Goal: Task Accomplishment & Management: Manage account settings

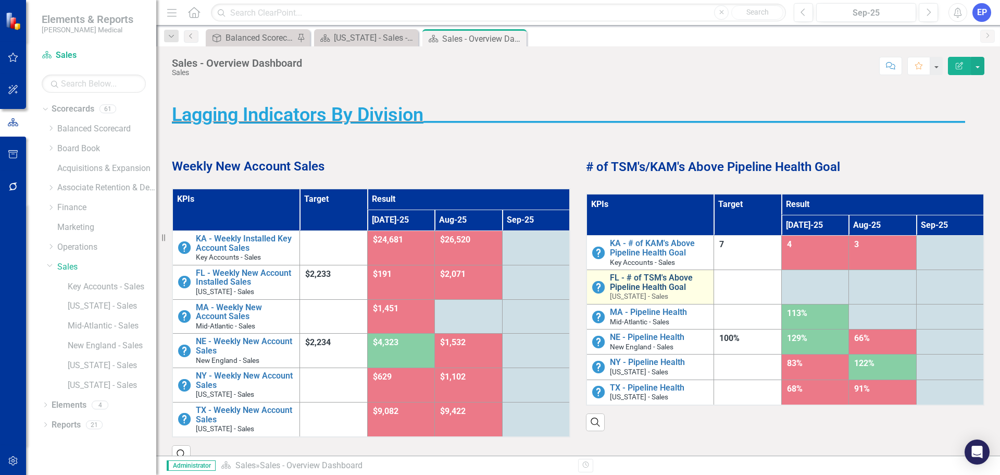
click at [661, 280] on link "FL - # of TSM's Above Pipeline Health Goal" at bounding box center [659, 282] width 98 height 18
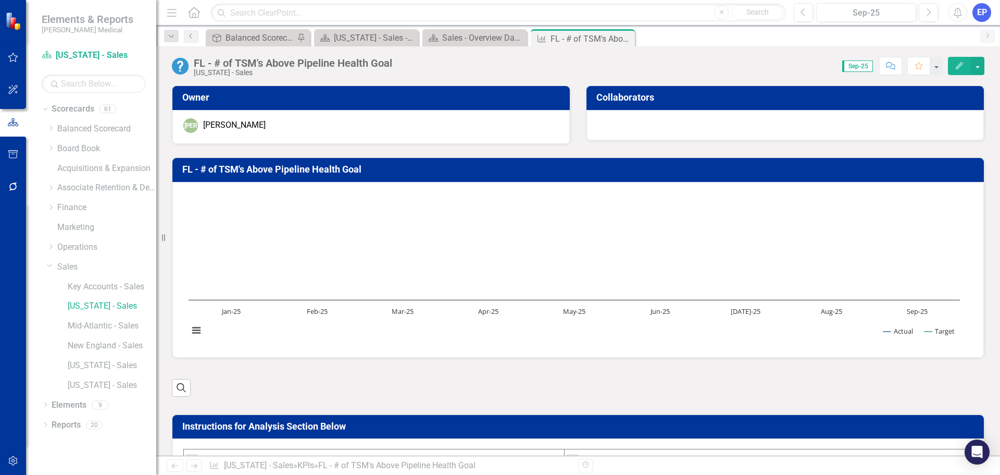
click at [271, 66] on div "FL - # of TSM's Above Pipeline Health Goal" at bounding box center [293, 62] width 198 height 11
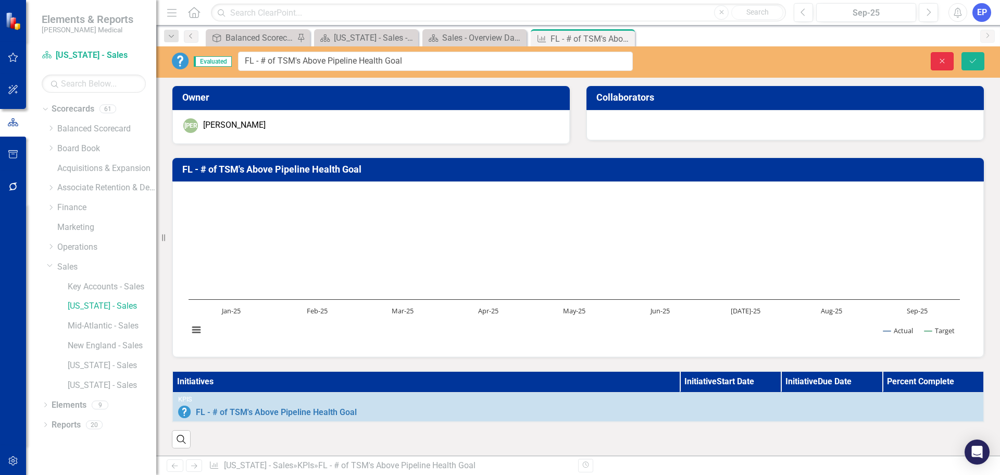
click at [936, 58] on button "Close" at bounding box center [942, 61] width 23 height 18
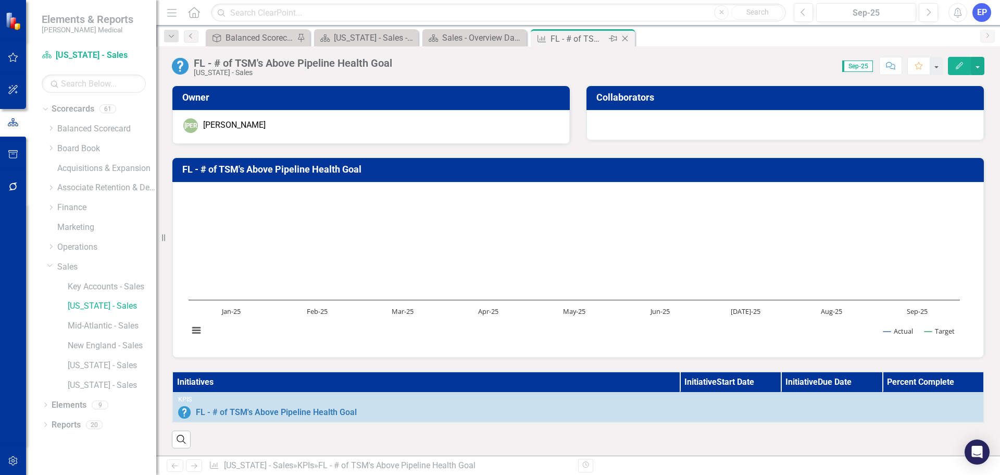
click at [624, 40] on icon "Close" at bounding box center [625, 38] width 10 height 8
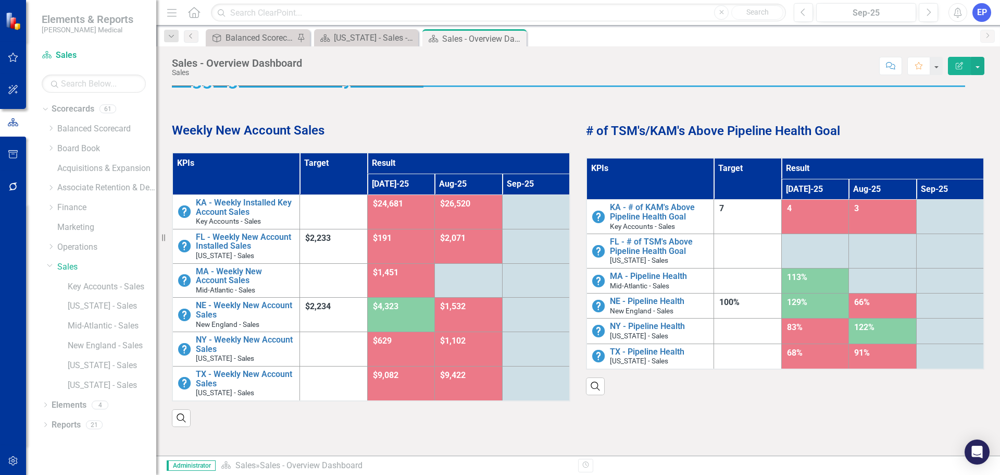
scroll to position [52, 0]
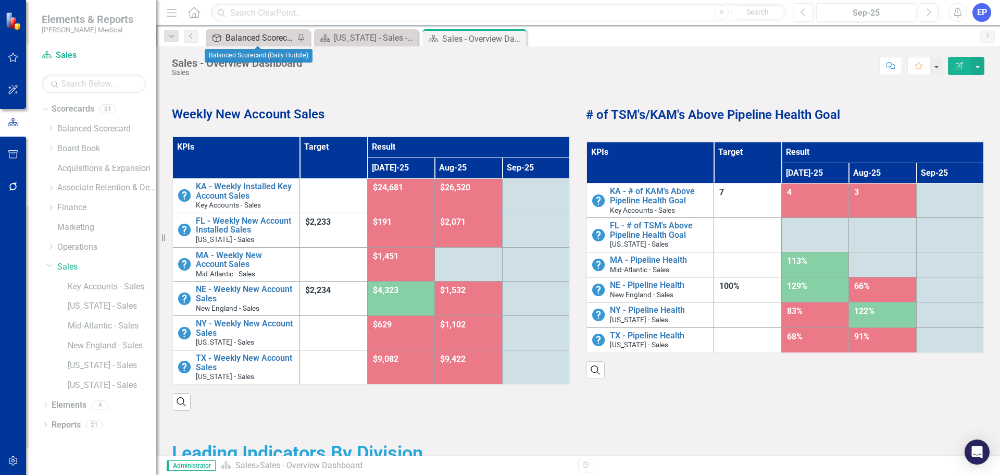
click at [264, 41] on div "Balanced Scorecard (Daily Huddle)" at bounding box center [260, 37] width 69 height 13
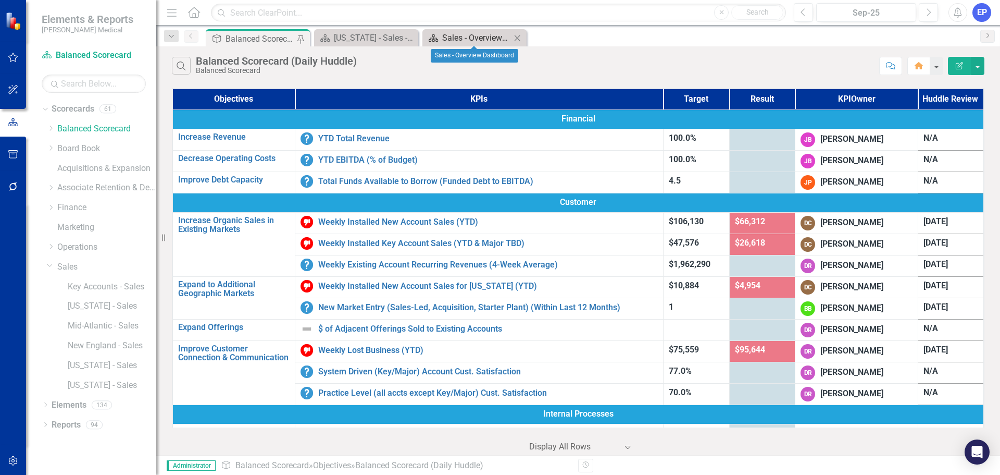
click at [463, 43] on div "Sales - Overview Dashboard" at bounding box center [476, 37] width 69 height 13
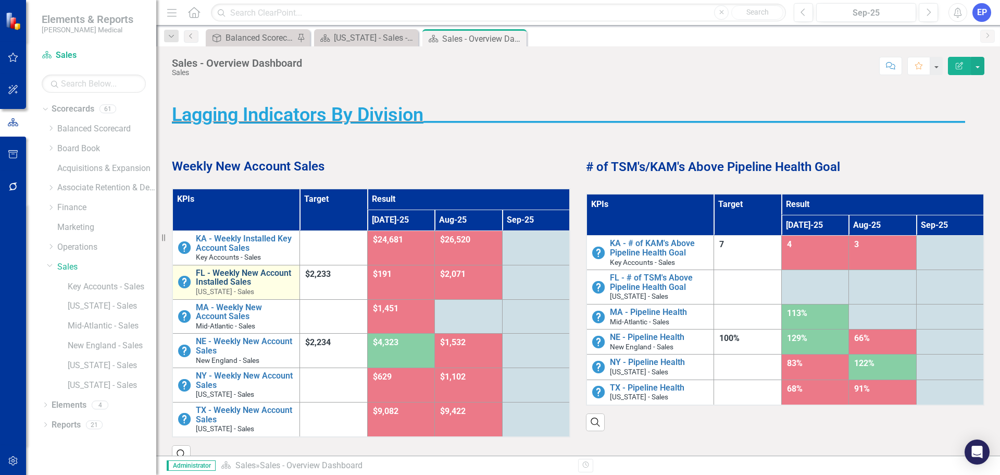
click at [232, 280] on link "FL - Weekly New Account Installed Sales" at bounding box center [245, 277] width 98 height 18
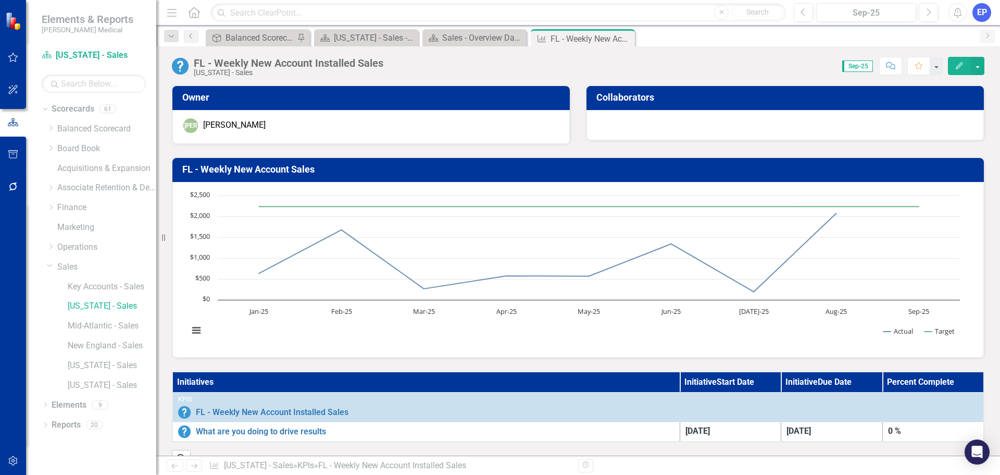
click at [326, 67] on div "FL - Weekly New Account Installed Sales" at bounding box center [289, 62] width 190 height 11
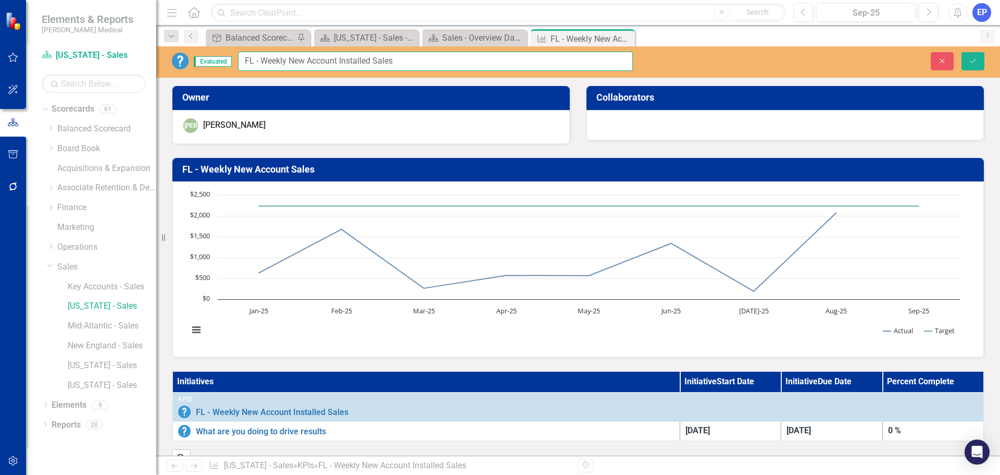
click at [291, 61] on input "FL - Weekly New Account Installed Sales" at bounding box center [435, 61] width 395 height 19
click at [291, 64] on input "FL - Weekly Installed New Account Sales" at bounding box center [435, 61] width 395 height 19
type input "FL - Weekly Installed New Account Sales"
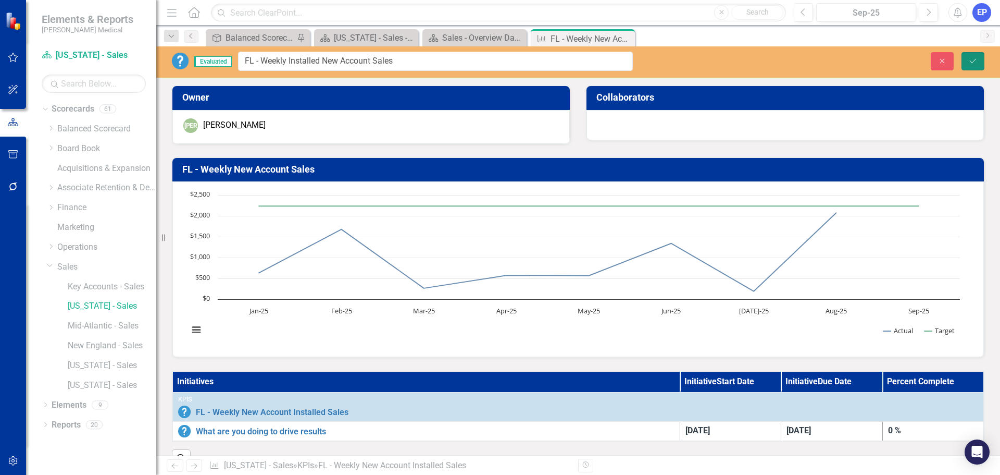
click at [966, 63] on button "Save" at bounding box center [973, 61] width 23 height 18
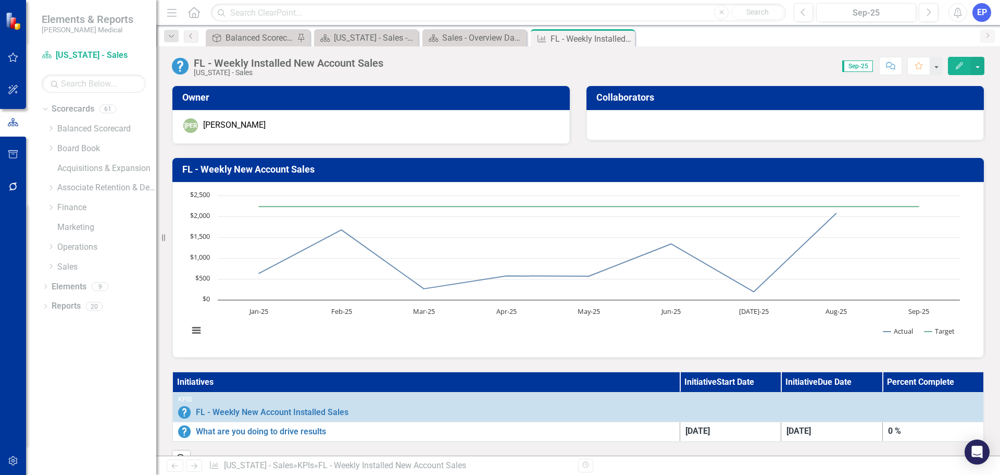
click at [268, 167] on h3 "FL - Weekly New Account Sales" at bounding box center [579, 169] width 795 height 10
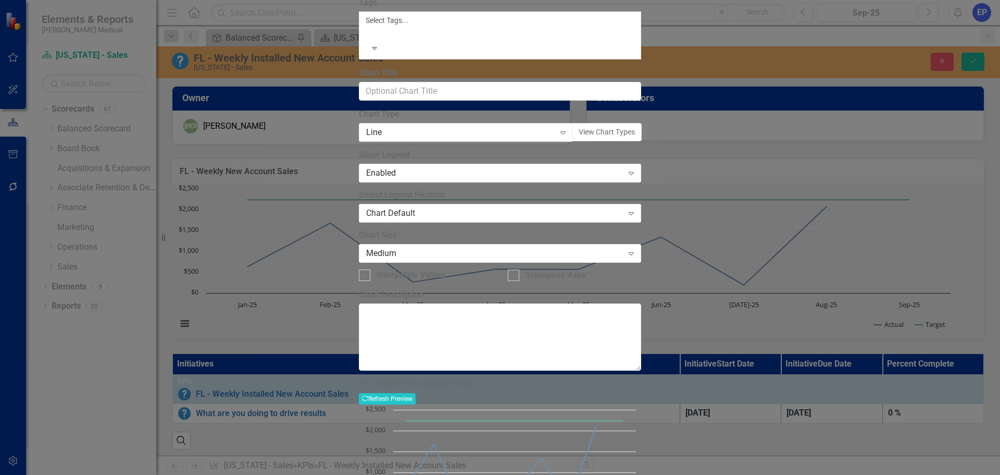
paste input "Installed"
type input "FL - Weekly Installed New Account Sales"
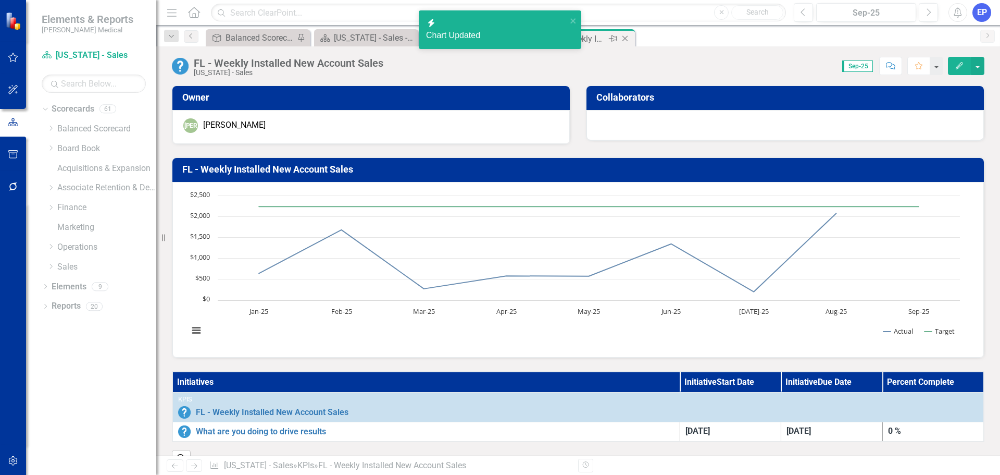
click at [626, 38] on icon at bounding box center [626, 39] width 6 height 6
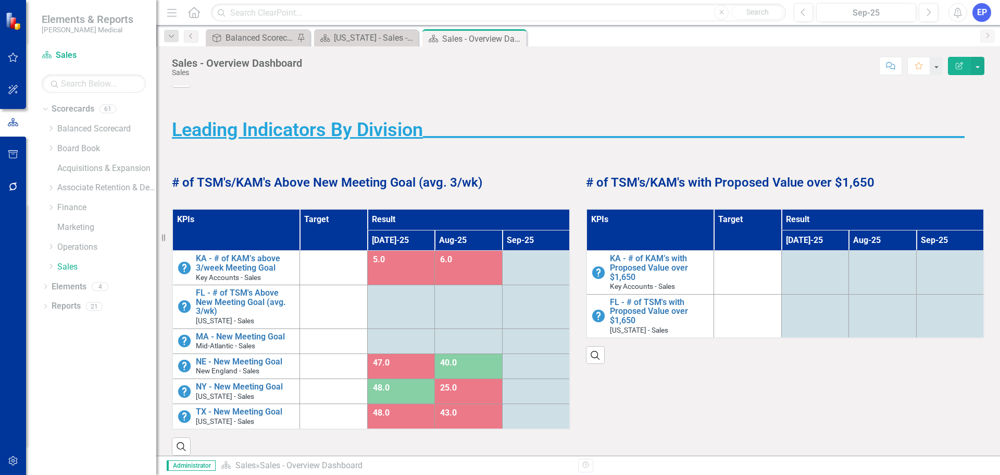
scroll to position [417, 0]
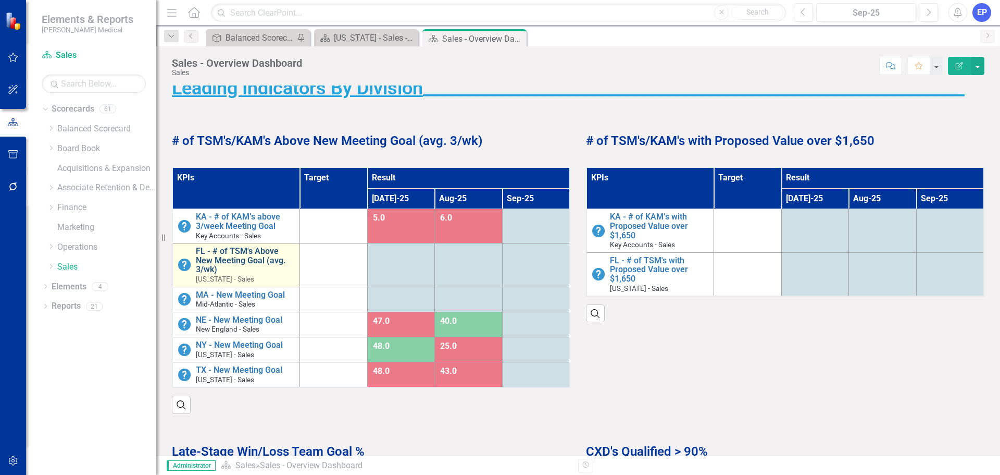
click at [259, 262] on link "FL - # of TSM's Above New Meeting Goal (avg. 3/wk)" at bounding box center [245, 260] width 98 height 28
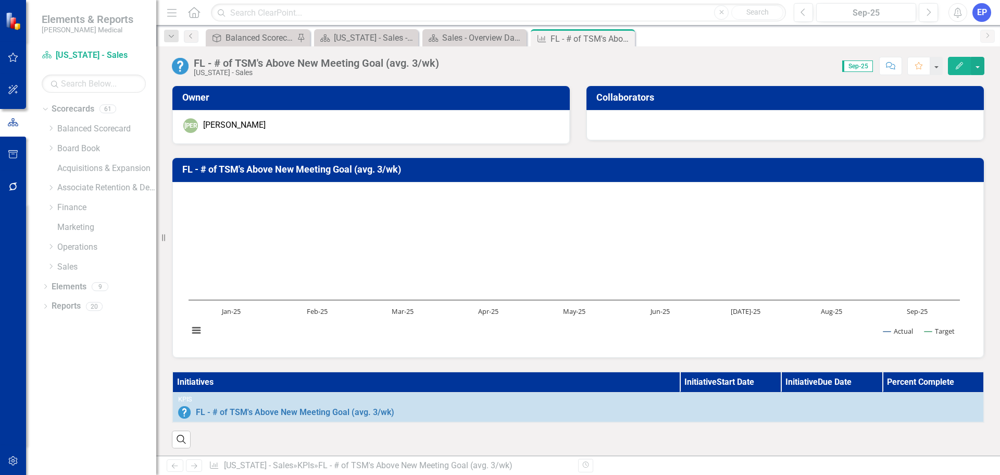
click at [331, 68] on div "FL - # of TSM's Above New Meeting Goal (avg. 3/wk)" at bounding box center [316, 62] width 245 height 11
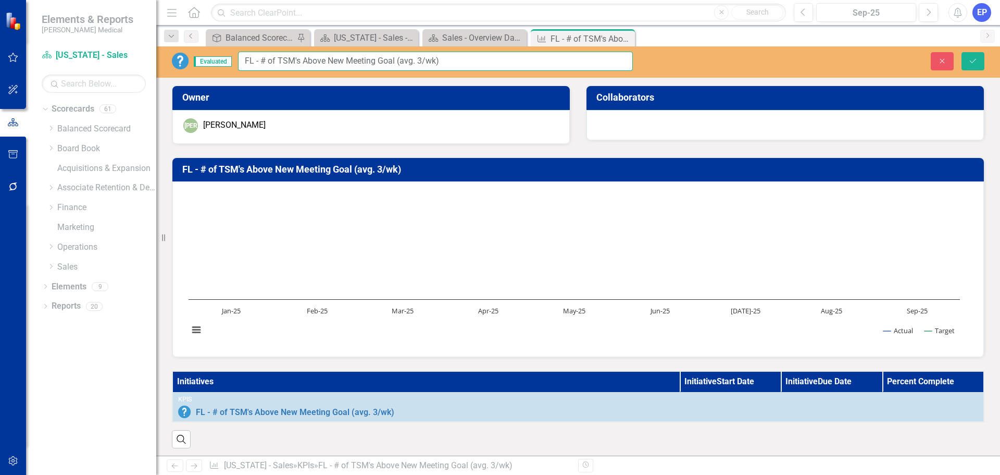
click at [331, 68] on input "FL - # of TSM's Above New Meeting Goal (avg. 3/wk)" at bounding box center [435, 61] width 395 height 19
click at [936, 61] on button "Close" at bounding box center [942, 61] width 23 height 18
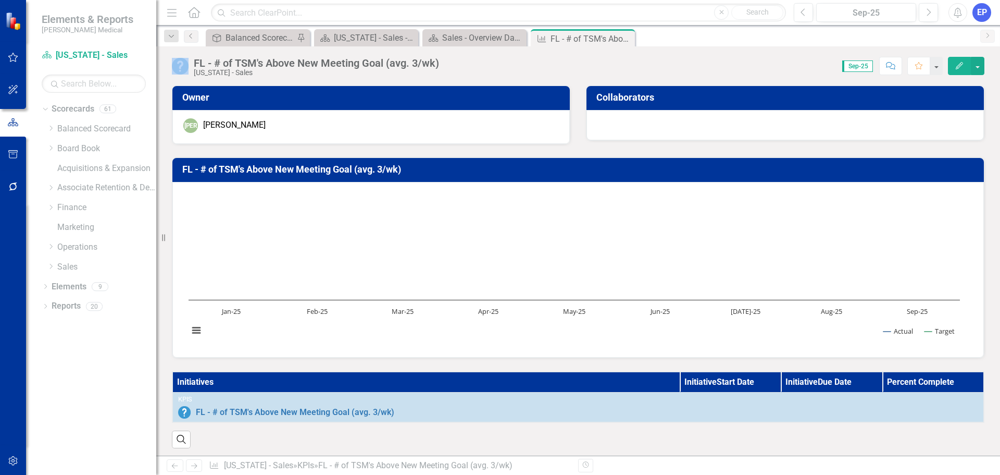
click at [0, 0] on icon "Close" at bounding box center [0, 0] width 0 height 0
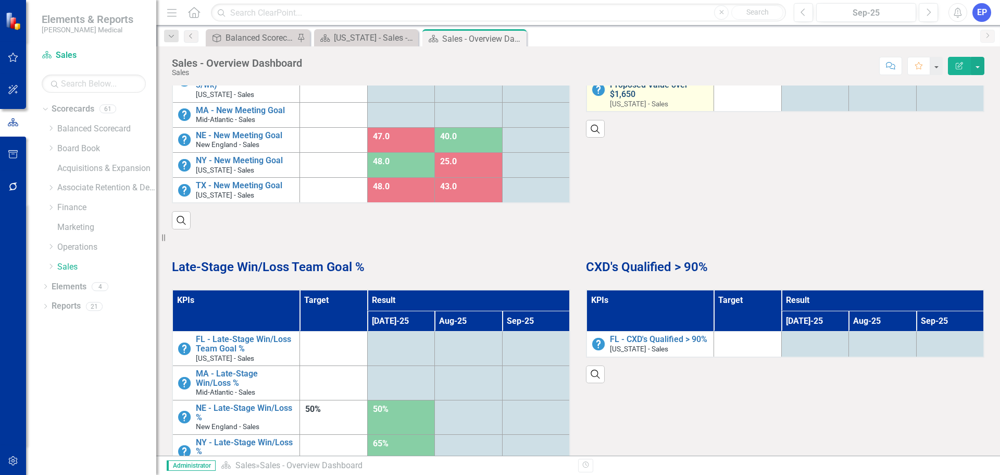
scroll to position [625, 0]
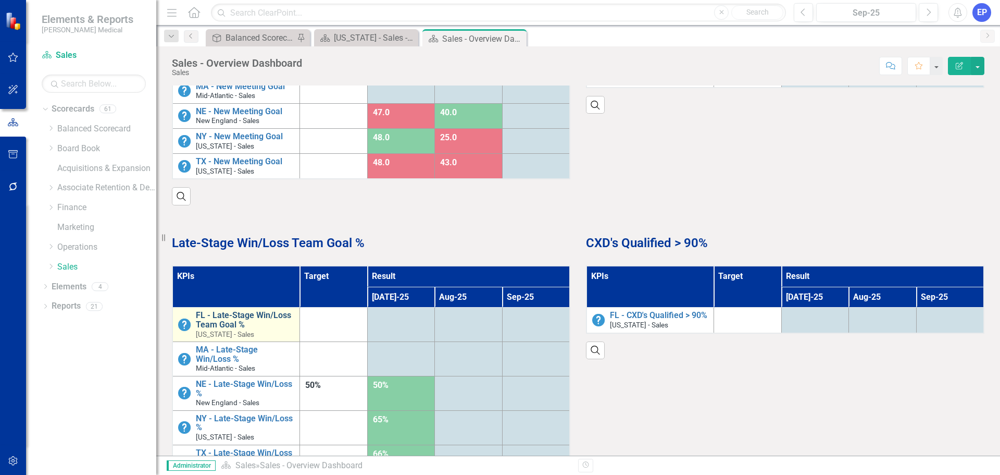
click at [220, 316] on link "FL - Late-Stage Win/Loss Team Goal %" at bounding box center [245, 319] width 98 height 18
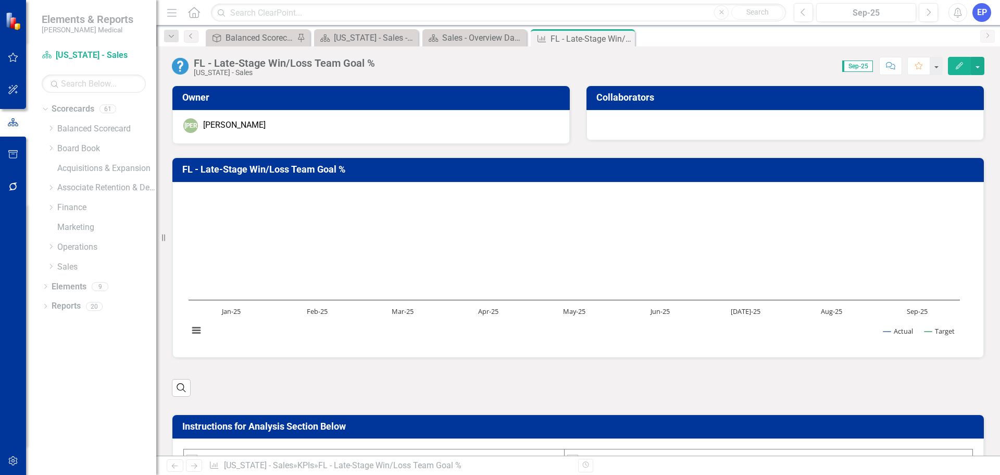
click at [321, 61] on div "FL - Late-Stage Win/Loss Team Goal %" at bounding box center [284, 62] width 181 height 11
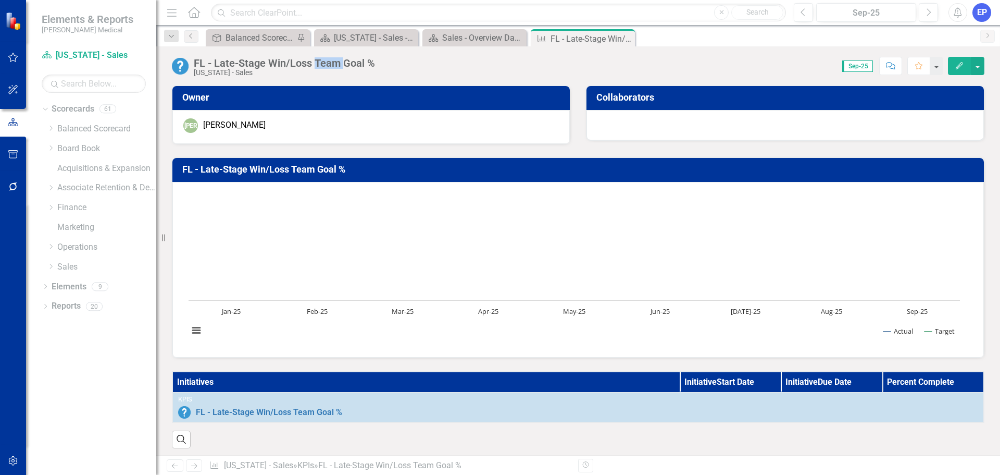
click at [321, 61] on div "FL - Late-Stage Win/Loss Team Goal %" at bounding box center [284, 62] width 181 height 11
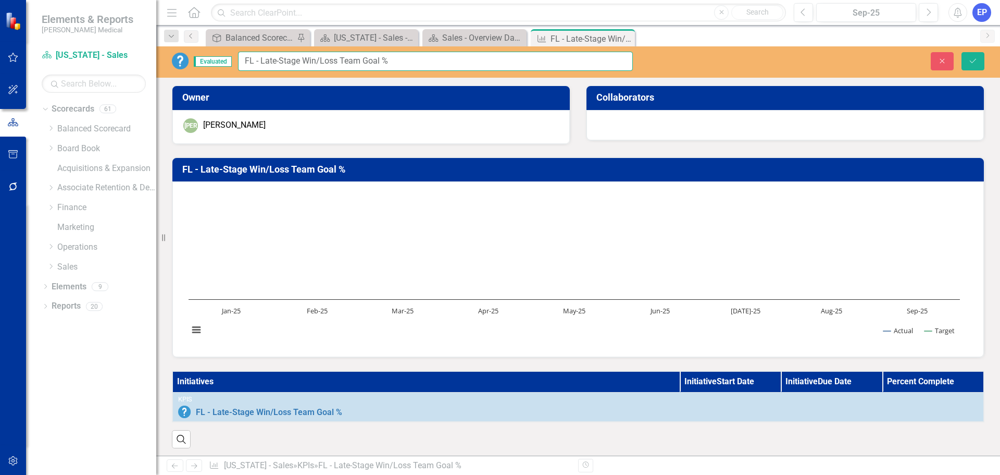
click at [321, 61] on input "FL - Late-Stage Win/Loss Team Goal %" at bounding box center [435, 61] width 395 height 19
click at [948, 66] on button "Close" at bounding box center [942, 61] width 23 height 18
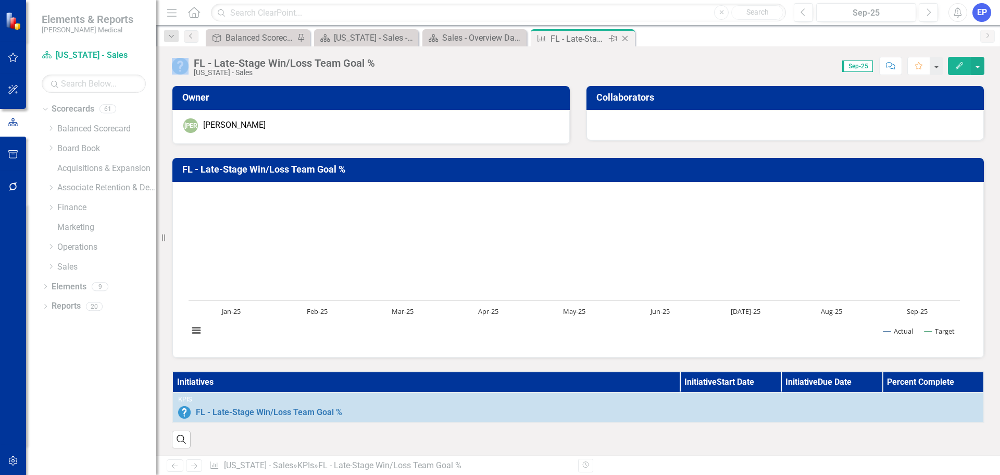
click at [625, 40] on icon "Close" at bounding box center [625, 38] width 10 height 8
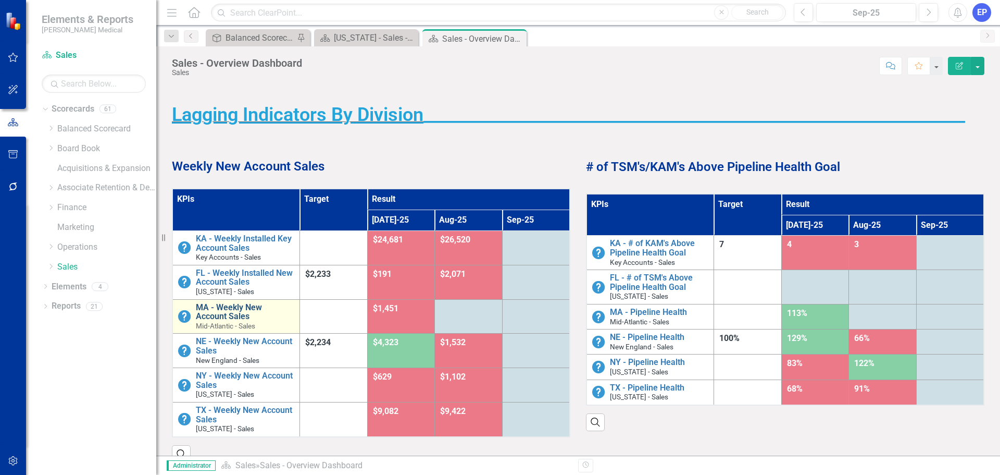
click at [223, 309] on link "MA - Weekly New Account Sales" at bounding box center [245, 312] width 98 height 18
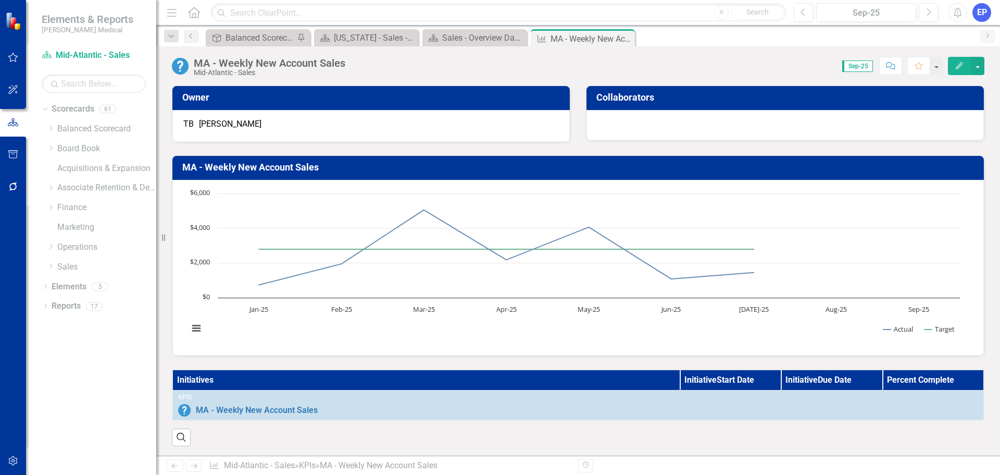
click at [333, 68] on div "MA - Weekly New Account Sales" at bounding box center [270, 62] width 152 height 11
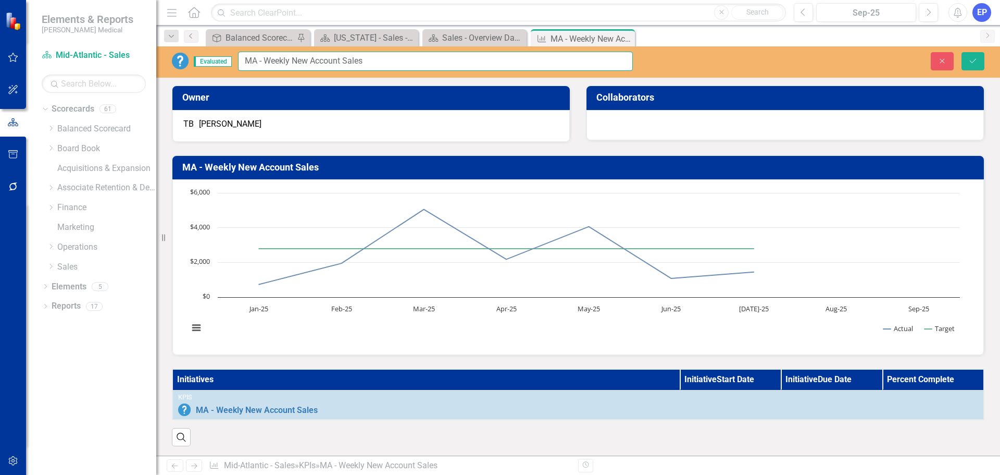
drag, startPoint x: 266, startPoint y: 59, endPoint x: 401, endPoint y: 60, distance: 135.4
click at [401, 60] on input "MA - Weekly New Account Sales" at bounding box center [435, 61] width 395 height 19
paste input "Installed"
type input "MA - Weekly Installed New Account Sales"
click at [972, 60] on icon "Save" at bounding box center [972, 60] width 9 height 7
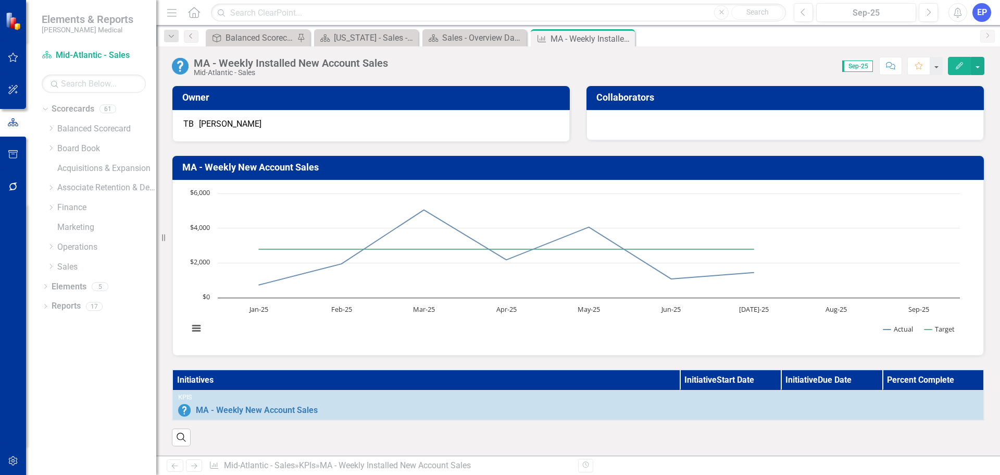
click at [247, 169] on h3 "MA - Weekly New Account Sales" at bounding box center [579, 167] width 795 height 10
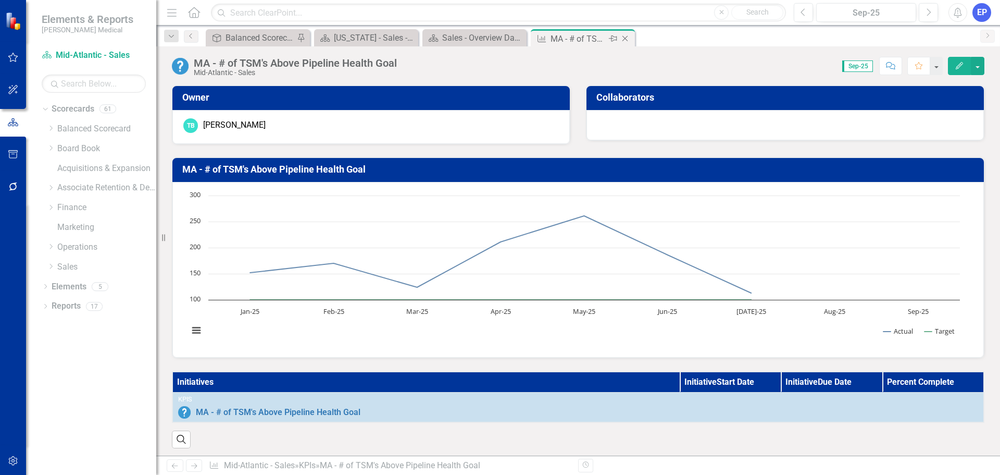
click at [627, 40] on icon "Close" at bounding box center [625, 38] width 10 height 8
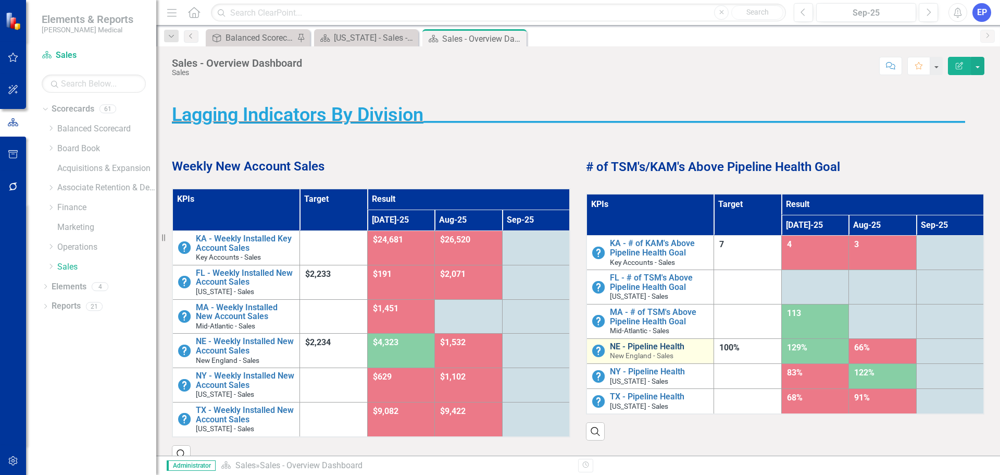
click at [666, 346] on link "NE - Pipeline Health" at bounding box center [659, 346] width 98 height 9
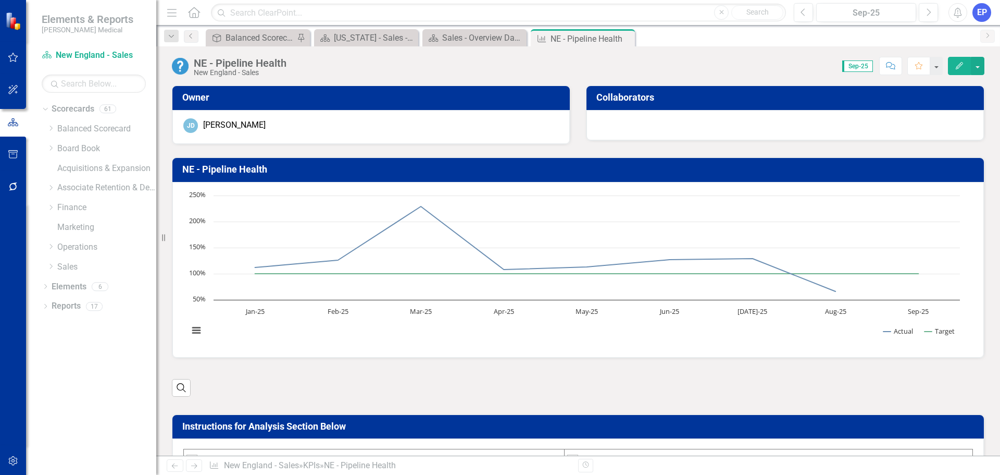
click at [280, 60] on div "NE - Pipeline Health" at bounding box center [240, 62] width 93 height 11
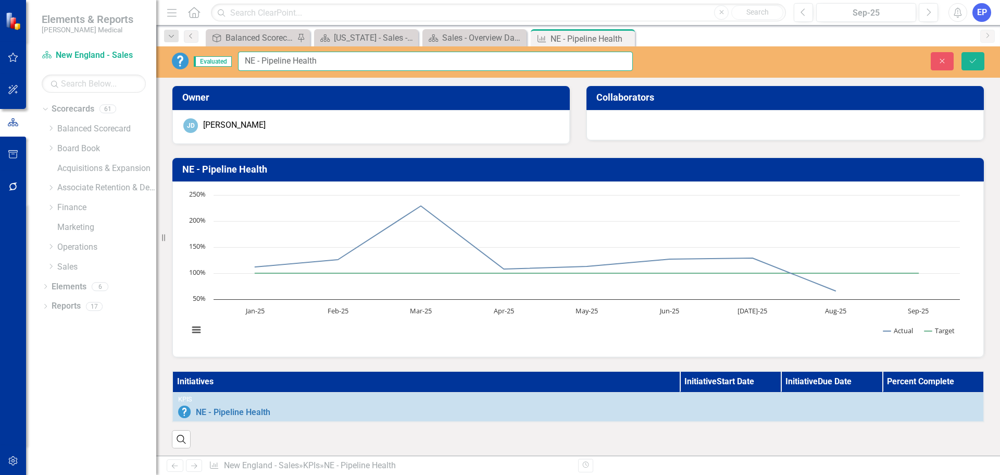
drag, startPoint x: 263, startPoint y: 61, endPoint x: 336, endPoint y: 66, distance: 73.6
click at [336, 66] on input "NE - Pipeline Health" at bounding box center [435, 61] width 395 height 19
paste input "# of TSM's Above Pipeline Health Goal"
type input "NE - # of TSM's Above Pipeline Health Goal"
click at [977, 65] on button "Save" at bounding box center [973, 61] width 23 height 18
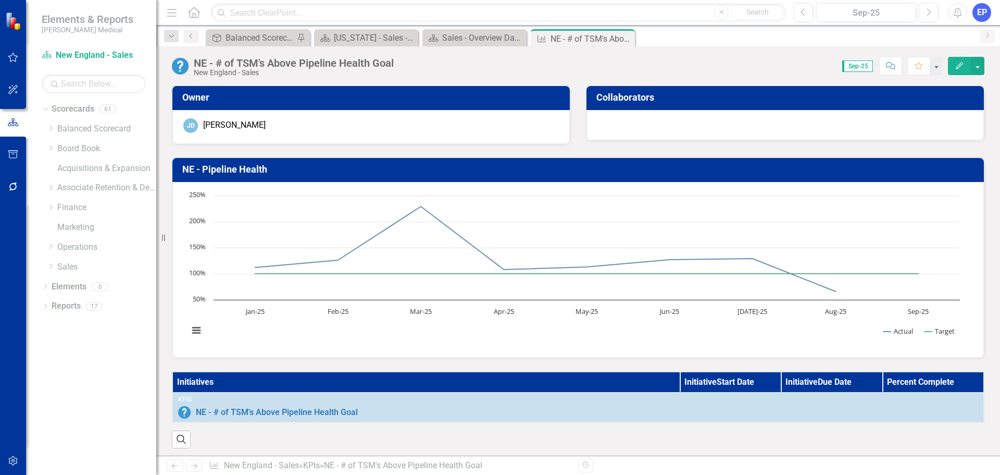
click at [260, 172] on h3 "NE - Pipeline Health" at bounding box center [579, 169] width 795 height 10
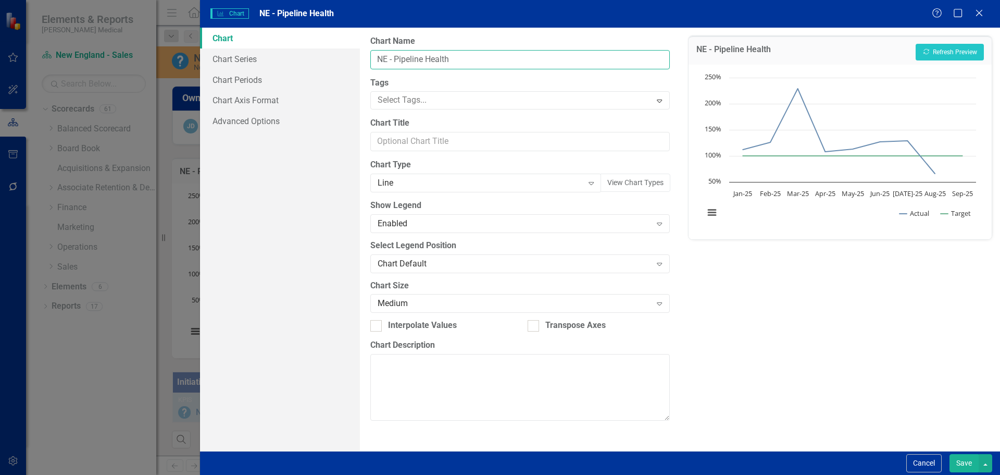
drag, startPoint x: 395, startPoint y: 59, endPoint x: 468, endPoint y: 58, distance: 72.9
click at [468, 58] on input "NE - Pipeline Health" at bounding box center [519, 59] width 299 height 19
paste input "# of TSM's Above Pipeline Health Goal"
type input "NE - # of TSM's Above Pipeline Health Goal"
click at [963, 459] on button "Save" at bounding box center [964, 463] width 29 height 18
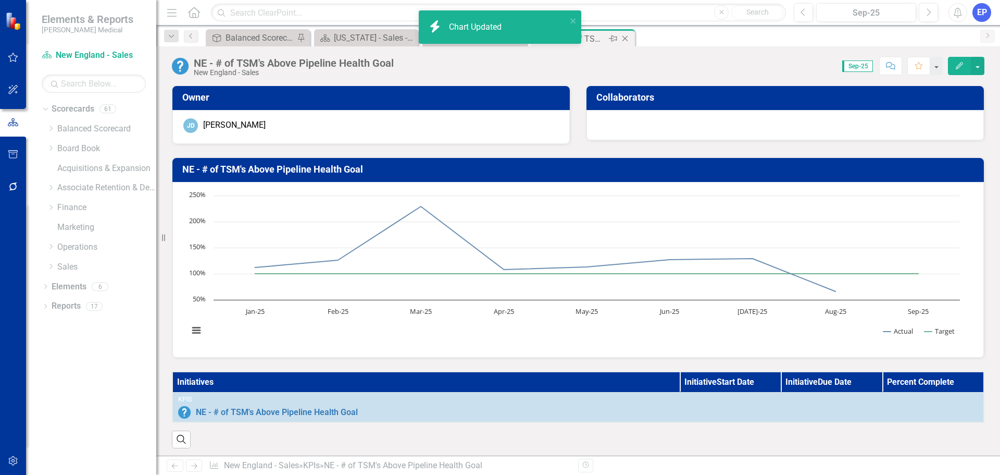
click at [628, 39] on icon "Close" at bounding box center [625, 38] width 10 height 8
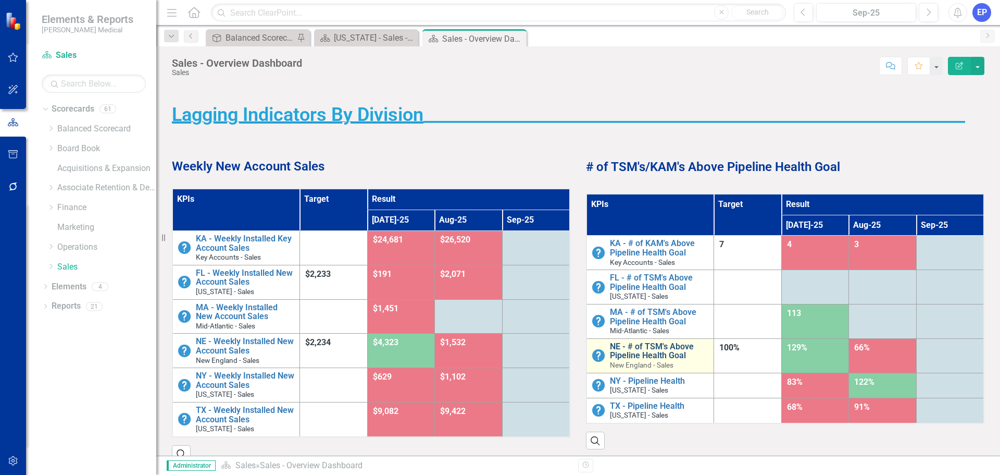
click at [672, 346] on link "NE - # of TSM's Above Pipeline Health Goal" at bounding box center [659, 351] width 98 height 18
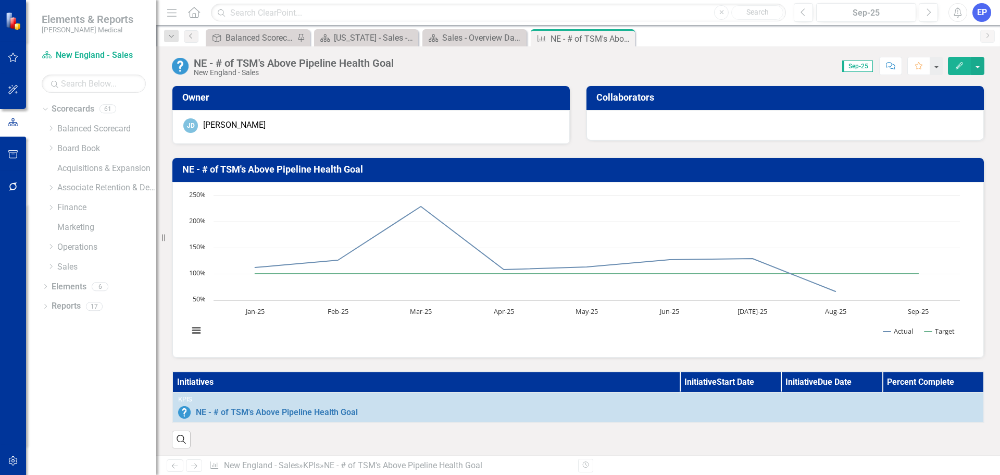
click at [956, 70] on button "Edit" at bounding box center [959, 66] width 23 height 18
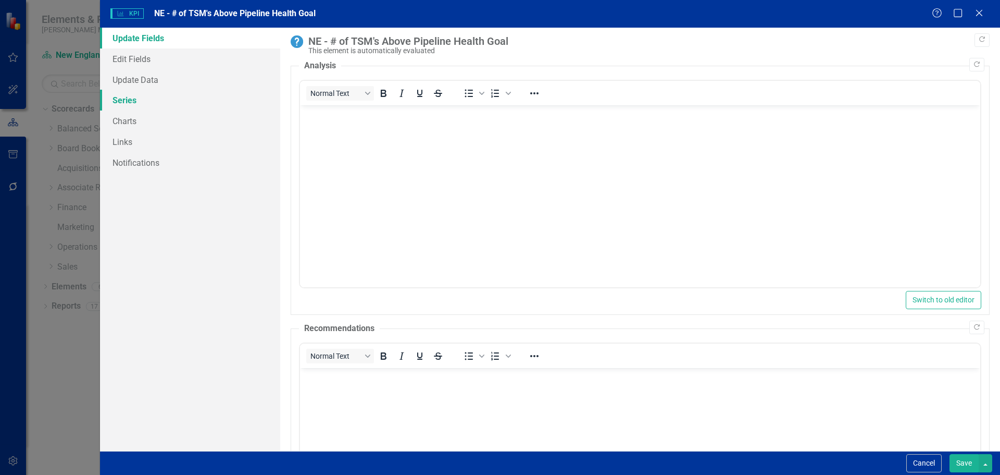
click at [183, 101] on link "Series" at bounding box center [190, 100] width 180 height 21
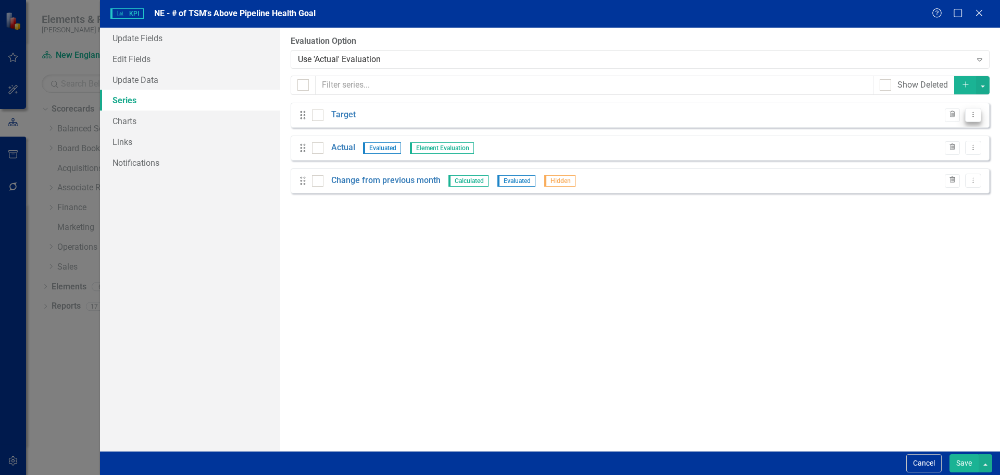
click at [969, 112] on icon "Dropdown Menu" at bounding box center [973, 114] width 9 height 7
click at [914, 132] on link "Edit Edit Measure Series" at bounding box center [922, 131] width 118 height 19
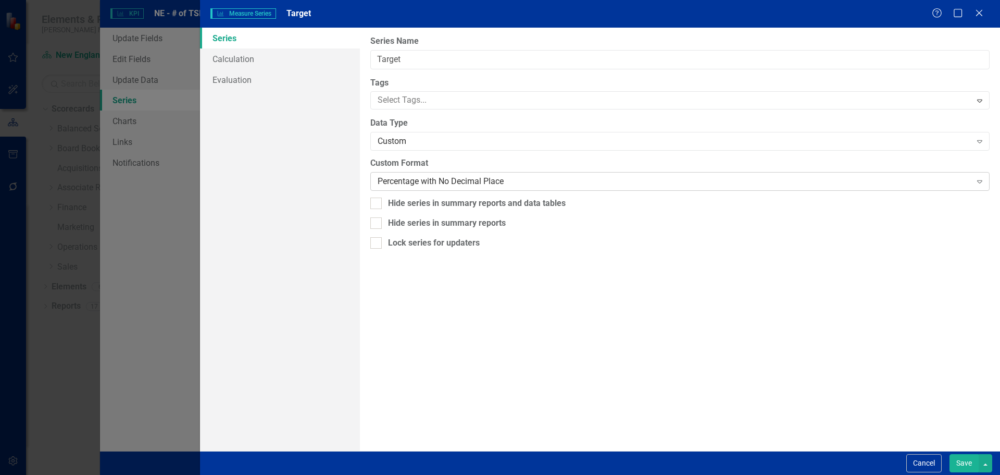
click at [412, 183] on div "Percentage with No Decimal Place" at bounding box center [674, 182] width 593 height 12
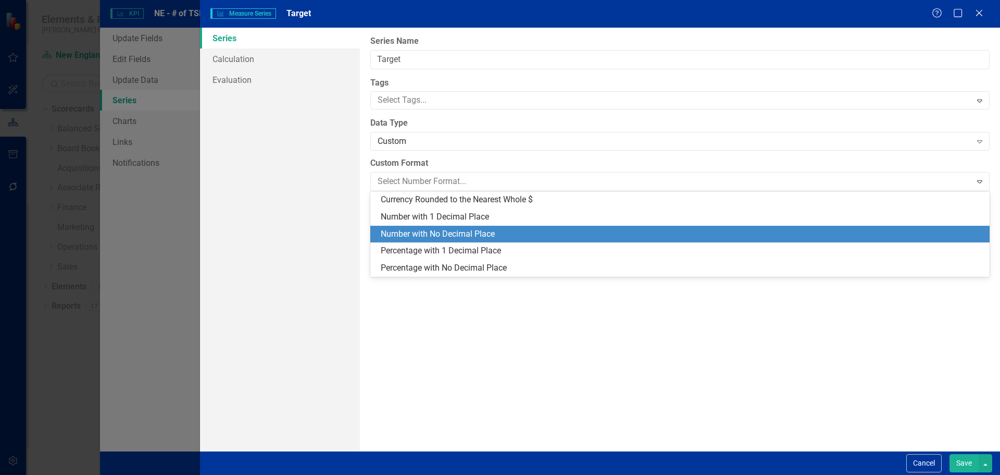
click at [418, 233] on div "Number with No Decimal Place" at bounding box center [682, 234] width 603 height 12
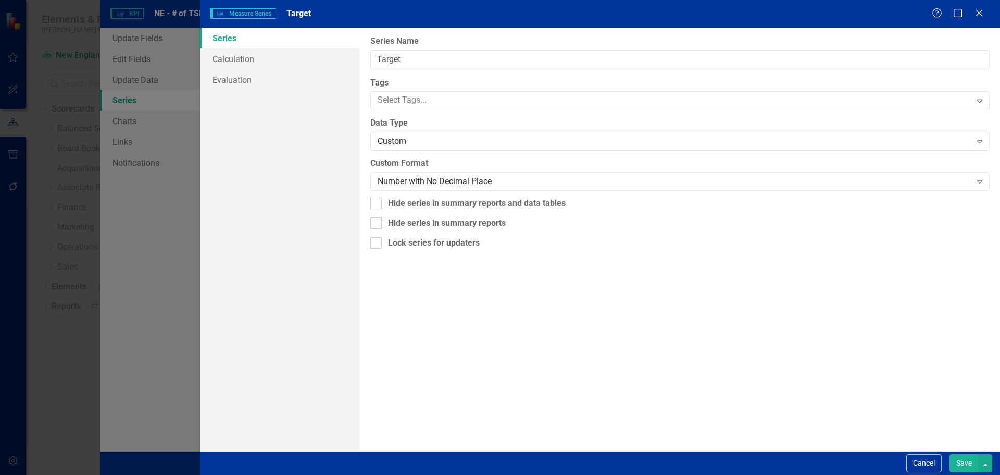
click at [961, 465] on button "Save" at bounding box center [964, 463] width 29 height 18
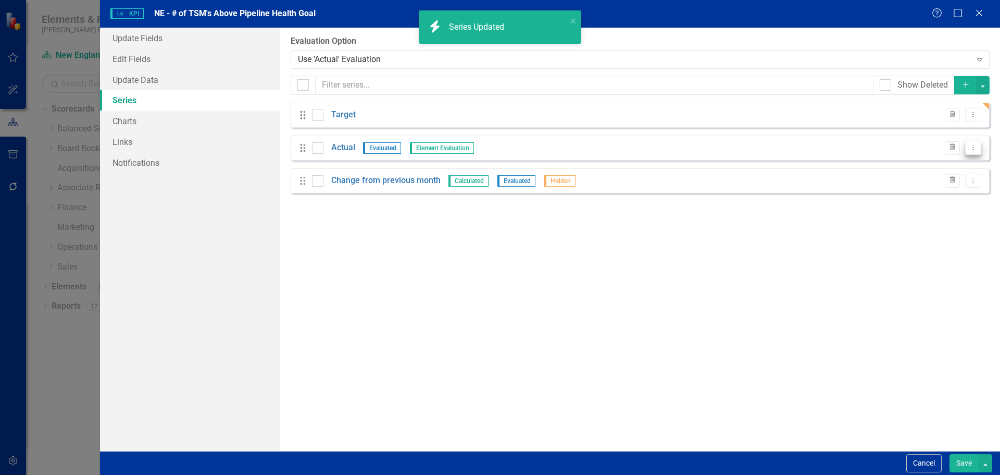
click at [975, 148] on icon "Dropdown Menu" at bounding box center [973, 147] width 9 height 7
click at [942, 166] on link "Edit Edit Measure Series" at bounding box center [922, 164] width 118 height 19
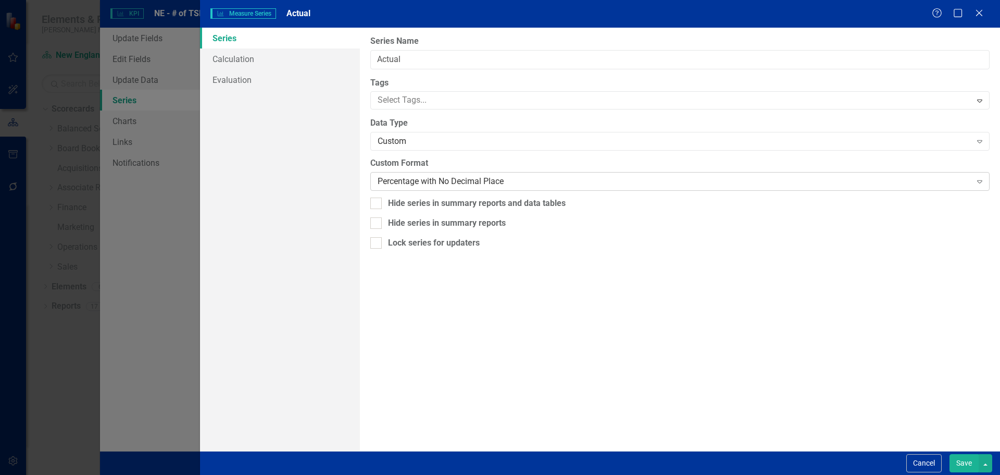
click at [431, 183] on div "Percentage with No Decimal Place" at bounding box center [674, 182] width 593 height 12
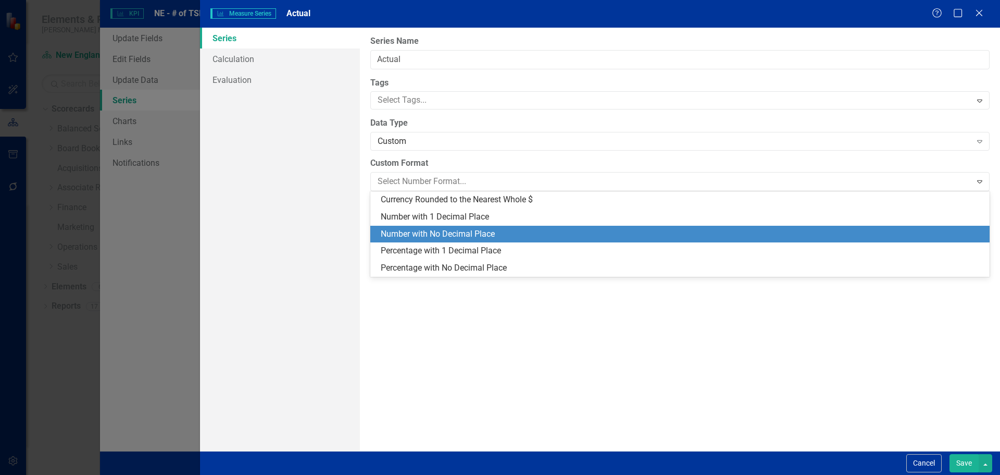
click at [441, 230] on div "Number with No Decimal Place" at bounding box center [682, 234] width 603 height 12
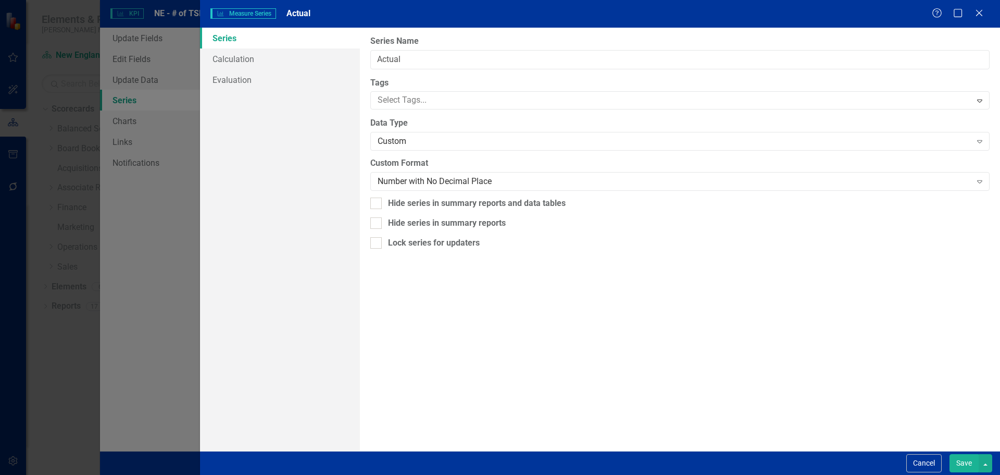
click at [953, 460] on button "Save" at bounding box center [964, 463] width 29 height 18
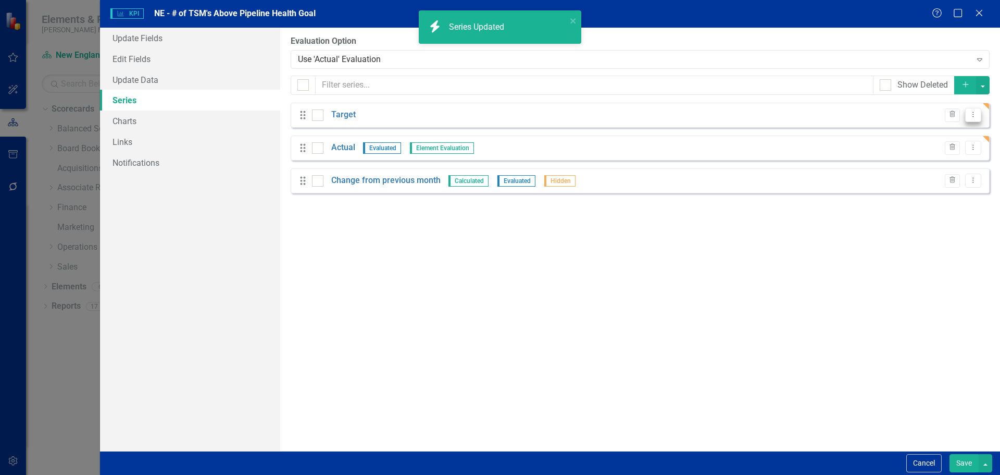
click at [977, 115] on icon "Dropdown Menu" at bounding box center [973, 114] width 9 height 7
click at [948, 135] on link "Edit Edit Measure Series" at bounding box center [922, 131] width 118 height 19
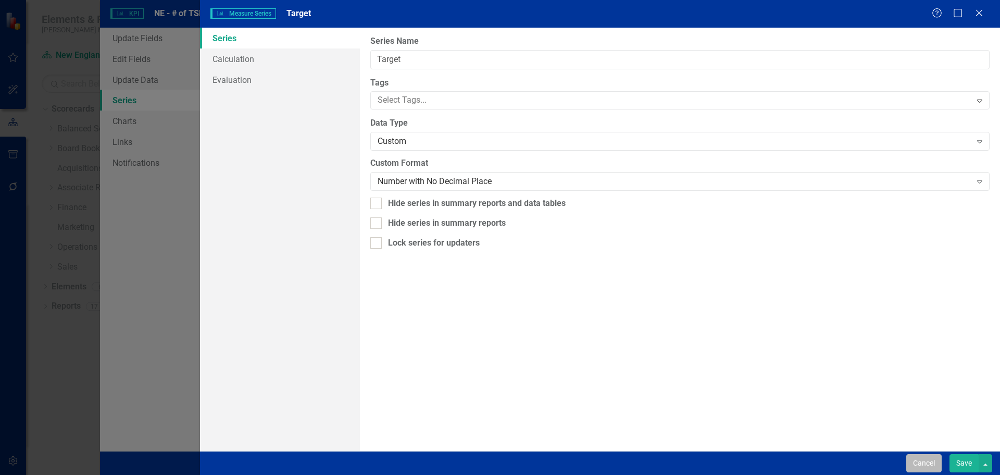
click at [921, 458] on button "Cancel" at bounding box center [923, 463] width 35 height 18
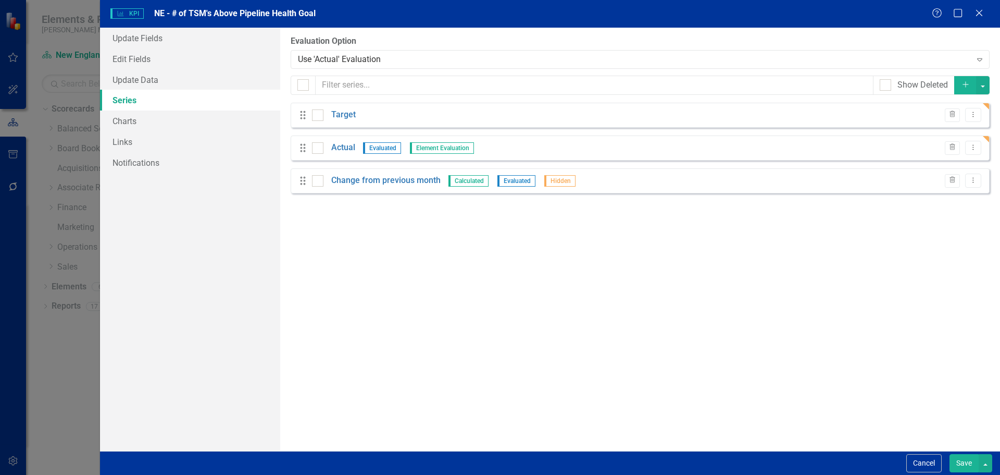
click at [959, 460] on button "Save" at bounding box center [964, 463] width 29 height 18
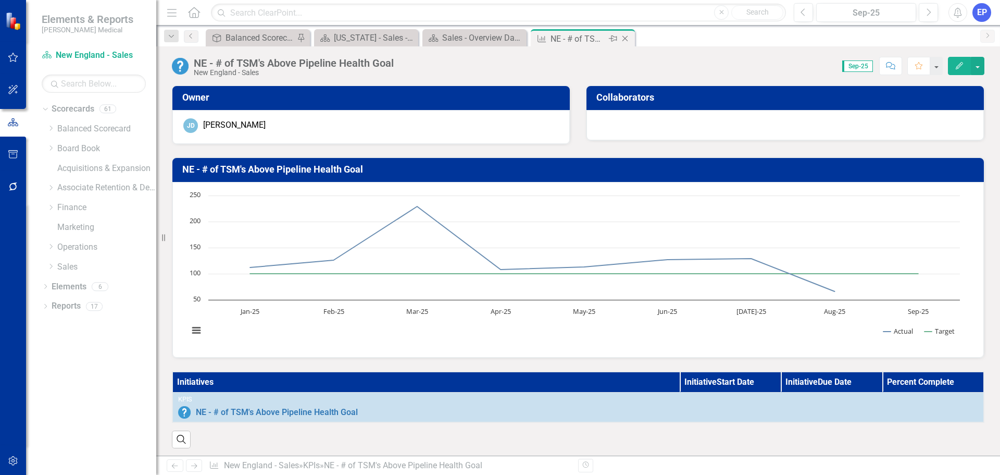
click at [627, 39] on icon "Close" at bounding box center [625, 38] width 10 height 8
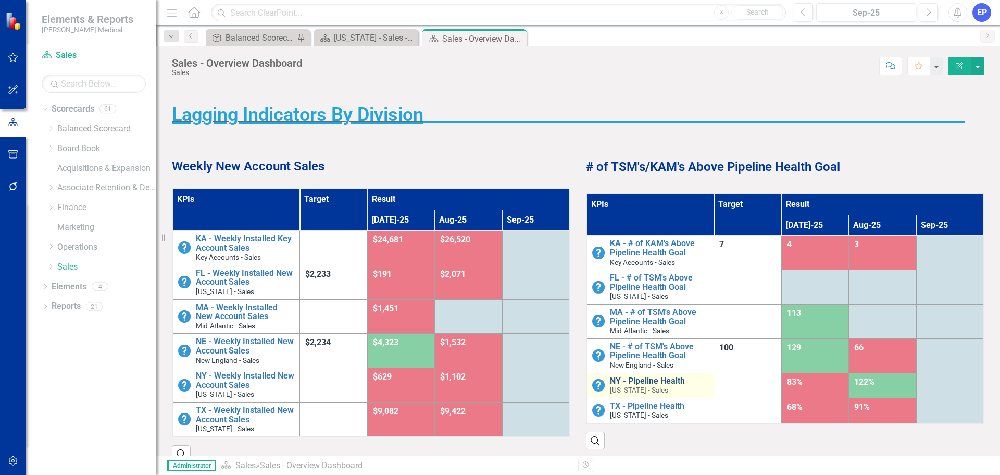
click at [648, 382] on link "NY - Pipeline Health" at bounding box center [659, 380] width 98 height 9
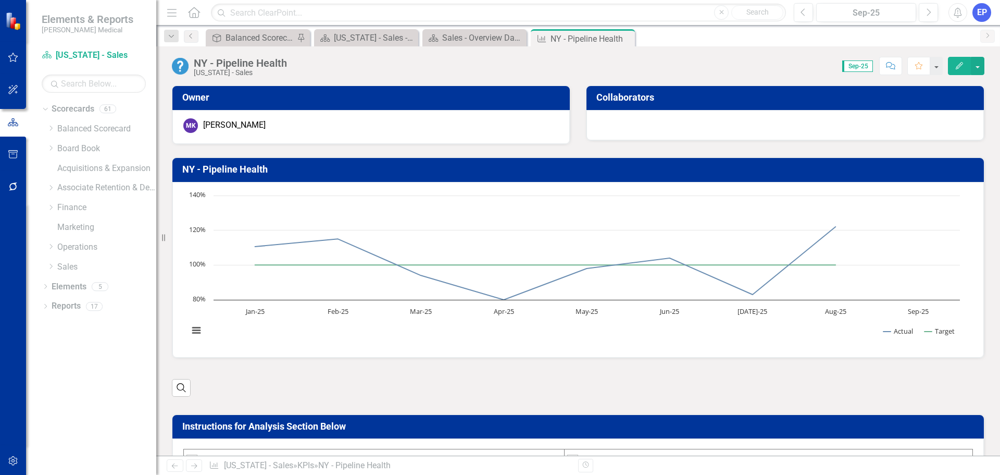
click at [272, 67] on div "NY - Pipeline Health" at bounding box center [240, 62] width 93 height 11
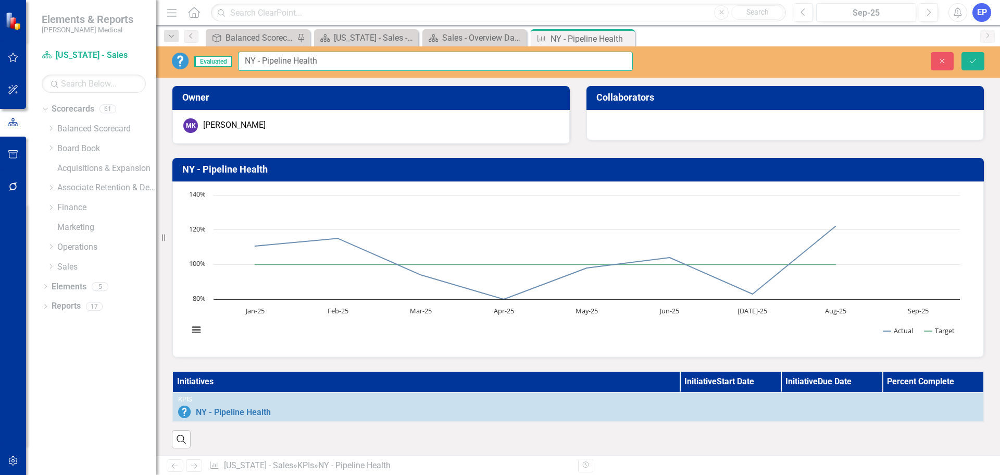
drag, startPoint x: 266, startPoint y: 59, endPoint x: 344, endPoint y: 61, distance: 78.7
click at [344, 61] on input "NY - Pipeline Health" at bounding box center [435, 61] width 395 height 19
paste input "# of TSM's Above Pipeline Health Goal"
type input "NY - # of TSM's Above Pipeline Health Goal"
click at [977, 56] on button "Save" at bounding box center [973, 61] width 23 height 18
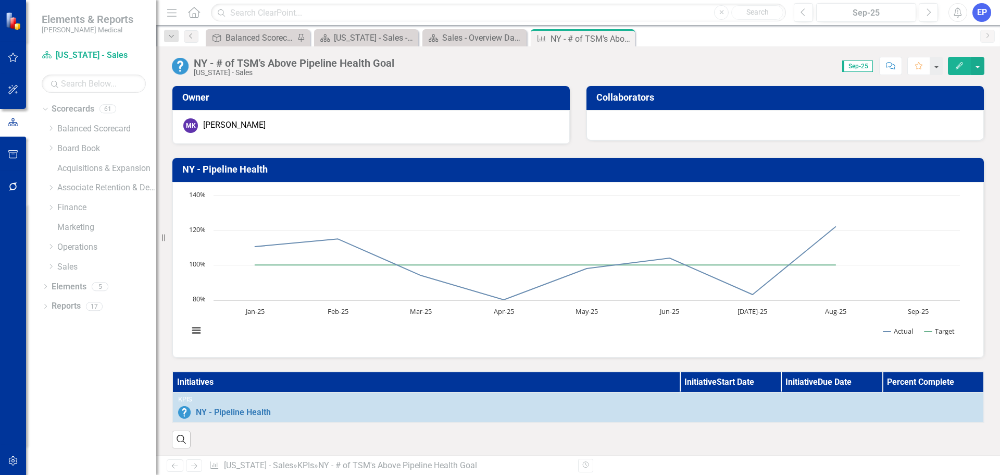
click at [234, 170] on h3 "NY - Pipeline Health" at bounding box center [579, 169] width 795 height 10
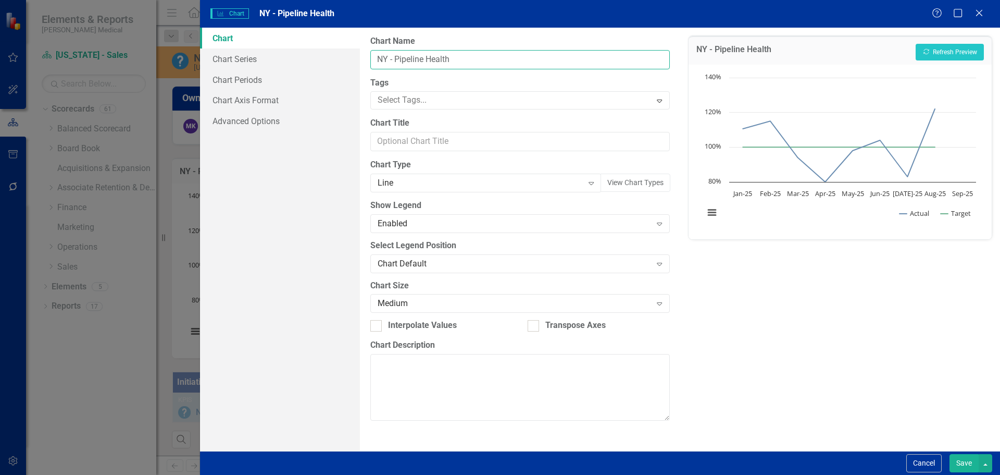
drag, startPoint x: 398, startPoint y: 57, endPoint x: 489, endPoint y: 59, distance: 90.7
click at [489, 59] on input "NY - Pipeline Health" at bounding box center [519, 59] width 299 height 19
paste input "# of TSM's Above Pipeline Health Goal"
type input "NY - # of TSM's Above Pipeline Health Goal"
click at [960, 459] on button "Save" at bounding box center [964, 463] width 29 height 18
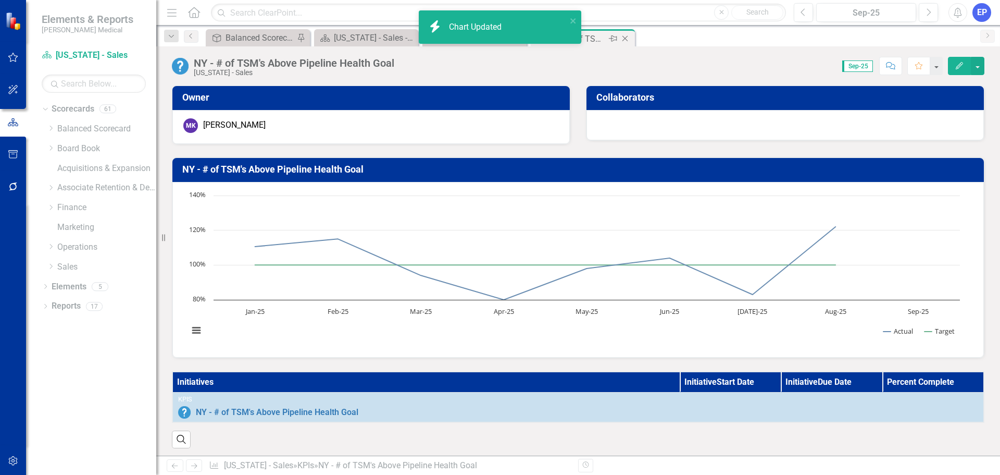
click at [626, 36] on icon "Close" at bounding box center [625, 38] width 10 height 8
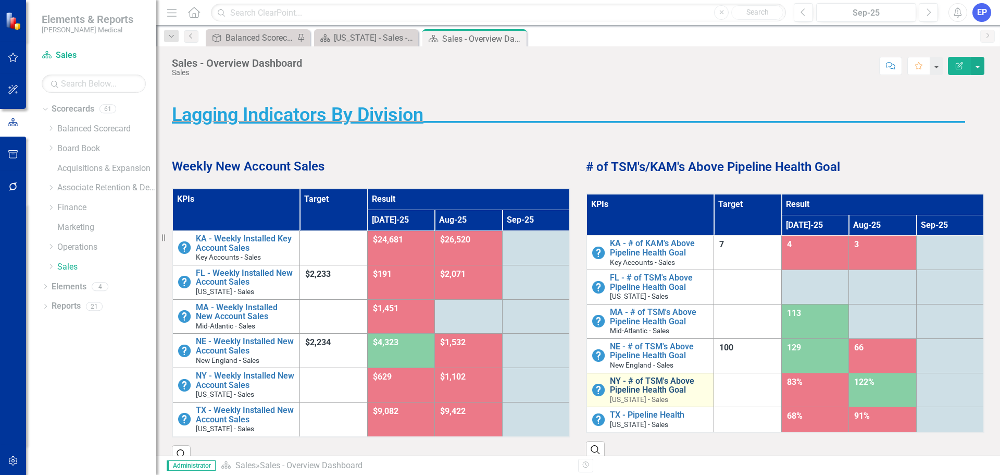
click at [663, 382] on link "NY - # of TSM's Above Pipeline Health Goal" at bounding box center [659, 385] width 98 height 18
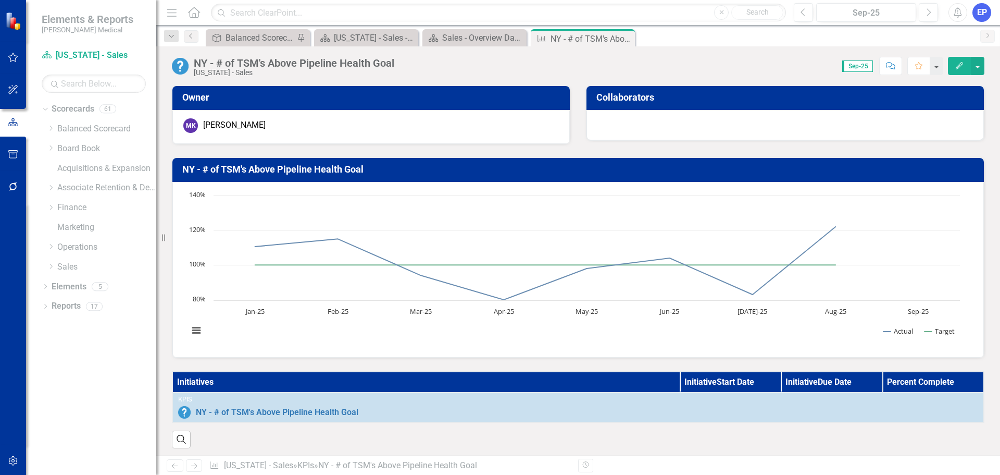
click at [960, 64] on icon "Edit" at bounding box center [959, 65] width 9 height 7
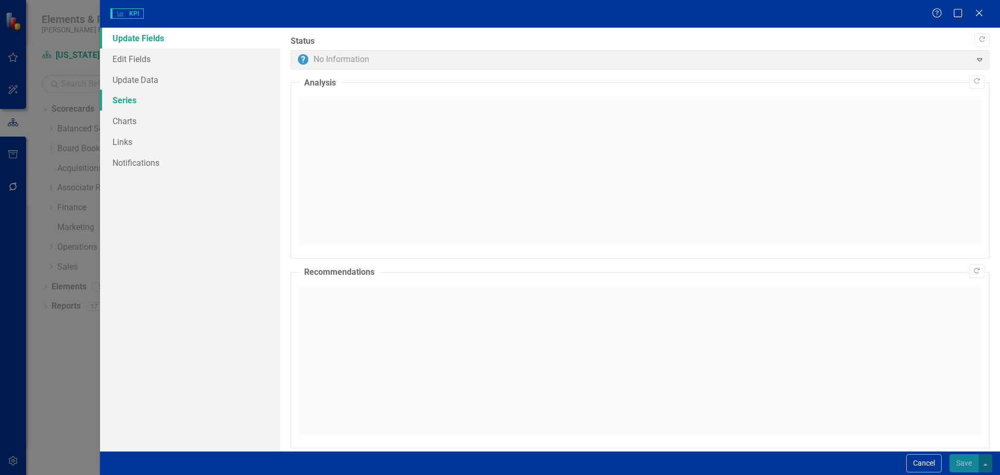
click at [153, 96] on link "Series" at bounding box center [190, 100] width 180 height 21
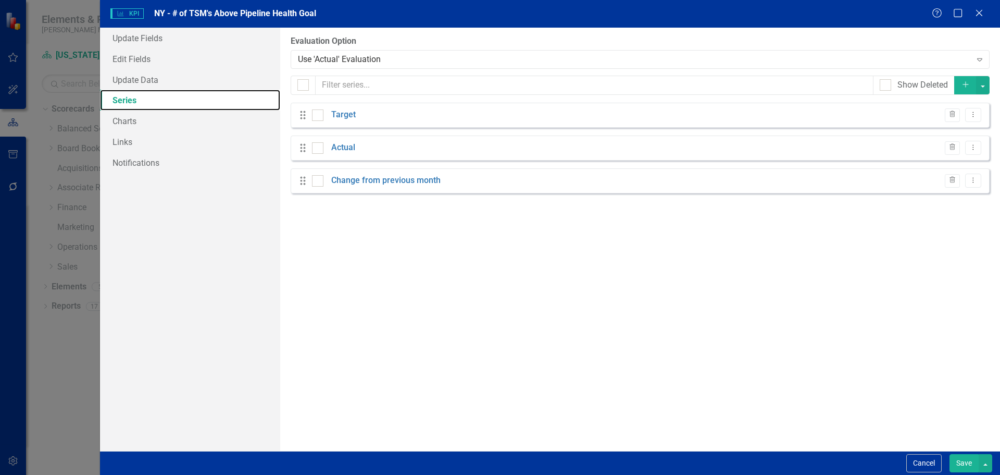
checkbox input "false"
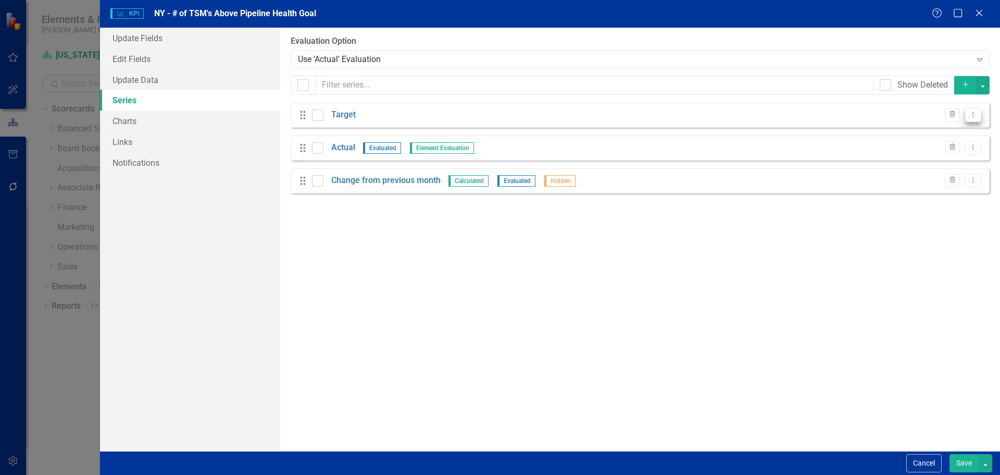
click at [972, 118] on icon "Dropdown Menu" at bounding box center [973, 114] width 9 height 7
click at [914, 131] on link "Edit Edit Measure Series" at bounding box center [922, 131] width 118 height 19
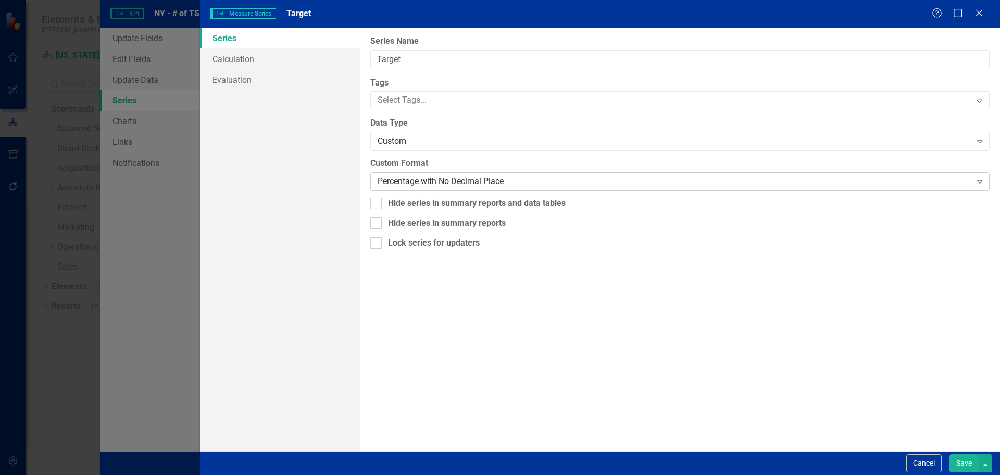
click at [399, 173] on div "Percentage with No Decimal Place Expand" at bounding box center [679, 181] width 619 height 19
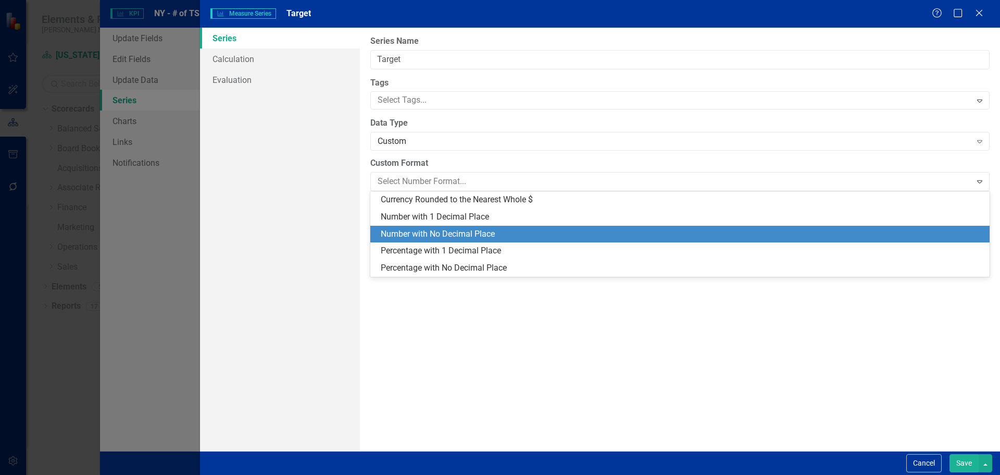
click at [414, 232] on div "Number with No Decimal Place" at bounding box center [682, 234] width 603 height 12
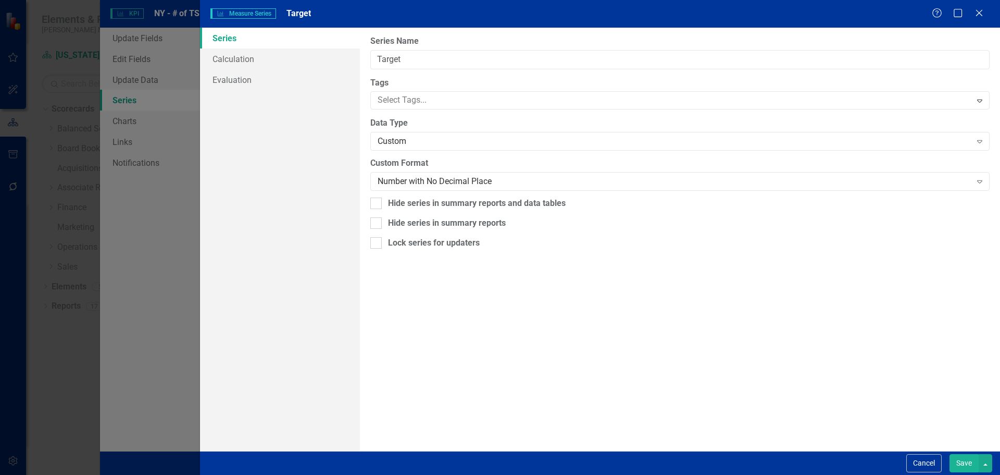
click at [956, 461] on button "Save" at bounding box center [964, 463] width 29 height 18
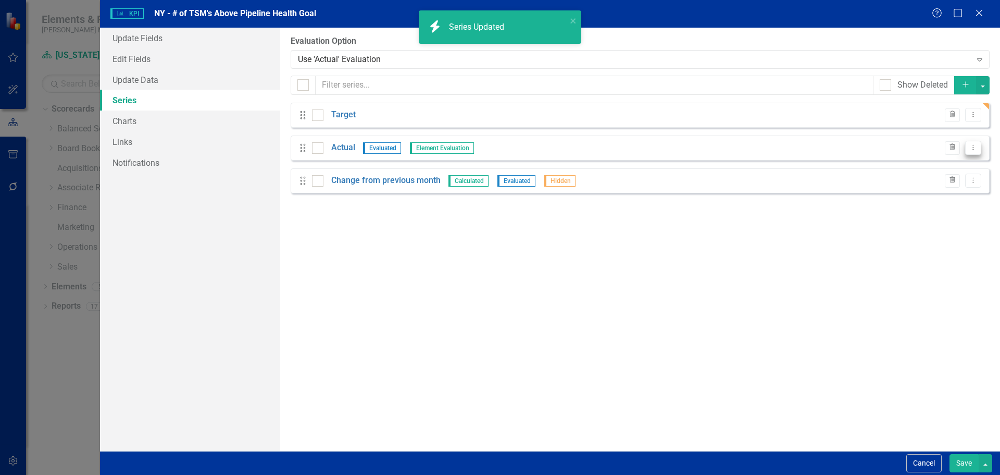
click at [970, 148] on icon "Dropdown Menu" at bounding box center [973, 147] width 9 height 7
click at [957, 164] on link "Edit Edit Measure Series" at bounding box center [922, 164] width 118 height 19
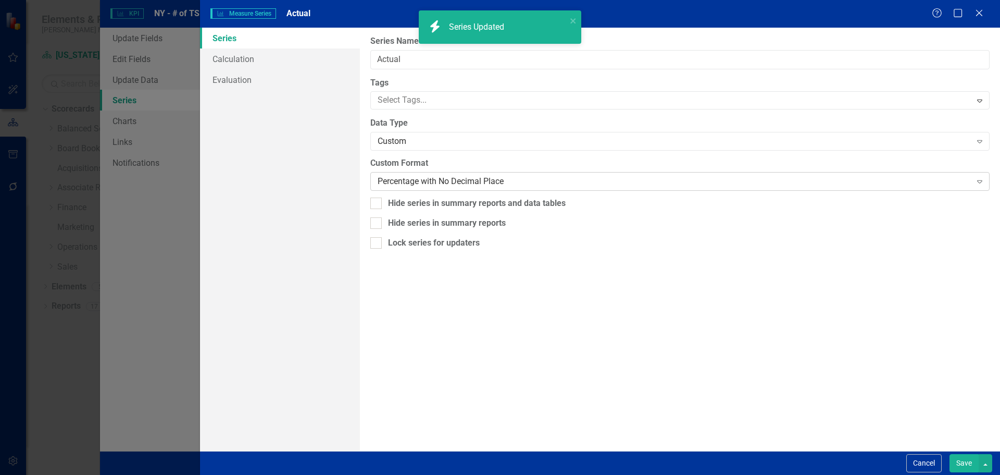
click at [517, 178] on div "Percentage with No Decimal Place" at bounding box center [674, 182] width 593 height 12
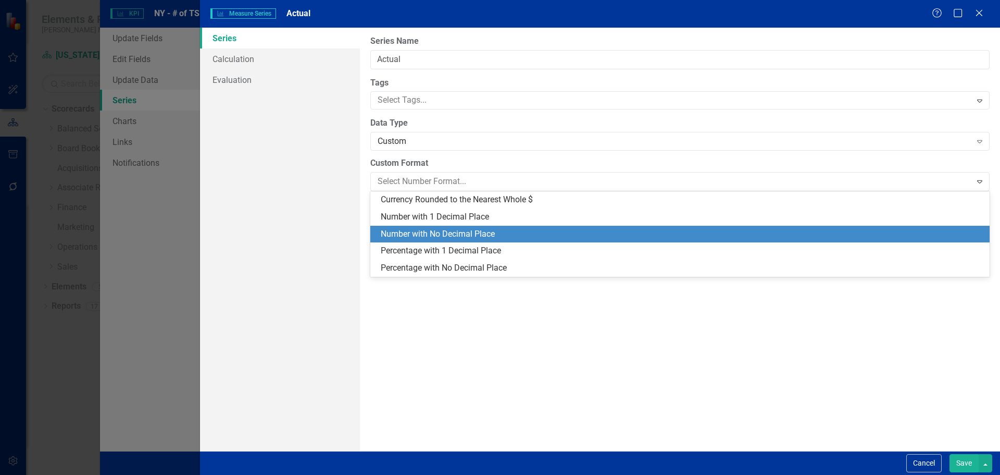
click at [515, 231] on div "Number with No Decimal Place" at bounding box center [682, 234] width 603 height 12
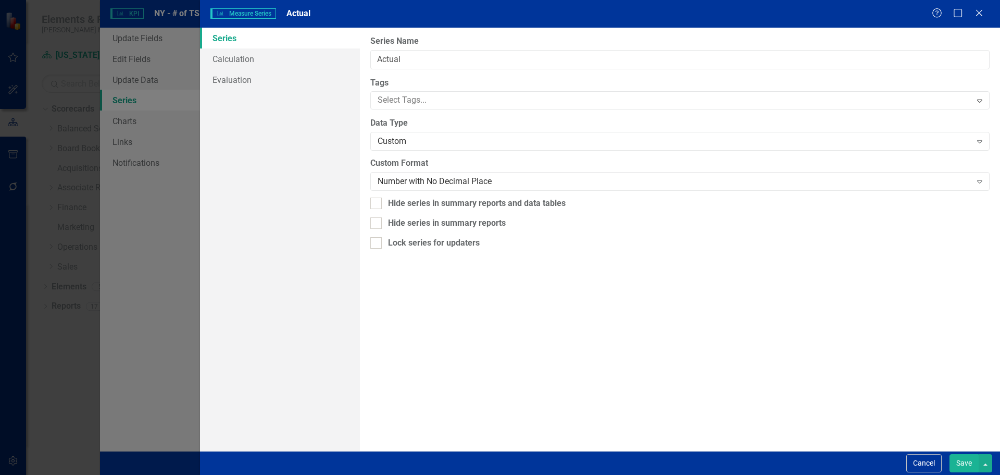
click at [957, 466] on button "Save" at bounding box center [964, 463] width 29 height 18
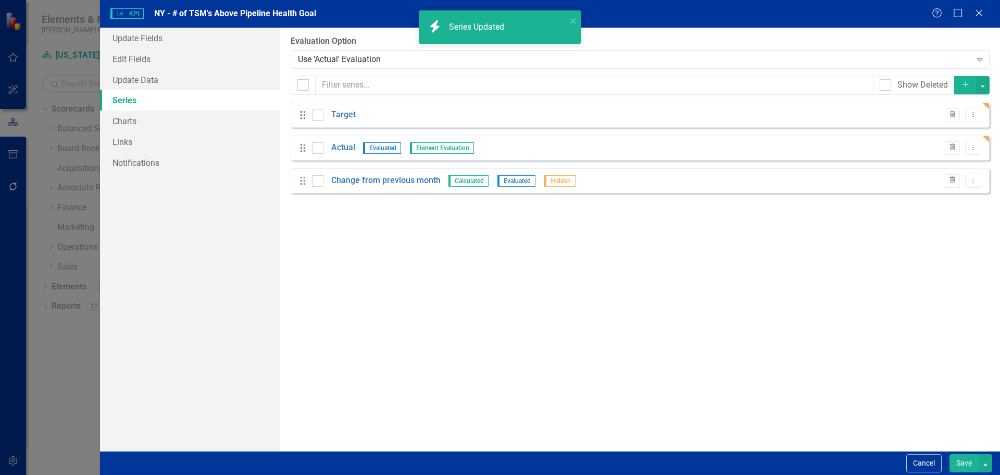
click at [960, 463] on button "Save" at bounding box center [964, 463] width 29 height 18
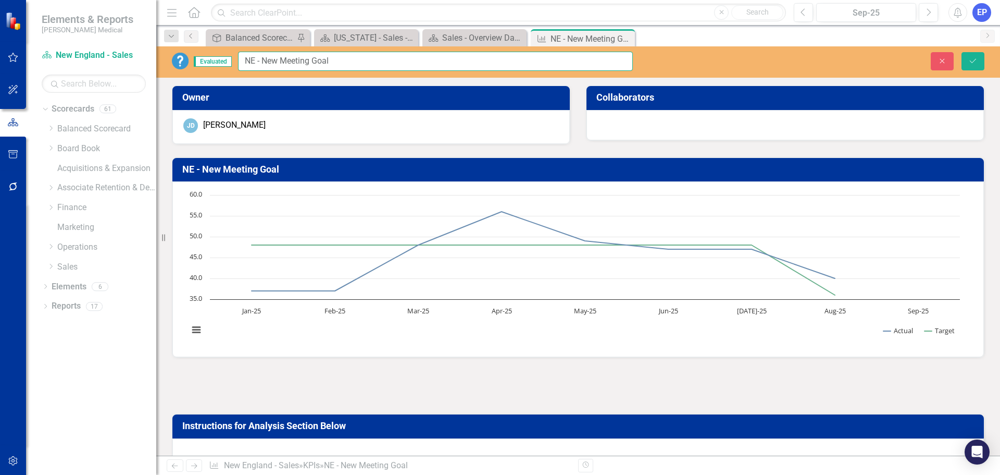
click at [266, 60] on input "NE - New Meeting Goal" at bounding box center [435, 61] width 395 height 19
drag, startPoint x: 263, startPoint y: 59, endPoint x: 380, endPoint y: 65, distance: 116.9
click at [380, 65] on input "NE - New Meeting Goal" at bounding box center [435, 61] width 395 height 19
paste input "# of TSM's Above New Meeting Goal (avg. 3/wk)"
type input "NE - # of TSM's Above New Meeting Goal (avg. 3/wk)"
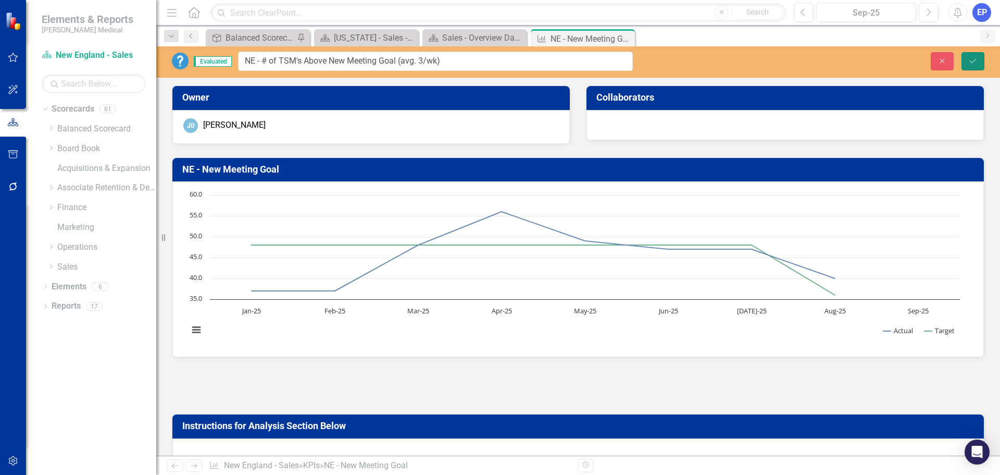
click at [975, 60] on icon "submit" at bounding box center [973, 60] width 6 height 4
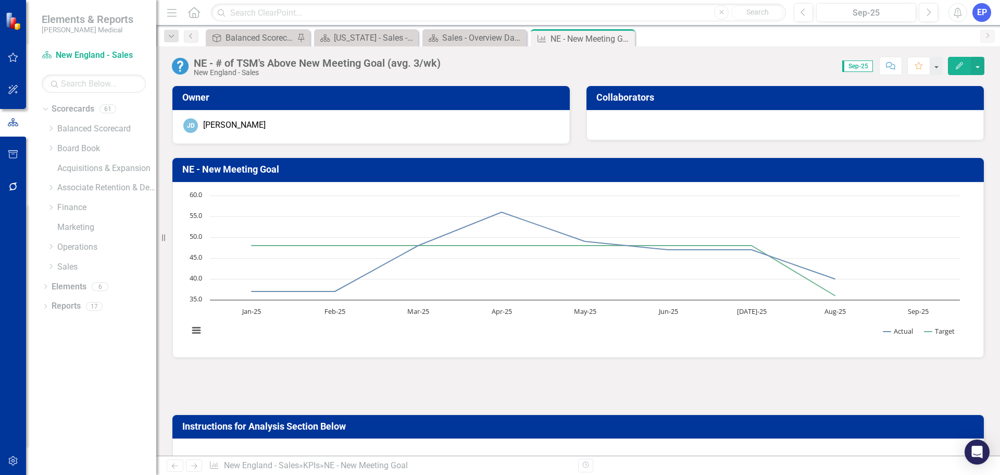
click at [252, 172] on h3 "NE - New Meeting Goal" at bounding box center [579, 169] width 795 height 10
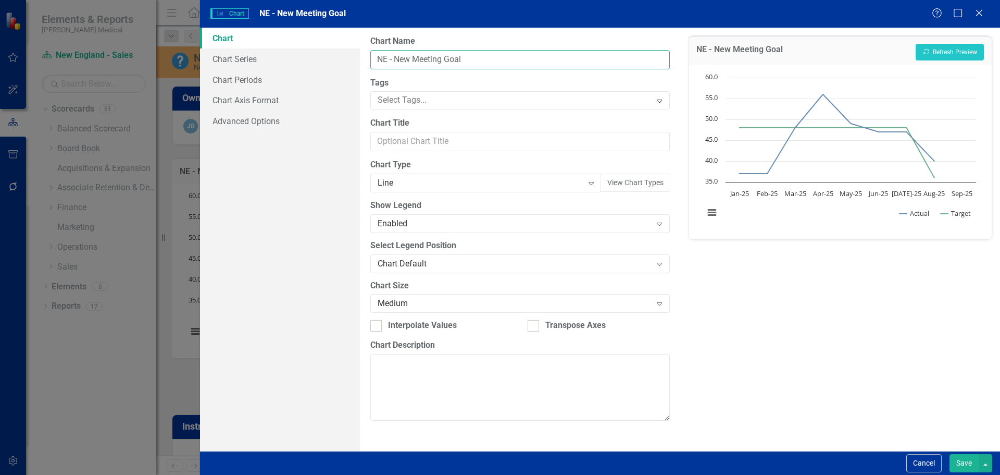
drag, startPoint x: 395, startPoint y: 58, endPoint x: 502, endPoint y: 59, distance: 106.3
click at [502, 59] on input "NE - New Meeting Goal" at bounding box center [519, 59] width 299 height 19
paste input "# of TSM's Above New Meeting Goal (avg. 3/wk)"
type input "NE - # of TSM's Above New Meeting Goal (avg. 3/wk)"
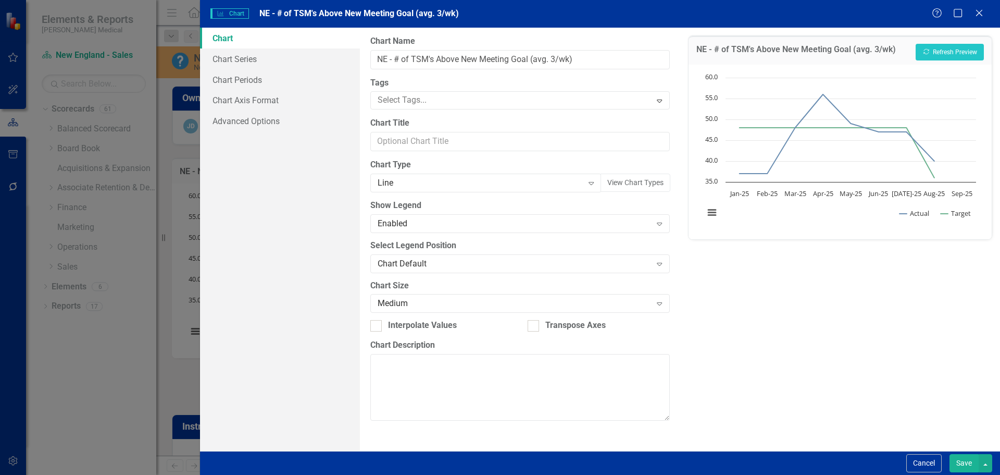
click at [964, 461] on button "Save" at bounding box center [964, 463] width 29 height 18
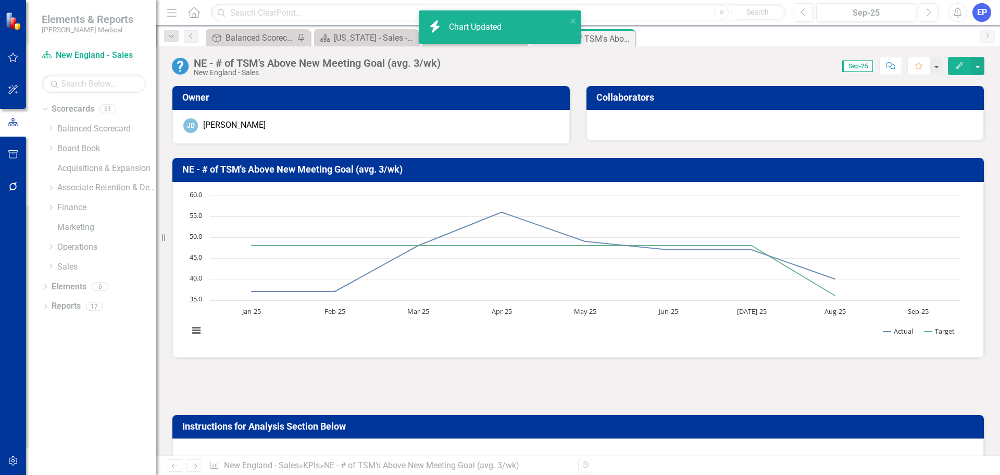
click at [952, 70] on button "Edit" at bounding box center [959, 66] width 23 height 18
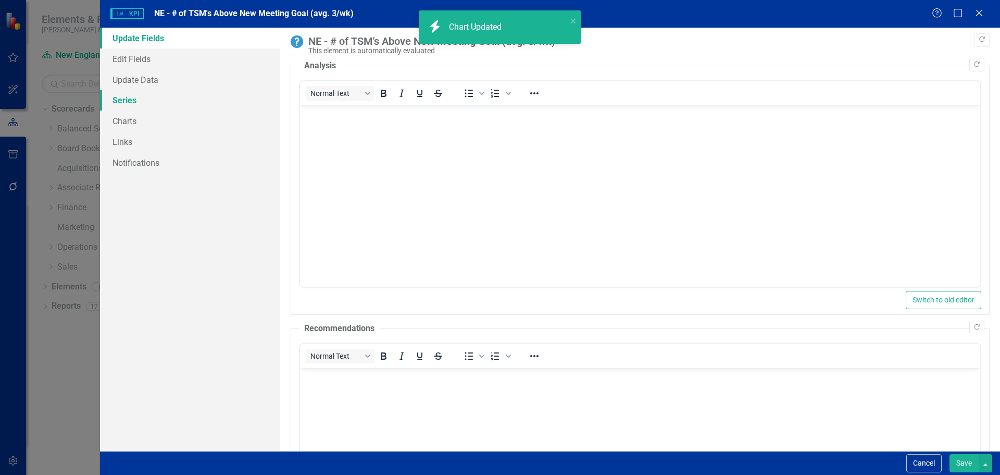
click at [157, 99] on link "Series" at bounding box center [190, 100] width 180 height 21
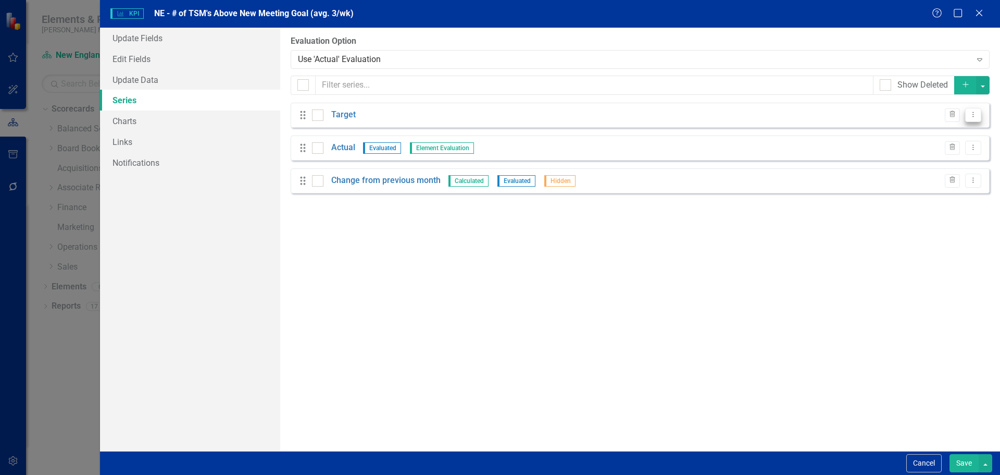
click at [973, 115] on icon "Dropdown Menu" at bounding box center [973, 114] width 9 height 7
click at [942, 134] on link "Edit Edit Measure Series" at bounding box center [922, 131] width 118 height 19
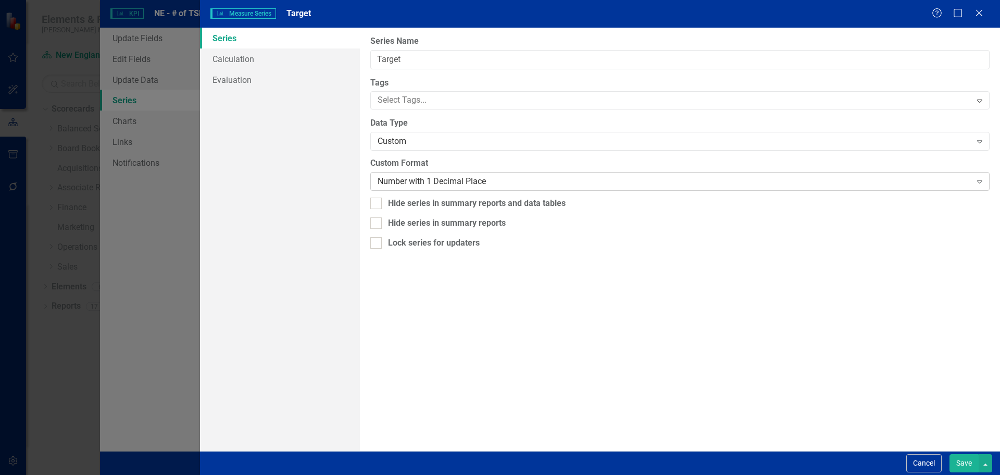
click at [397, 178] on div "Number with 1 Decimal Place" at bounding box center [674, 182] width 593 height 12
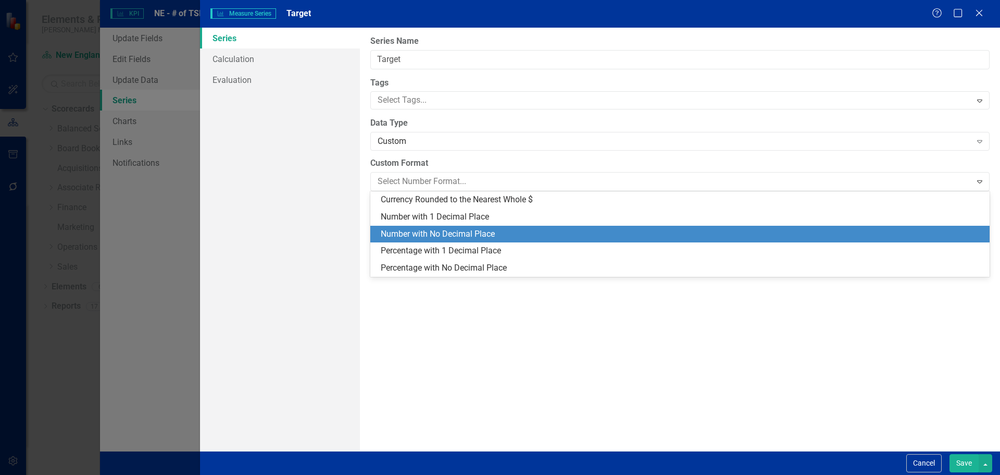
click at [414, 232] on div "Number with No Decimal Place" at bounding box center [682, 234] width 603 height 12
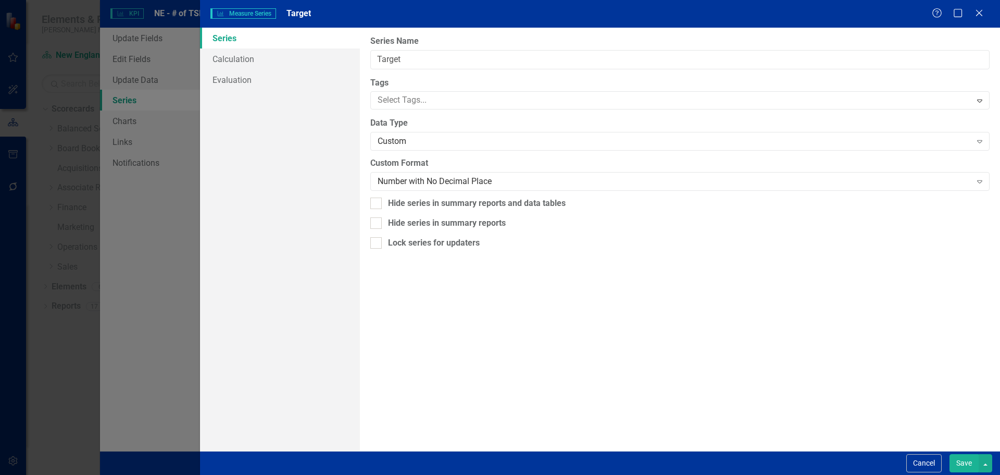
click at [956, 462] on button "Save" at bounding box center [964, 463] width 29 height 18
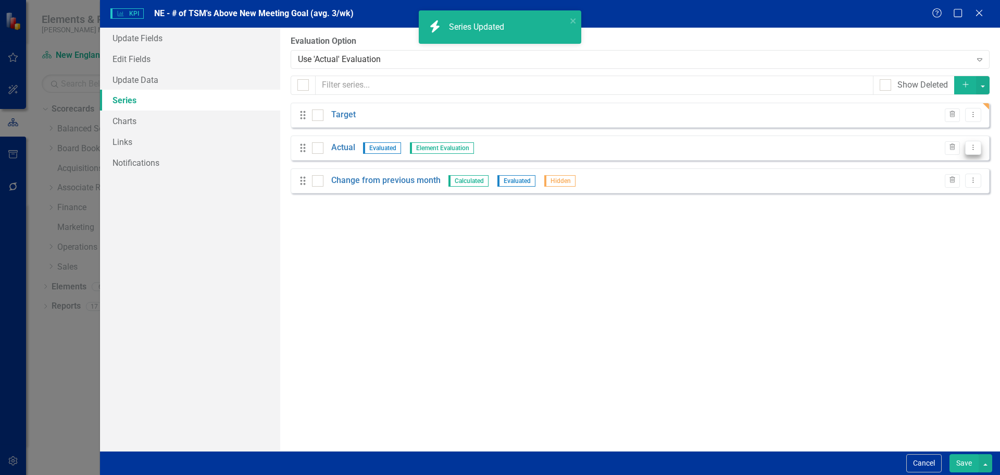
click at [971, 145] on icon "Dropdown Menu" at bounding box center [973, 147] width 9 height 7
click at [950, 165] on link "Edit Edit Measure Series" at bounding box center [922, 164] width 118 height 19
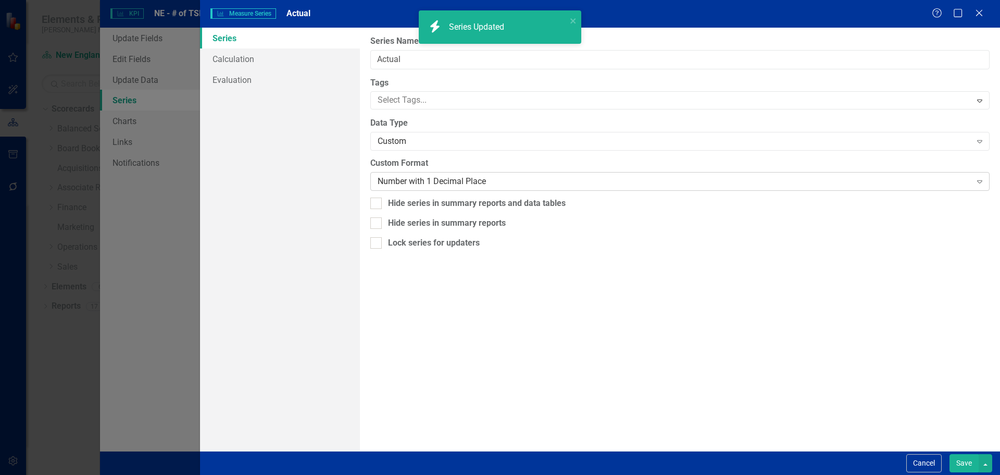
click at [584, 189] on div "Number with 1 Decimal Place Expand" at bounding box center [679, 181] width 619 height 19
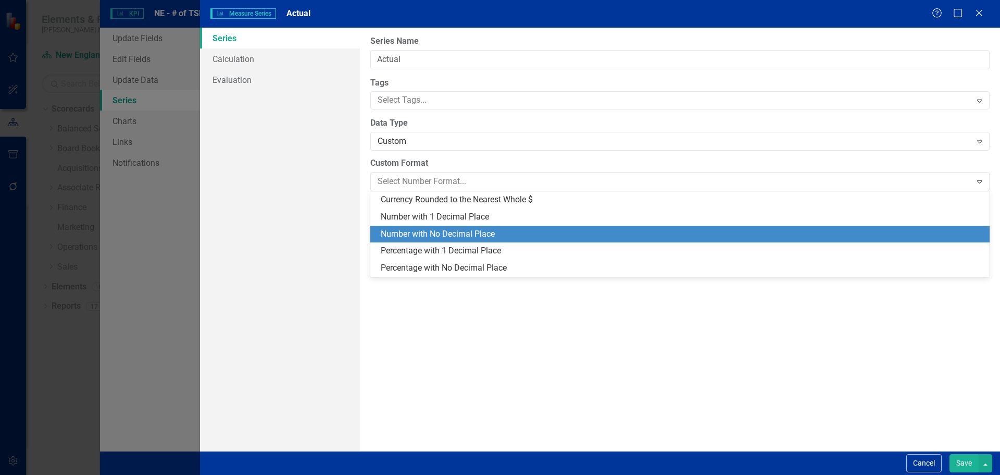
click at [576, 233] on div "Number with No Decimal Place" at bounding box center [682, 234] width 603 height 12
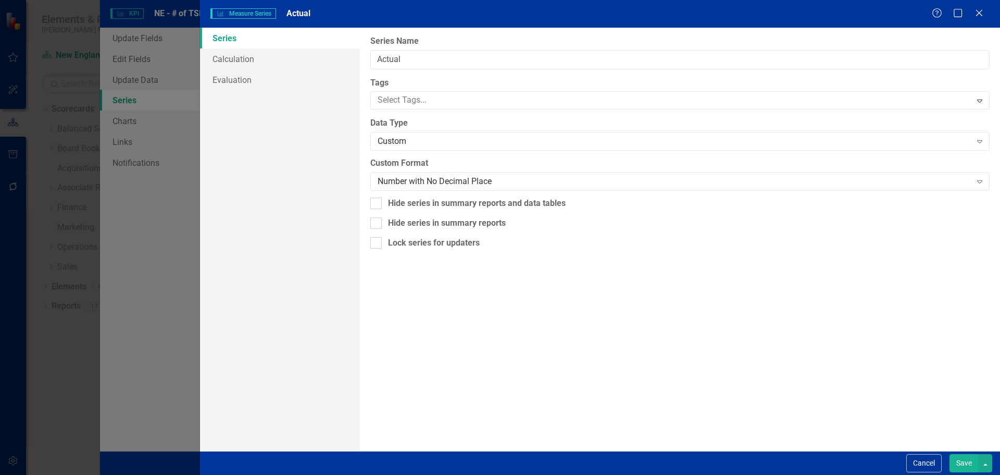
click at [957, 466] on button "Save" at bounding box center [964, 463] width 29 height 18
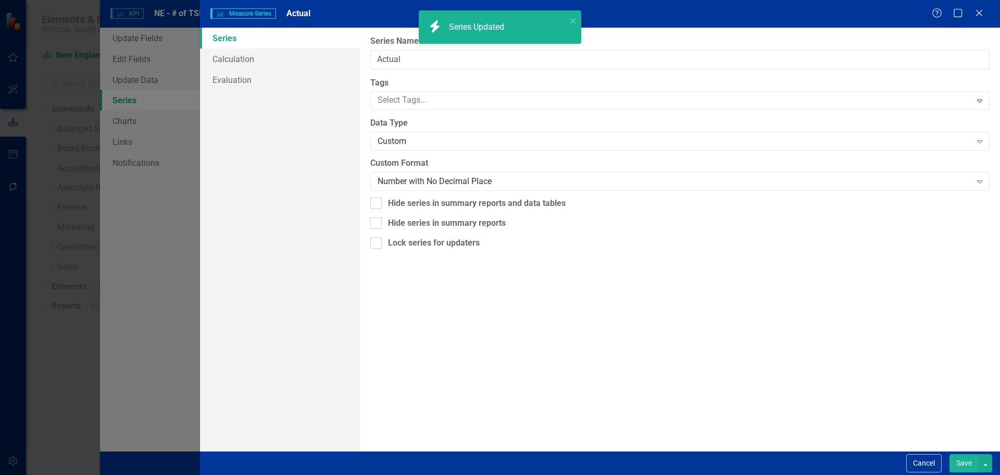
click at [959, 462] on div "Measure Series Measure Series Actual Help Maximize Close Series Calculation Eva…" at bounding box center [500, 237] width 1000 height 475
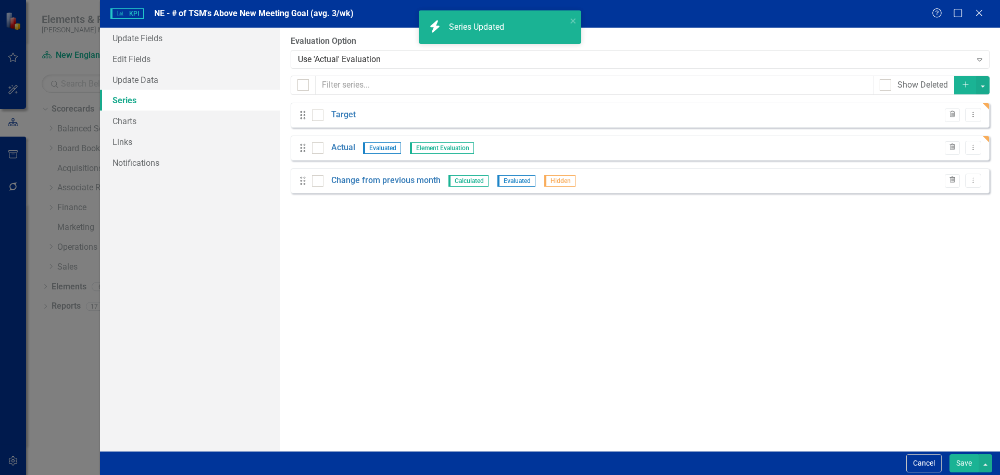
click at [959, 462] on button "Save" at bounding box center [964, 463] width 29 height 18
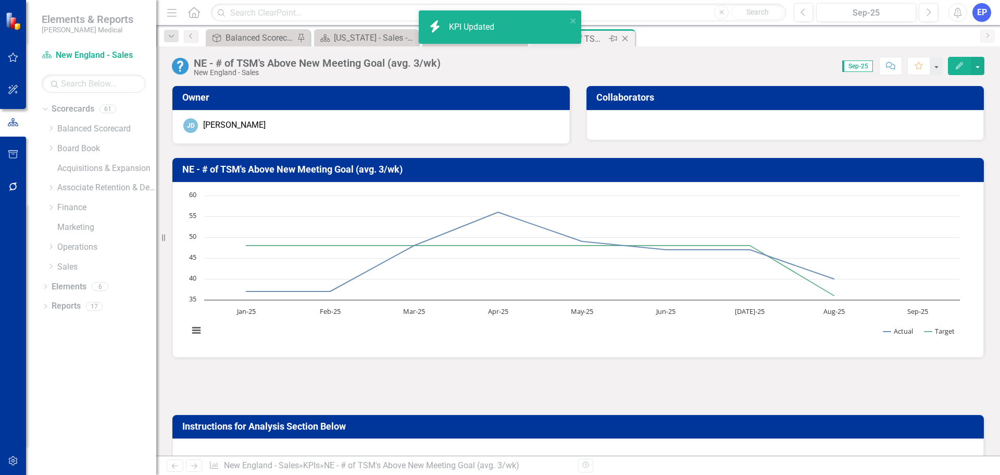
click at [626, 39] on icon "Close" at bounding box center [625, 38] width 10 height 8
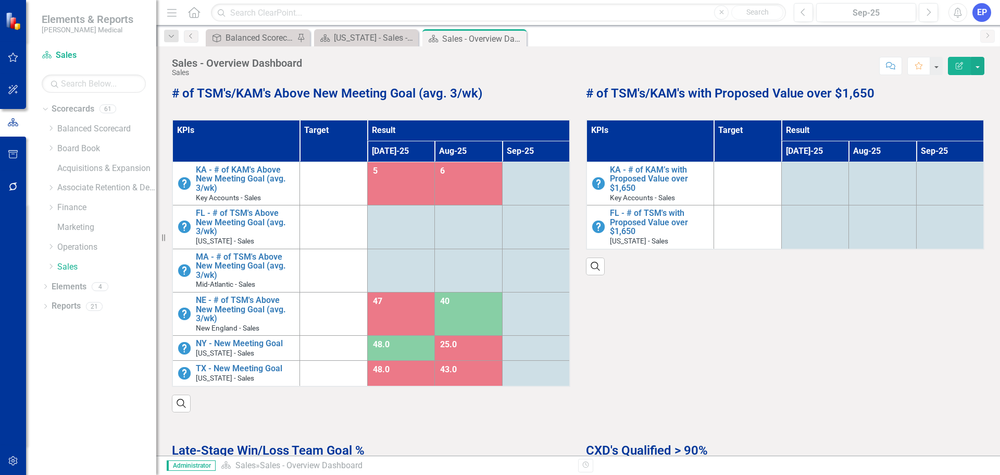
scroll to position [521, 0]
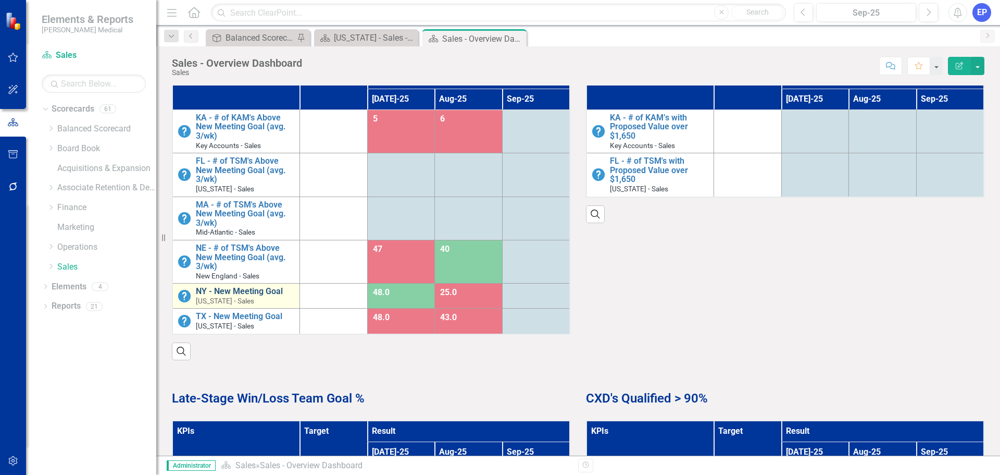
click at [234, 292] on link "NY - New Meeting Goal" at bounding box center [245, 291] width 98 height 9
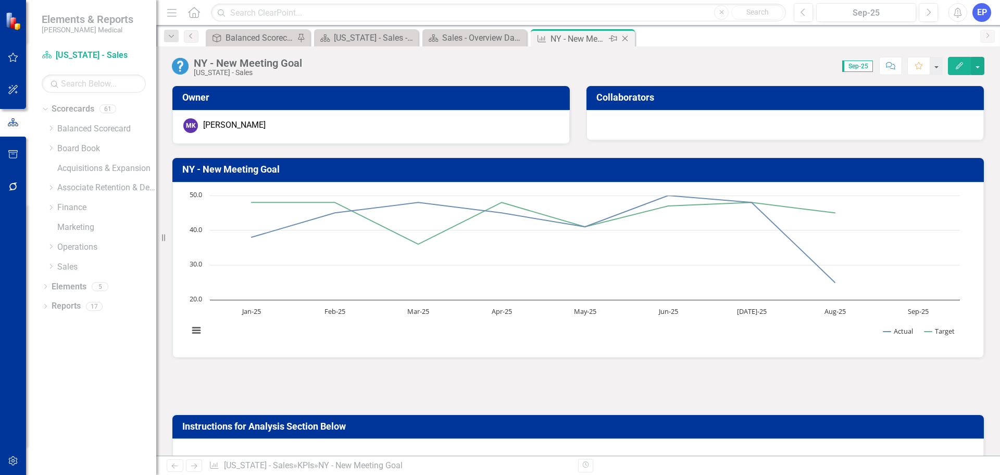
click at [627, 41] on icon "Close" at bounding box center [625, 38] width 10 height 8
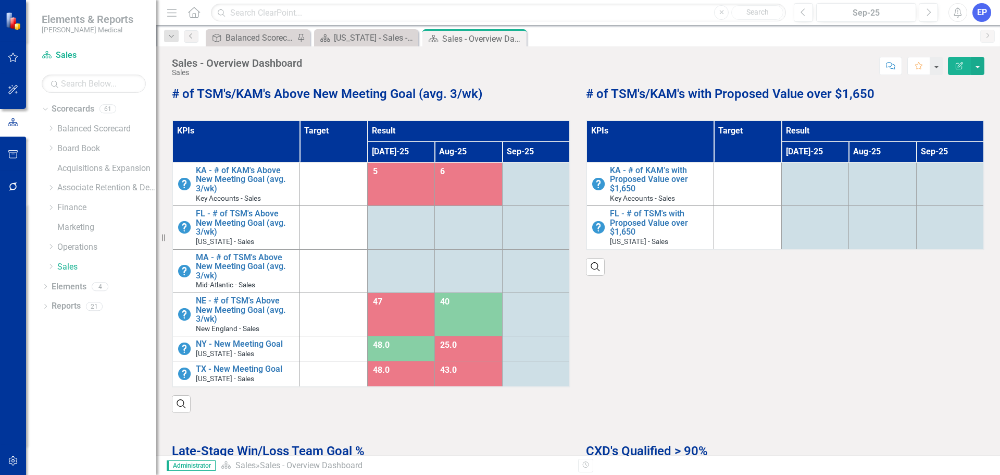
scroll to position [469, 0]
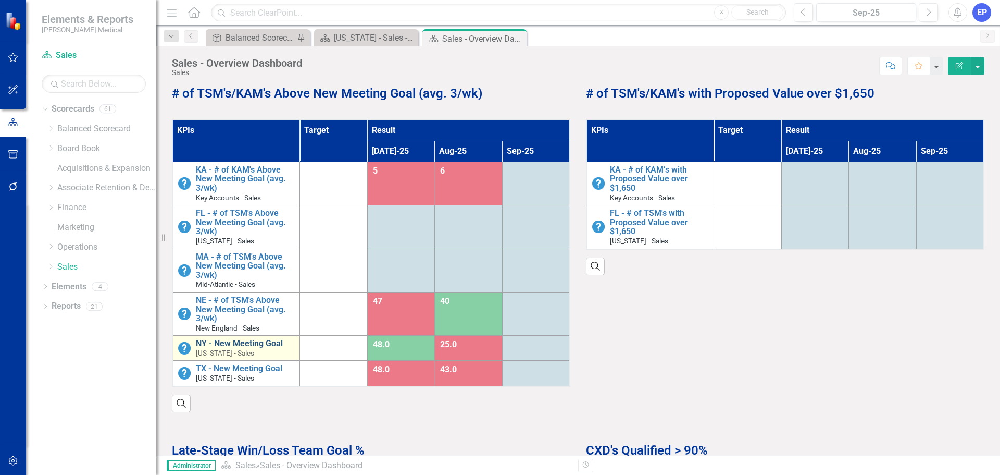
click at [263, 340] on link "NY - New Meeting Goal" at bounding box center [245, 343] width 98 height 9
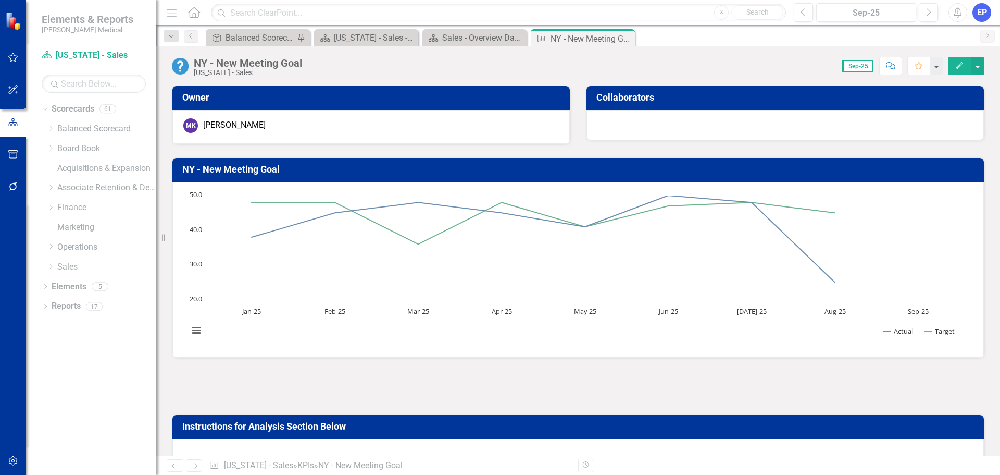
click at [279, 57] on div "NY - New Meeting Goal New York - Sales" at bounding box center [239, 67] width 135 height 20
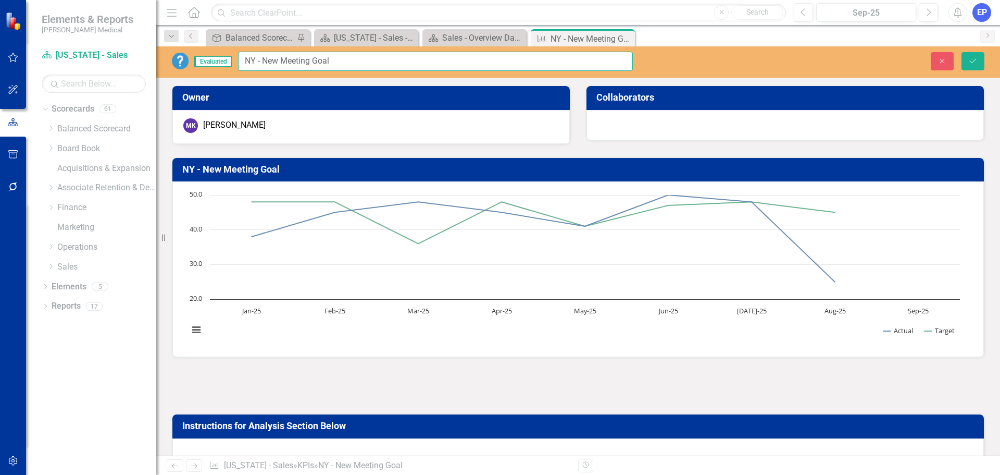
drag, startPoint x: 264, startPoint y: 60, endPoint x: 377, endPoint y: 59, distance: 112.5
click at [377, 59] on input "NY - New Meeting Goal" at bounding box center [435, 61] width 395 height 19
paste input "# of TSM's Above New Meeting Goal (avg. 3/wk)"
type input "NY - # of TSM's Above New Meeting Goal (avg. 3/wk)"
click at [969, 62] on icon "Save" at bounding box center [972, 60] width 9 height 7
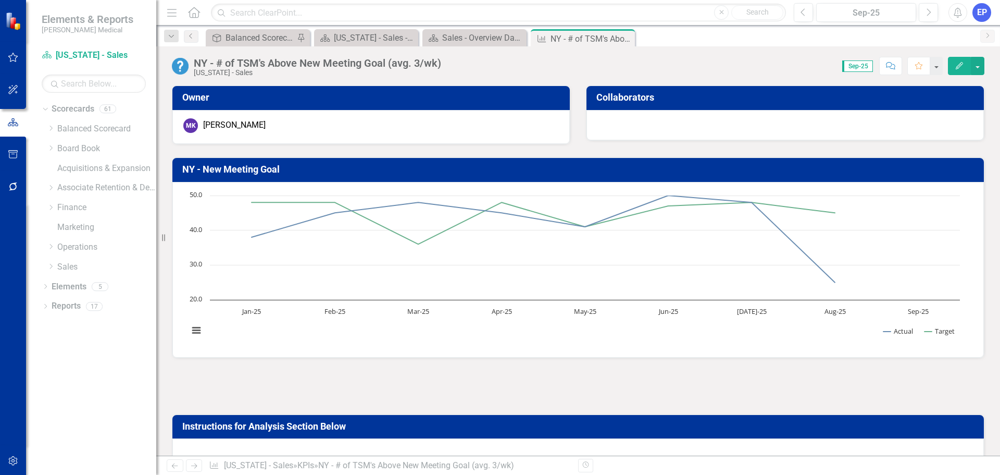
click at [264, 170] on h3 "NY - New Meeting Goal" at bounding box center [579, 169] width 795 height 10
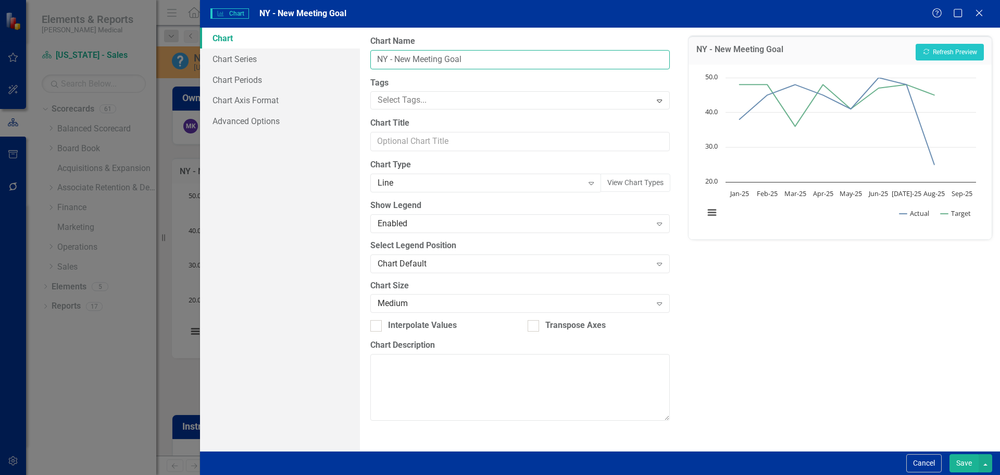
drag, startPoint x: 395, startPoint y: 59, endPoint x: 494, endPoint y: 60, distance: 99.0
click at [494, 60] on input "NY - New Meeting Goal" at bounding box center [519, 59] width 299 height 19
paste input "# of TSM's Above New Meeting Goal (avg. 3/wk)"
type input "NY - # of TSM's Above New Meeting Goal (avg. 3/wk)"
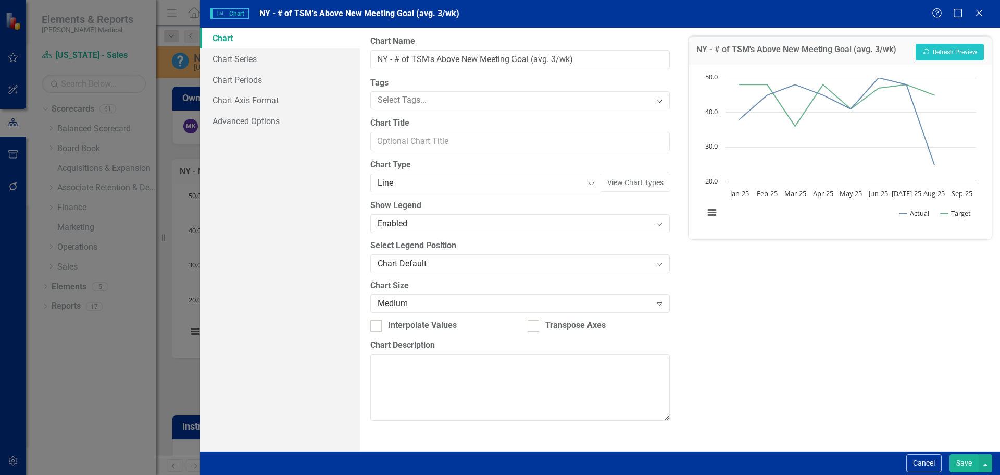
click at [959, 462] on button "Save" at bounding box center [964, 463] width 29 height 18
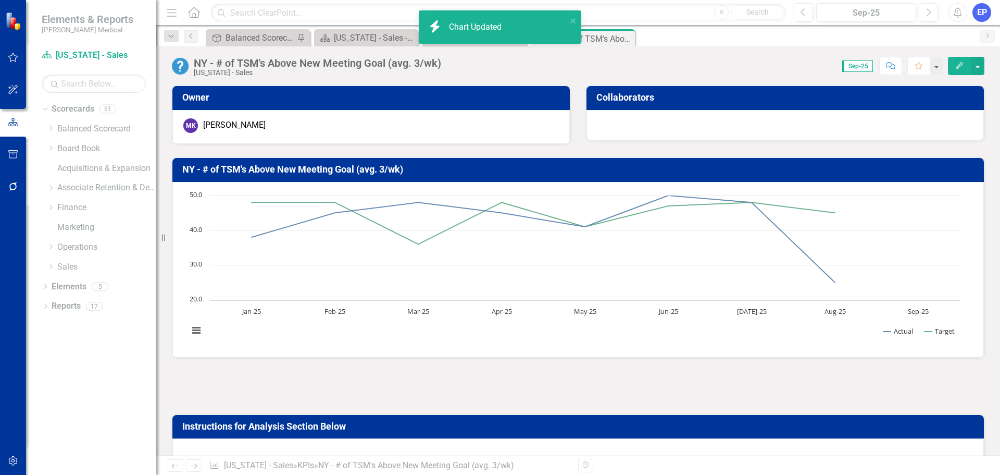
click at [954, 67] on button "Edit" at bounding box center [959, 66] width 23 height 18
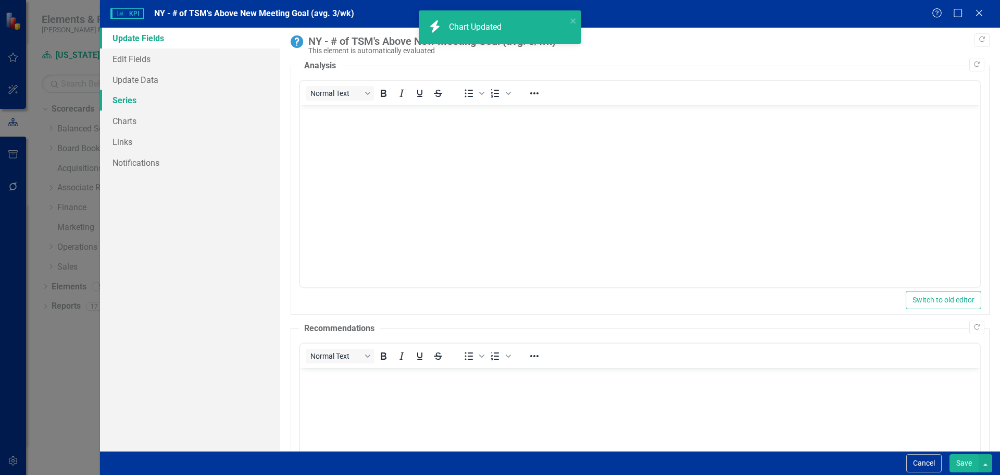
click at [156, 106] on link "Series" at bounding box center [190, 100] width 180 height 21
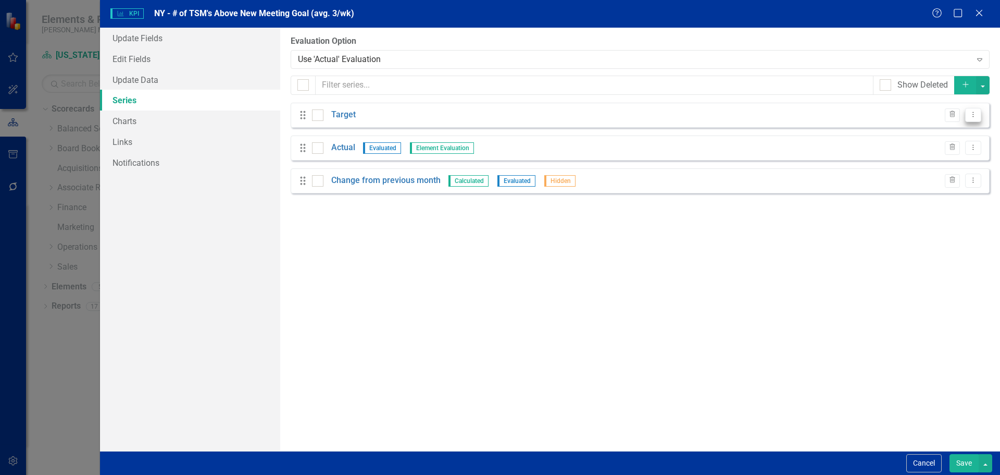
click at [974, 114] on icon "Dropdown Menu" at bounding box center [973, 114] width 9 height 7
click at [889, 136] on link "Edit Edit Measure Series" at bounding box center [922, 131] width 118 height 19
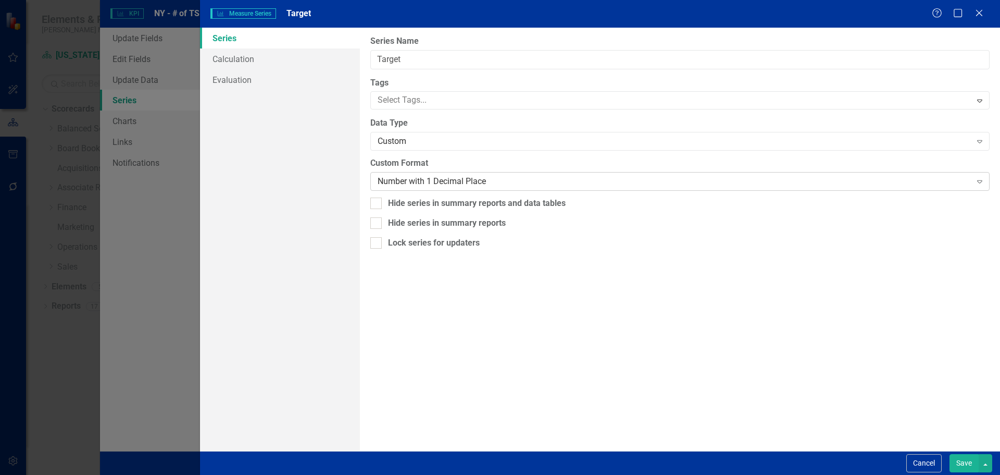
click at [424, 182] on div "Number with 1 Decimal Place" at bounding box center [674, 182] width 593 height 12
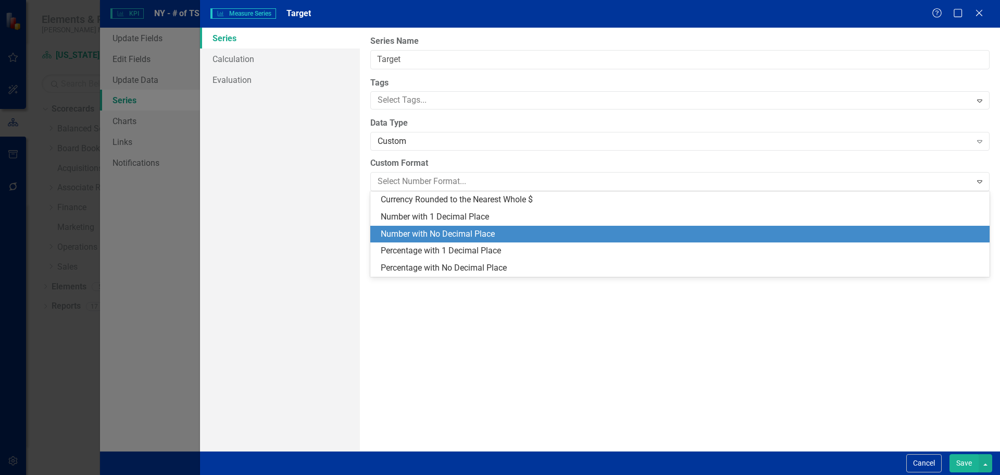
click at [439, 234] on div "Number with No Decimal Place" at bounding box center [682, 234] width 603 height 12
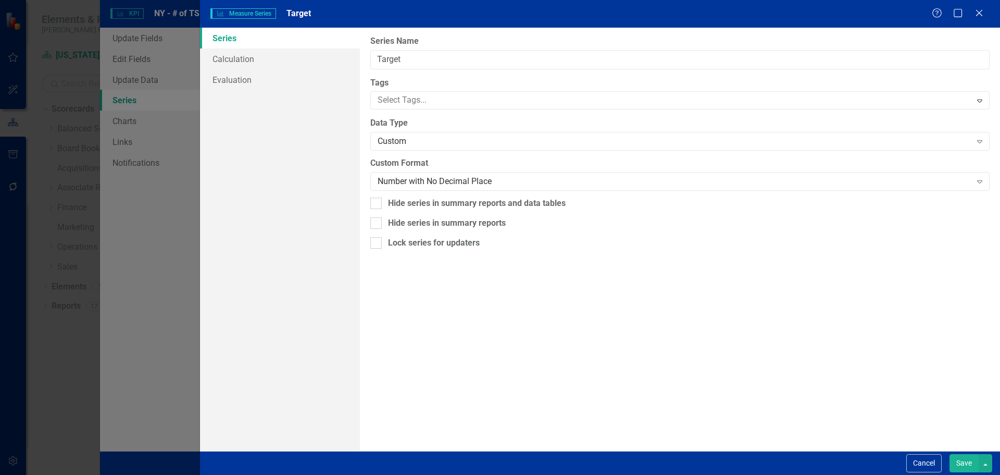
click at [959, 463] on button "Save" at bounding box center [964, 463] width 29 height 18
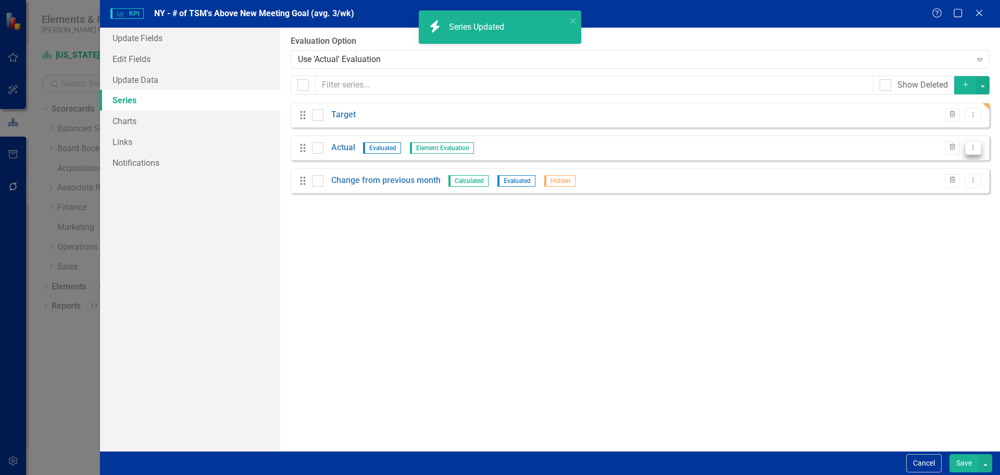
click at [978, 145] on button "Dropdown Menu" at bounding box center [973, 148] width 16 height 14
click at [947, 170] on link "Edit Edit Measure Series" at bounding box center [922, 164] width 118 height 19
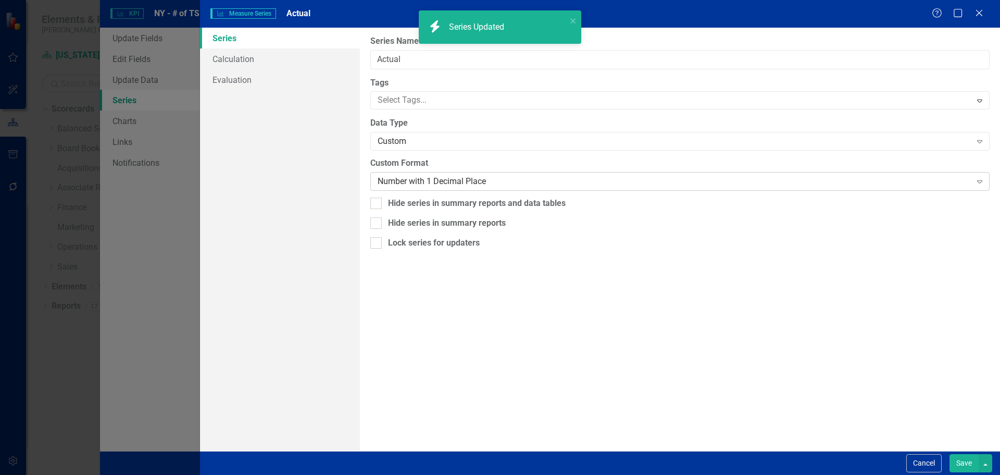
click at [551, 181] on div "Number with 1 Decimal Place" at bounding box center [674, 182] width 593 height 12
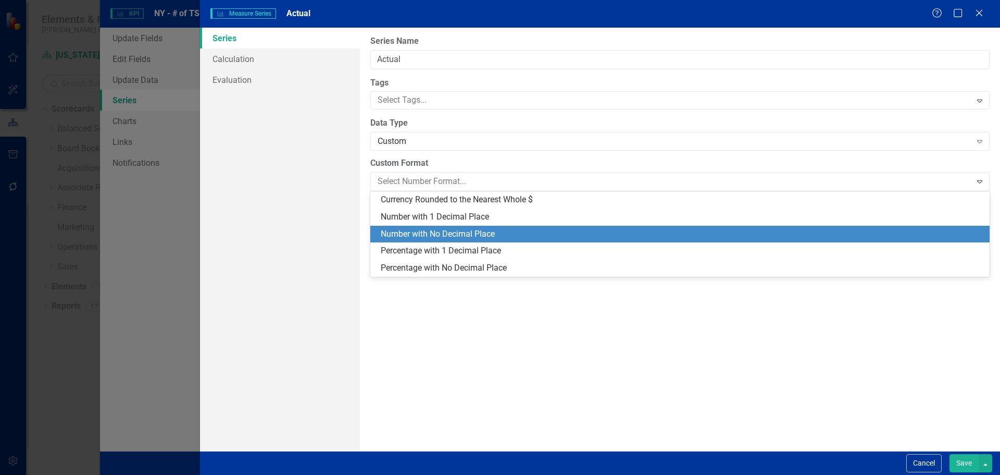
click at [543, 234] on div "Number with No Decimal Place" at bounding box center [682, 234] width 603 height 12
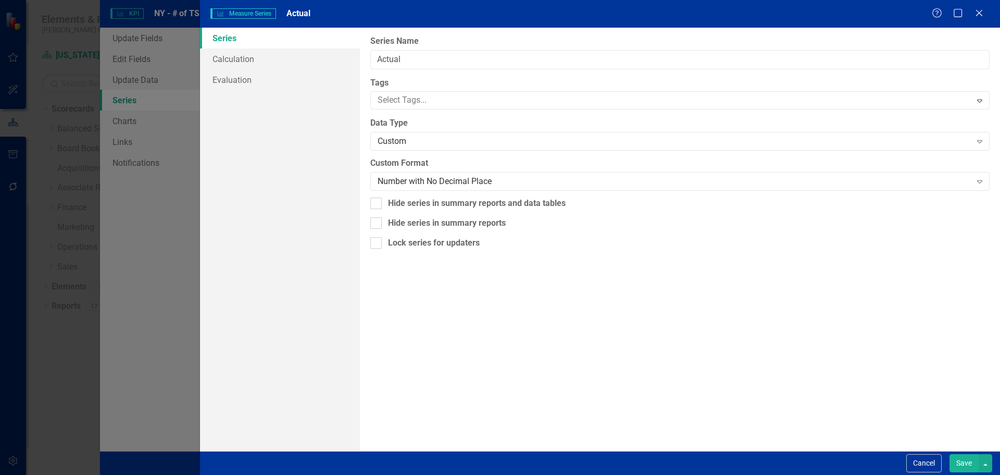
click at [961, 461] on button "Save" at bounding box center [964, 463] width 29 height 18
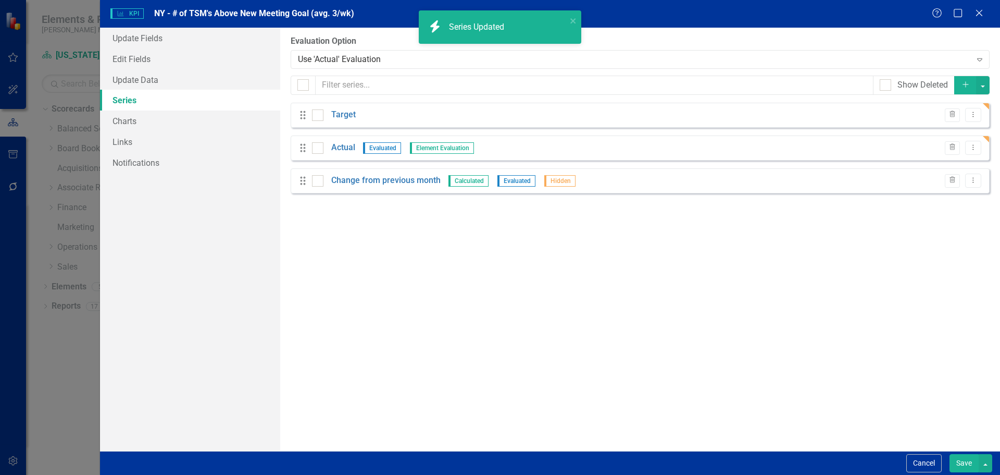
click at [957, 459] on button "Save" at bounding box center [964, 463] width 29 height 18
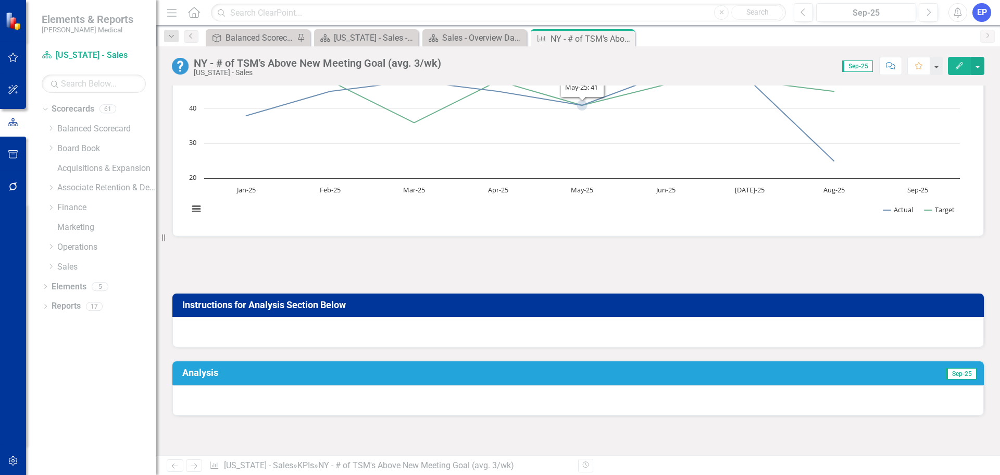
scroll to position [97, 0]
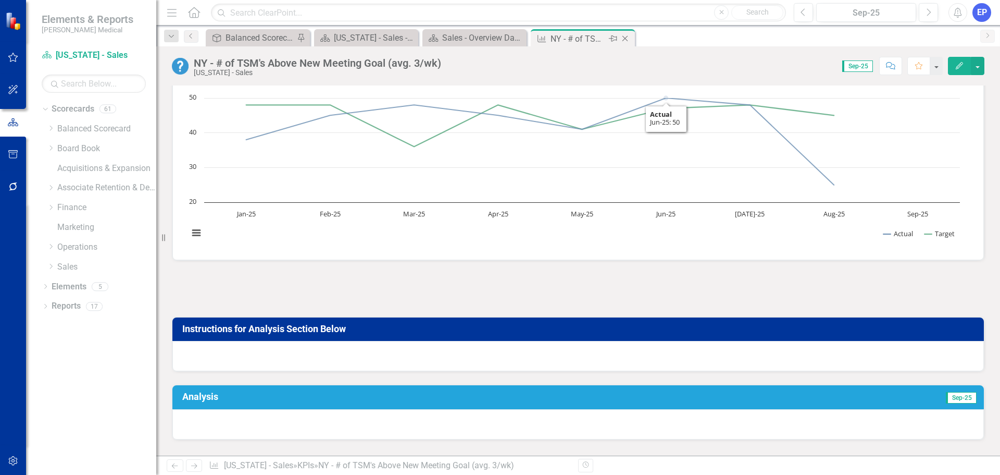
click at [625, 34] on icon "Close" at bounding box center [625, 38] width 10 height 8
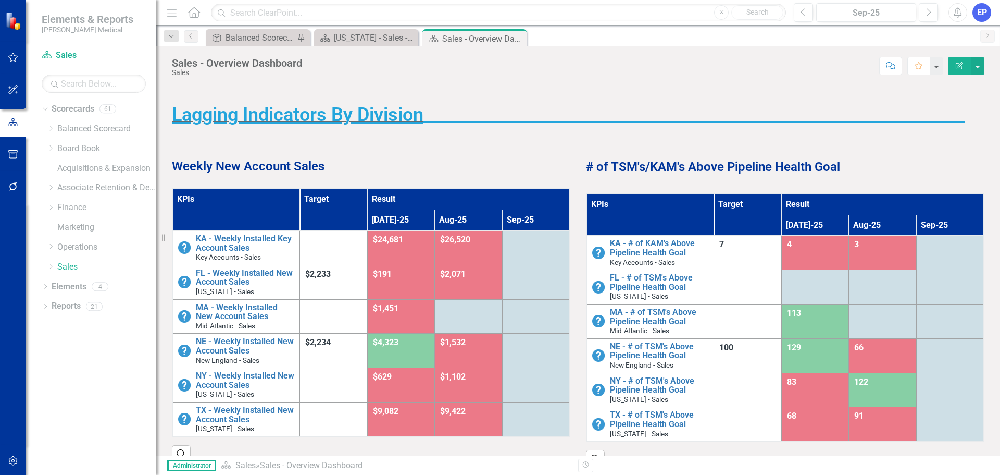
scroll to position [417, 0]
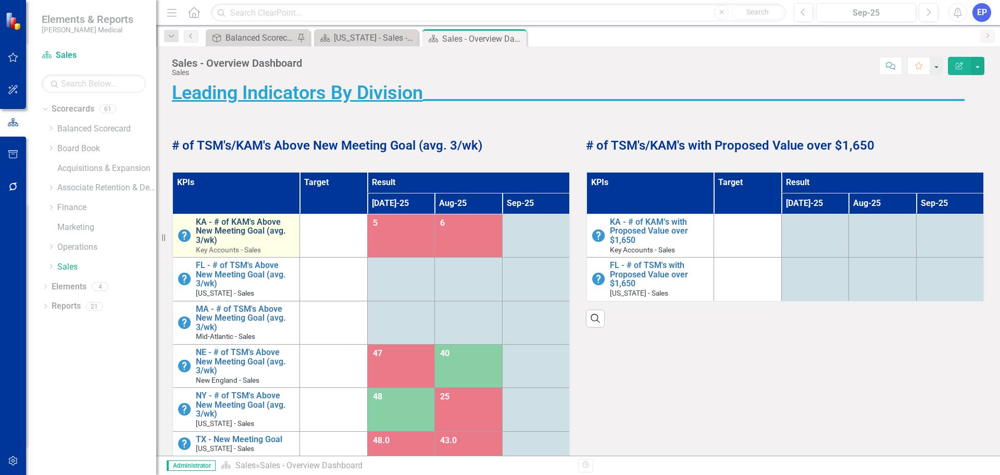
click at [255, 230] on link "KA - # of KAM's Above New Meeting Goal (avg. 3/wk)" at bounding box center [245, 231] width 98 height 28
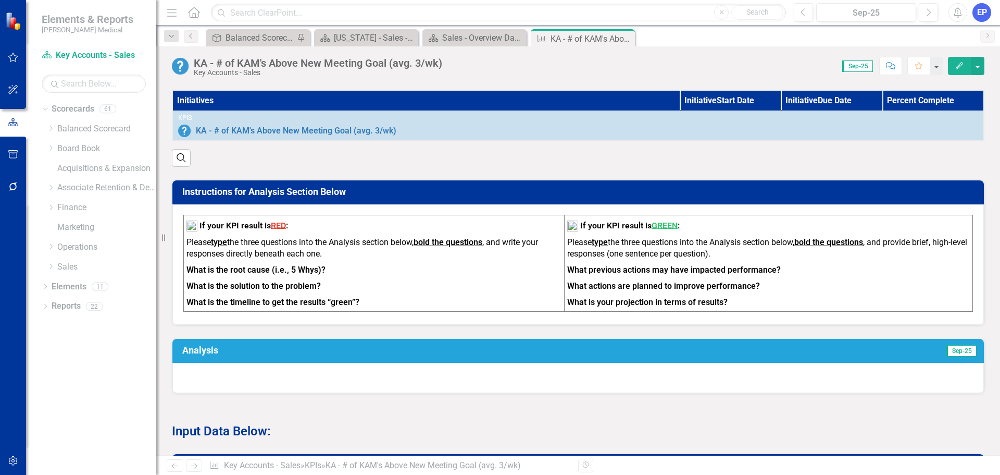
scroll to position [313, 0]
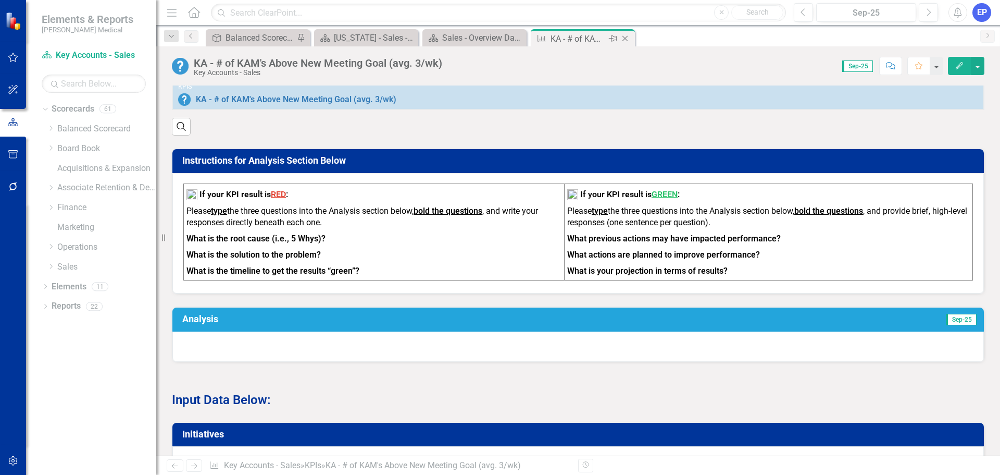
click at [628, 42] on icon "Close" at bounding box center [625, 38] width 10 height 8
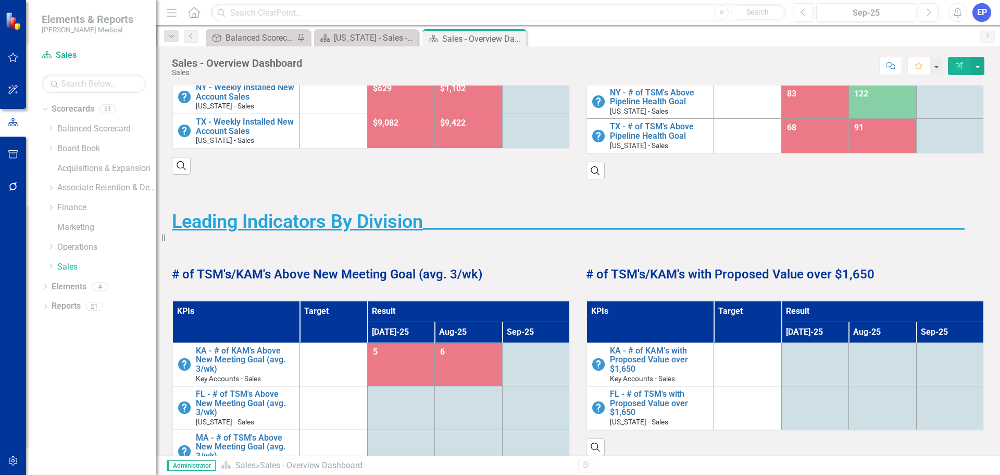
scroll to position [313, 0]
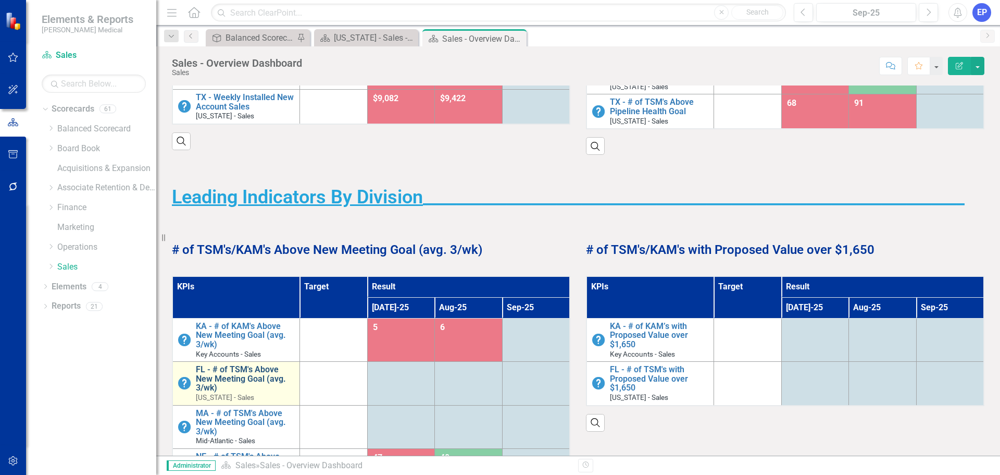
click at [247, 369] on link "FL - # of TSM's Above New Meeting Goal (avg. 3/wk)" at bounding box center [245, 379] width 98 height 28
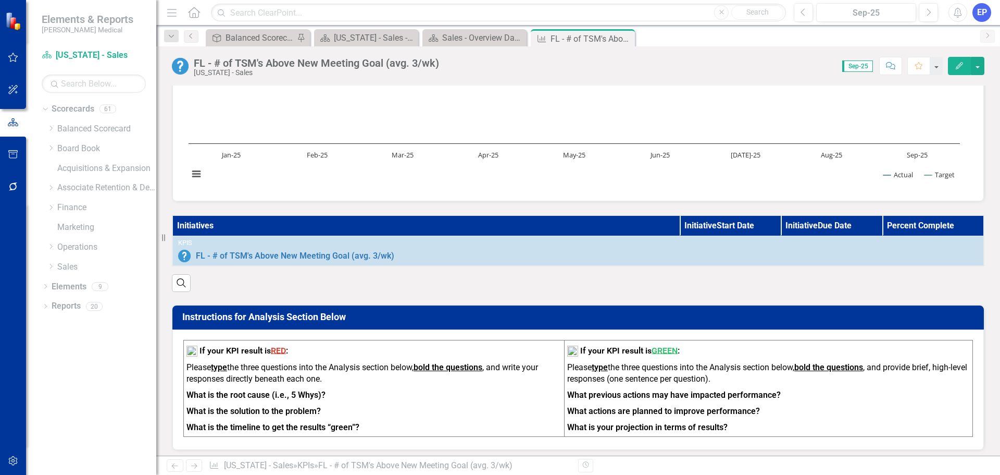
scroll to position [104, 0]
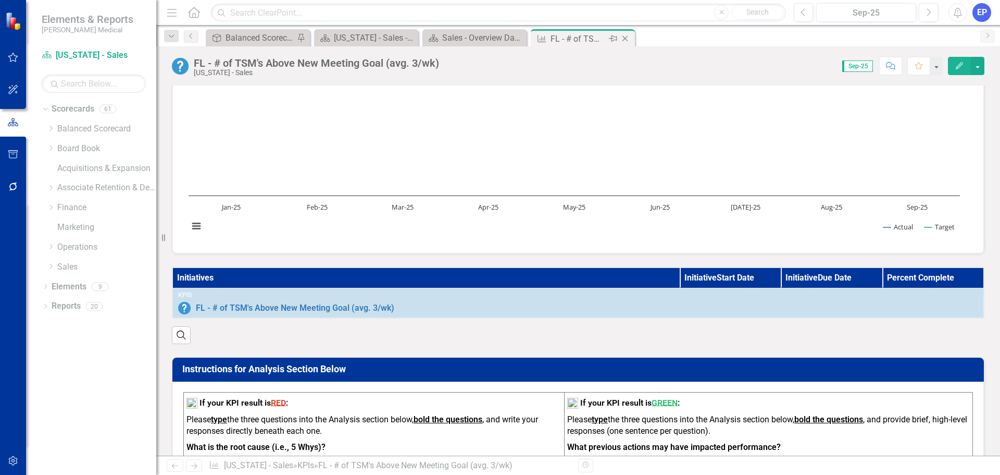
click at [626, 38] on icon at bounding box center [626, 39] width 6 height 6
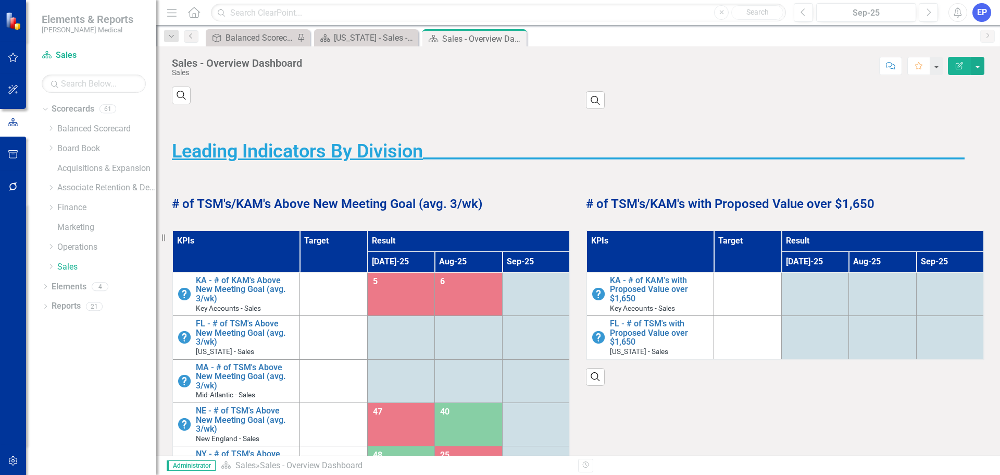
scroll to position [365, 0]
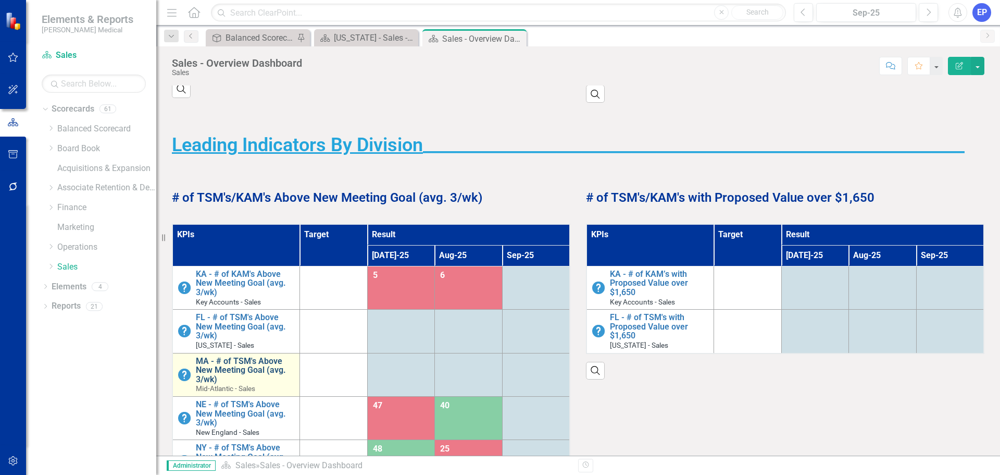
click at [239, 366] on link "MA - # of TSM's Above New Meeting Goal (avg. 3/wk)" at bounding box center [245, 370] width 98 height 28
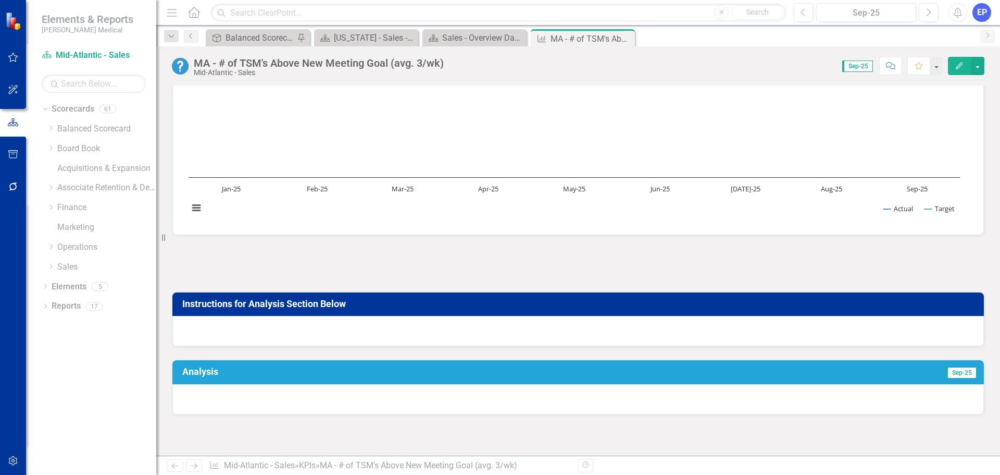
scroll to position [104, 0]
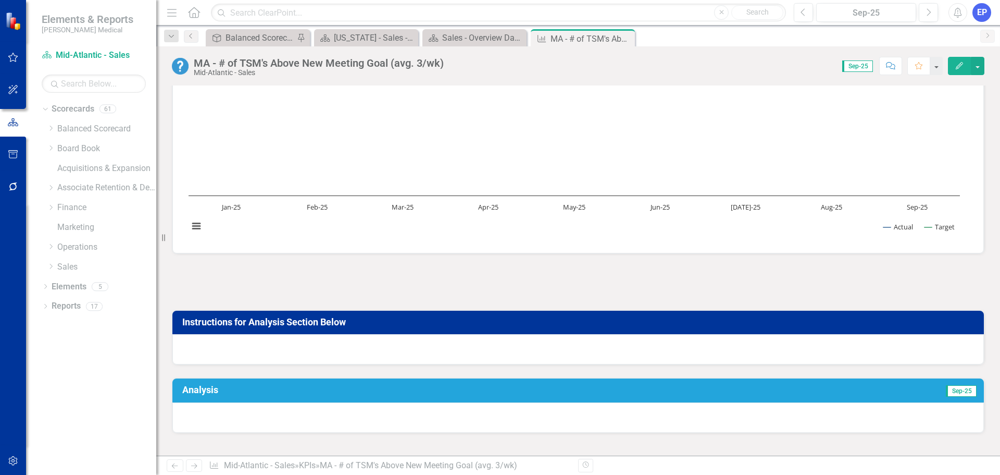
click at [355, 343] on div at bounding box center [578, 349] width 812 height 30
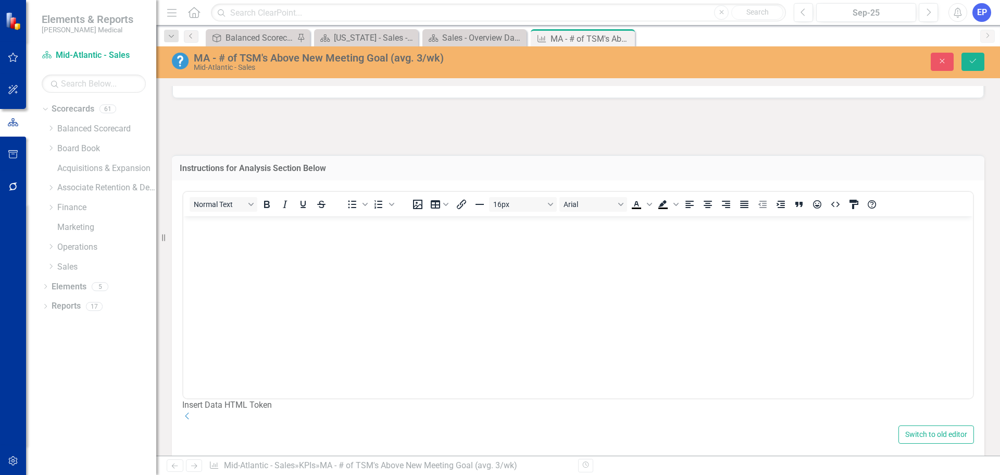
scroll to position [0, 0]
click at [193, 419] on icon "Dropdown" at bounding box center [187, 415] width 10 height 8
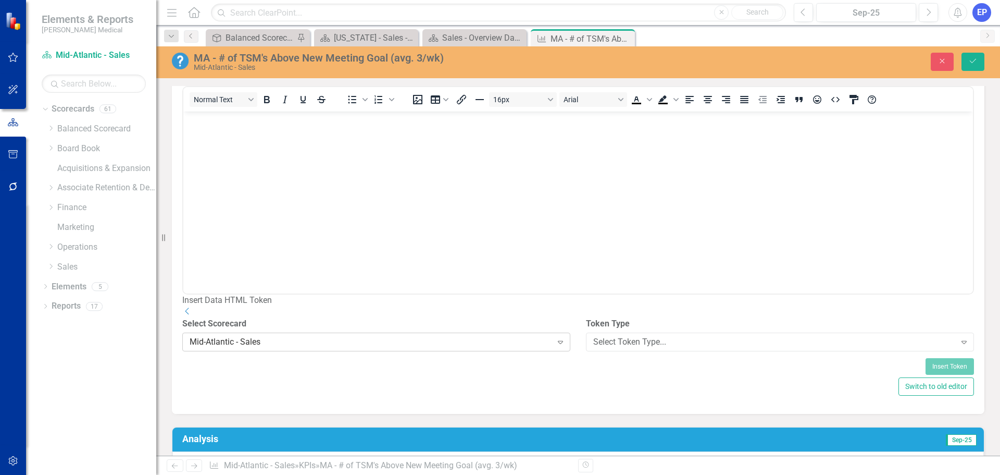
click at [433, 348] on div "Mid-Atlantic - Sales" at bounding box center [371, 342] width 363 height 12
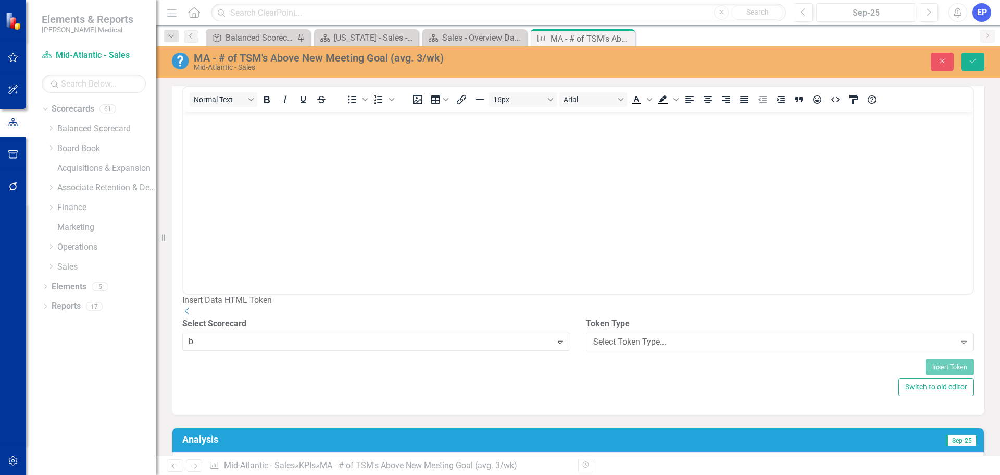
scroll to position [254, 0]
type input "ba"
click at [366, 474] on div "Ba lanced Scorecard" at bounding box center [502, 483] width 984 height 12
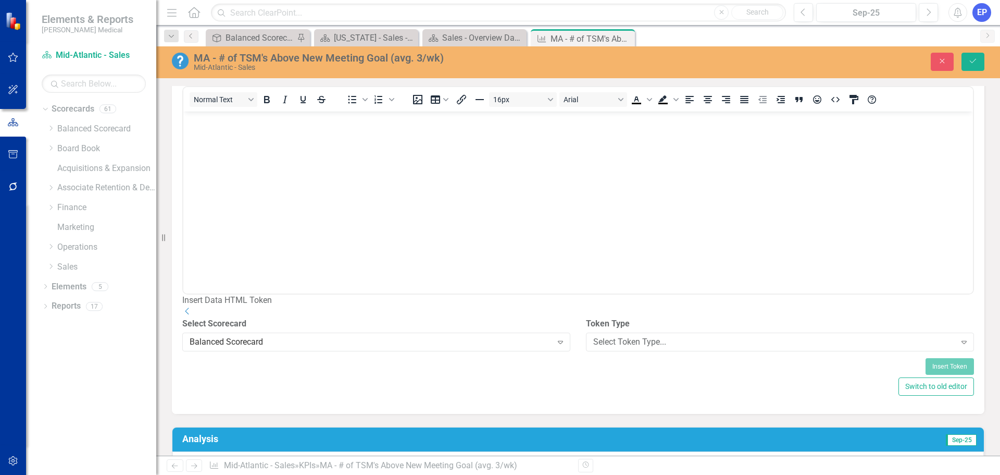
click at [611, 350] on div "Token Type Select Token Type... Expand" at bounding box center [780, 334] width 388 height 32
click at [613, 348] on div "Select Token Type..." at bounding box center [774, 342] width 363 height 12
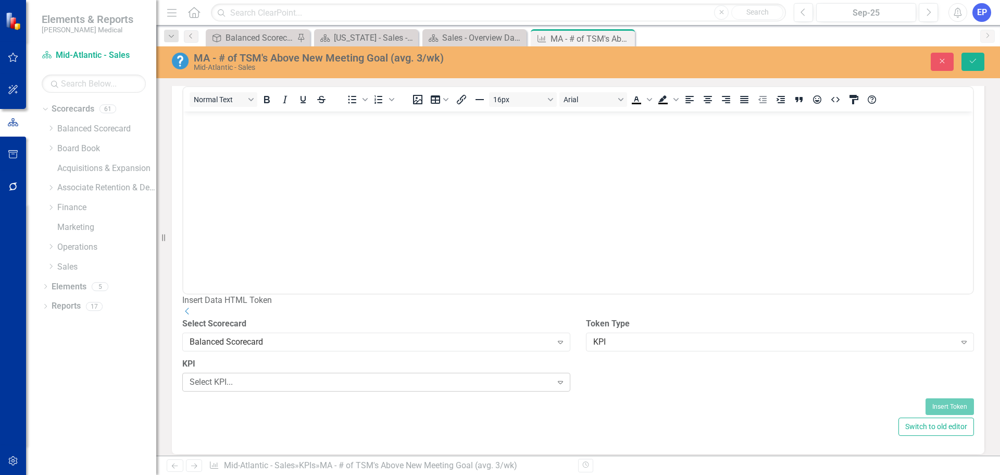
click at [393, 388] on div "Select KPI..." at bounding box center [371, 382] width 363 height 12
click at [603, 388] on div "Select Field..." at bounding box center [774, 382] width 363 height 12
type input "tem"
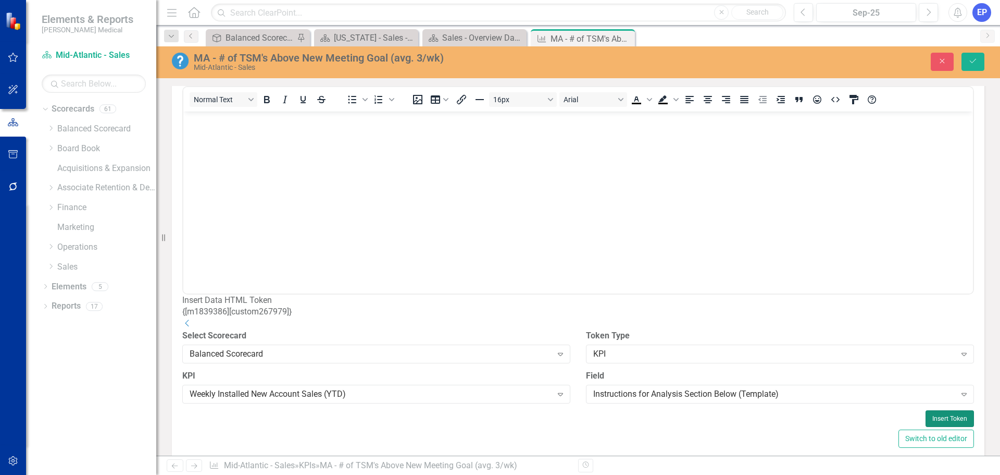
click at [929, 427] on button "Insert Token" at bounding box center [950, 418] width 48 height 17
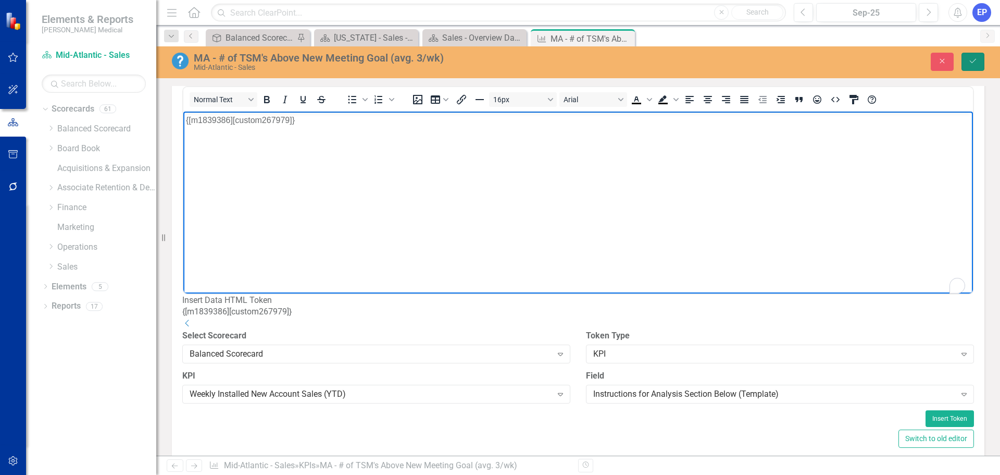
click at [973, 59] on icon "Save" at bounding box center [972, 60] width 9 height 7
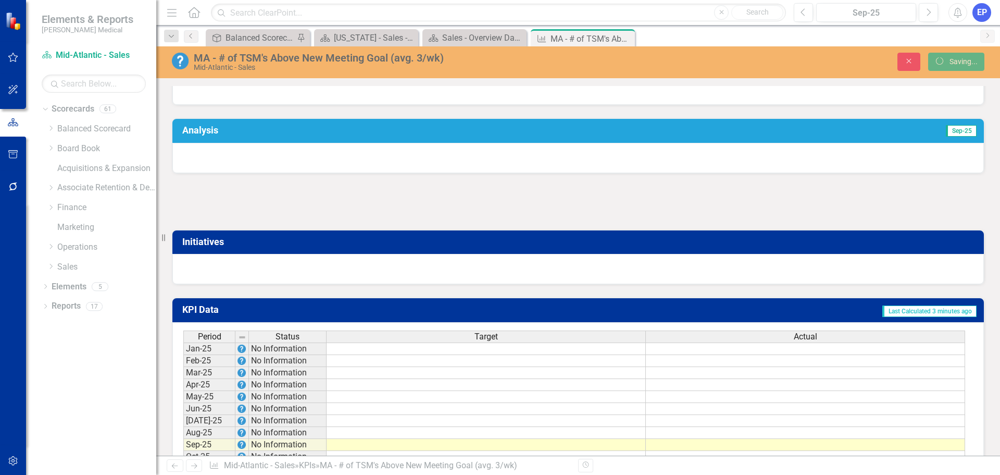
scroll to position [364, 0]
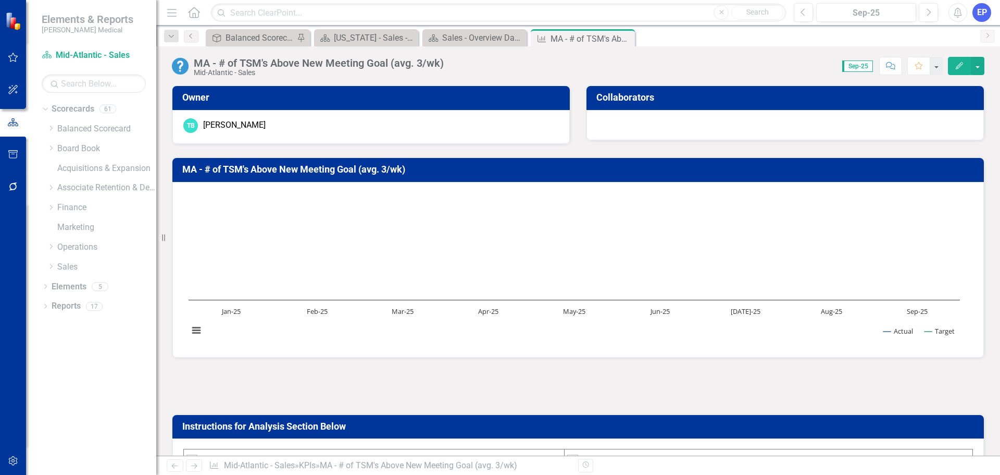
click at [518, 382] on div at bounding box center [578, 386] width 813 height 30
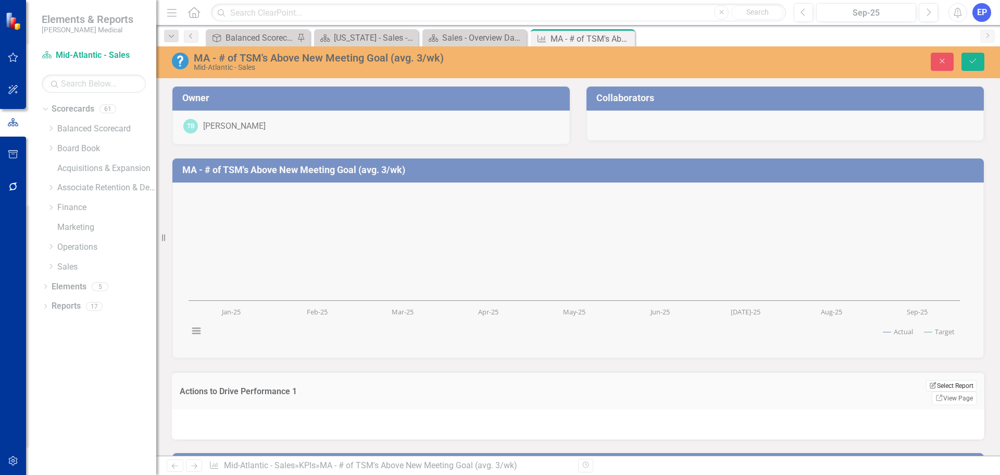
click at [937, 386] on button "Edit Report Select Report" at bounding box center [951, 385] width 51 height 11
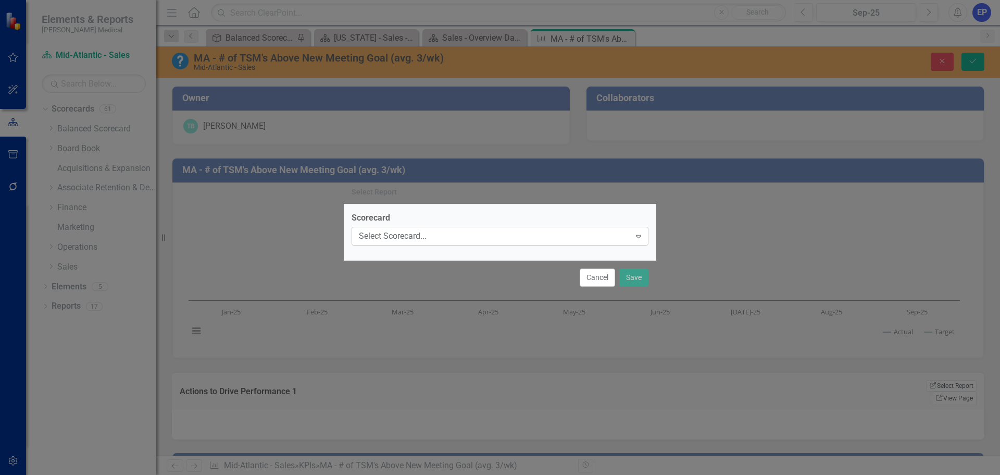
click at [436, 235] on div "Select Scorecard..." at bounding box center [494, 236] width 271 height 12
type input "mi"
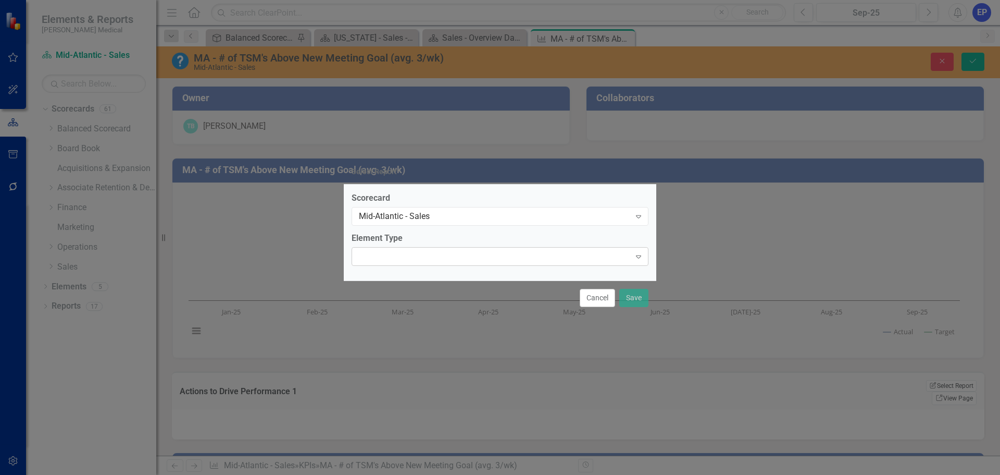
click at [469, 260] on div "Expand" at bounding box center [500, 256] width 297 height 19
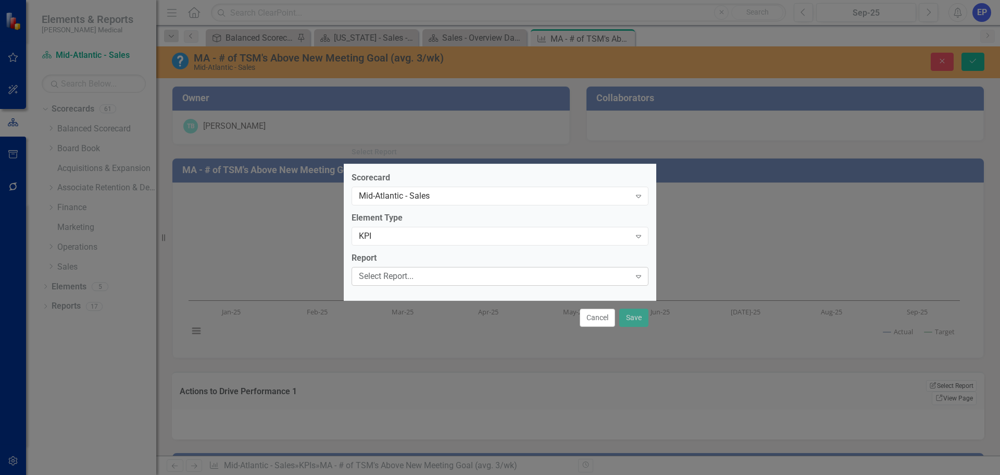
click at [453, 277] on div "Select Report..." at bounding box center [494, 276] width 271 height 12
click at [627, 318] on button "Save" at bounding box center [633, 317] width 29 height 18
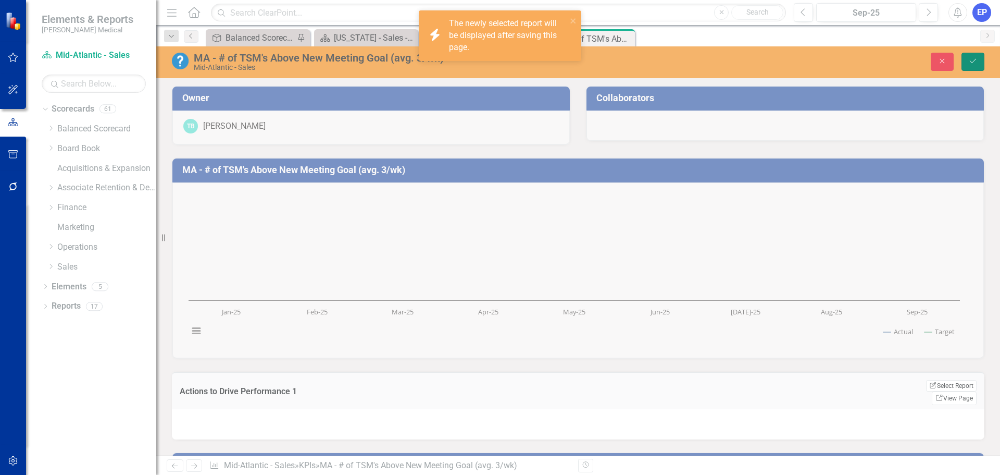
click at [974, 59] on icon "Save" at bounding box center [972, 60] width 9 height 7
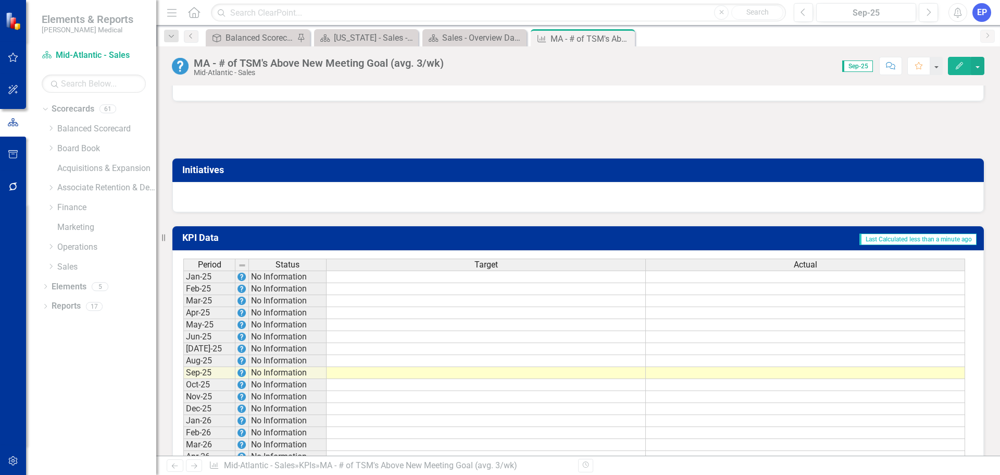
scroll to position [521, 0]
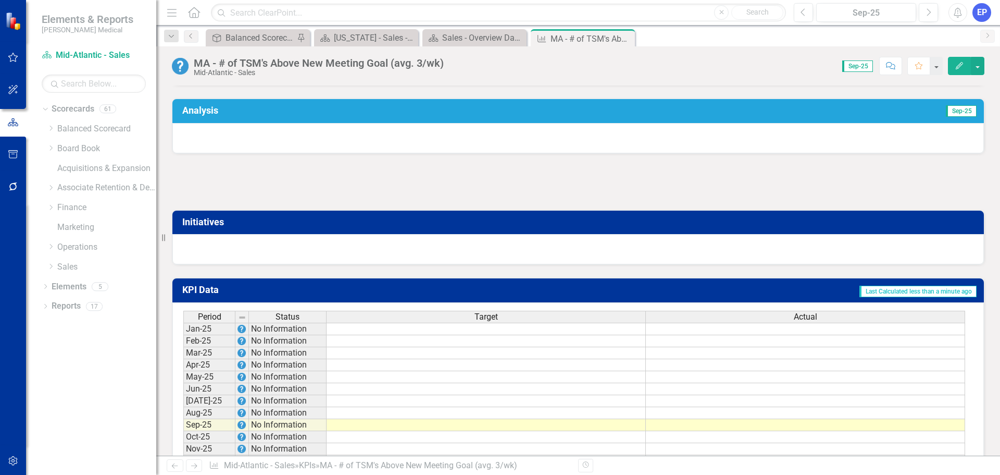
click at [586, 197] on div at bounding box center [578, 182] width 813 height 30
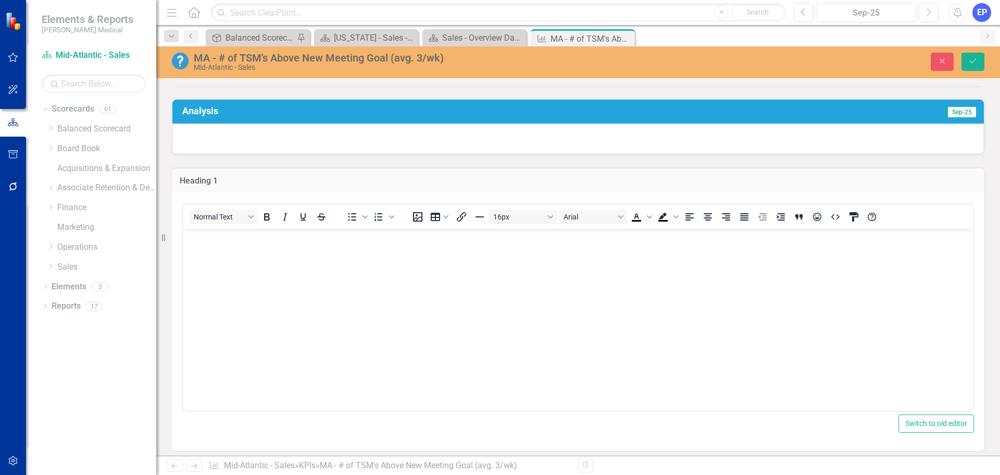
scroll to position [0, 0]
click at [552, 259] on body "Rich Text Area. Press ALT-0 for help." at bounding box center [578, 306] width 790 height 156
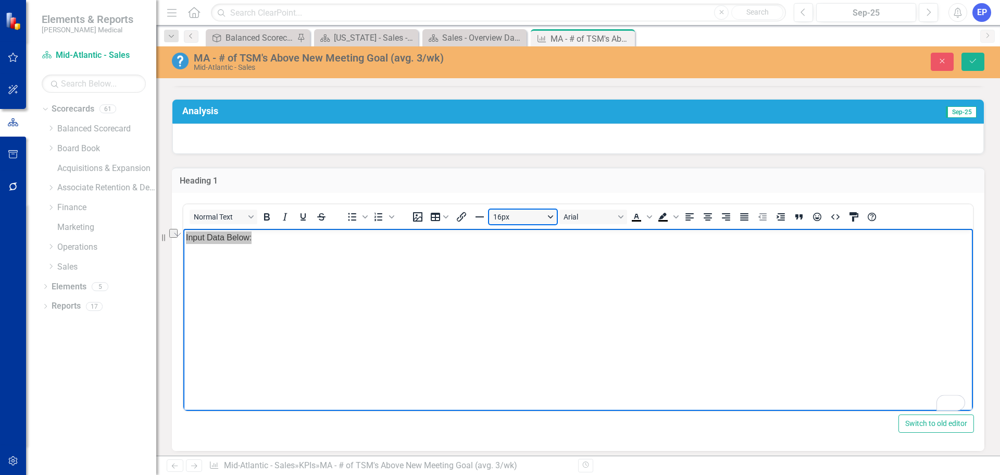
click at [518, 224] on button "16px" at bounding box center [523, 216] width 68 height 15
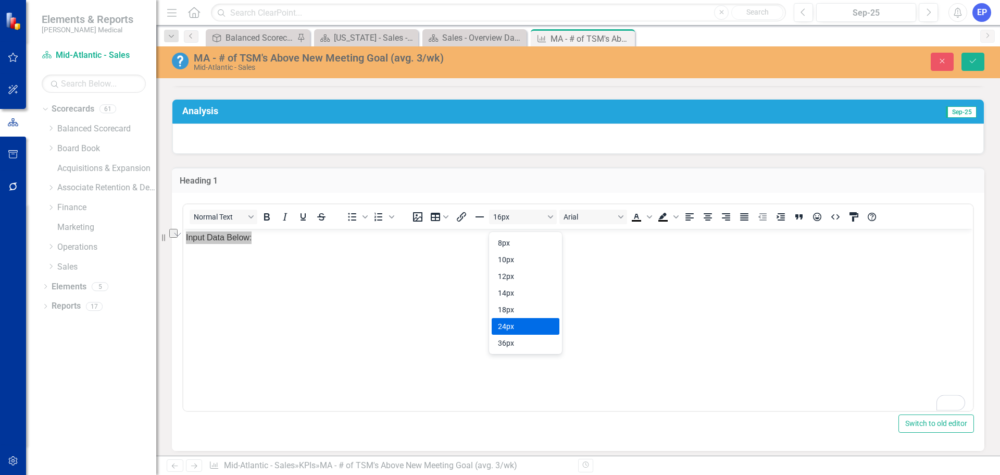
click at [512, 329] on div "24px" at bounding box center [518, 326] width 41 height 13
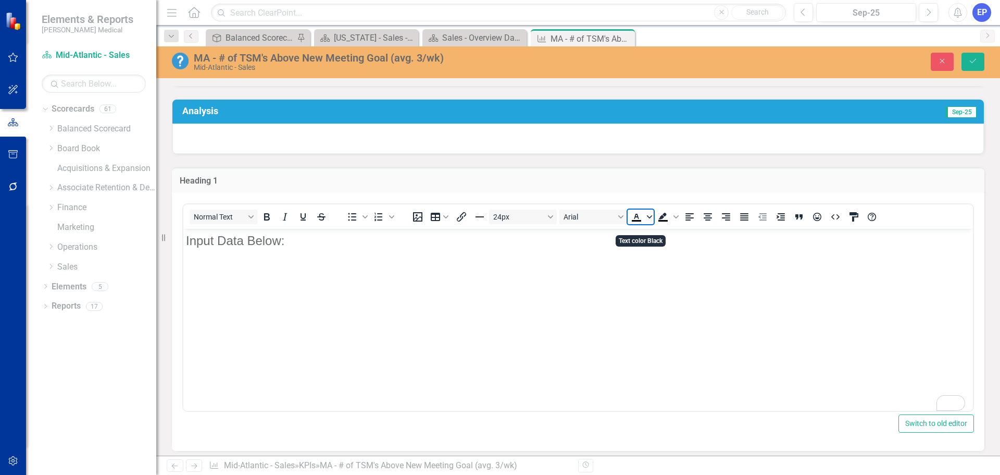
click at [649, 218] on icon "Text color Black" at bounding box center [649, 216] width 5 height 3
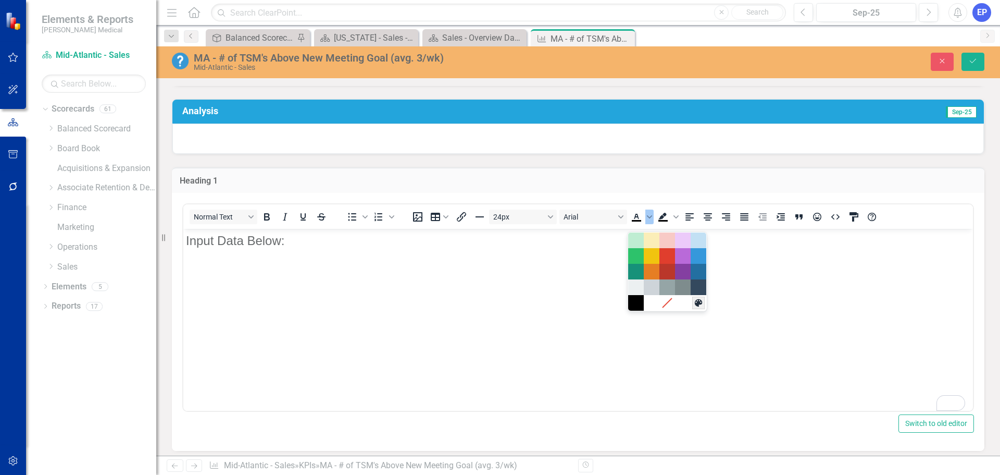
click at [704, 304] on button "Custom color" at bounding box center [698, 302] width 13 height 13
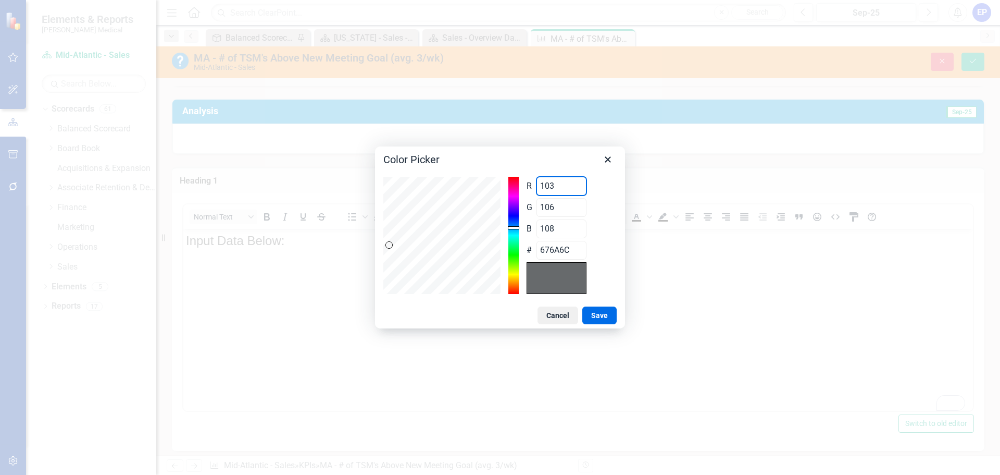
click at [463, 190] on div "R 103 Range 0 to 255 G 106 Range 0 to 255 B 108 Range 0 to 255 # 676A6C" at bounding box center [499, 235] width 233 height 117
type input "0"
type input "006A6C"
type input "0"
type input "5"
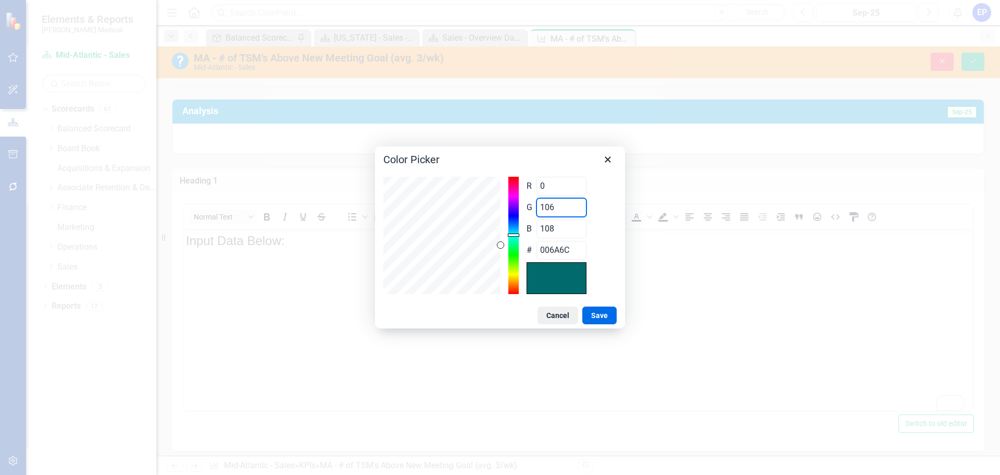
type input "00056C"
type input "53"
type input "00356C"
type input "53"
type input "1"
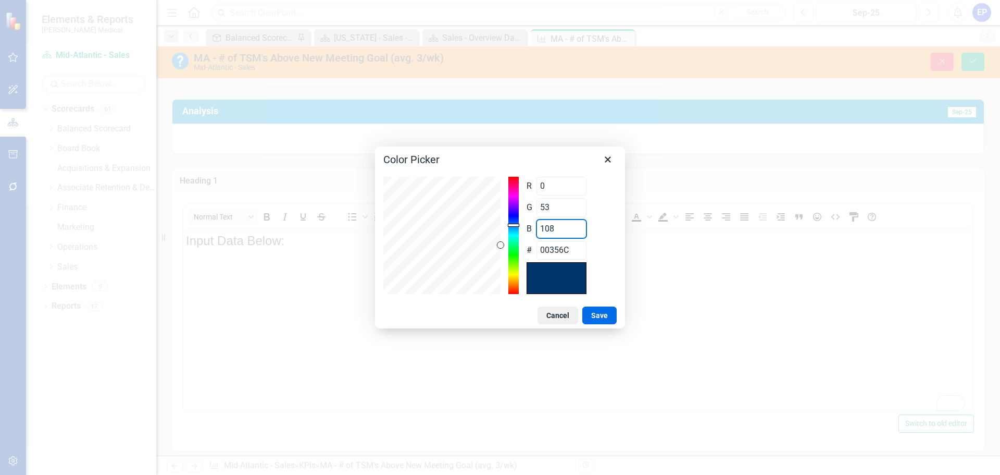
type input "003501"
type input "15"
type input "00350F"
type input "154"
type input "00359A"
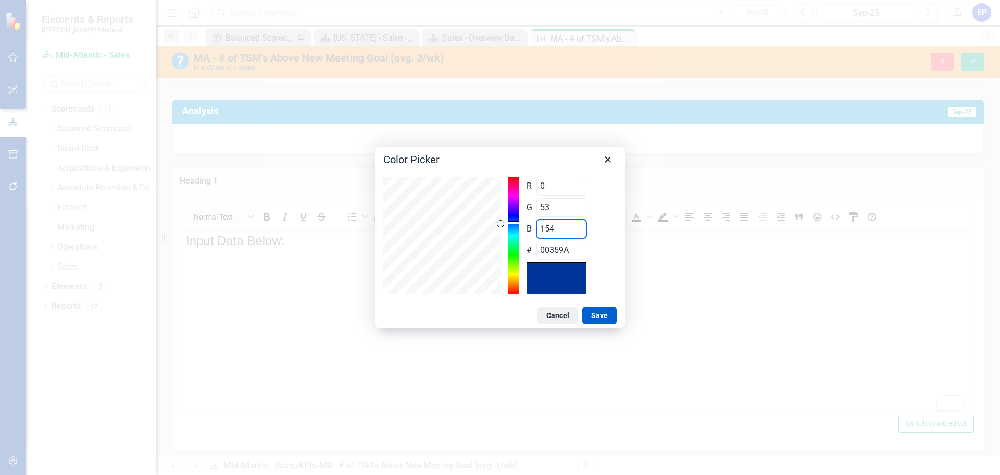
click at [600, 314] on button "Save" at bounding box center [599, 315] width 34 height 18
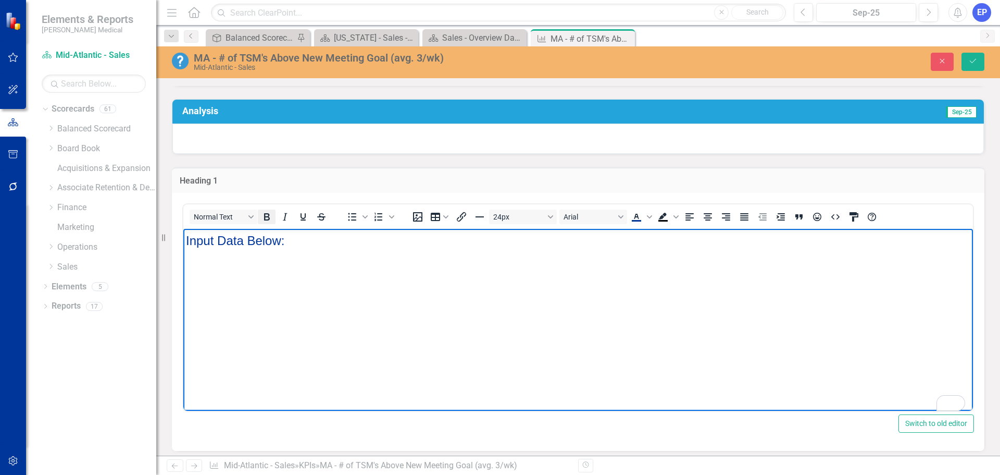
click at [268, 220] on icon "Bold" at bounding box center [267, 216] width 6 height 7
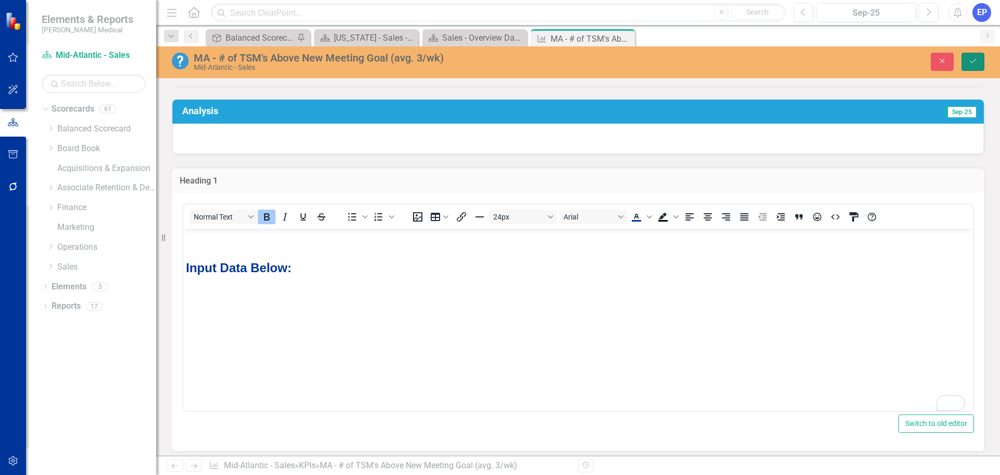
click at [973, 60] on icon "Save" at bounding box center [972, 60] width 9 height 7
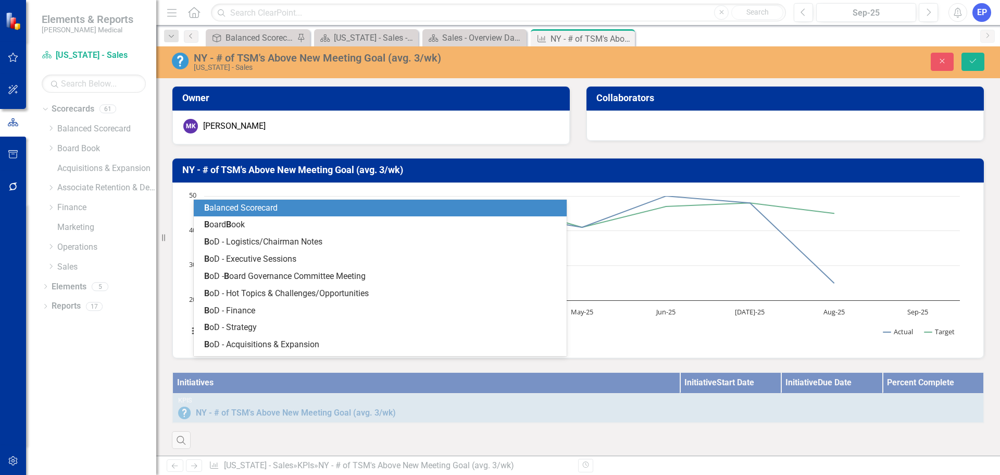
scroll to position [254, 0]
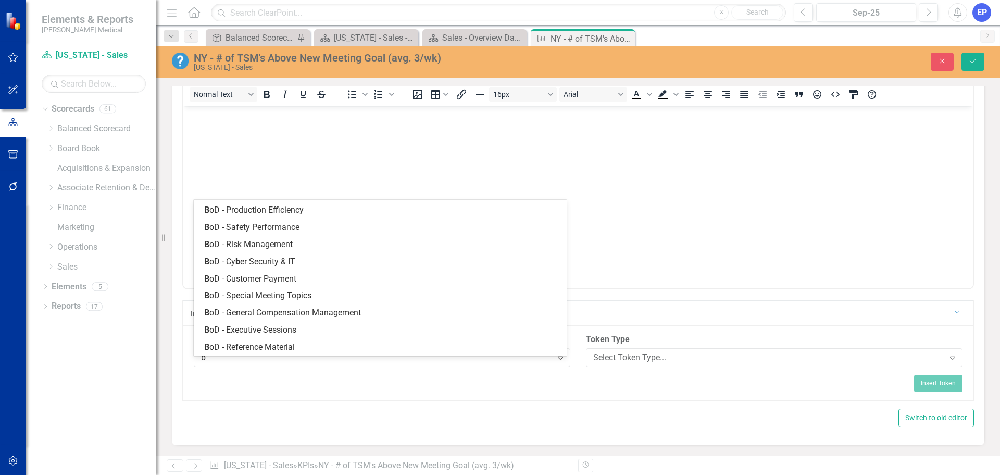
type input "ba"
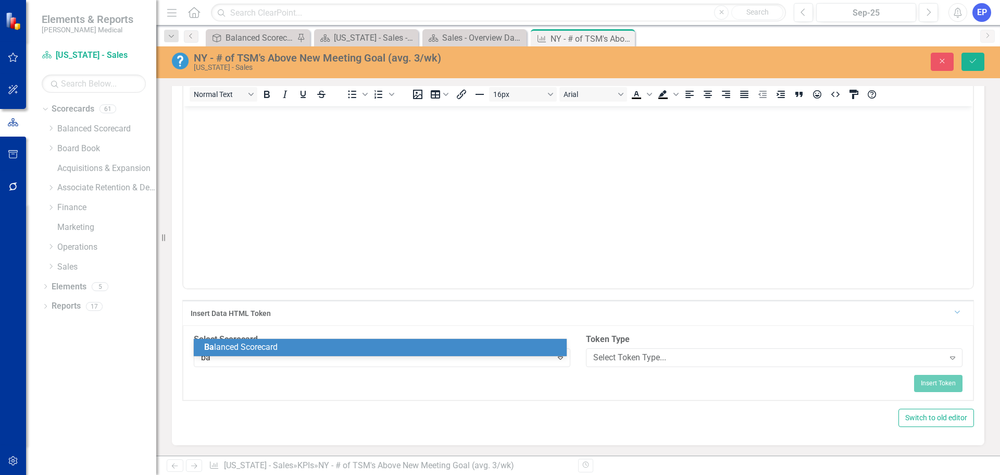
scroll to position [0, 0]
click at [447, 344] on div "Ba lanced Scorecard" at bounding box center [382, 347] width 356 height 12
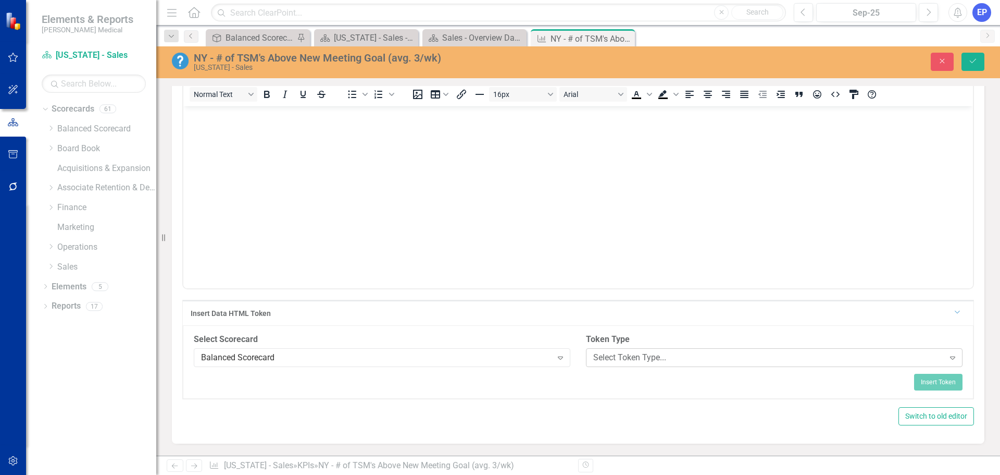
click at [603, 359] on div "Select Token Type..." at bounding box center [768, 357] width 351 height 12
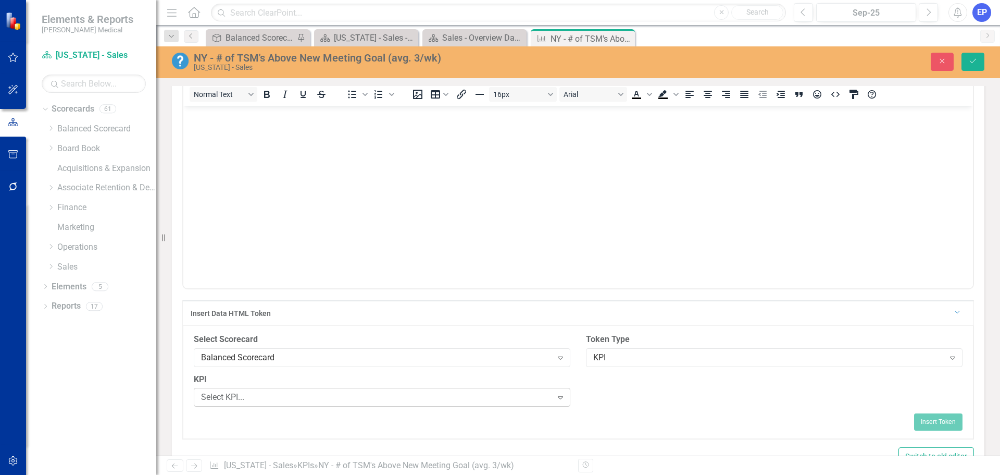
click at [455, 406] on div "Select KPI... Expand" at bounding box center [382, 397] width 377 height 19
click at [631, 403] on div "Select Field..." at bounding box center [768, 397] width 351 height 12
type input "tem"
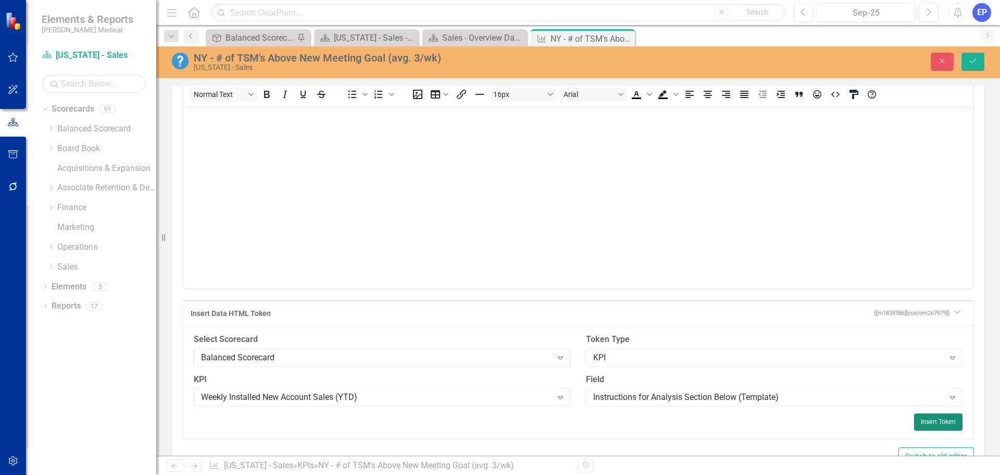
click at [920, 428] on button "Insert Token" at bounding box center [938, 421] width 48 height 17
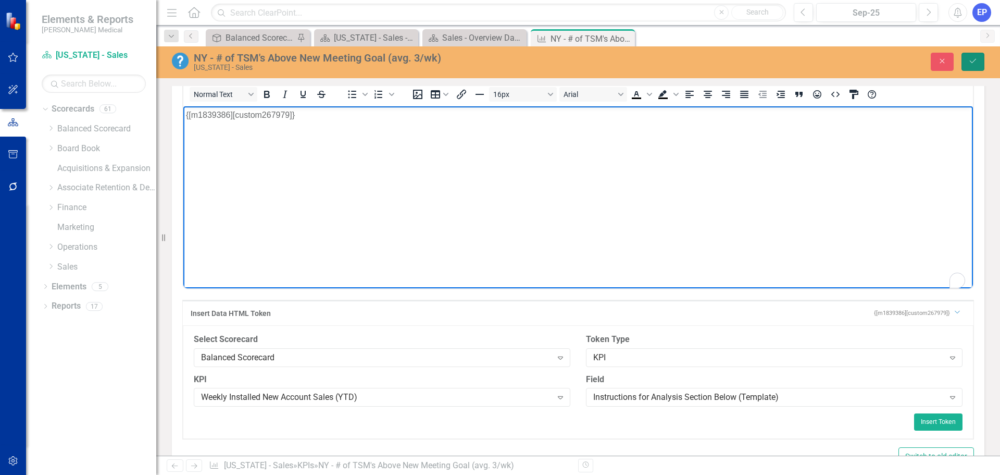
click at [965, 57] on button "Save" at bounding box center [973, 62] width 23 height 18
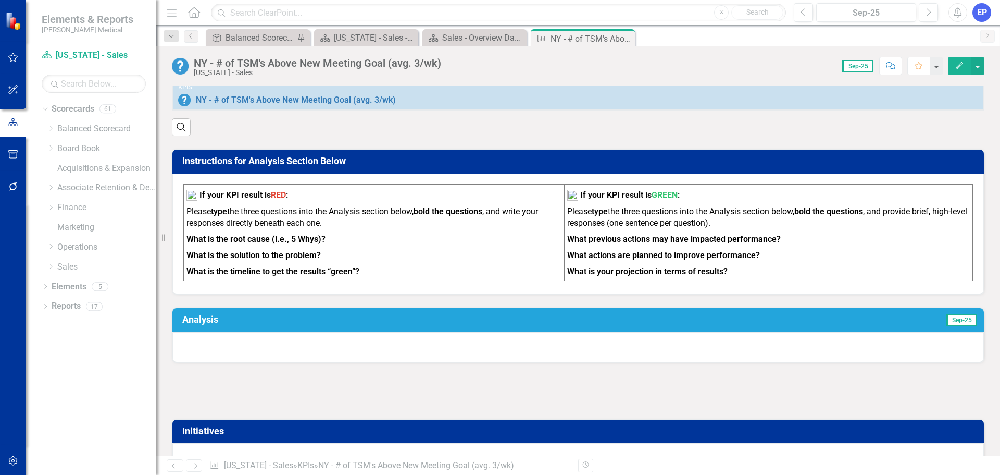
scroll to position [313, 0]
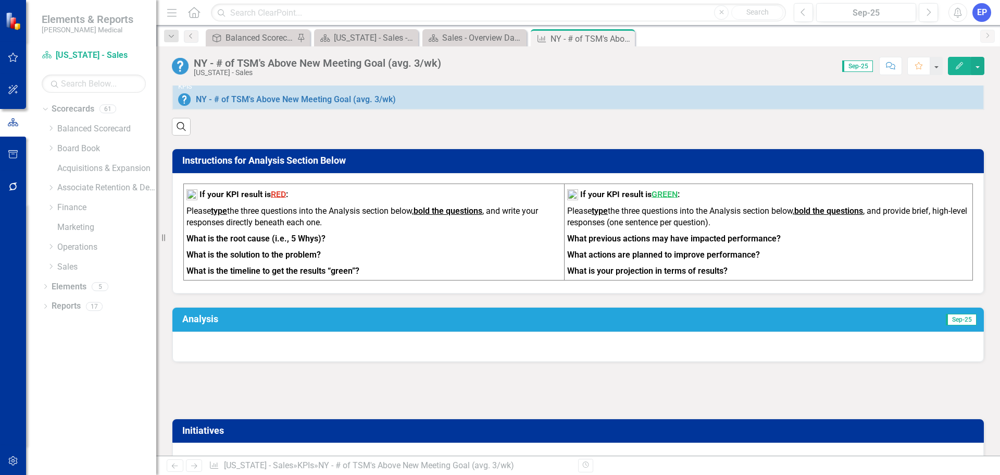
click at [498, 401] on div at bounding box center [578, 390] width 813 height 30
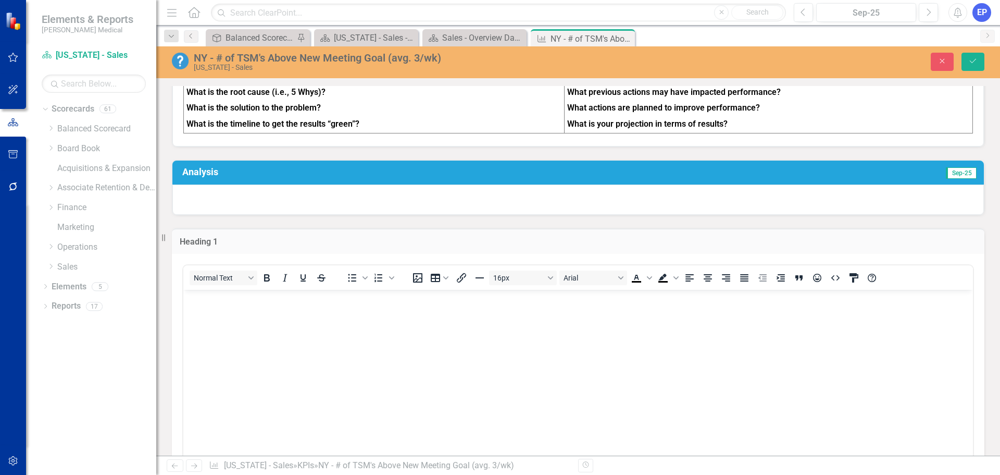
scroll to position [469, 0]
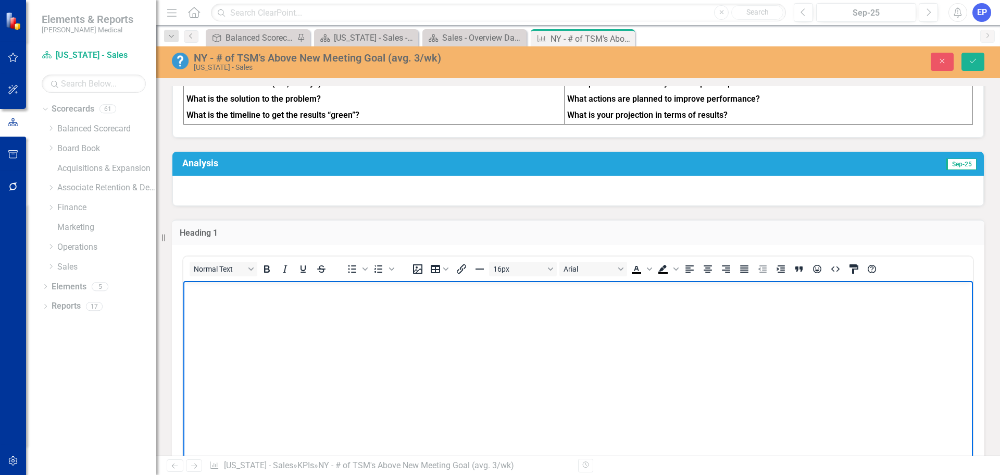
click at [462, 329] on body "Rich Text Area. Press ALT-0 for help." at bounding box center [578, 358] width 790 height 156
drag, startPoint x: 462, startPoint y: 329, endPoint x: 129, endPoint y: 293, distance: 334.2
click at [183, 293] on html "Input Data Below:" at bounding box center [578, 358] width 790 height 156
click at [275, 271] on button "Bold" at bounding box center [267, 269] width 18 height 15
click at [506, 276] on button "16px" at bounding box center [523, 269] width 68 height 15
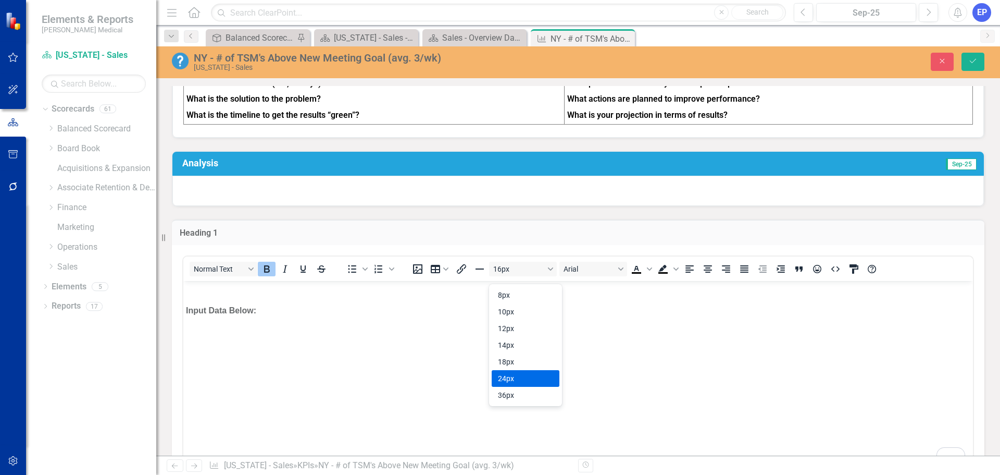
click at [518, 380] on div "24px" at bounding box center [518, 378] width 41 height 13
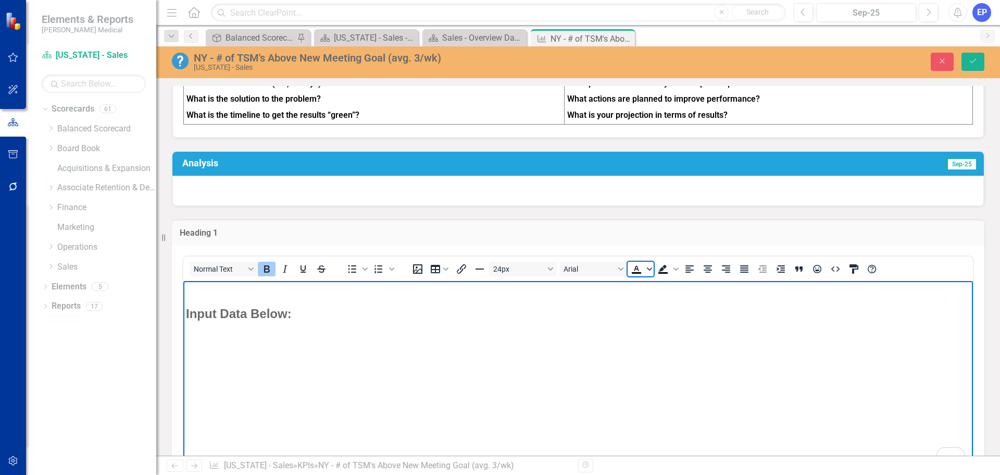
click at [648, 270] on icon "Text color Black" at bounding box center [649, 268] width 5 height 3
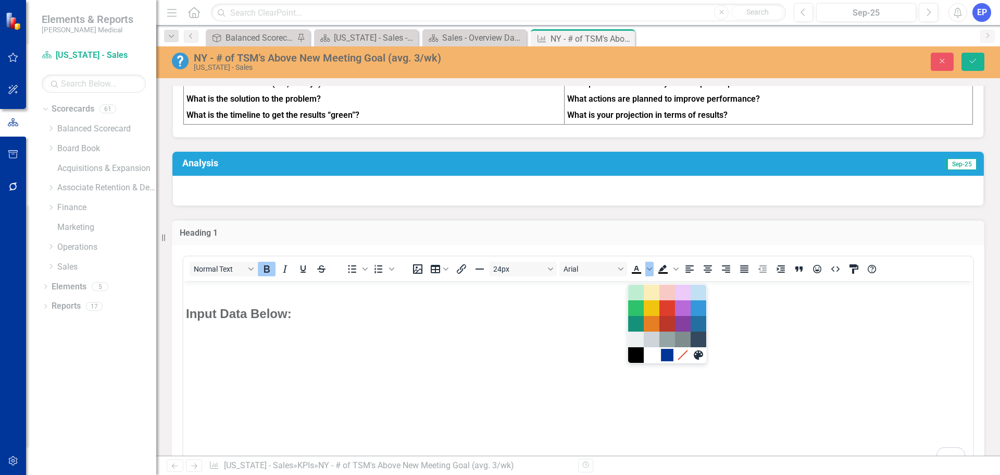
click at [666, 357] on div "#00359A" at bounding box center [667, 355] width 13 height 13
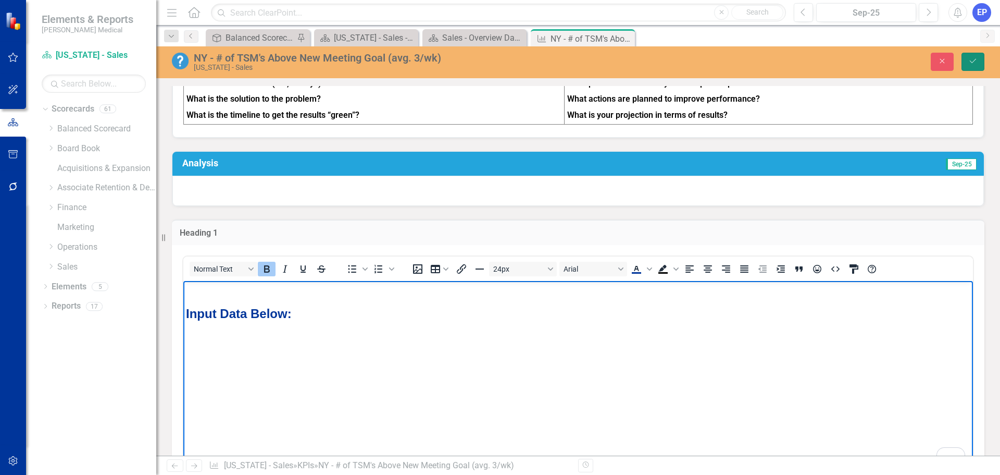
click at [974, 58] on icon "Save" at bounding box center [972, 60] width 9 height 7
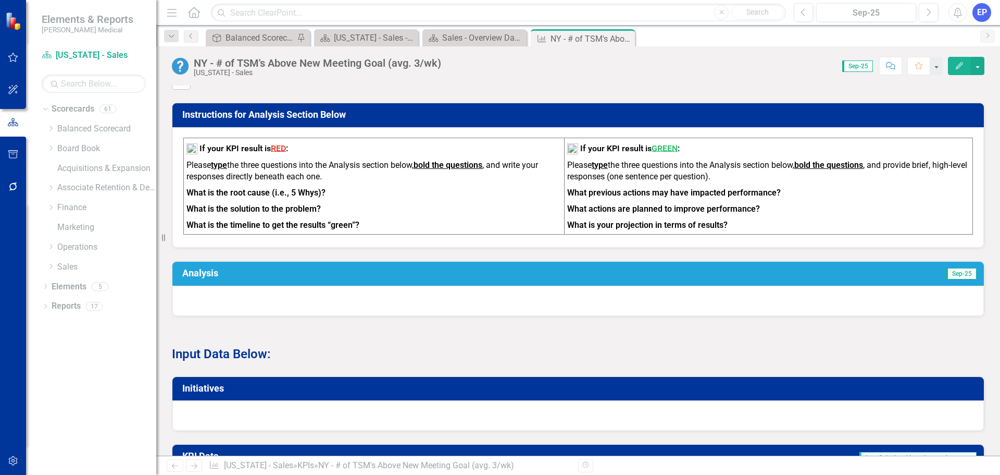
scroll to position [365, 0]
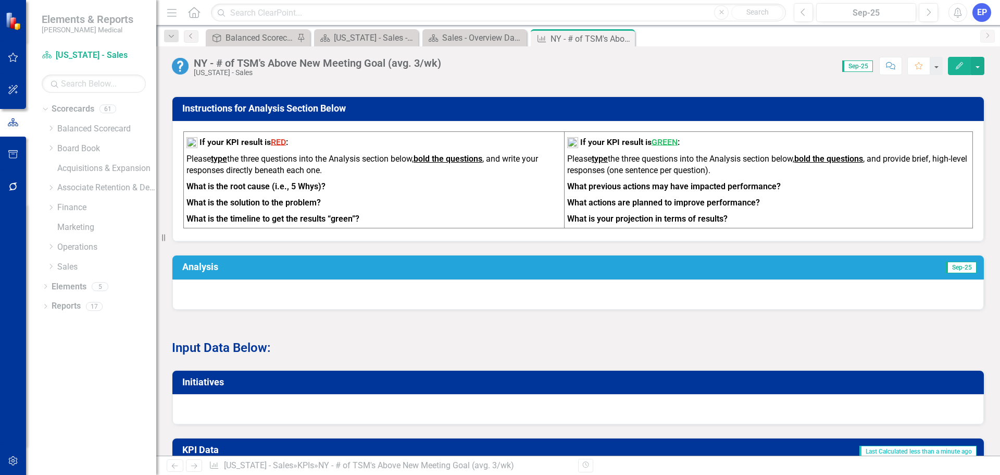
click at [0, 0] on icon "Close" at bounding box center [0, 0] width 0 height 0
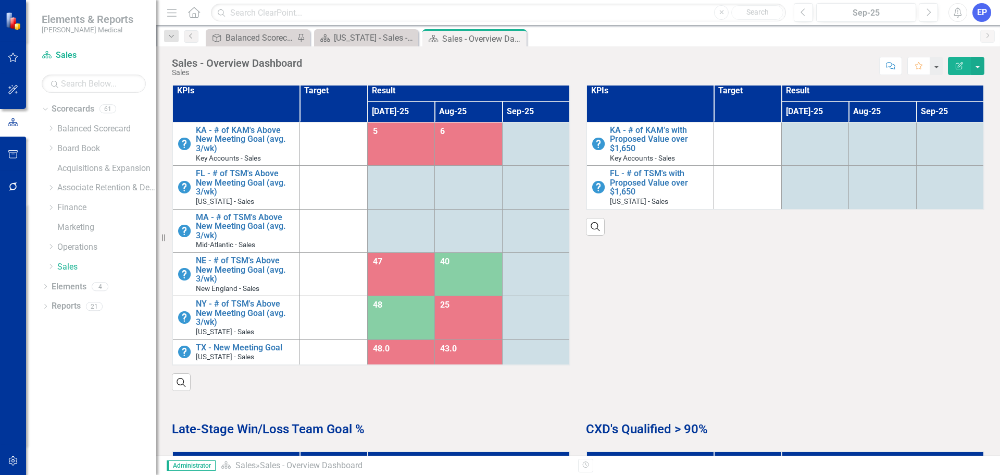
scroll to position [521, 0]
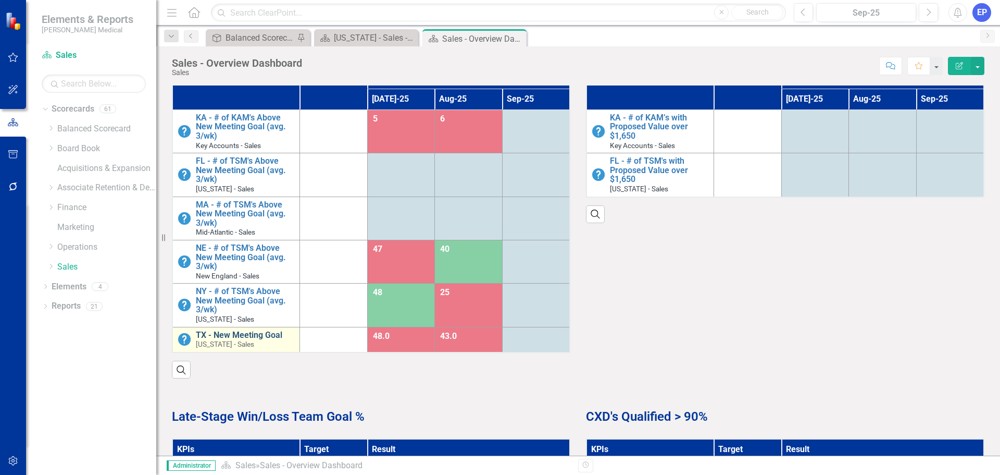
click at [248, 337] on link "TX - New Meeting Goal" at bounding box center [245, 334] width 98 height 9
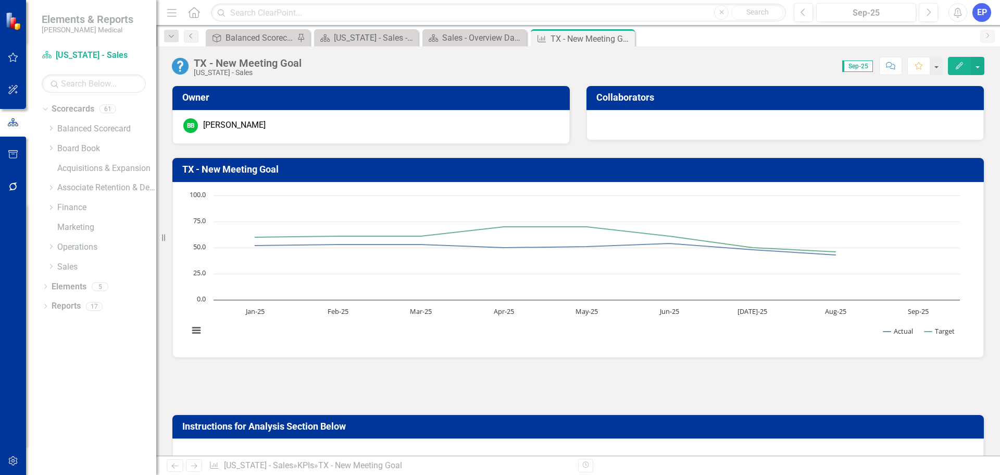
click at [280, 61] on div "TX - New Meeting Goal" at bounding box center [248, 62] width 108 height 11
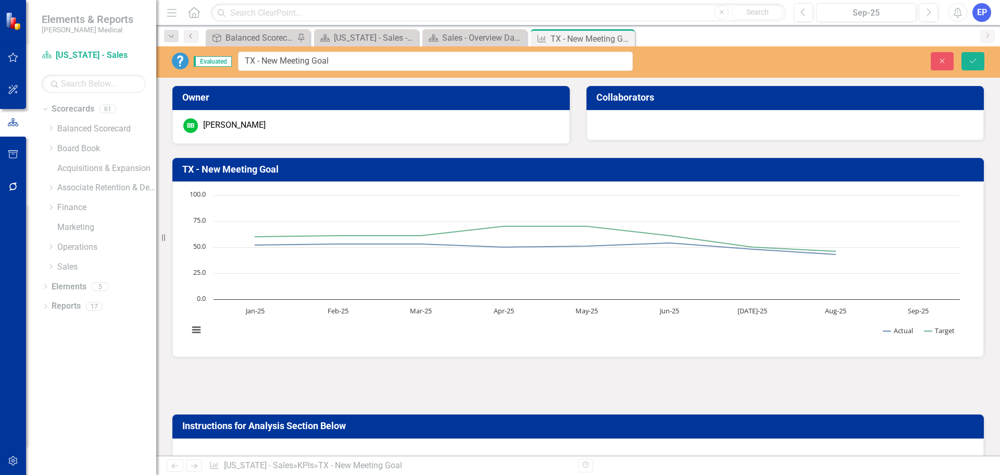
click at [264, 60] on input "TX - New Meeting Goal" at bounding box center [435, 61] width 395 height 19
drag, startPoint x: 264, startPoint y: 61, endPoint x: 369, endPoint y: 61, distance: 105.2
click at [369, 61] on input "TX - New Meeting Goal" at bounding box center [435, 61] width 395 height 19
type input "TX - # of TSM's Above New Meeting Goal (avg. 3/wk)"
click at [977, 59] on icon "Save" at bounding box center [972, 60] width 9 height 7
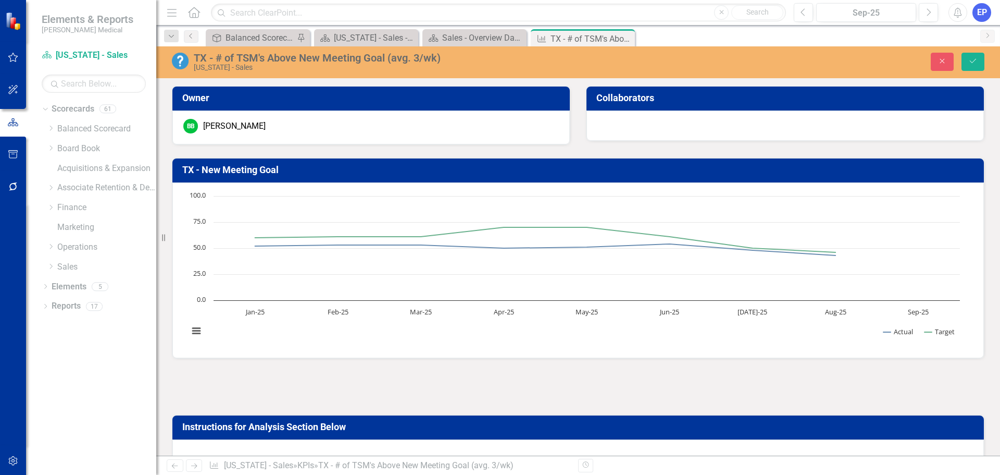
click at [232, 176] on td "TX - New Meeting Goal" at bounding box center [579, 171] width 795 height 18
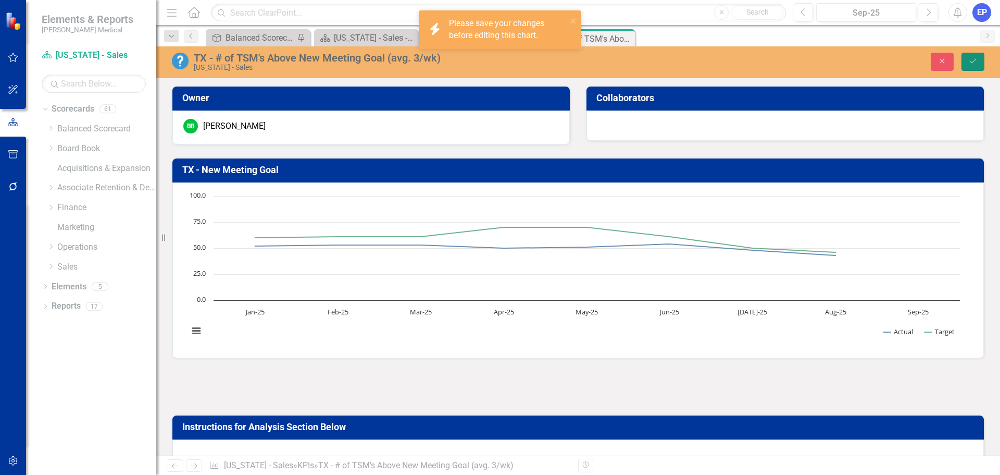
click at [968, 60] on button "Save" at bounding box center [973, 62] width 23 height 18
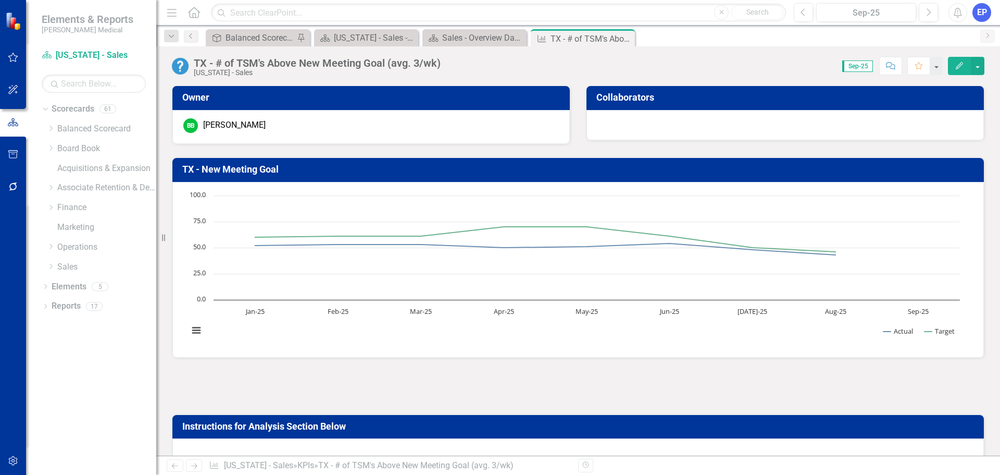
click at [241, 170] on h3 "TX - New Meeting Goal" at bounding box center [579, 169] width 795 height 10
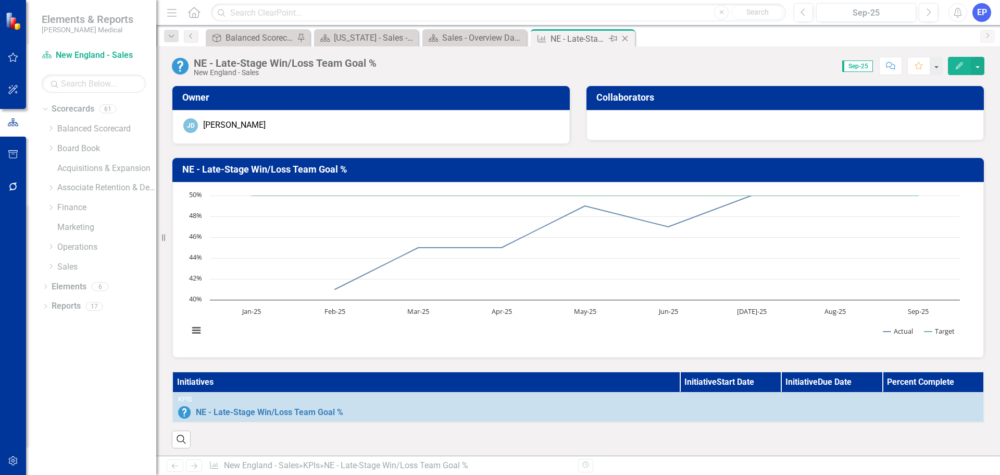
click at [627, 39] on icon "Close" at bounding box center [625, 38] width 10 height 8
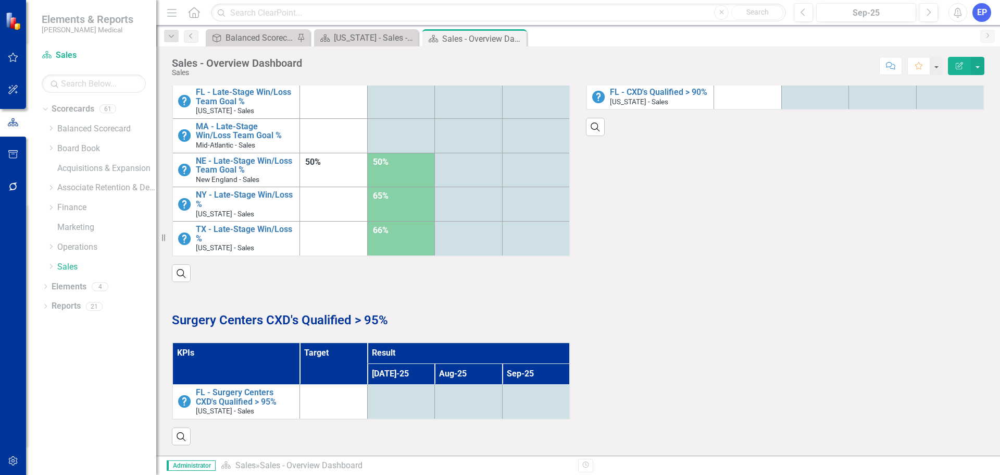
scroll to position [884, 0]
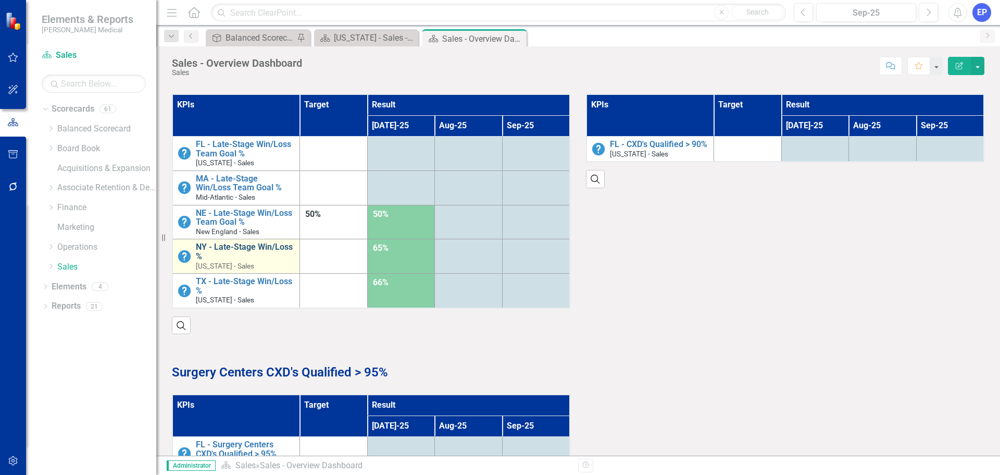
click at [269, 250] on link "NY - Late-Stage Win/Loss %" at bounding box center [245, 251] width 98 height 18
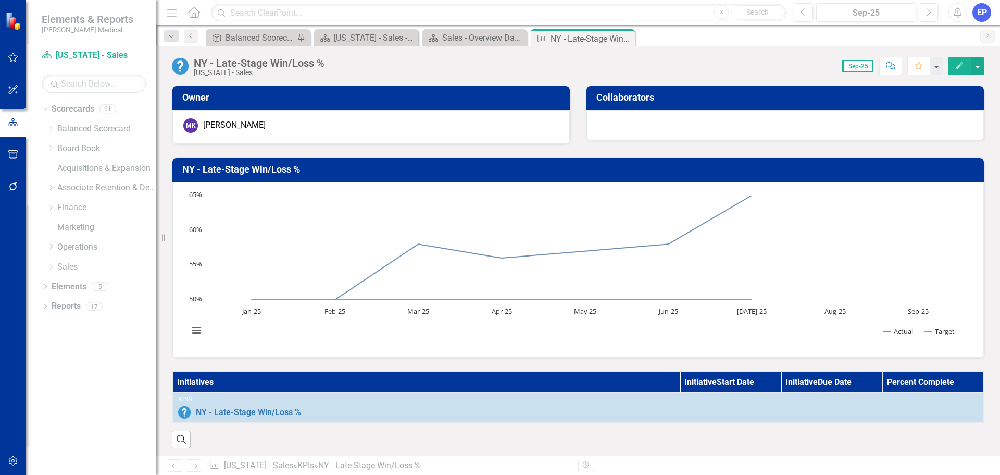
click at [300, 68] on div "NY - Late-Stage Win/Loss %" at bounding box center [259, 62] width 131 height 11
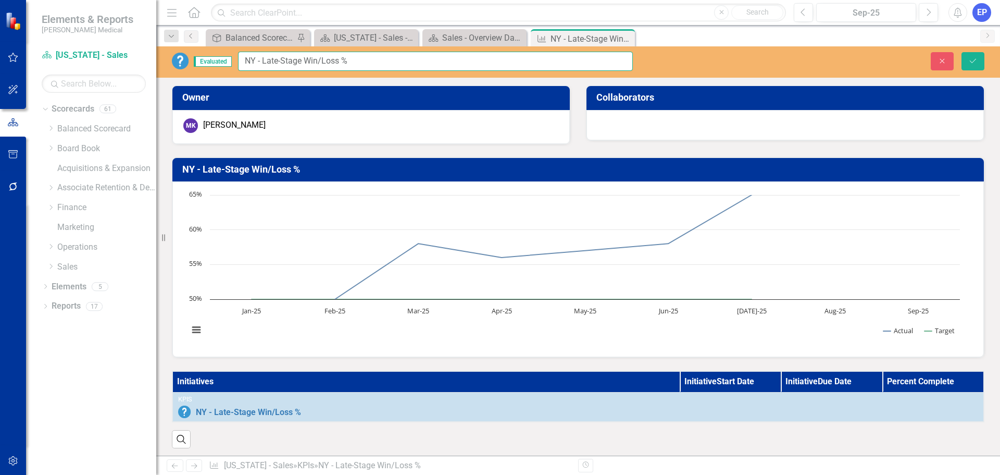
drag, startPoint x: 264, startPoint y: 59, endPoint x: 385, endPoint y: 67, distance: 122.2
click at [385, 67] on input "NY - Late-Stage Win/Loss %" at bounding box center [435, 61] width 395 height 19
paste input "Team Goal"
type input "NY - Late-Stage Win/Loss Team Goal %"
click at [970, 63] on icon "Save" at bounding box center [972, 60] width 9 height 7
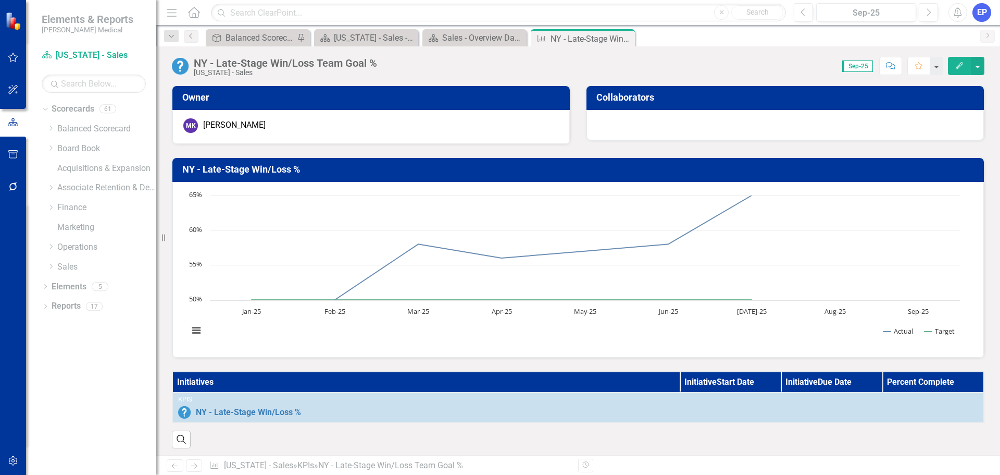
click at [276, 170] on h3 "NY - Late-Stage Win/Loss %" at bounding box center [579, 169] width 795 height 10
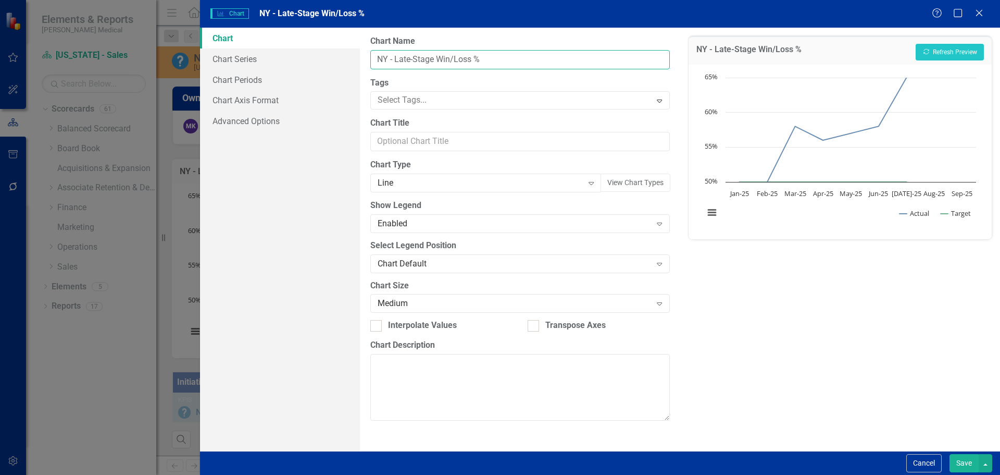
drag, startPoint x: 395, startPoint y: 59, endPoint x: 513, endPoint y: 67, distance: 118.0
click at [513, 67] on input "NY - Late-Stage Win/Loss %" at bounding box center [519, 59] width 299 height 19
paste input "Team Goal"
type input "NY - Late-Stage Win/Loss Team Goal %"
click at [957, 465] on button "Save" at bounding box center [964, 463] width 29 height 18
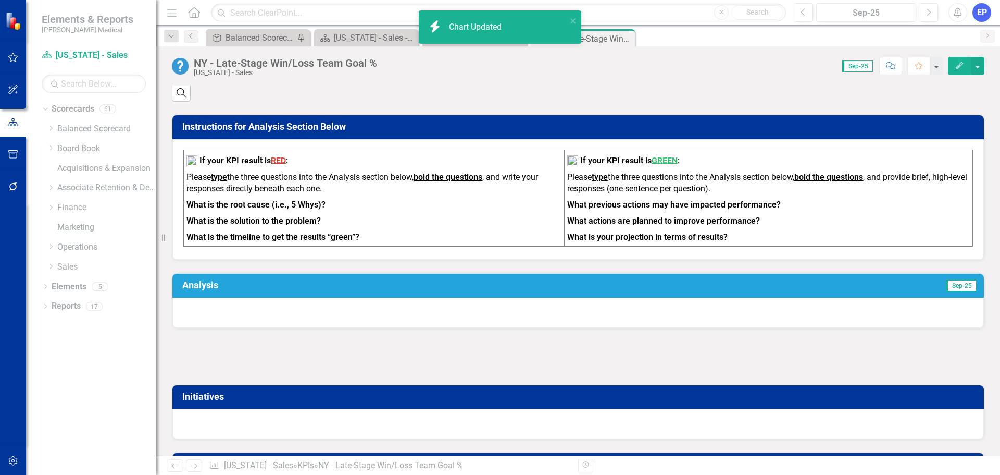
scroll to position [365, 0]
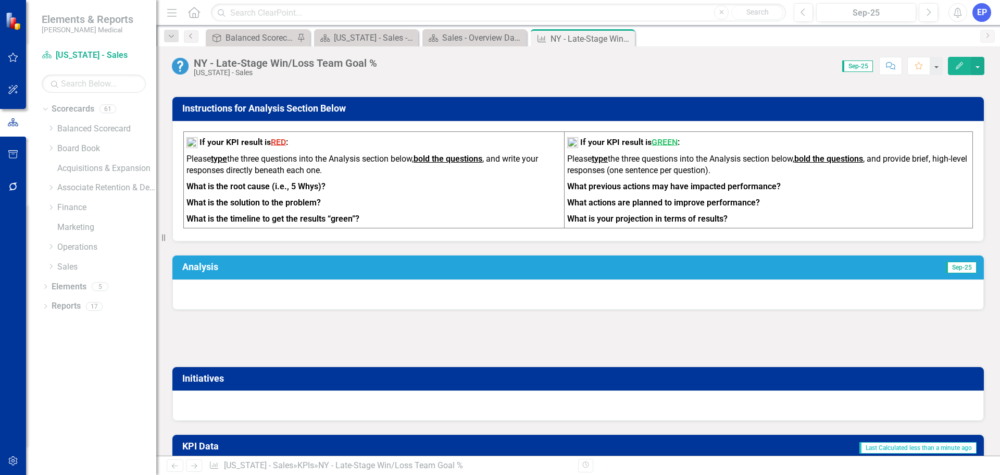
click at [370, 339] on div at bounding box center [578, 338] width 813 height 30
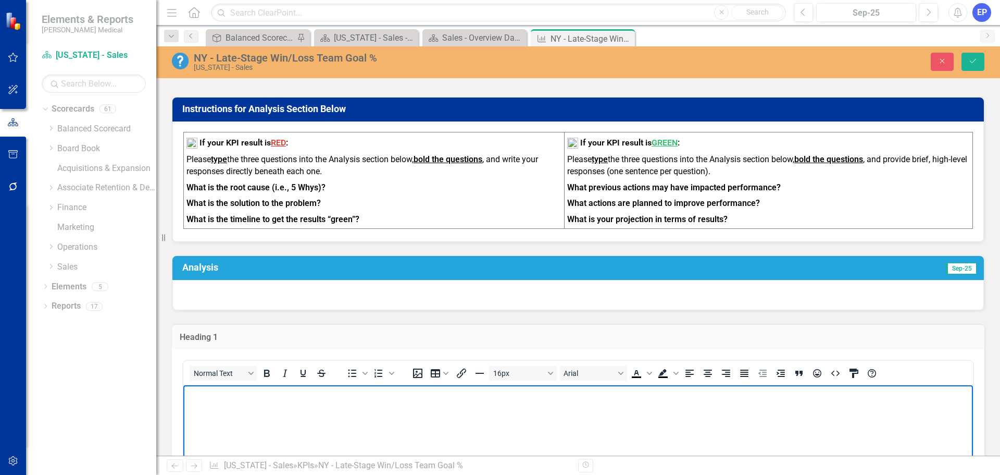
click at [365, 386] on body "Rich Text Area. Press ALT-0 for help." at bounding box center [578, 462] width 790 height 156
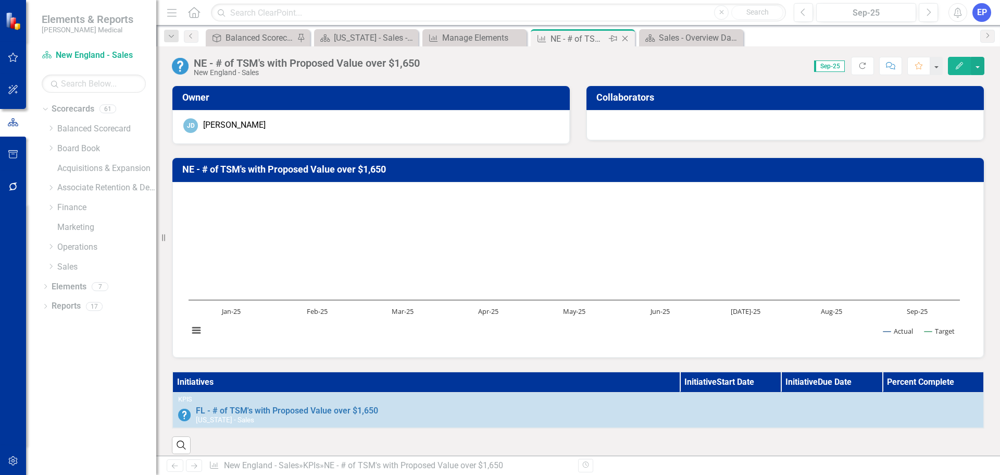
click at [627, 36] on icon at bounding box center [626, 39] width 6 height 6
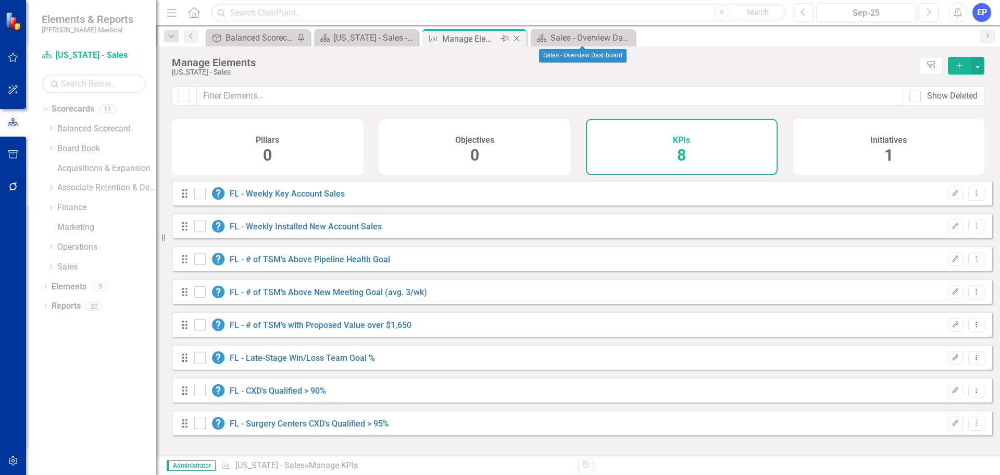
checkbox input "false"
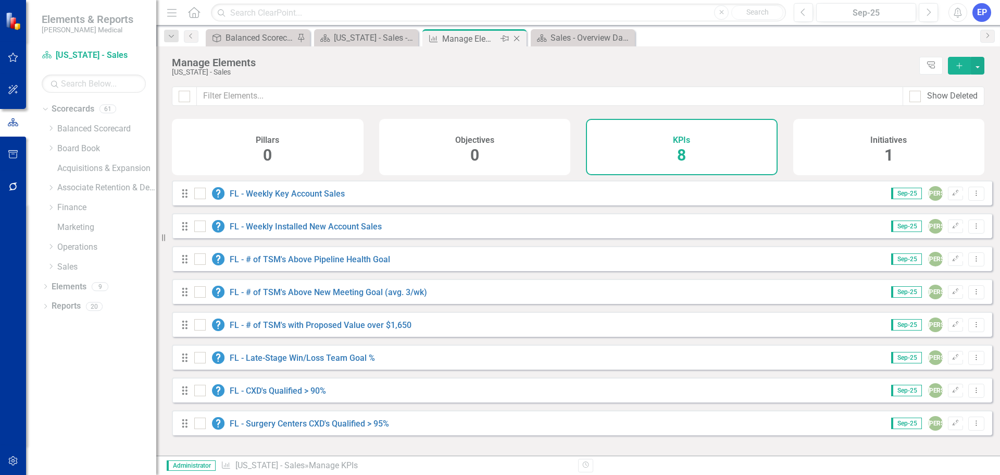
click at [486, 36] on div "Manage Elements" at bounding box center [470, 38] width 56 height 13
click at [885, 144] on div "1" at bounding box center [889, 155] width 9 height 22
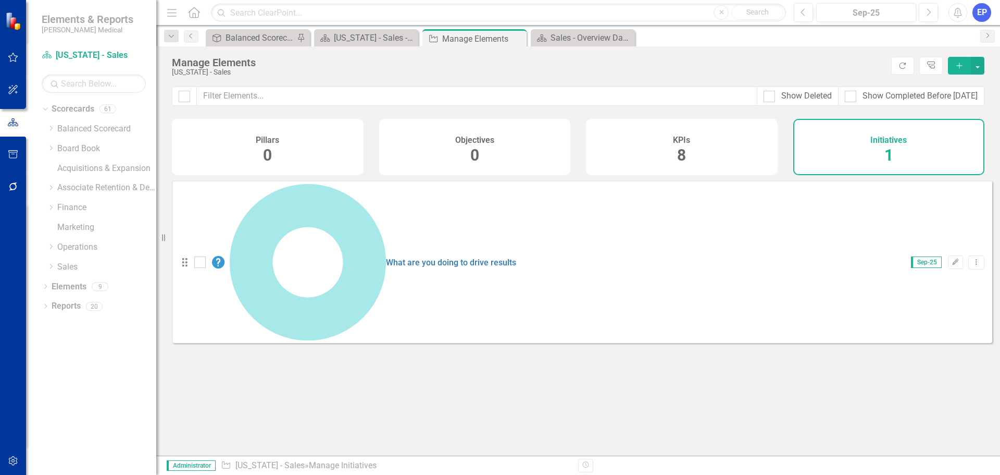
click at [704, 142] on div "KPIs 8" at bounding box center [682, 147] width 192 height 56
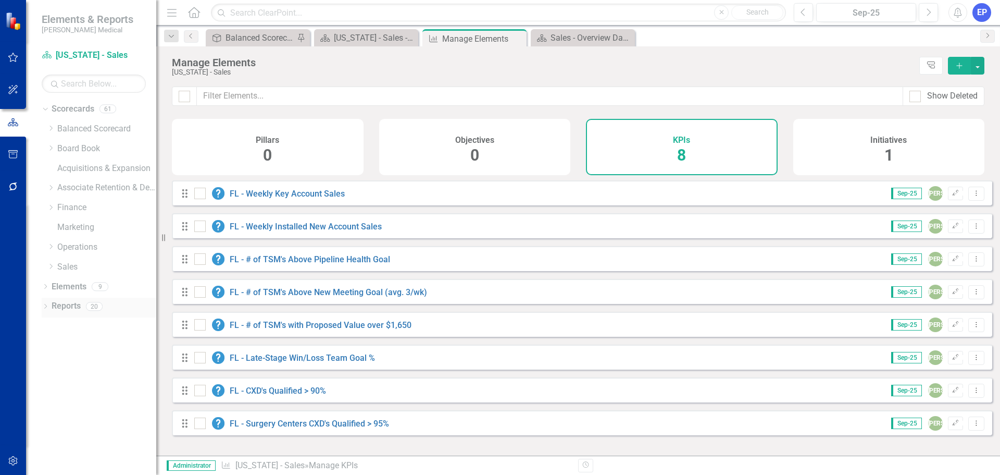
click at [80, 302] on link "Reports" at bounding box center [66, 306] width 29 height 12
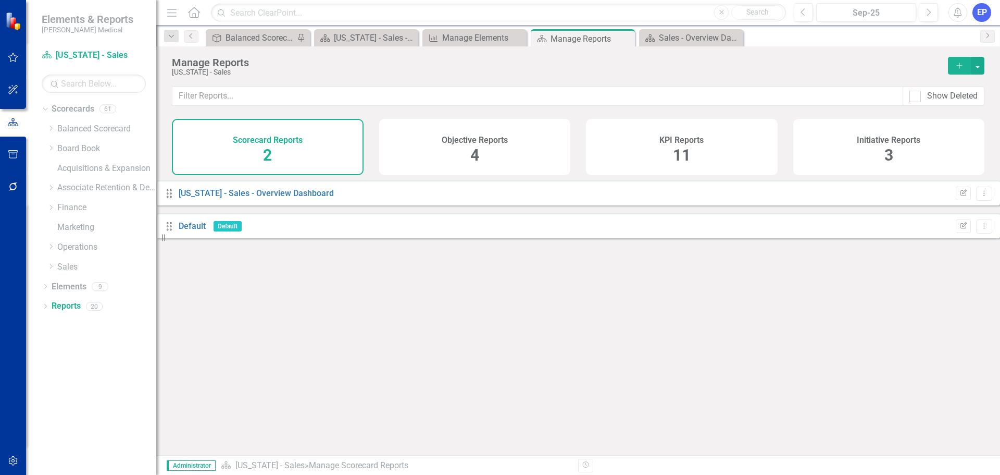
click at [668, 159] on div "KPI Reports 11" at bounding box center [682, 147] width 192 height 56
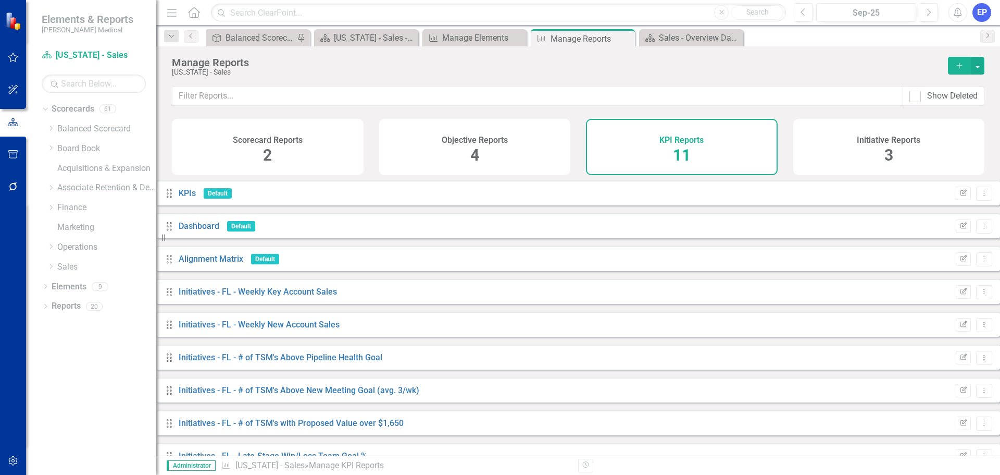
scroll to position [52, 0]
click at [980, 419] on icon "Dropdown Menu" at bounding box center [984, 422] width 9 height 7
click at [931, 438] on link "Copy Duplicate Report" at bounding box center [933, 434] width 86 height 19
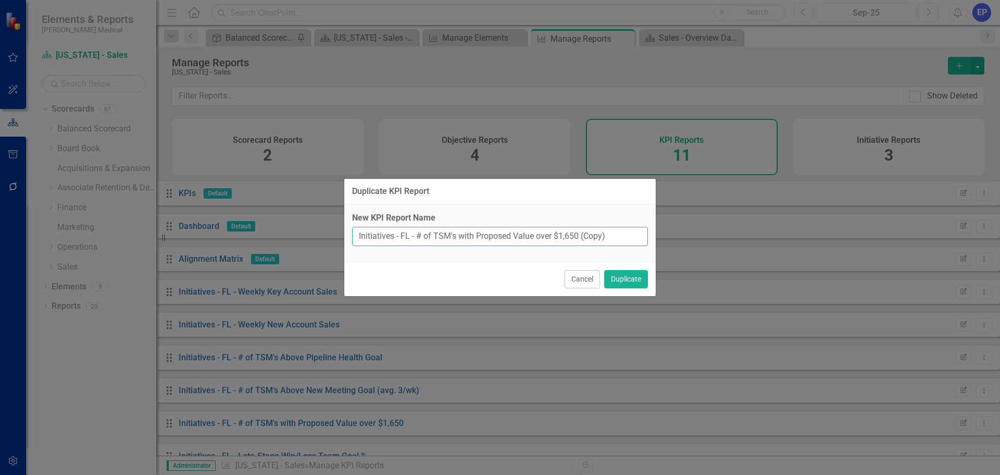
click at [405, 236] on input "Initiatives - FL - # of TSM's with Proposed Value over $1,650 (Copy)" at bounding box center [500, 236] width 296 height 19
drag, startPoint x: 584, startPoint y: 231, endPoint x: 642, endPoint y: 233, distance: 57.3
click at [642, 233] on input "Initiatives - MA - # of TSM's with Proposed Value over $1,650 (Copy)" at bounding box center [500, 236] width 296 height 19
type input "Initiatives - MA - # of TSM's with Proposed Value over $1,650"
click at [599, 271] on button "Cancel" at bounding box center [582, 279] width 35 height 18
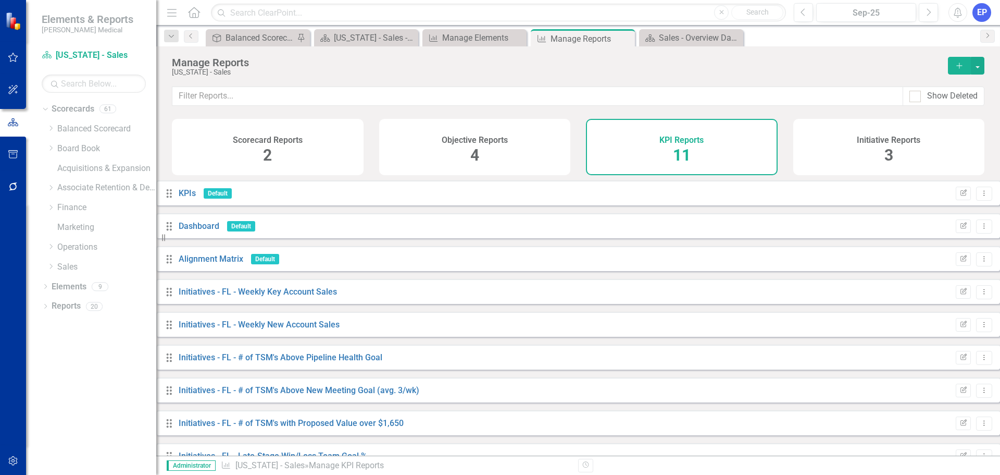
scroll to position [94, 0]
click at [627, 41] on icon "Close" at bounding box center [625, 38] width 10 height 8
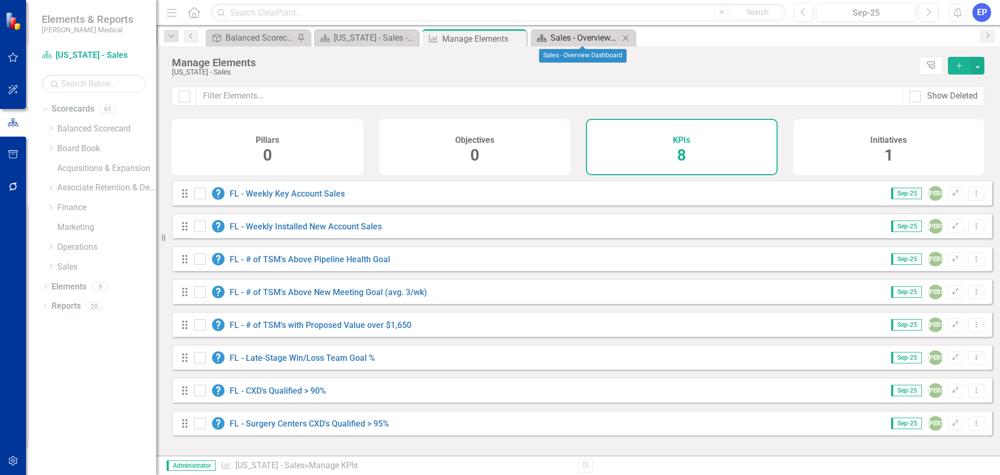
click at [578, 40] on div "Sales - Overview Dashboard" at bounding box center [585, 37] width 69 height 13
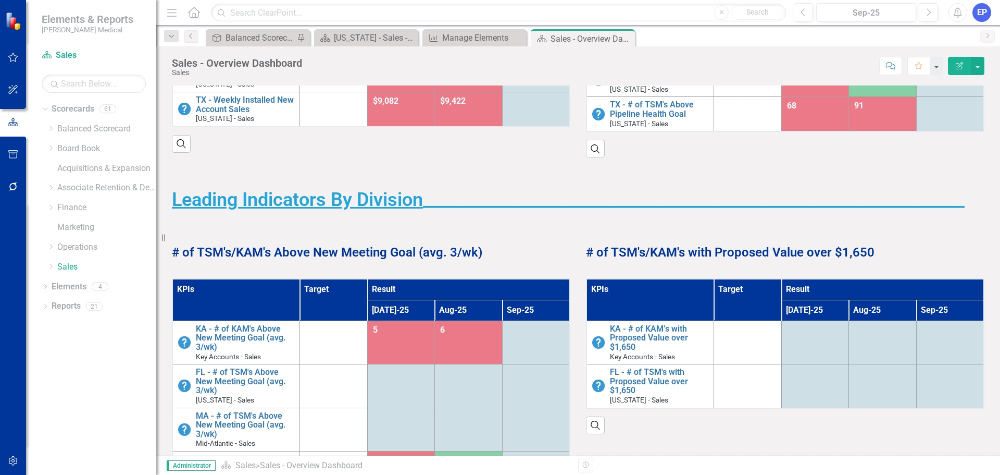
scroll to position [313, 0]
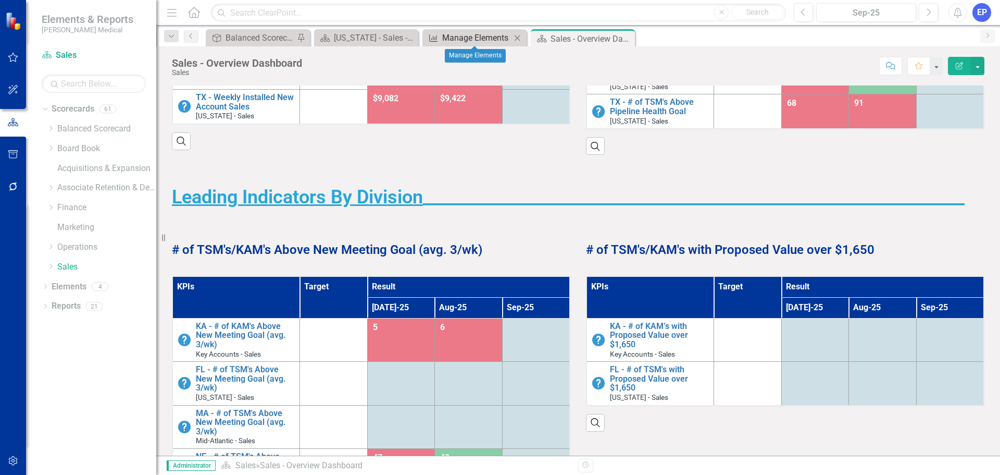
click at [472, 38] on div "Manage Elements" at bounding box center [476, 37] width 69 height 13
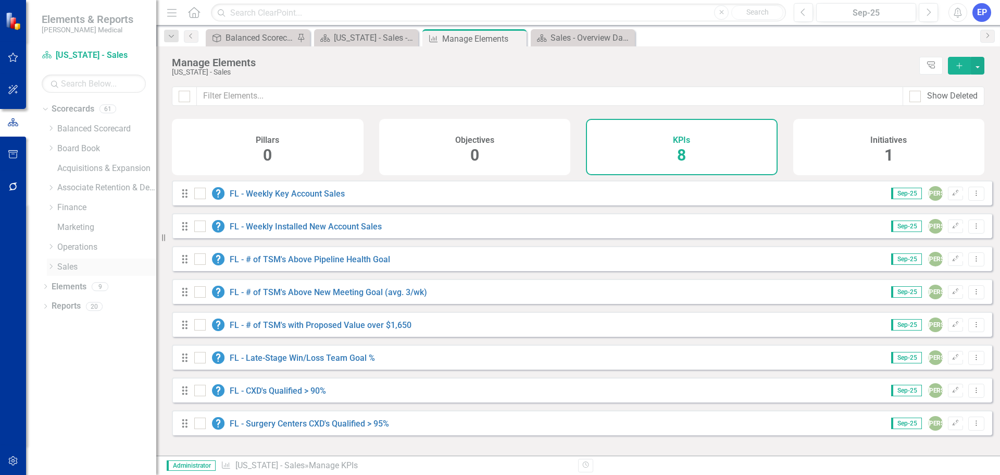
click at [51, 267] on icon "Dropdown" at bounding box center [51, 266] width 8 height 6
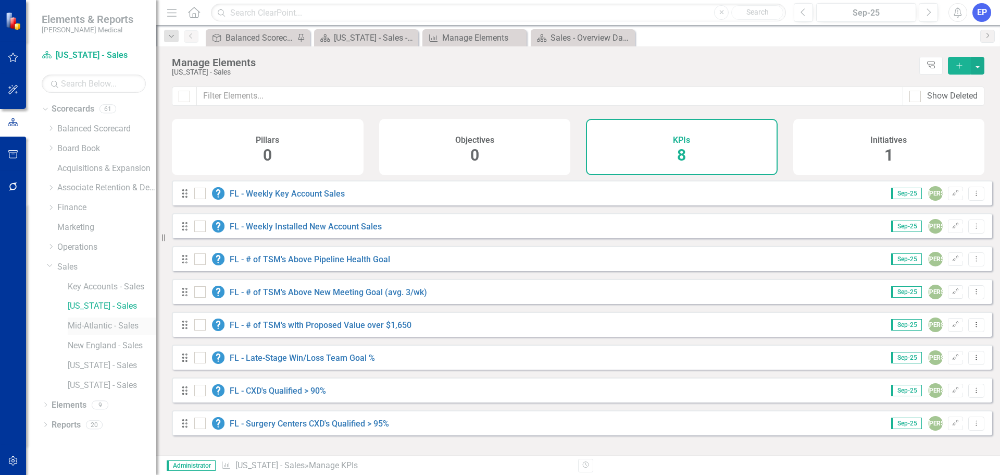
click at [90, 323] on link "Mid-Atlantic - Sales" at bounding box center [112, 326] width 89 height 12
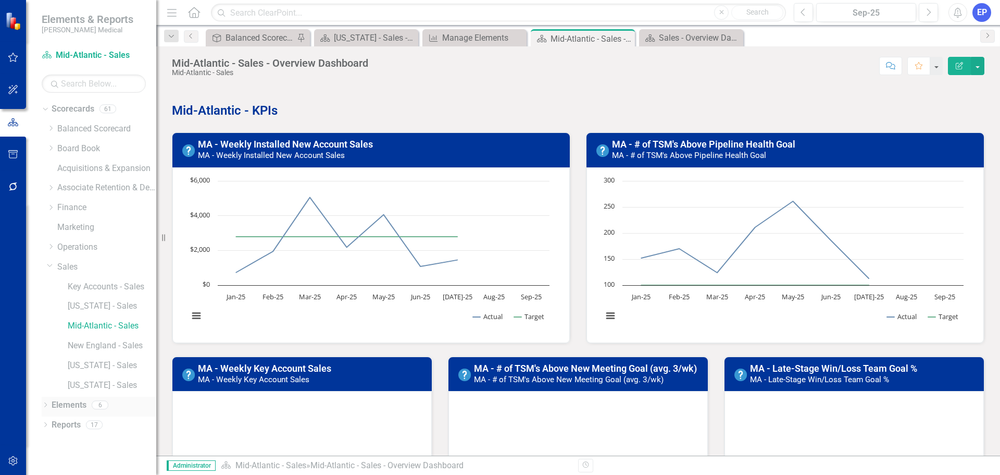
click at [79, 404] on link "Elements" at bounding box center [69, 405] width 35 height 12
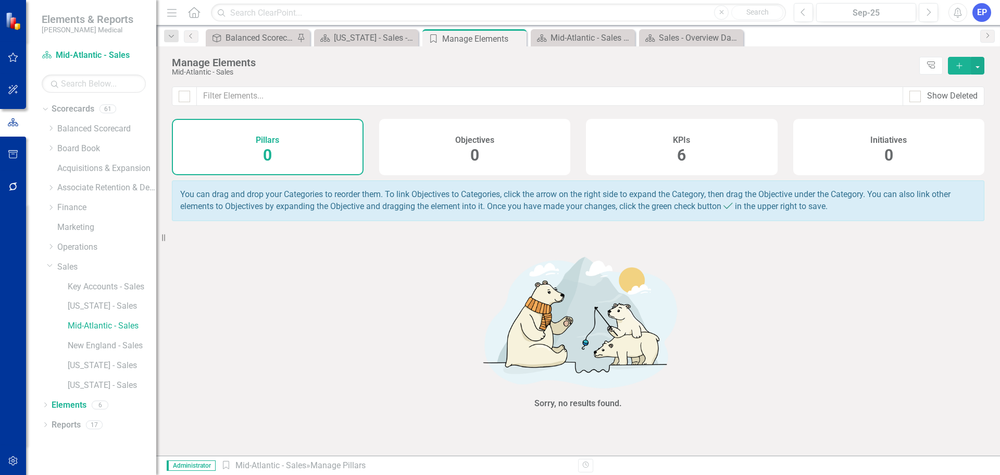
click at [674, 152] on div "KPIs 6" at bounding box center [682, 147] width 192 height 56
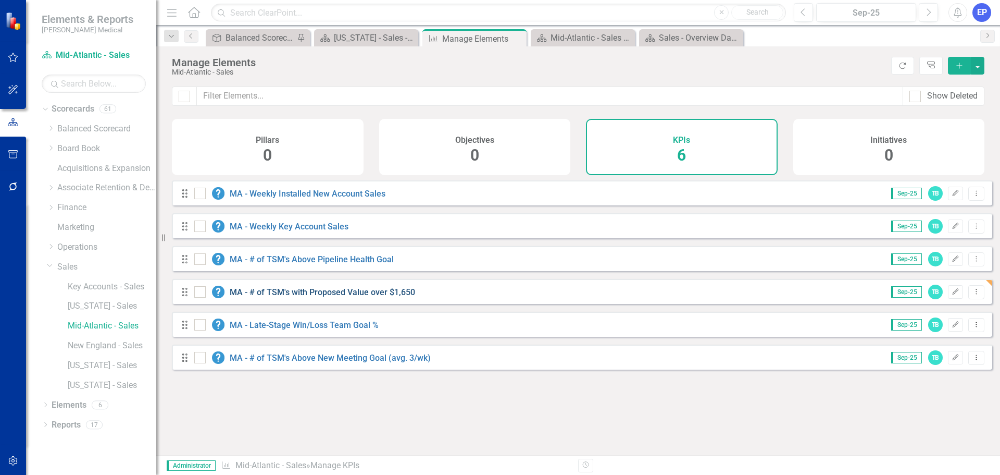
click at [401, 296] on link "MA - # of TSM's with Proposed Value over $1,650" at bounding box center [322, 292] width 185 height 10
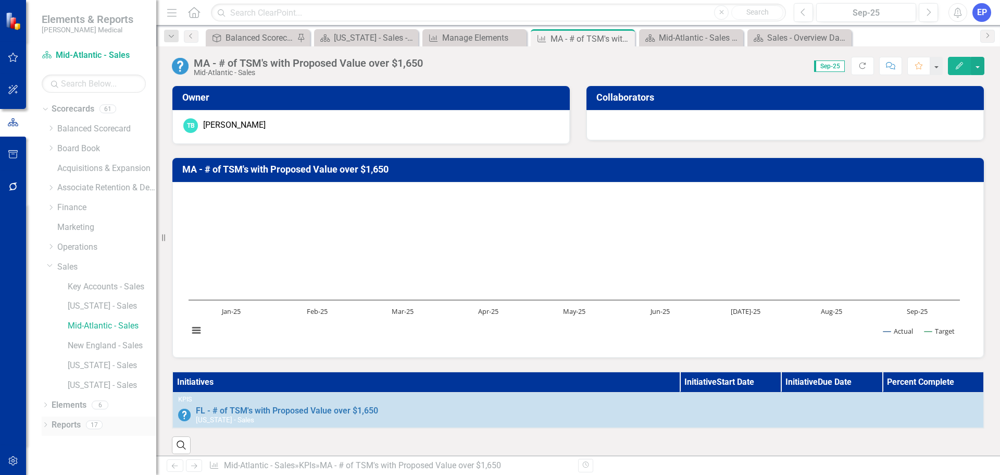
click at [73, 428] on link "Reports" at bounding box center [66, 425] width 29 height 12
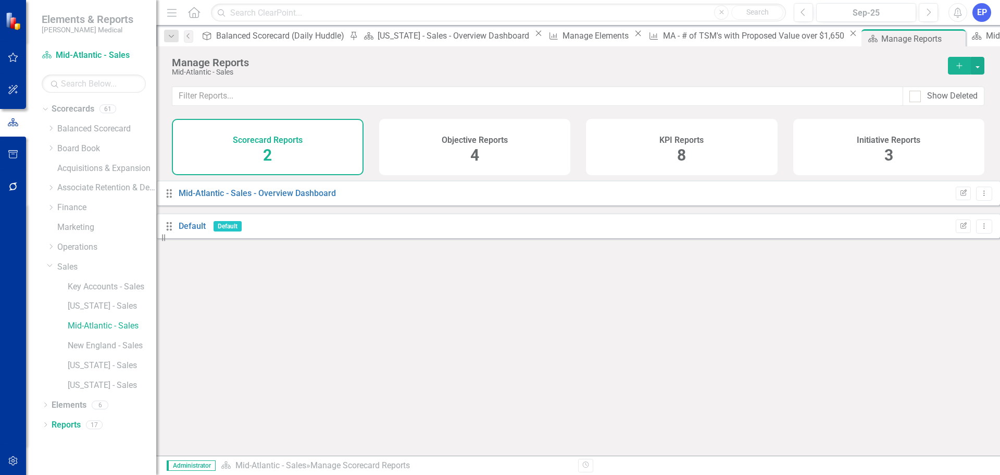
click at [691, 139] on h4 "KPI Reports" at bounding box center [682, 139] width 44 height 9
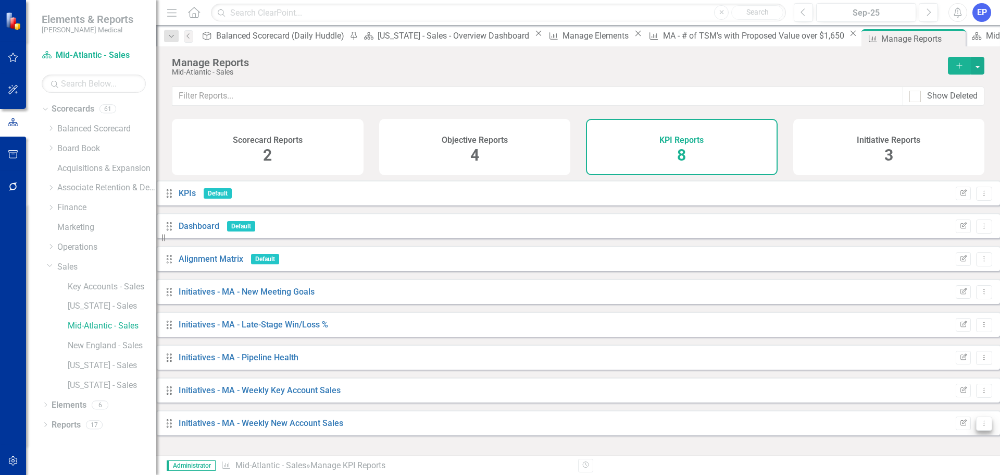
click at [980, 426] on icon "Dropdown Menu" at bounding box center [984, 422] width 9 height 7
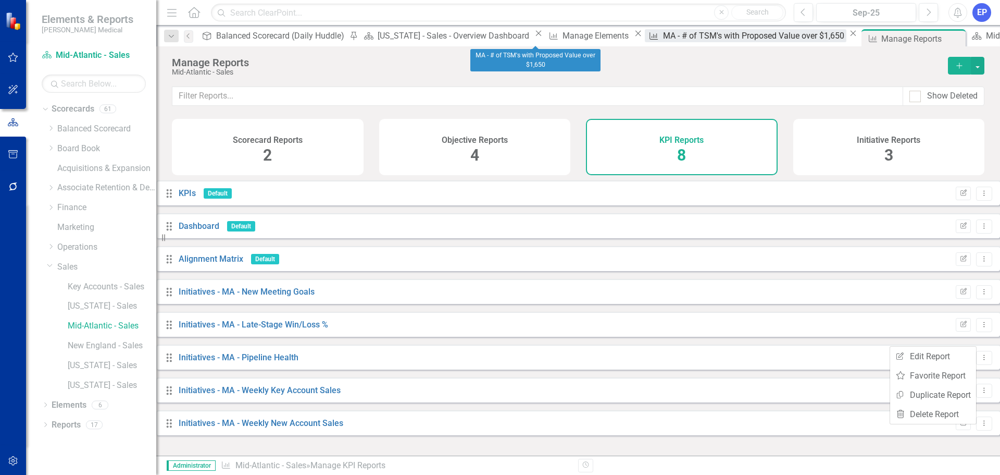
click at [663, 39] on div "MA - # of TSM's with Proposed Value over $1,650" at bounding box center [755, 35] width 184 height 13
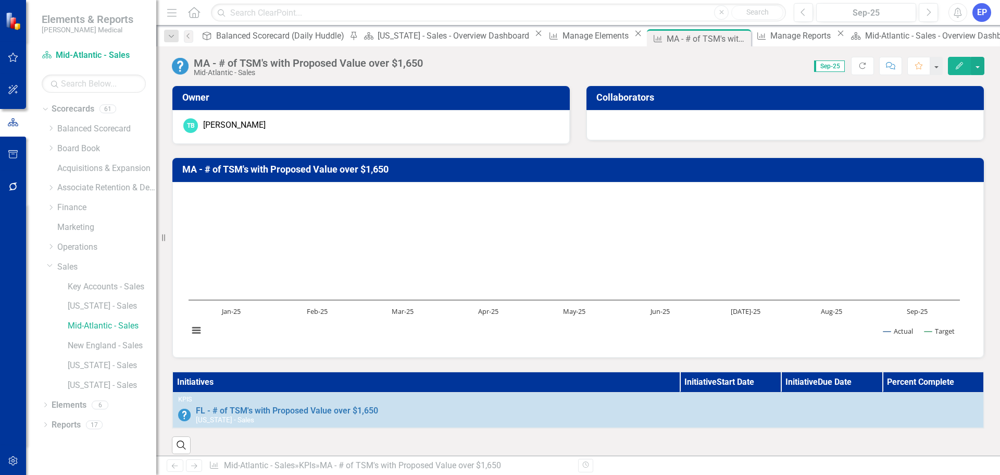
click at [391, 68] on div "MA - # of TSM's with Proposed Value over $1,650" at bounding box center [308, 62] width 229 height 11
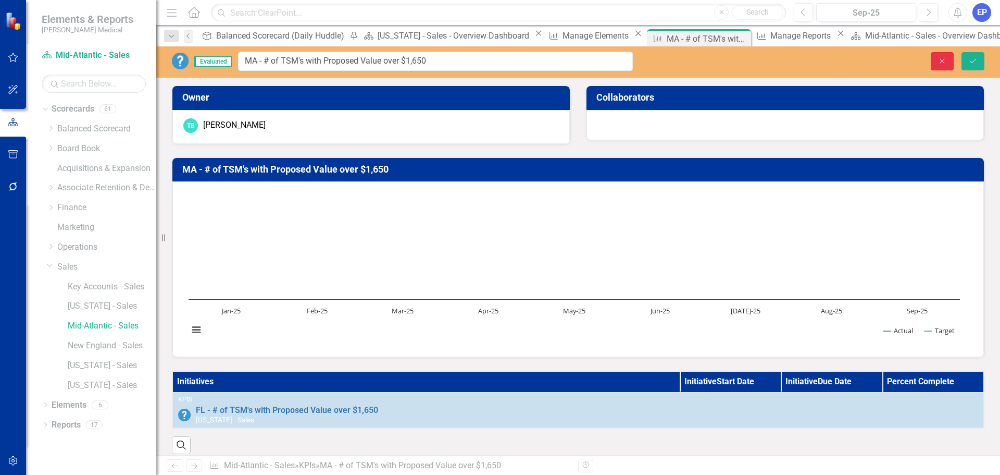
click at [943, 60] on icon "button" at bounding box center [942, 60] width 5 height 5
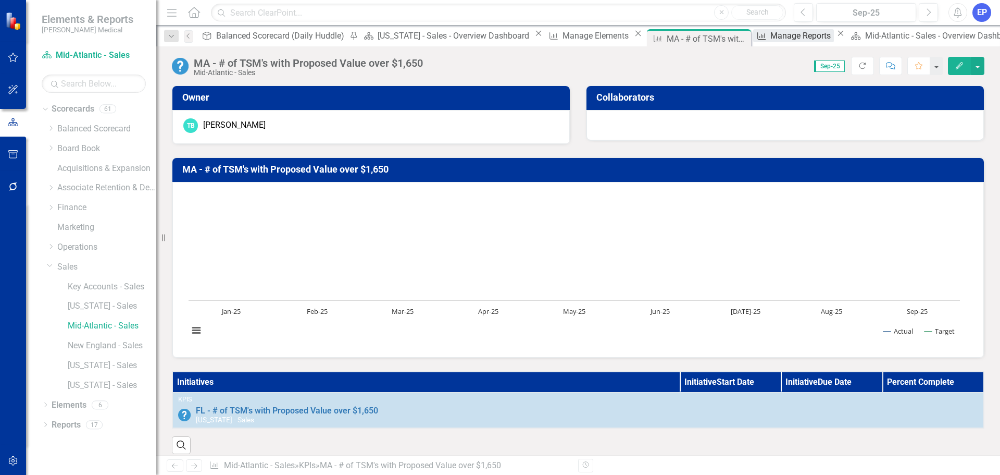
click at [770, 37] on div "Manage Reports" at bounding box center [802, 35] width 64 height 13
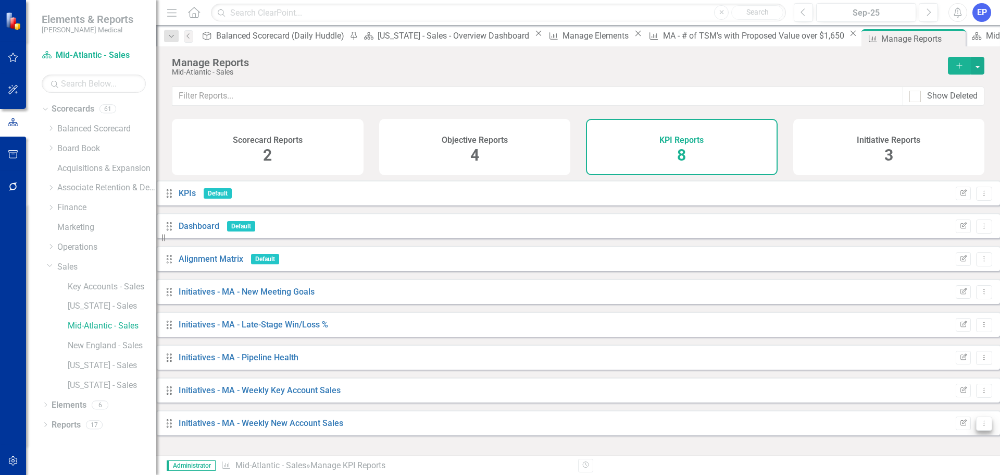
click at [980, 426] on icon "Dropdown Menu" at bounding box center [984, 422] width 9 height 7
click at [930, 394] on link "Copy Duplicate Report" at bounding box center [933, 394] width 86 height 19
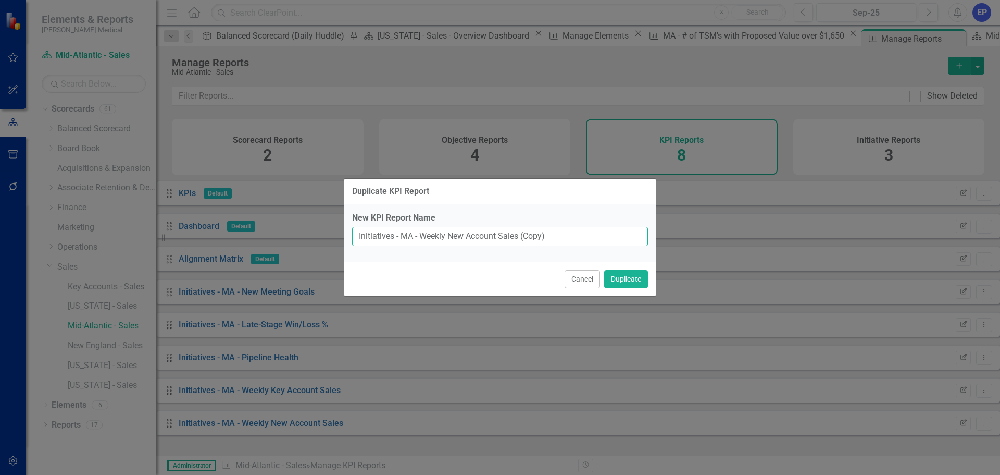
drag, startPoint x: 404, startPoint y: 236, endPoint x: 573, endPoint y: 238, distance: 169.3
click at [573, 238] on input "Initiatives - MA - Weekly New Account Sales (Copy)" at bounding box center [500, 236] width 296 height 19
paste input "# of TSM's with Proposed Value over $1,650"
type input "Initiatives - MA - # of TSM's with Proposed Value over $1,650"
click at [627, 281] on button "Duplicate" at bounding box center [626, 279] width 44 height 18
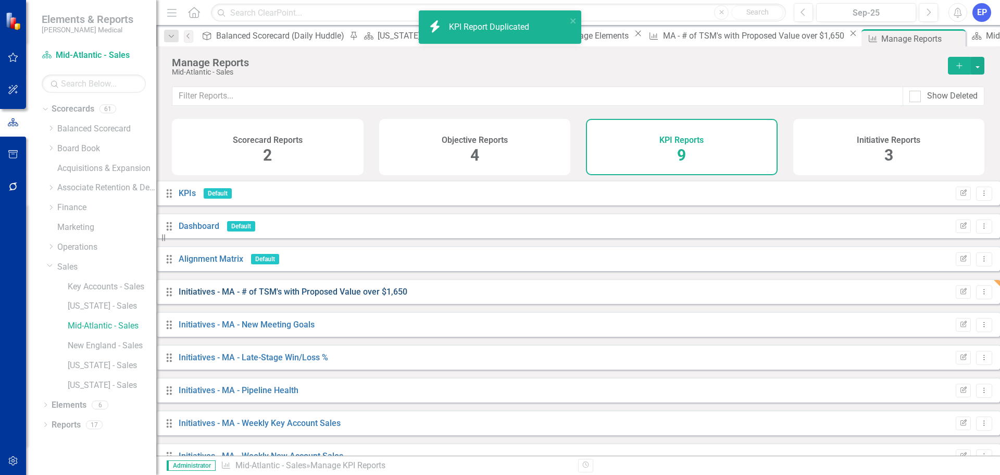
click at [407, 296] on link "Initiatives - MA - # of TSM's with Proposed Value over $1,650" at bounding box center [293, 292] width 229 height 10
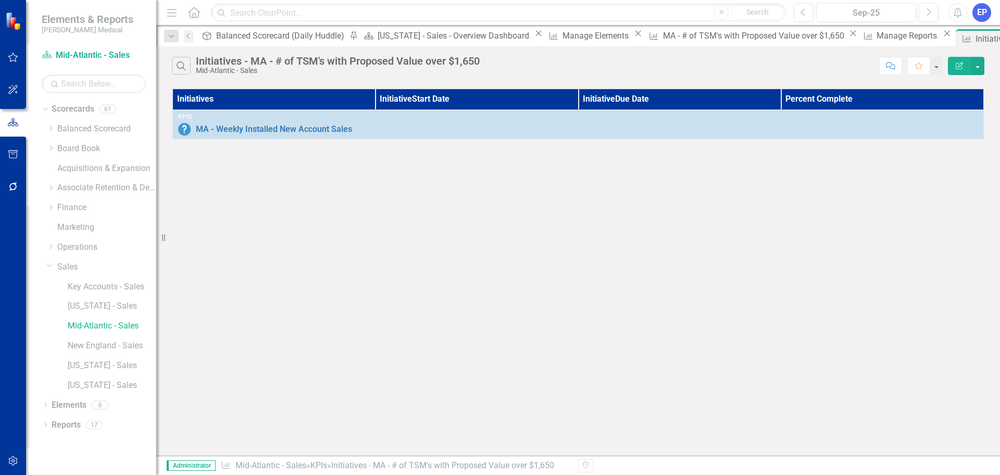
click at [959, 65] on icon "Edit Report" at bounding box center [959, 65] width 9 height 7
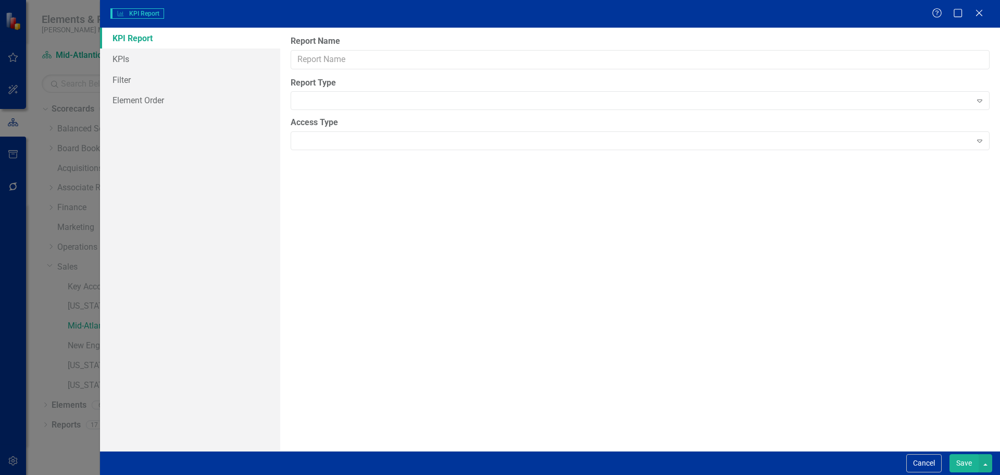
type input "Initiatives - MA - # of TSM's with Proposed Value over $1,650"
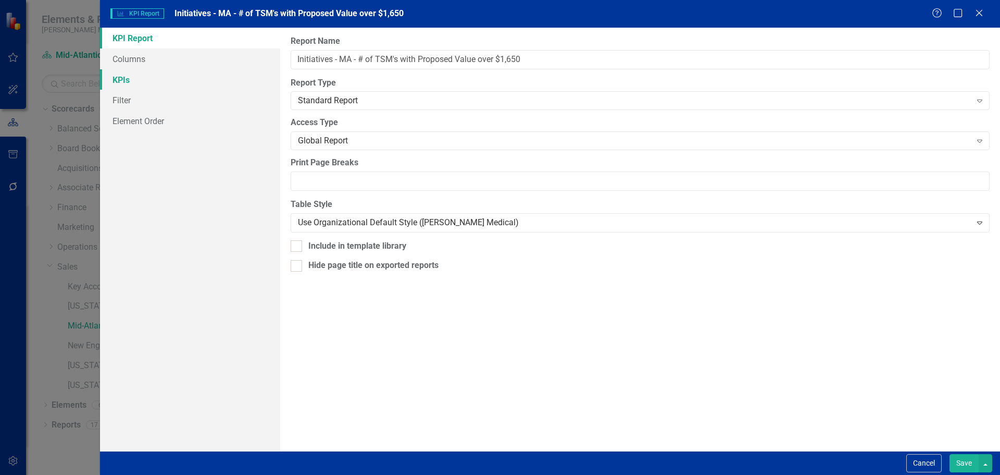
click at [193, 81] on link "KPIs" at bounding box center [190, 79] width 180 height 21
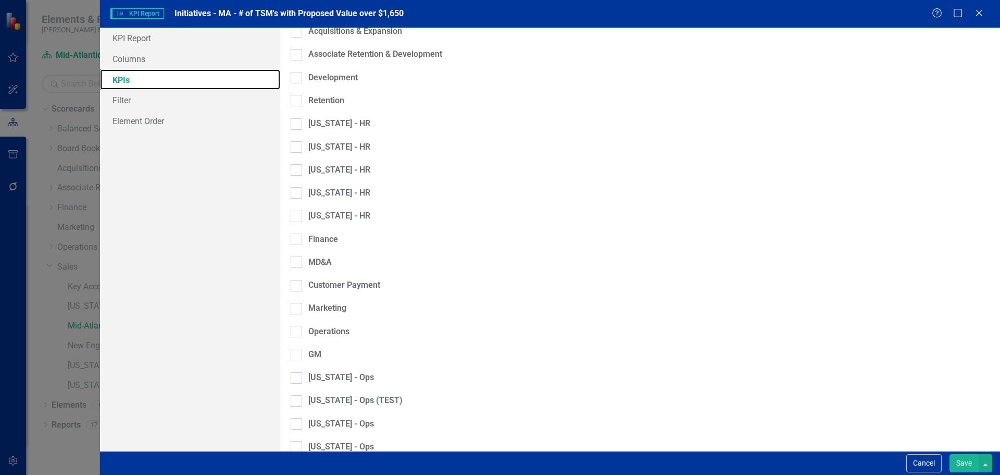
scroll to position [694, 0]
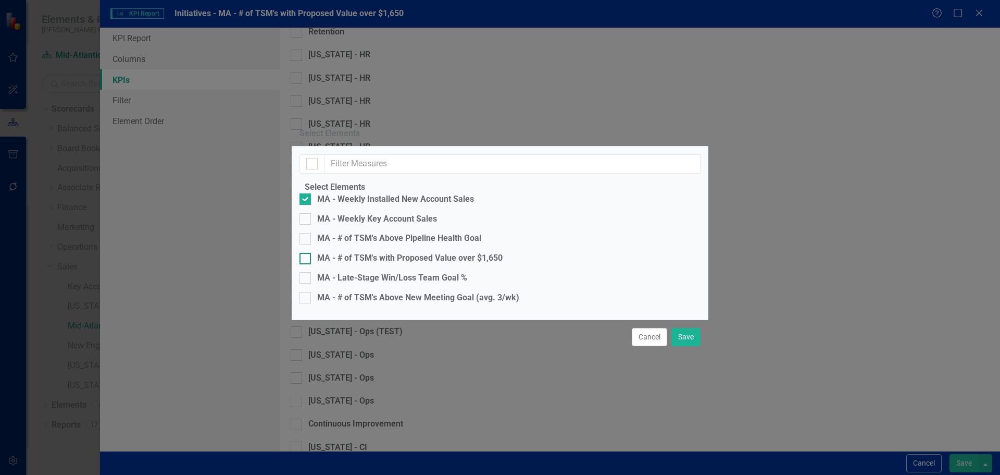
click at [422, 252] on div "MA - # of TSM's with Proposed Value over $1,650" at bounding box center [409, 258] width 185 height 12
click at [306, 253] on input "MA - # of TSM's with Proposed Value over $1,650" at bounding box center [303, 256] width 7 height 7
checkbox input "true"
click at [384, 193] on div "MA - Weekly Installed New Account Sales" at bounding box center [395, 199] width 157 height 12
click at [306, 193] on input "MA - Weekly Installed New Account Sales" at bounding box center [303, 196] width 7 height 7
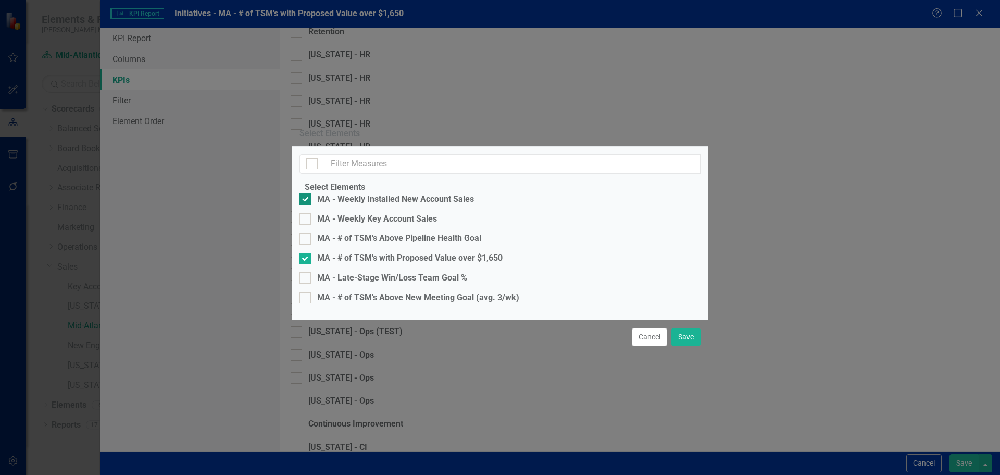
checkbox input "false"
click at [685, 346] on button "Save" at bounding box center [685, 337] width 29 height 18
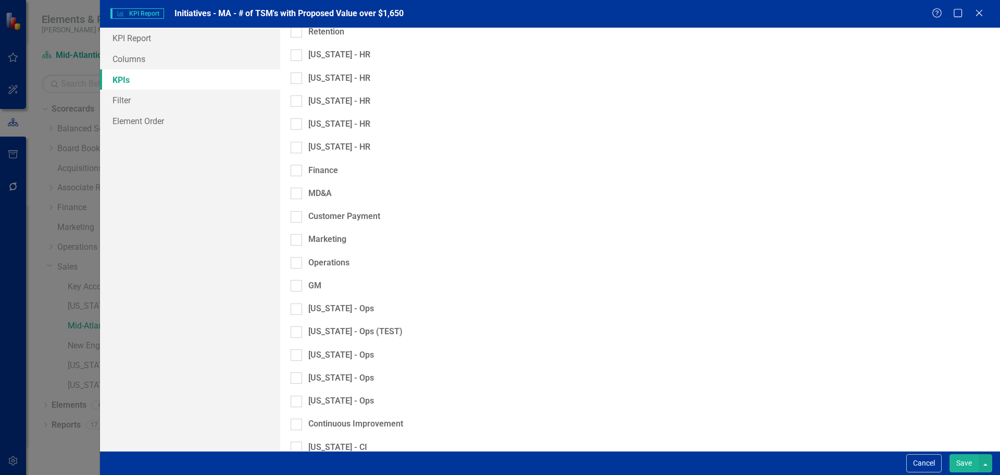
click at [959, 457] on button "Save" at bounding box center [964, 463] width 29 height 18
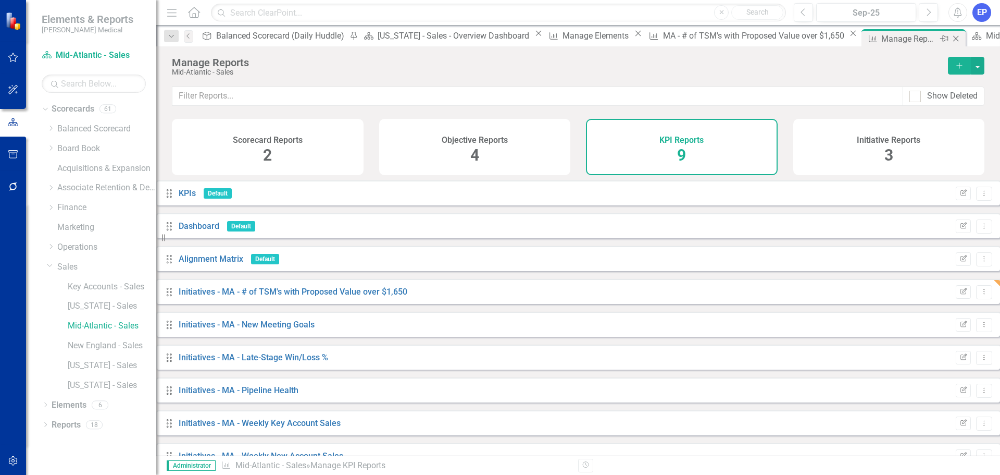
click at [951, 35] on icon "Close" at bounding box center [956, 38] width 10 height 8
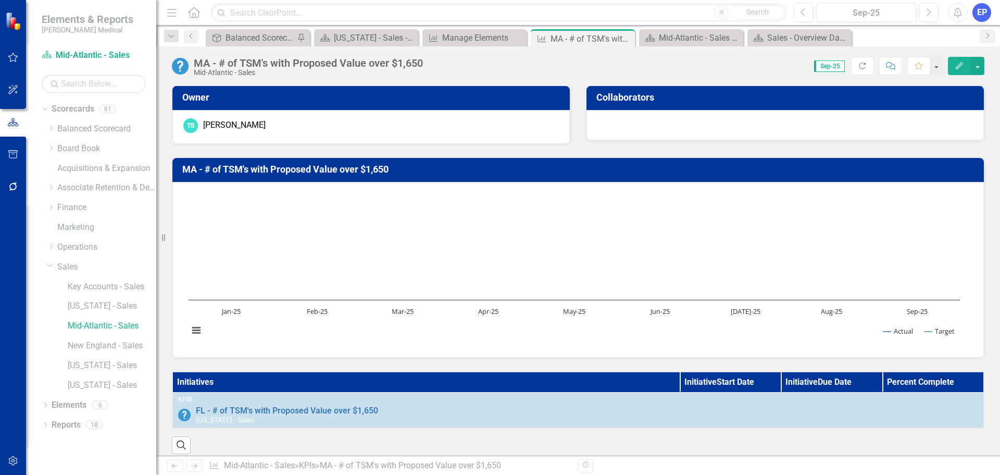
click at [531, 379] on th "Initiatives" at bounding box center [425, 381] width 507 height 21
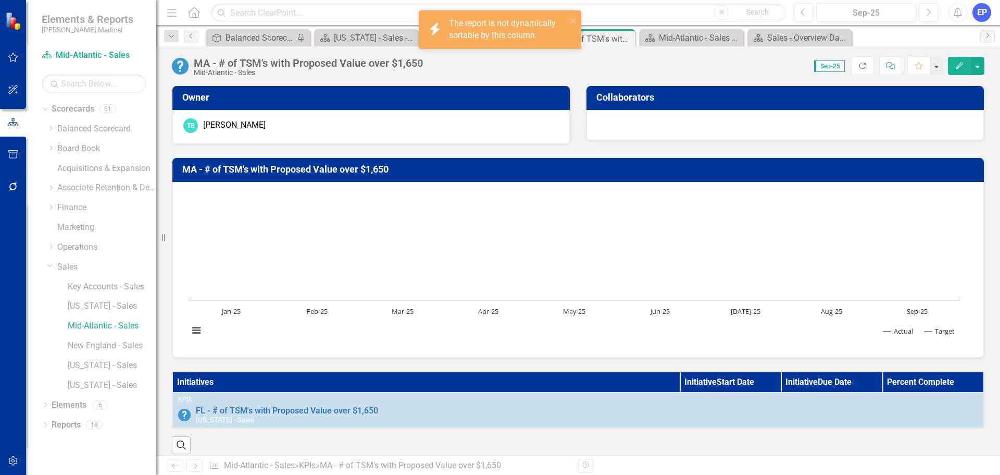
click at [531, 379] on th "Initiatives" at bounding box center [425, 381] width 507 height 21
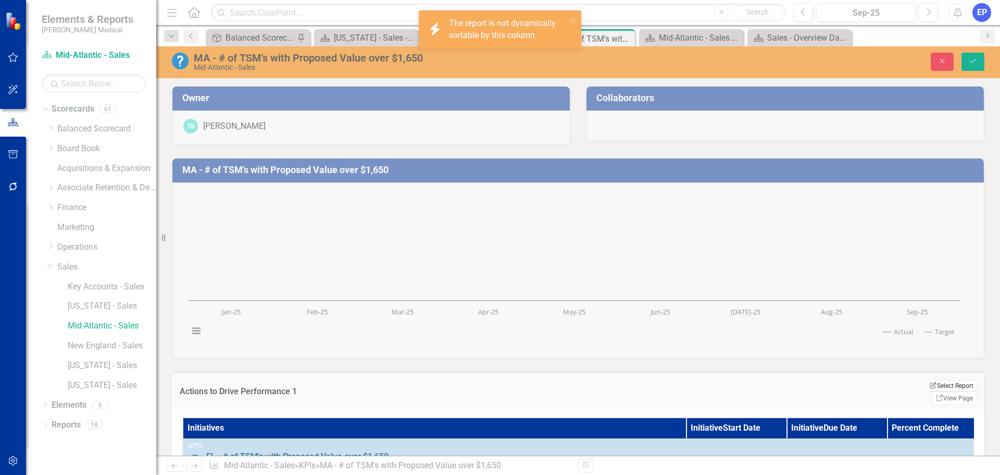
click at [926, 387] on button "Edit Report Select Report" at bounding box center [951, 385] width 51 height 11
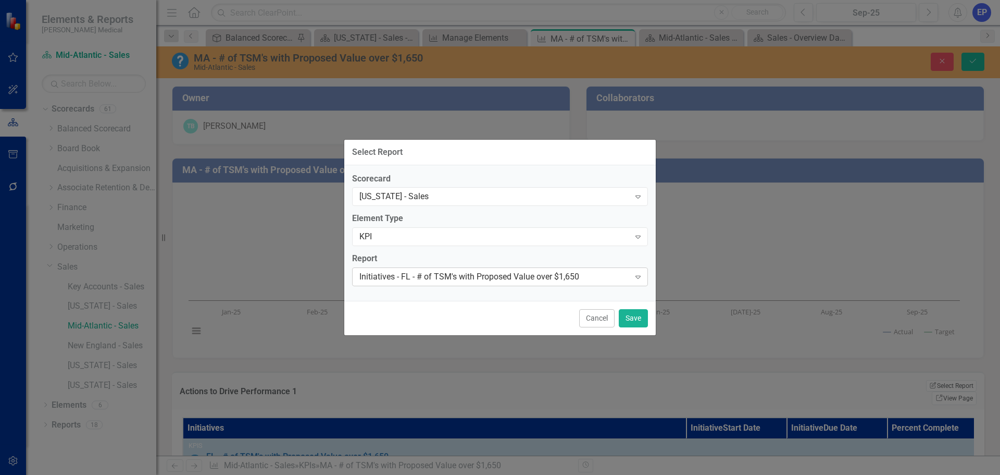
click at [512, 274] on div "Initiatives - FL - # of TSM's with Proposed Value over $1,650" at bounding box center [494, 277] width 270 height 12
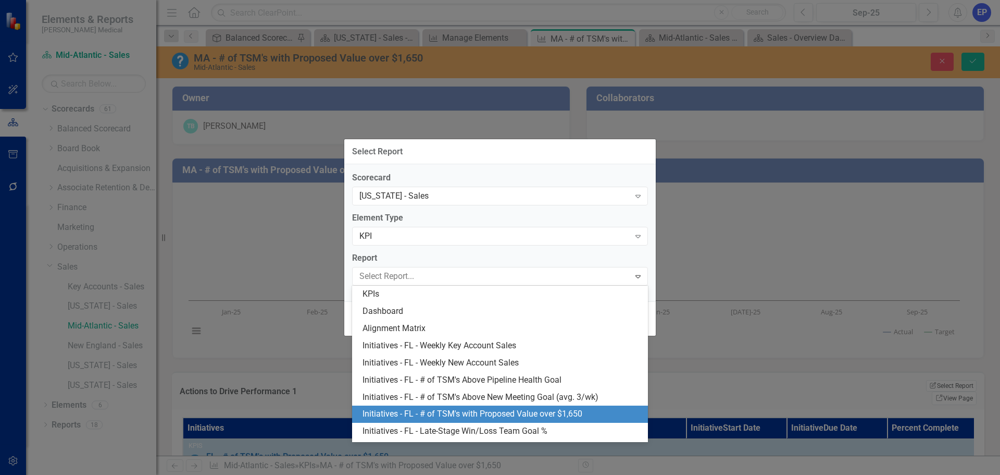
scroll to position [32, 0]
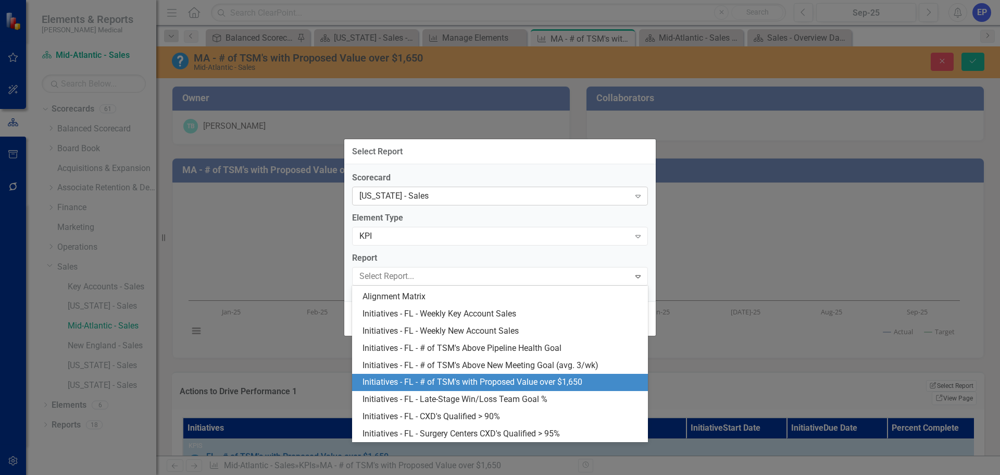
click at [483, 197] on div "[US_STATE] - Sales" at bounding box center [494, 196] width 270 height 12
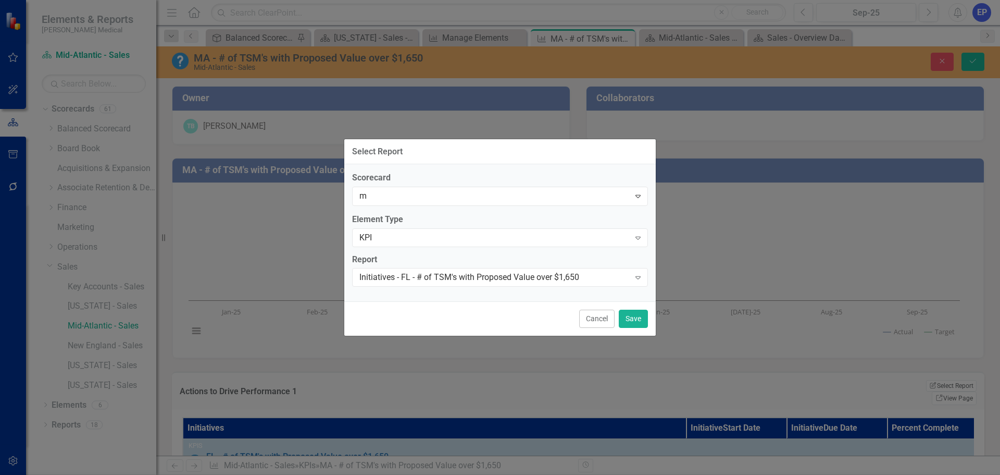
scroll to position [271, 0]
type input "mi"
click at [457, 280] on div "Select Report..." at bounding box center [494, 277] width 270 height 12
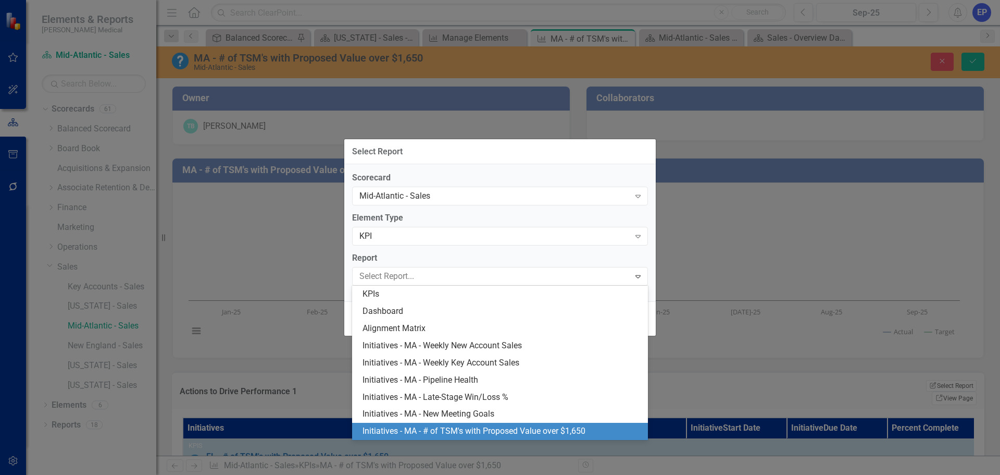
click at [475, 429] on div "Initiatives - MA - # of TSM's with Proposed Value over $1,650" at bounding box center [502, 431] width 279 height 12
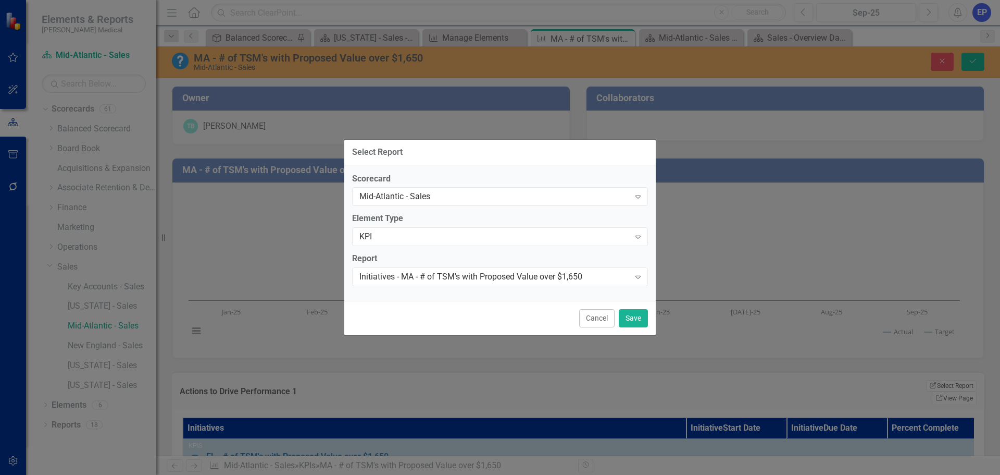
click at [634, 308] on div "Cancel Save" at bounding box center [500, 318] width 312 height 34
click at [632, 320] on button "Save" at bounding box center [633, 318] width 29 height 18
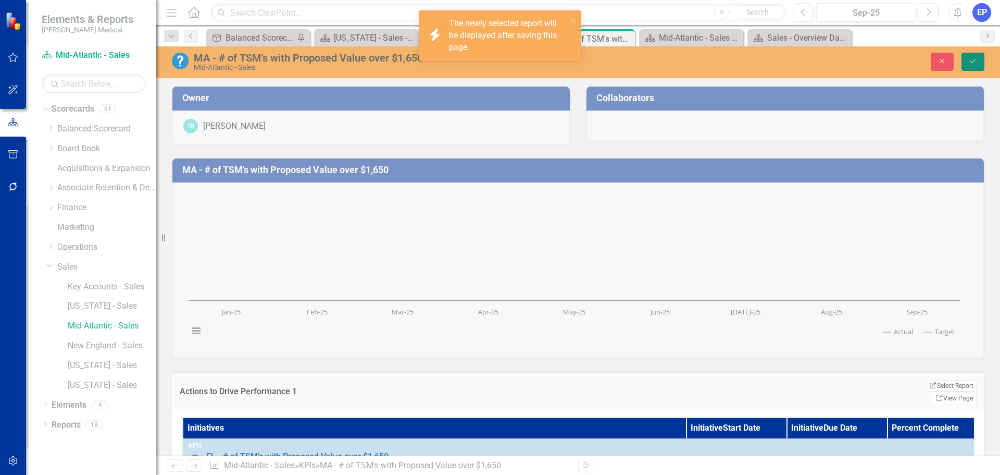
click at [974, 60] on icon "Save" at bounding box center [972, 60] width 9 height 7
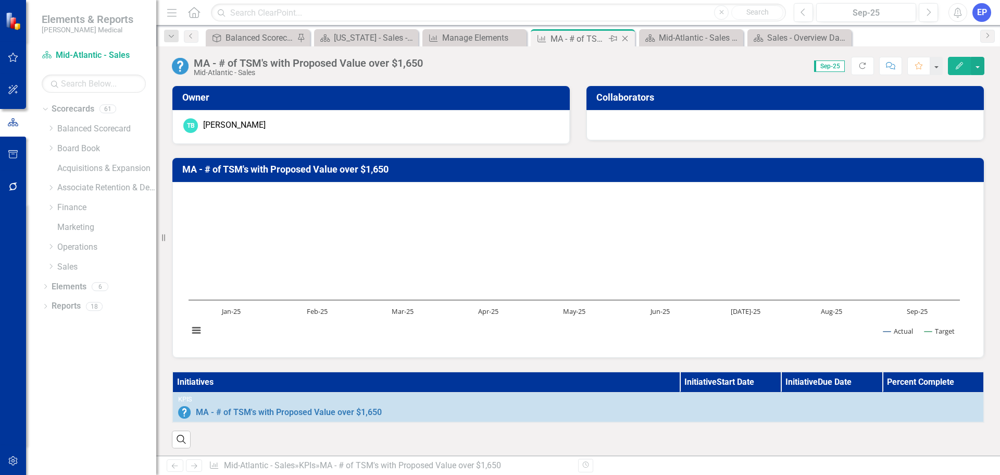
click at [626, 37] on icon "Close" at bounding box center [625, 38] width 10 height 8
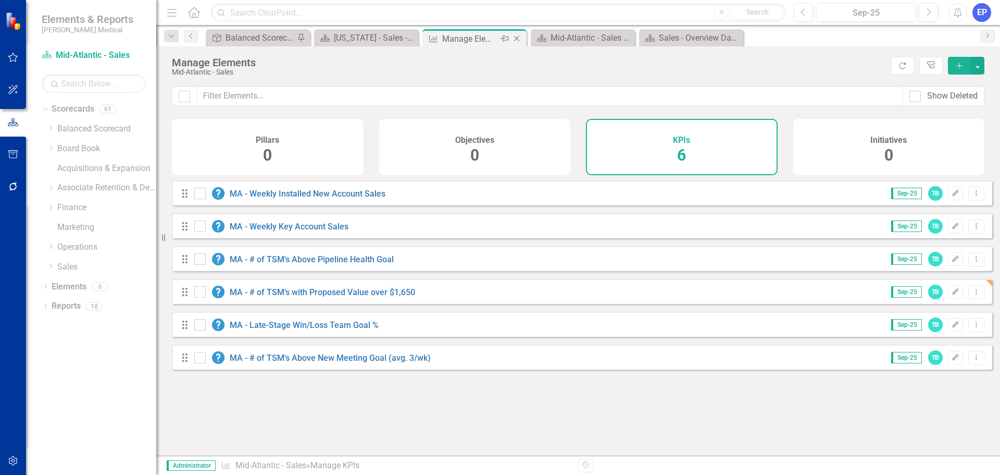
click at [515, 38] on icon "Close" at bounding box center [517, 38] width 10 height 8
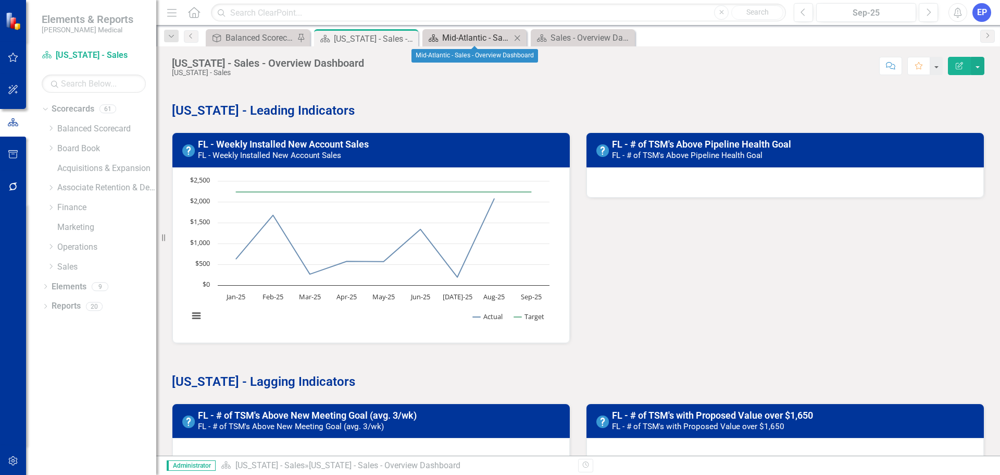
click at [452, 38] on div "Mid-Atlantic - Sales - Overview Dashboard" at bounding box center [476, 37] width 69 height 13
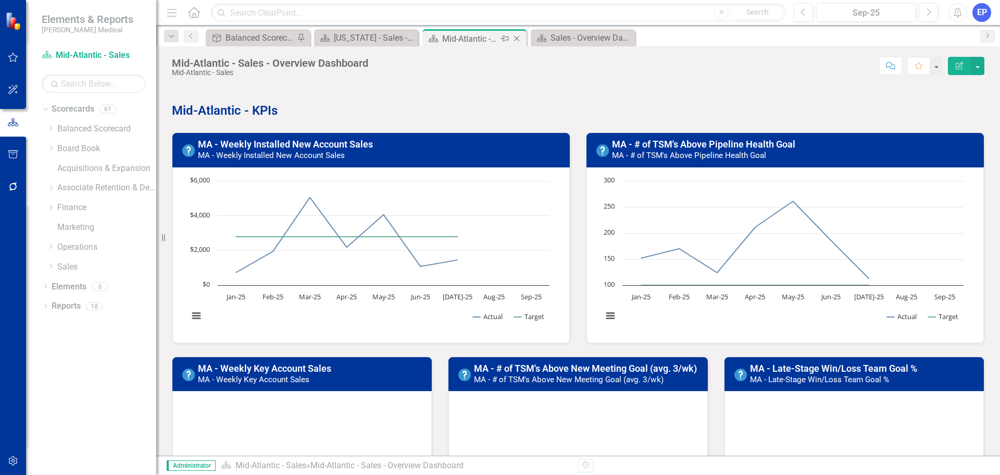
click at [519, 39] on icon "Close" at bounding box center [517, 38] width 10 height 8
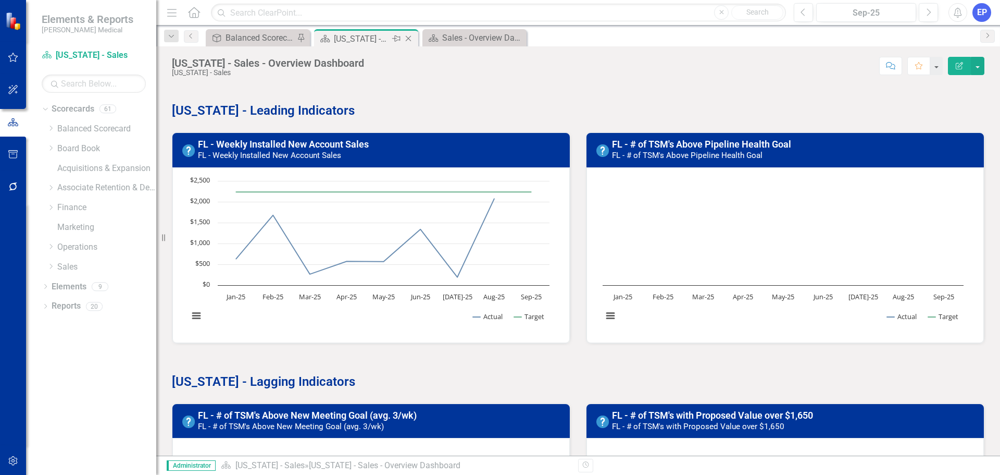
click at [355, 38] on div "[US_STATE] - Sales - Overview Dashboard" at bounding box center [362, 38] width 56 height 13
click at [480, 40] on div "Sales - Overview Dashboard" at bounding box center [476, 37] width 69 height 13
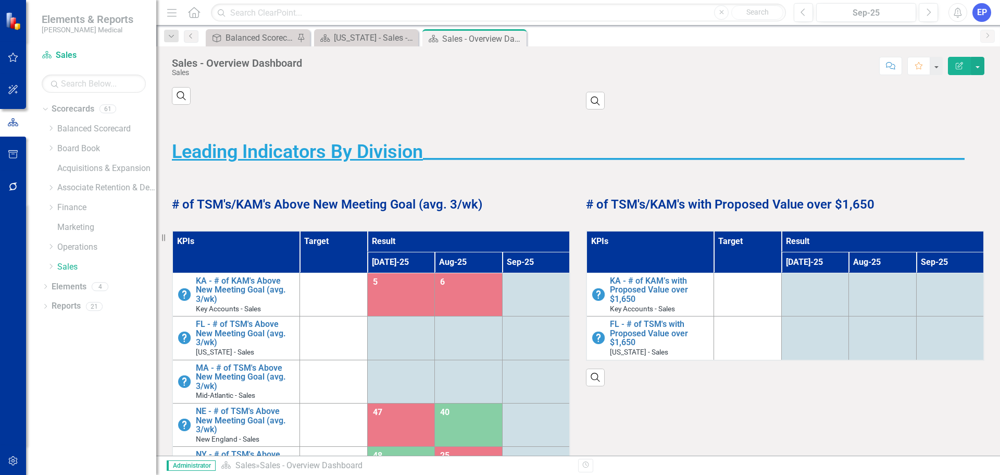
scroll to position [365, 0]
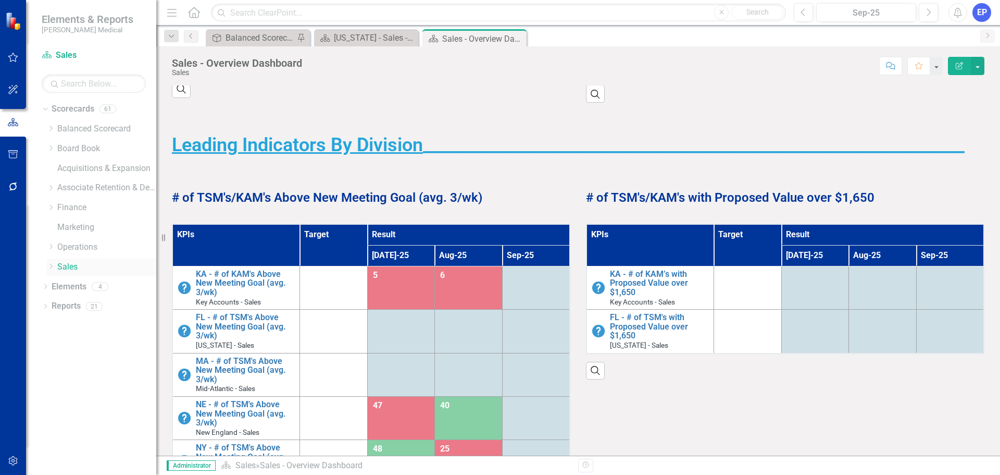
click at [51, 268] on icon at bounding box center [51, 266] width 3 height 5
click at [74, 310] on link "[US_STATE] - Sales" at bounding box center [112, 306] width 89 height 12
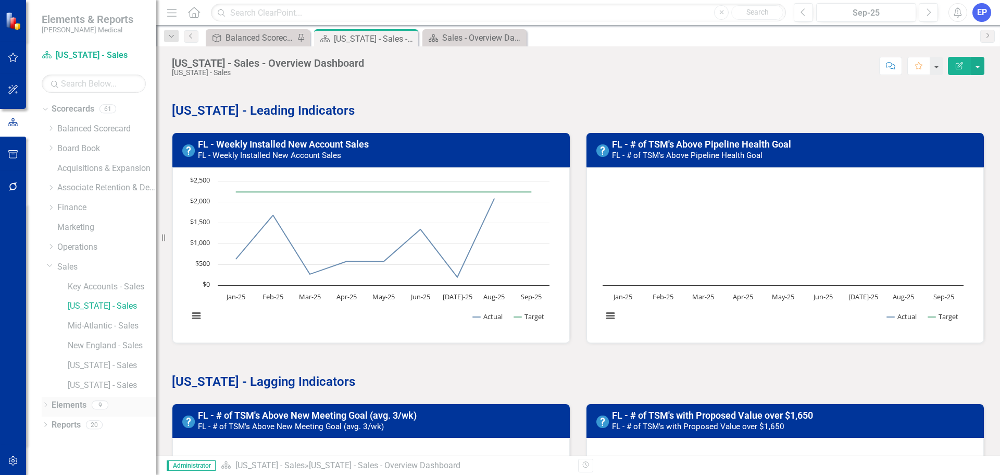
click at [72, 405] on link "Elements" at bounding box center [69, 405] width 35 height 12
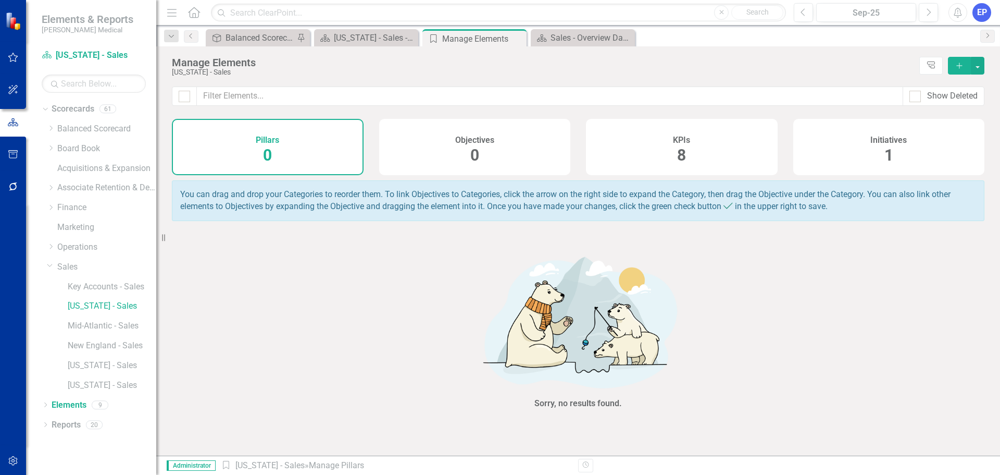
click at [665, 148] on div "KPIs 8" at bounding box center [682, 147] width 192 height 56
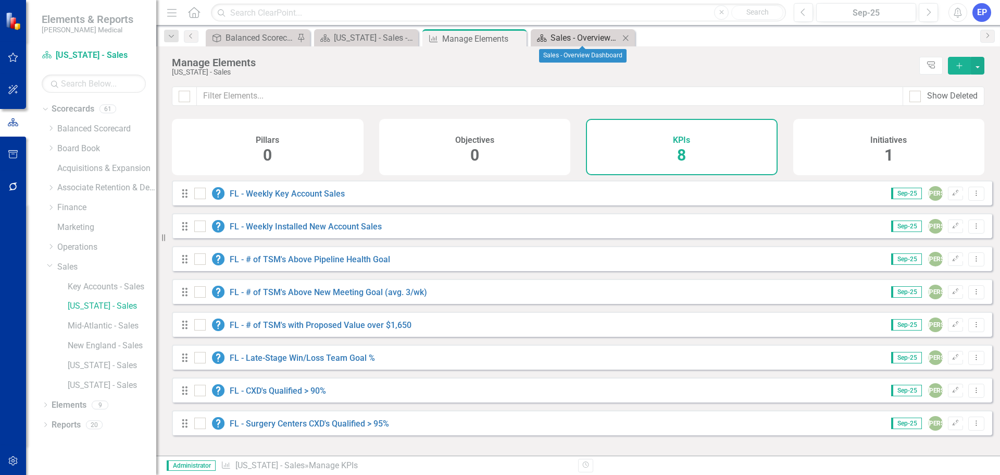
click at [581, 40] on div "Sales - Overview Dashboard" at bounding box center [585, 37] width 69 height 13
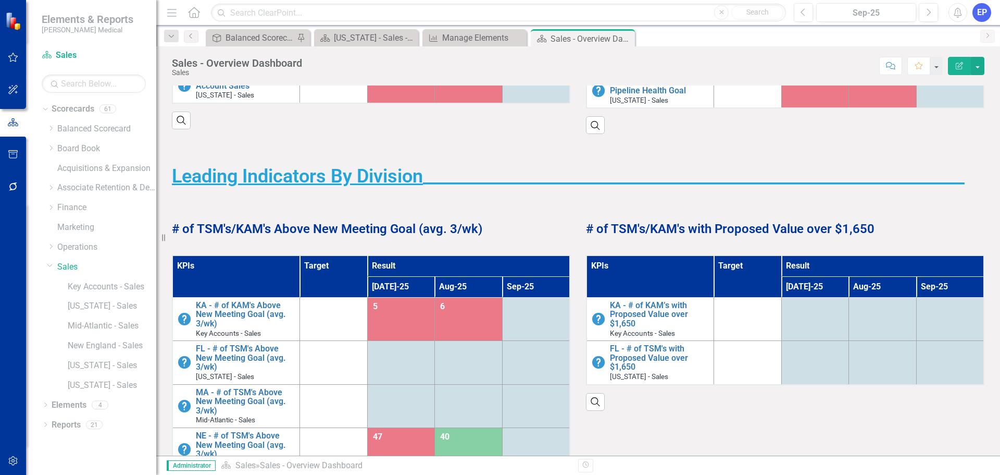
scroll to position [365, 0]
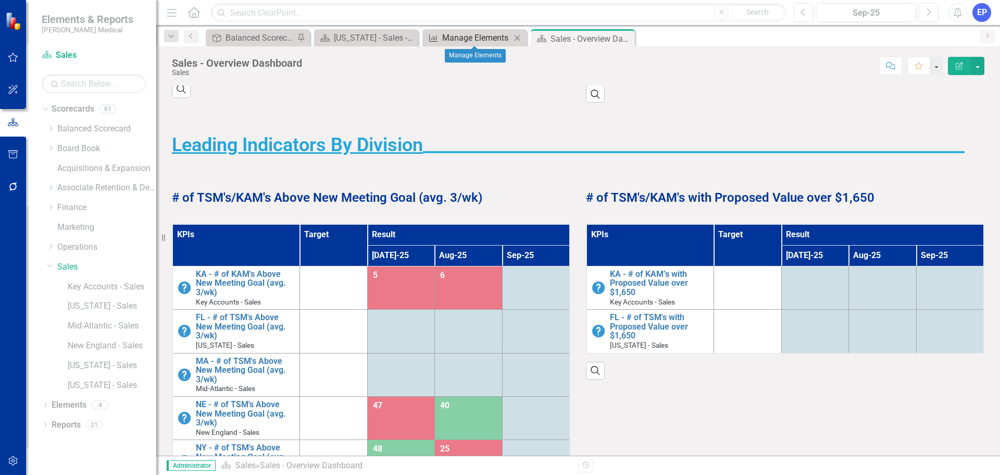
click at [479, 38] on div "Manage Elements" at bounding box center [476, 37] width 69 height 13
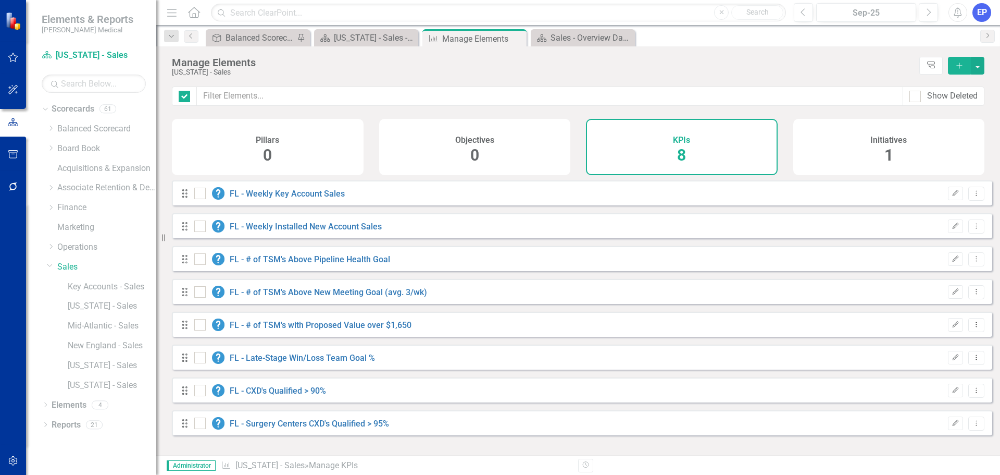
checkbox input "false"
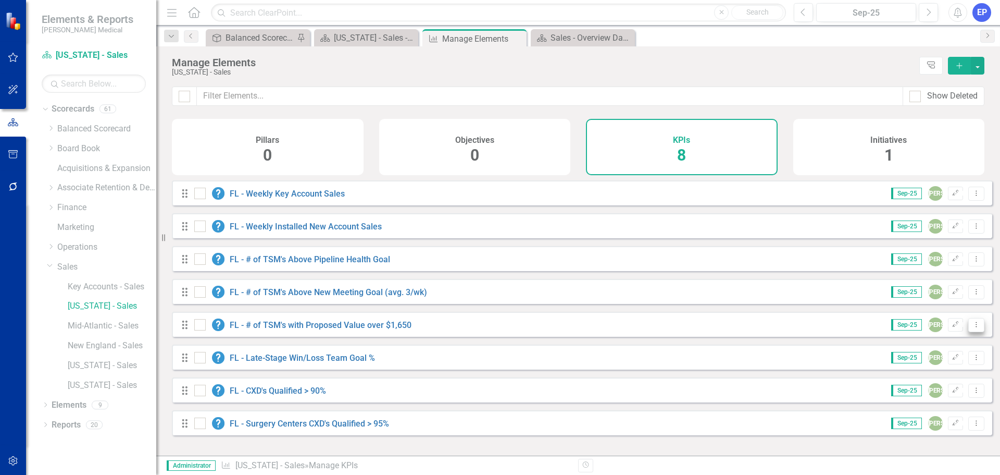
click at [973, 332] on button "Dropdown Menu" at bounding box center [976, 325] width 16 height 14
click at [944, 392] on link "Copy Duplicate KPI" at bounding box center [935, 388] width 82 height 19
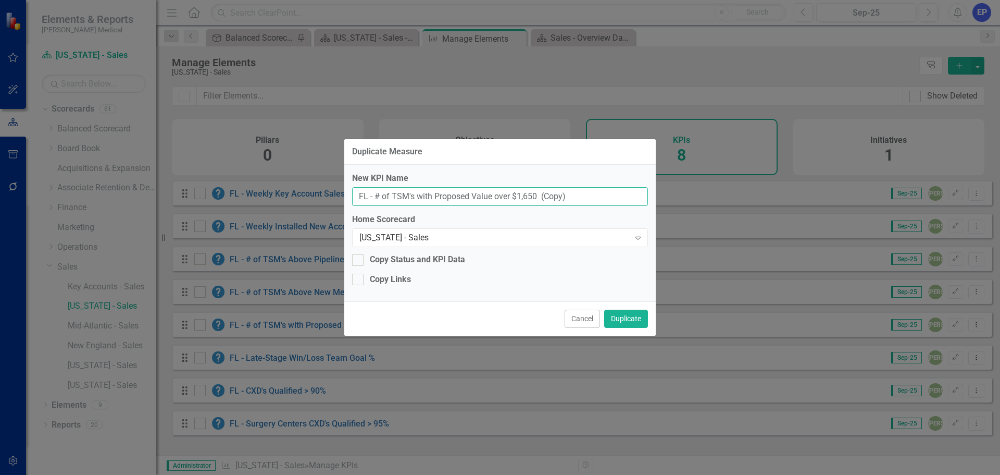
drag, startPoint x: 366, startPoint y: 198, endPoint x: 328, endPoint y: 200, distance: 37.6
click at [328, 200] on div "Duplicate Measure New KPI Name FL - # of TSM's with Proposed Value over $1,650 …" at bounding box center [500, 237] width 1000 height 475
click at [388, 238] on div "[US_STATE] - Sales" at bounding box center [494, 238] width 270 height 12
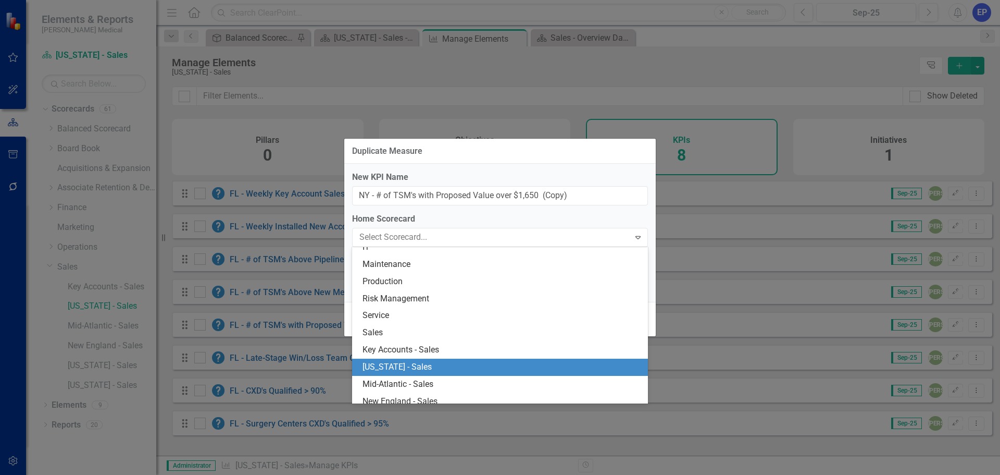
scroll to position [887, 0]
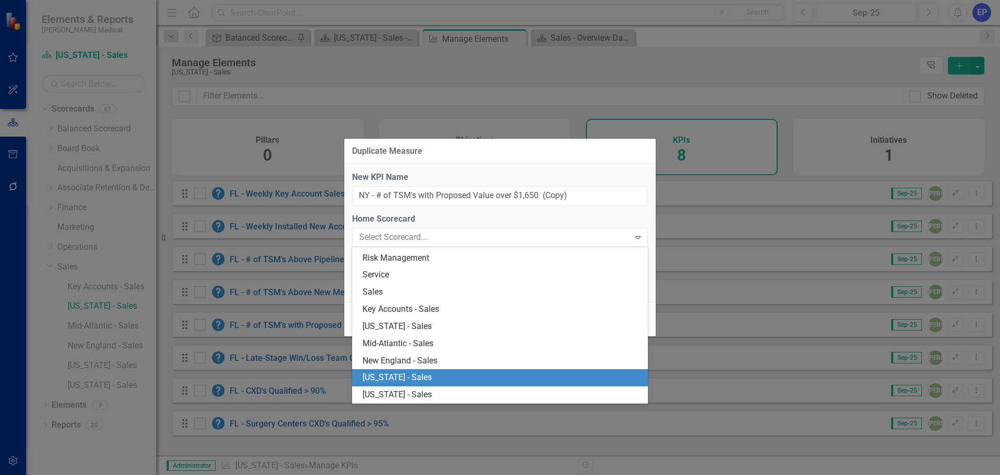
click at [416, 377] on div "[US_STATE] - Sales" at bounding box center [502, 377] width 279 height 12
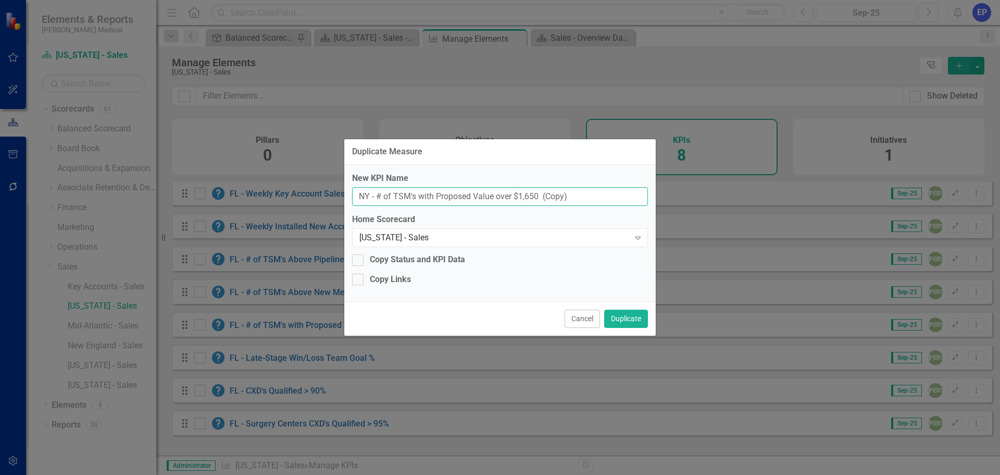
drag, startPoint x: 542, startPoint y: 197, endPoint x: 611, endPoint y: 195, distance: 69.3
click at [611, 195] on input "NY - # of TSM's with Proposed Value over $1,650 (Copy)" at bounding box center [500, 196] width 296 height 19
type input "NY - # of TSM's with Proposed Value over $1,650"
click at [634, 317] on button "Duplicate" at bounding box center [626, 318] width 44 height 18
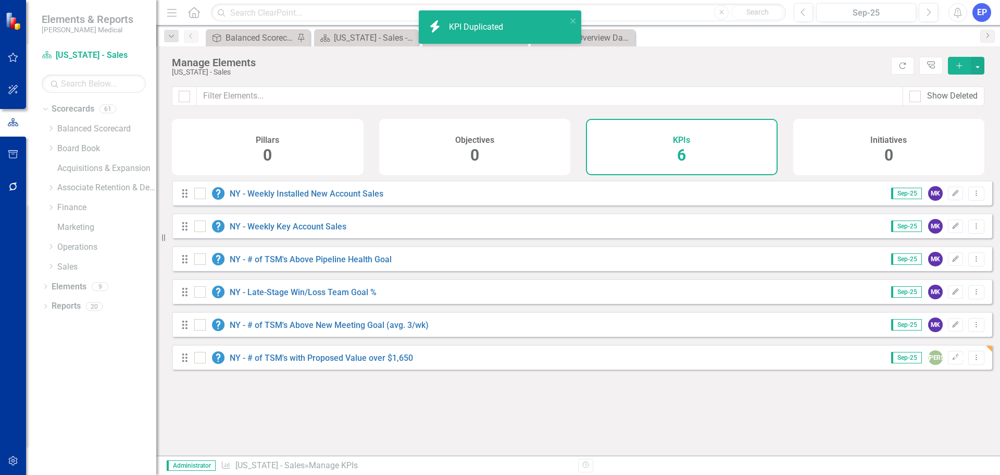
checkbox input "false"
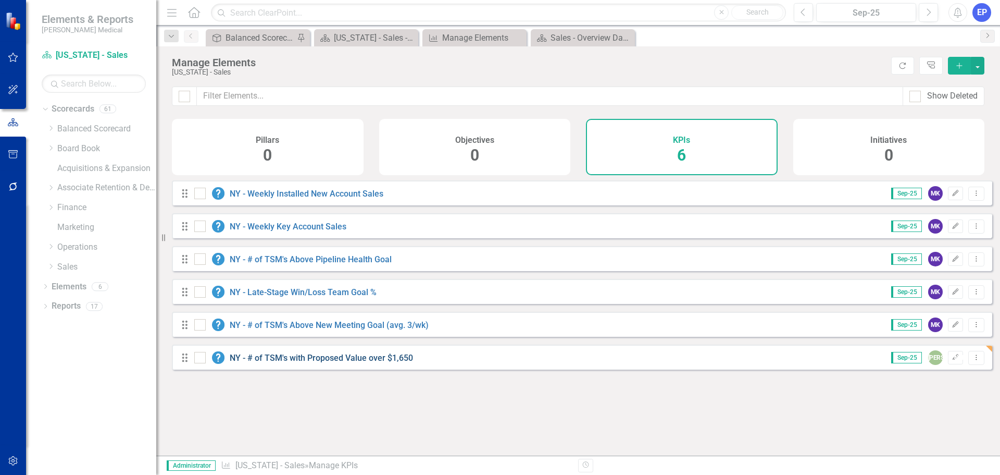
click at [372, 363] on link "NY - # of TSM's with Proposed Value over $1,650" at bounding box center [321, 358] width 183 height 10
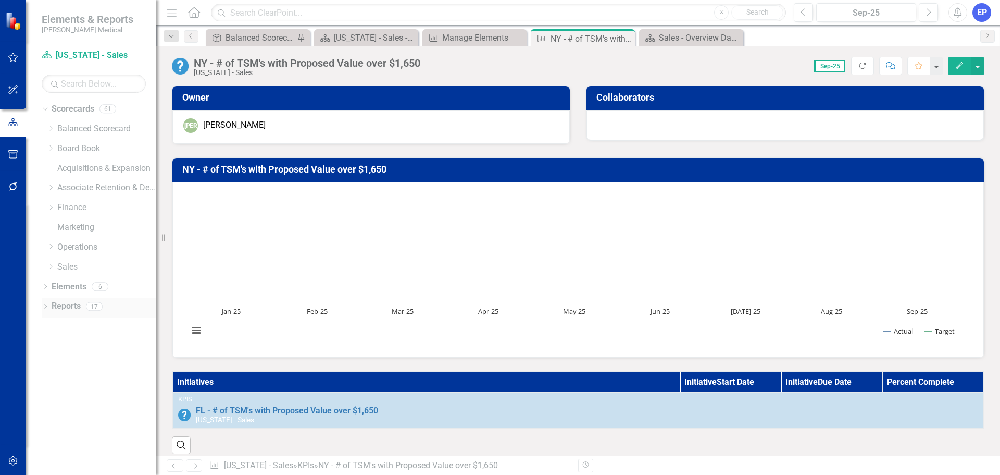
click at [73, 307] on link "Reports" at bounding box center [66, 306] width 29 height 12
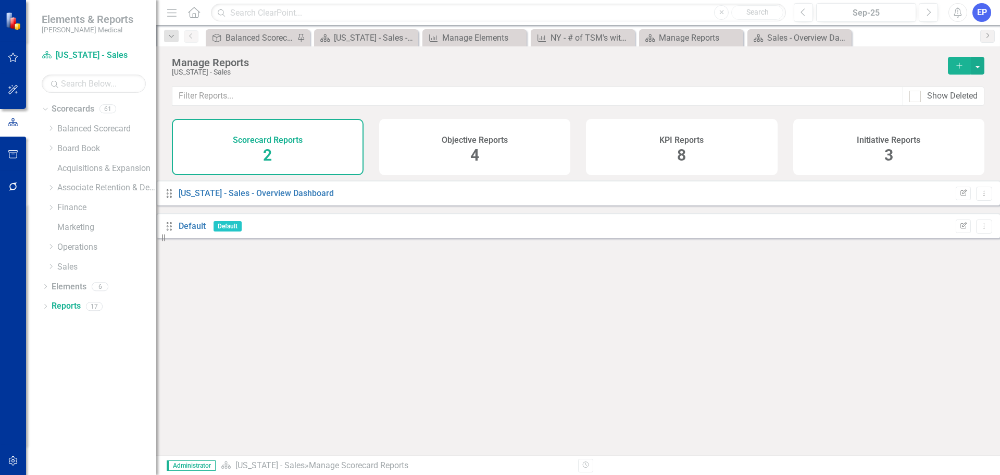
click at [674, 148] on div "KPI Reports 8" at bounding box center [682, 147] width 192 height 56
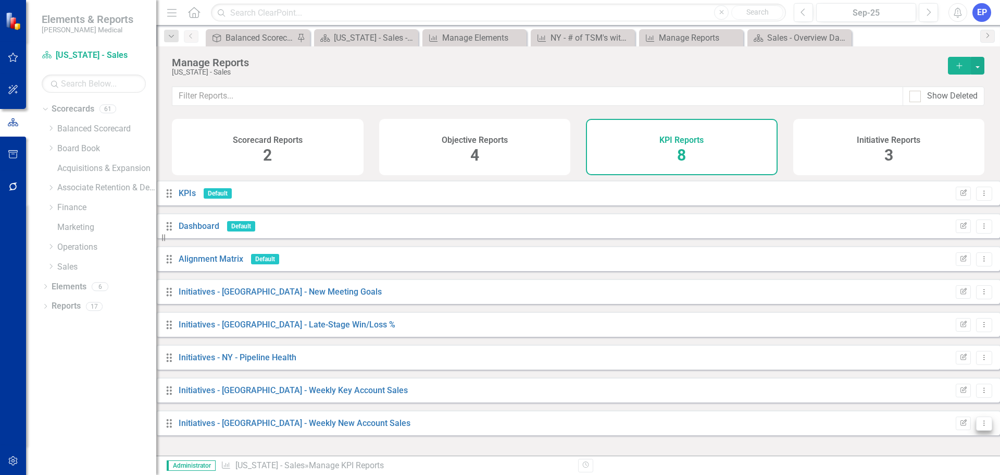
click at [980, 426] on icon "Dropdown Menu" at bounding box center [984, 422] width 9 height 7
click at [944, 401] on link "Copy Duplicate Report" at bounding box center [933, 394] width 86 height 19
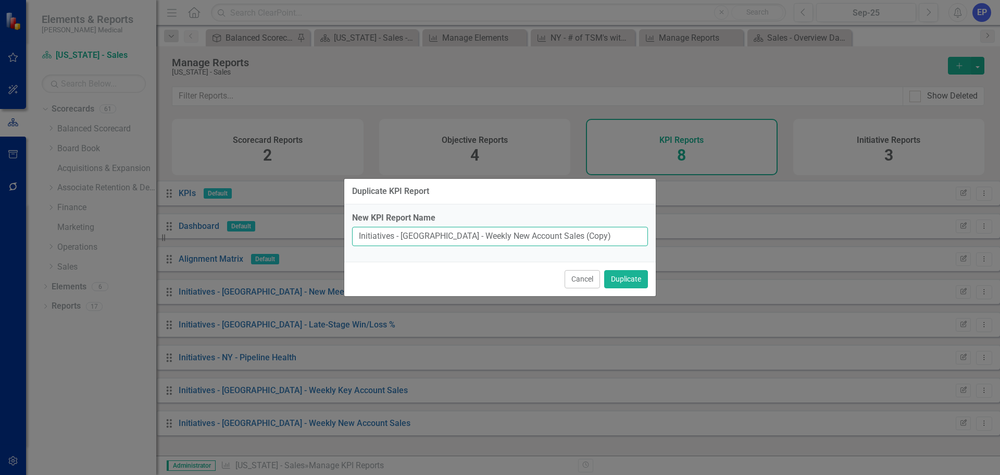
drag, startPoint x: 403, startPoint y: 235, endPoint x: 573, endPoint y: 234, distance: 169.8
click at [573, 234] on input "Initiatives - NY - Weekly New Account Sales (Copy)" at bounding box center [500, 236] width 296 height 19
paste input "MA - # of TSM's with Proposed Value over $1,650"
click at [408, 238] on input "Initiatives - MA - # of TSM's with Proposed Value over $1,650" at bounding box center [500, 236] width 296 height 19
type input "Initiatives - NY - # of TSM's with Proposed Value over $1,650"
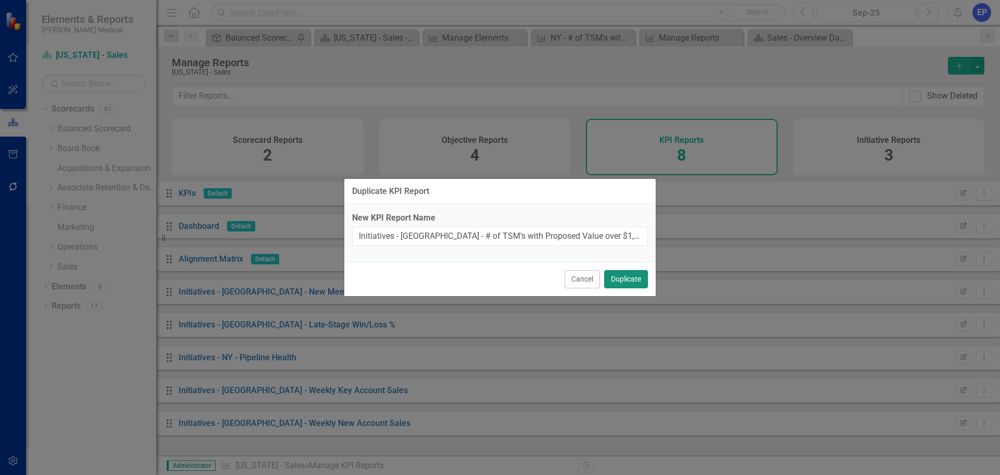
click at [623, 278] on button "Duplicate" at bounding box center [626, 279] width 44 height 18
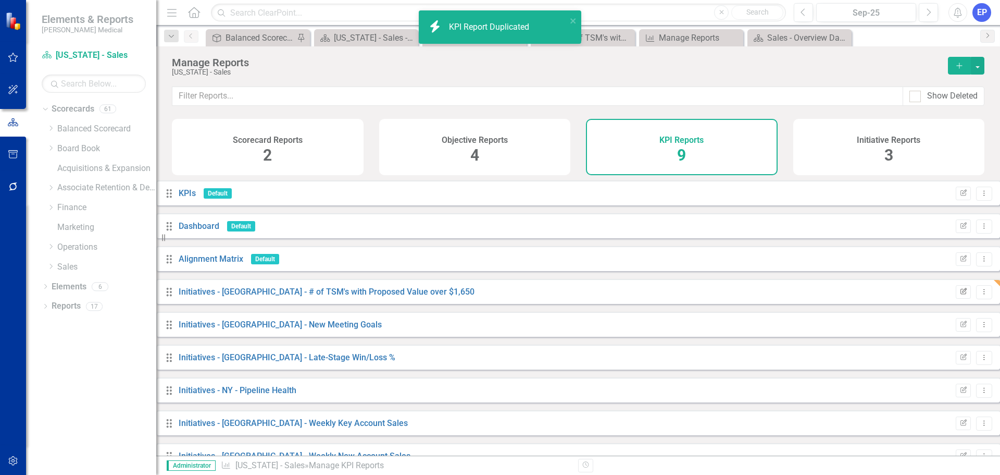
click at [961, 294] on icon "button" at bounding box center [964, 291] width 6 height 6
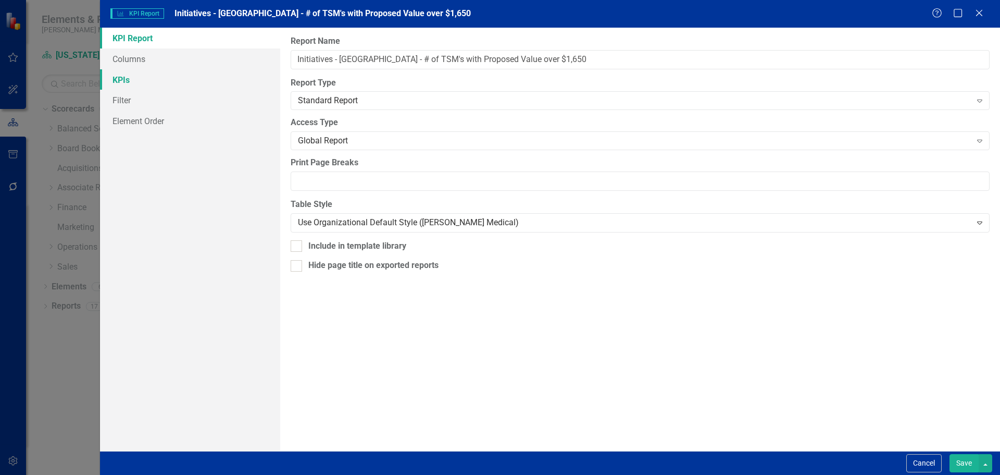
click at [123, 79] on link "KPIs" at bounding box center [190, 79] width 180 height 21
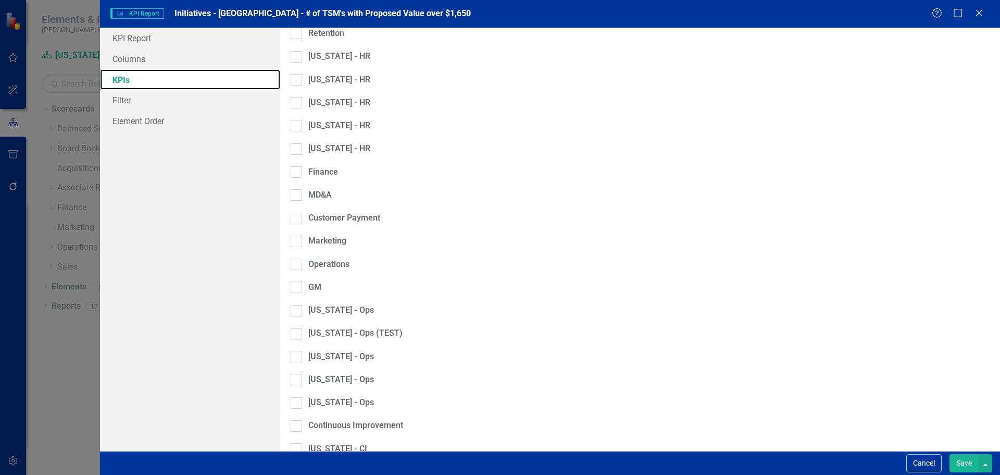
scroll to position [694, 0]
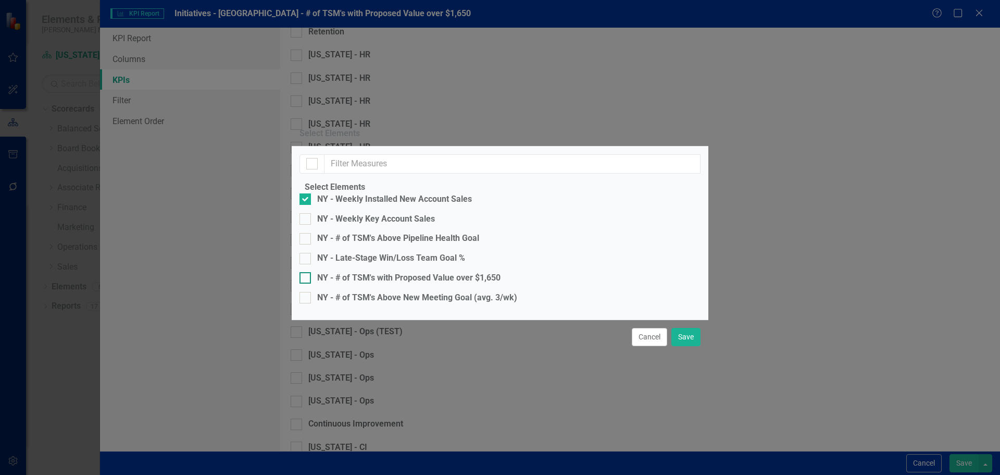
click at [457, 272] on div "NY - # of TSM's with Proposed Value over $1,650" at bounding box center [408, 278] width 183 height 12
click at [306, 272] on input "NY - # of TSM's with Proposed Value over $1,650" at bounding box center [303, 275] width 7 height 7
checkbox input "true"
click at [416, 193] on div "NY - Weekly Installed New Account Sales" at bounding box center [394, 199] width 155 height 12
click at [306, 193] on input "NY - Weekly Installed New Account Sales" at bounding box center [303, 196] width 7 height 7
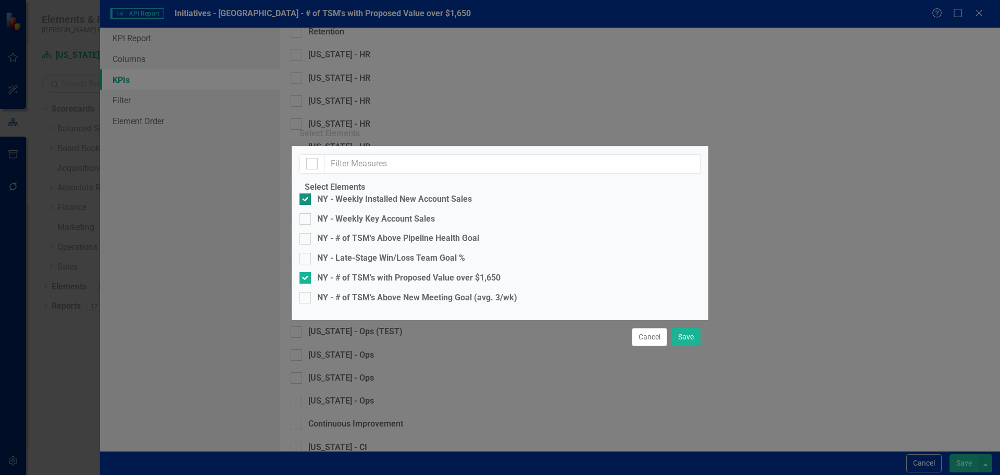
checkbox input "false"
click at [690, 346] on button "Save" at bounding box center [685, 337] width 29 height 18
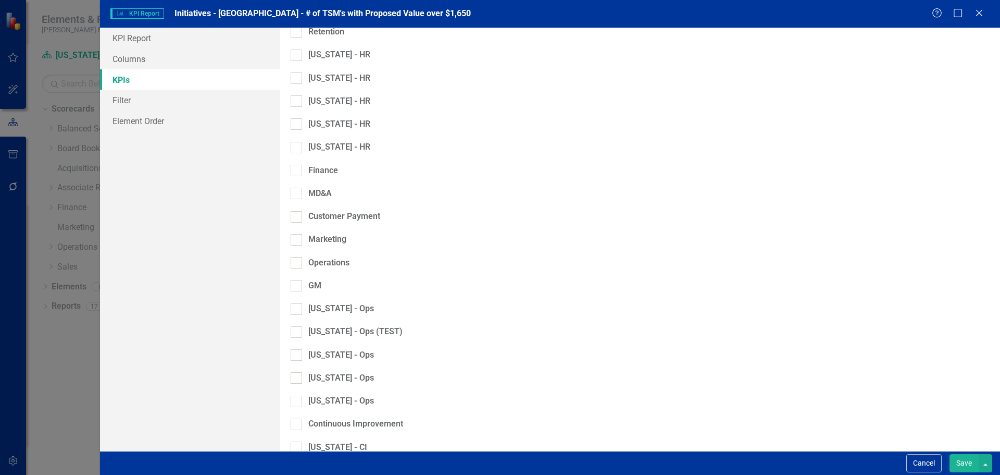
click at [960, 461] on button "Save" at bounding box center [964, 463] width 29 height 18
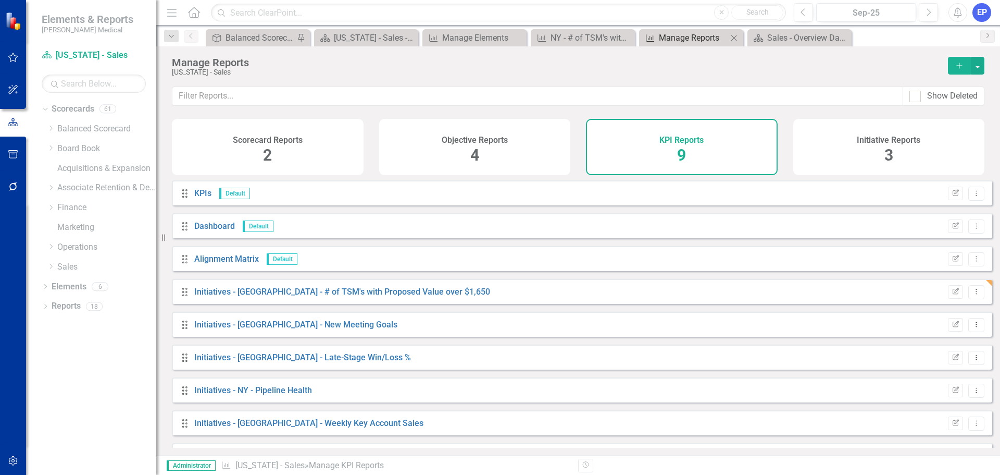
click at [701, 36] on div "Manage Reports" at bounding box center [693, 37] width 69 height 13
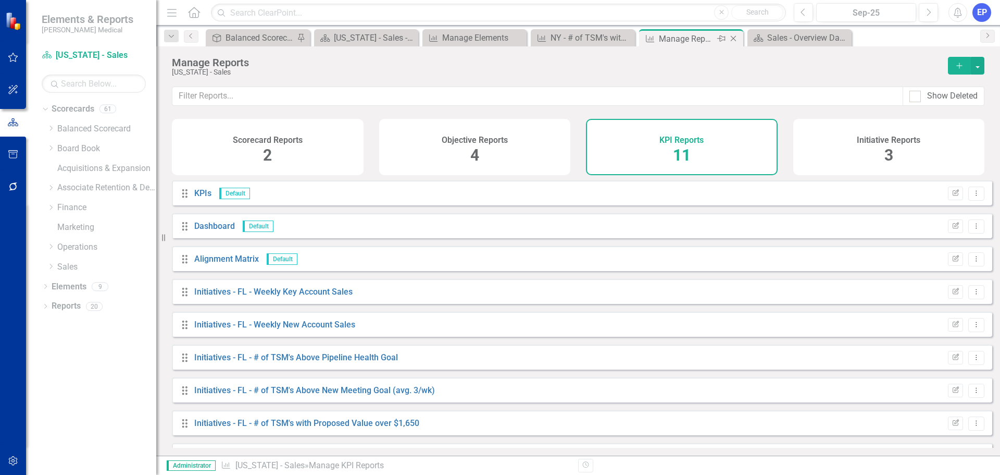
click at [732, 37] on icon "Close" at bounding box center [733, 38] width 10 height 8
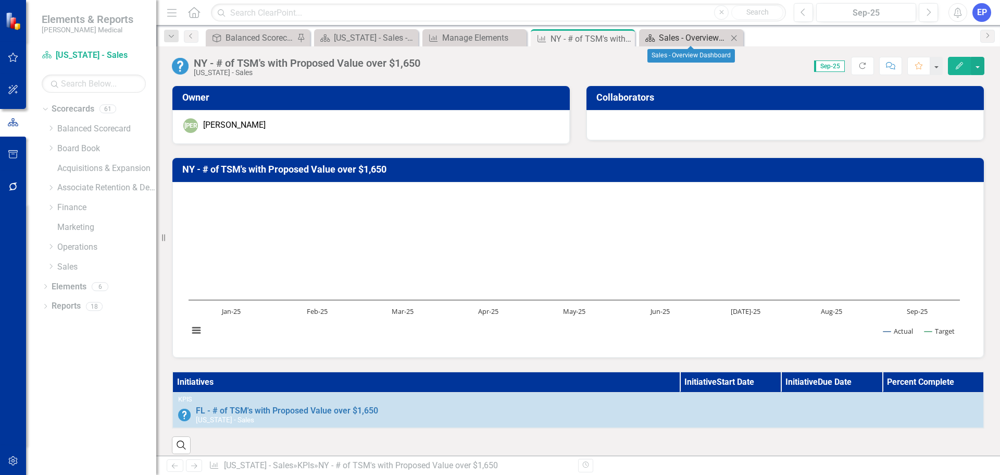
click at [705, 37] on div "Sales - Overview Dashboard" at bounding box center [693, 37] width 69 height 13
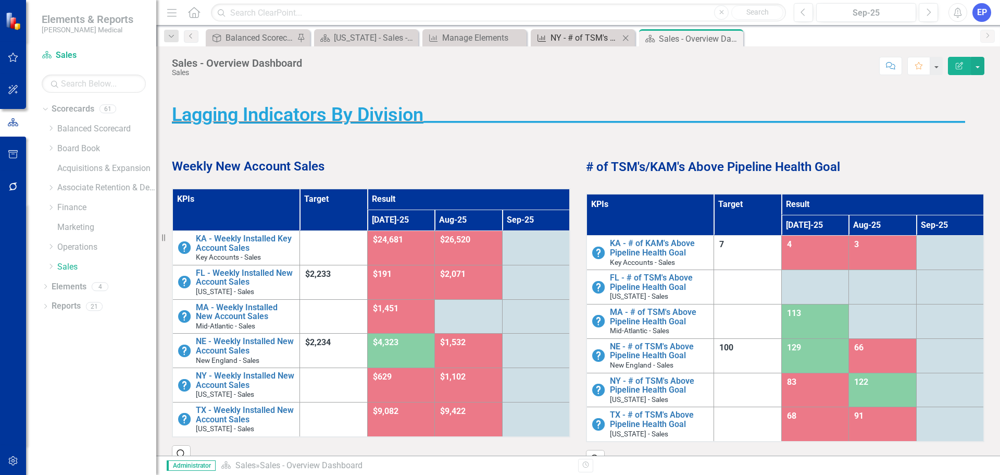
click at [574, 37] on div "NY - # of TSM's with Proposed Value over $1,650" at bounding box center [585, 37] width 69 height 13
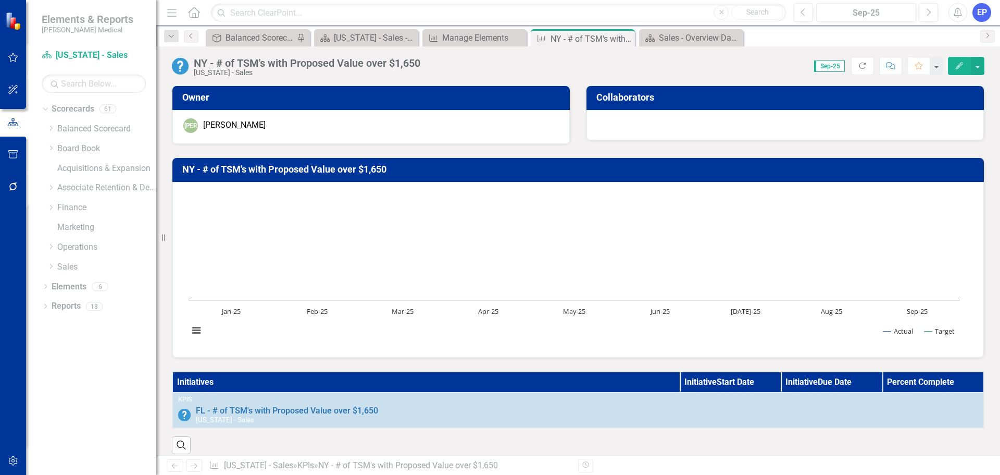
click at [553, 387] on th "Initiatives" at bounding box center [425, 381] width 507 height 21
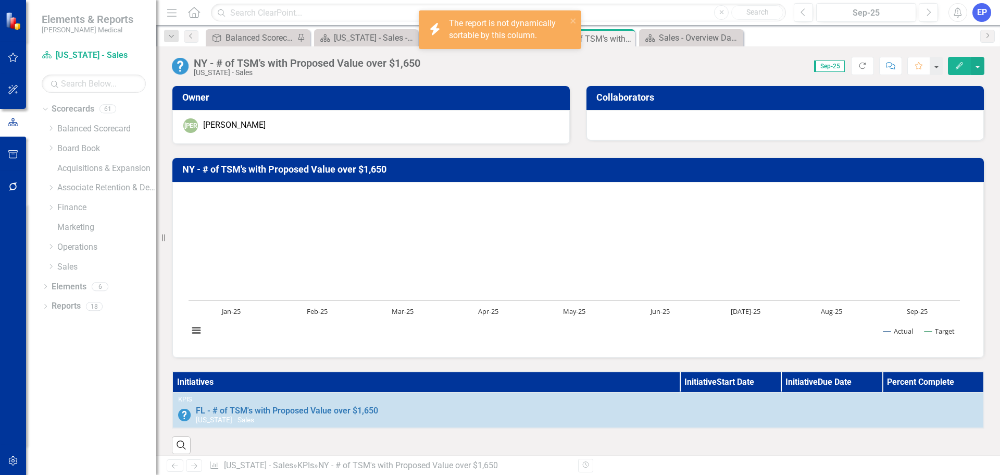
click at [553, 387] on th "Initiatives" at bounding box center [425, 381] width 507 height 21
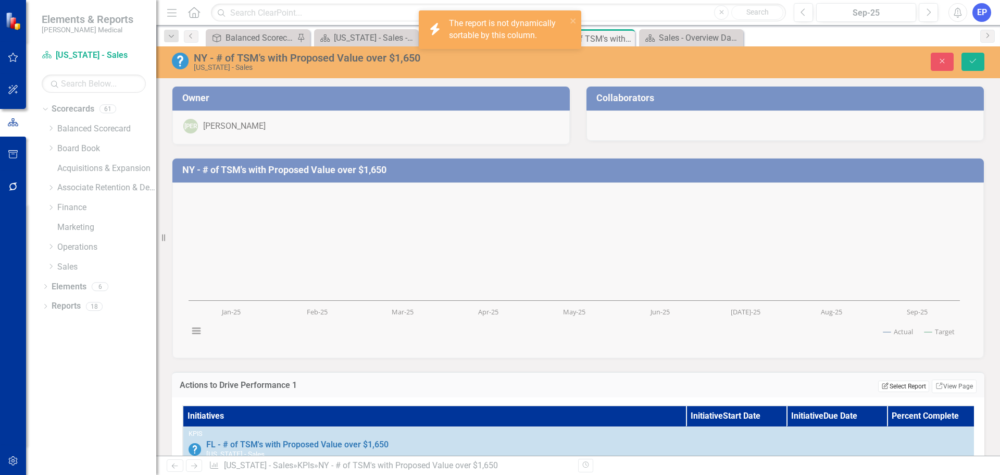
click at [879, 384] on button "Edit Report Select Report" at bounding box center [903, 385] width 51 height 11
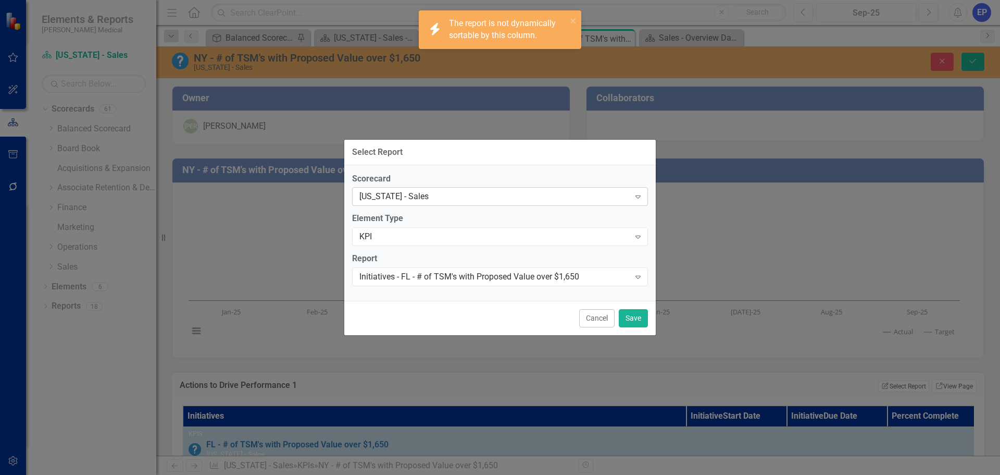
click at [539, 200] on div "[US_STATE] - Sales" at bounding box center [494, 197] width 270 height 12
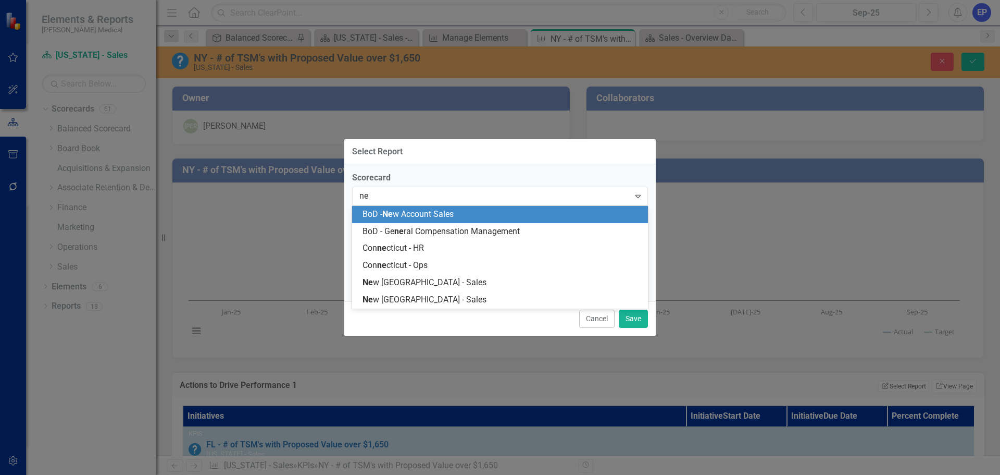
type input "new"
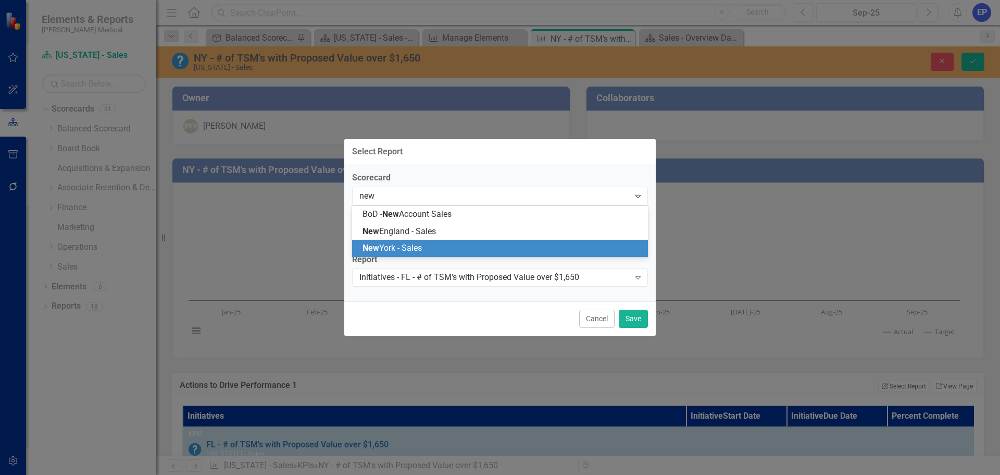
click at [469, 241] on div "New York - Sales" at bounding box center [500, 248] width 296 height 17
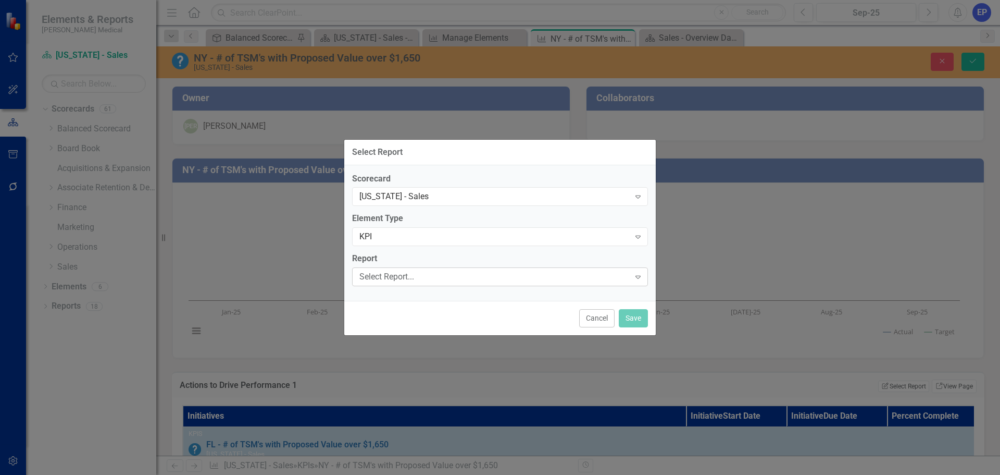
click at [467, 275] on div "Select Report..." at bounding box center [494, 277] width 270 height 12
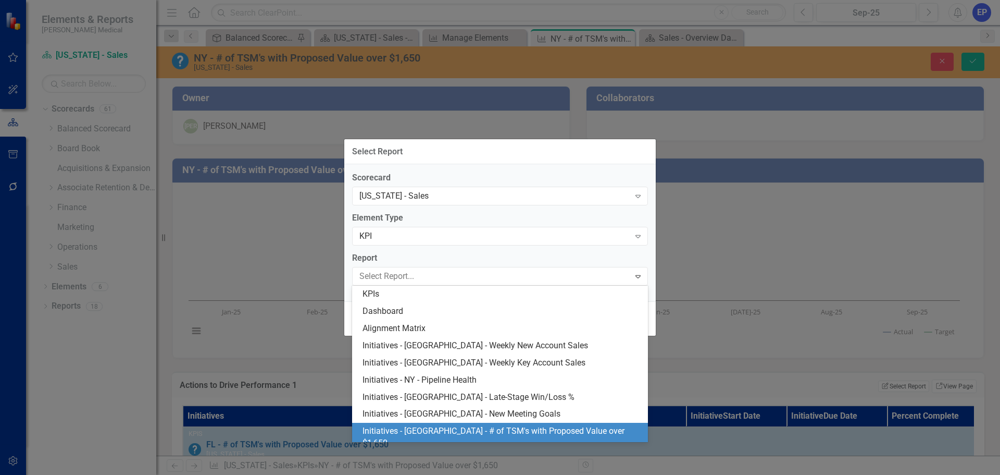
click at [487, 431] on div "Initiatives - NY - # of TSM's with Proposed Value over $1,650" at bounding box center [502, 437] width 279 height 24
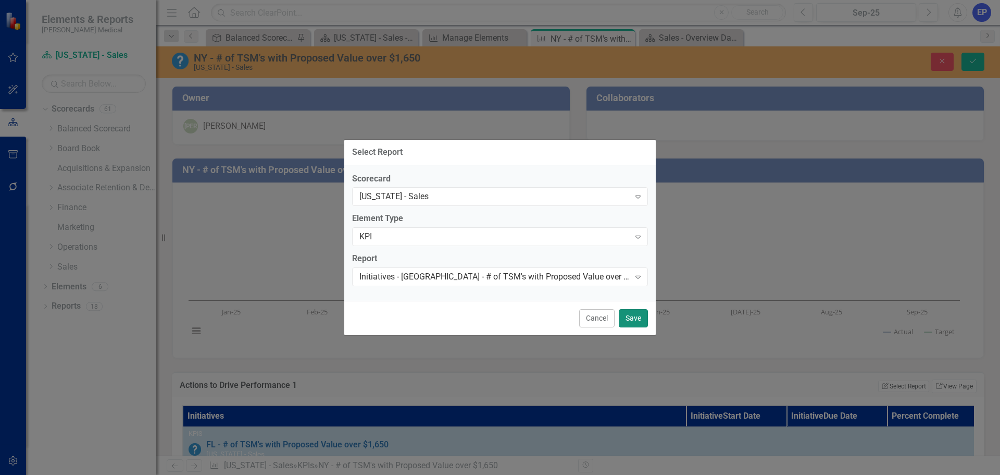
click at [633, 317] on button "Save" at bounding box center [633, 318] width 29 height 18
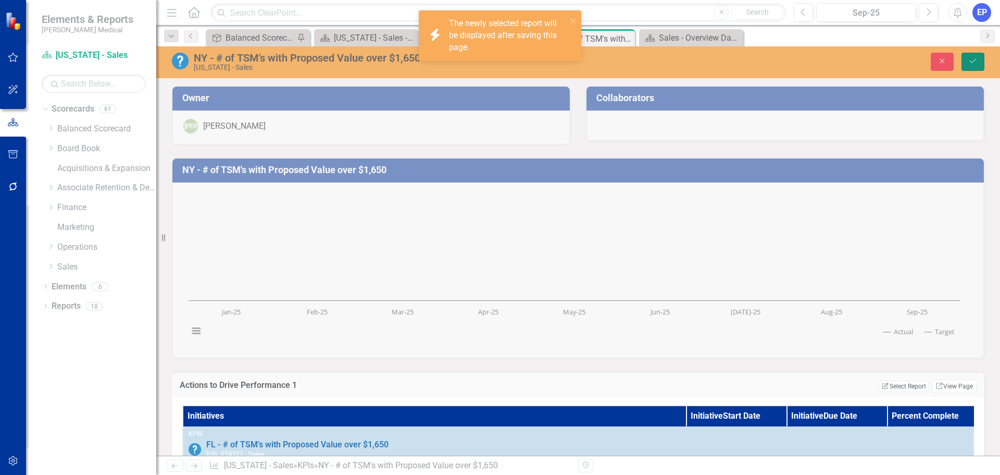
click at [967, 64] on button "Save" at bounding box center [973, 62] width 23 height 18
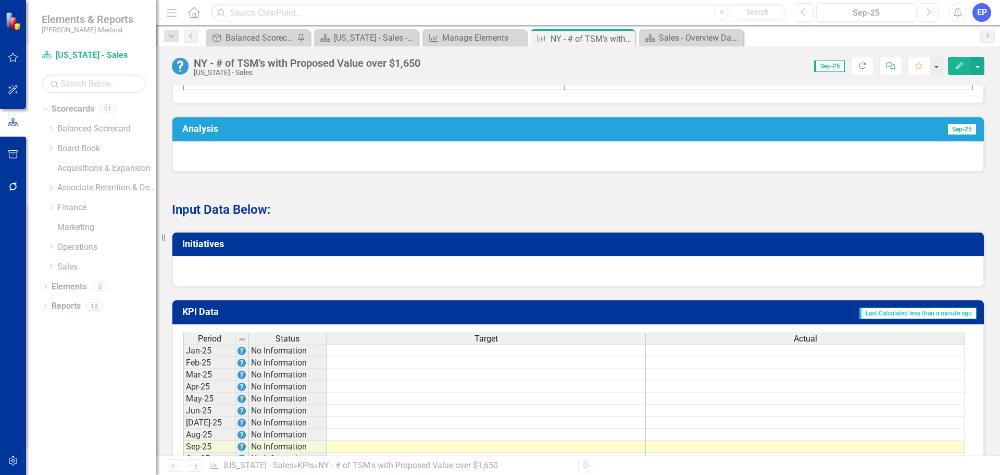
scroll to position [521, 0]
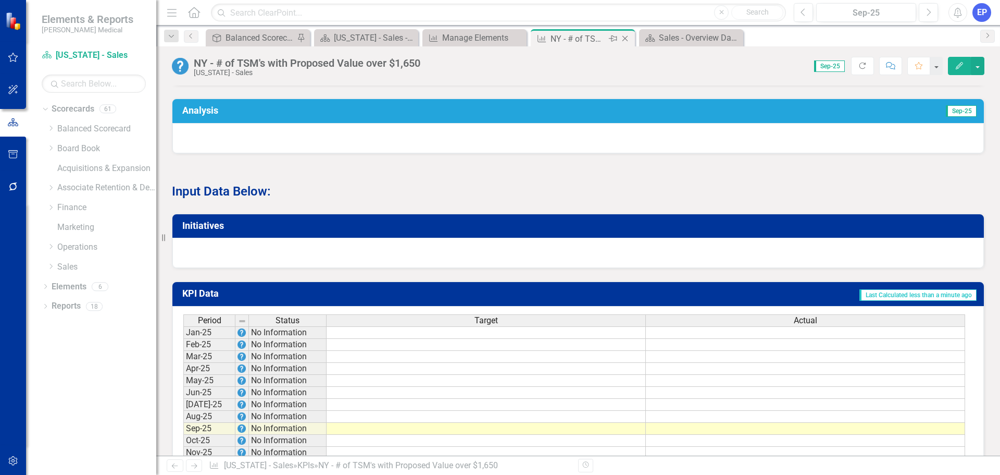
click at [626, 38] on icon "Close" at bounding box center [625, 38] width 10 height 8
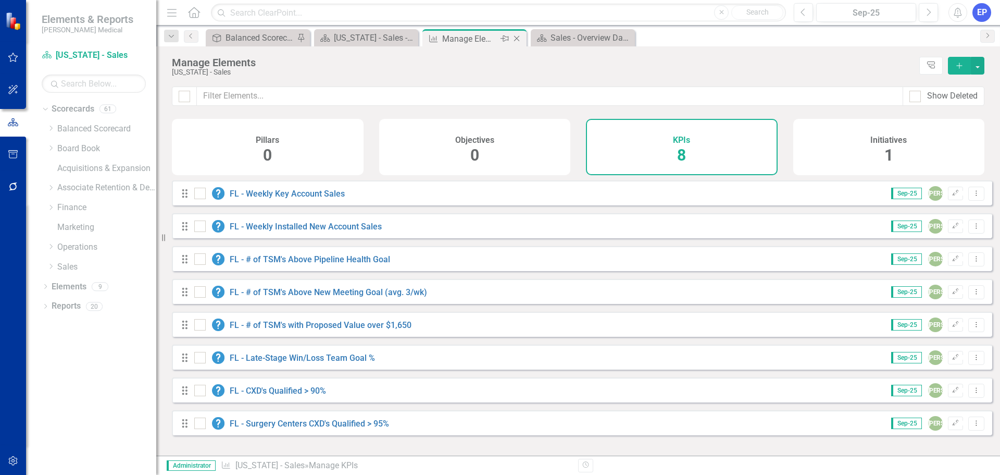
click at [472, 36] on div "Manage Elements" at bounding box center [470, 38] width 56 height 13
click at [50, 265] on icon "Dropdown" at bounding box center [51, 266] width 8 height 6
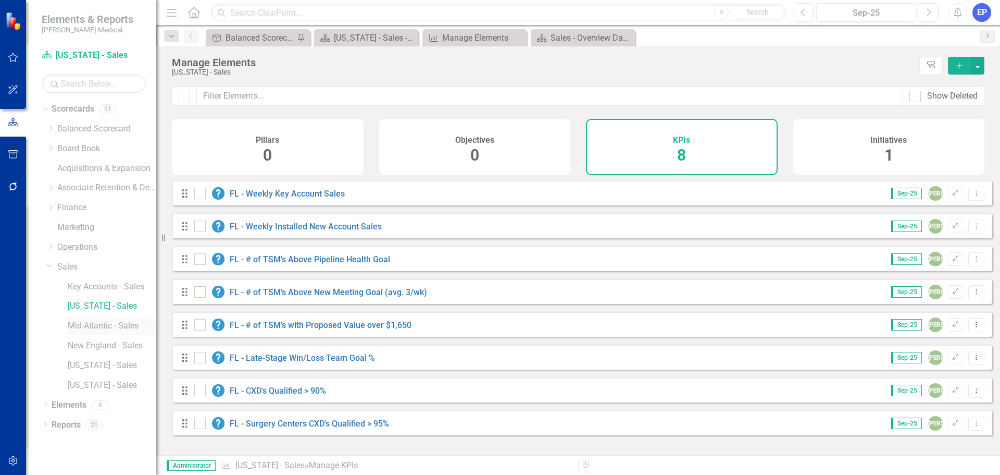
click at [80, 328] on link "Mid-Atlantic - Sales" at bounding box center [112, 326] width 89 height 12
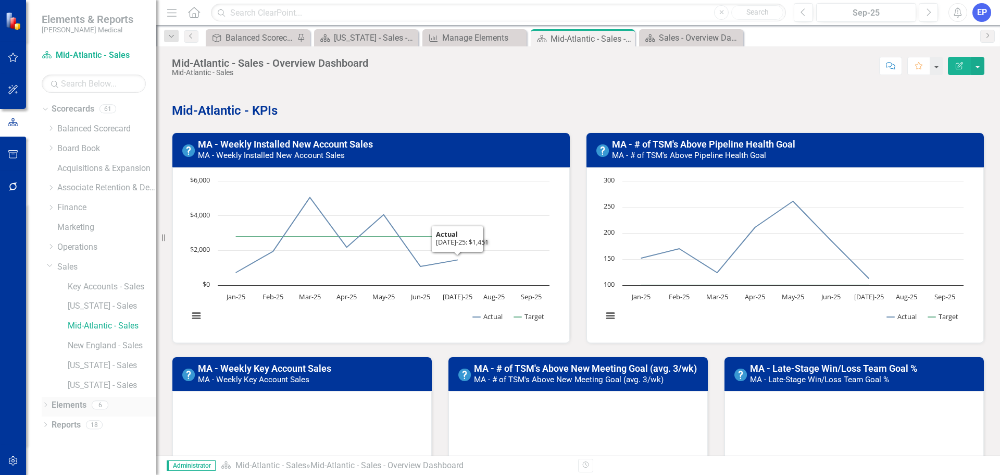
click at [64, 400] on link "Elements" at bounding box center [69, 405] width 35 height 12
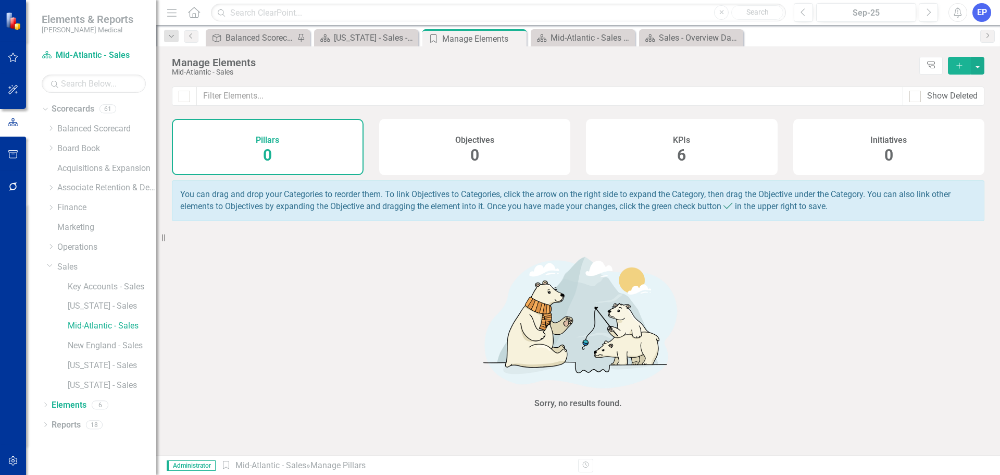
click at [686, 158] on span "6" at bounding box center [681, 155] width 9 height 18
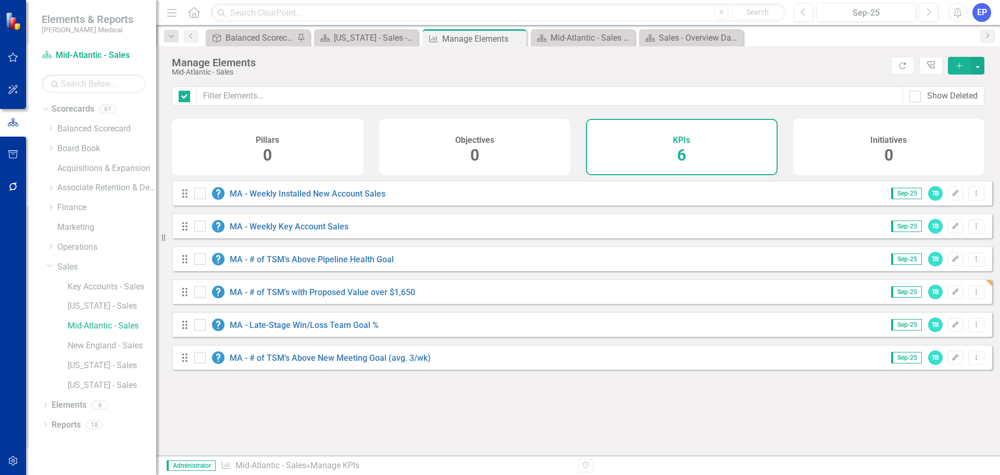
checkbox input "false"
click at [400, 295] on link "MA - # of TSM's with Proposed Value over $1,650" at bounding box center [322, 292] width 185 height 10
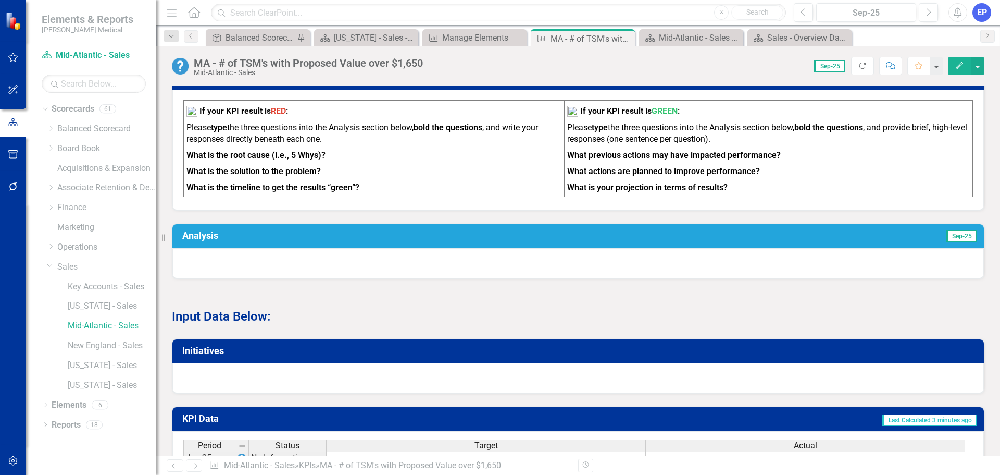
scroll to position [417, 0]
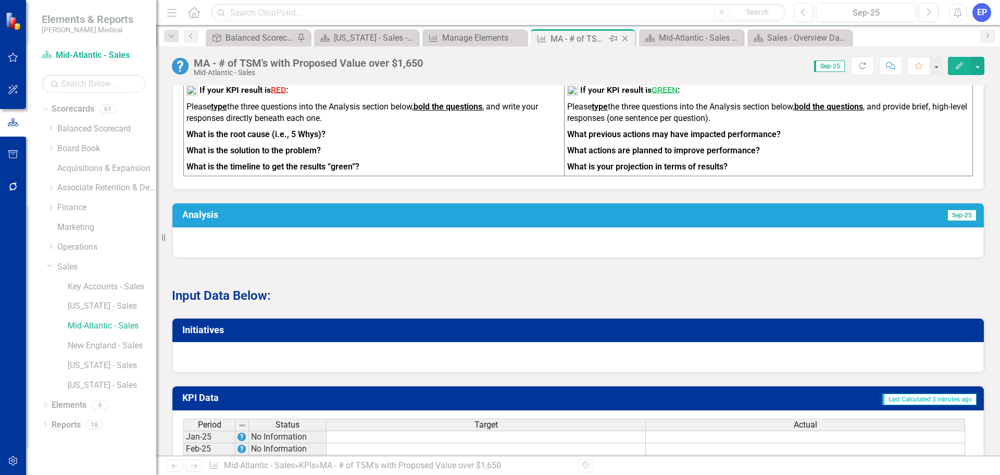
click at [624, 41] on icon "Close" at bounding box center [625, 38] width 10 height 8
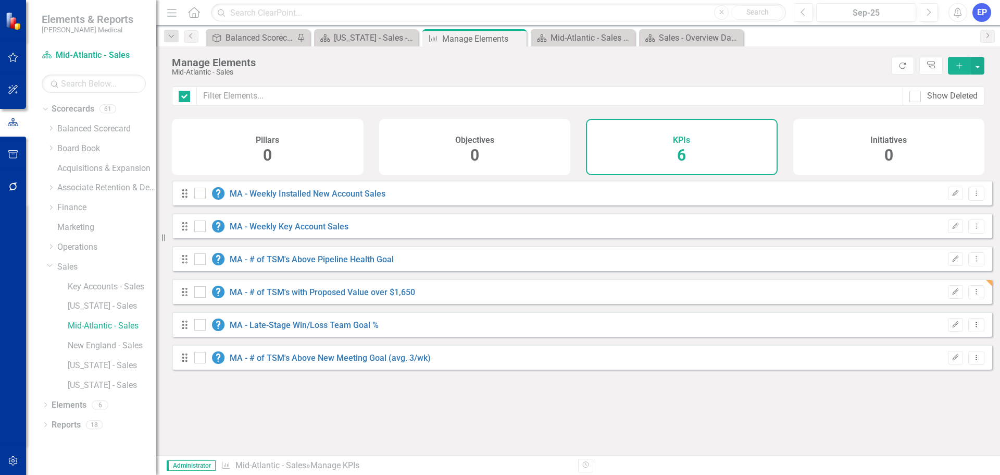
checkbox input "false"
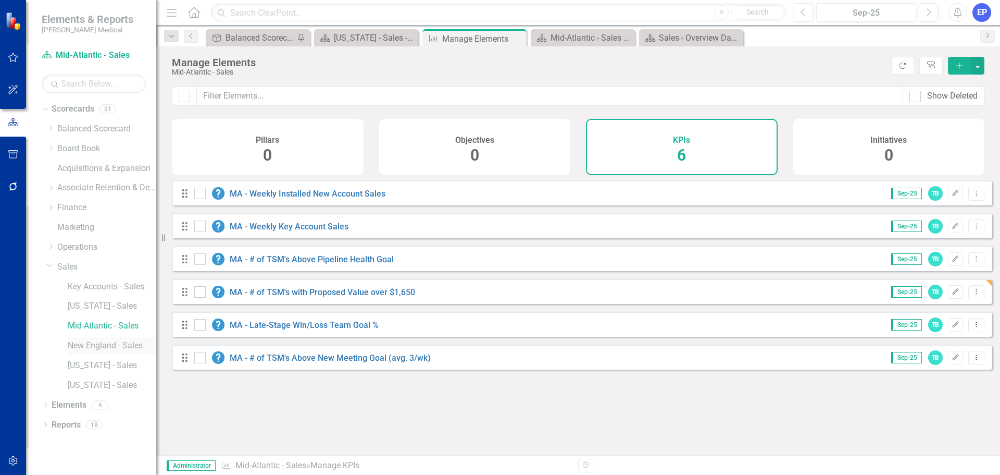
click at [110, 345] on link "New England - Sales" at bounding box center [112, 346] width 89 height 12
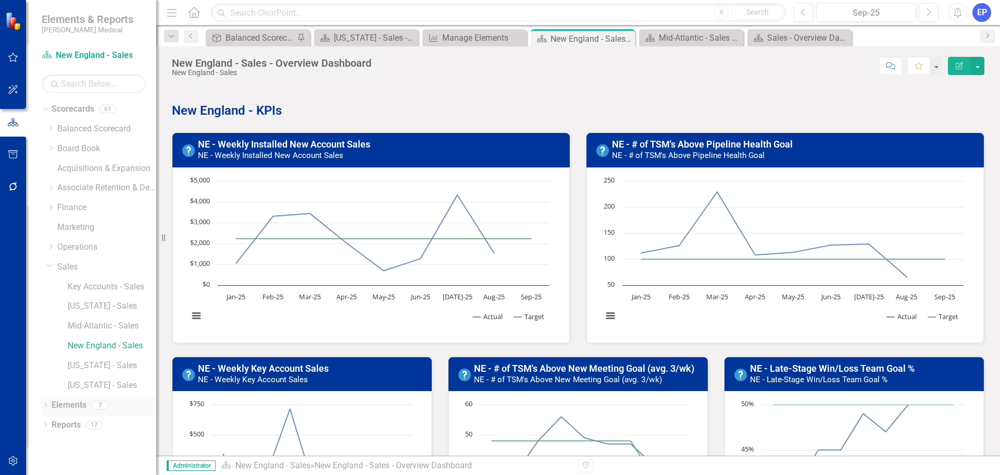
click at [67, 400] on link "Elements" at bounding box center [69, 405] width 35 height 12
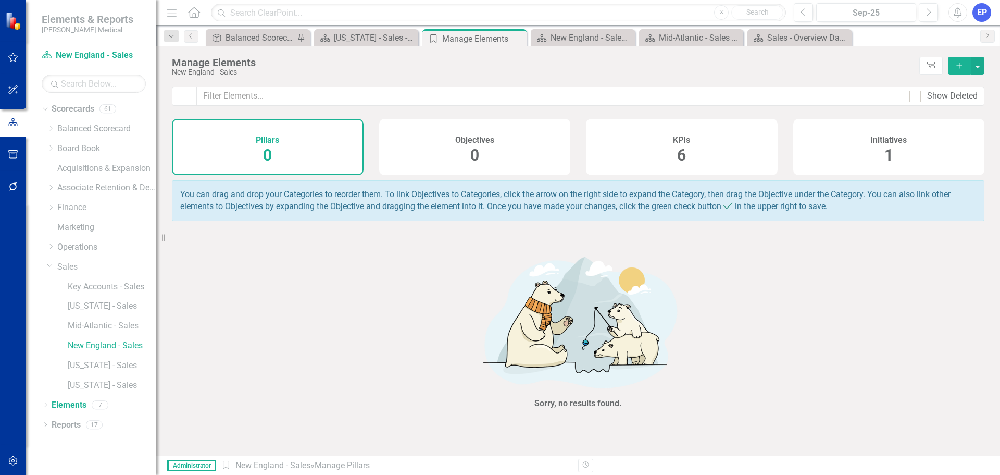
click at [686, 147] on span "6" at bounding box center [681, 155] width 9 height 18
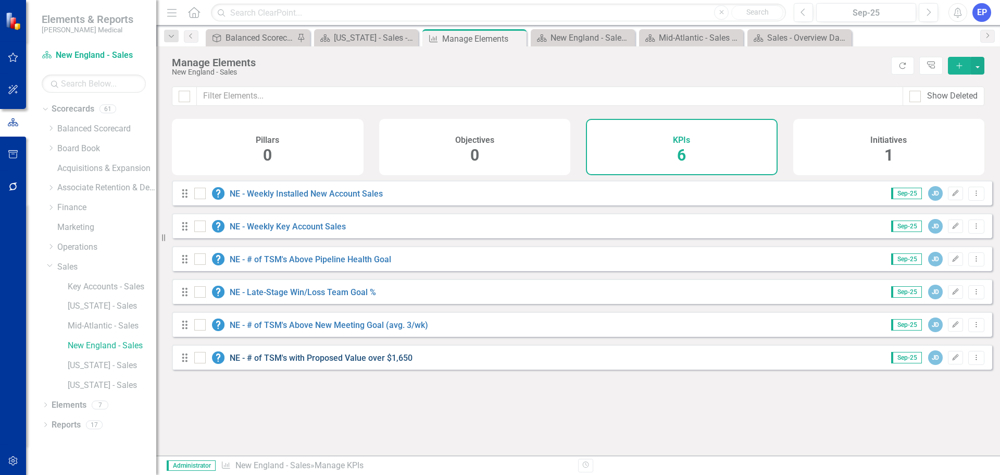
click at [393, 363] on link "NE - # of TSM's with Proposed Value over $1,650" at bounding box center [321, 358] width 183 height 10
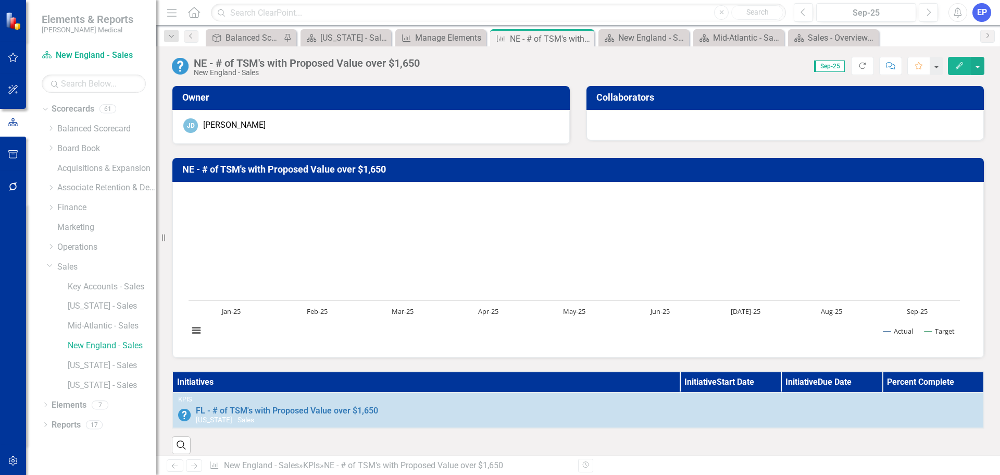
click at [425, 380] on th "Initiatives" at bounding box center [425, 381] width 507 height 21
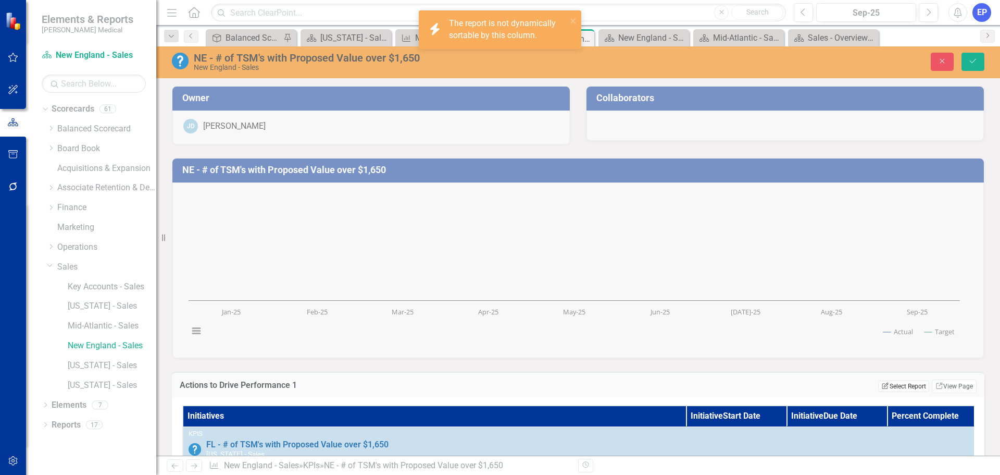
click at [892, 388] on button "Edit Report Select Report" at bounding box center [903, 385] width 51 height 11
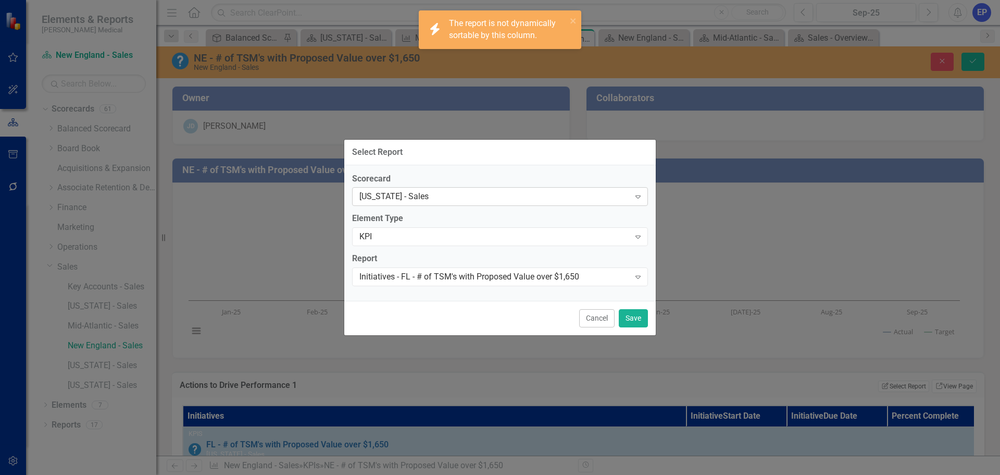
click at [488, 195] on div "[US_STATE] - Sales" at bounding box center [494, 197] width 270 height 12
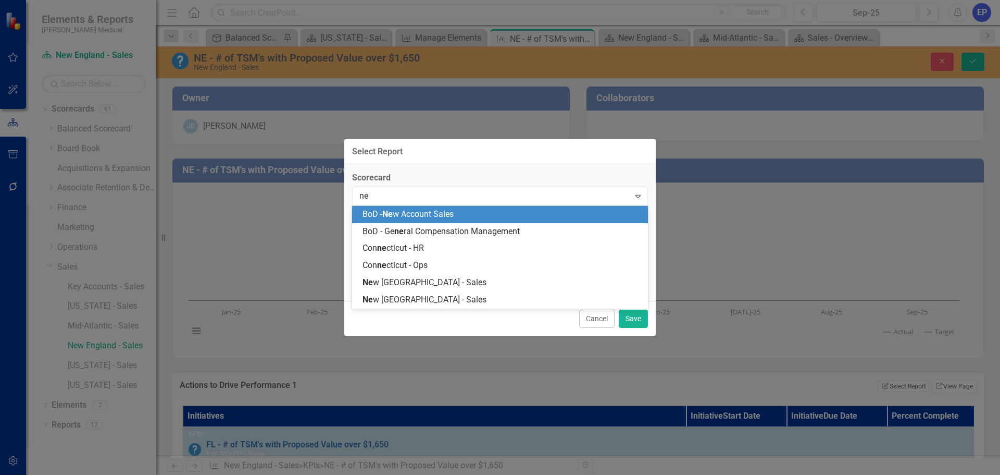
type input "new"
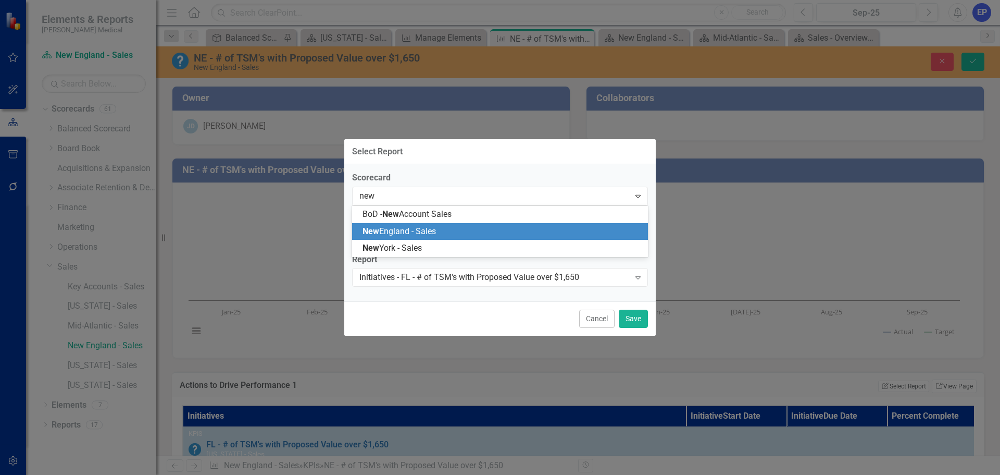
click at [436, 235] on span "New England - Sales" at bounding box center [399, 231] width 73 height 10
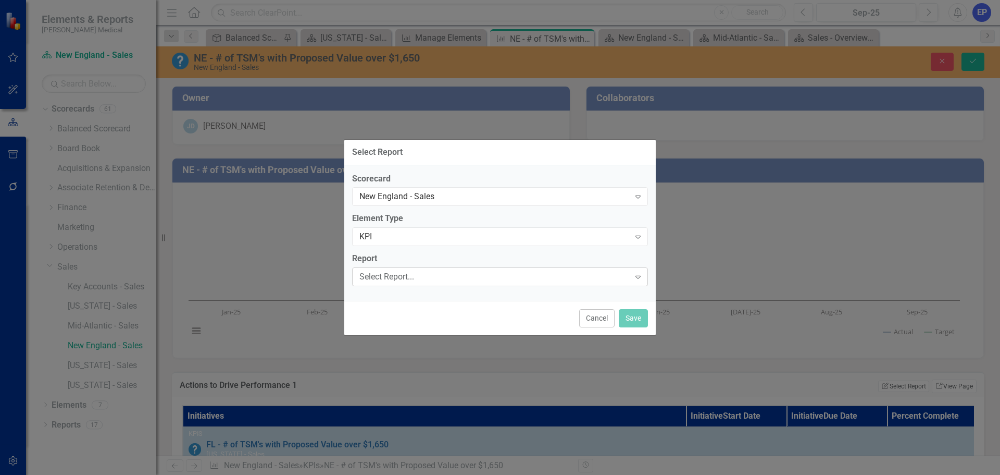
click at [450, 277] on div "Select Report..." at bounding box center [494, 277] width 270 height 12
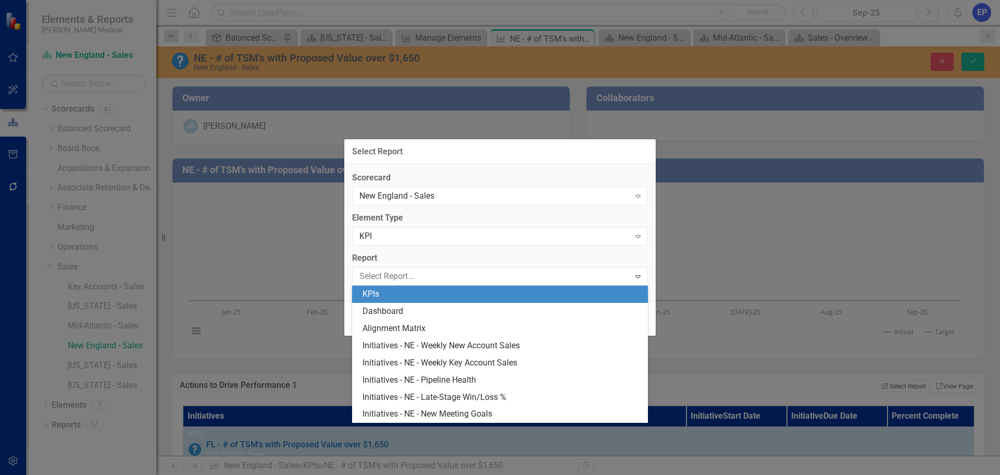
click at [543, 175] on label "Scorecard" at bounding box center [500, 178] width 296 height 12
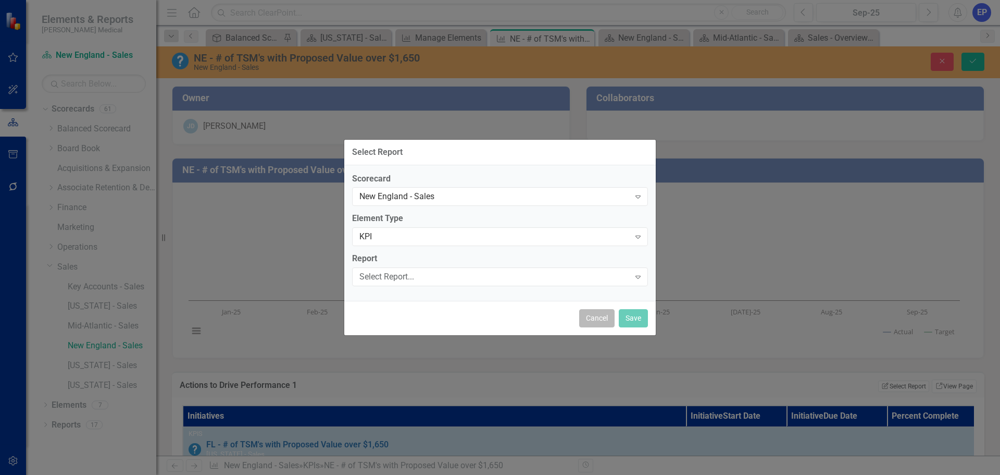
click at [584, 317] on button "Cancel" at bounding box center [596, 318] width 35 height 18
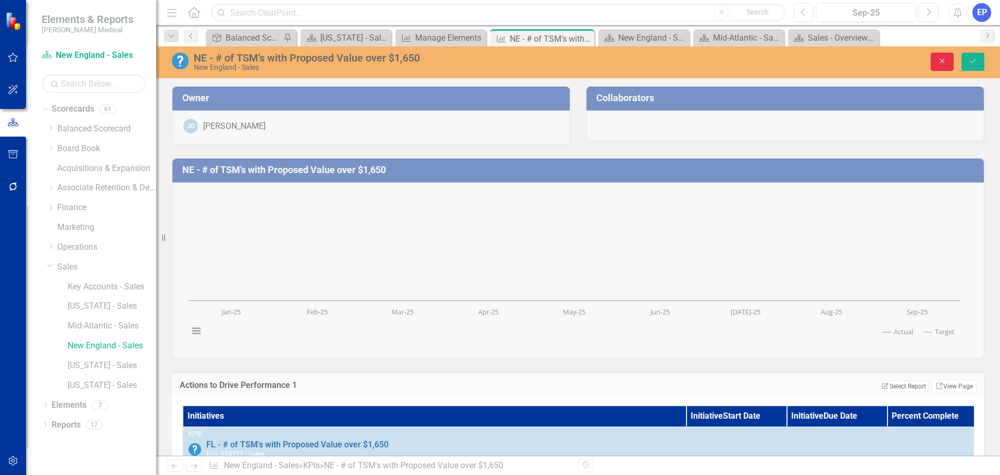
click at [940, 63] on icon "Close" at bounding box center [942, 60] width 9 height 7
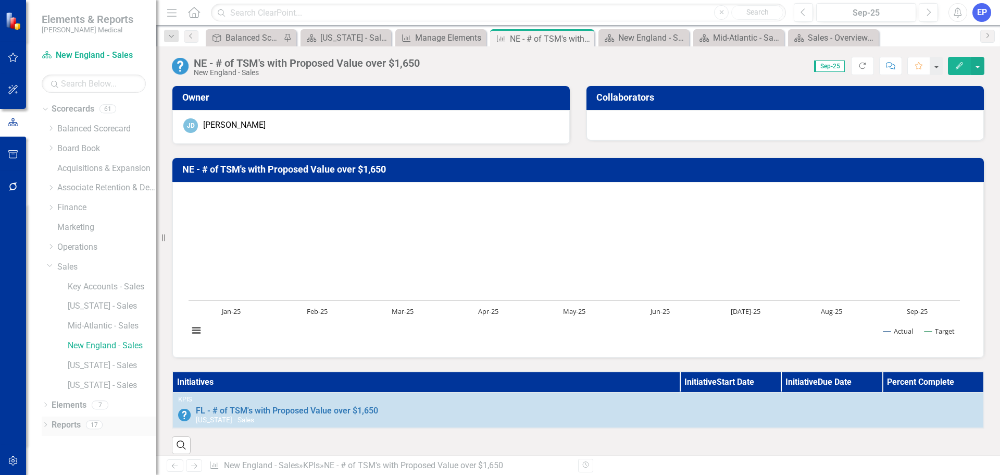
click at [85, 425] on div "Reports 17" at bounding box center [104, 426] width 105 height 20
click at [72, 426] on link "Reports" at bounding box center [66, 425] width 29 height 12
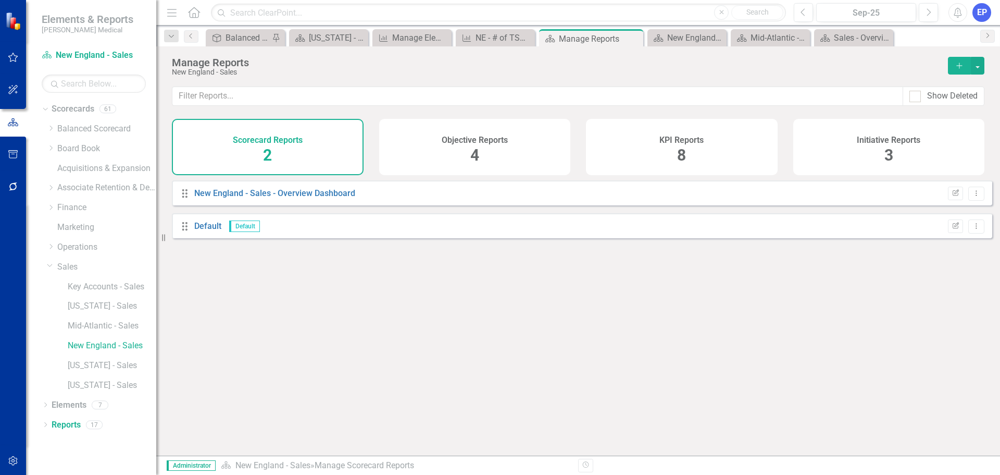
click at [664, 153] on div "KPI Reports 8" at bounding box center [682, 147] width 192 height 56
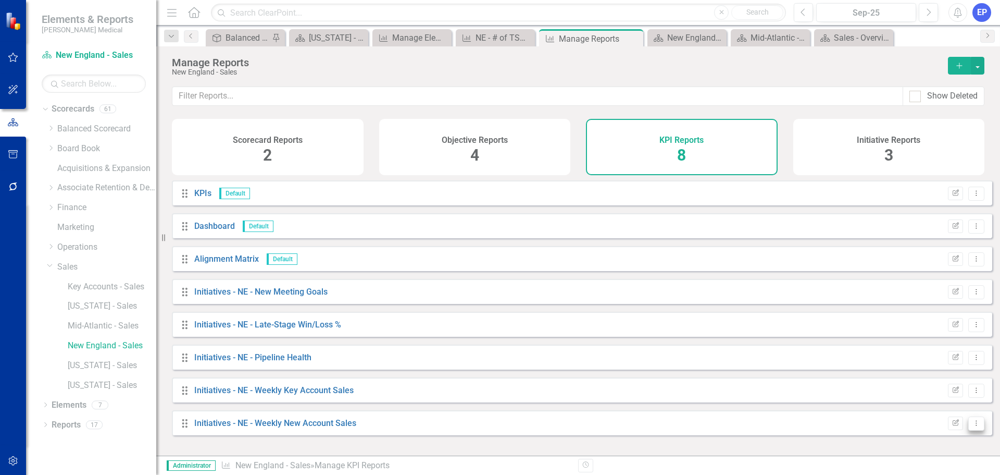
click at [968, 429] on button "Dropdown Menu" at bounding box center [976, 423] width 16 height 14
click at [930, 395] on link "Copy Duplicate Report" at bounding box center [933, 394] width 86 height 19
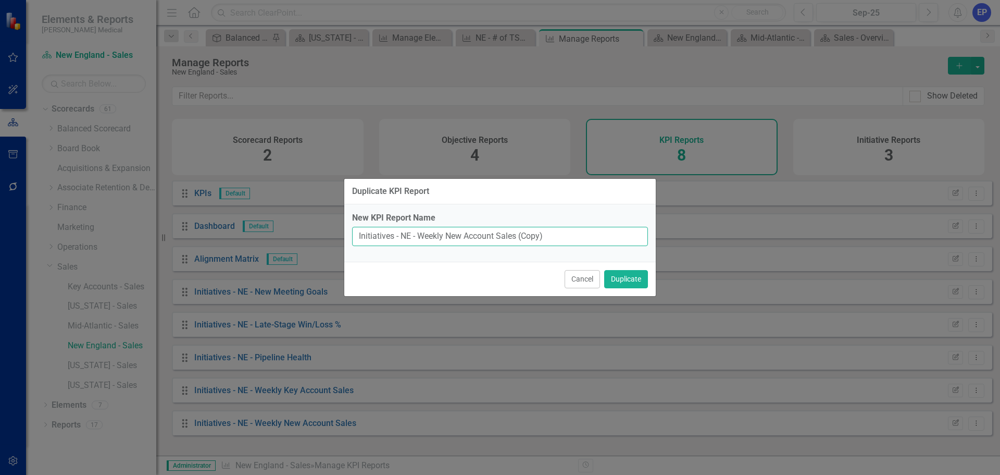
drag, startPoint x: 402, startPoint y: 233, endPoint x: 591, endPoint y: 230, distance: 189.1
click at [591, 230] on input "Initiatives - NE - Weekly New Account Sales (Copy)" at bounding box center [500, 236] width 296 height 19
paste input "MA - # of TSM's with Proposed Value over $1,650"
click at [402, 238] on input "Initiatives - MA - # of TSM's with Proposed Value over $1,650" at bounding box center [500, 236] width 296 height 19
type input "Initiatives - NE - # of TSM's with Proposed Value over $1,650"
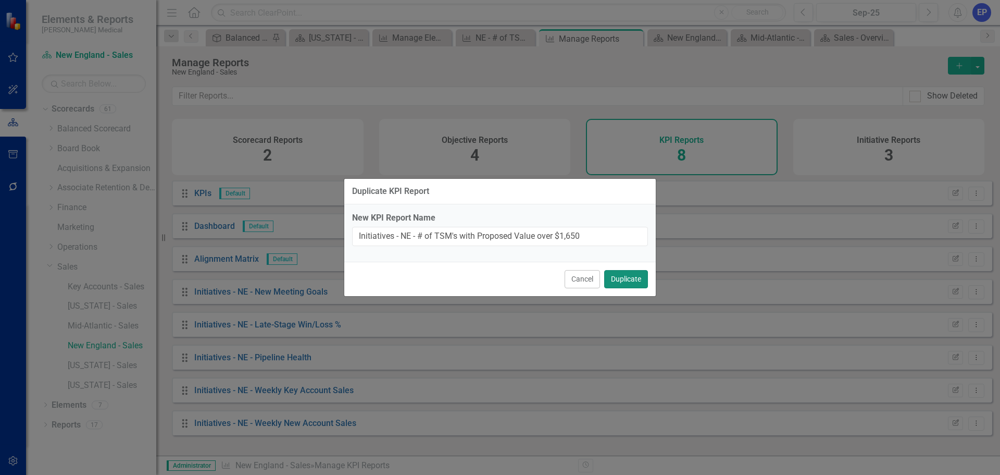
click at [624, 278] on button "Duplicate" at bounding box center [626, 279] width 44 height 18
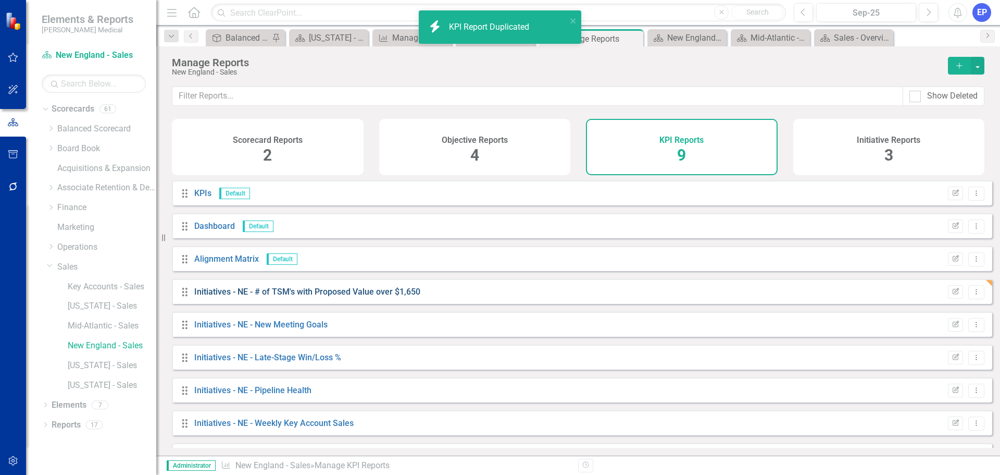
click at [407, 296] on link "Initiatives - NE - # of TSM's with Proposed Value over $1,650" at bounding box center [307, 292] width 226 height 10
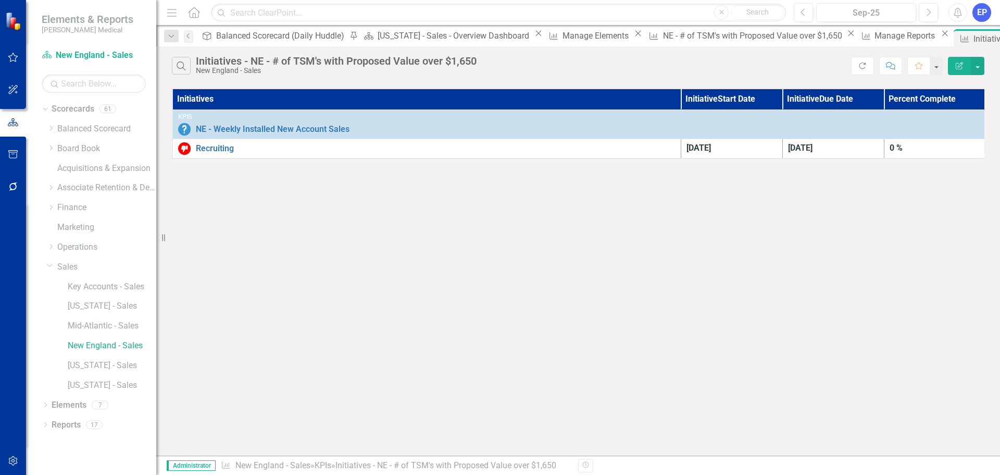
click at [958, 72] on button "Edit Report" at bounding box center [959, 66] width 23 height 18
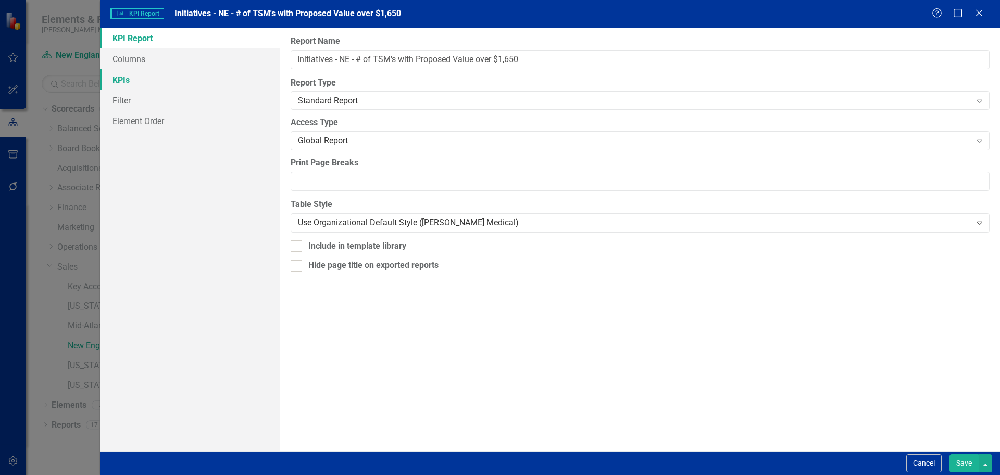
click at [132, 74] on link "KPIs" at bounding box center [190, 79] width 180 height 21
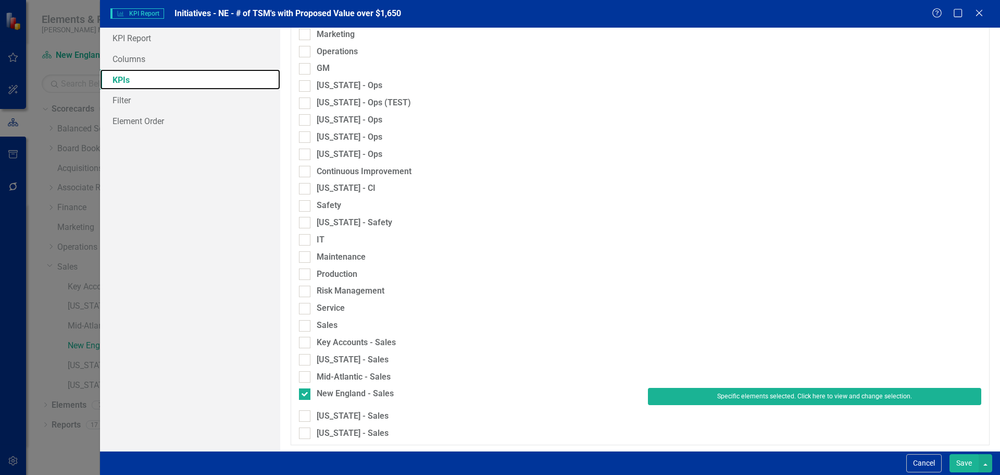
scroll to position [694, 0]
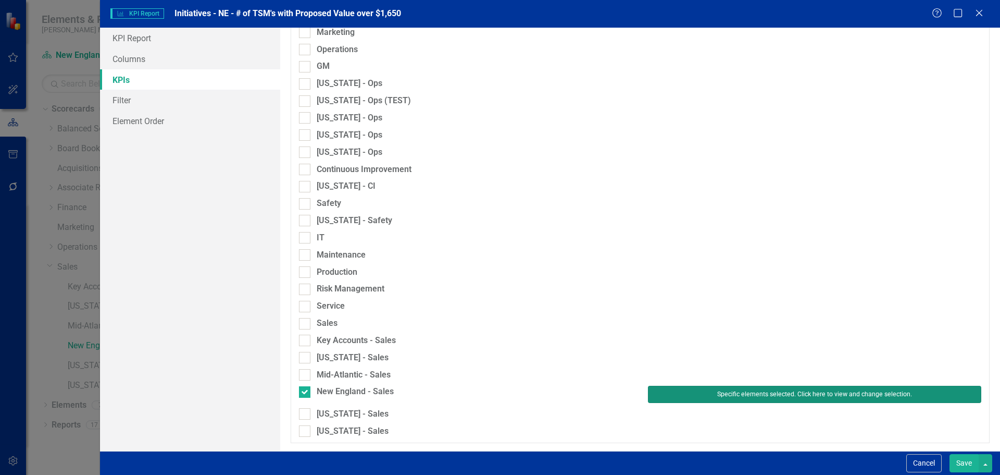
click at [670, 400] on button "Specific elements selected. Click here to view and change selection." at bounding box center [814, 393] width 333 height 17
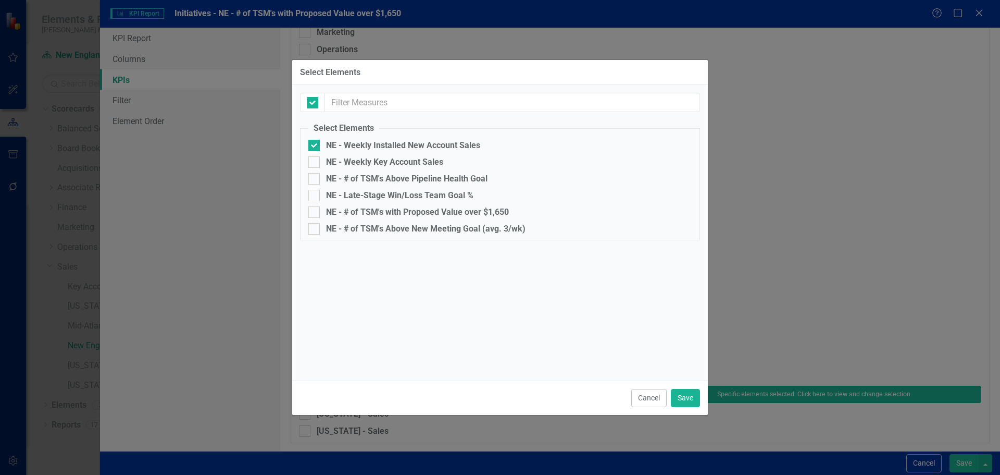
checkbox input "false"
click at [479, 209] on div "NE - # of TSM's with Proposed Value over $1,650" at bounding box center [417, 211] width 183 height 9
click at [315, 209] on input "NE - # of TSM's with Proposed Value over $1,650" at bounding box center [311, 209] width 7 height 7
checkbox input "true"
click at [446, 147] on div "NE - Weekly Installed New Account Sales" at bounding box center [403, 145] width 154 height 9
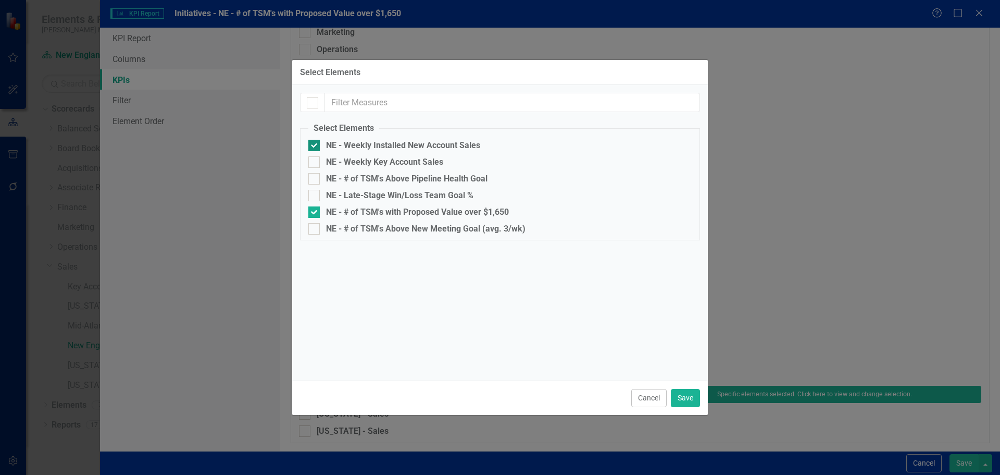
click at [315, 146] on input "NE - Weekly Installed New Account Sales" at bounding box center [311, 143] width 7 height 7
checkbox input "false"
click at [687, 394] on button "Save" at bounding box center [685, 398] width 29 height 18
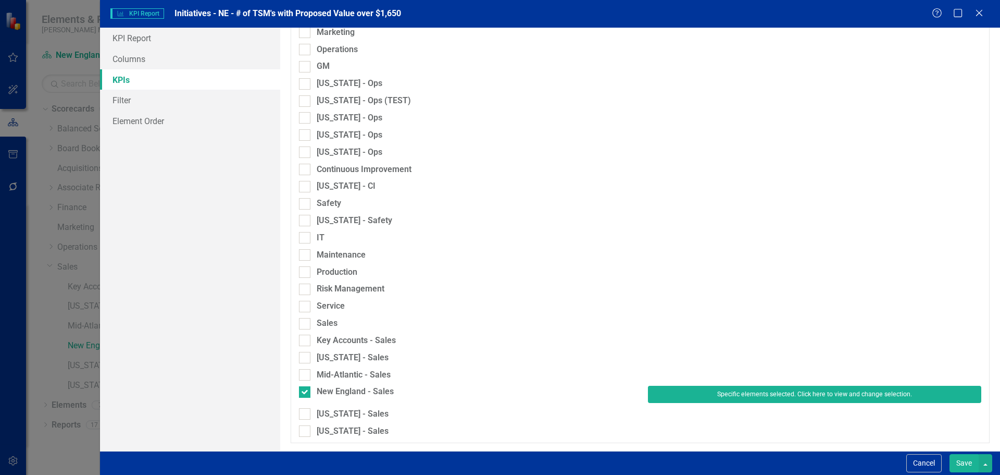
click at [973, 461] on button "Save" at bounding box center [964, 463] width 29 height 18
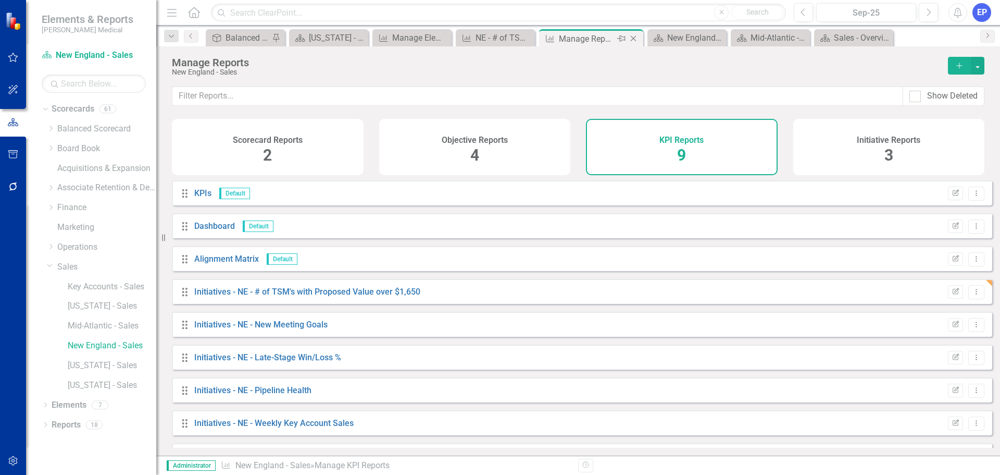
click at [634, 36] on icon "Close" at bounding box center [633, 38] width 10 height 8
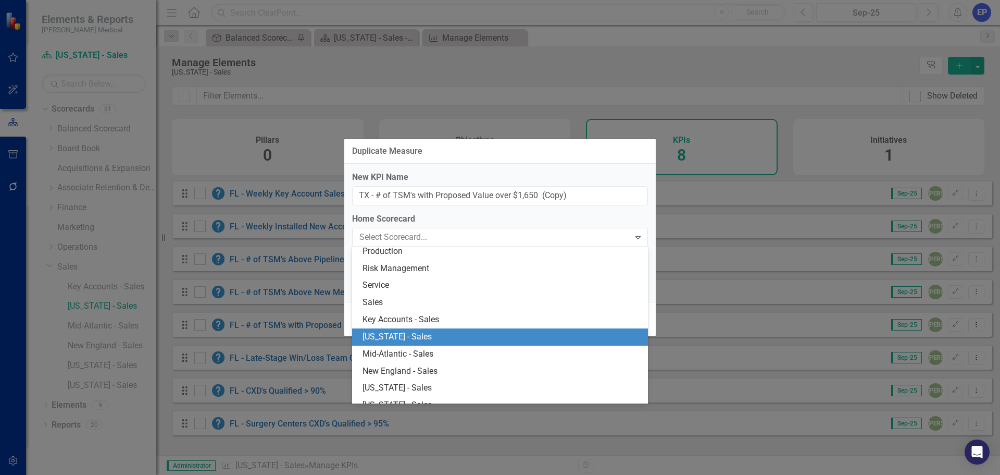
scroll to position [887, 0]
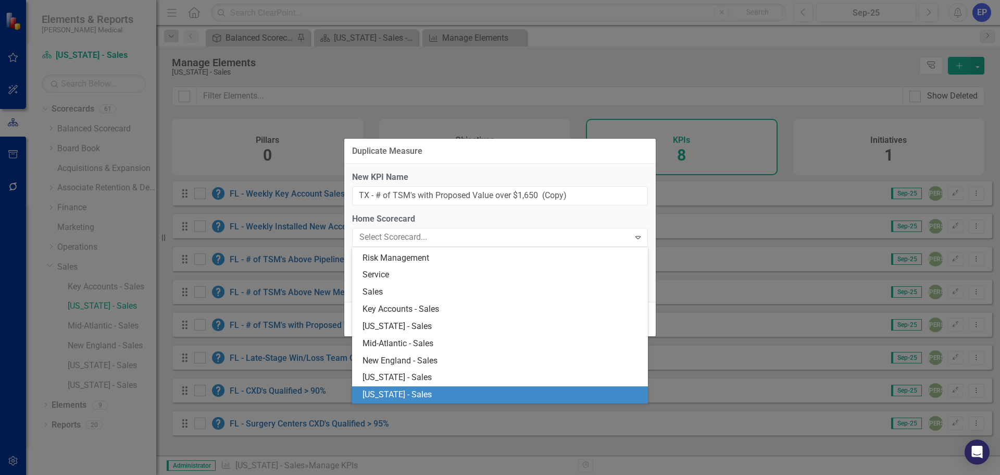
click at [422, 392] on div "[US_STATE] - Sales" at bounding box center [502, 395] width 279 height 12
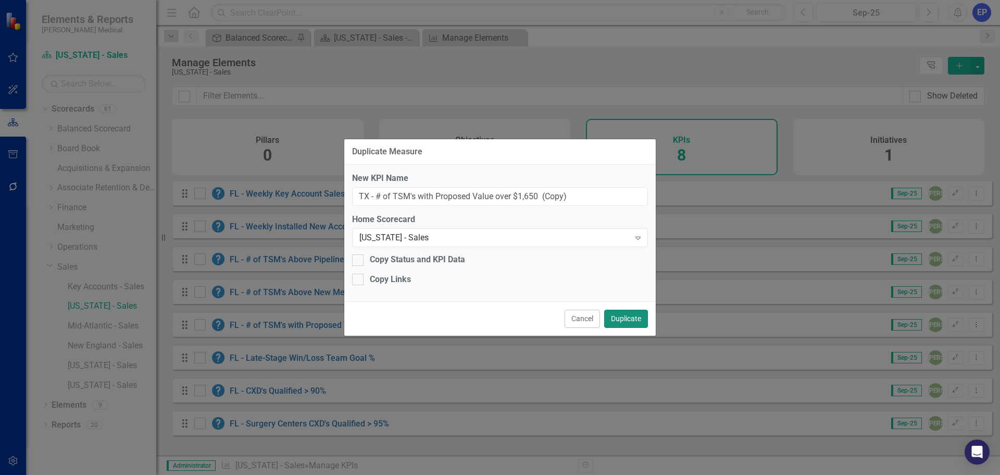
click at [628, 321] on button "Duplicate" at bounding box center [626, 318] width 44 height 18
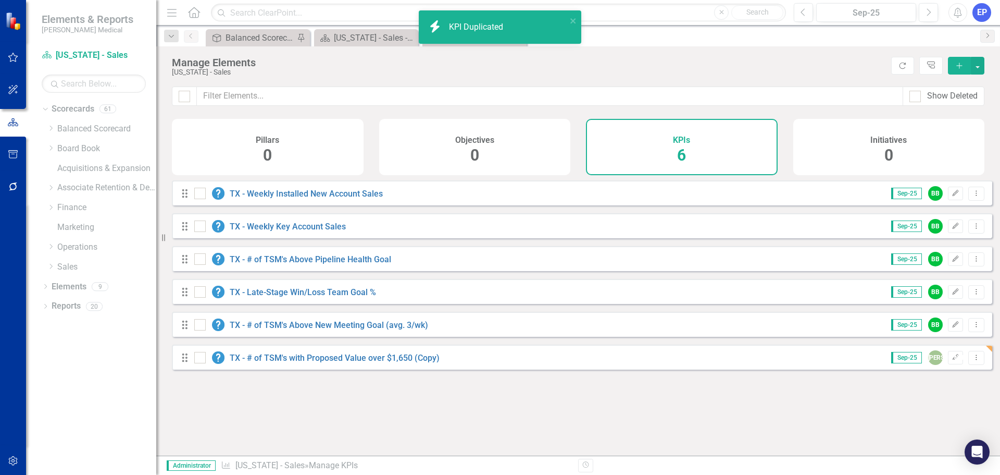
checkbox input "false"
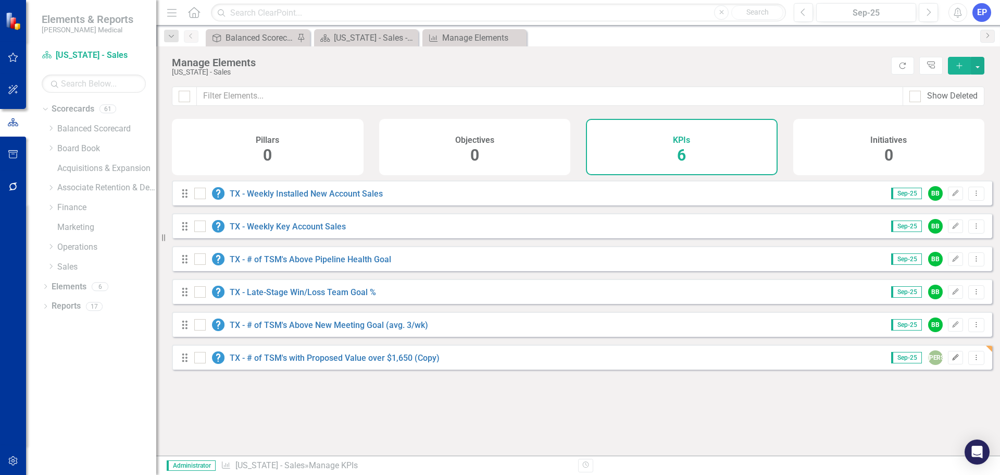
click at [952, 360] on icon "Edit" at bounding box center [956, 357] width 8 height 6
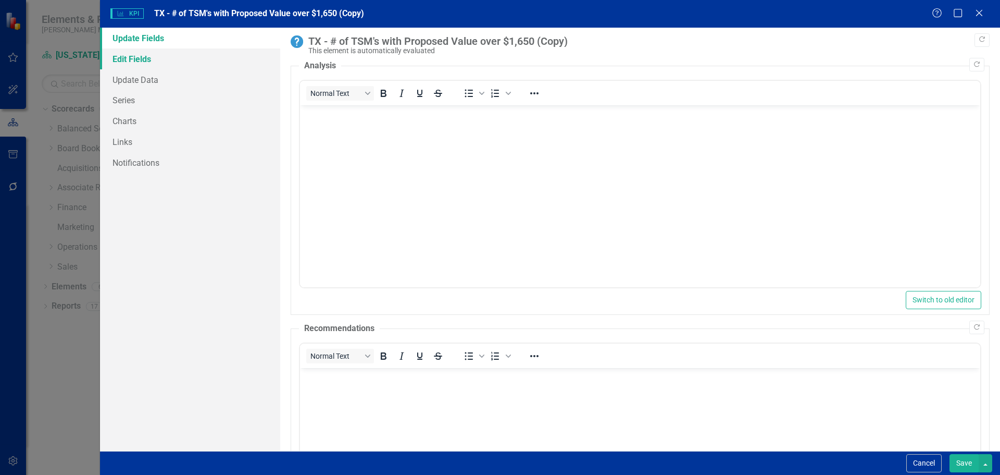
click at [209, 64] on link "Edit Fields" at bounding box center [190, 58] width 180 height 21
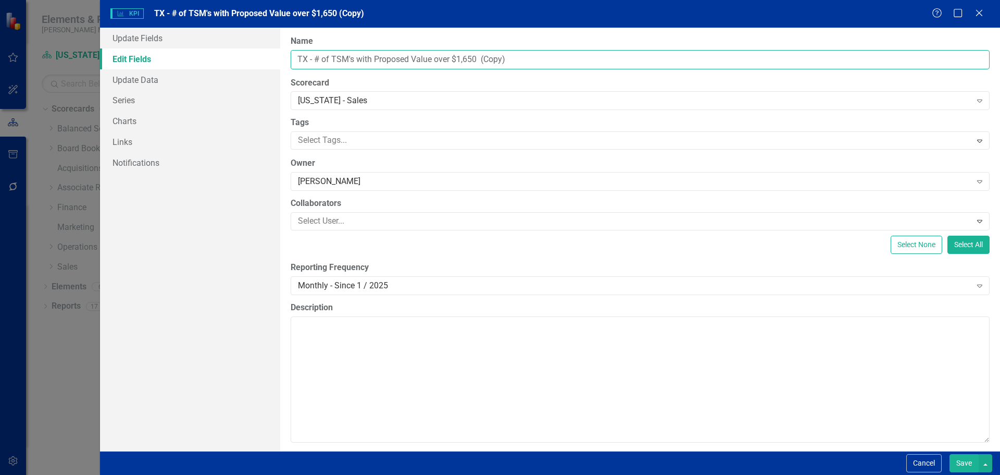
click at [538, 54] on input "TX - # of TSM's with Proposed Value over $1,650 (Copy)" at bounding box center [640, 59] width 699 height 19
type input "TX - # of TSM's with Proposed Value over $1,650"
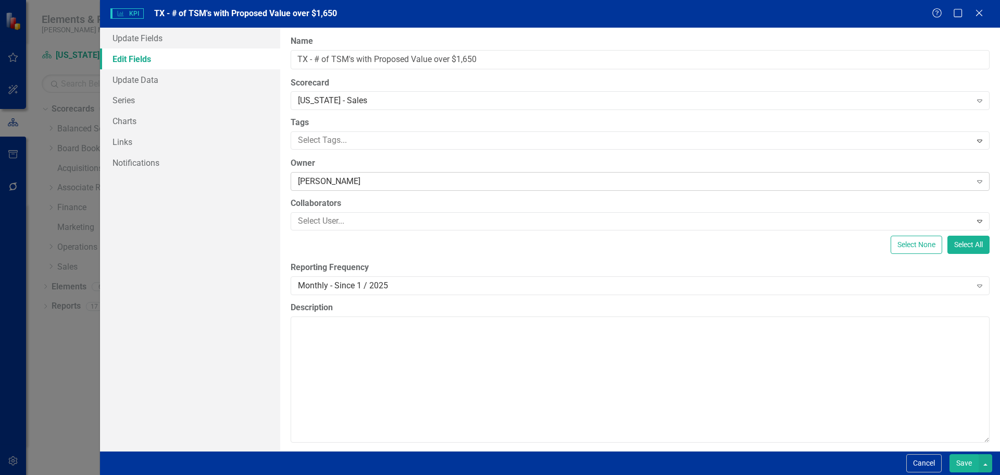
click at [403, 179] on div "[PERSON_NAME]" at bounding box center [635, 182] width 674 height 12
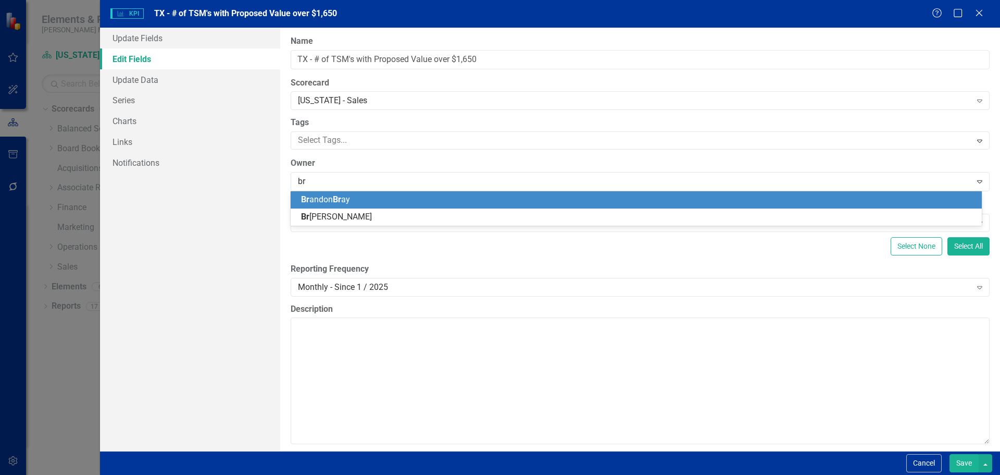
type input "bra"
click at [397, 199] on div "Bra ndon Bra y" at bounding box center [638, 200] width 675 height 12
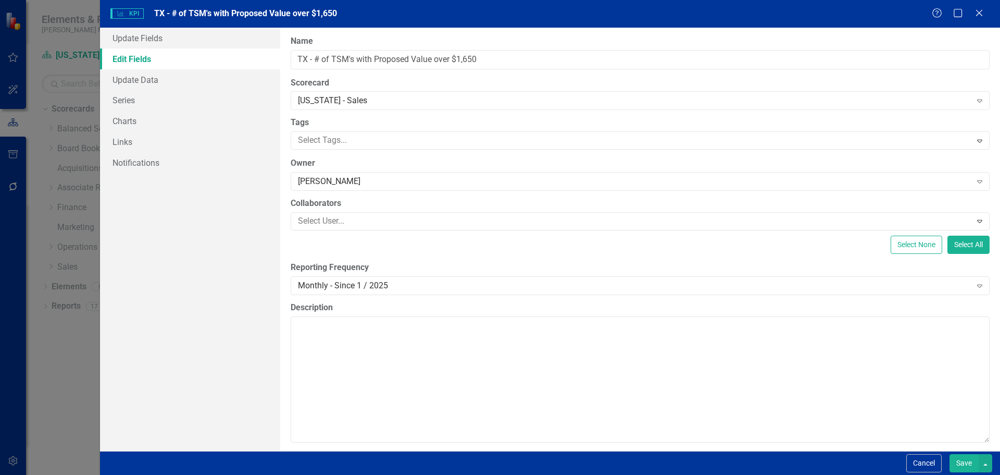
click at [953, 468] on button "Save" at bounding box center [964, 463] width 29 height 18
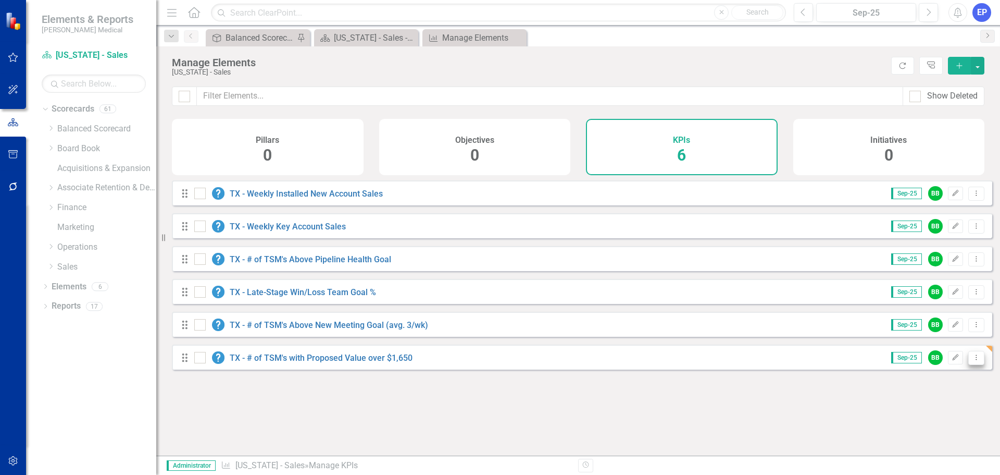
click at [976, 359] on icon at bounding box center [976, 356] width 1 height 5
click at [409, 402] on div "Looks like you don't have any KPIs set up yet. Why don't you add a KPI or learn…" at bounding box center [582, 304] width 820 height 249
click at [67, 304] on link "Reports" at bounding box center [66, 306] width 29 height 12
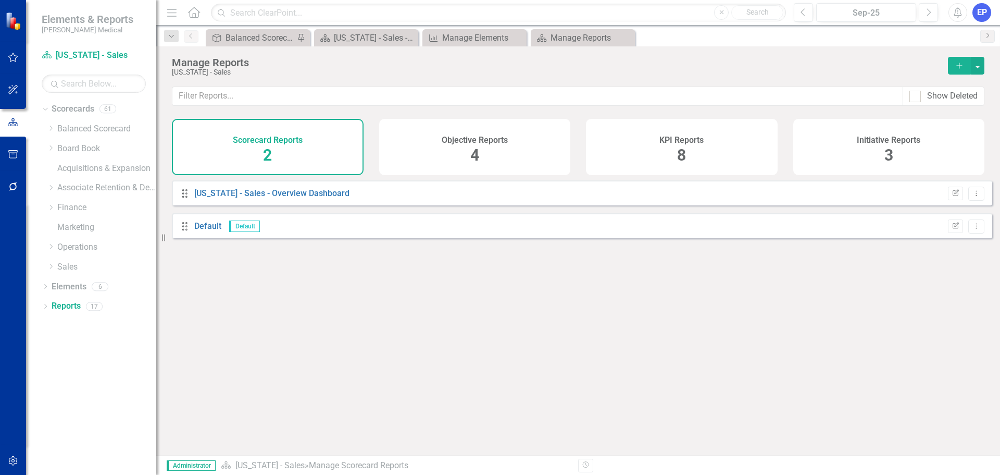
click at [688, 144] on h4 "KPI Reports" at bounding box center [682, 139] width 44 height 9
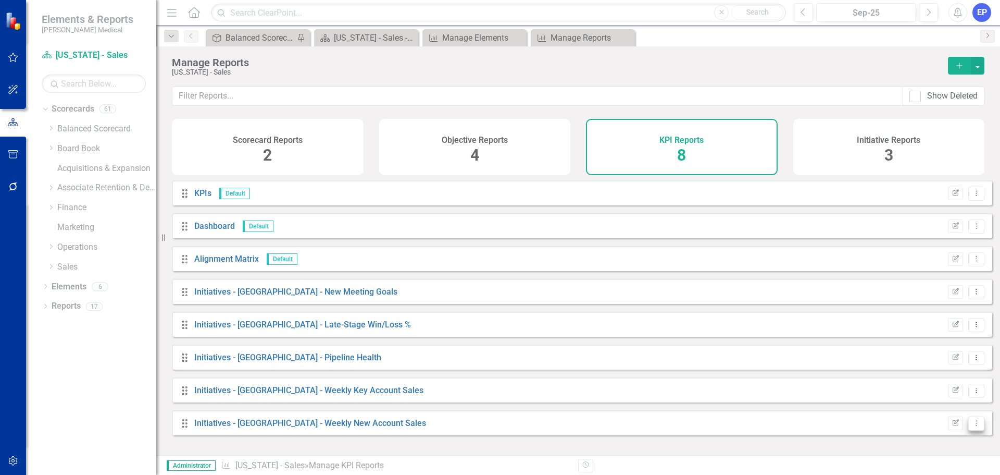
click at [968, 430] on button "Dropdown Menu" at bounding box center [976, 423] width 16 height 14
click at [933, 392] on link "Copy Duplicate Report" at bounding box center [933, 394] width 86 height 19
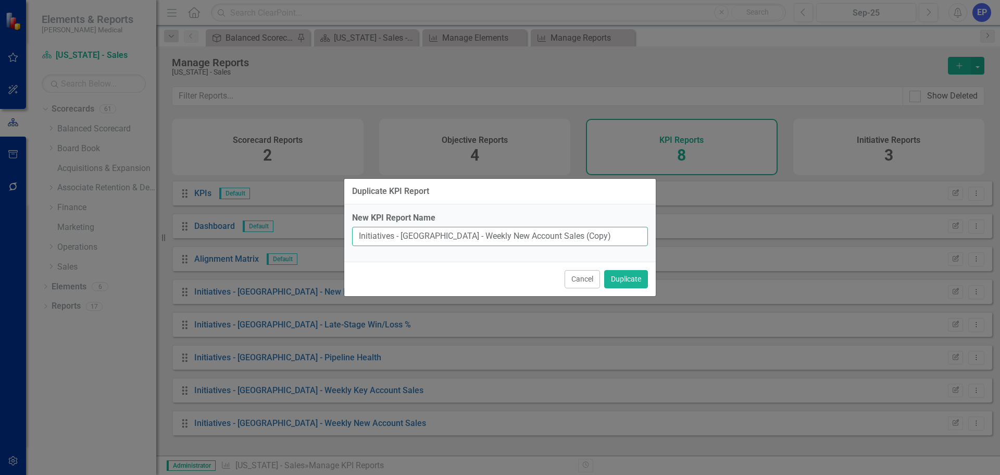
drag, startPoint x: 403, startPoint y: 238, endPoint x: 552, endPoint y: 241, distance: 149.0
click at [552, 241] on input "Initiatives - [GEOGRAPHIC_DATA] - Weekly New Account Sales (Copy)" at bounding box center [500, 236] width 296 height 19
paste input "MA - # of TSM's with Proposed Value over $1,650"
drag, startPoint x: 418, startPoint y: 237, endPoint x: 616, endPoint y: 236, distance: 197.4
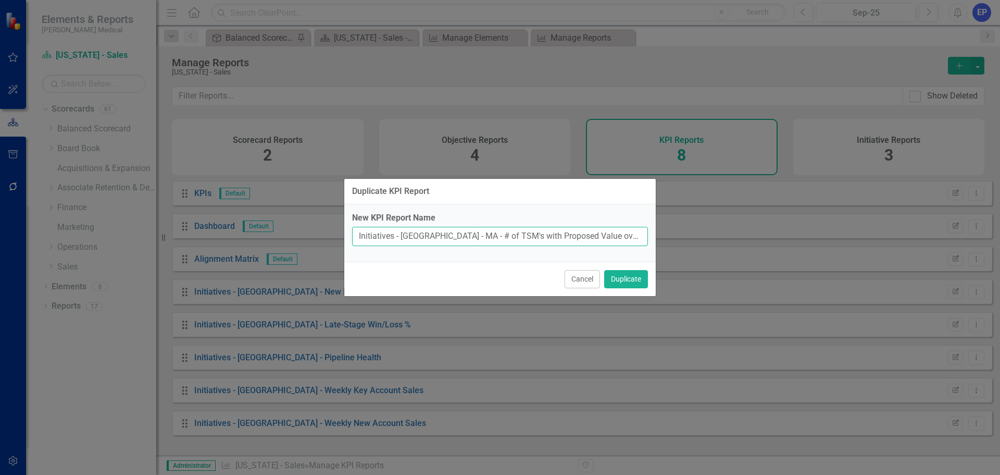
click at [616, 236] on input "Initiatives - [GEOGRAPHIC_DATA] - MA - # of TSM's with Proposed Value over $1,6…" at bounding box center [500, 236] width 296 height 19
click at [436, 235] on input "Initiatives - [GEOGRAPHIC_DATA] - MA - # of TSM's with Proposed Value over $1,6…" at bounding box center [500, 236] width 296 height 19
type input "Initiatives - [GEOGRAPHIC_DATA] - # of TSM's with Proposed Value over $1,650"
click at [637, 277] on button "Duplicate" at bounding box center [626, 279] width 44 height 18
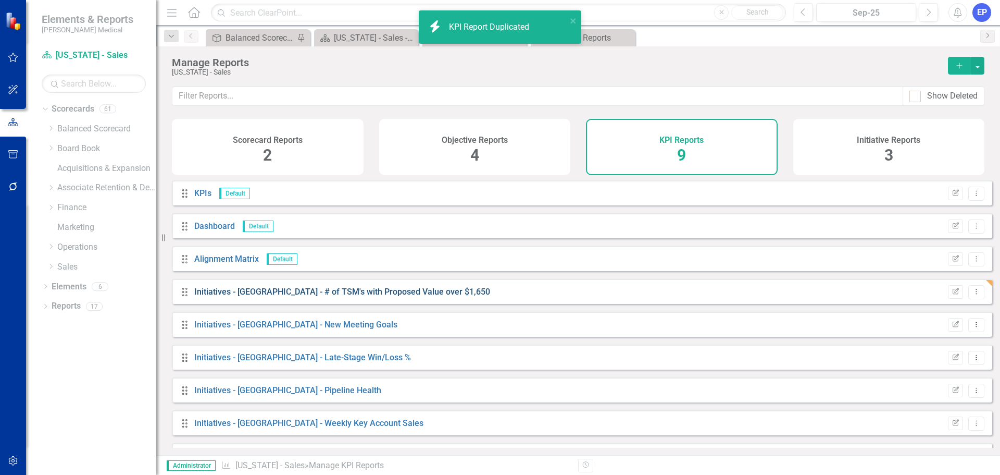
click at [380, 296] on link "Initiatives - [GEOGRAPHIC_DATA] - # of TSM's with Proposed Value over $1,650" at bounding box center [342, 292] width 296 height 10
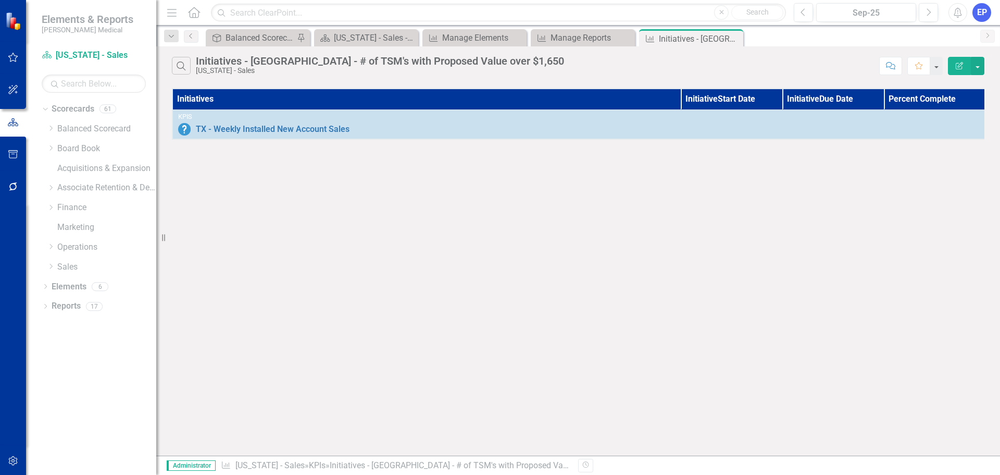
click at [958, 66] on icon "Edit Report" at bounding box center [959, 65] width 9 height 7
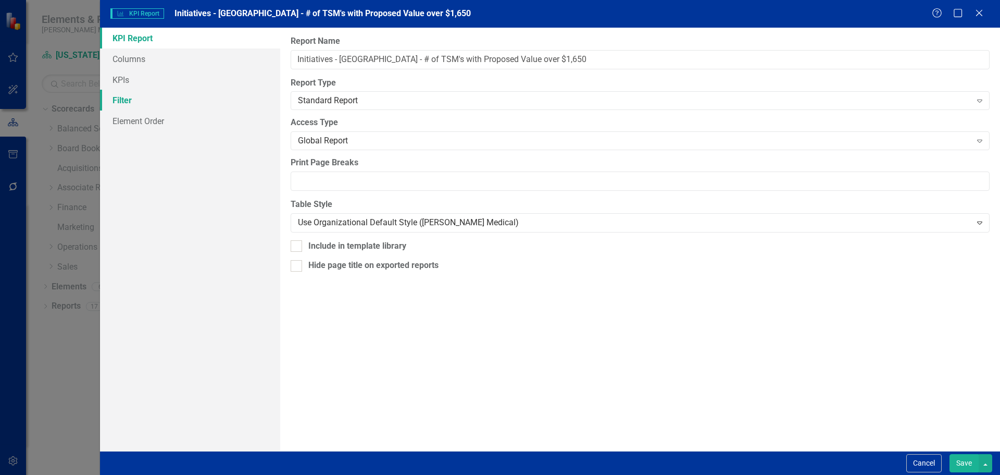
click at [196, 92] on link "Filter" at bounding box center [190, 100] width 180 height 21
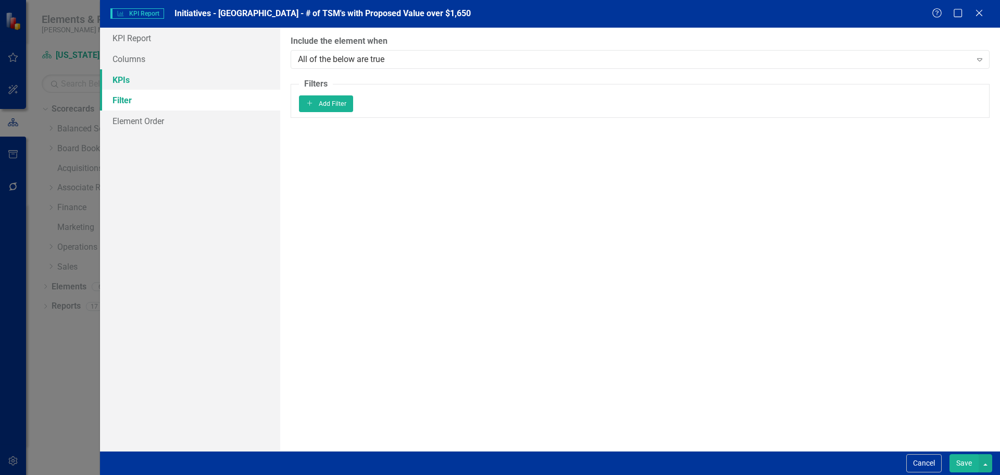
click at [193, 84] on link "KPIs" at bounding box center [190, 79] width 180 height 21
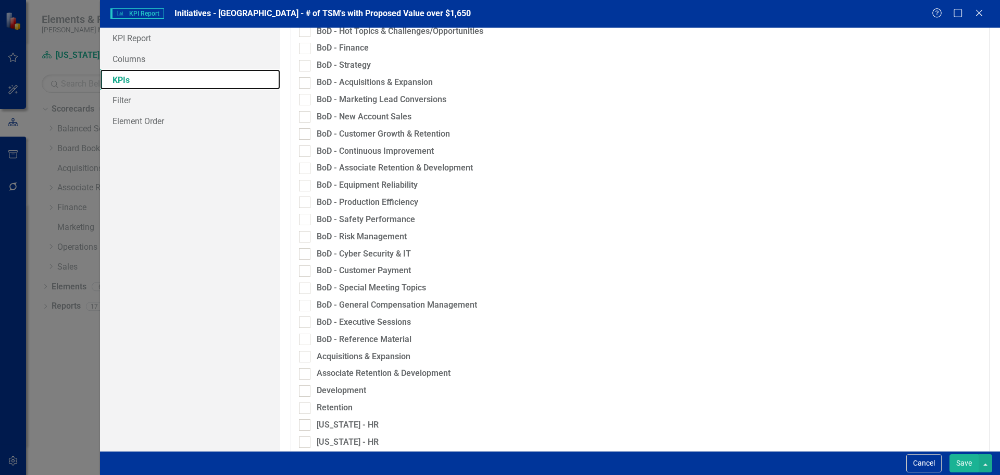
scroll to position [694, 0]
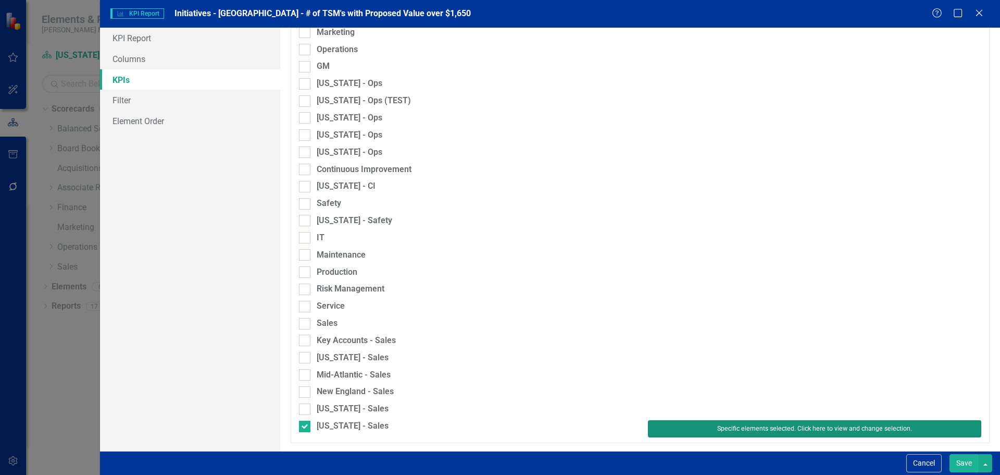
click at [656, 426] on button "Specific elements selected. Click here to view and change selection." at bounding box center [814, 428] width 333 height 17
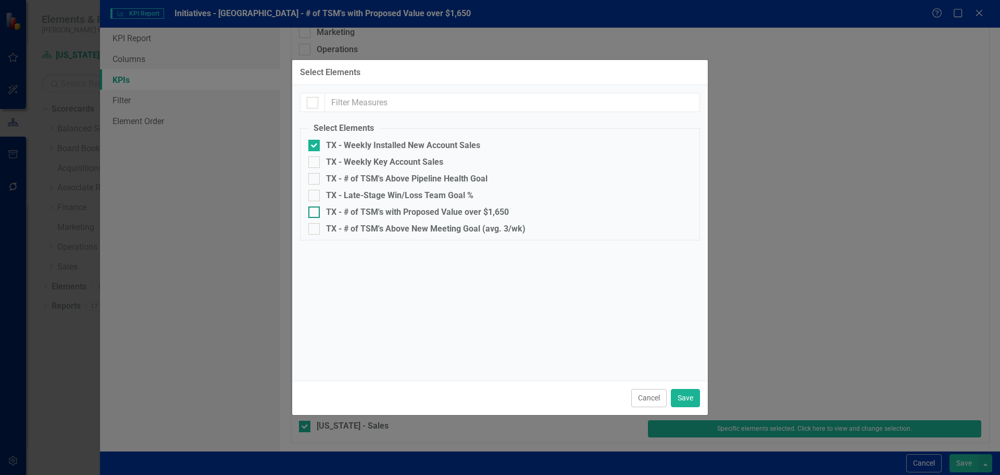
click at [452, 213] on div "TX - # of TSM's with Proposed Value over $1,650" at bounding box center [417, 211] width 183 height 9
click at [315, 213] on input "TX - # of TSM's with Proposed Value over $1,650" at bounding box center [311, 209] width 7 height 7
checkbox input "true"
click at [420, 141] on div "TX - Weekly Installed New Account Sales" at bounding box center [403, 145] width 154 height 9
click at [315, 141] on input "TX - Weekly Installed New Account Sales" at bounding box center [311, 143] width 7 height 7
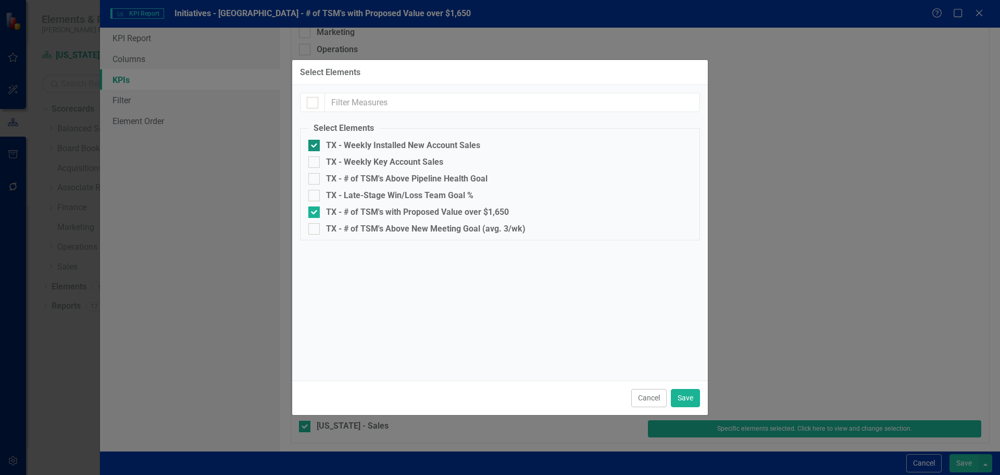
checkbox input "false"
click at [690, 399] on button "Save" at bounding box center [685, 398] width 29 height 18
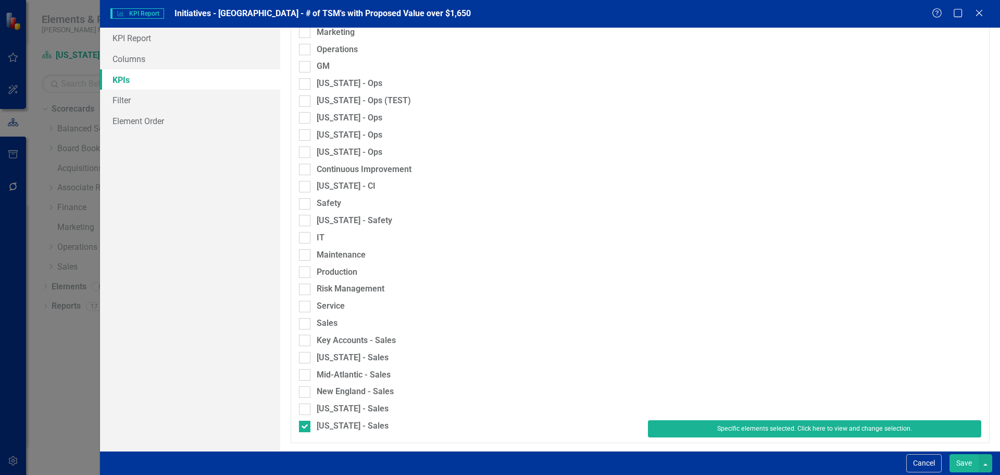
click at [961, 460] on button "Save" at bounding box center [964, 463] width 29 height 18
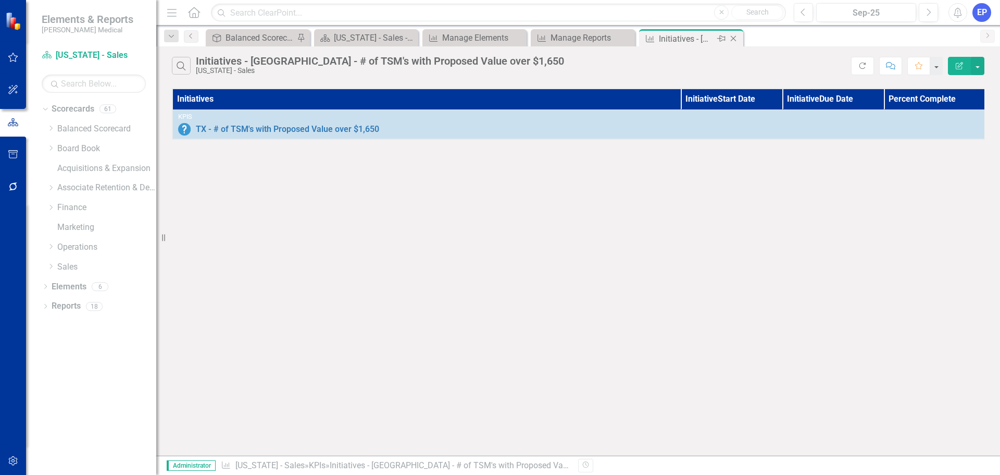
click at [735, 34] on icon "Close" at bounding box center [733, 38] width 10 height 8
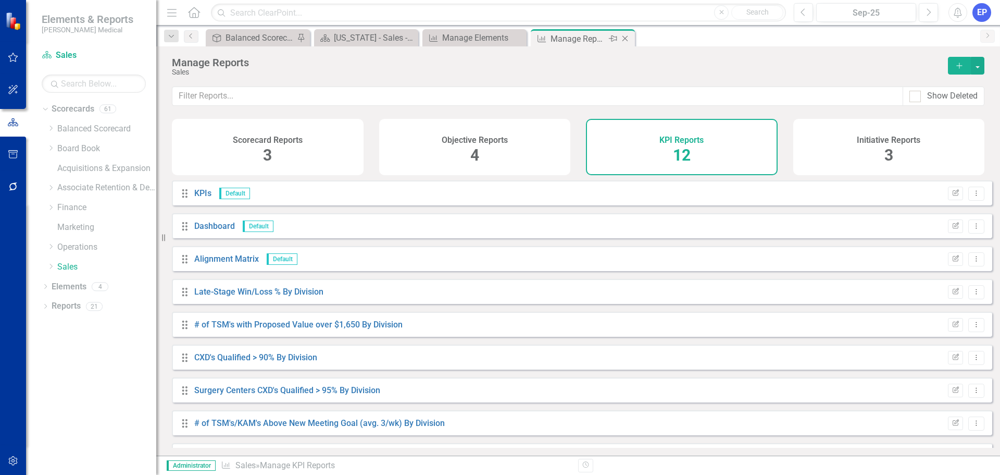
click at [625, 39] on icon "Close" at bounding box center [625, 38] width 10 height 8
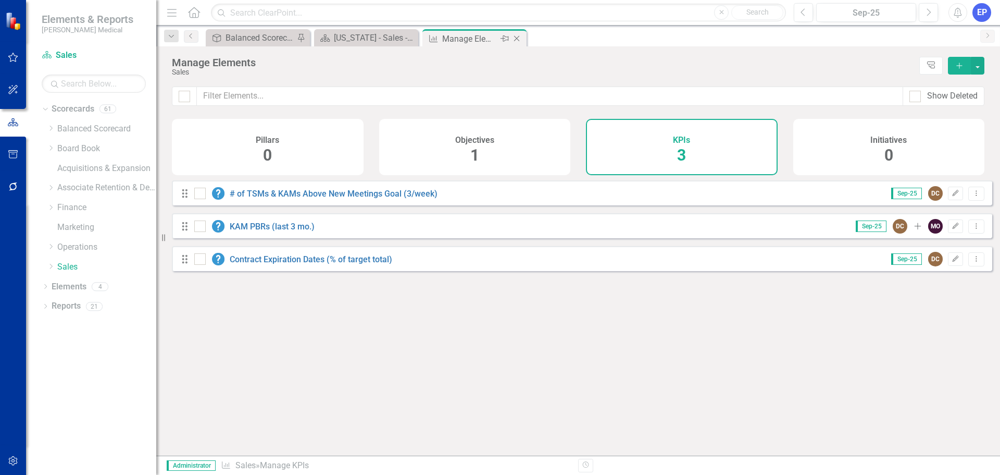
click at [516, 35] on icon "Close" at bounding box center [517, 38] width 10 height 8
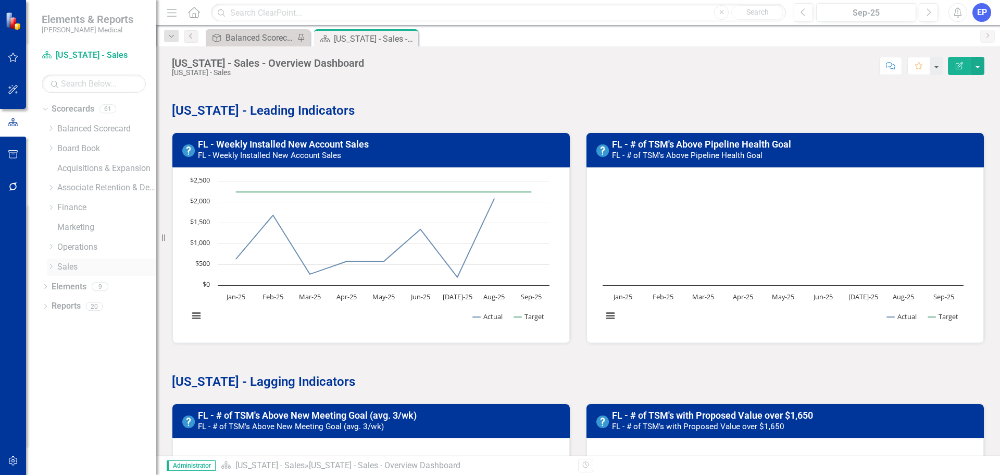
click at [49, 265] on icon "Dropdown" at bounding box center [51, 266] width 8 height 6
click at [79, 383] on link "[US_STATE] - Sales" at bounding box center [112, 385] width 89 height 12
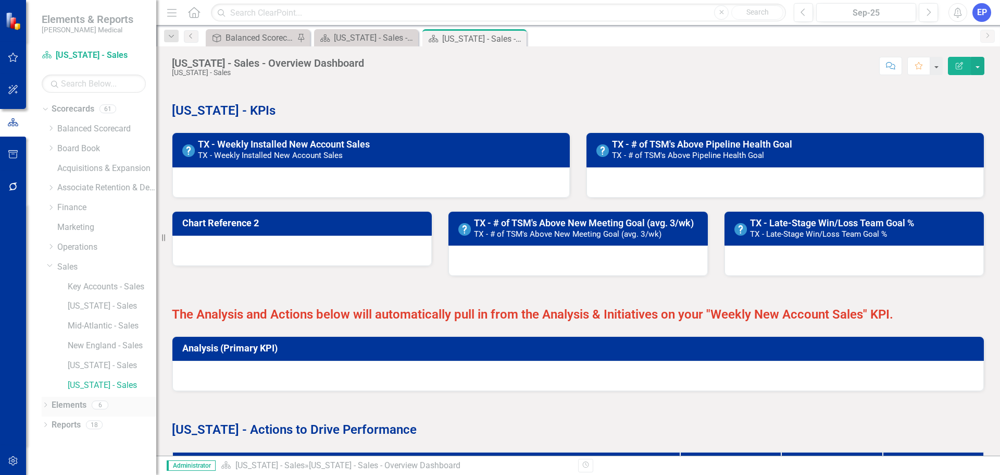
click at [78, 403] on link "Elements" at bounding box center [69, 405] width 35 height 12
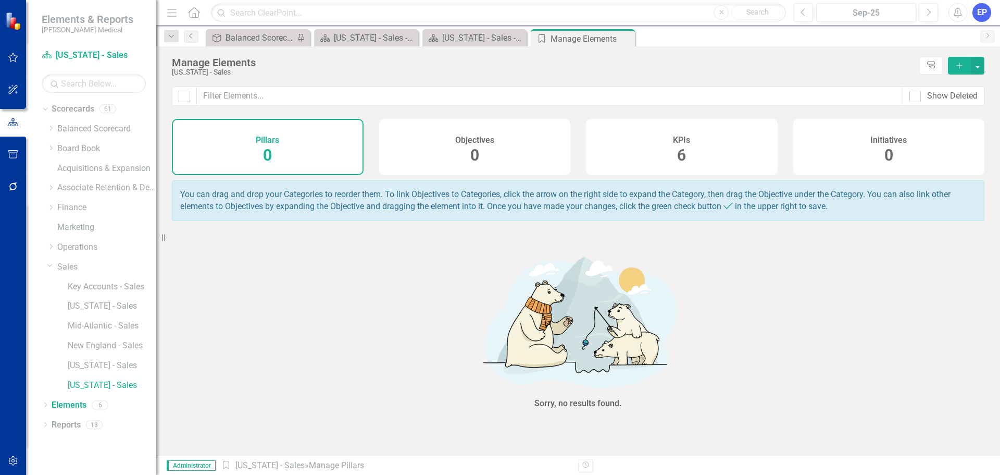
click at [685, 153] on span "6" at bounding box center [681, 155] width 9 height 18
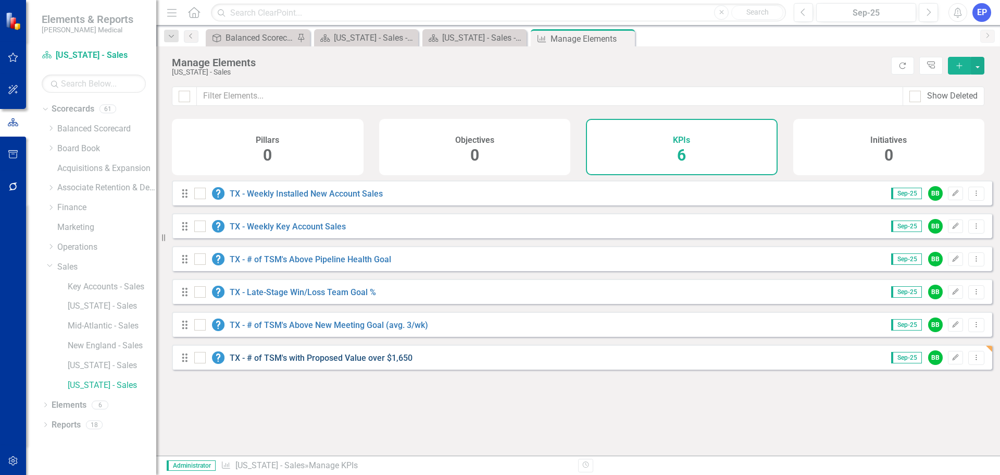
click at [386, 363] on link "TX - # of TSM's with Proposed Value over $1,650" at bounding box center [321, 358] width 183 height 10
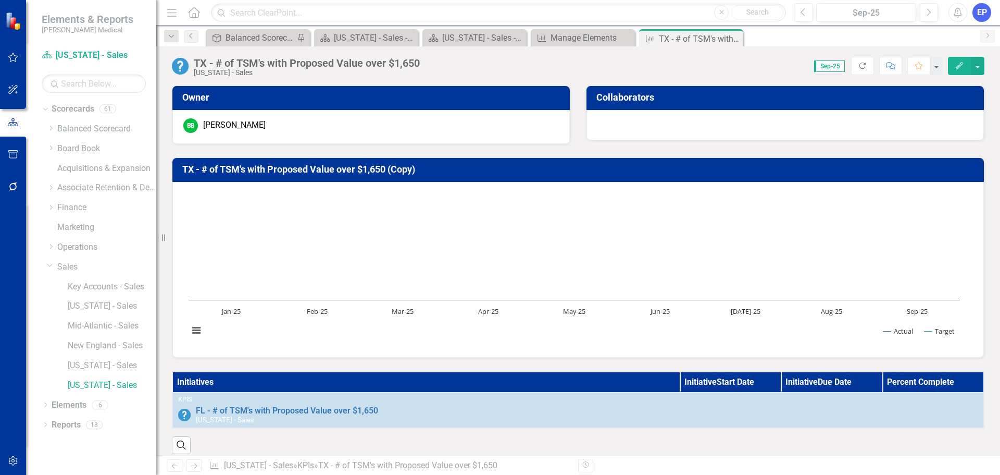
click at [475, 388] on th "Initiatives" at bounding box center [425, 381] width 507 height 21
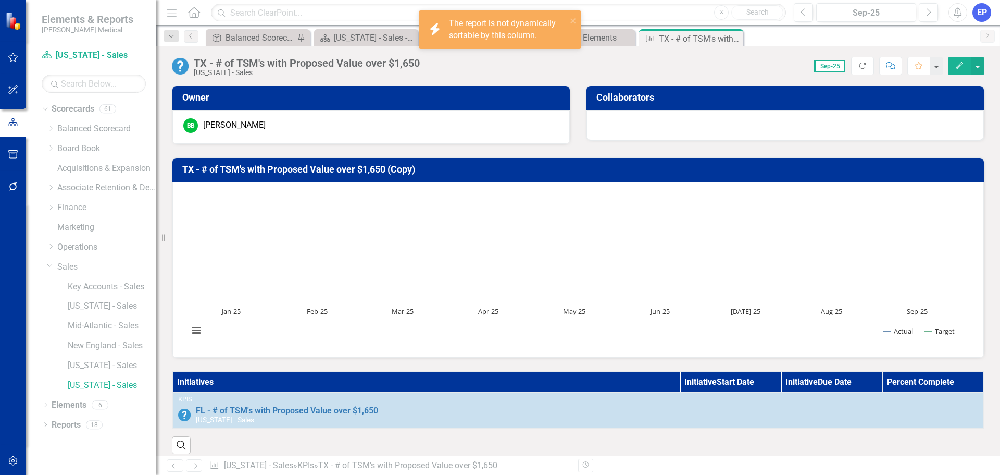
click at [475, 388] on th "Initiatives" at bounding box center [425, 381] width 507 height 21
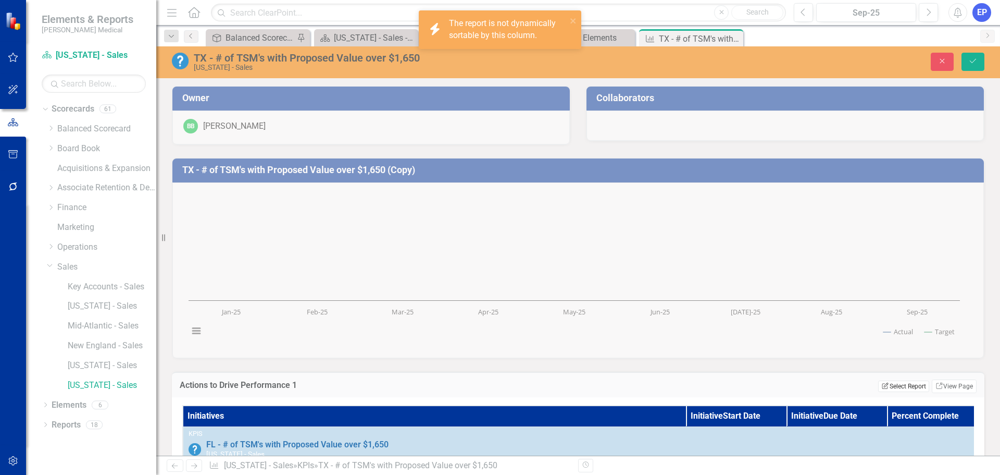
click at [881, 385] on icon "Edit Report" at bounding box center [885, 385] width 8 height 6
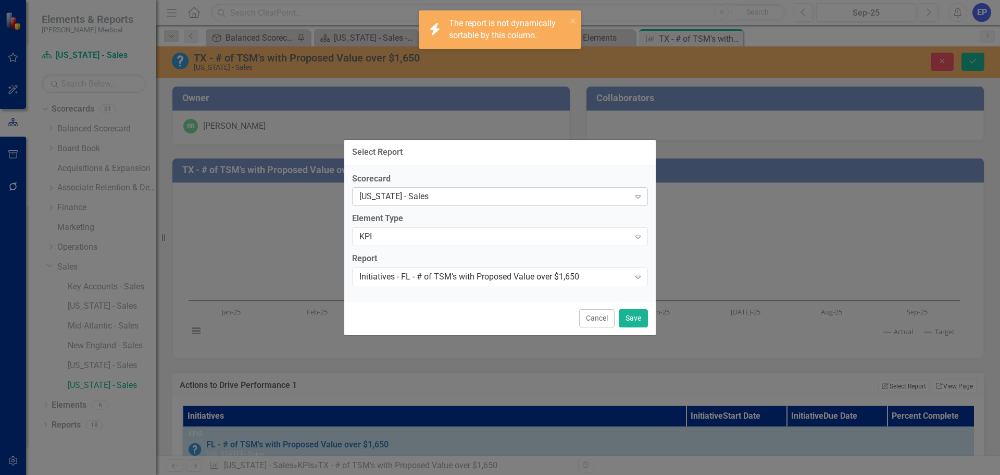
click at [527, 196] on div "[US_STATE] - Sales" at bounding box center [494, 197] width 270 height 12
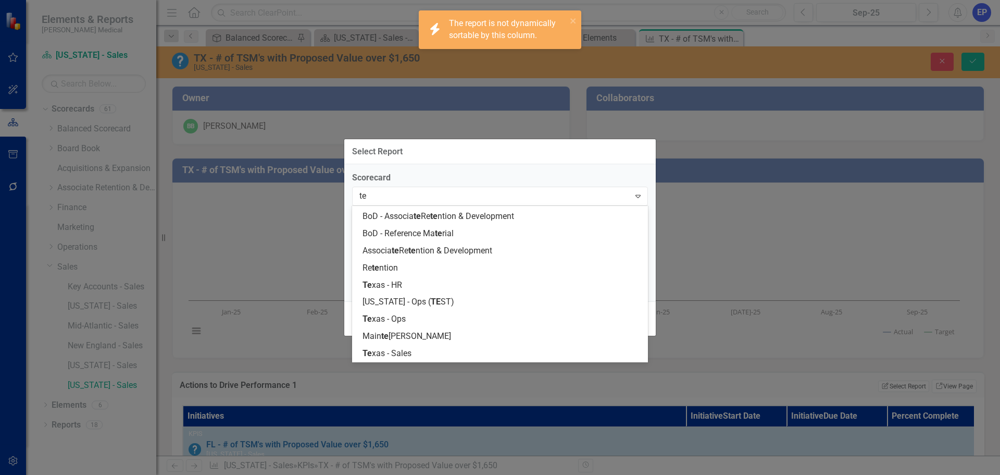
scroll to position [66, 0]
type input "tex"
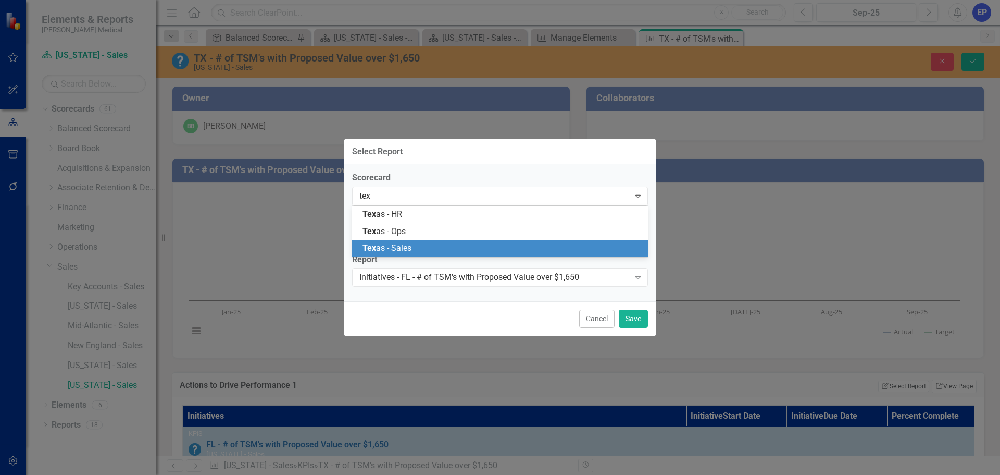
click at [467, 242] on div "Tex as - Sales" at bounding box center [500, 248] width 296 height 17
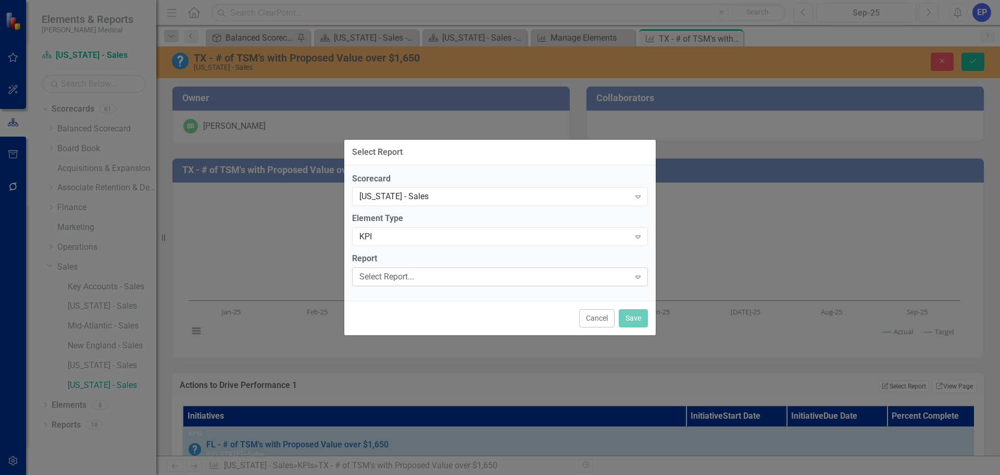
click at [465, 271] on div "Select Report..." at bounding box center [494, 277] width 270 height 12
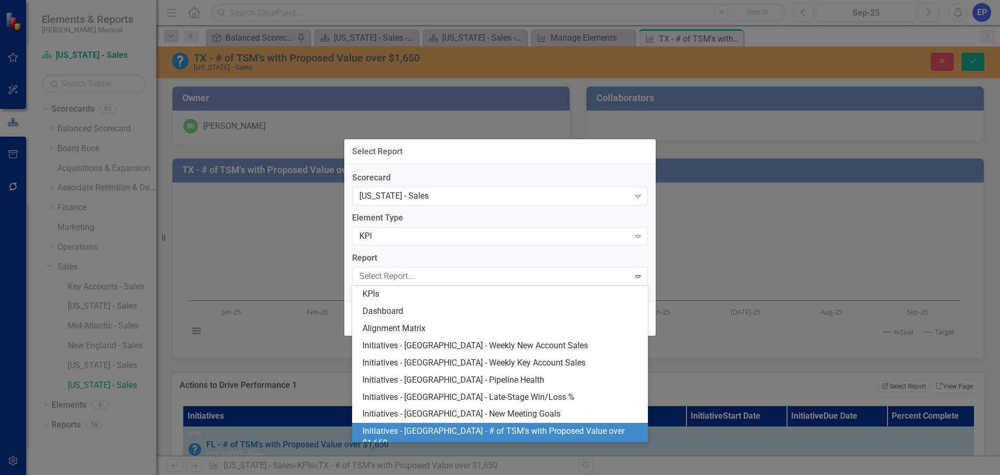
click at [494, 431] on div "Initiatives - TX - # of TSM's with Proposed Value over $1,650" at bounding box center [502, 437] width 279 height 24
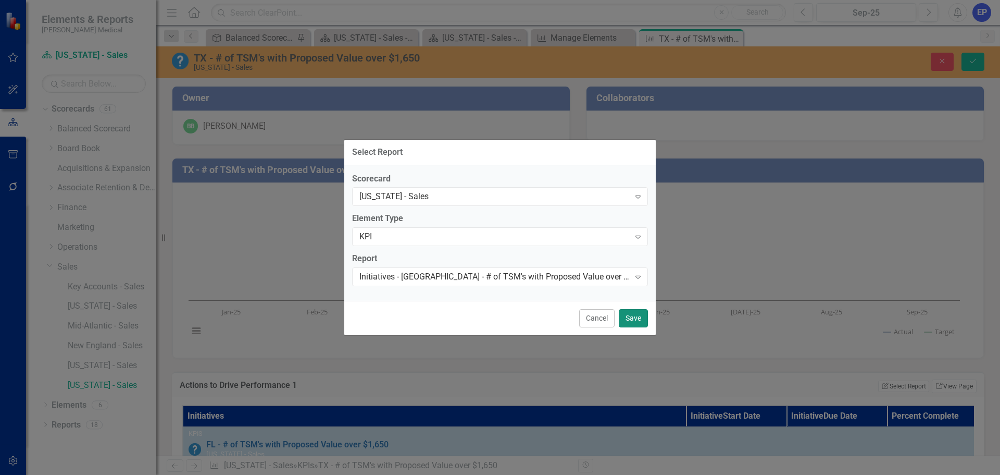
click at [627, 318] on button "Save" at bounding box center [633, 318] width 29 height 18
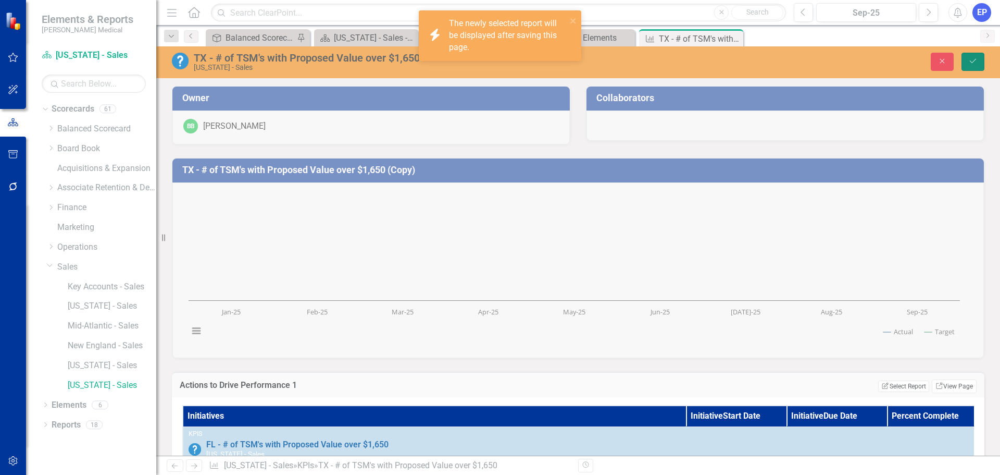
click at [969, 59] on icon "Save" at bounding box center [972, 60] width 9 height 7
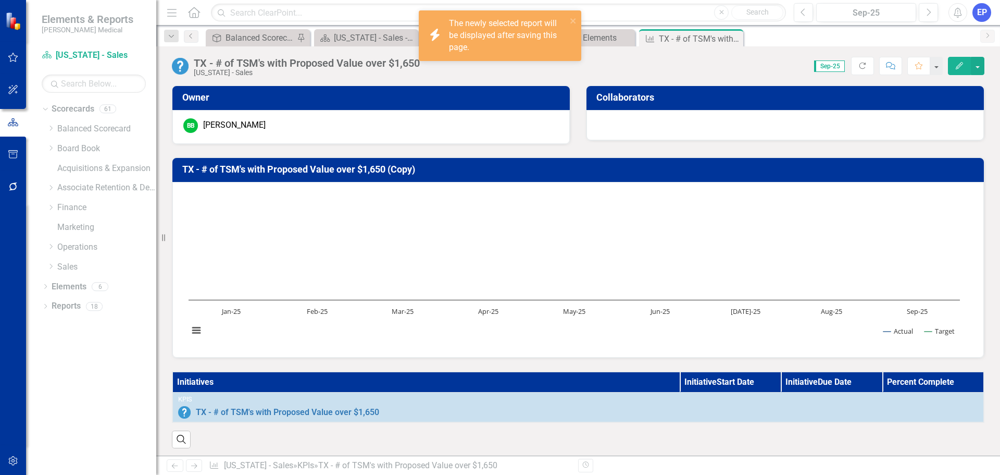
click at [399, 172] on h3 "TX - # of TSM's with Proposed Value over $1,650 (Copy)" at bounding box center [579, 169] width 795 height 10
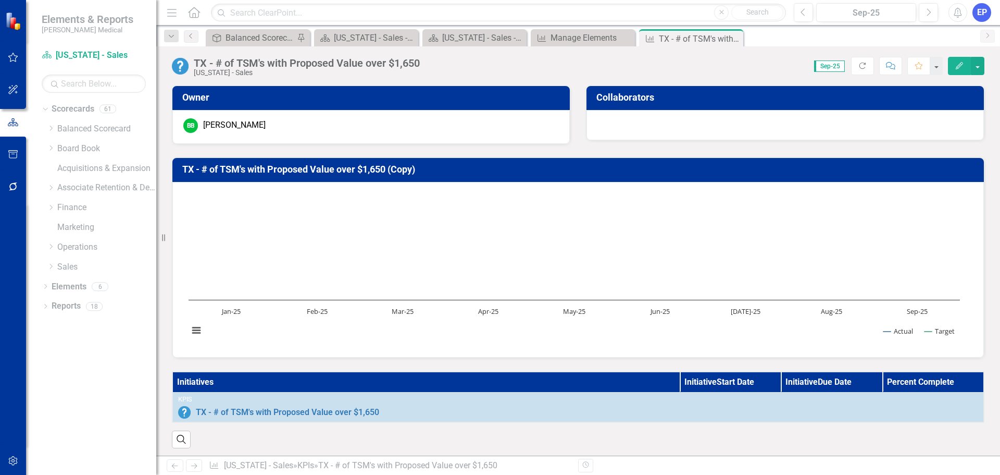
click at [399, 172] on h3 "TX - # of TSM's with Proposed Value over $1,650 (Copy)" at bounding box center [579, 169] width 795 height 10
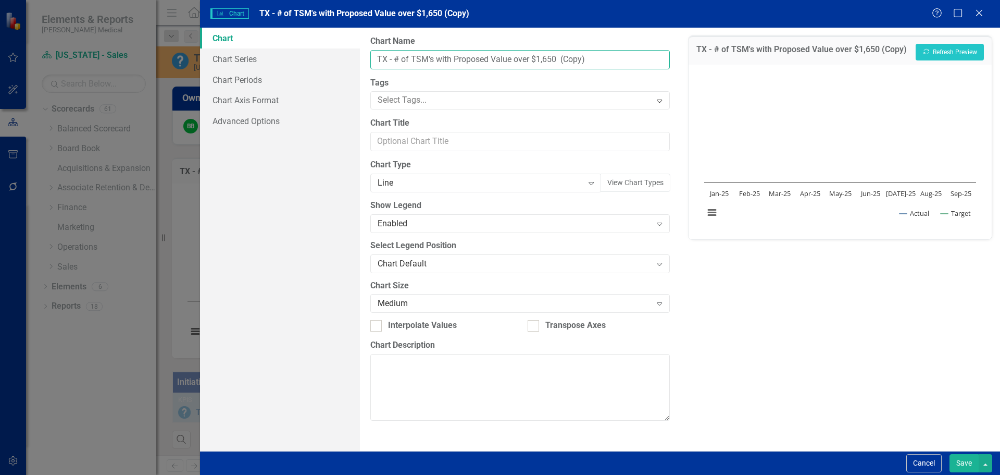
drag, startPoint x: 618, startPoint y: 53, endPoint x: 558, endPoint y: 55, distance: 60.0
click at [558, 55] on input "TX - # of TSM's with Proposed Value over $1,650 (Copy)" at bounding box center [519, 59] width 299 height 19
type input "TX - # of TSM's with Proposed Value over $1,650"
click at [951, 459] on button "Save" at bounding box center [964, 463] width 29 height 18
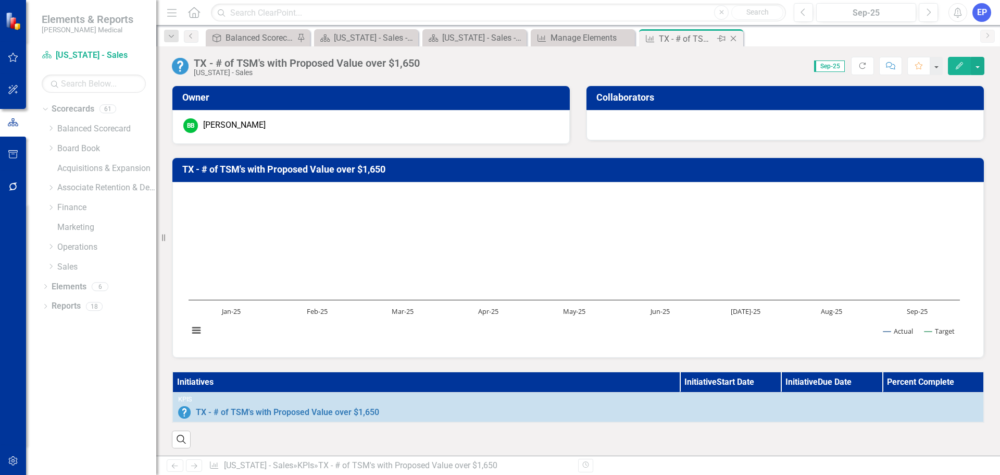
click at [732, 38] on icon "Close" at bounding box center [733, 38] width 10 height 8
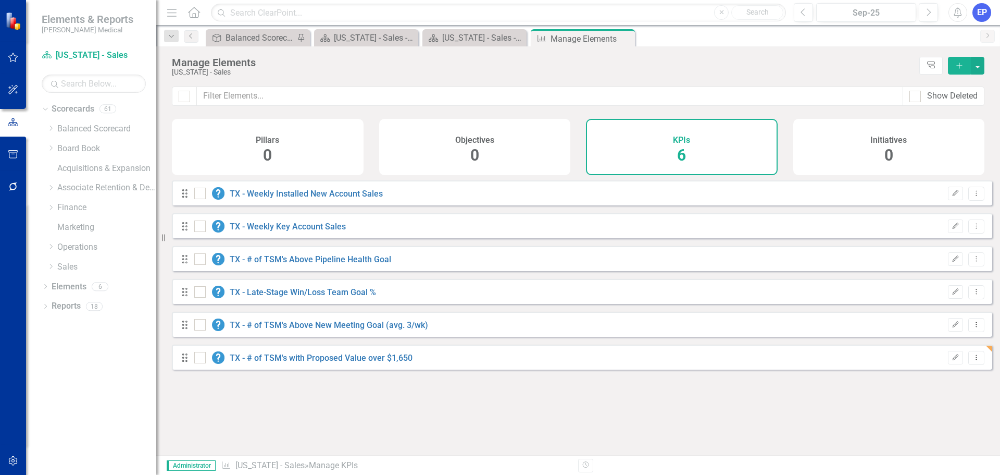
checkbox input "false"
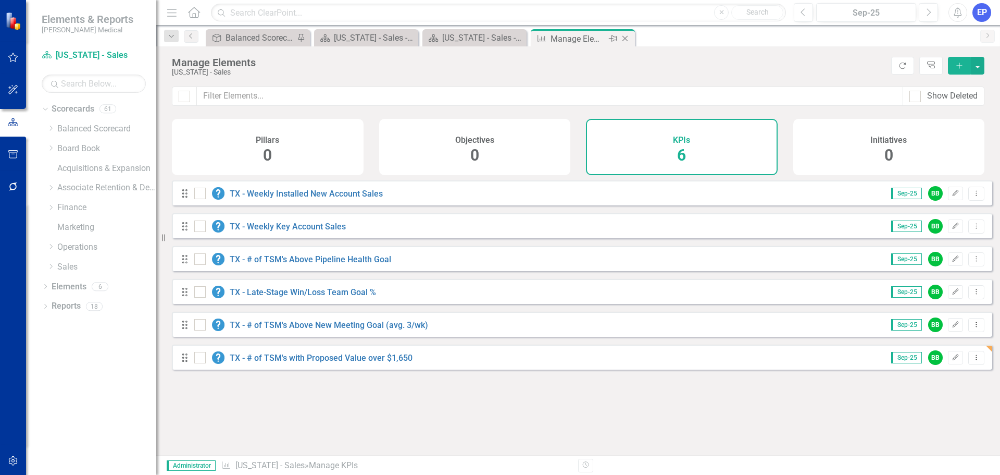
click at [622, 38] on icon "Close" at bounding box center [625, 38] width 10 height 8
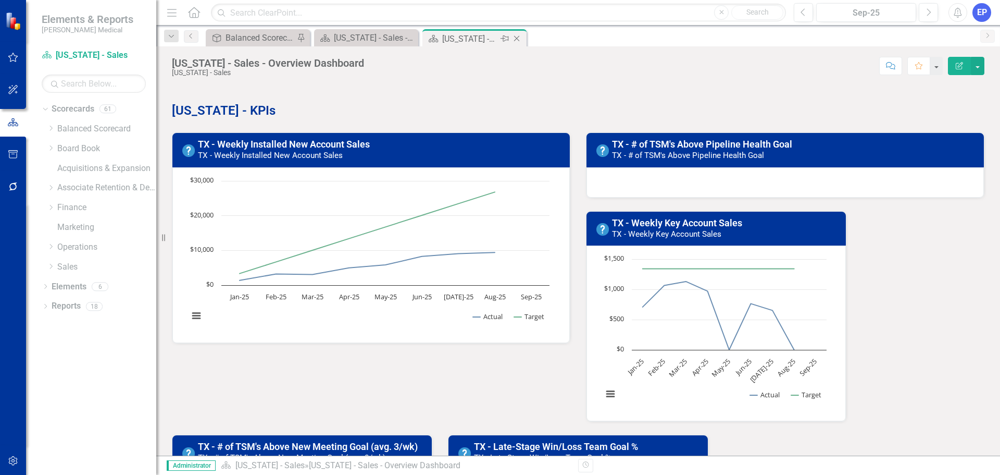
click at [517, 37] on icon "Close" at bounding box center [517, 38] width 10 height 8
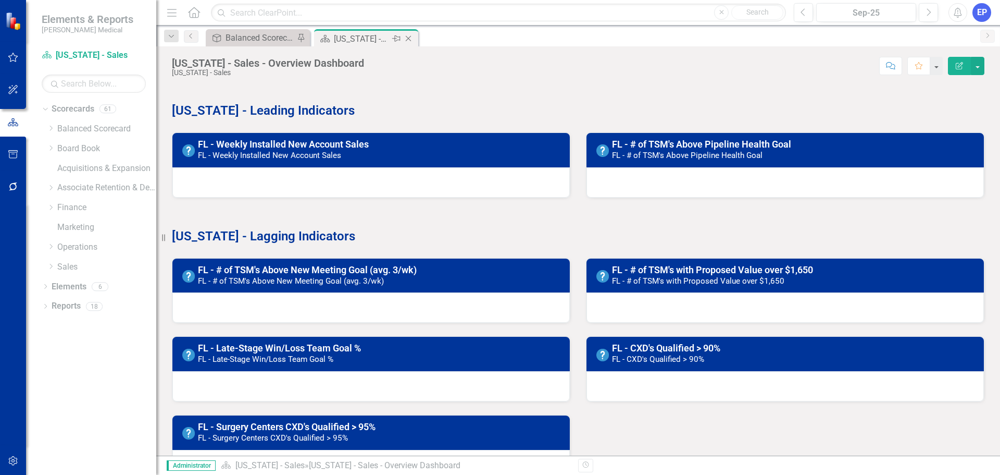
click at [410, 36] on icon "Close" at bounding box center [408, 38] width 10 height 8
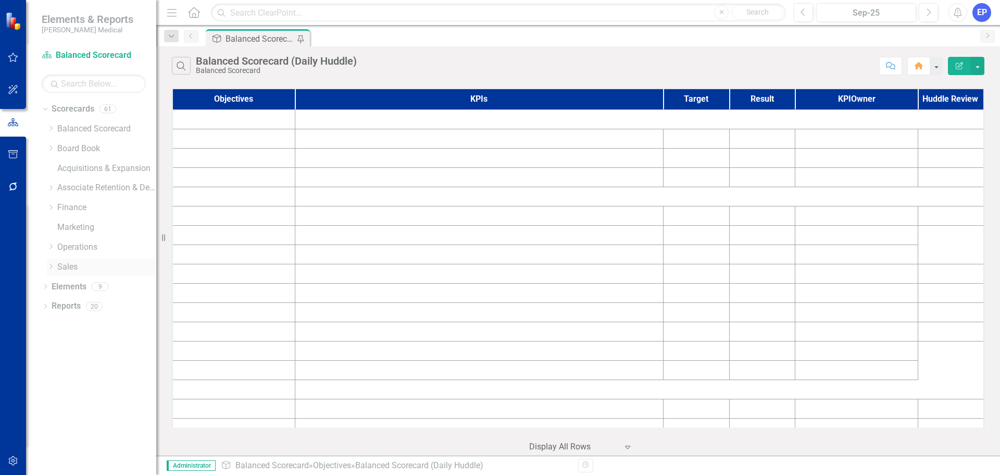
click at [63, 273] on div "Dropdown Sales" at bounding box center [101, 266] width 109 height 17
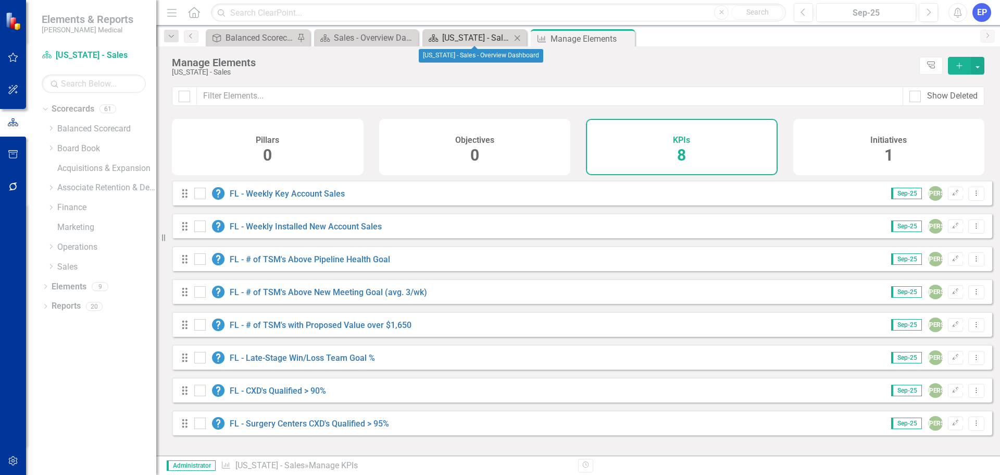
click at [460, 38] on div "[US_STATE] - Sales - Overview Dashboard" at bounding box center [476, 37] width 69 height 13
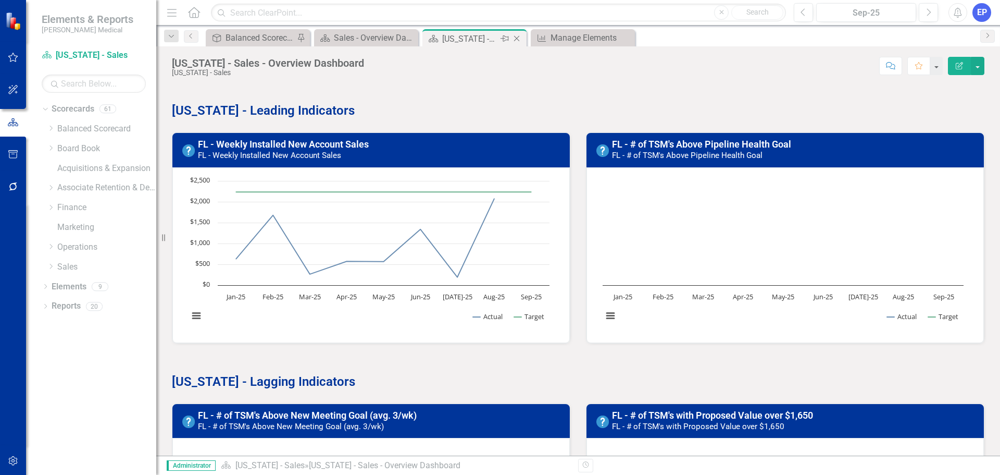
click at [515, 38] on icon "Close" at bounding box center [517, 38] width 10 height 8
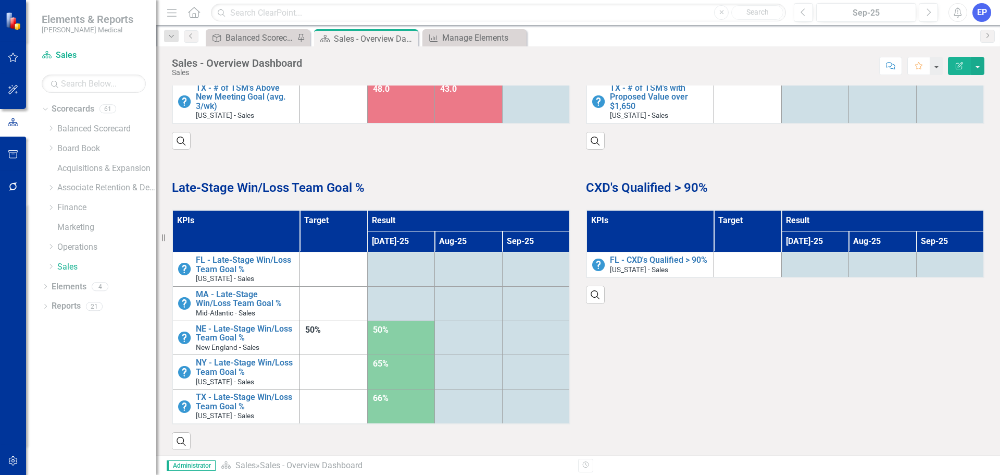
scroll to position [833, 0]
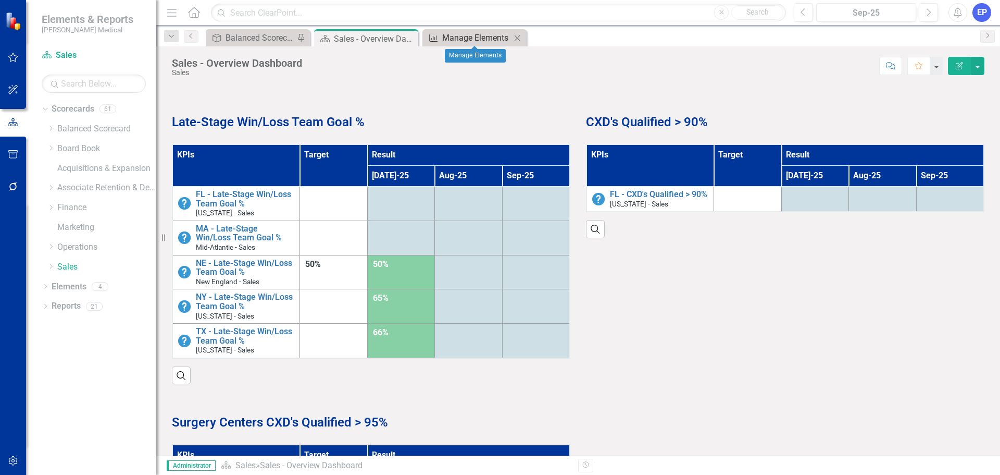
click at [461, 34] on div "Manage Elements" at bounding box center [476, 37] width 69 height 13
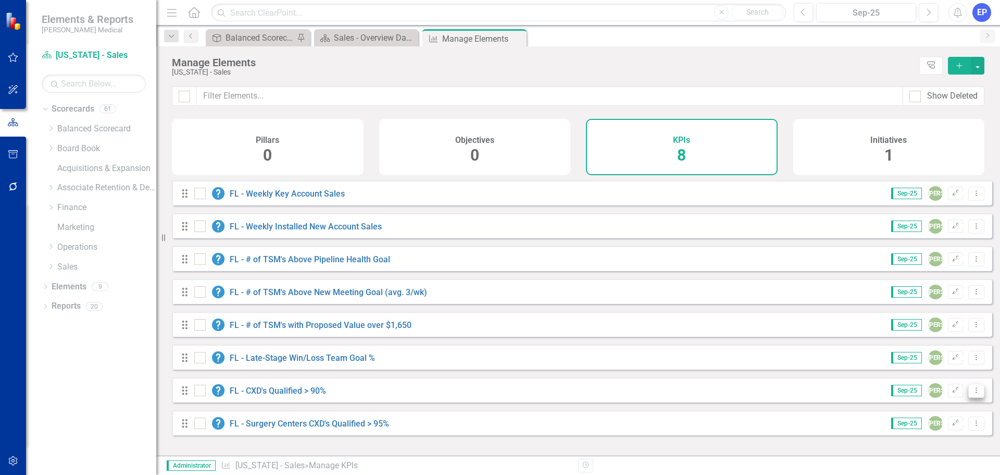
click at [972, 397] on button "Dropdown Menu" at bounding box center [976, 390] width 16 height 14
click at [918, 364] on link "Copy Duplicate KPI" at bounding box center [935, 361] width 82 height 19
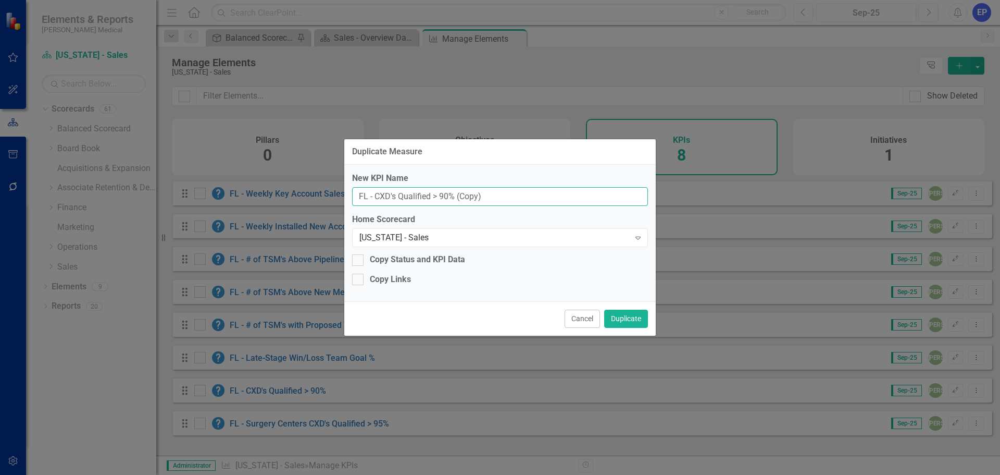
click at [368, 195] on input "FL - CXD's Qualified > 90% (Copy)" at bounding box center [500, 196] width 296 height 19
click at [373, 235] on div "[US_STATE] - Sales" at bounding box center [494, 238] width 270 height 12
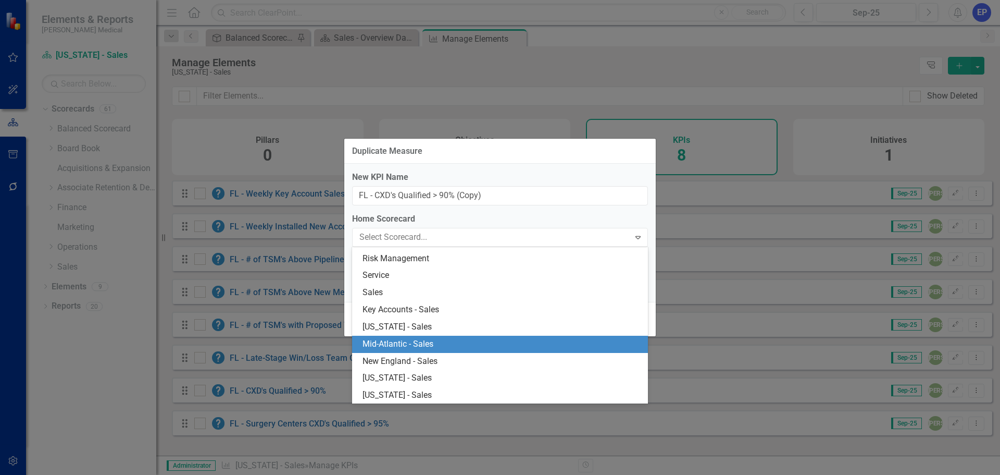
scroll to position [887, 0]
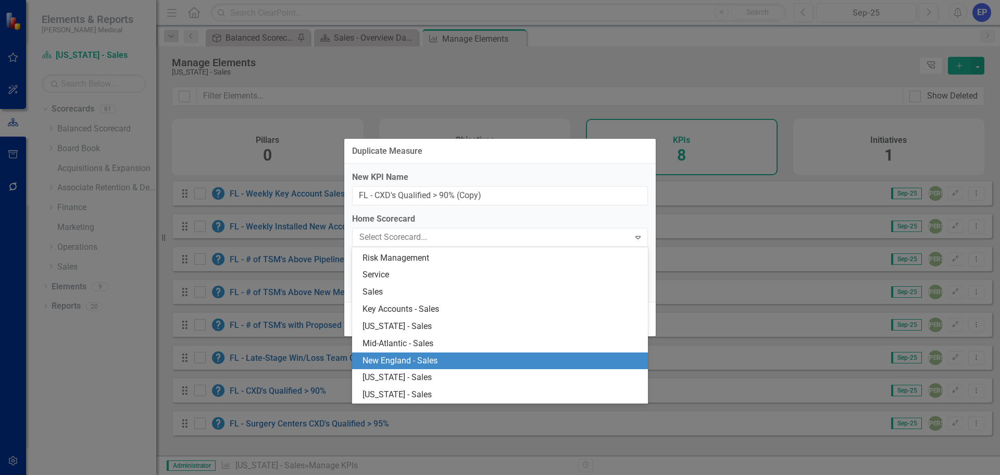
click at [390, 355] on div "New England - Sales" at bounding box center [502, 361] width 279 height 12
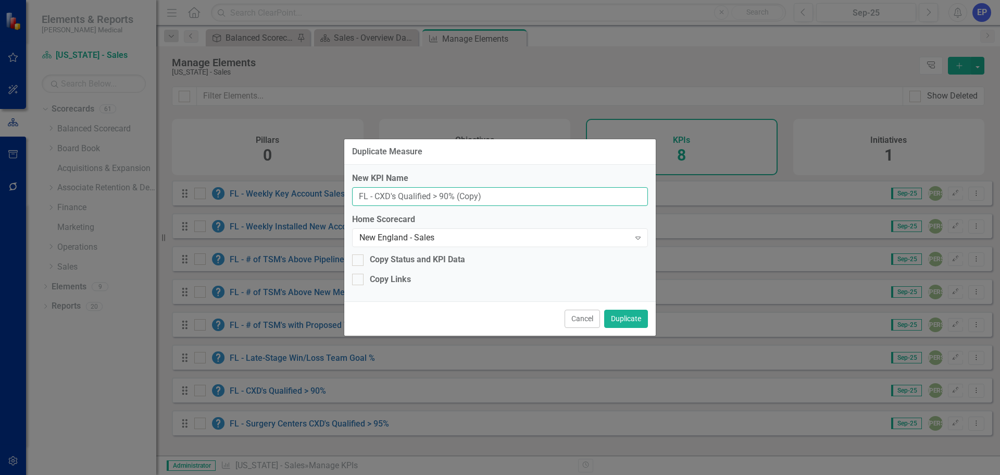
drag, startPoint x: 368, startPoint y: 196, endPoint x: 322, endPoint y: 192, distance: 45.5
click at [322, 192] on div "Duplicate Measure New KPI Name FL - CXD's Qualified > 90% (Copy) Home Scorecard…" at bounding box center [500, 237] width 1000 height 475
drag, startPoint x: 458, startPoint y: 198, endPoint x: 558, endPoint y: 198, distance: 100.0
click at [558, 198] on input "NE - CXD's Qualified > 90% (Copy)" at bounding box center [500, 196] width 296 height 19
type input "NE - CXD's Qualified > 90%"
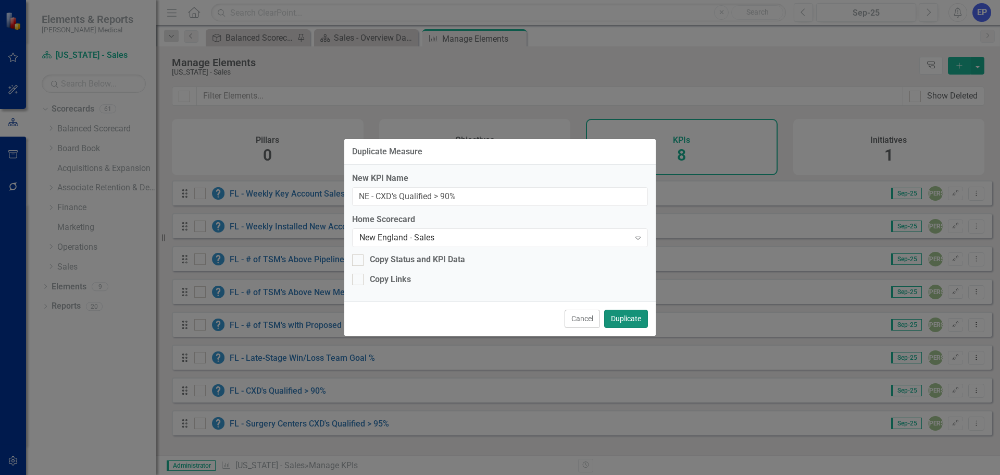
click at [622, 320] on button "Duplicate" at bounding box center [626, 318] width 44 height 18
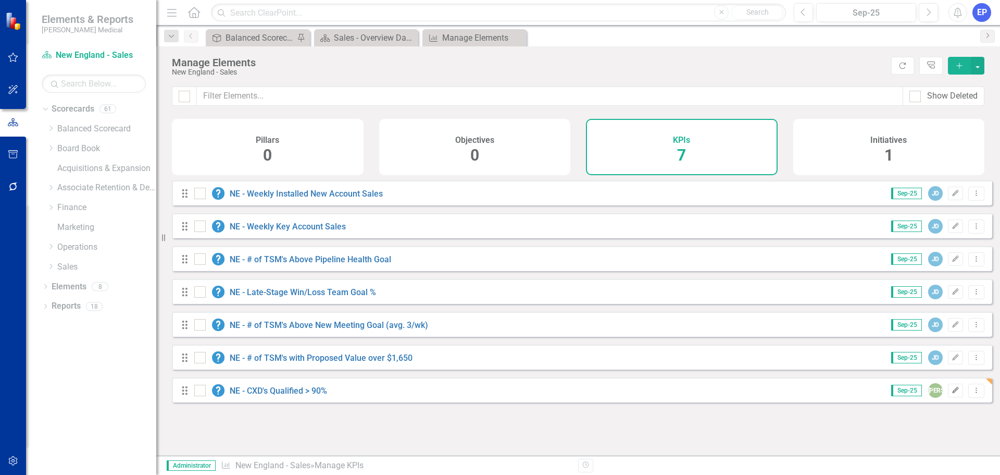
click at [949, 394] on button "Edit" at bounding box center [955, 390] width 15 height 14
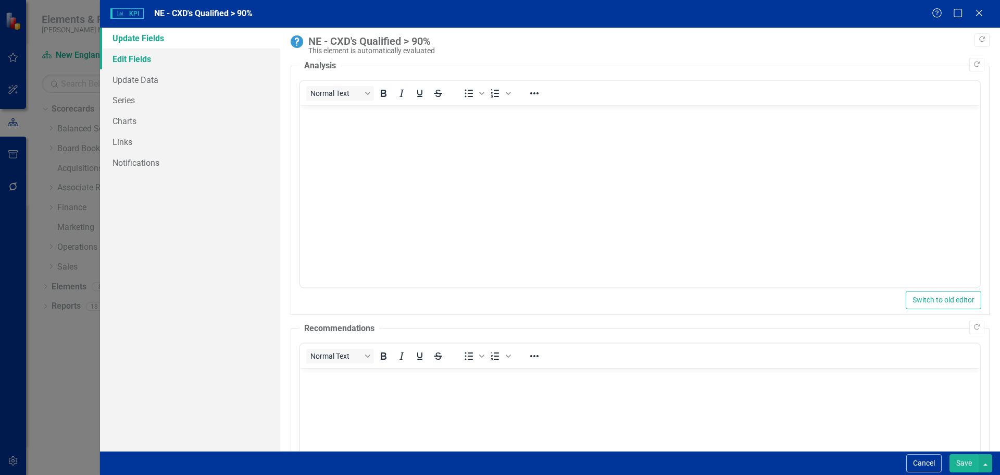
click at [180, 55] on link "Edit Fields" at bounding box center [190, 58] width 180 height 21
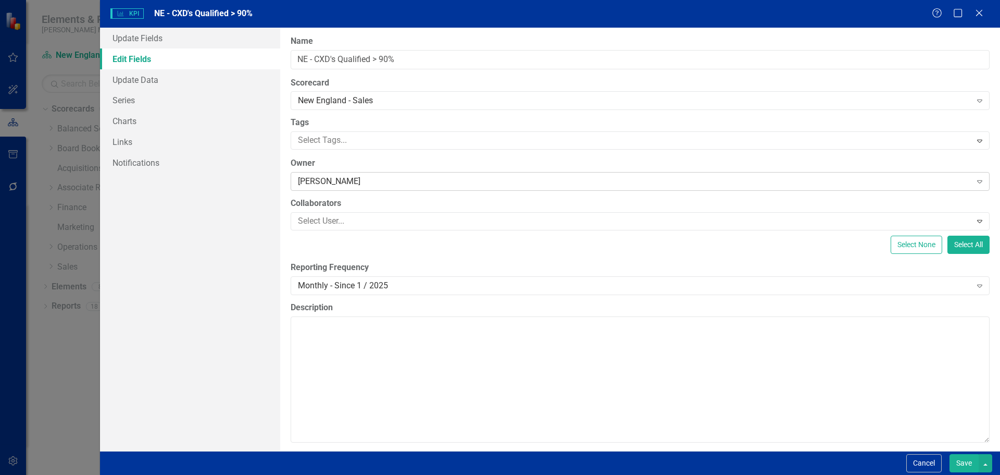
click at [327, 179] on div "JC Alameda" at bounding box center [635, 182] width 674 height 12
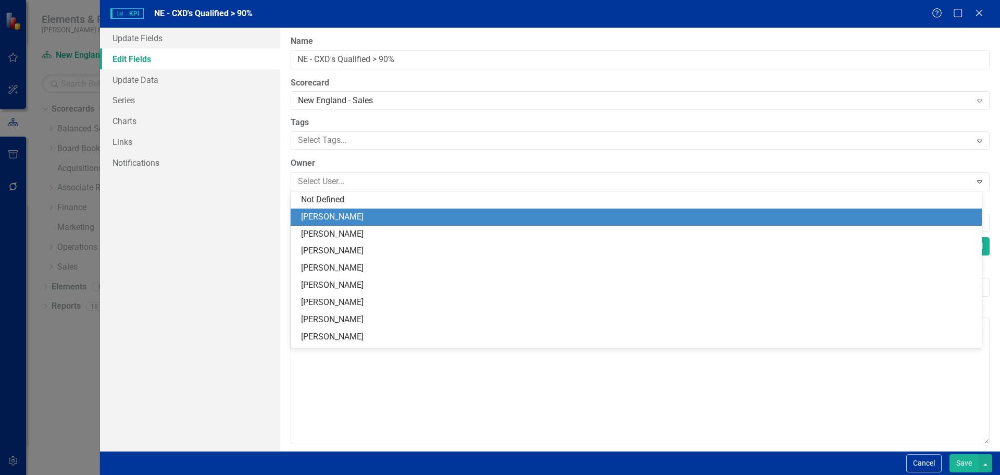
scroll to position [17, 0]
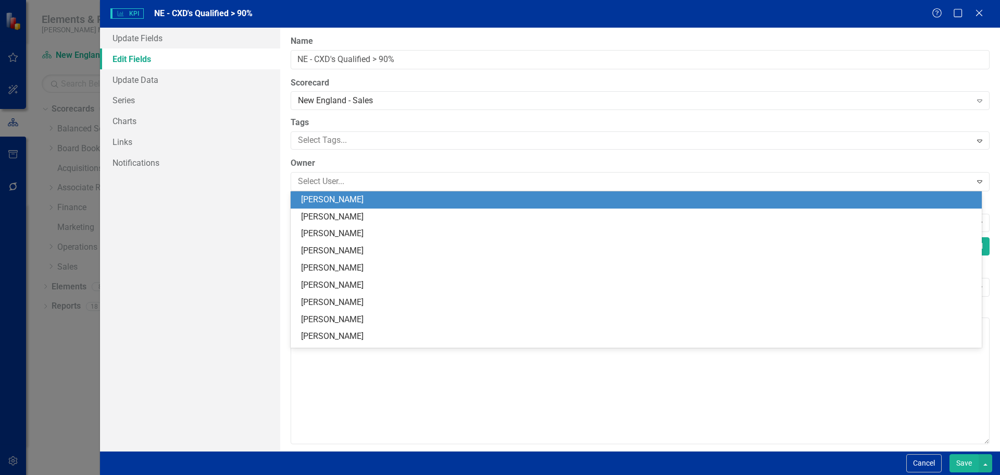
type input "h"
type input "jo"
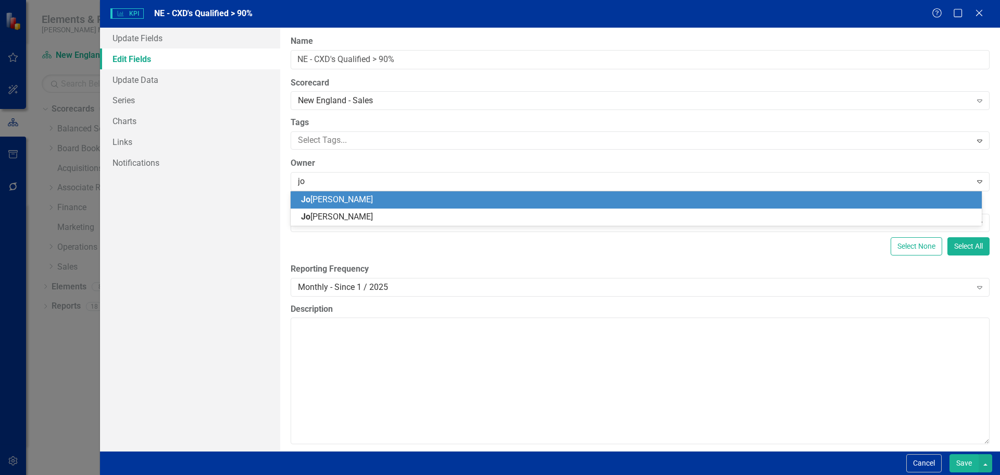
click at [335, 195] on span "Jo hn Dzindolet" at bounding box center [337, 199] width 72 height 10
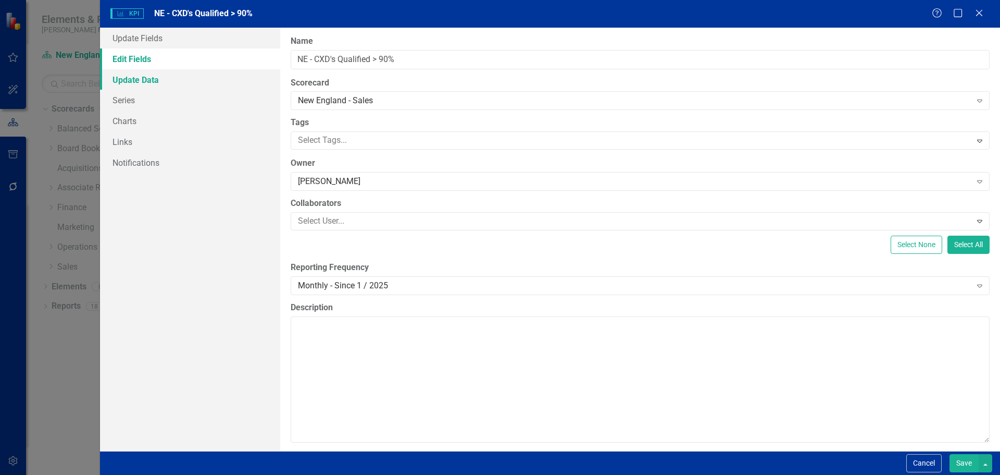
click at [163, 77] on link "Update Data" at bounding box center [190, 79] width 180 height 21
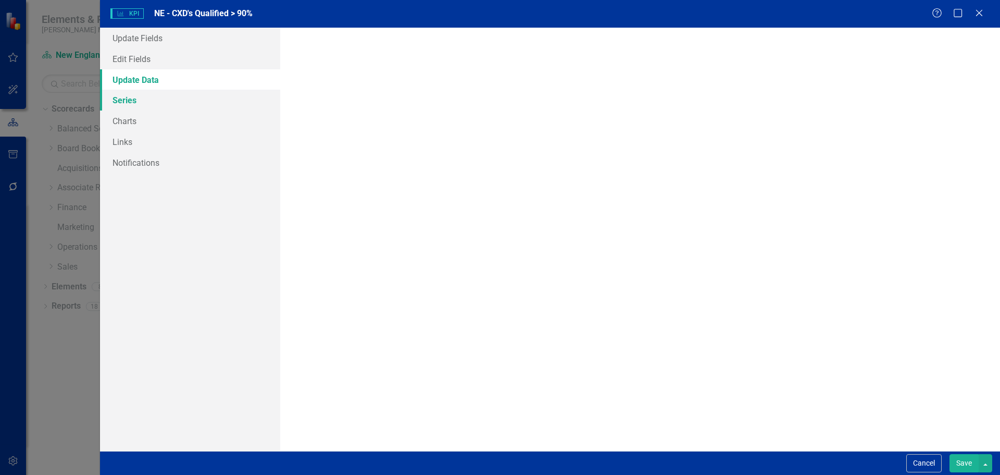
click at [164, 110] on link "Series" at bounding box center [190, 100] width 180 height 21
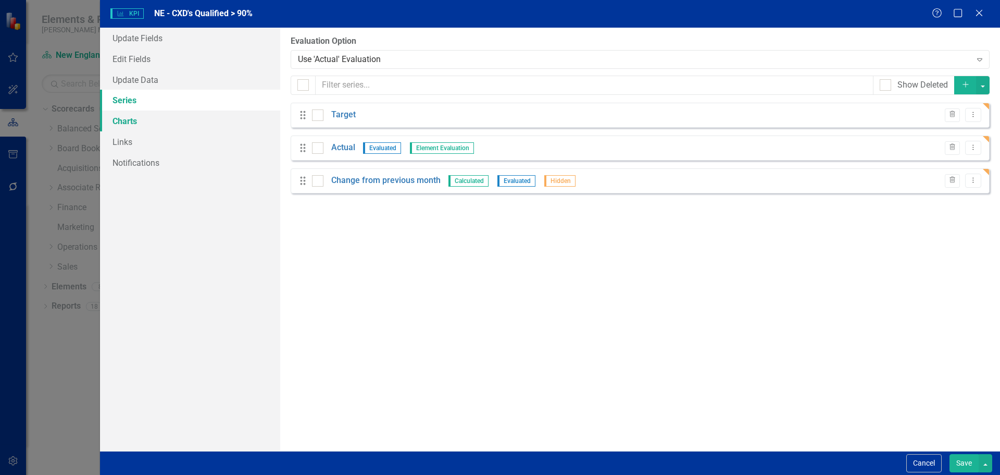
click at [163, 119] on link "Charts" at bounding box center [190, 120] width 180 height 21
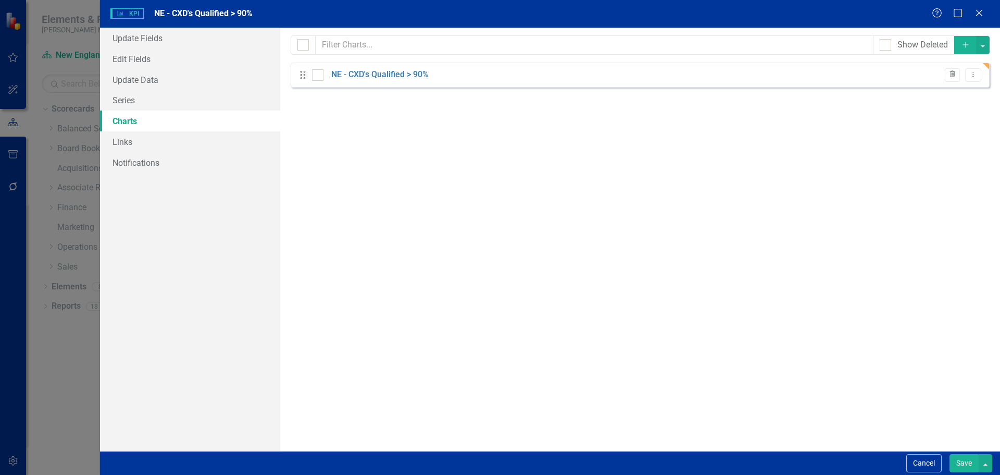
click at [962, 456] on button "Save" at bounding box center [964, 463] width 29 height 18
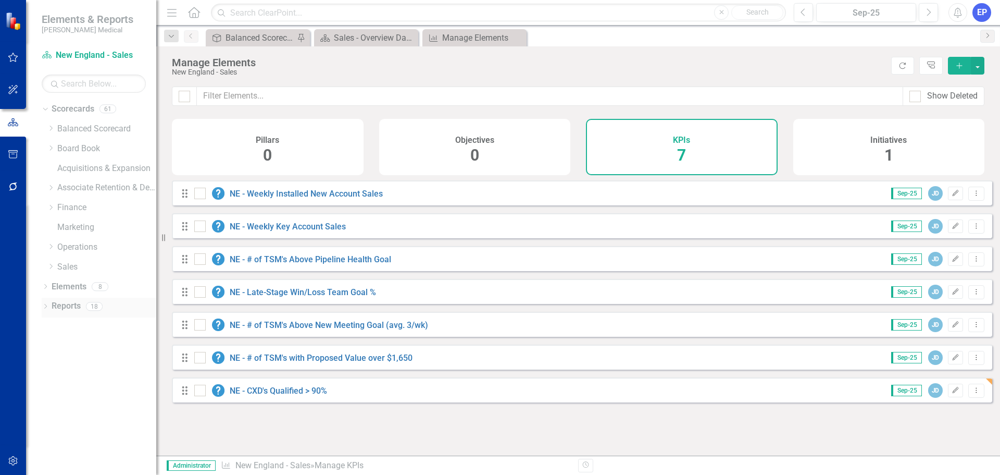
click at [80, 303] on link "Reports" at bounding box center [66, 306] width 29 height 12
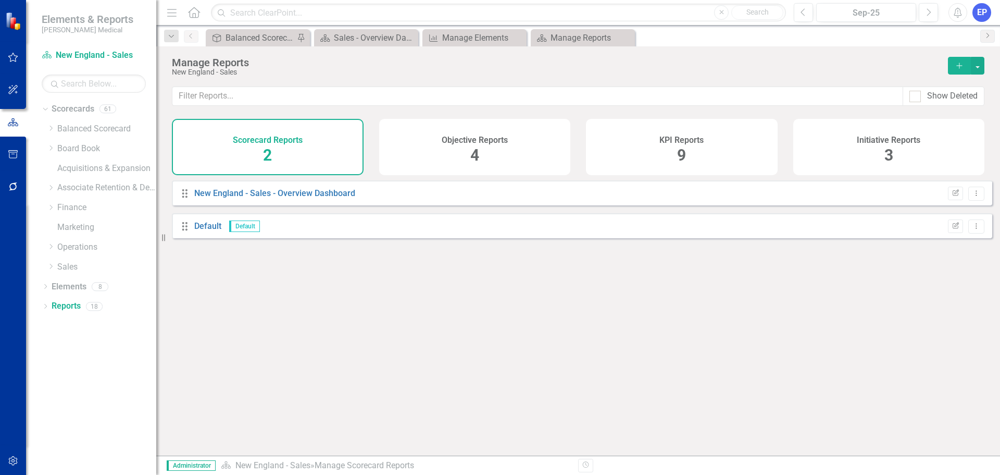
click at [671, 147] on div "KPI Reports 9" at bounding box center [682, 147] width 192 height 56
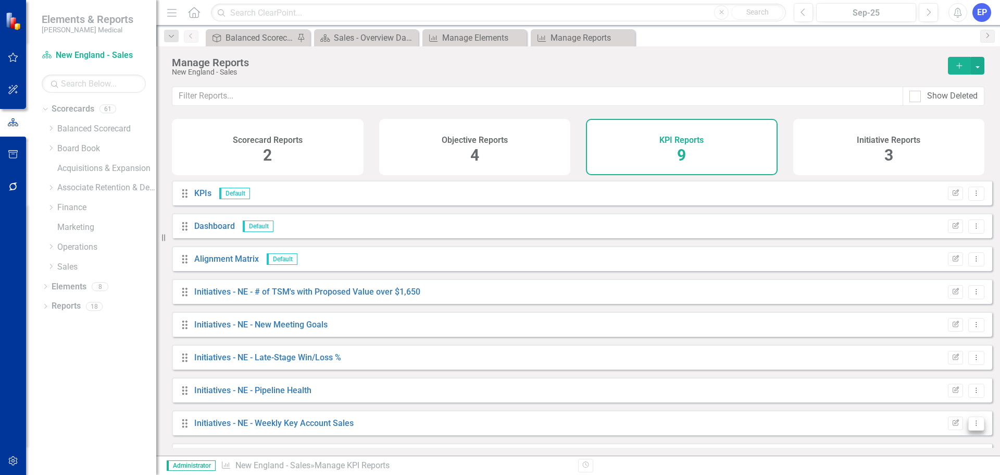
click at [972, 426] on icon "Dropdown Menu" at bounding box center [976, 422] width 9 height 7
click at [918, 399] on link "Copy Duplicate Report" at bounding box center [933, 394] width 86 height 19
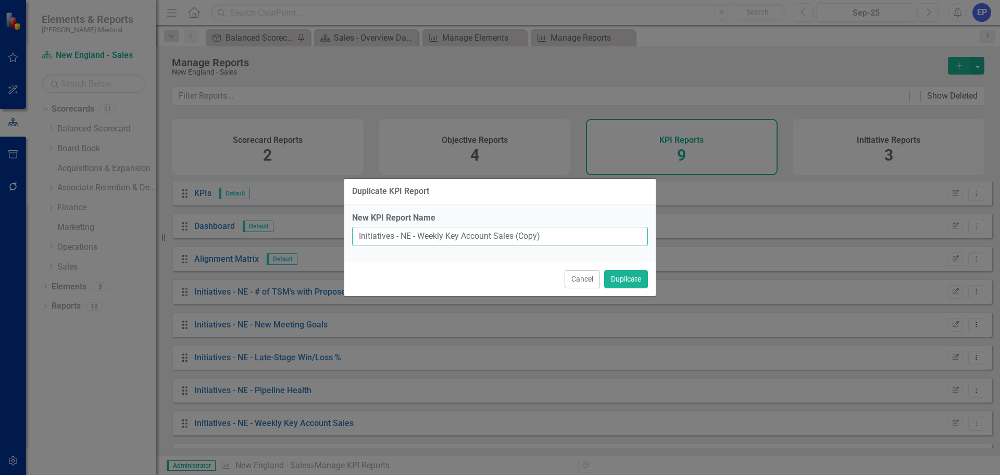
drag, startPoint x: 420, startPoint y: 234, endPoint x: 607, endPoint y: 232, distance: 187.0
click at [607, 232] on input "Initiatives - NE - Weekly Key Account Sales (Copy)" at bounding box center [500, 236] width 296 height 19
paste input "CXD's Qualified > 90%"
type input "Initiatives - NE - CXD's Qualified > 90%"
click at [619, 281] on button "Duplicate" at bounding box center [626, 279] width 44 height 18
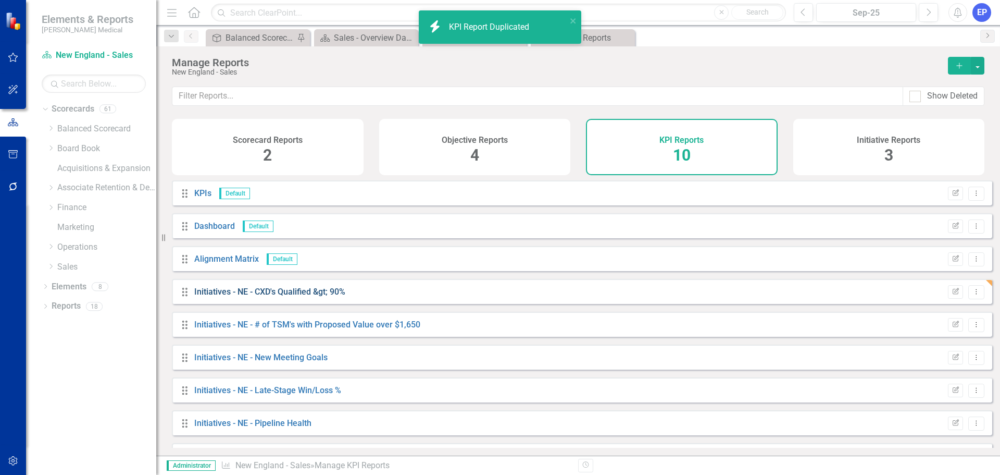
click at [339, 296] on link "Initiatives - NE - CXD's Qualified &gt; 90%" at bounding box center [269, 292] width 151 height 10
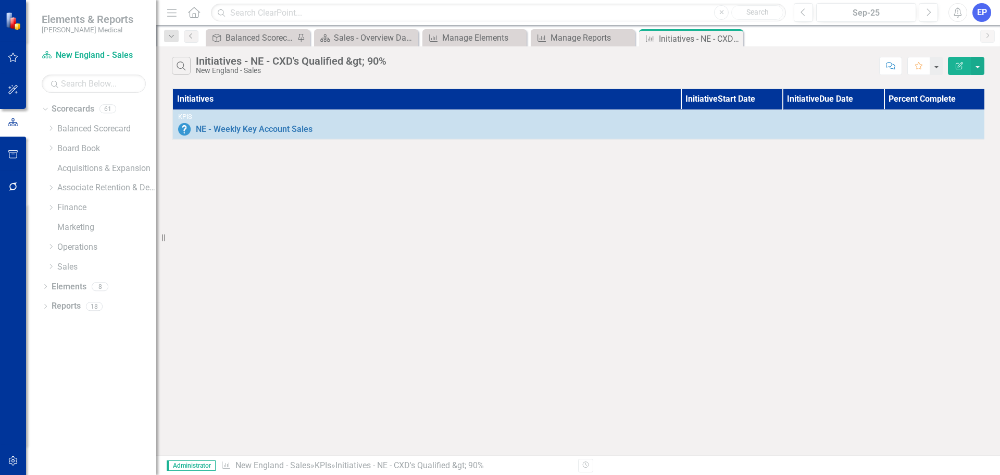
click at [954, 61] on button "Edit Report" at bounding box center [959, 66] width 23 height 18
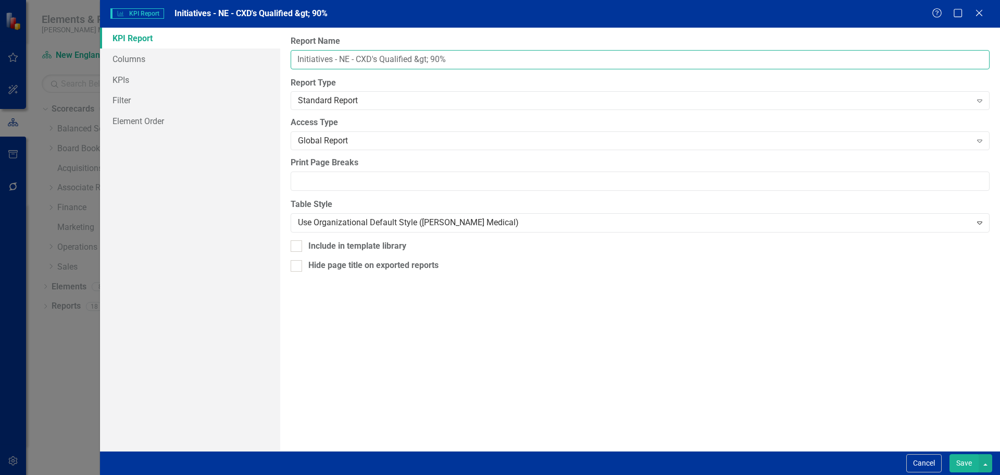
drag, startPoint x: 359, startPoint y: 58, endPoint x: 481, endPoint y: 52, distance: 121.5
click at [481, 52] on input "Initiatives - NE - CXD's Qualified &gt; 90%" at bounding box center [640, 59] width 699 height 19
paste input "CXD's Qualified > 90%"
type input "Initiatives - NE - CXD's Qualified > 90%"
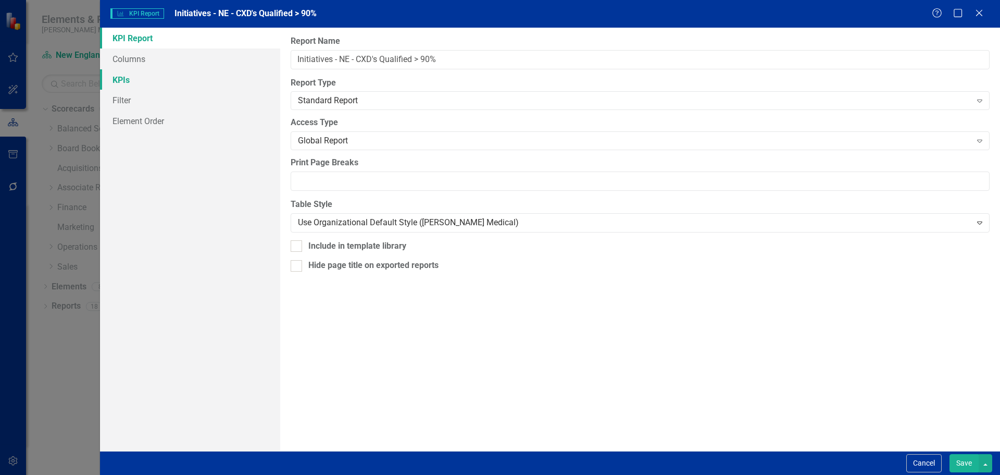
click at [141, 79] on link "KPIs" at bounding box center [190, 79] width 180 height 21
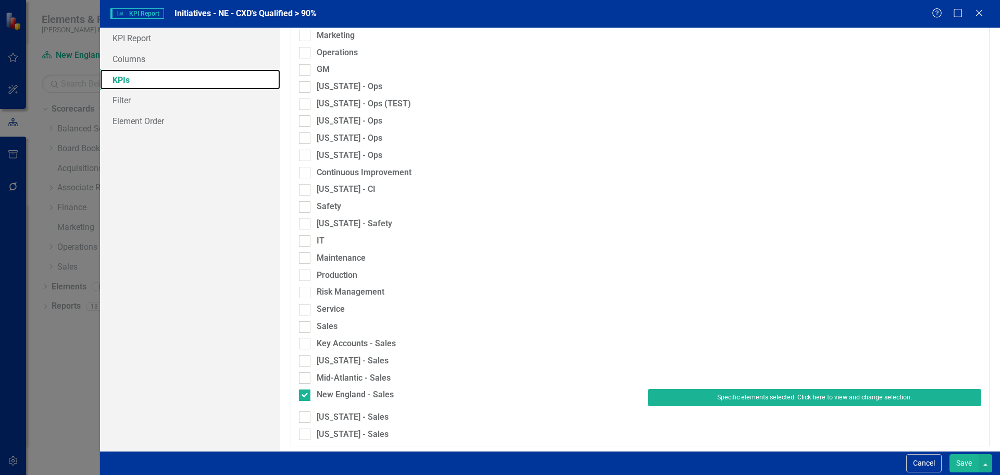
scroll to position [694, 0]
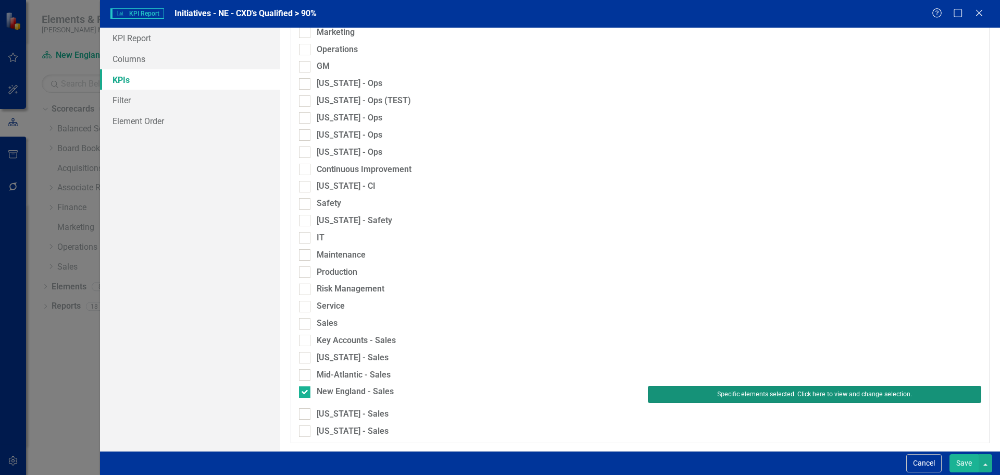
click at [657, 400] on button "Specific elements selected. Click here to view and change selection." at bounding box center [814, 393] width 333 height 17
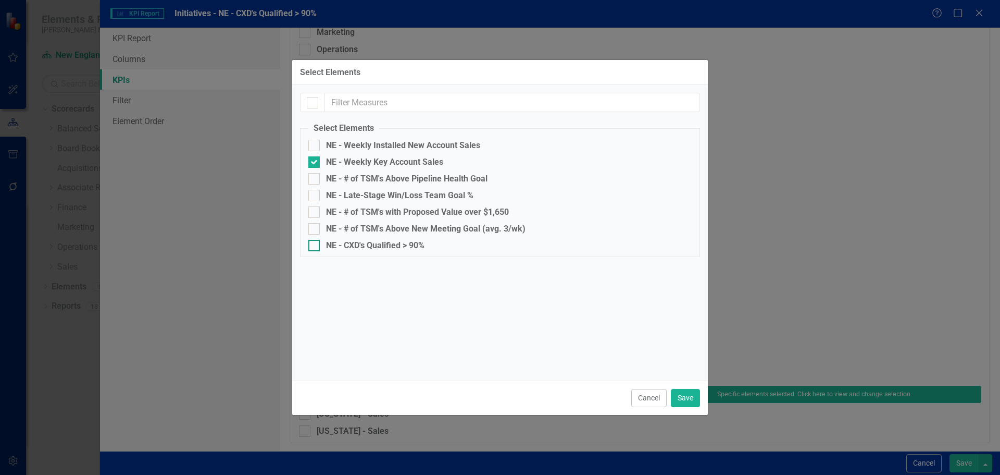
click at [413, 245] on div "NE - CXD's Qualified > 90%" at bounding box center [375, 245] width 98 height 9
click at [315, 245] on input "NE - CXD's Qualified > 90%" at bounding box center [311, 243] width 7 height 7
checkbox input "true"
click at [406, 161] on div "NE - Weekly Key Account Sales" at bounding box center [384, 161] width 117 height 9
click at [315, 161] on input "NE - Weekly Key Account Sales" at bounding box center [311, 159] width 7 height 7
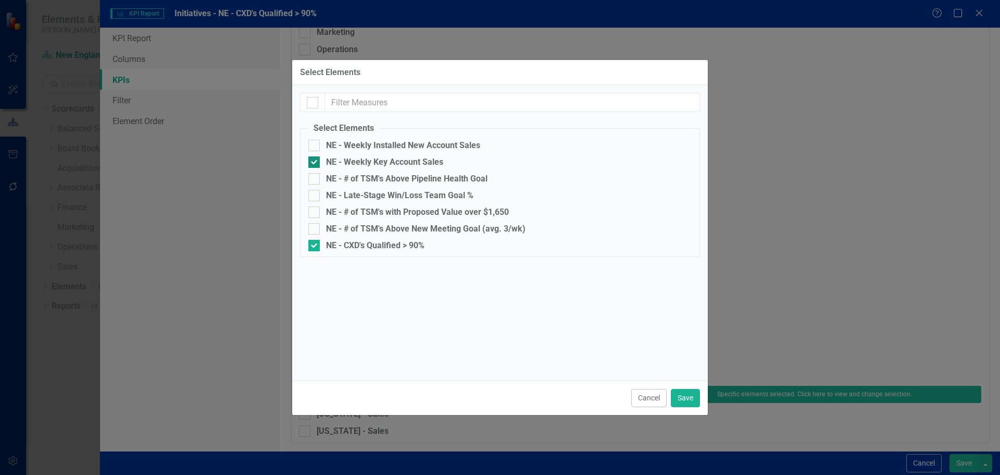
checkbox input "false"
click at [689, 391] on button "Save" at bounding box center [685, 398] width 29 height 18
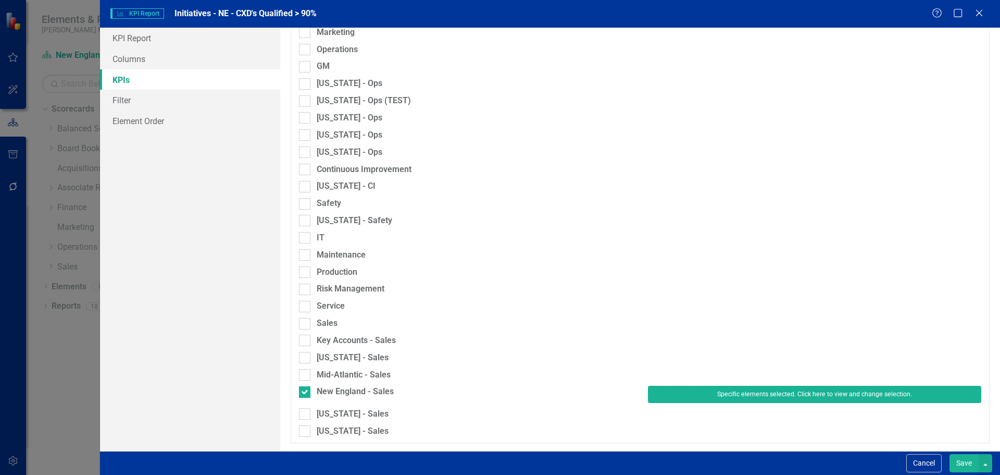
click at [957, 461] on button "Save" at bounding box center [964, 463] width 29 height 18
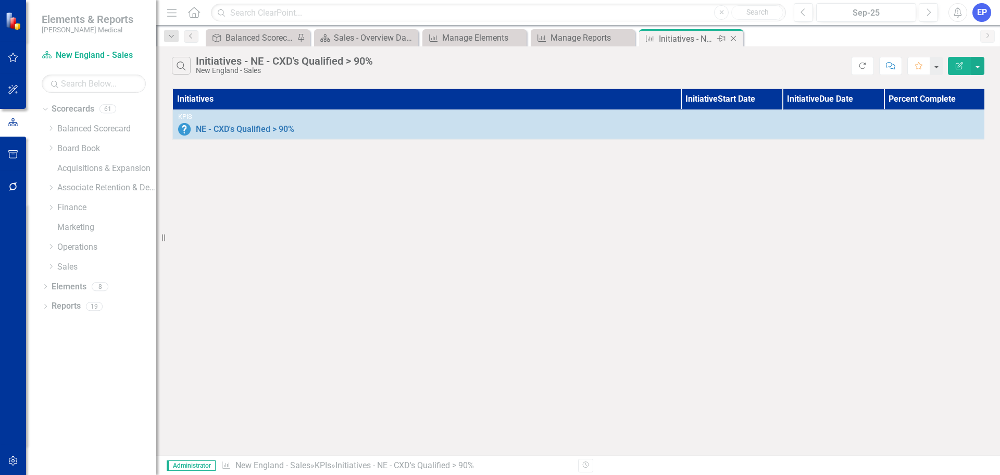
click at [735, 39] on icon "Close" at bounding box center [733, 38] width 10 height 8
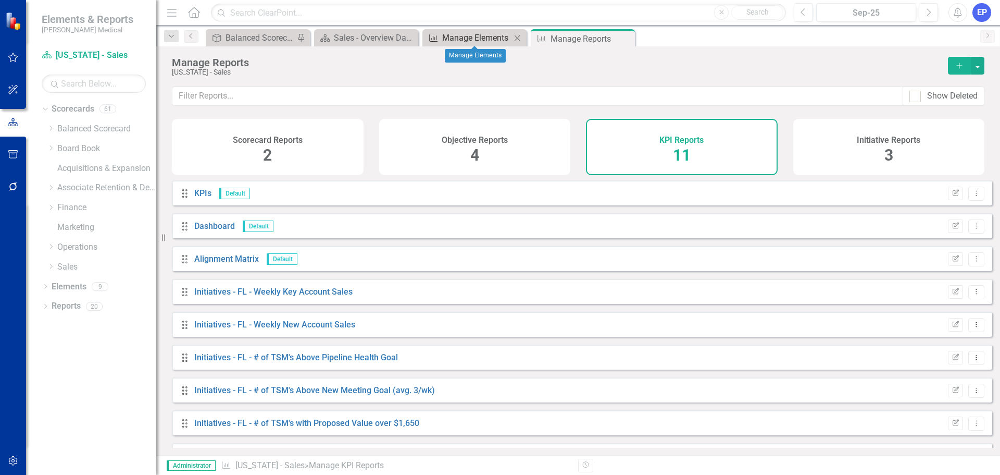
click at [472, 33] on div "Manage Elements" at bounding box center [476, 37] width 69 height 13
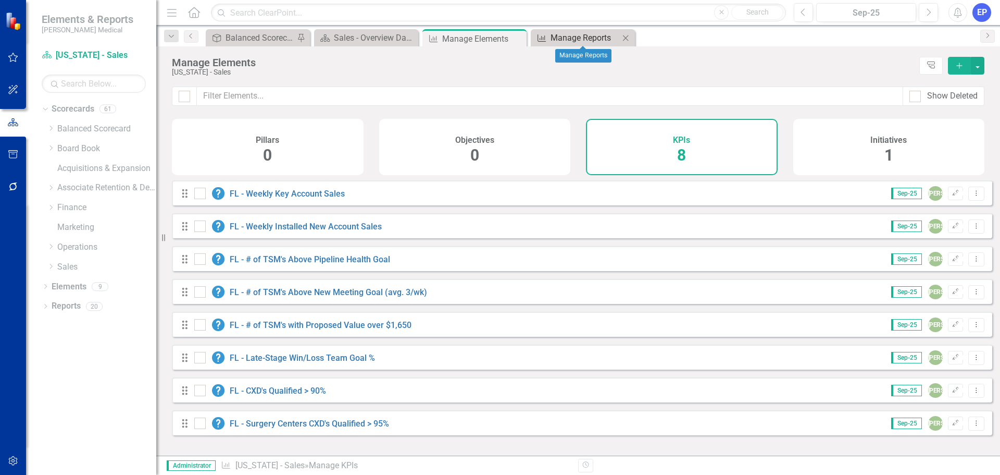
click at [567, 39] on div "Manage Reports" at bounding box center [585, 37] width 69 height 13
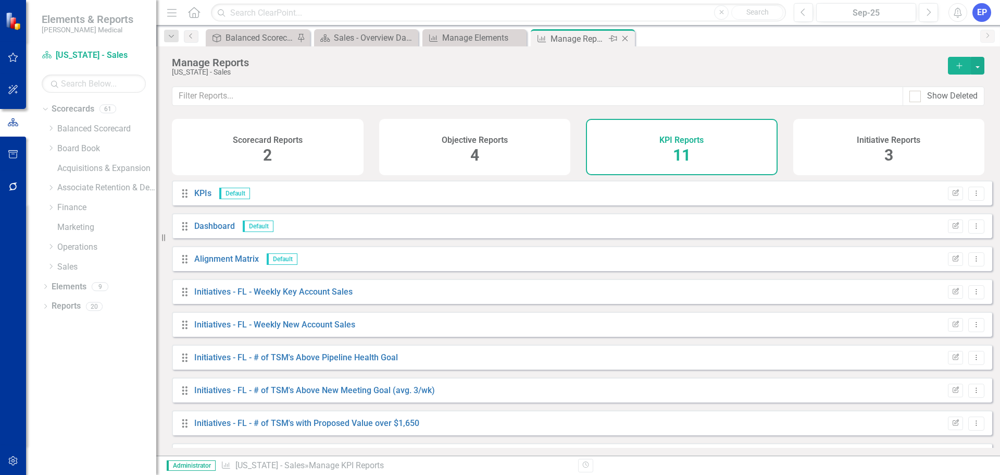
click at [627, 35] on icon "Close" at bounding box center [625, 38] width 10 height 8
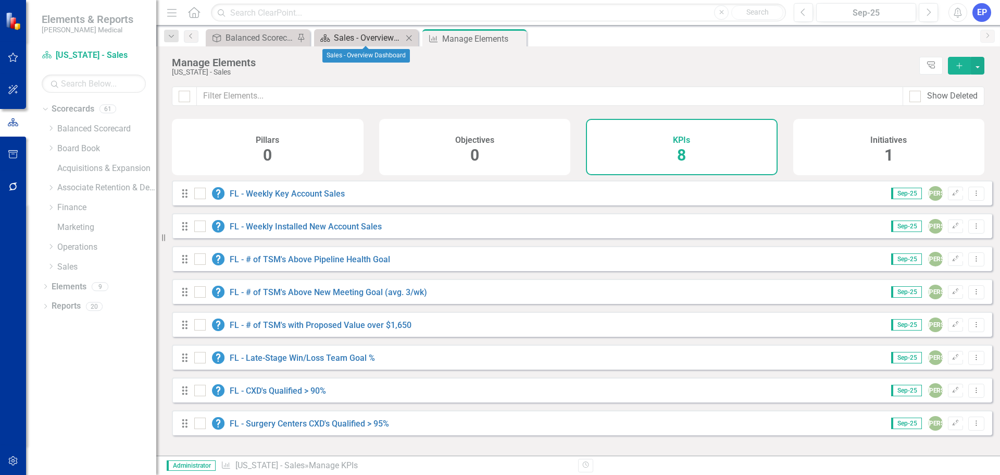
click at [345, 36] on div "Sales - Overview Dashboard" at bounding box center [368, 37] width 69 height 13
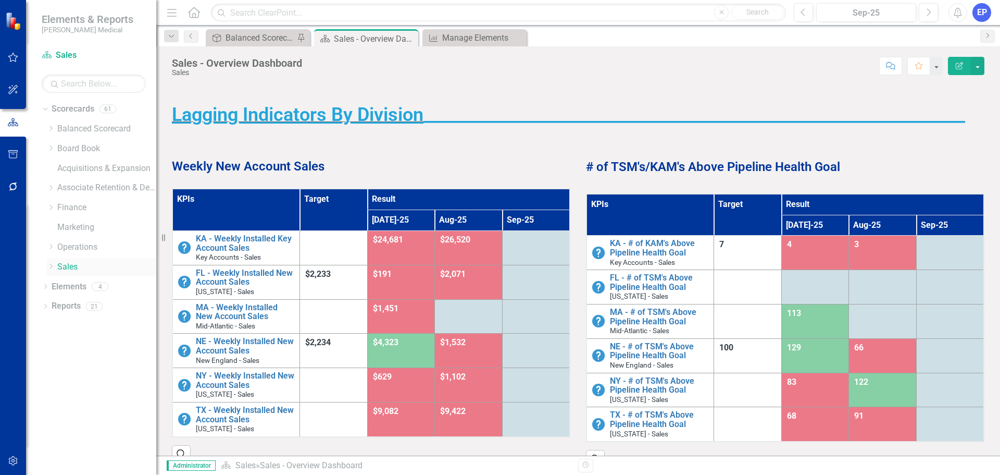
click at [49, 267] on icon "Dropdown" at bounding box center [51, 266] width 8 height 6
click at [79, 321] on link "Mid-Atlantic - Sales" at bounding box center [112, 326] width 89 height 12
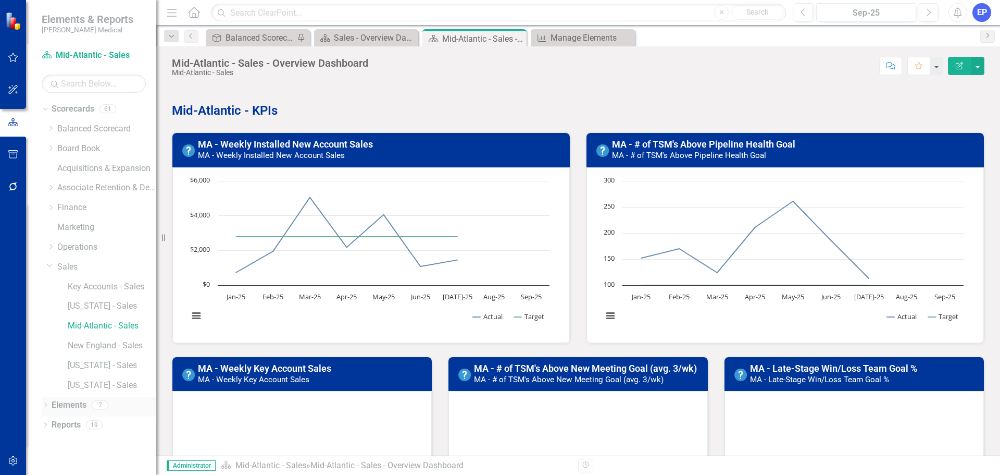
click at [75, 408] on link "Elements" at bounding box center [69, 405] width 35 height 12
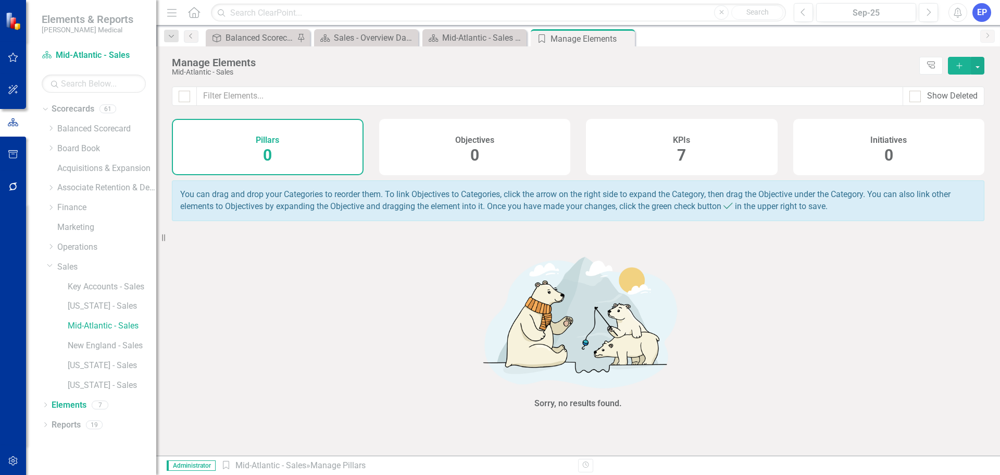
click at [686, 146] on span "7" at bounding box center [681, 155] width 9 height 18
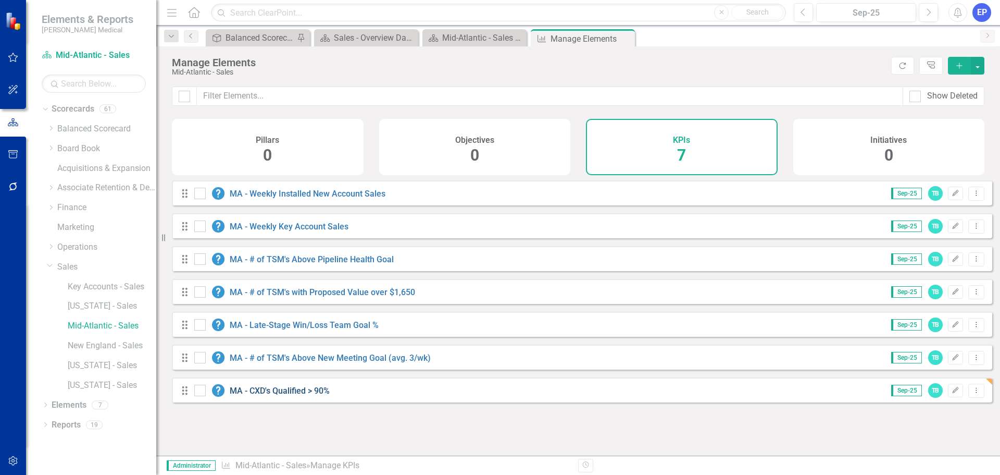
click at [297, 395] on link "MA - CXD's Qualified > 90%" at bounding box center [280, 390] width 100 height 10
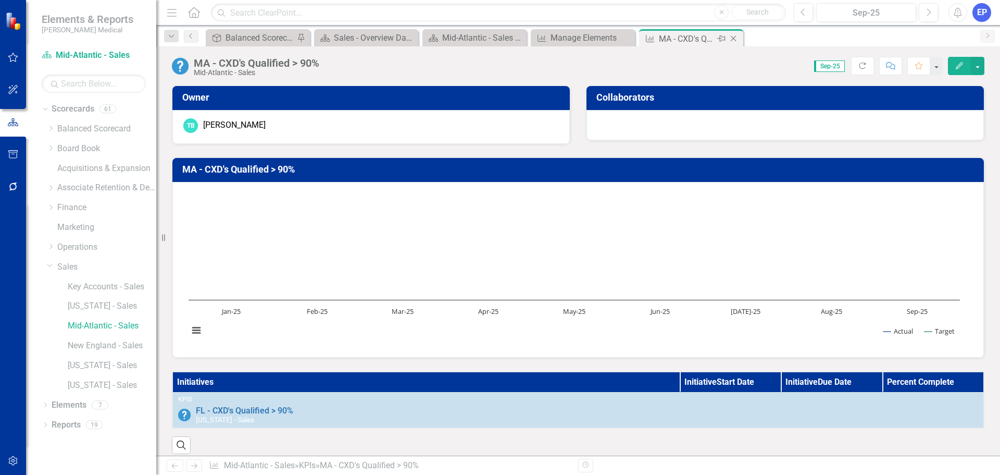
click at [736, 36] on icon at bounding box center [734, 39] width 6 height 6
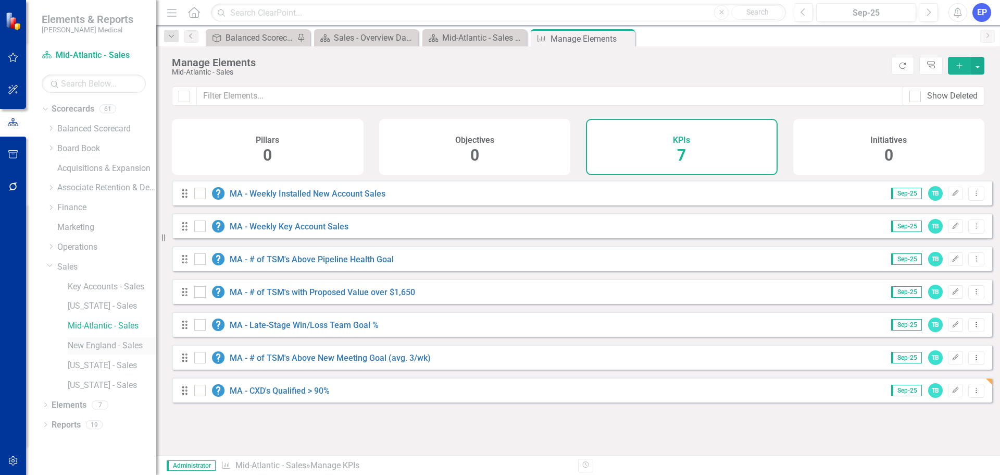
click at [96, 344] on link "New England - Sales" at bounding box center [112, 346] width 89 height 12
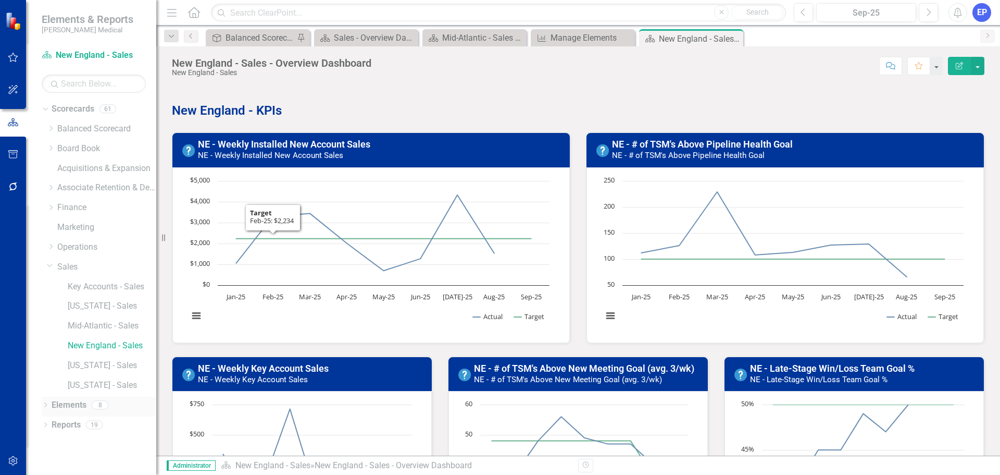
click at [65, 403] on link "Elements" at bounding box center [69, 405] width 35 height 12
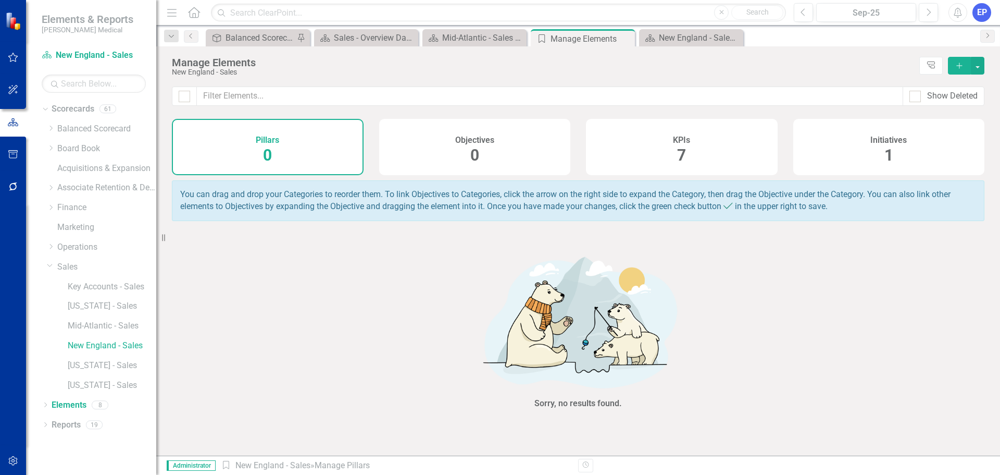
click at [674, 144] on h4 "KPIs" at bounding box center [681, 139] width 17 height 9
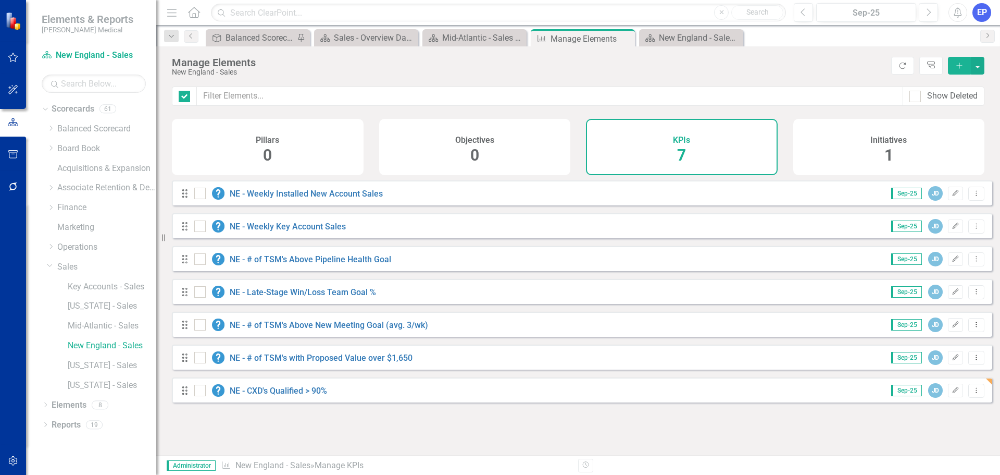
checkbox input "false"
click at [310, 395] on link "NE - CXD's Qualified > 90%" at bounding box center [278, 390] width 97 height 10
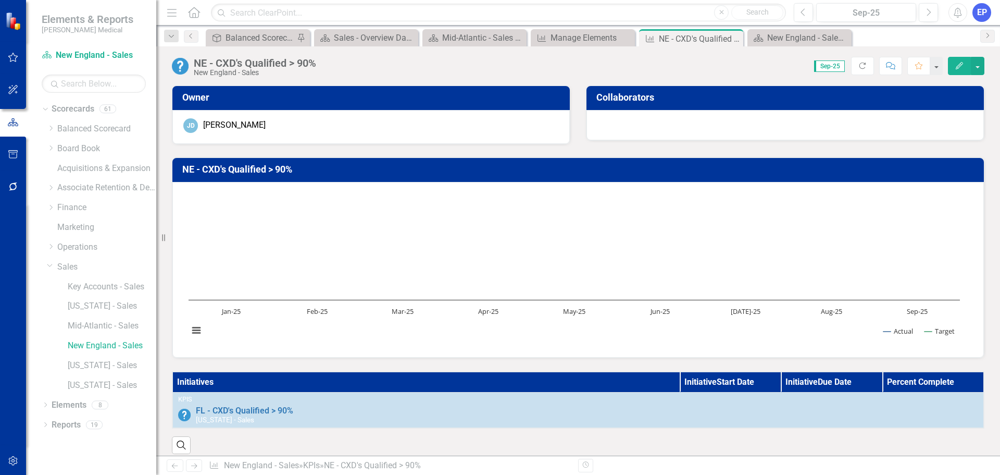
click at [569, 380] on th "Initiatives" at bounding box center [425, 381] width 507 height 21
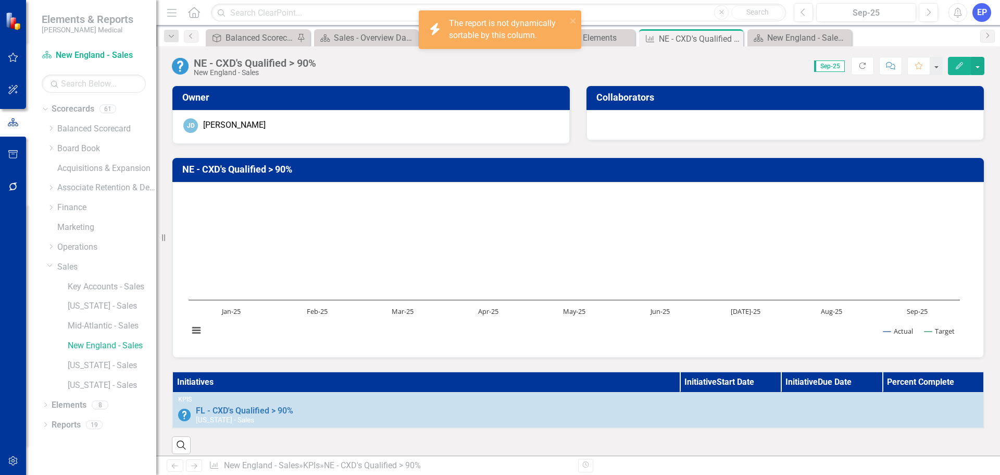
click at [569, 380] on th "Initiatives" at bounding box center [425, 381] width 507 height 21
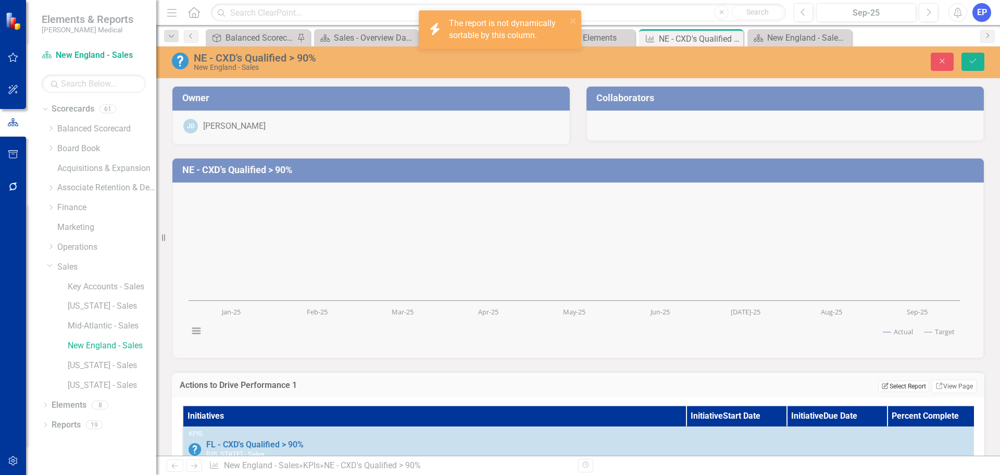
click at [908, 385] on button "Edit Report Select Report" at bounding box center [903, 385] width 51 height 11
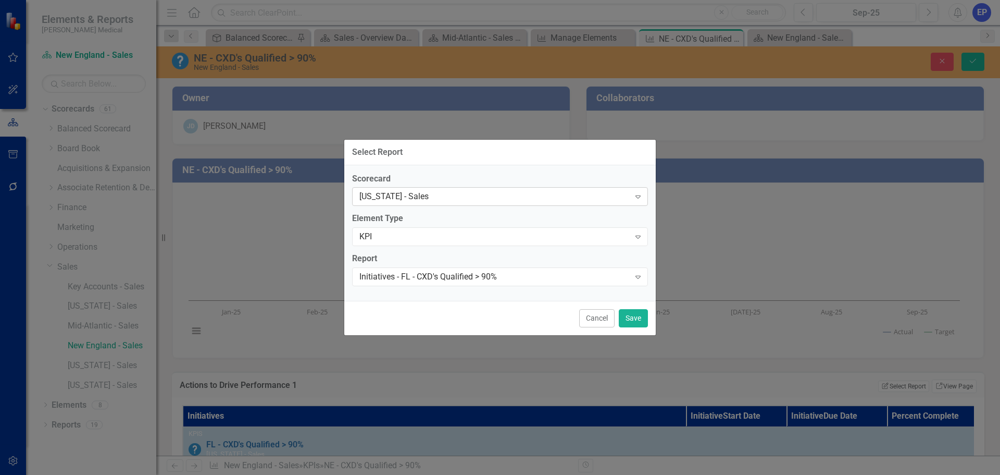
click at [507, 197] on div "[US_STATE] - Sales" at bounding box center [494, 197] width 270 height 12
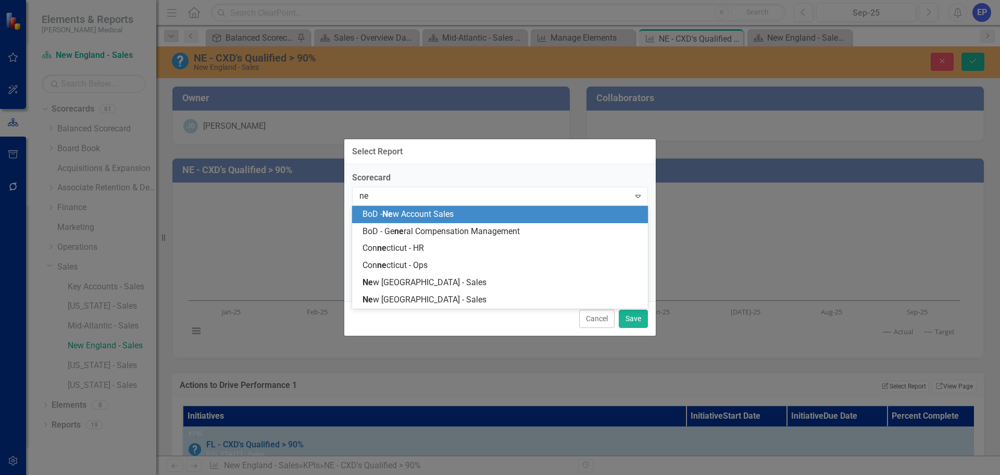
type input "new"
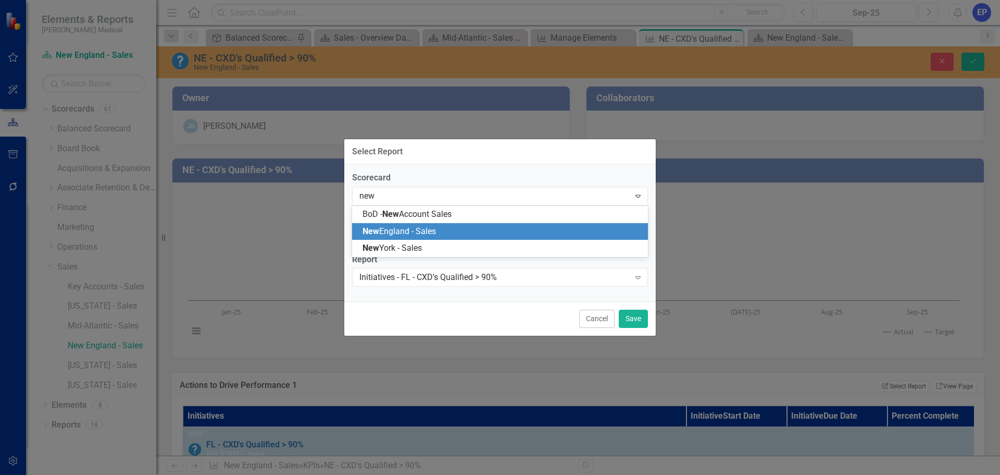
click at [466, 234] on div "New England - Sales" at bounding box center [502, 232] width 279 height 12
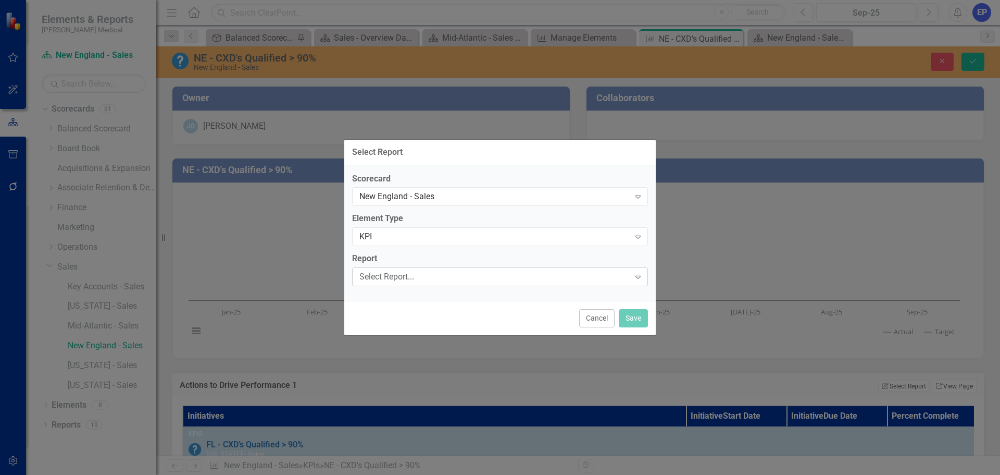
click at [458, 279] on div "Select Report..." at bounding box center [494, 277] width 270 height 12
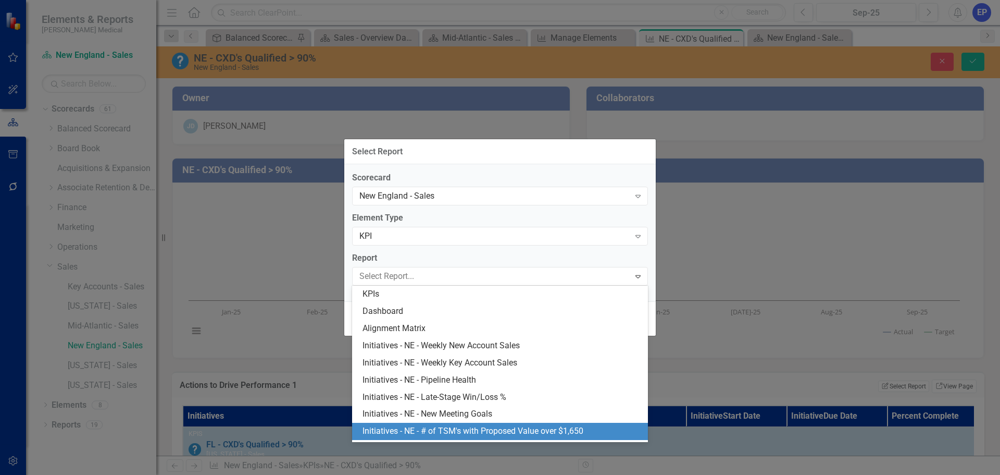
scroll to position [15, 0]
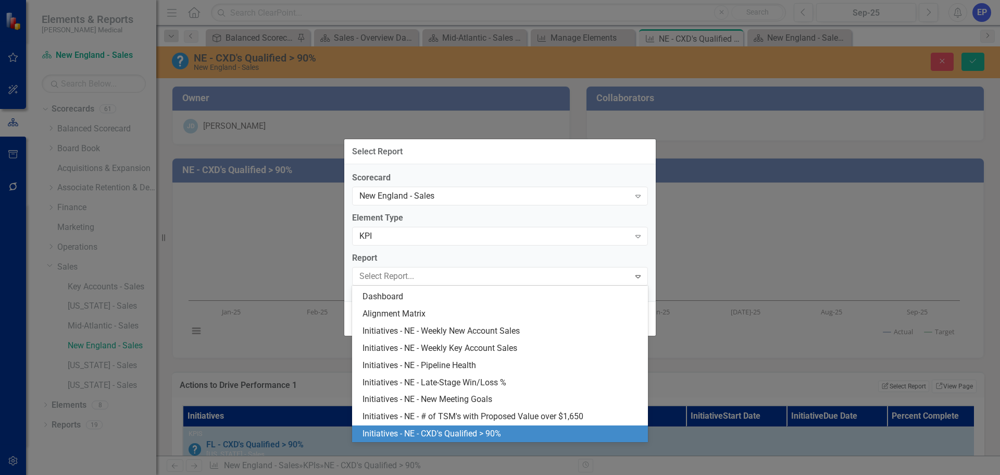
click at [485, 430] on div "Initiatives - NE - CXD's Qualified > 90%" at bounding box center [502, 434] width 279 height 12
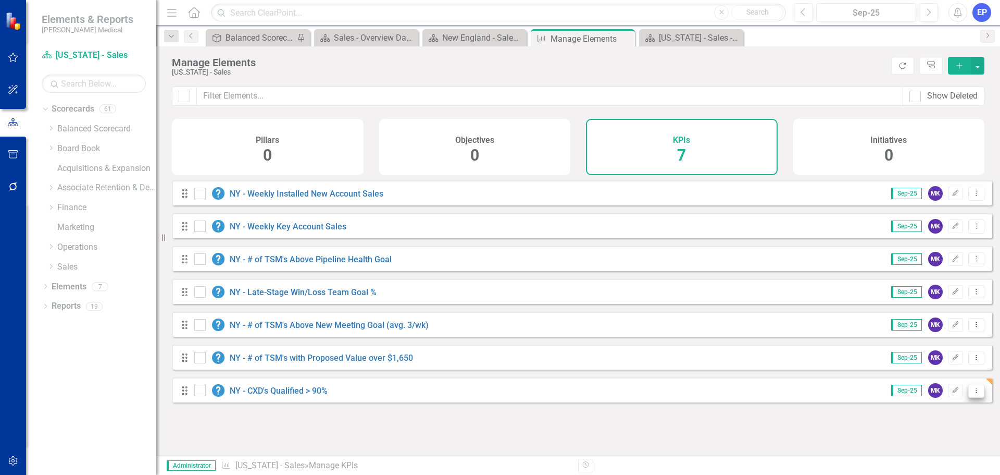
click at [972, 393] on icon "Dropdown Menu" at bounding box center [976, 390] width 9 height 7
click at [927, 360] on link "Copy Duplicate KPI" at bounding box center [935, 361] width 82 height 19
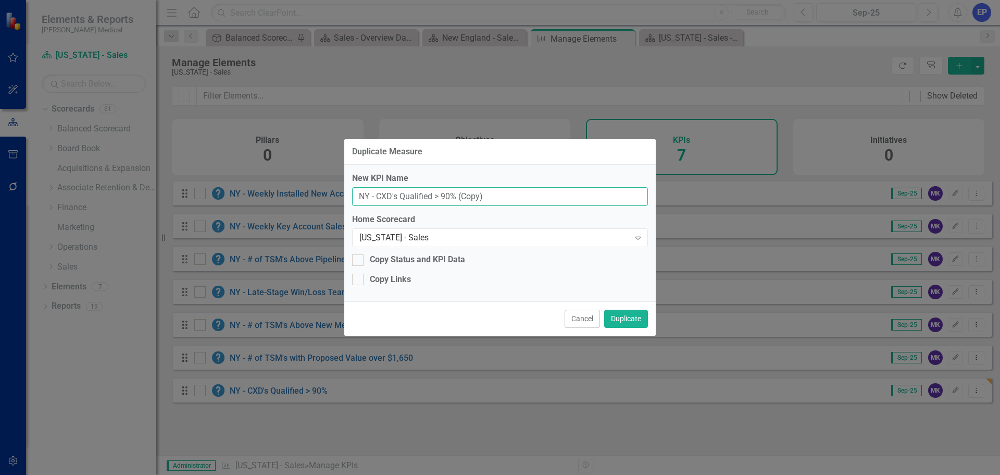
click at [365, 194] on input "NY - CXD's Qualified > 90% (Copy)" at bounding box center [500, 196] width 296 height 19
click at [391, 229] on div "New York - Sales Expand" at bounding box center [500, 237] width 296 height 19
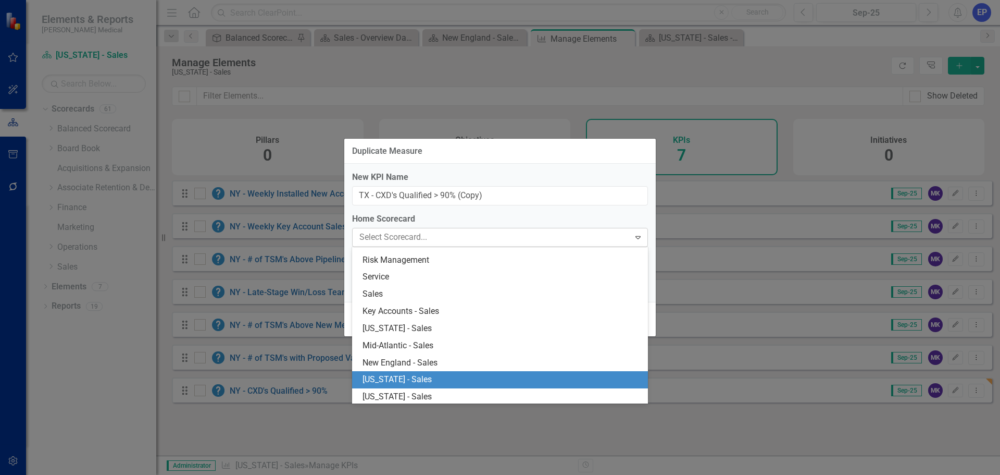
scroll to position [887, 0]
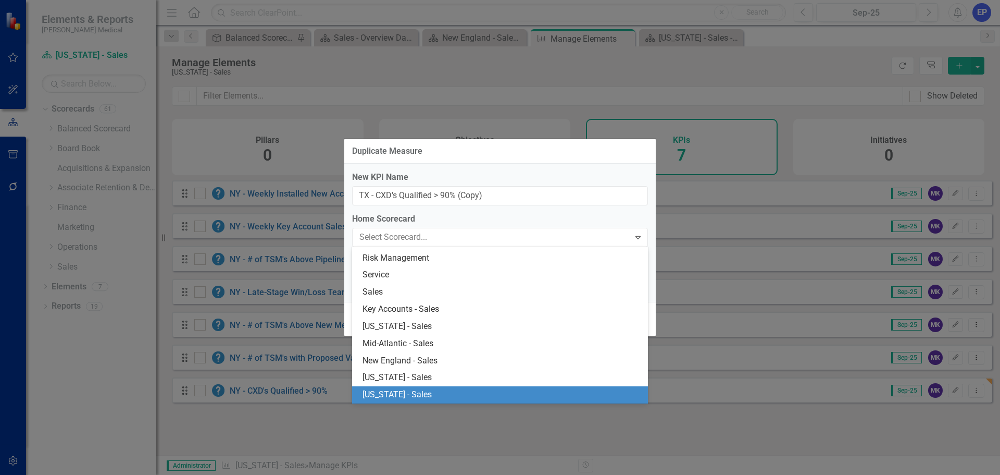
click at [403, 394] on div "[US_STATE] - Sales" at bounding box center [502, 395] width 279 height 12
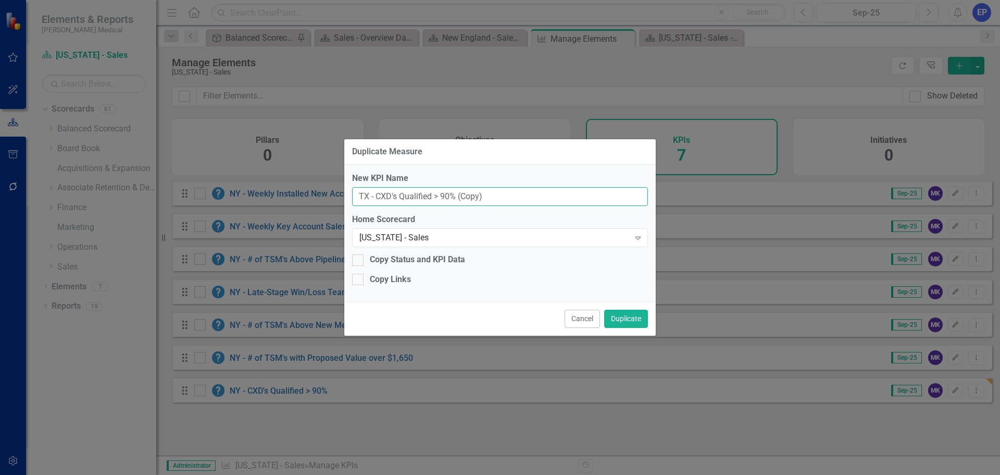
drag, startPoint x: 460, startPoint y: 198, endPoint x: 501, endPoint y: 196, distance: 40.7
click at [501, 196] on input "TX - CXD's Qualified > 90% (Copy)" at bounding box center [500, 196] width 296 height 19
type input "TX - CXD's Qualified > 90%"
click at [617, 317] on button "Duplicate" at bounding box center [626, 318] width 44 height 18
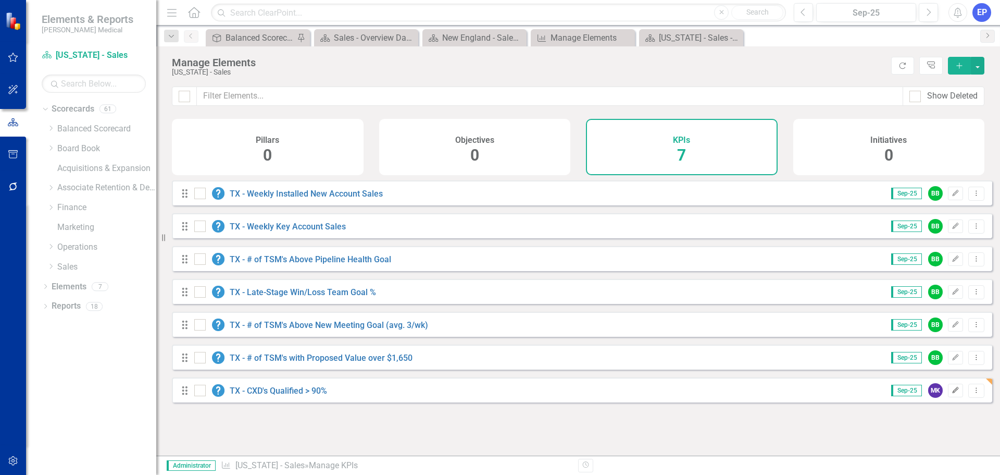
click at [952, 393] on icon "Edit" at bounding box center [956, 390] width 8 height 6
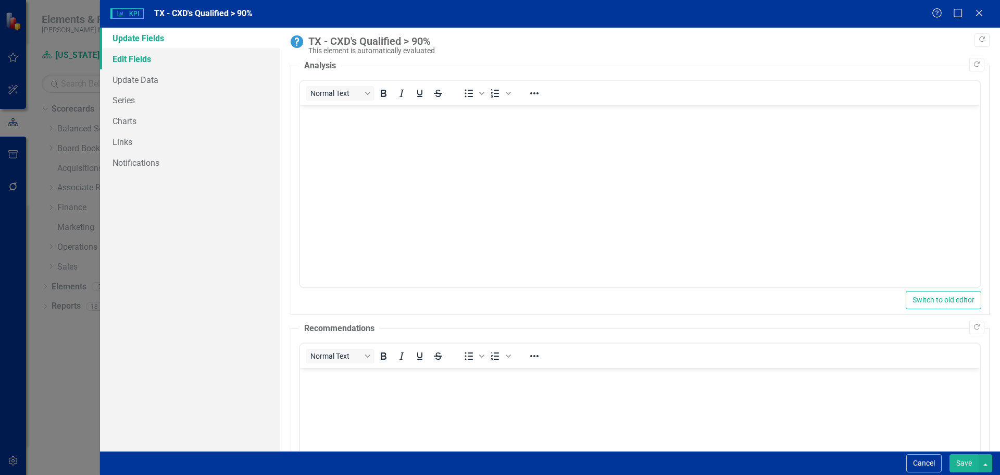
click at [201, 68] on link "Edit Fields" at bounding box center [190, 58] width 180 height 21
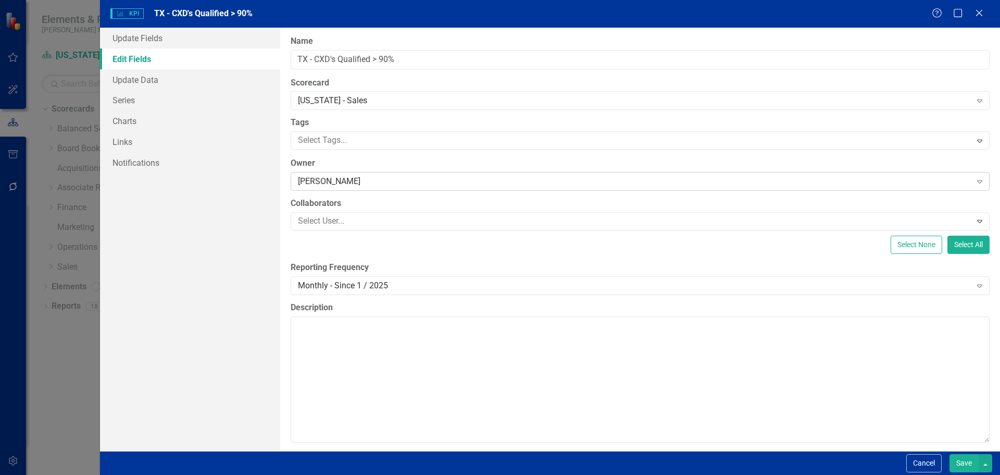
click at [313, 181] on div "[PERSON_NAME]" at bounding box center [635, 182] width 674 height 12
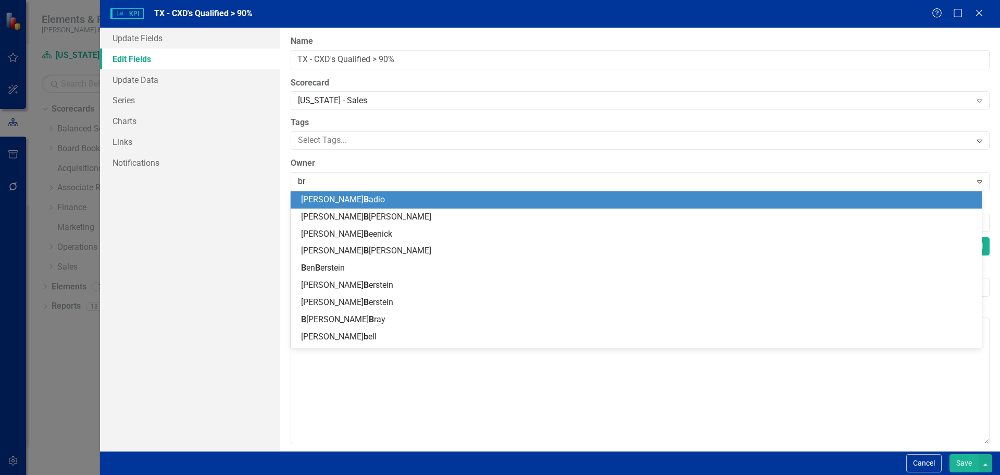
type input "bra"
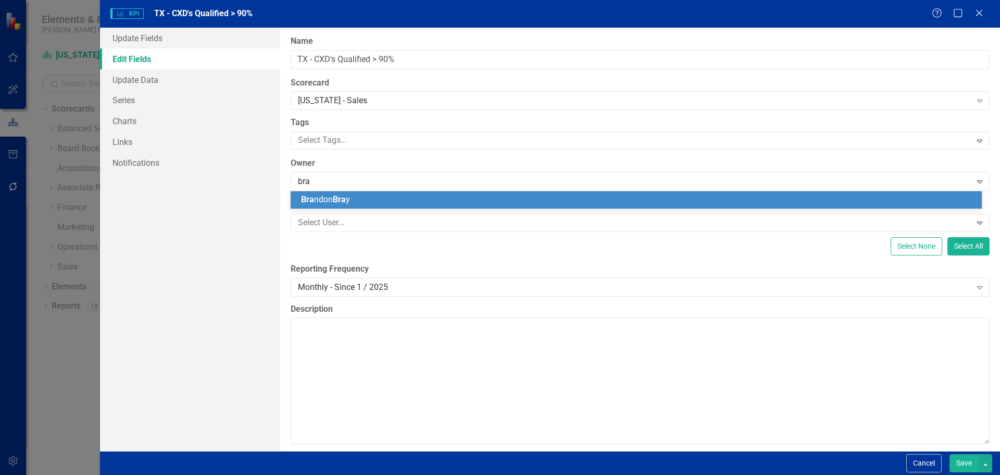
click at [328, 200] on span "Bra ndon Bra y" at bounding box center [325, 199] width 49 height 10
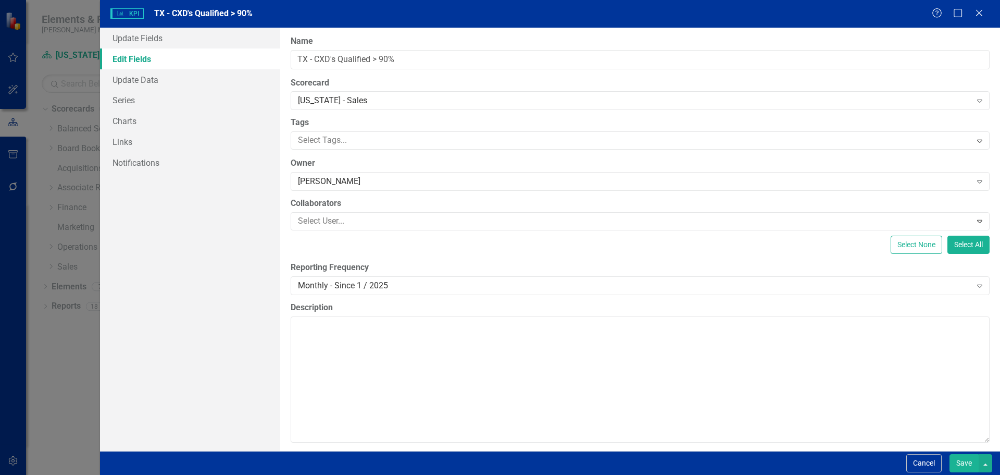
click at [964, 463] on button "Save" at bounding box center [964, 463] width 29 height 18
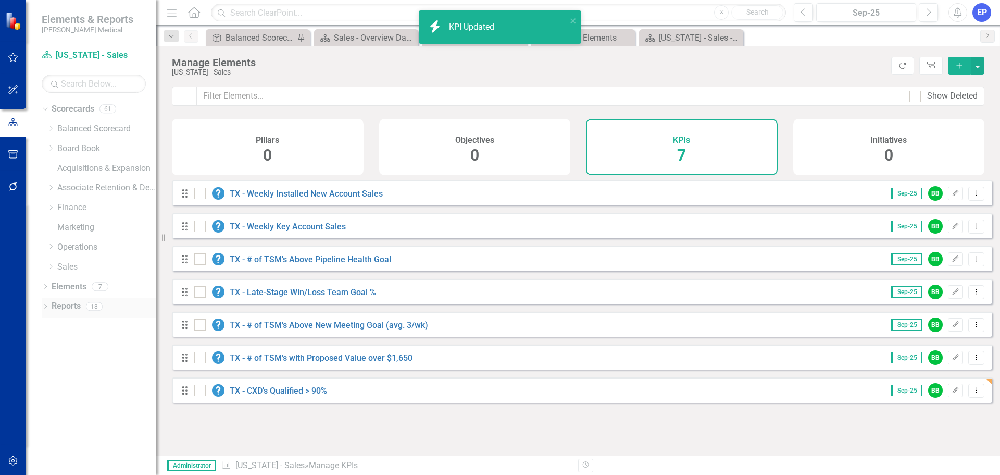
click at [70, 299] on div "Reports" at bounding box center [66, 305] width 29 height 17
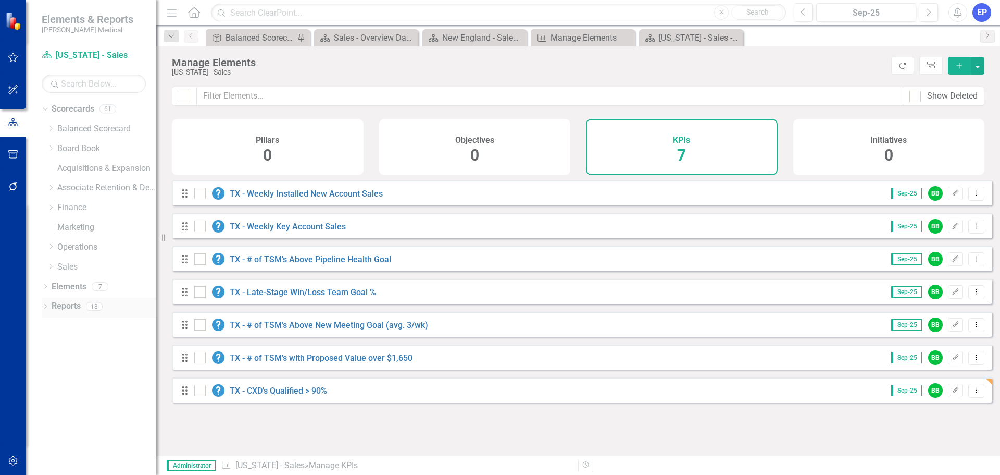
click at [73, 310] on link "Reports" at bounding box center [66, 306] width 29 height 12
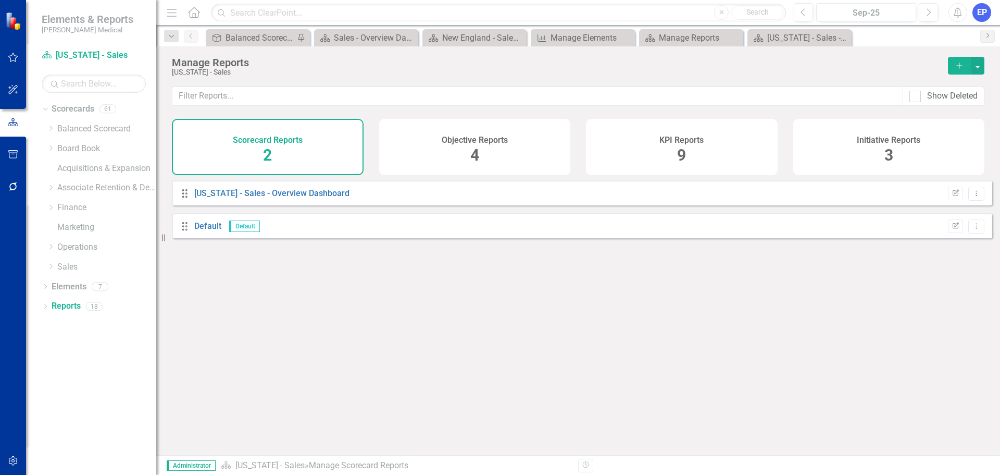
click at [716, 149] on div "KPI Reports 9" at bounding box center [682, 147] width 192 height 56
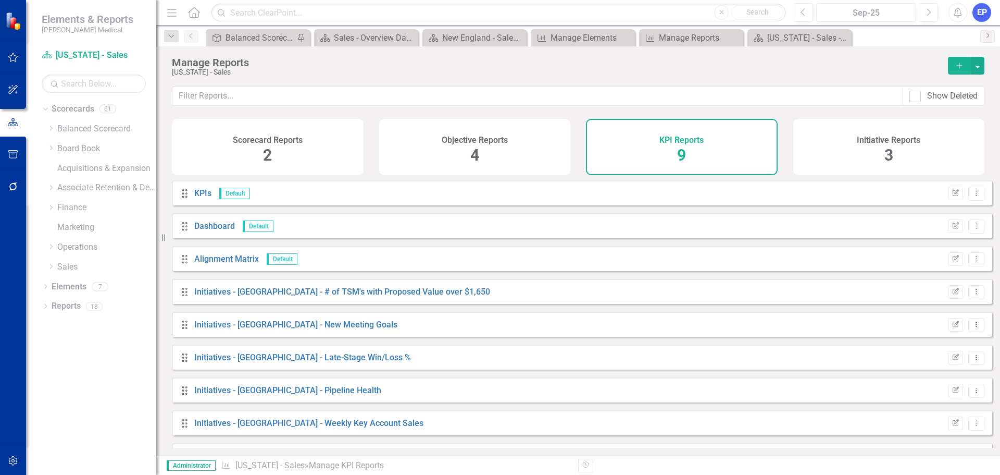
click at [977, 337] on div "Drag Initiatives - TX - New Meeting Goals Edit Report Dropdown Menu" at bounding box center [582, 324] width 820 height 25
click at [972, 328] on icon "Dropdown Menu" at bounding box center [976, 324] width 9 height 7
click at [929, 389] on link "Copy Duplicate Report" at bounding box center [933, 388] width 86 height 19
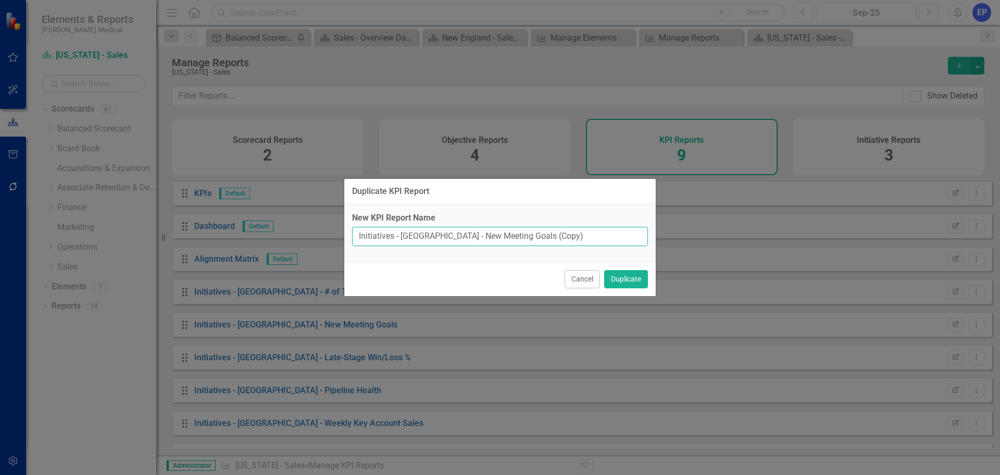
drag, startPoint x: 419, startPoint y: 234, endPoint x: 599, endPoint y: 233, distance: 179.7
click at [599, 233] on input "Initiatives - TX - New Meeting Goals (Copy)" at bounding box center [500, 236] width 296 height 19
paste input "CXD's Qualified > 90%"
type input "Initiatives - TX - CXD's Qualified > 90%"
click at [608, 281] on button "Duplicate" at bounding box center [626, 279] width 44 height 18
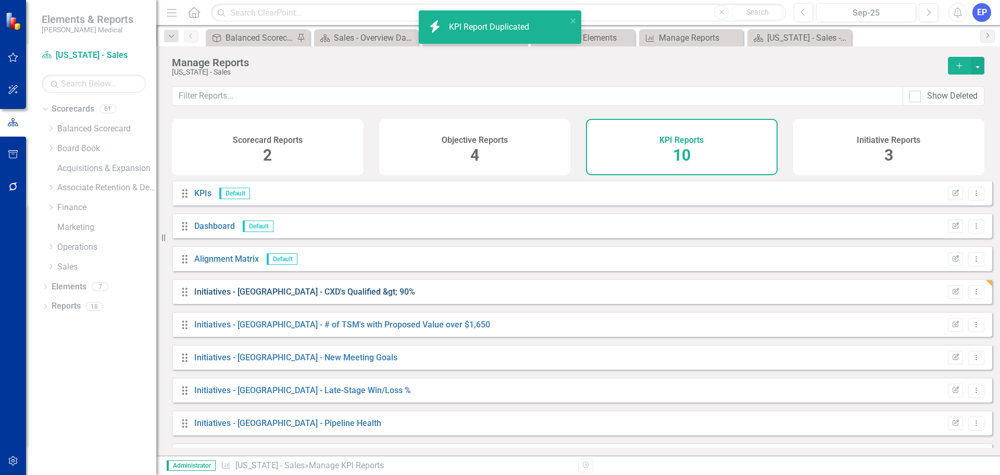
click at [338, 296] on link "Initiatives - TX - CXD's Qualified &gt; 90%" at bounding box center [304, 292] width 221 height 10
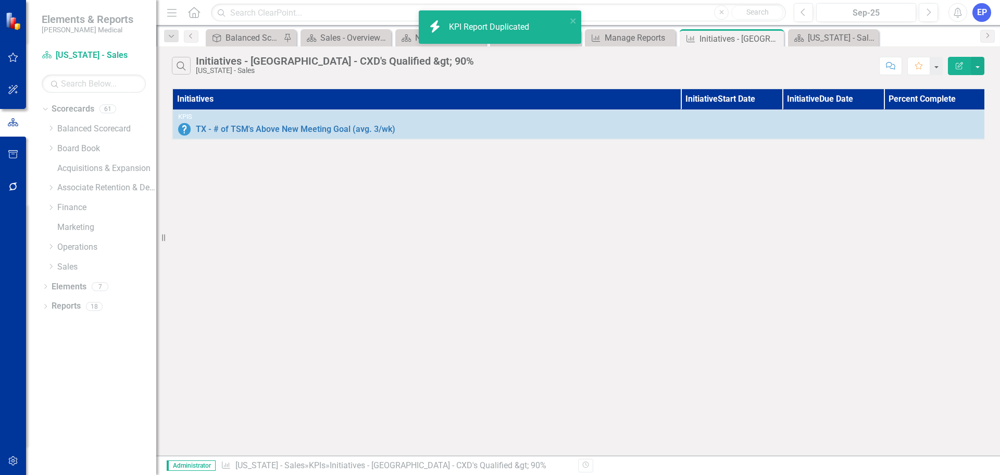
click at [956, 62] on icon "Edit Report" at bounding box center [959, 65] width 9 height 7
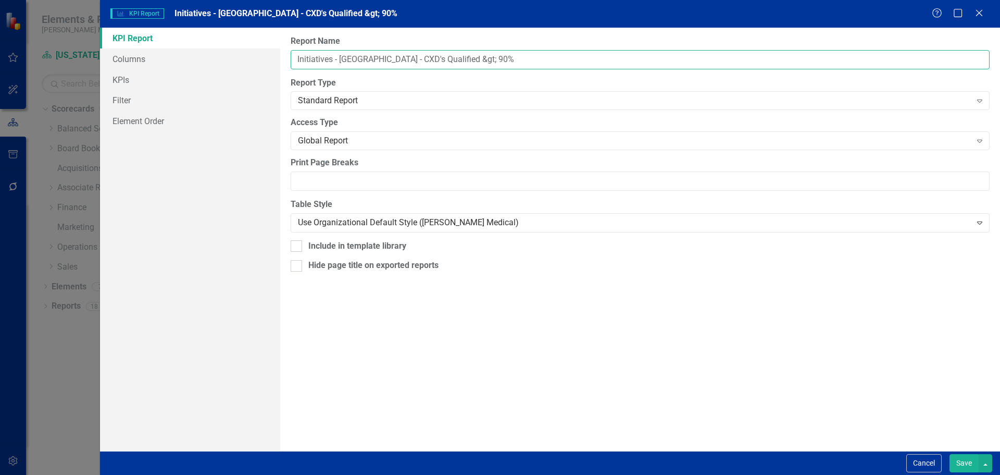
drag, startPoint x: 358, startPoint y: 59, endPoint x: 462, endPoint y: 59, distance: 103.7
click at [462, 59] on input "Initiatives - TX - CXD's Qualified &gt; 90%" at bounding box center [640, 59] width 699 height 19
paste input ">"
type input "Initiatives - TX - CXD's Qualified > 90%"
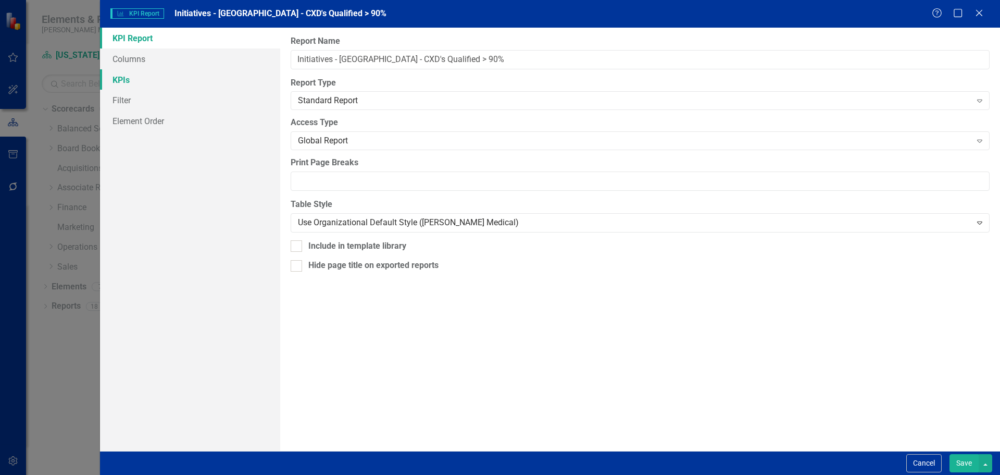
click at [195, 79] on link "KPIs" at bounding box center [190, 79] width 180 height 21
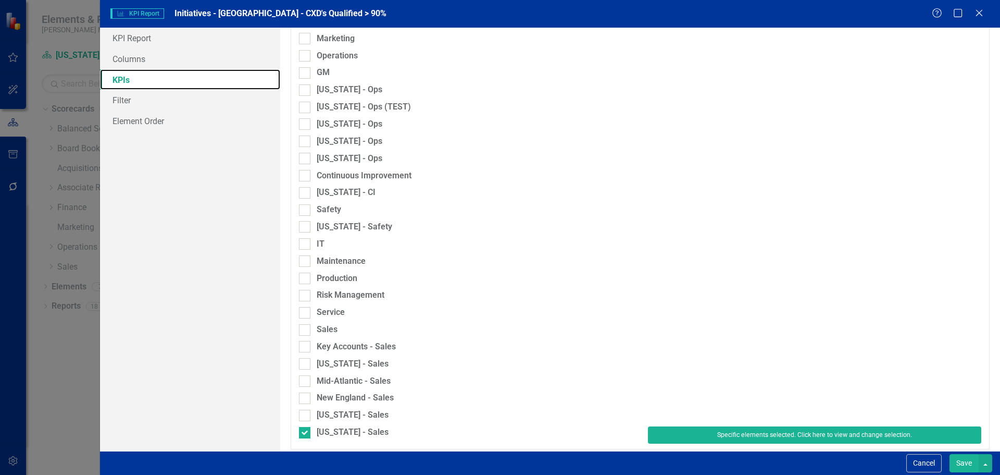
scroll to position [694, 0]
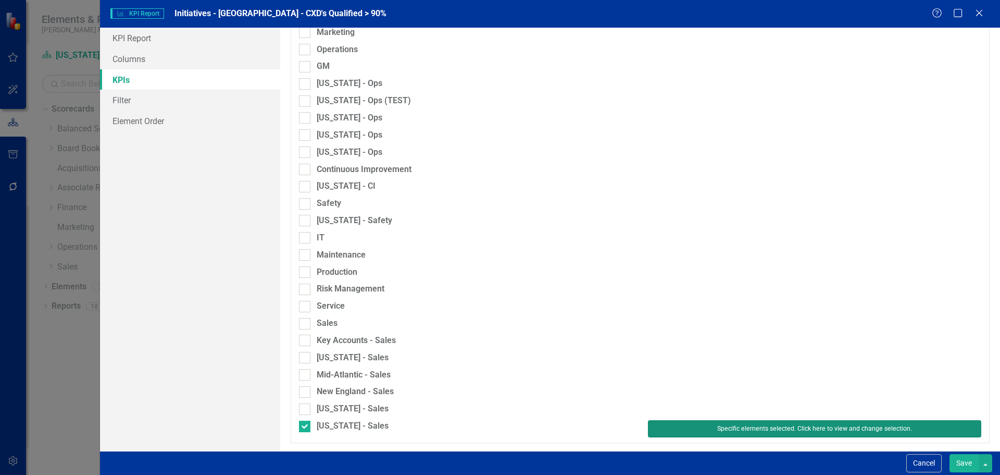
click at [652, 423] on button "Specific elements selected. Click here to view and change selection." at bounding box center [814, 428] width 333 height 17
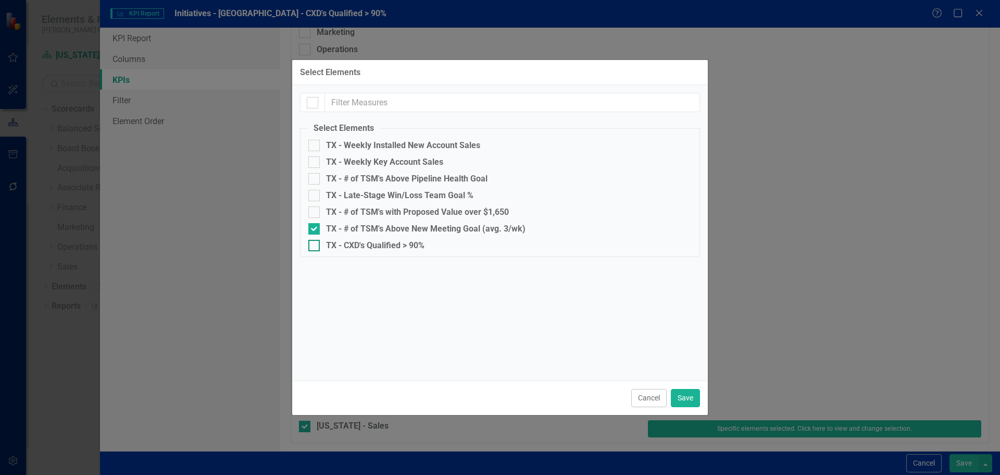
click at [413, 245] on div "TX - CXD's Qualified > 90%" at bounding box center [375, 245] width 98 height 9
click at [315, 245] on input "TX - CXD's Qualified > 90%" at bounding box center [311, 243] width 7 height 7
checkbox input "true"
click at [416, 227] on div "TX - # of TSM's Above New Meeting Goal (avg. 3/wk)" at bounding box center [426, 228] width 200 height 9
click at [315, 227] on input "TX - # of TSM's Above New Meeting Goal (avg. 3/wk)" at bounding box center [311, 226] width 7 height 7
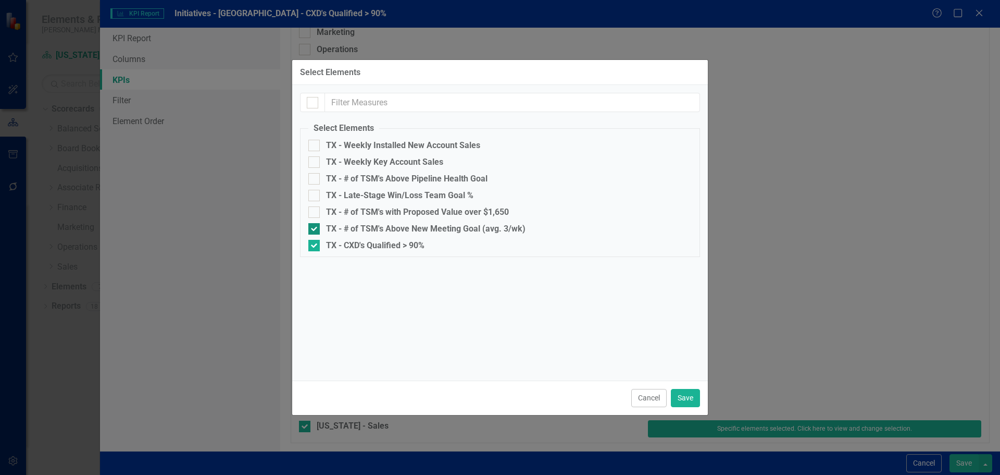
checkbox input "false"
click at [679, 396] on button "Save" at bounding box center [685, 398] width 29 height 18
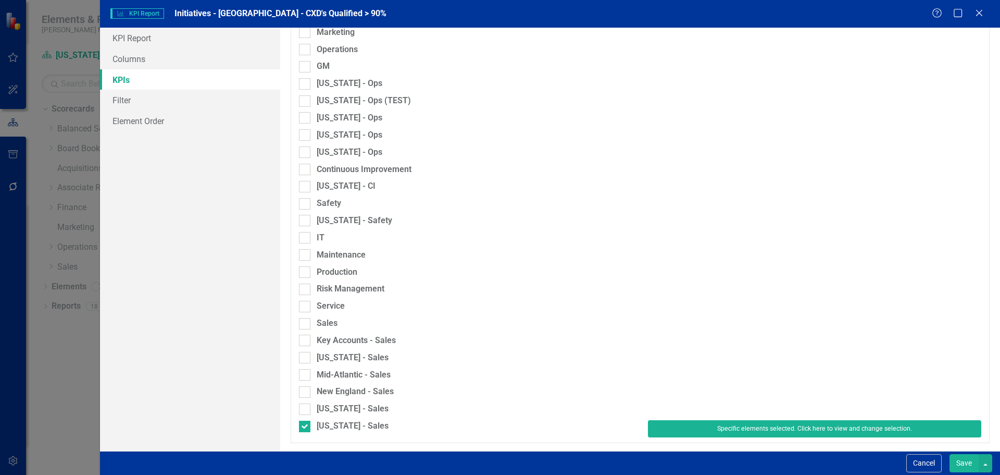
click at [962, 457] on button "Save" at bounding box center [964, 463] width 29 height 18
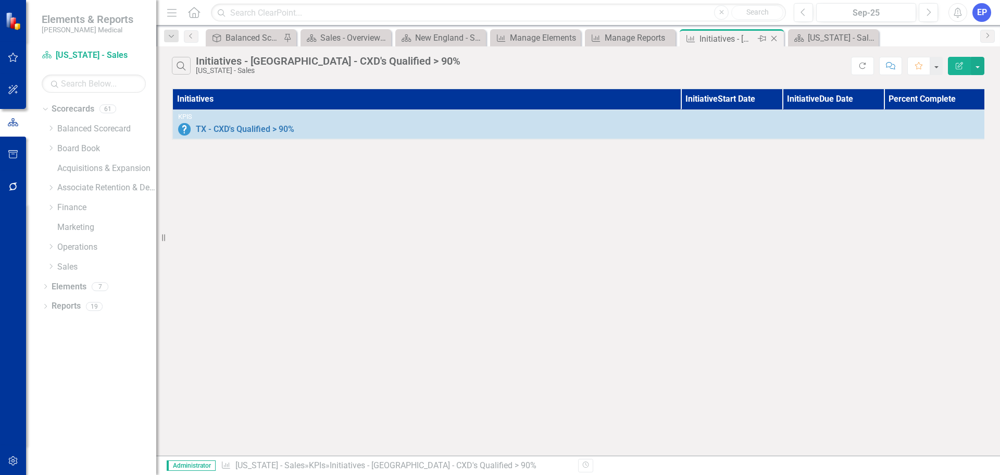
click at [775, 36] on icon "Close" at bounding box center [774, 38] width 10 height 8
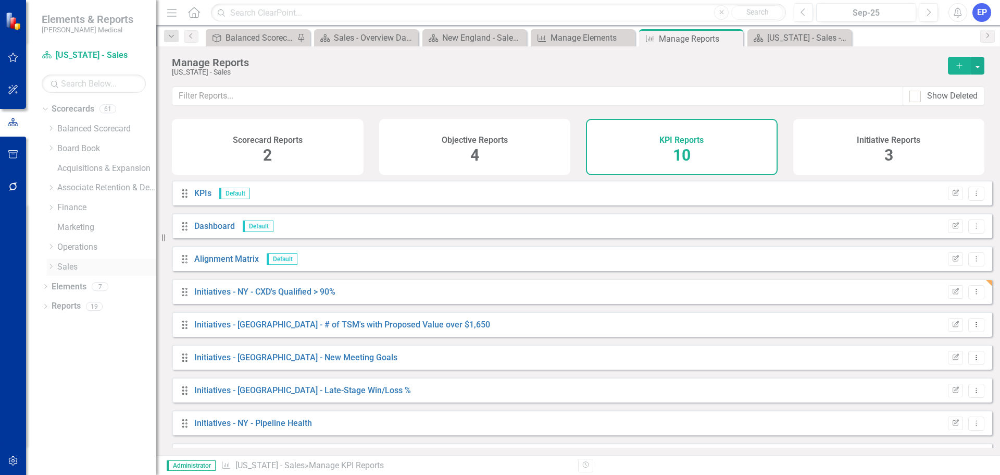
click at [48, 268] on icon "Dropdown" at bounding box center [51, 266] width 8 height 6
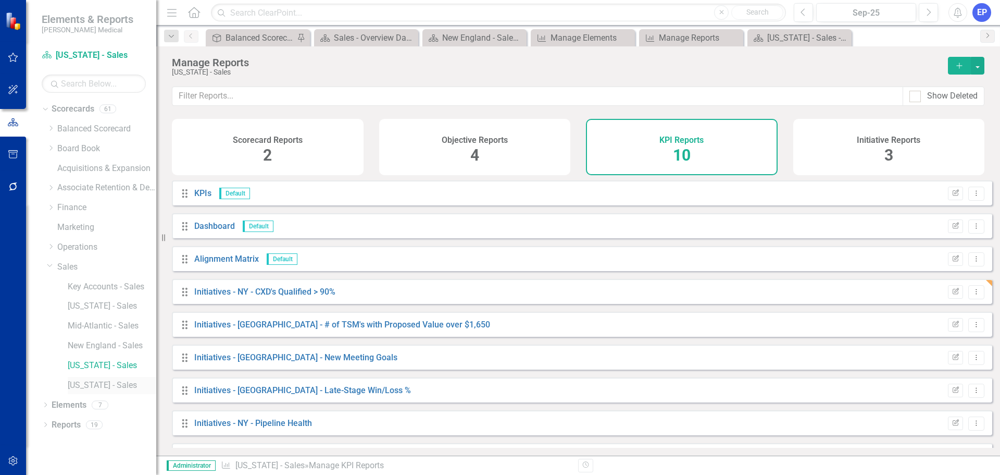
click at [88, 379] on link "[US_STATE] - Sales" at bounding box center [112, 385] width 89 height 12
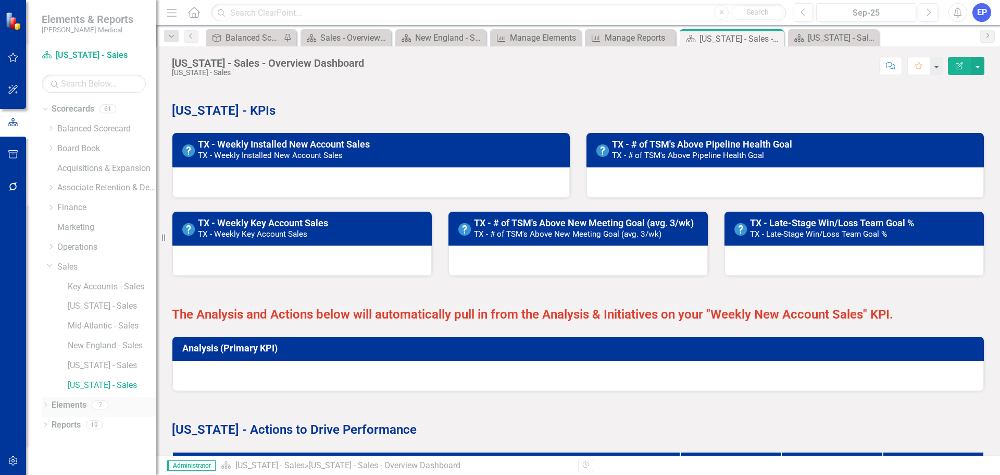
click at [81, 401] on link "Elements" at bounding box center [69, 405] width 35 height 12
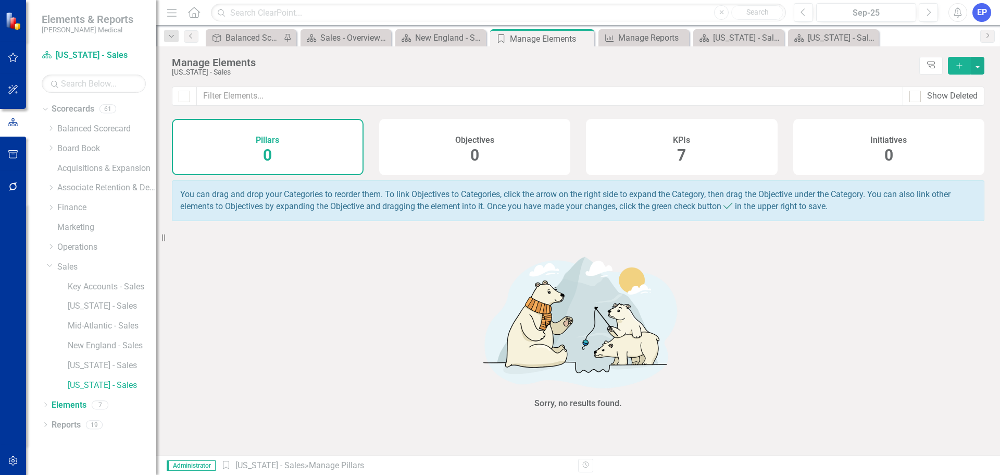
click at [671, 155] on div "KPIs 7" at bounding box center [682, 147] width 192 height 56
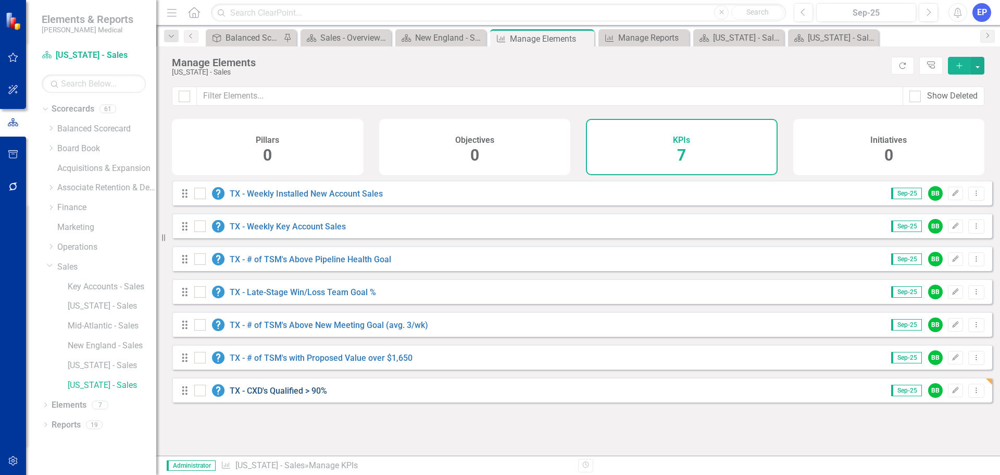
click at [306, 395] on link "TX - CXD's Qualified > 90%" at bounding box center [278, 390] width 97 height 10
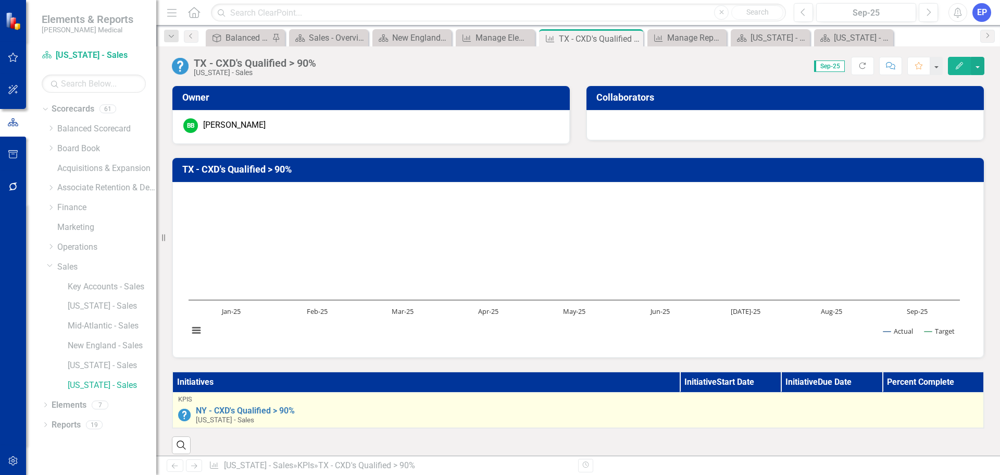
click at [446, 394] on td "KPIs NY - CXD's Qualified > 90% New York - Sales Link Map View Link Map Edit Ed…" at bounding box center [578, 409] width 812 height 35
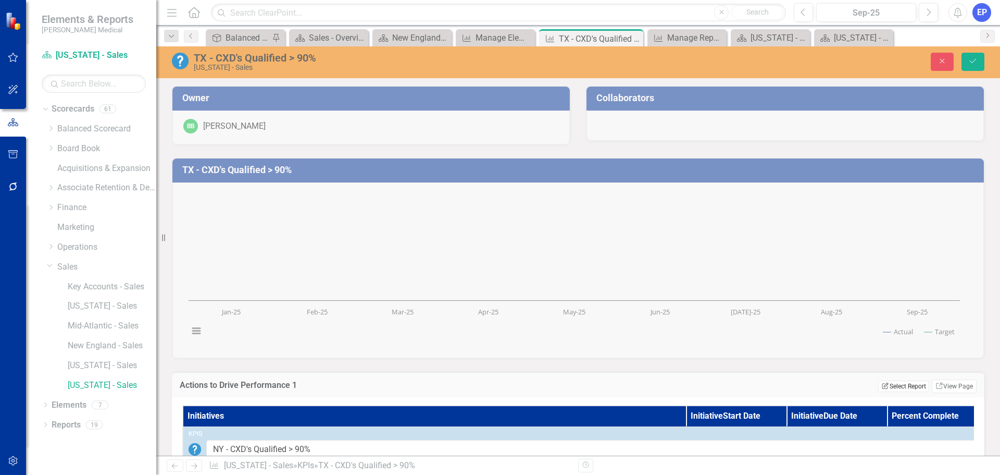
click at [881, 386] on icon "Edit Report" at bounding box center [885, 385] width 8 height 6
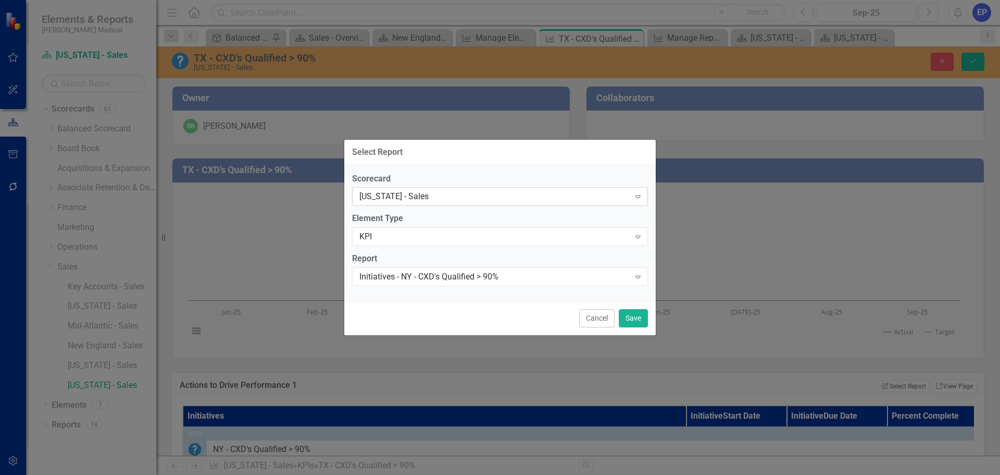
click at [417, 193] on div "[US_STATE] - Sales" at bounding box center [494, 197] width 270 height 12
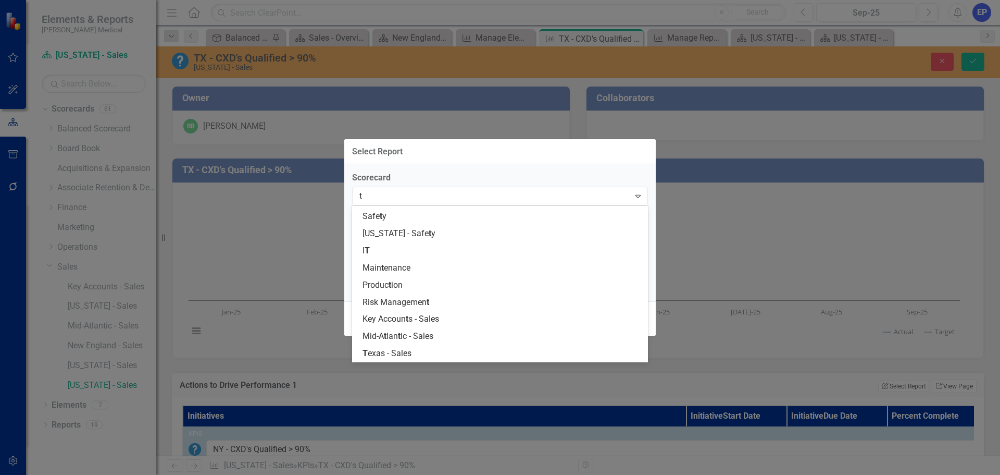
type input "te"
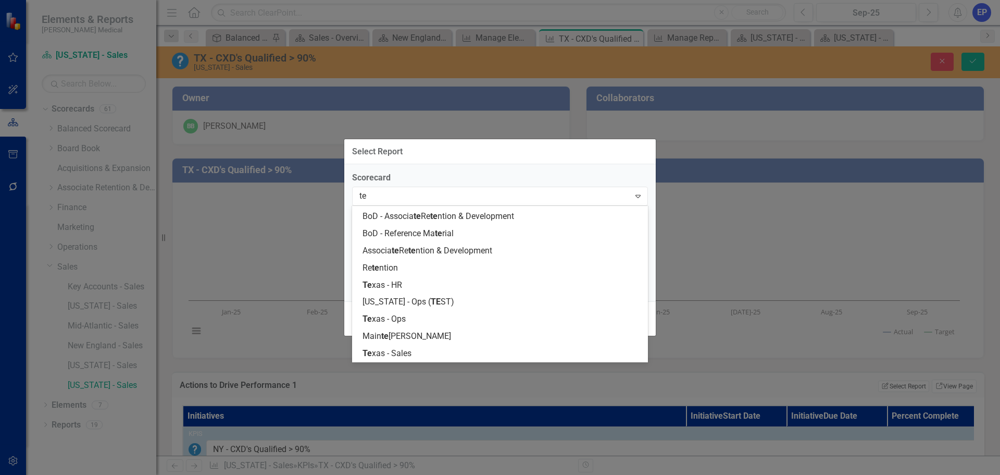
scroll to position [66, 0]
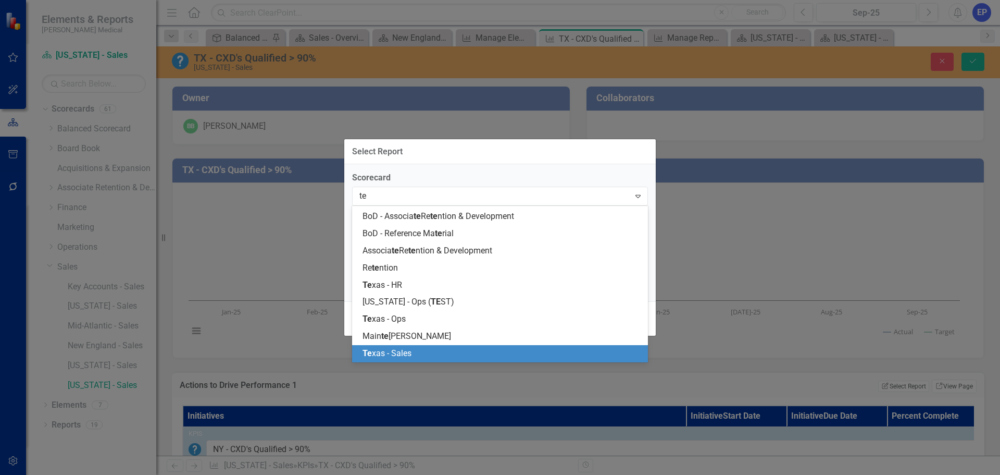
click at [423, 348] on div "Te xas - Sales" at bounding box center [502, 353] width 279 height 12
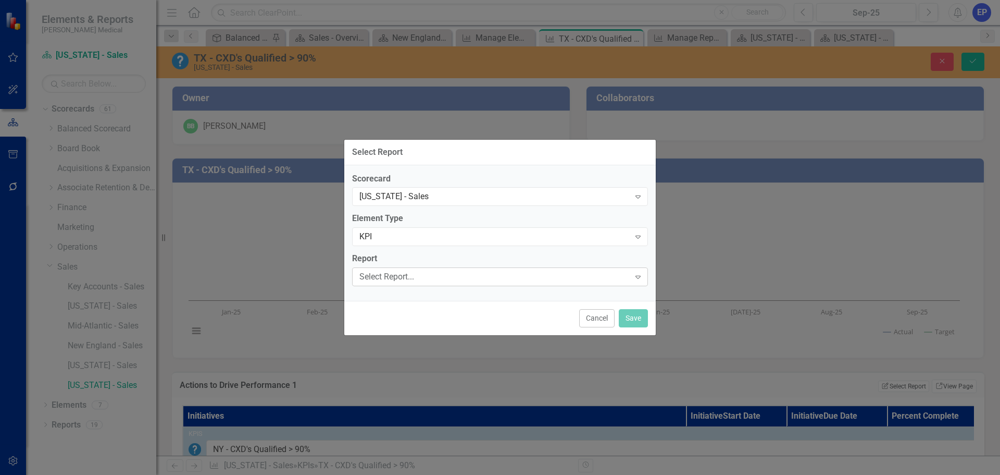
click at [423, 276] on div "Select Report..." at bounding box center [494, 277] width 270 height 12
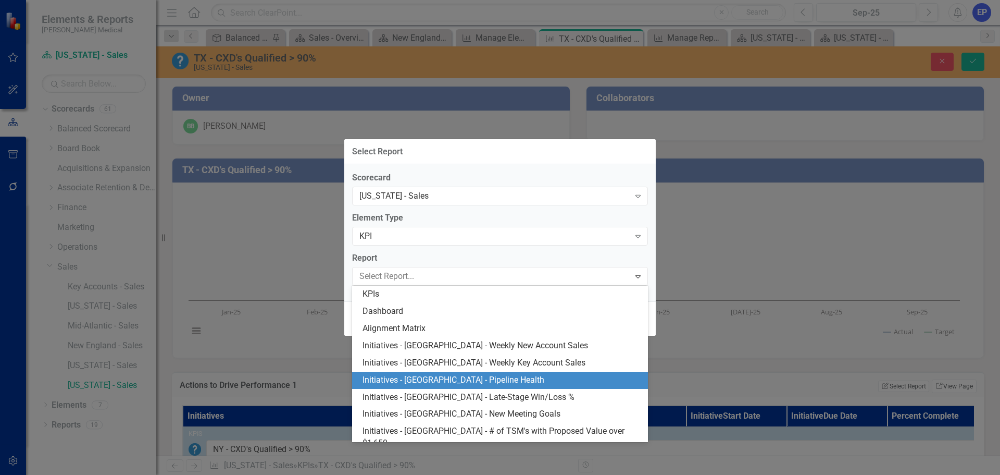
scroll to position [15, 0]
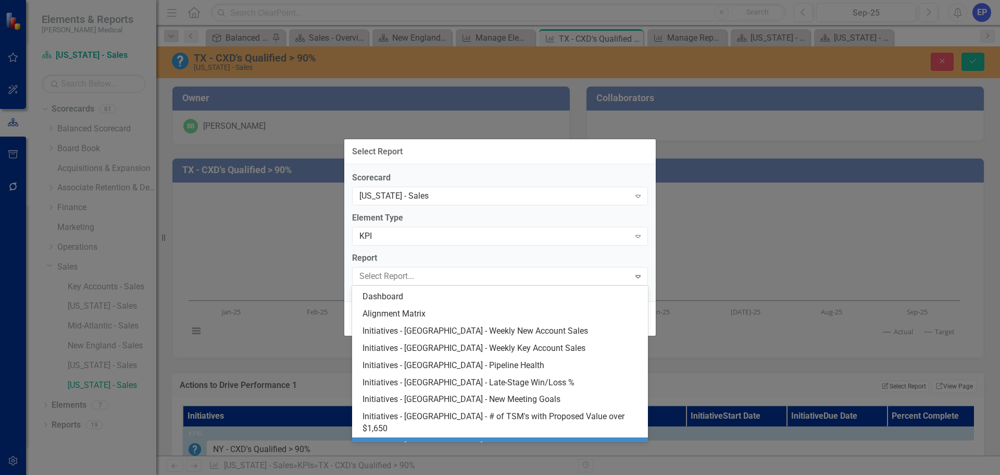
click at [465, 440] on div "Initiatives - TX - CXD's Qualified > 90%" at bounding box center [502, 446] width 279 height 12
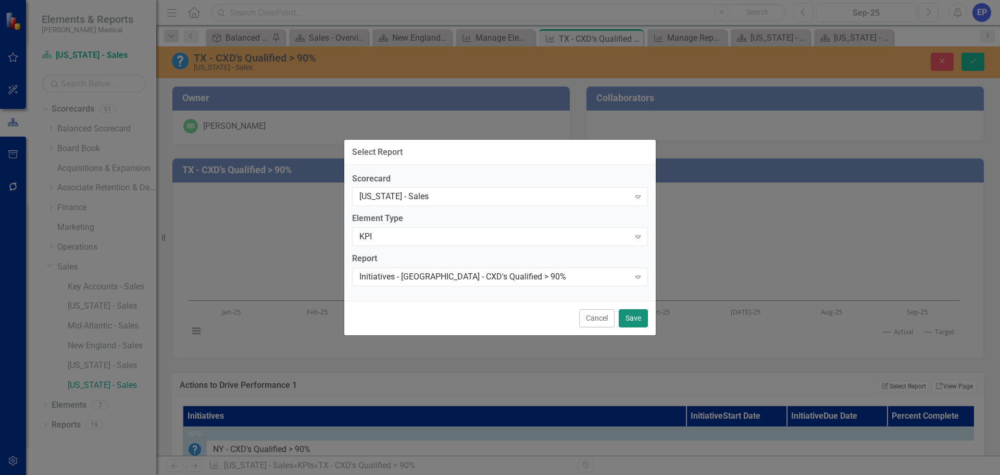
click at [628, 317] on button "Save" at bounding box center [633, 318] width 29 height 18
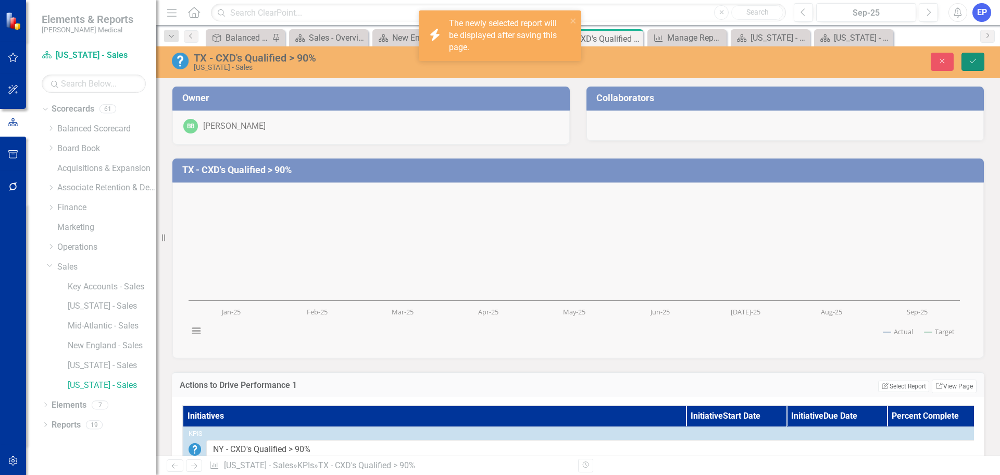
click at [969, 59] on icon "Save" at bounding box center [972, 60] width 9 height 7
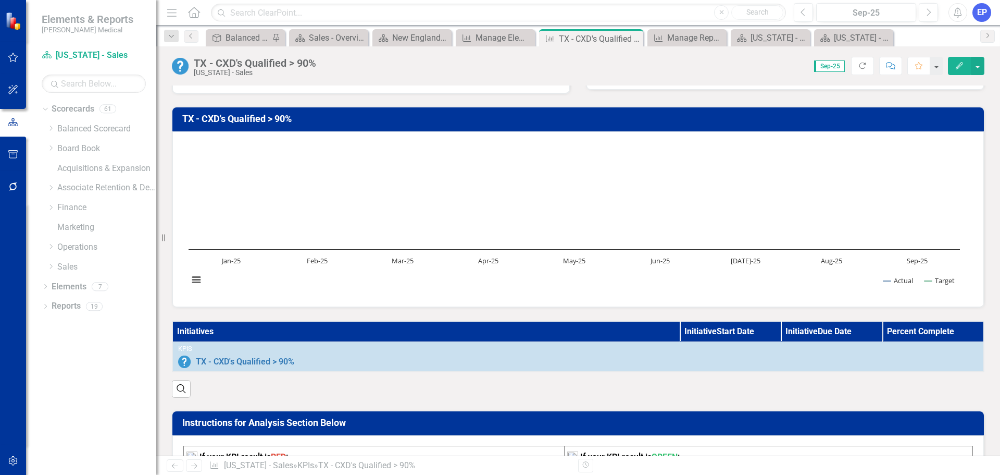
scroll to position [0, 0]
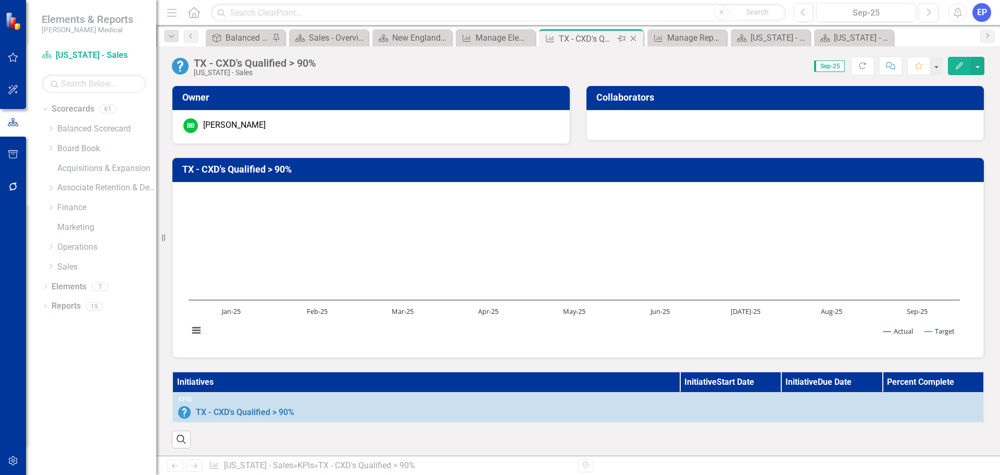
click at [636, 36] on icon at bounding box center [634, 39] width 6 height 6
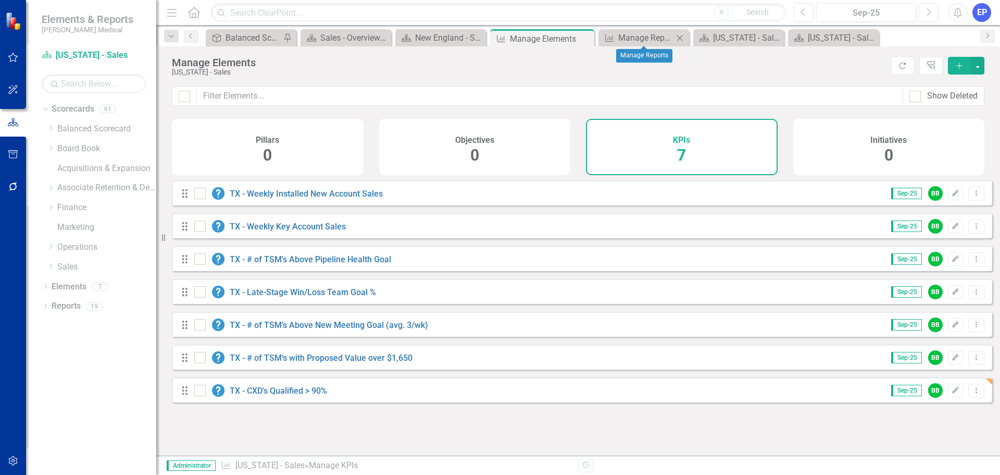
click at [677, 37] on icon "Close" at bounding box center [680, 38] width 10 height 8
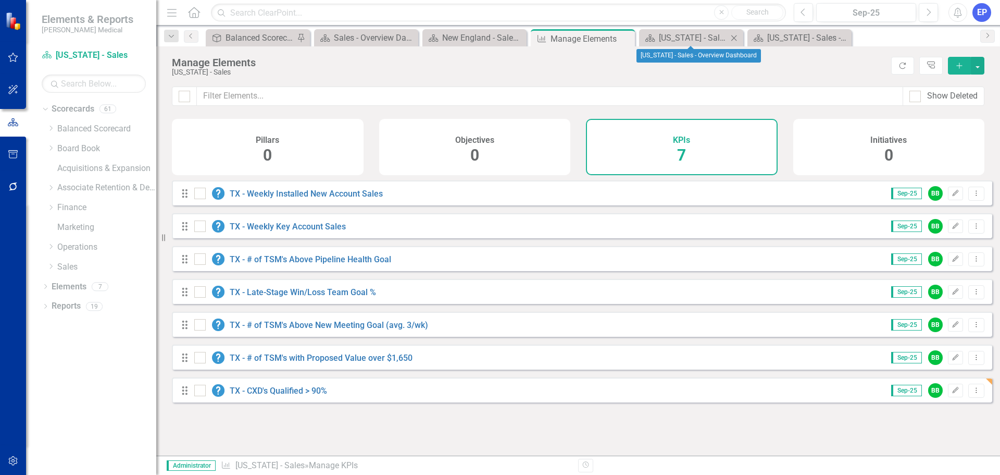
click at [735, 35] on icon "Close" at bounding box center [734, 38] width 10 height 8
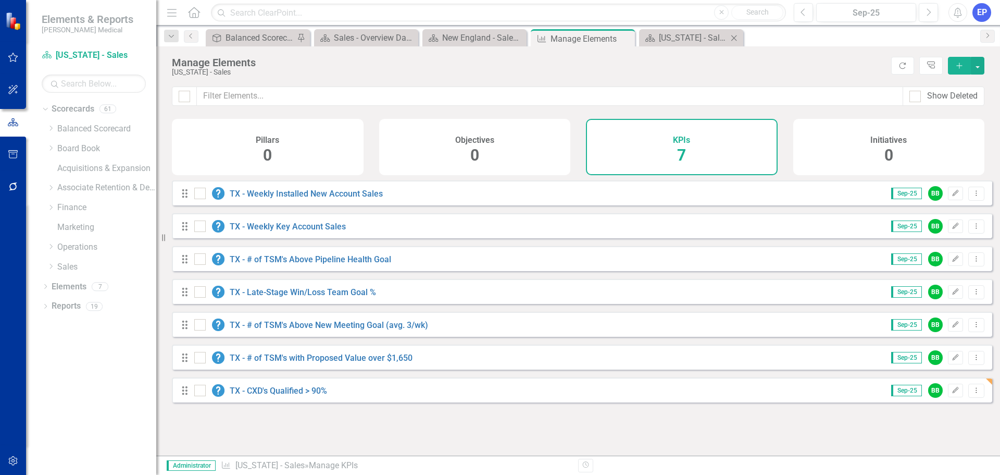
click at [731, 35] on icon "Close" at bounding box center [734, 38] width 10 height 8
click at [0, 0] on icon "Close" at bounding box center [0, 0] width 0 height 0
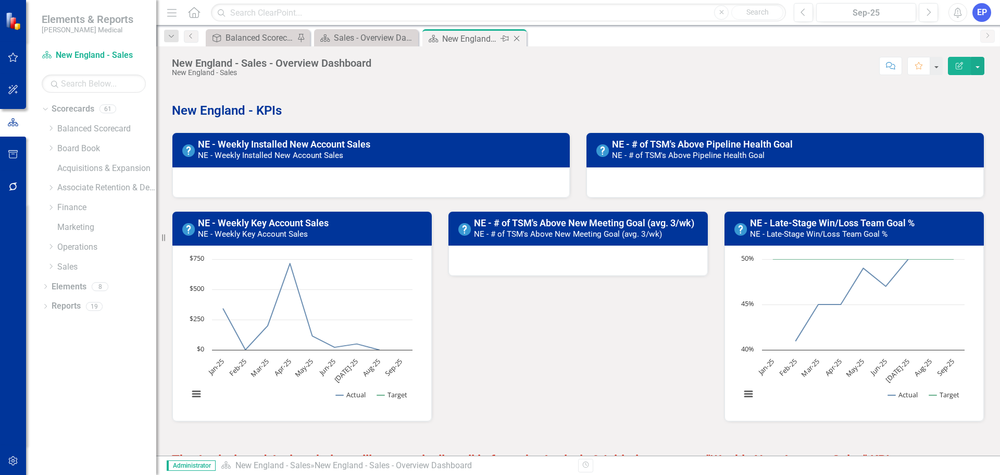
click at [516, 36] on icon "Close" at bounding box center [517, 38] width 10 height 8
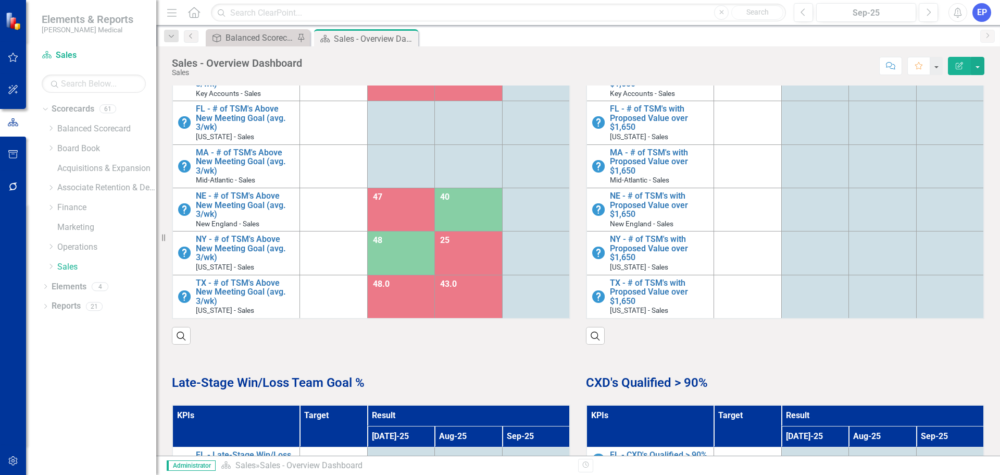
scroll to position [833, 0]
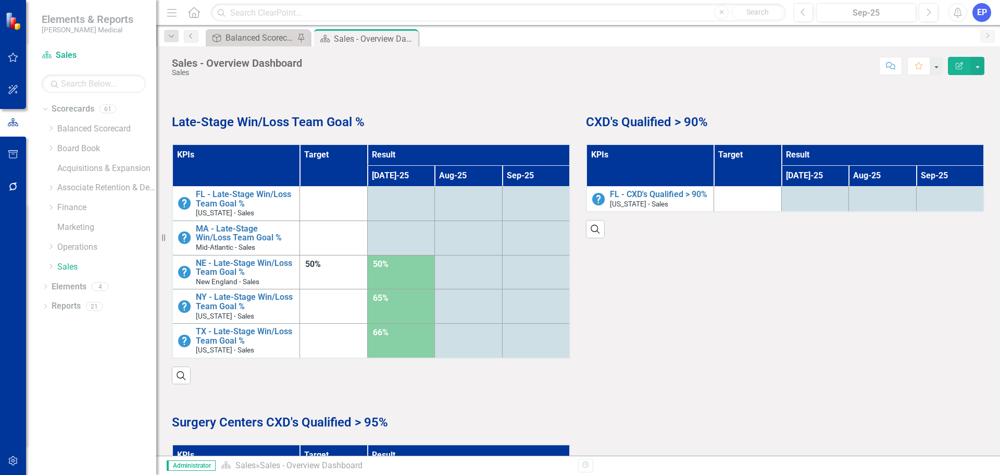
click at [641, 168] on th "KPIs" at bounding box center [651, 165] width 128 height 42
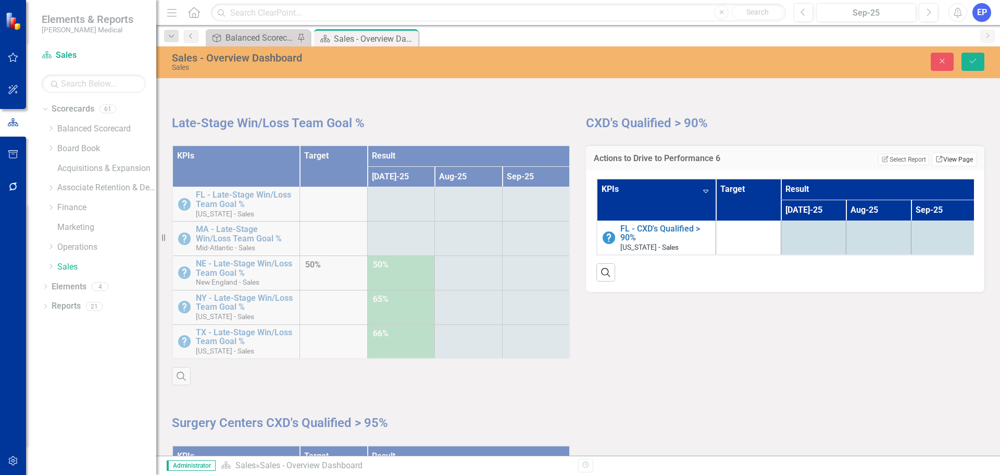
click at [943, 164] on link "Link View Page" at bounding box center [954, 160] width 45 height 14
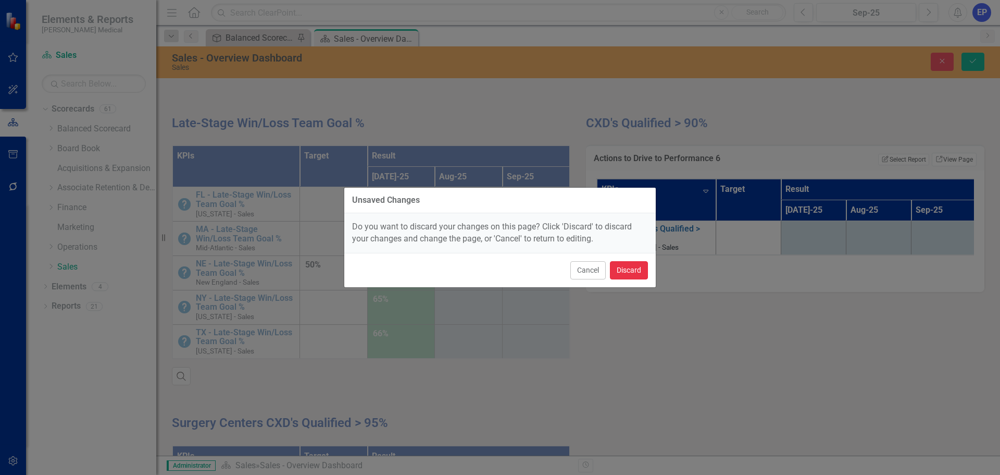
click at [627, 266] on button "Discard" at bounding box center [629, 270] width 38 height 18
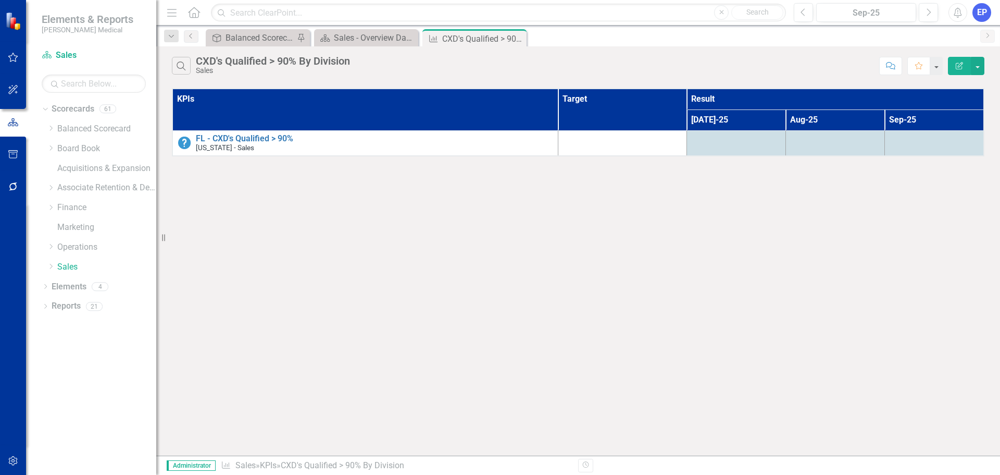
click at [960, 67] on icon "Edit Report" at bounding box center [959, 65] width 9 height 7
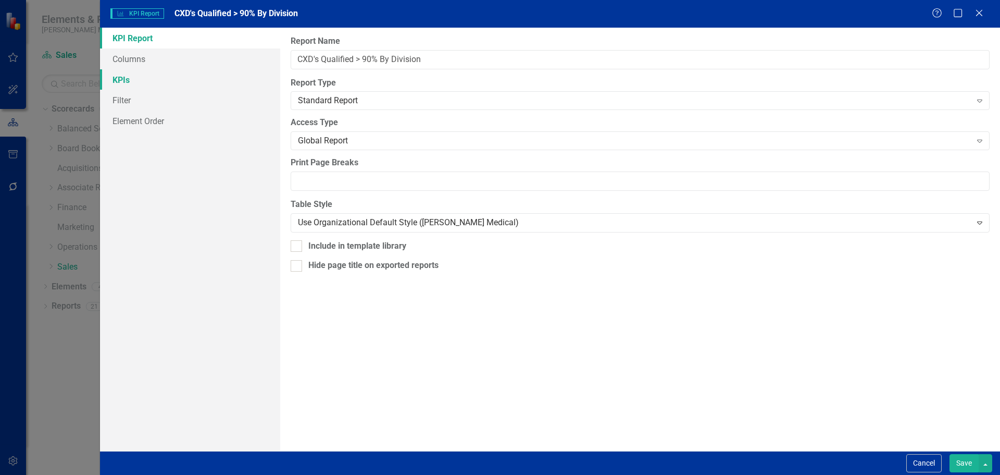
click at [219, 77] on link "KPIs" at bounding box center [190, 79] width 180 height 21
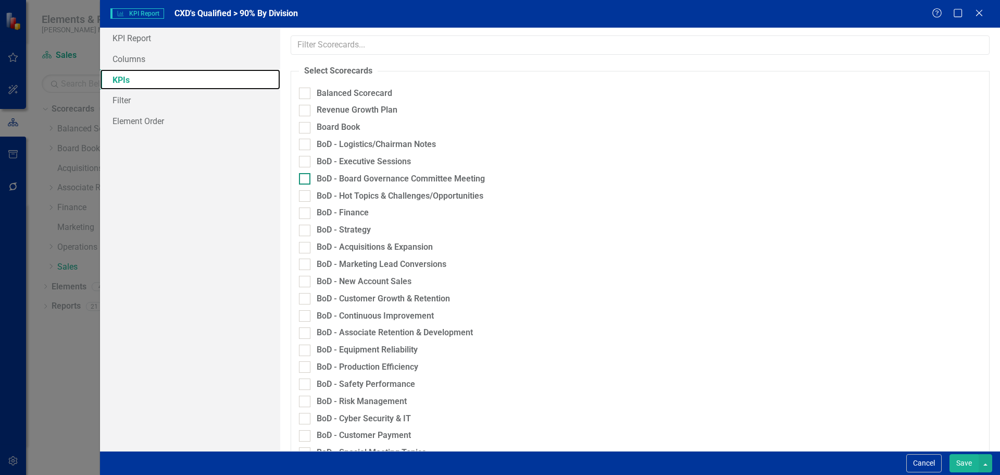
scroll to position [694, 0]
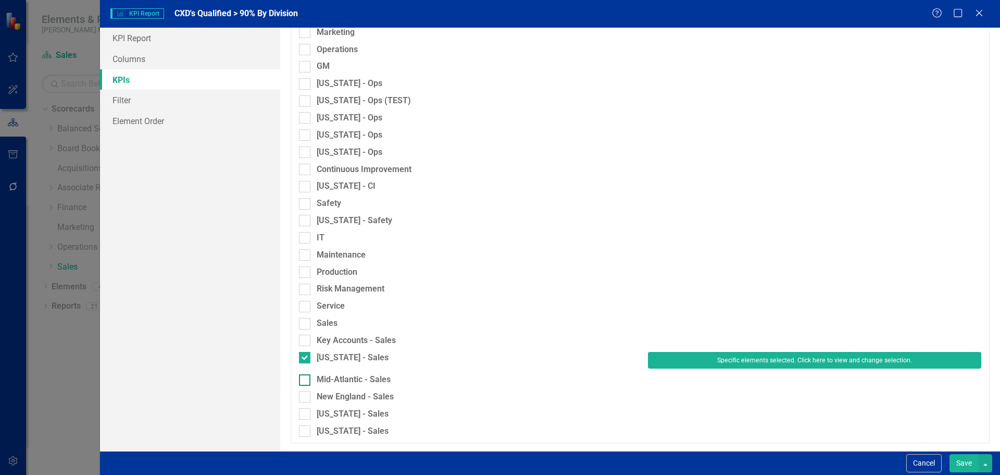
click at [340, 380] on div "Mid-Atlantic - Sales" at bounding box center [354, 380] width 74 height 12
click at [306, 380] on input "Mid-Atlantic - Sales" at bounding box center [302, 377] width 7 height 7
checkbox input "true"
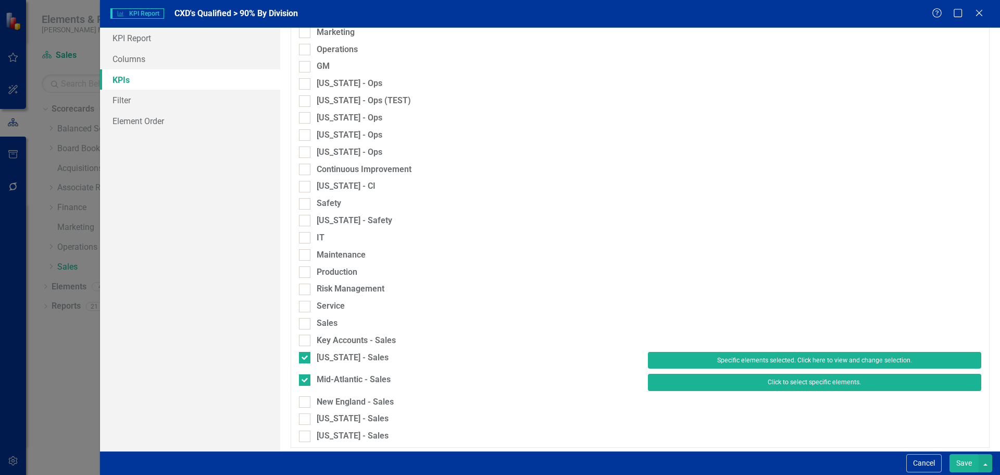
click at [729, 385] on button "Click to select specific elements." at bounding box center [814, 382] width 333 height 17
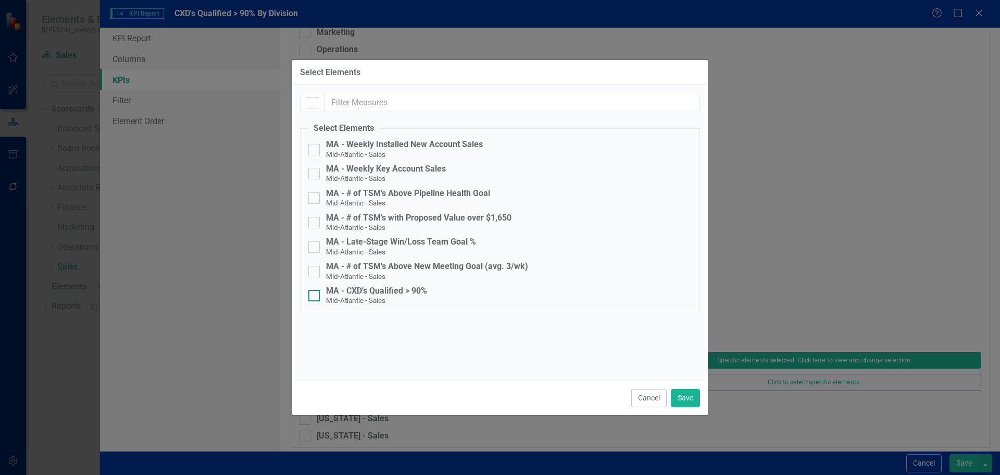
click at [400, 287] on div "MA - CXD's Qualified > 90%" at bounding box center [376, 290] width 101 height 9
click at [315, 290] on input "MA - CXD's Qualified > 90% Mid-Atlantic - Sales" at bounding box center [311, 293] width 7 height 7
checkbox input "true"
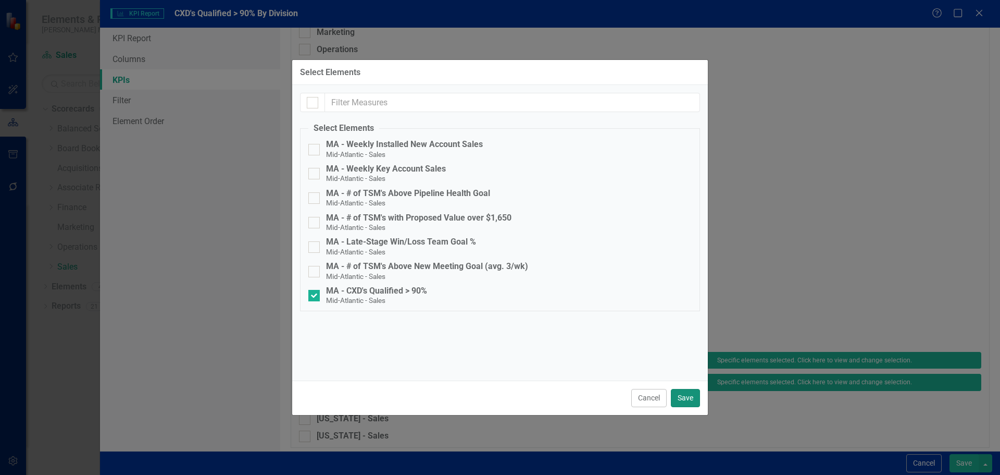
click at [682, 395] on button "Save" at bounding box center [685, 398] width 29 height 18
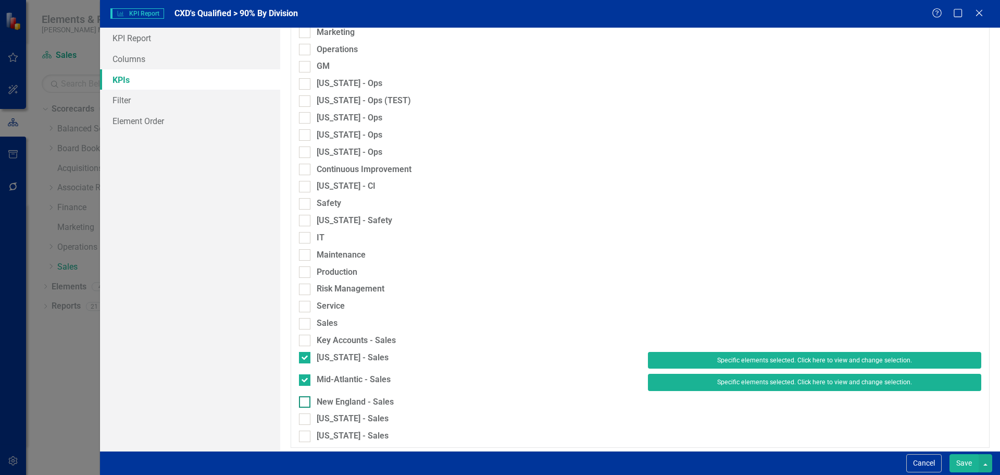
click at [386, 405] on div "New England - Sales" at bounding box center [355, 402] width 77 height 12
click at [306, 403] on input "New England - Sales" at bounding box center [302, 399] width 7 height 7
checkbox input "true"
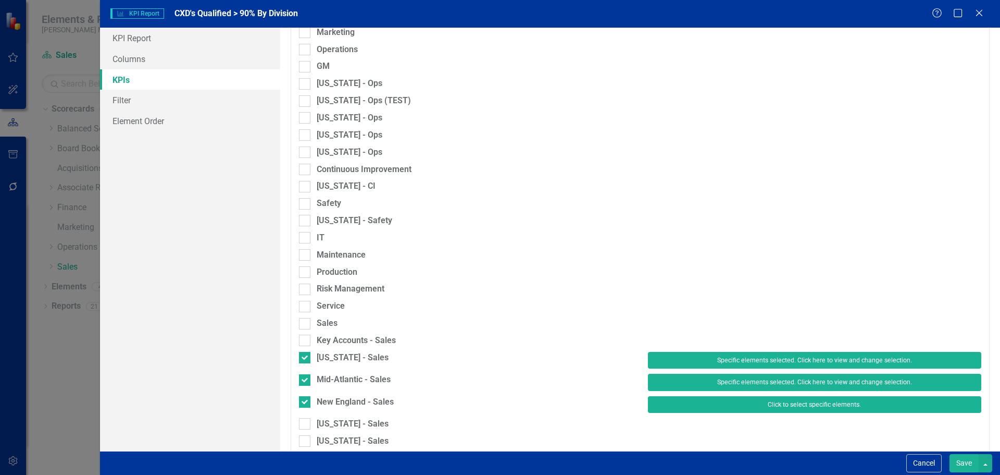
click at [715, 402] on button "Click to select specific elements." at bounding box center [814, 404] width 333 height 17
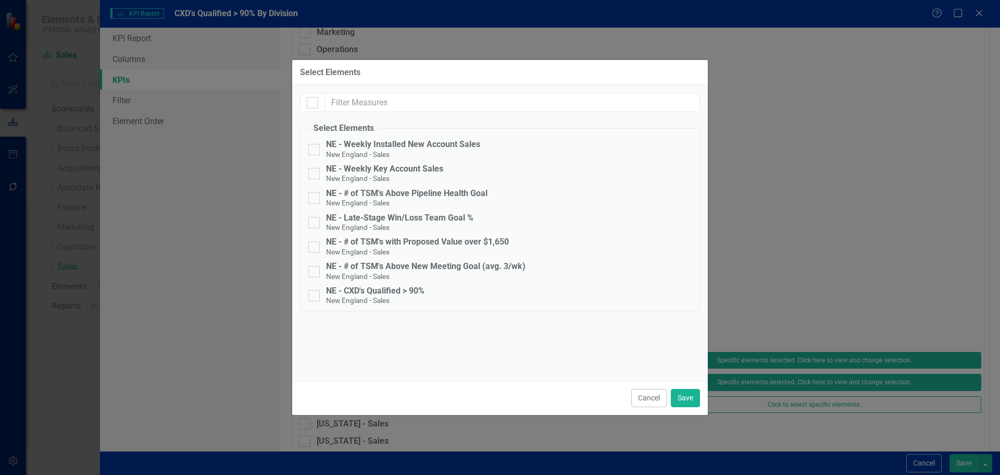
click at [356, 282] on fieldset "Select Elements NE - Weekly Installed New Account Sales New England - Sales NE …" at bounding box center [500, 216] width 400 height 188
click at [362, 289] on div "NE - CXD's Qualified > 90%" at bounding box center [375, 290] width 98 height 9
click at [315, 290] on input "NE - CXD's Qualified > 90% New England - Sales" at bounding box center [311, 293] width 7 height 7
checkbox input "true"
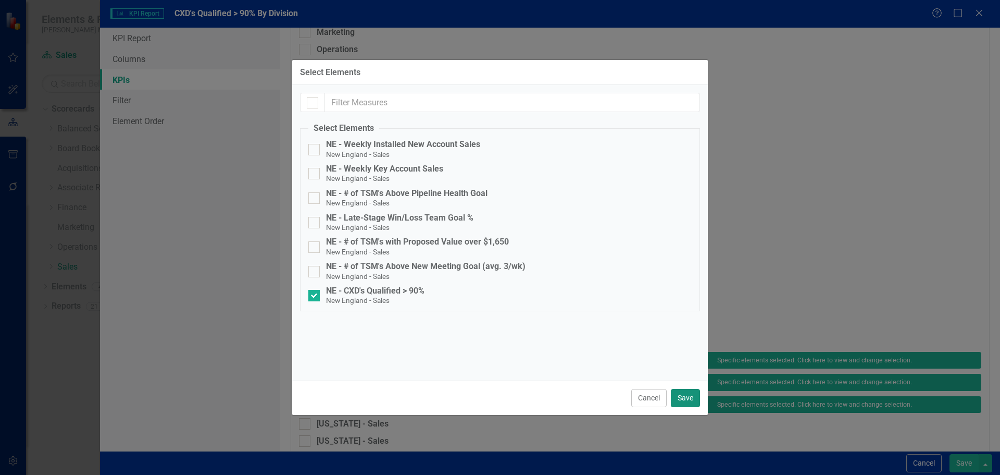
click at [688, 391] on button "Save" at bounding box center [685, 398] width 29 height 18
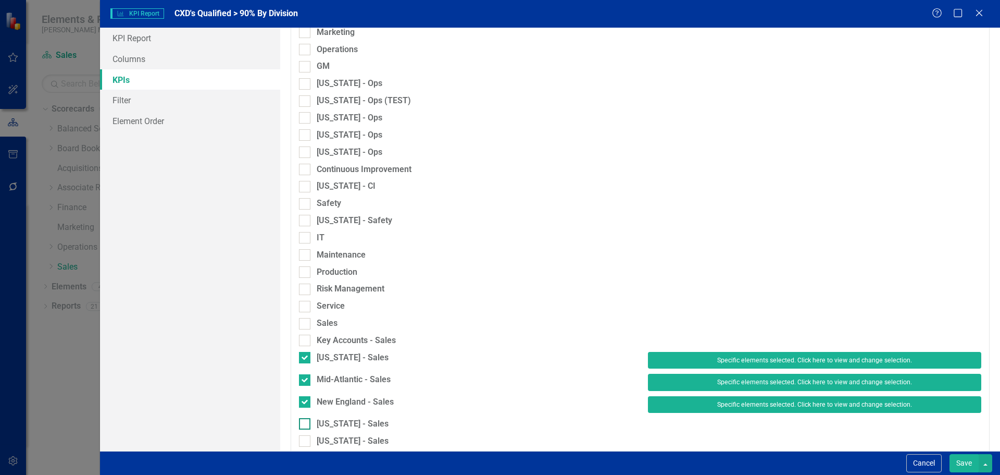
click at [330, 419] on div "[US_STATE] - Sales" at bounding box center [353, 424] width 72 height 12
click at [306, 419] on input "[US_STATE] - Sales" at bounding box center [302, 421] width 7 height 7
checkbox input "true"
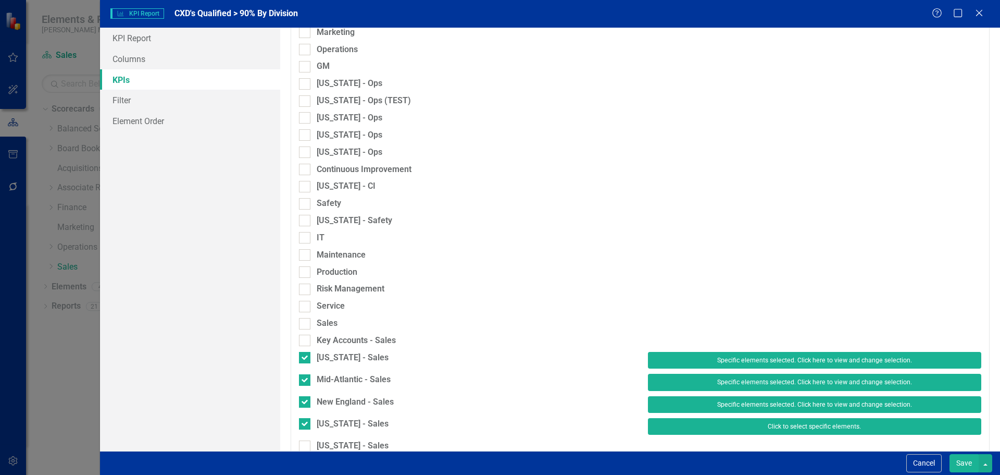
click at [744, 424] on button "Click to select specific elements." at bounding box center [814, 426] width 333 height 17
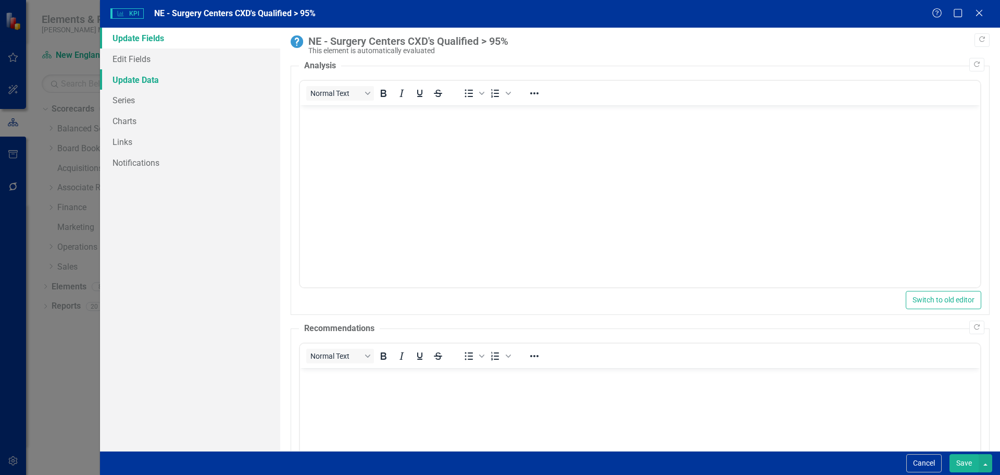
click at [132, 79] on link "Update Data" at bounding box center [190, 79] width 180 height 21
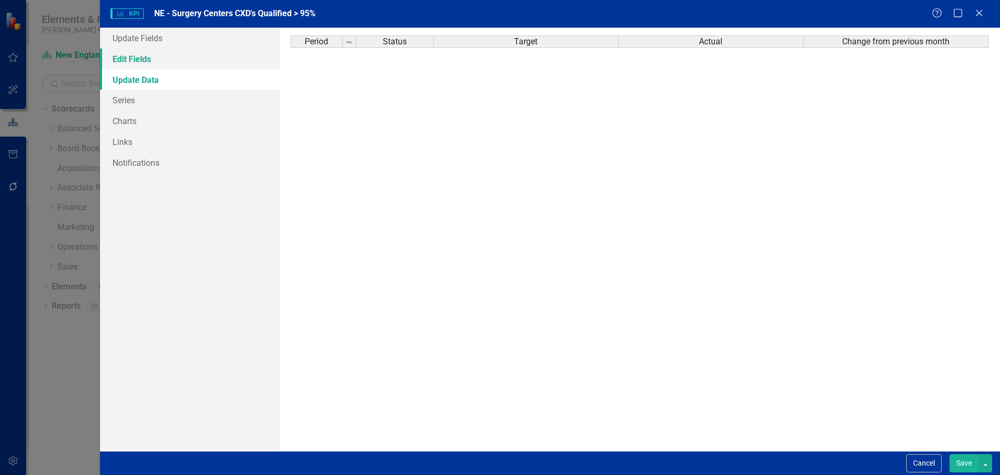
click at [130, 57] on link "Edit Fields" at bounding box center [190, 58] width 180 height 21
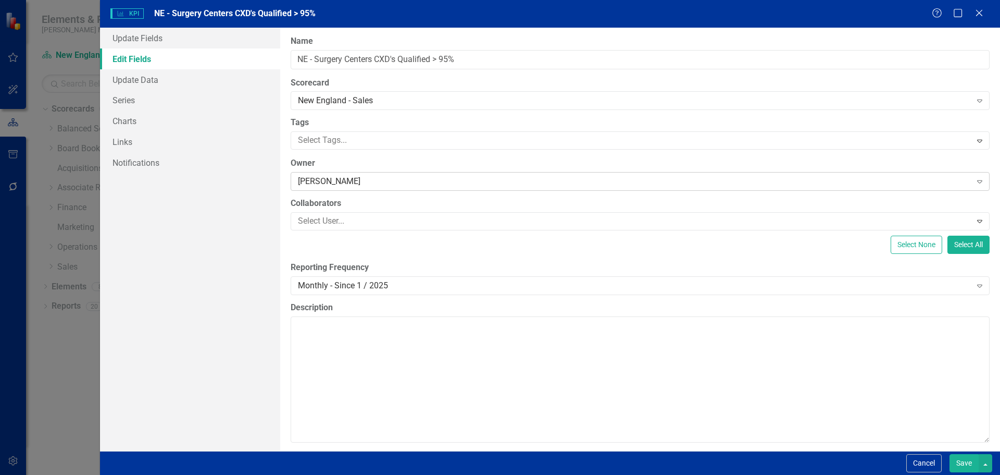
click at [321, 181] on div "Terri Bennett" at bounding box center [635, 182] width 674 height 12
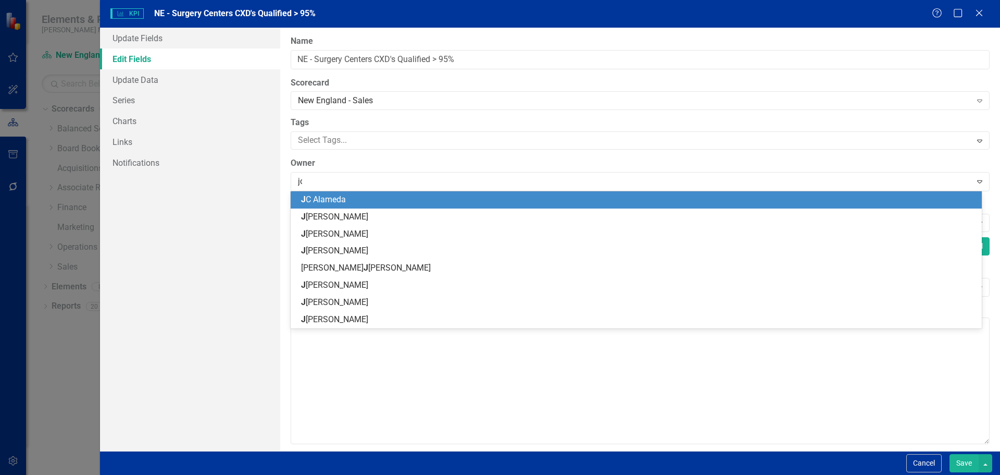
type input "john"
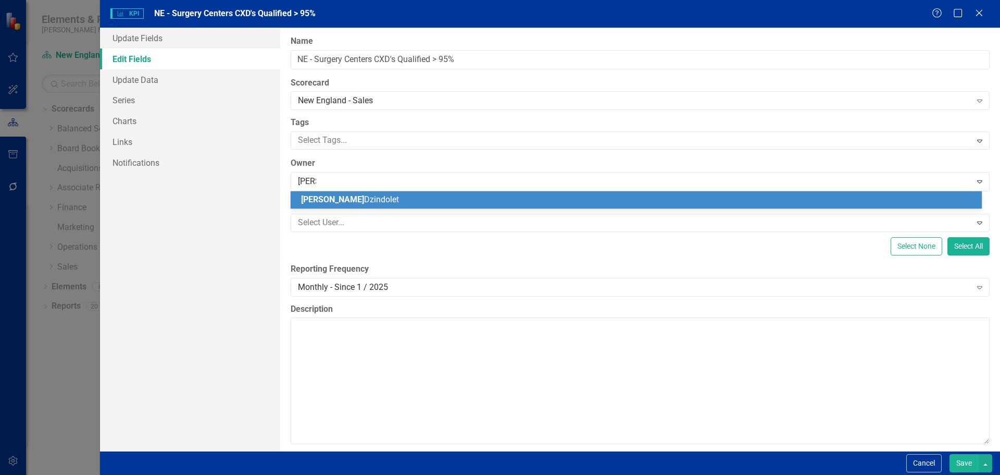
click at [327, 199] on span "John Dzindolet" at bounding box center [350, 199] width 98 height 10
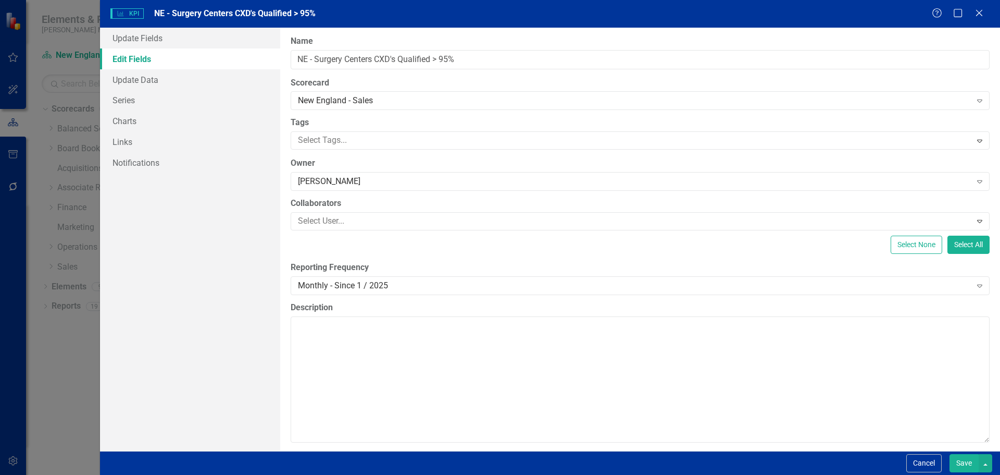
click at [965, 461] on button "Save" at bounding box center [964, 463] width 29 height 18
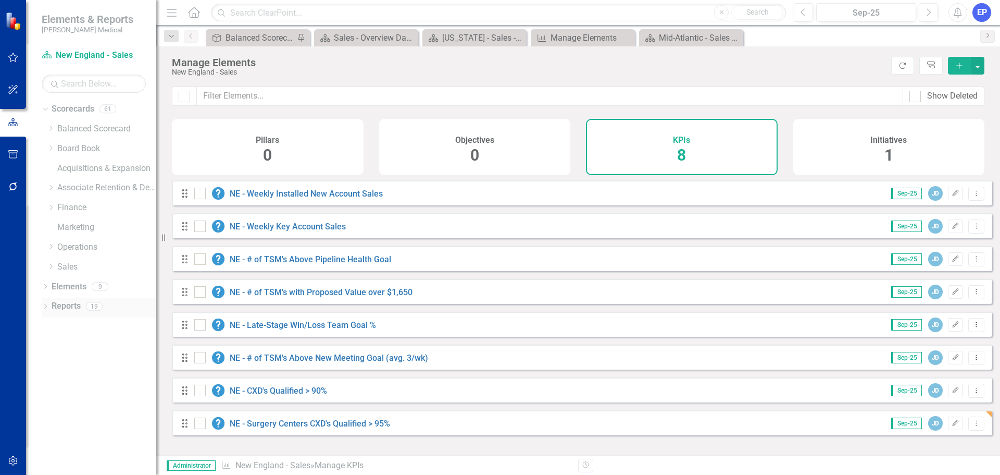
click at [75, 302] on link "Reports" at bounding box center [66, 306] width 29 height 12
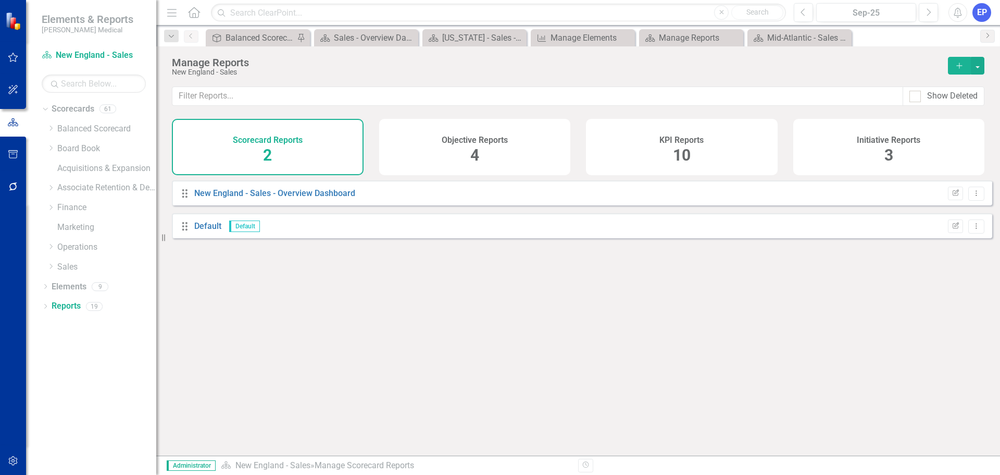
click at [681, 144] on div "10" at bounding box center [682, 155] width 18 height 22
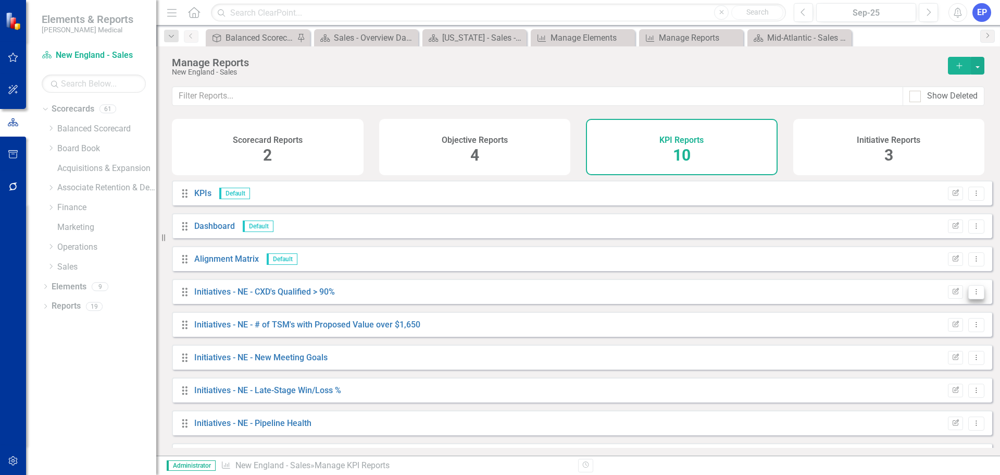
click at [972, 295] on icon "Dropdown Menu" at bounding box center [976, 291] width 9 height 7
click at [914, 351] on link "Copy Duplicate Report" at bounding box center [933, 355] width 86 height 19
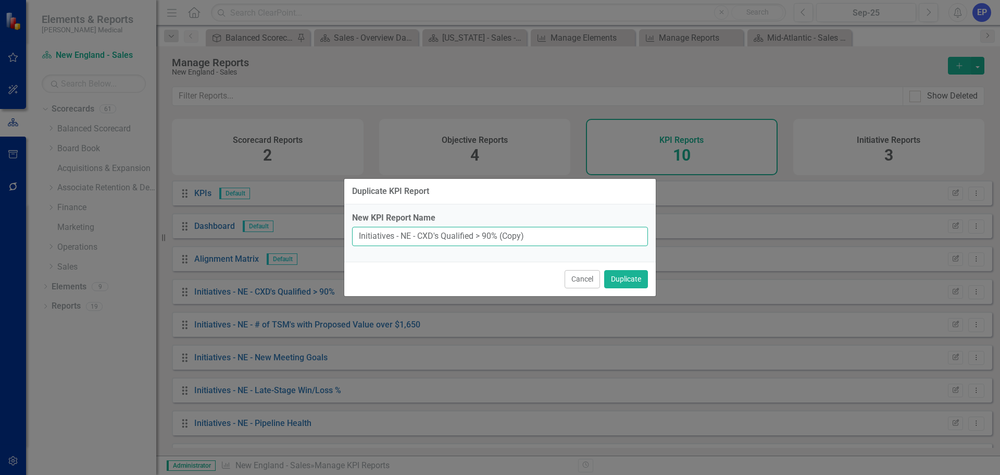
drag, startPoint x: 418, startPoint y: 233, endPoint x: 559, endPoint y: 234, distance: 141.2
click at [559, 234] on input "Initiatives - NE - CXD's Qualified > 90% (Copy)" at bounding box center [500, 236] width 296 height 19
paste input "Surgery Centers CXD's Qualified > 95%"
type input "Initiatives - NE - Surgery Centers CXD's Qualified > 95%"
click at [630, 277] on button "Duplicate" at bounding box center [626, 279] width 44 height 18
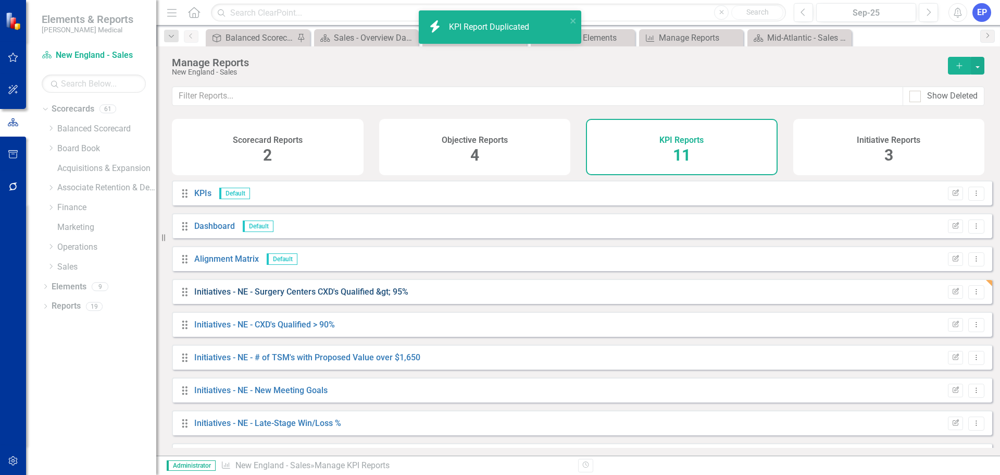
click at [397, 296] on link "Initiatives - NE - Surgery Centers CXD's Qualified &gt; 95%" at bounding box center [301, 292] width 214 height 10
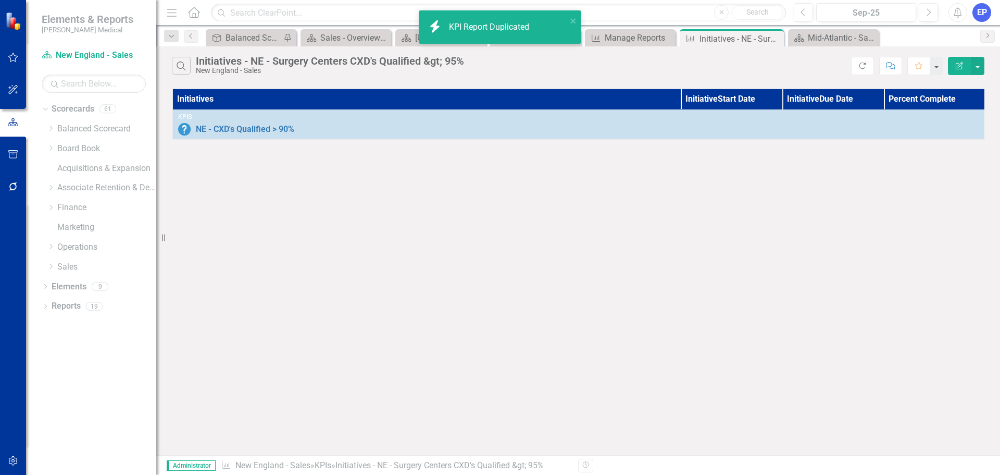
click at [958, 63] on icon "button" at bounding box center [959, 65] width 7 height 7
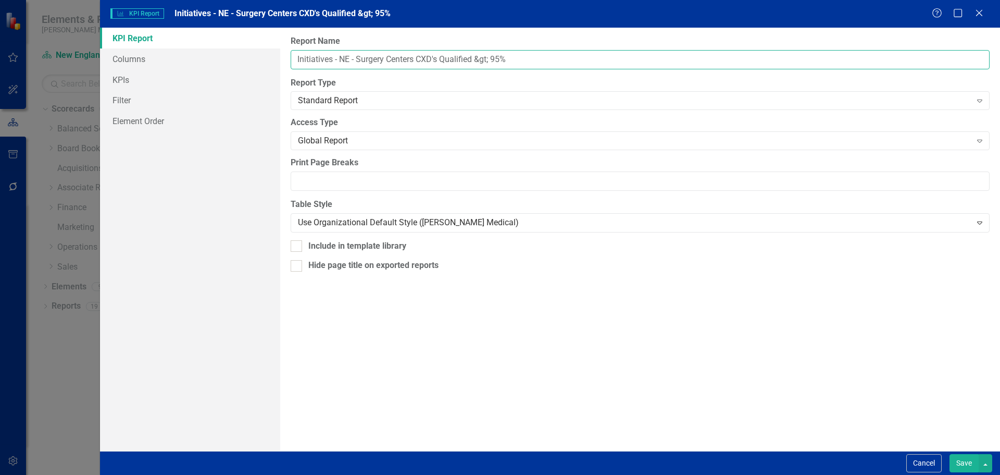
drag, startPoint x: 359, startPoint y: 60, endPoint x: 548, endPoint y: 69, distance: 188.3
click at [547, 69] on div "Report Name Initiatives - NE - Surgery Centers CXD's Qualified &gt; 95% Report …" at bounding box center [640, 239] width 720 height 423
paste input "Surgery Centers CXD's Qualified > 95%"
type input "Initiatives - NE - Surgery Centers CXD's Qualified > 95%"
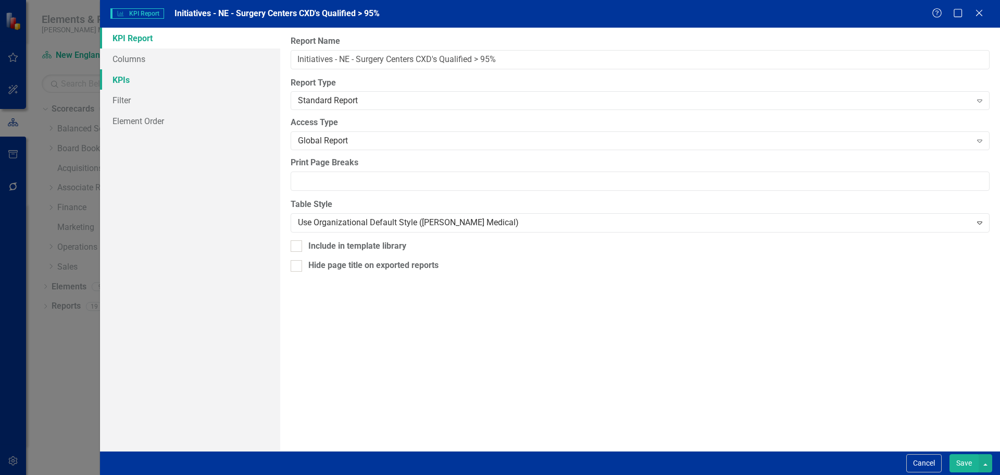
click at [186, 84] on link "KPIs" at bounding box center [190, 79] width 180 height 21
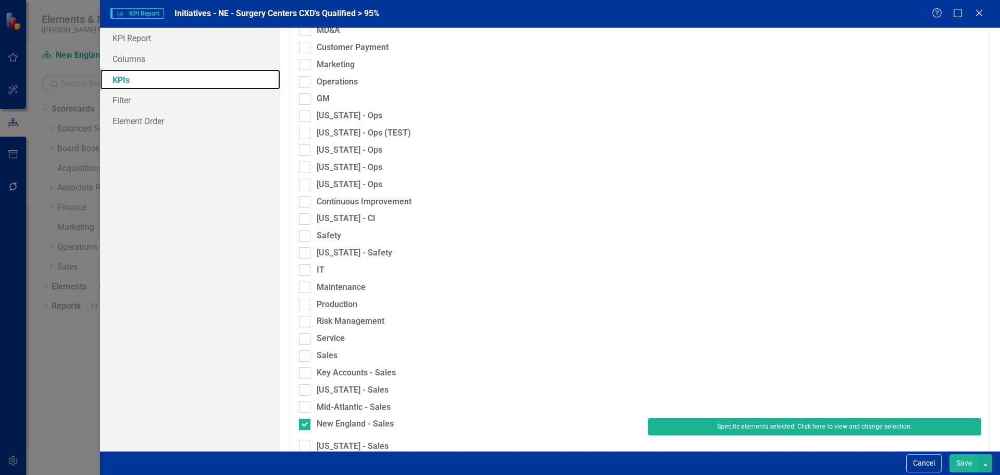
scroll to position [694, 0]
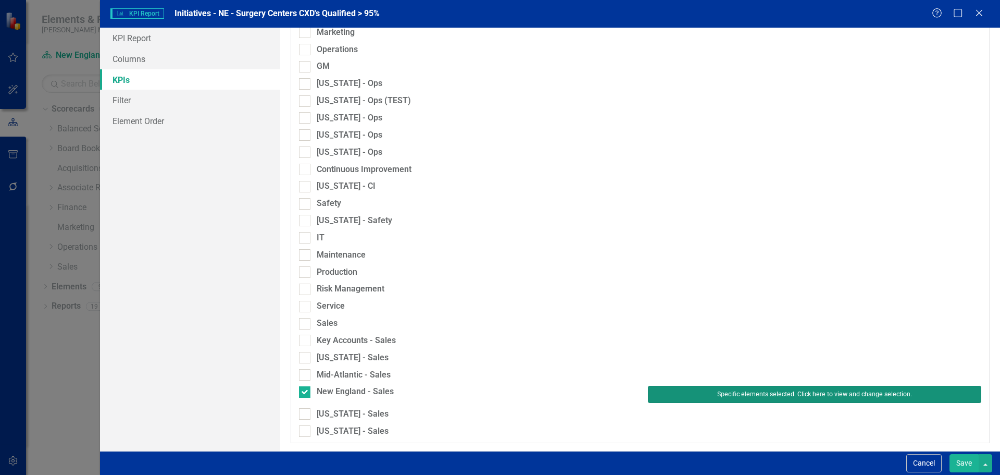
click at [732, 393] on button "Specific elements selected. Click here to view and change selection." at bounding box center [814, 393] width 333 height 17
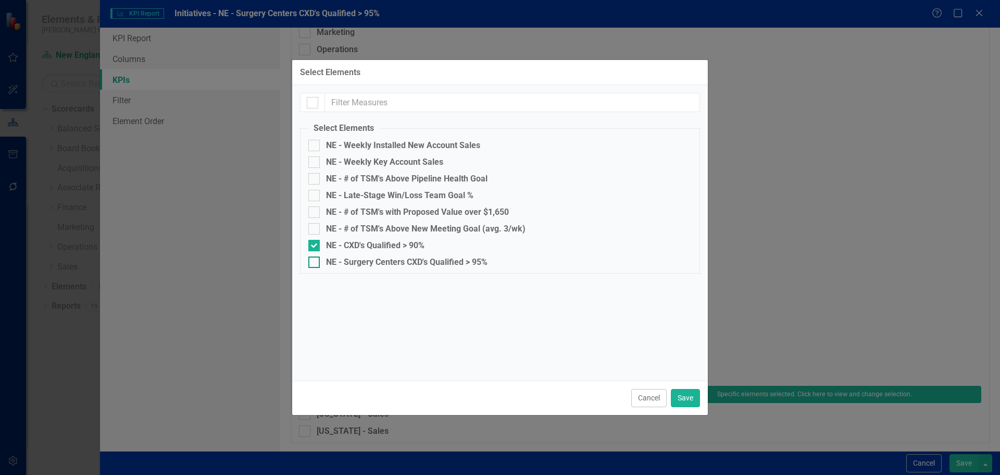
click at [404, 262] on div "NE - Surgery Centers CXD's Qualified > 95%" at bounding box center [406, 261] width 161 height 9
click at [315, 262] on input "NE - Surgery Centers CXD's Qualified > 95%" at bounding box center [311, 259] width 7 height 7
checkbox input "true"
click at [396, 248] on div "NE - CXD's Qualified > 90%" at bounding box center [375, 245] width 98 height 9
click at [315, 246] on input "NE - CXD's Qualified > 90%" at bounding box center [311, 243] width 7 height 7
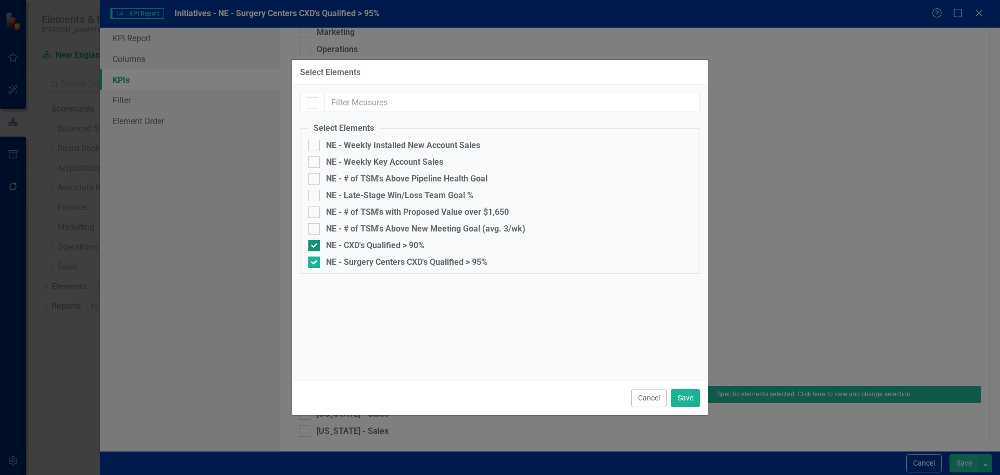
checkbox input "false"
click at [678, 396] on button "Save" at bounding box center [685, 398] width 29 height 18
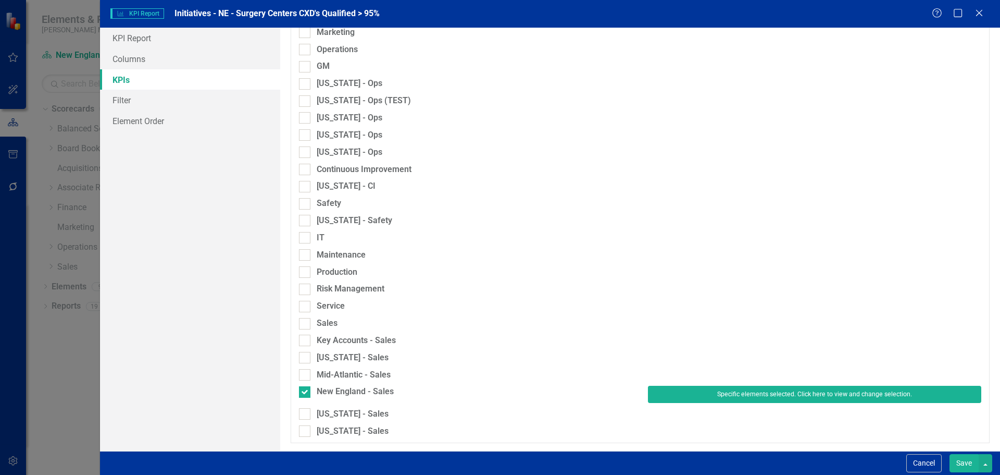
click at [960, 460] on button "Save" at bounding box center [964, 463] width 29 height 18
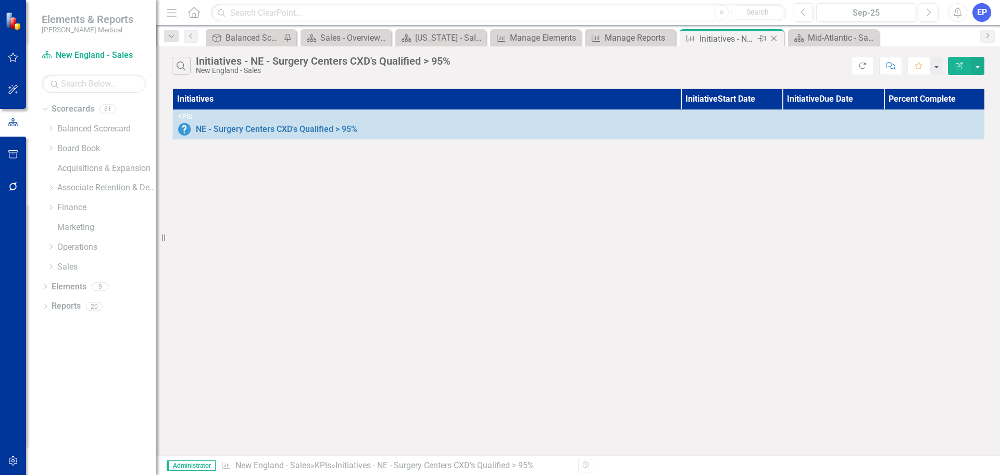
click at [776, 35] on icon "Close" at bounding box center [774, 38] width 10 height 8
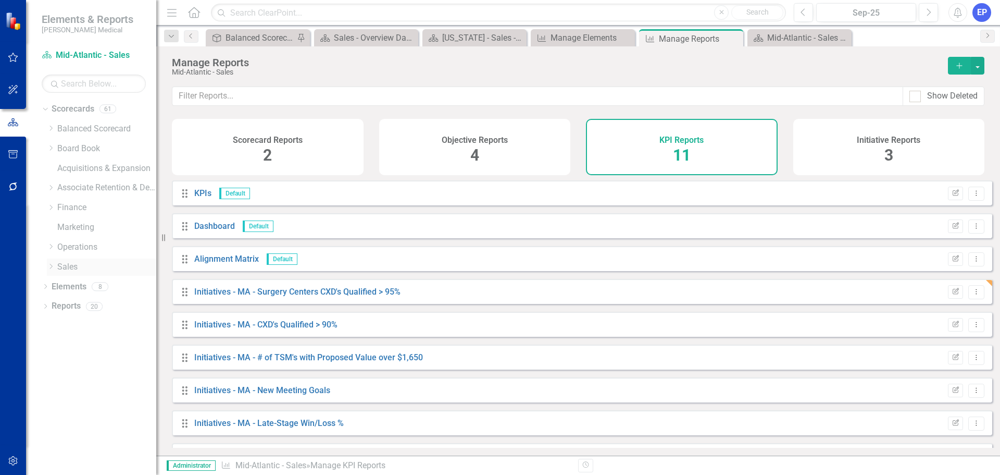
click at [53, 266] on icon at bounding box center [51, 266] width 3 height 5
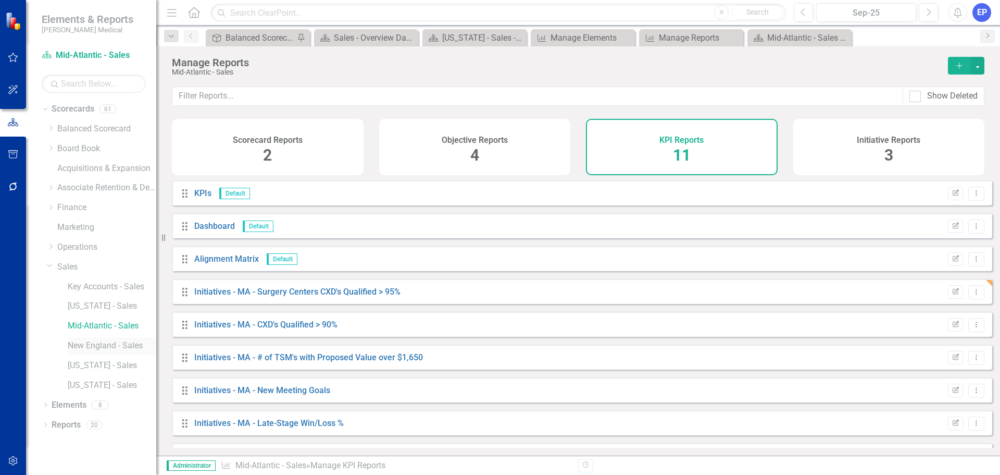
click at [79, 341] on link "New England - Sales" at bounding box center [112, 346] width 89 height 12
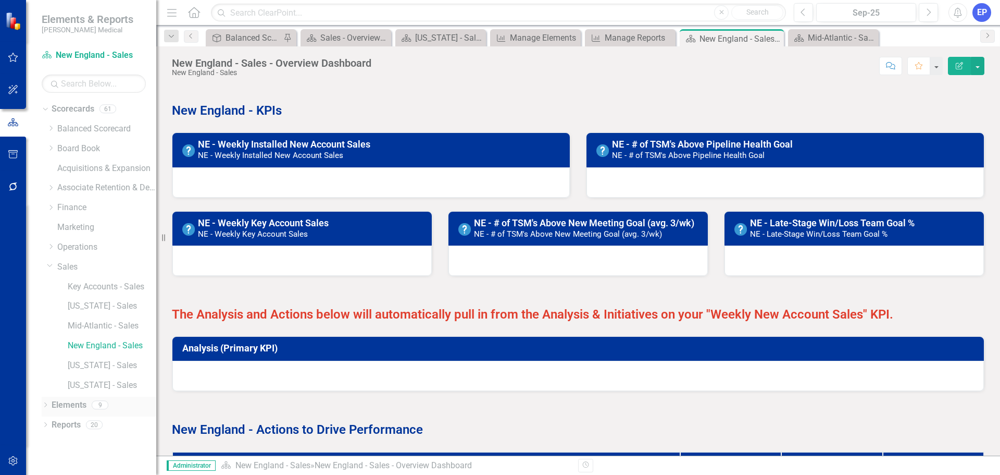
click at [85, 409] on link "Elements" at bounding box center [69, 405] width 35 height 12
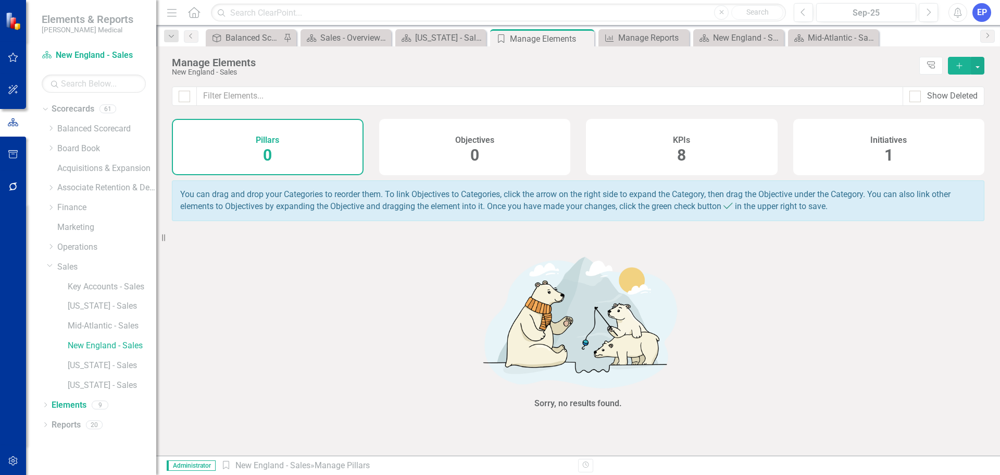
click at [650, 167] on div "KPIs 8" at bounding box center [682, 147] width 192 height 56
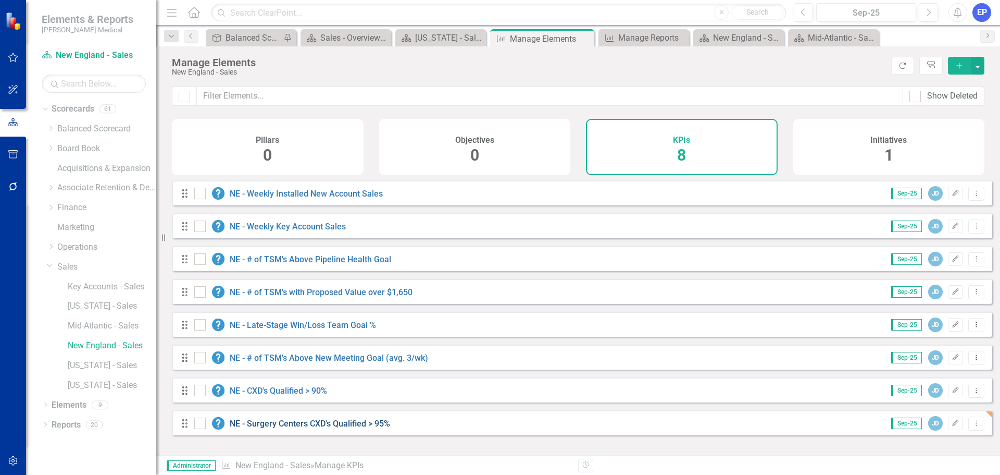
click at [372, 428] on link "NE - Surgery Centers CXD's Qualified > 95%" at bounding box center [310, 423] width 160 height 10
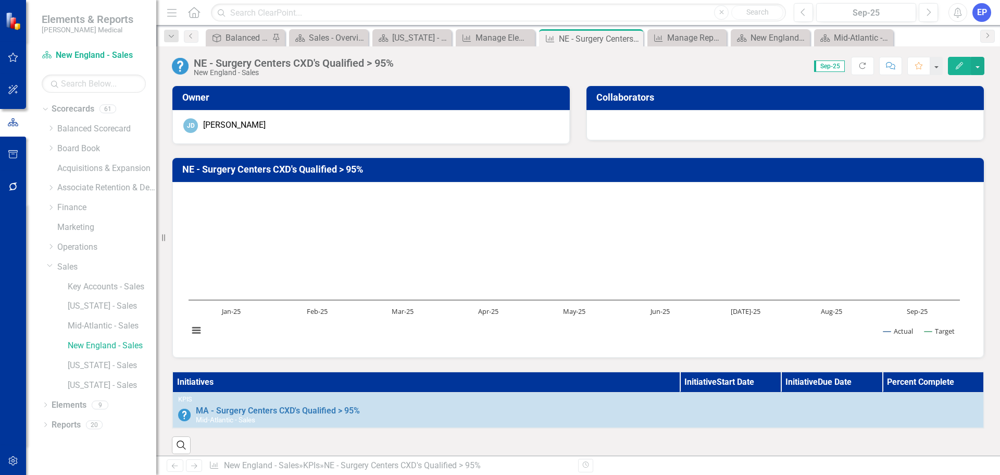
click at [500, 379] on th "Initiatives" at bounding box center [425, 381] width 507 height 21
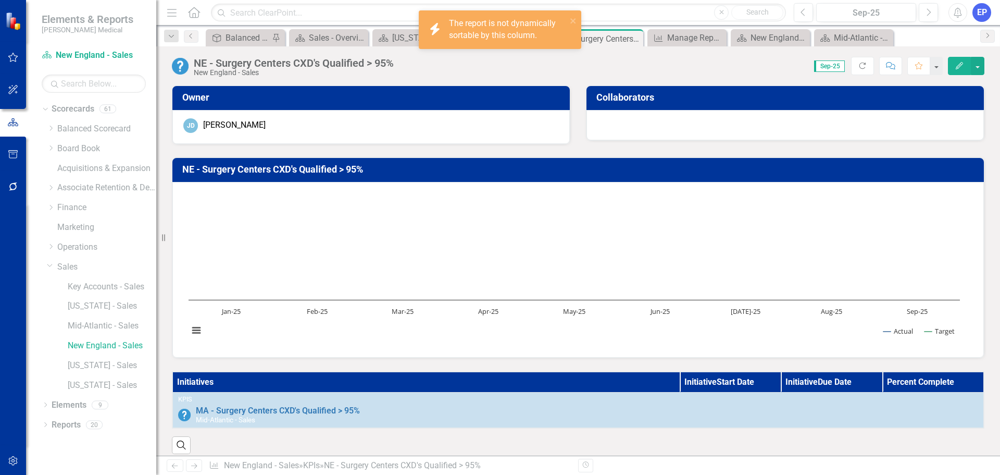
click at [500, 379] on th "Initiatives" at bounding box center [425, 381] width 507 height 21
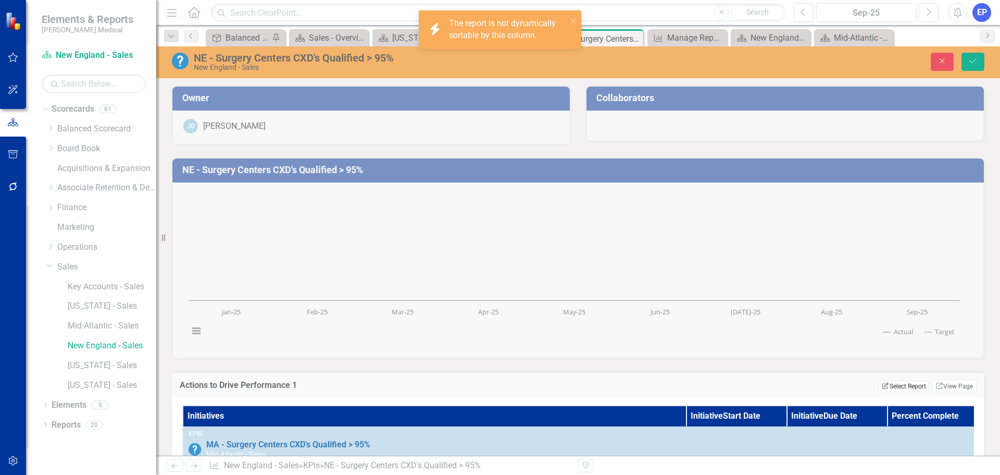
click at [889, 389] on button "Edit Report Select Report" at bounding box center [903, 385] width 51 height 11
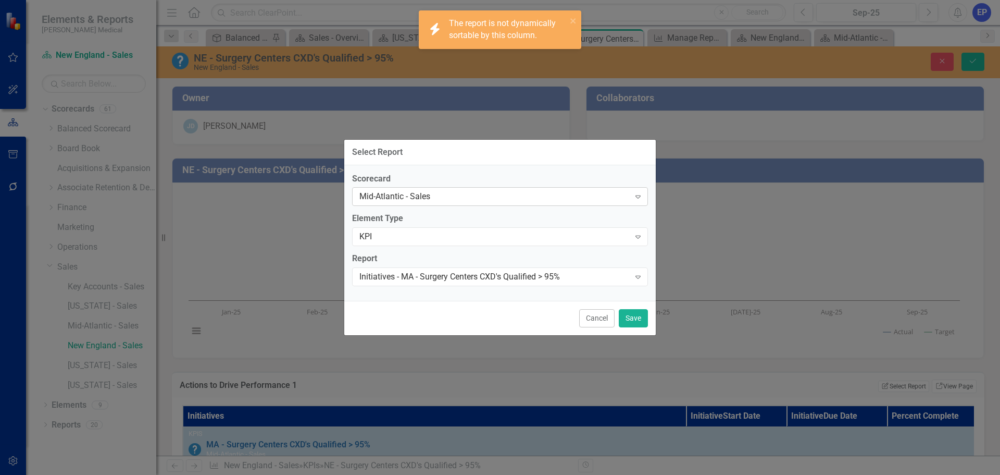
click at [494, 193] on div "Mid-Atlantic - Sales" at bounding box center [494, 197] width 270 height 12
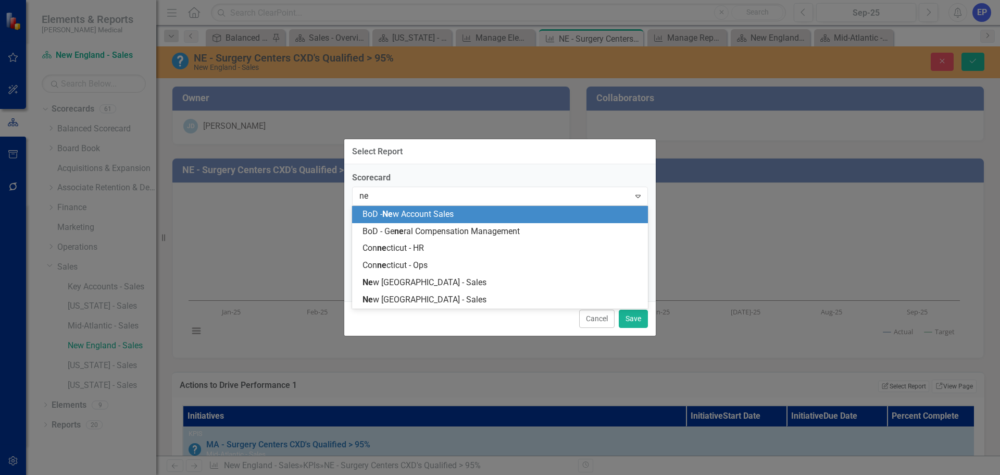
type input "new"
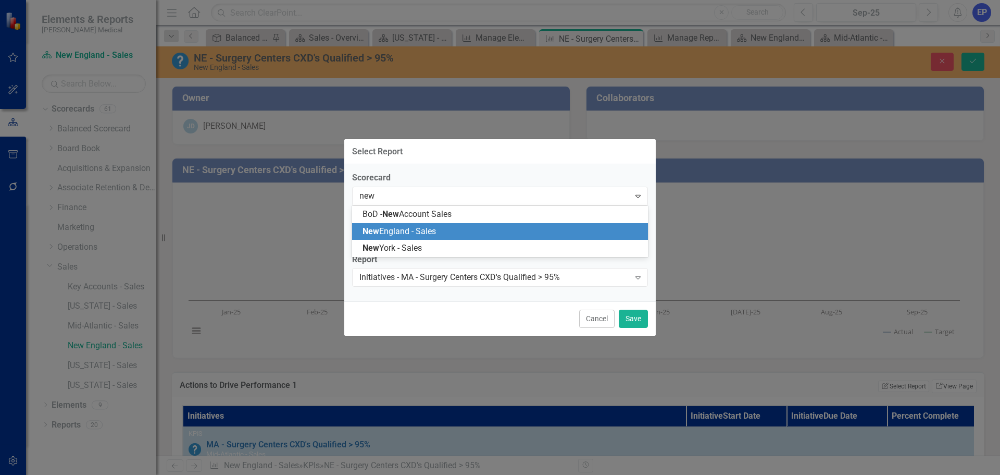
click at [443, 232] on div "New England - Sales" at bounding box center [502, 232] width 279 height 12
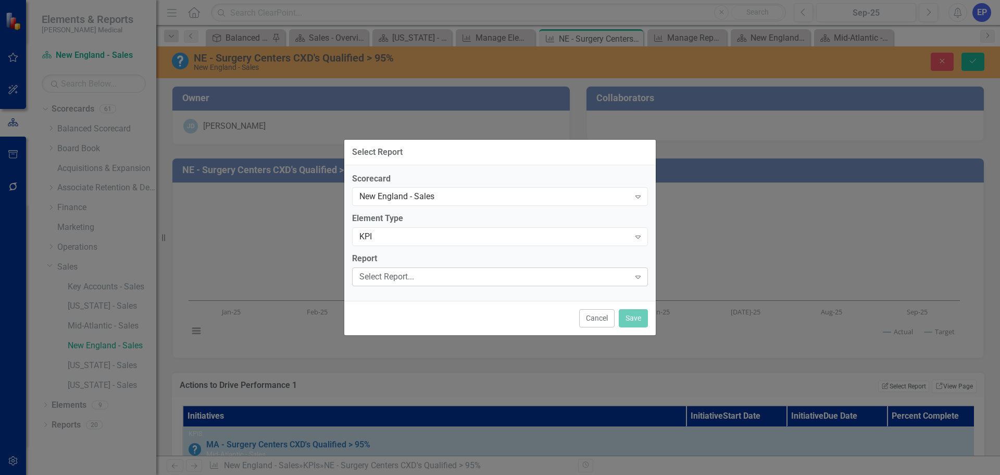
click at [445, 271] on div "Select Report..." at bounding box center [494, 277] width 270 height 12
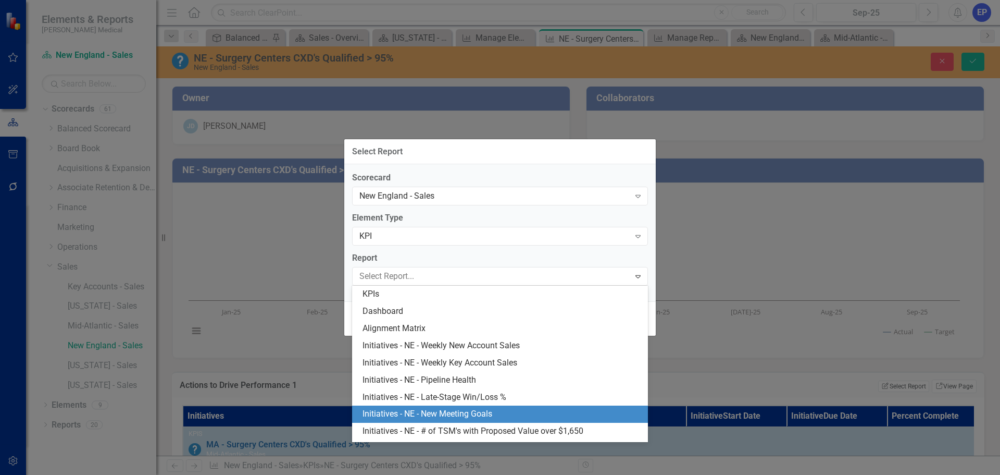
scroll to position [32, 0]
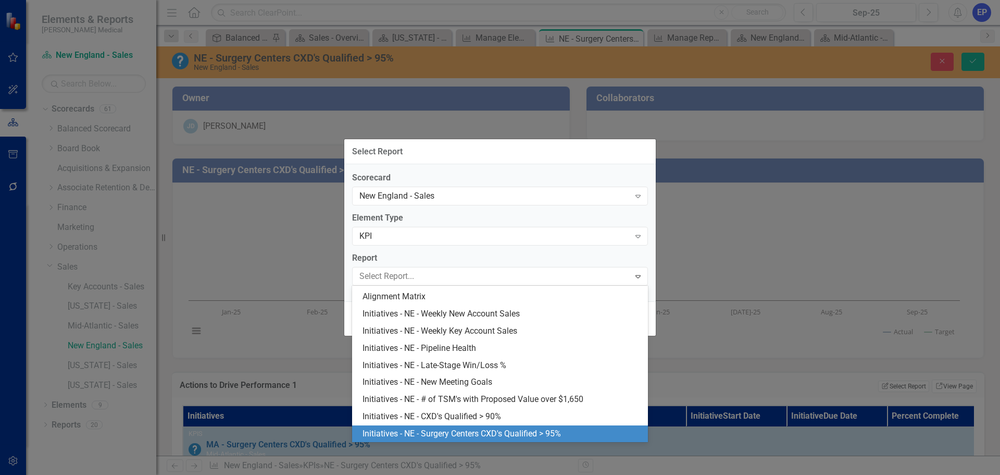
click at [468, 430] on div "Initiatives - NE - Surgery Centers CXD's Qualified > 95%" at bounding box center [502, 434] width 279 height 12
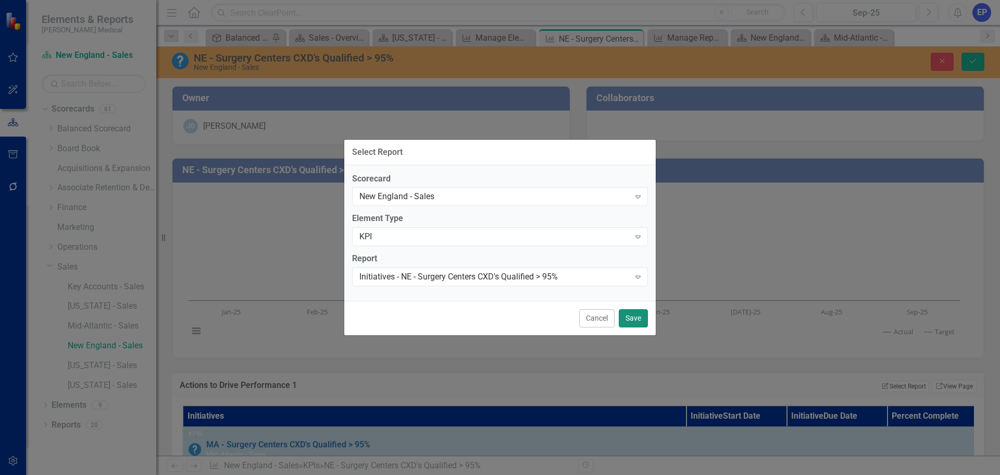
click at [631, 314] on button "Save" at bounding box center [633, 318] width 29 height 18
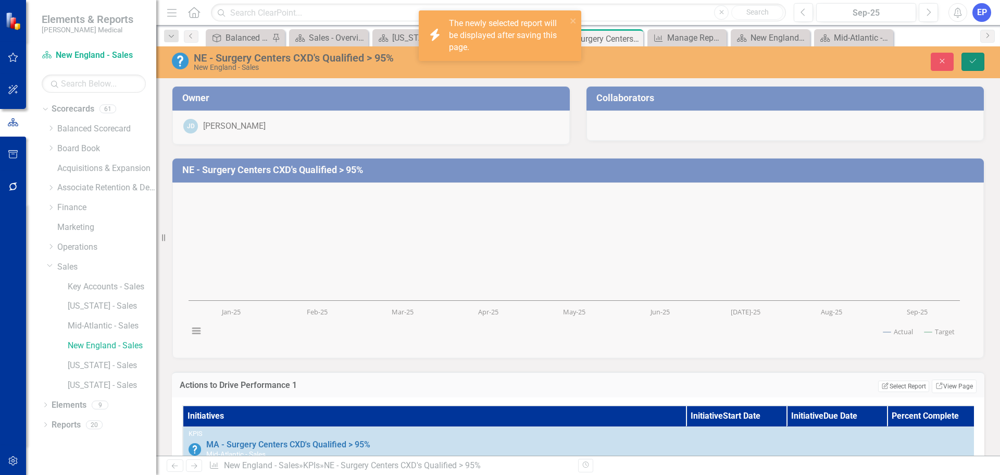
click at [970, 53] on button "Save" at bounding box center [973, 62] width 23 height 18
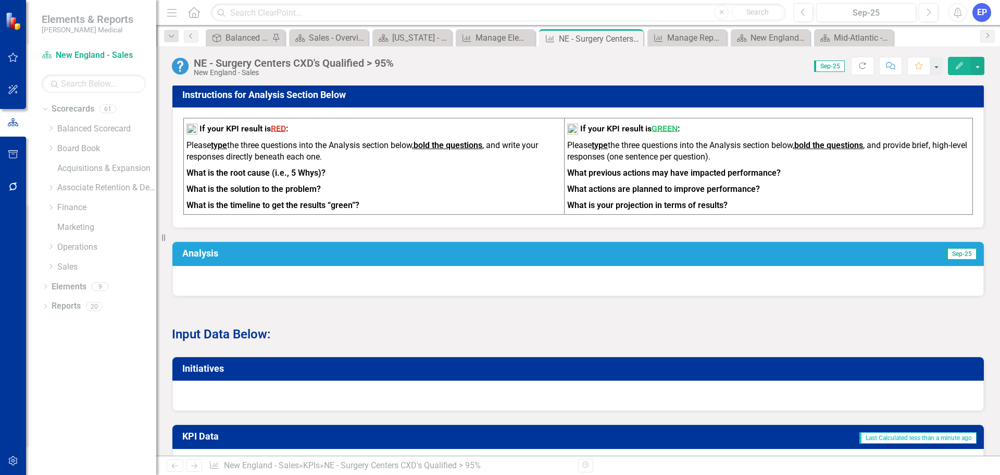
scroll to position [417, 0]
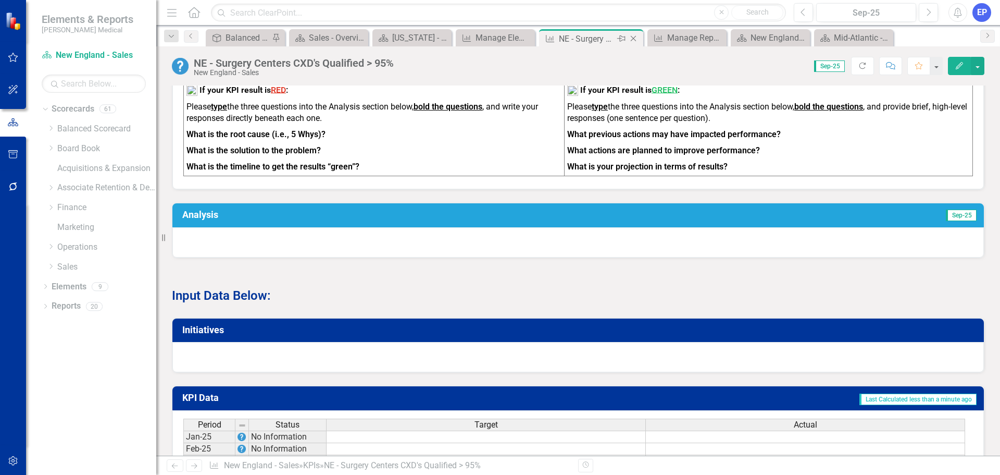
click at [638, 38] on icon "Close" at bounding box center [633, 38] width 10 height 8
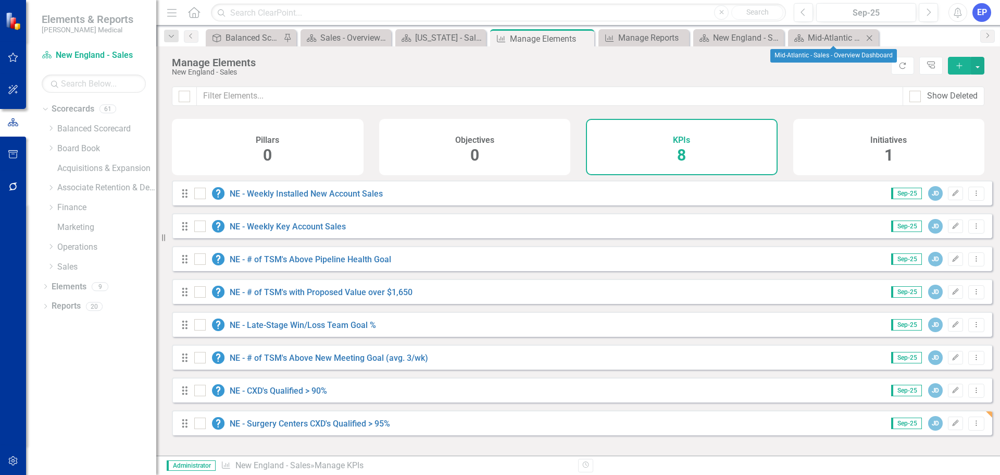
click at [871, 38] on icon "Close" at bounding box center [869, 38] width 10 height 8
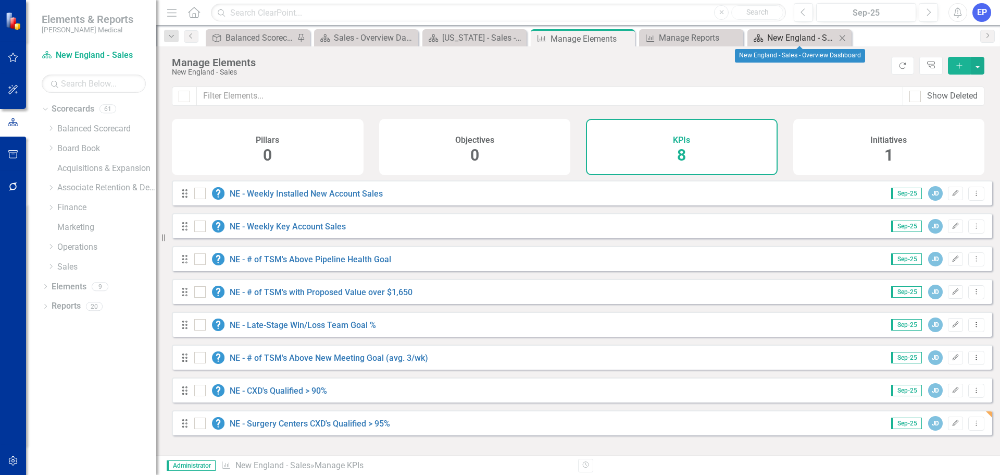
click at [820, 38] on div "New England - Sales - Overview Dashboard" at bounding box center [801, 37] width 69 height 13
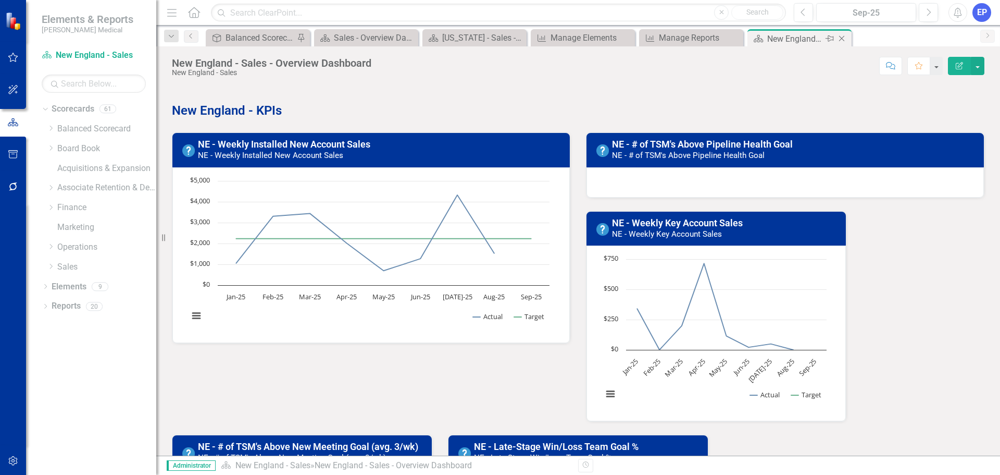
click at [848, 37] on div "Close" at bounding box center [842, 38] width 13 height 13
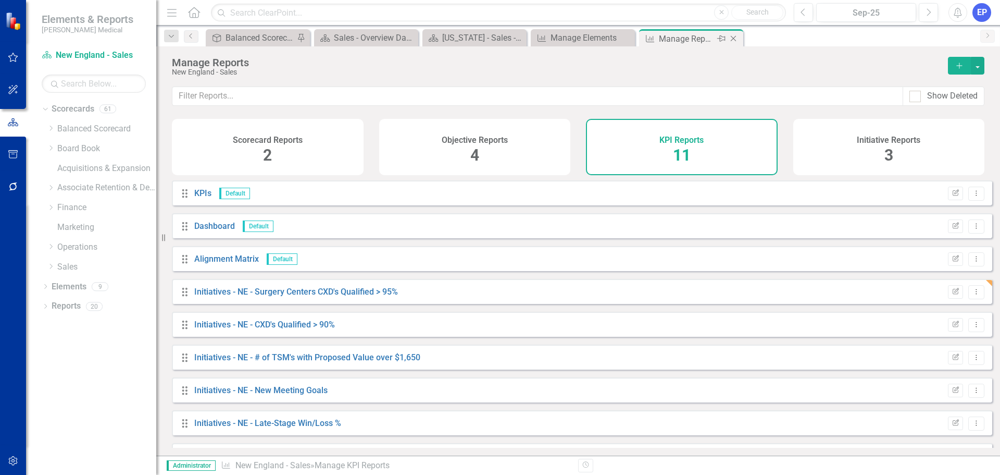
click at [730, 42] on icon "Close" at bounding box center [733, 38] width 10 height 8
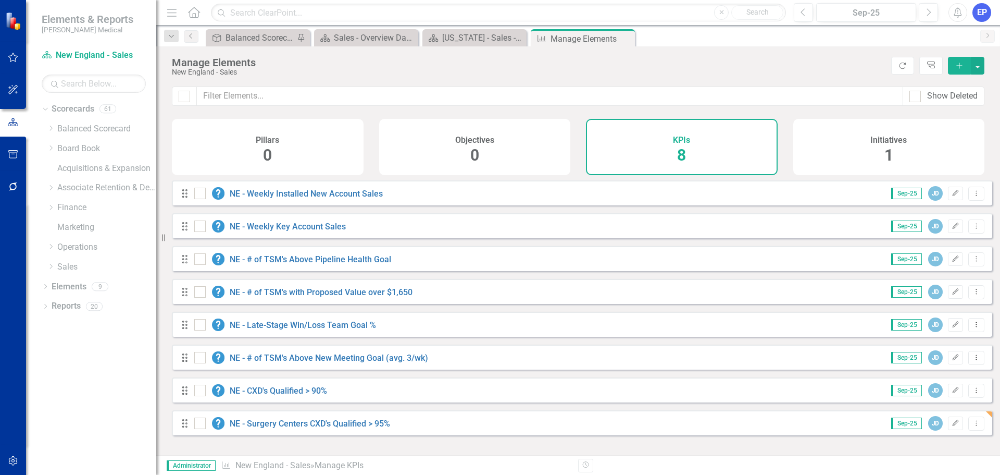
click at [0, 0] on icon "Close" at bounding box center [0, 0] width 0 height 0
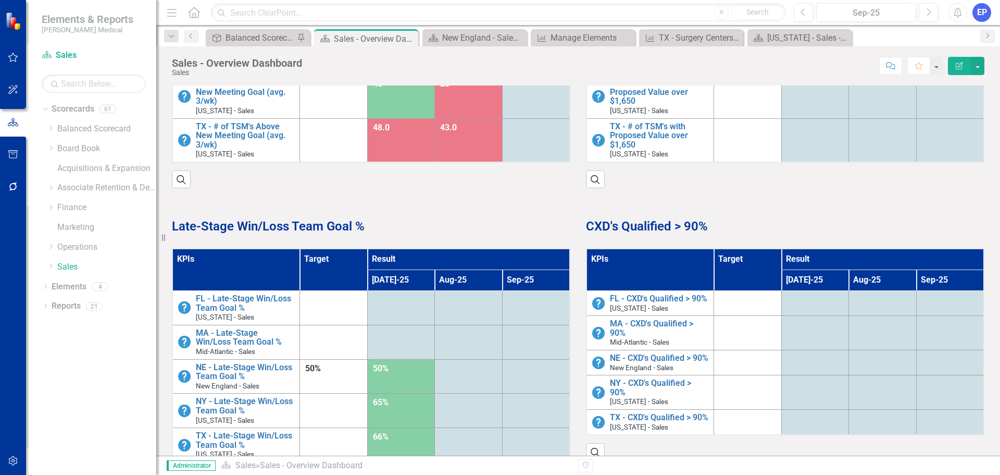
scroll to position [936, 0]
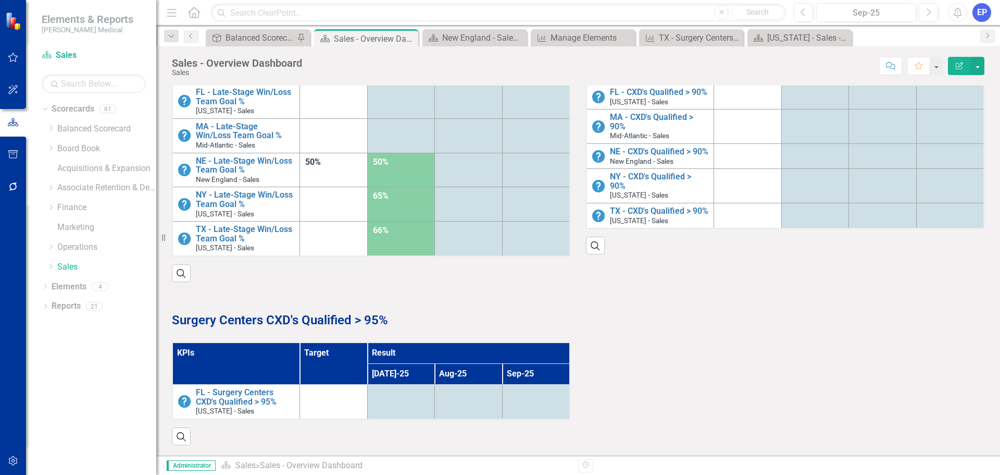
click at [226, 350] on th "KPIs" at bounding box center [236, 363] width 128 height 42
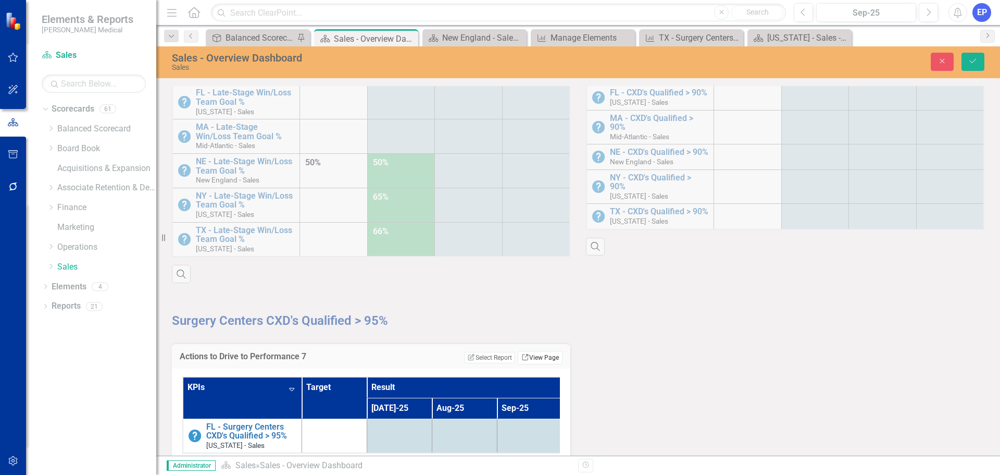
click at [521, 359] on icon "Link" at bounding box center [525, 357] width 8 height 6
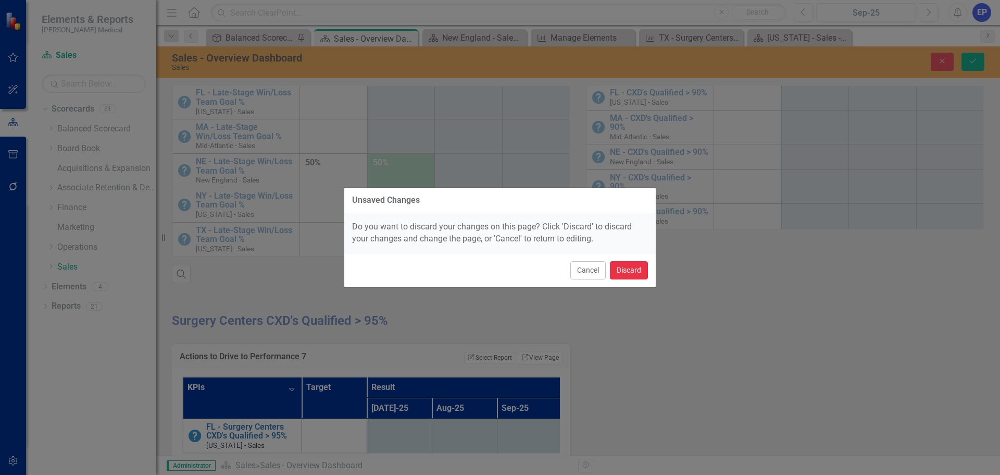
click at [634, 273] on button "Discard" at bounding box center [629, 270] width 38 height 18
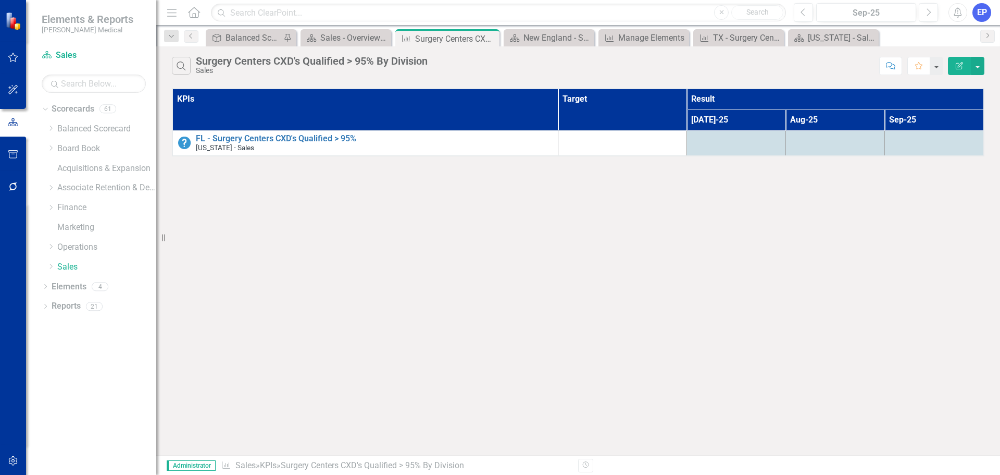
click at [955, 67] on icon "Edit Report" at bounding box center [959, 65] width 9 height 7
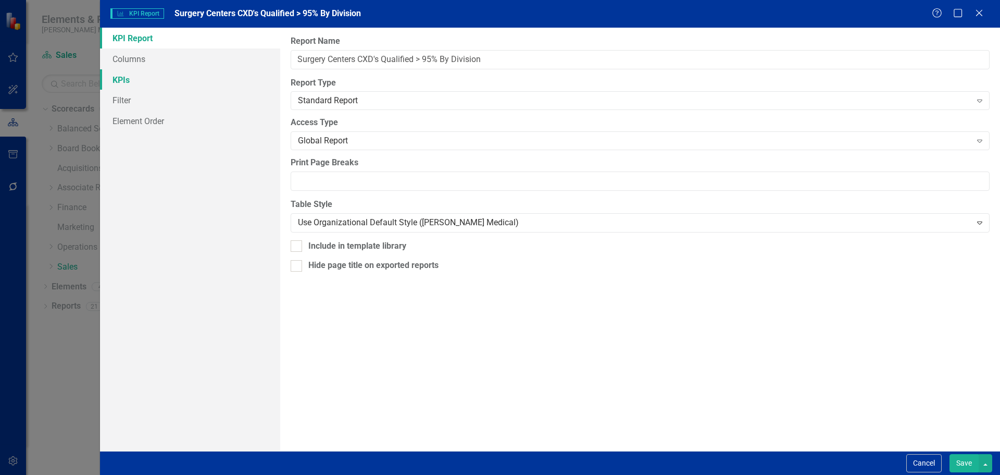
click at [186, 88] on link "KPIs" at bounding box center [190, 79] width 180 height 21
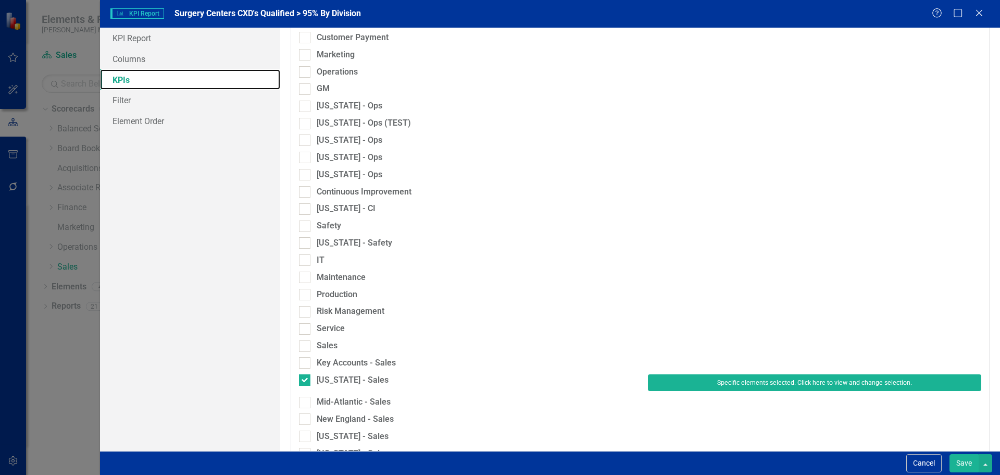
scroll to position [694, 0]
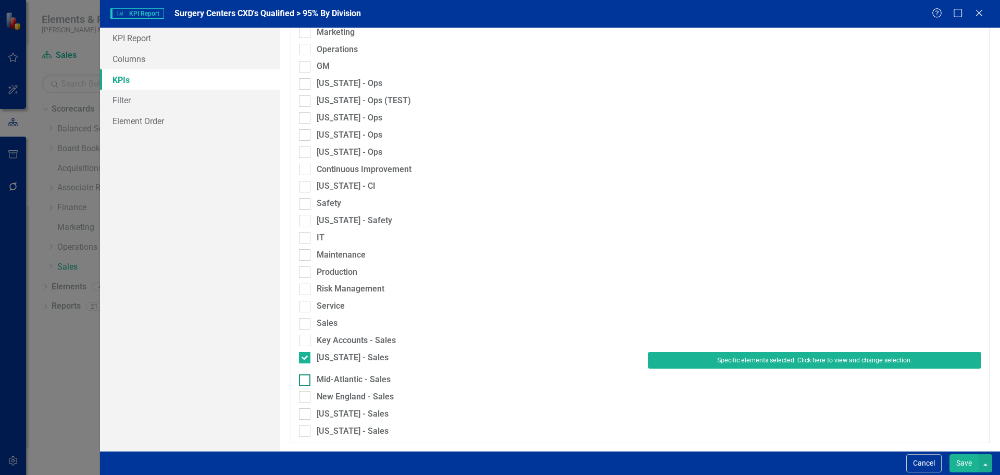
click at [380, 379] on div "Mid-Atlantic - Sales" at bounding box center [354, 380] width 74 height 12
click at [306, 379] on input "Mid-Atlantic - Sales" at bounding box center [302, 377] width 7 height 7
checkbox input "true"
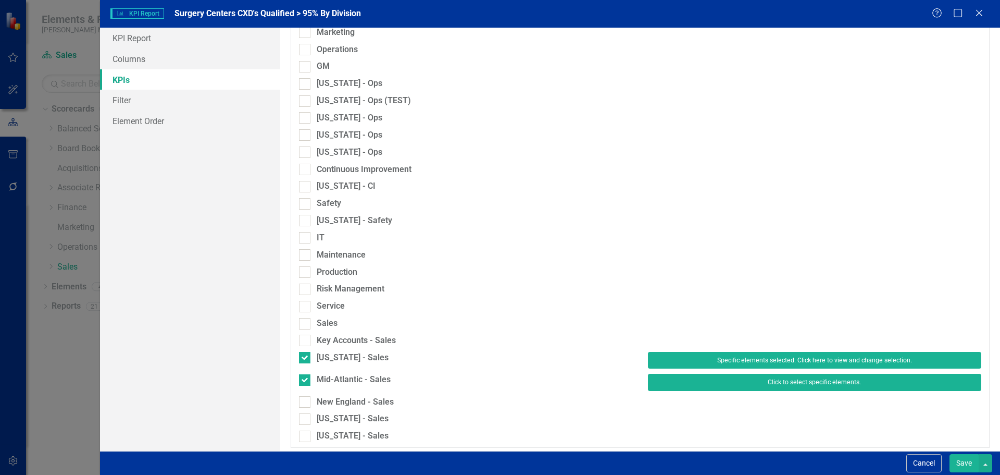
click at [660, 383] on button "Click to select specific elements." at bounding box center [814, 382] width 333 height 17
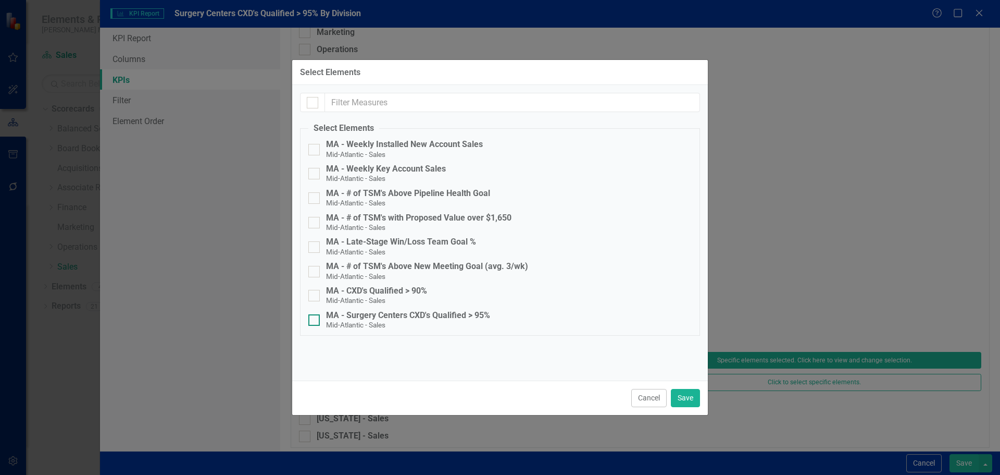
click at [463, 316] on div "MA - Surgery Centers CXD's Qualified > 95%" at bounding box center [408, 314] width 164 height 9
click at [315, 316] on input "MA - Surgery Centers CXD's Qualified > 95% Mid-Atlantic - Sales" at bounding box center [311, 317] width 7 height 7
checkbox input "true"
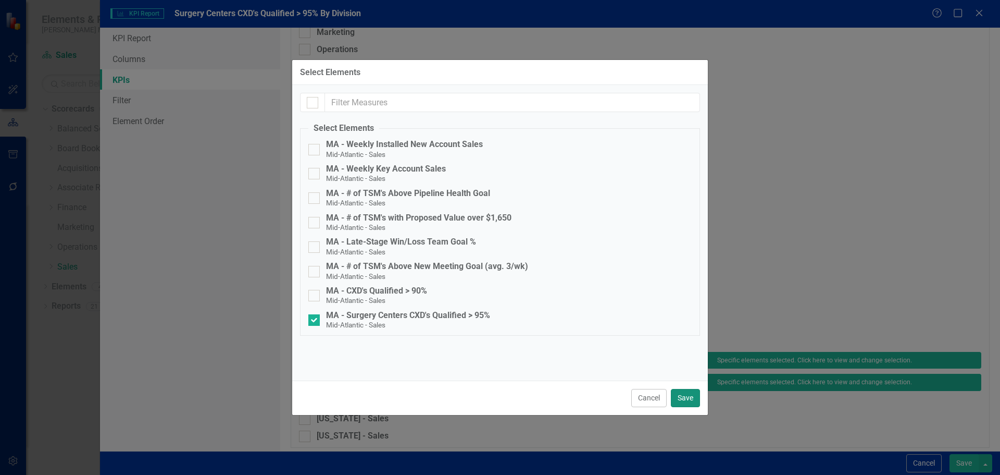
click at [686, 402] on button "Save" at bounding box center [685, 398] width 29 height 18
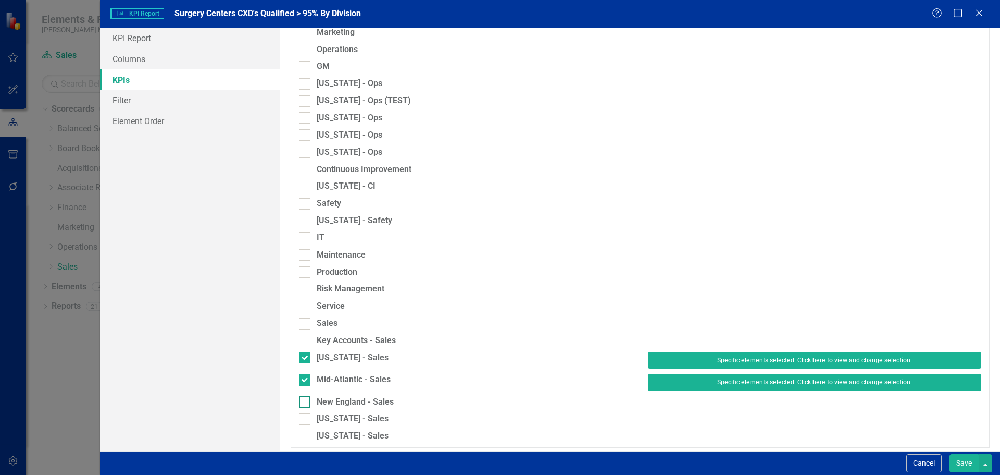
click at [350, 403] on div "New England - Sales" at bounding box center [355, 402] width 77 height 12
click at [306, 403] on input "New England - Sales" at bounding box center [302, 399] width 7 height 7
checkbox input "true"
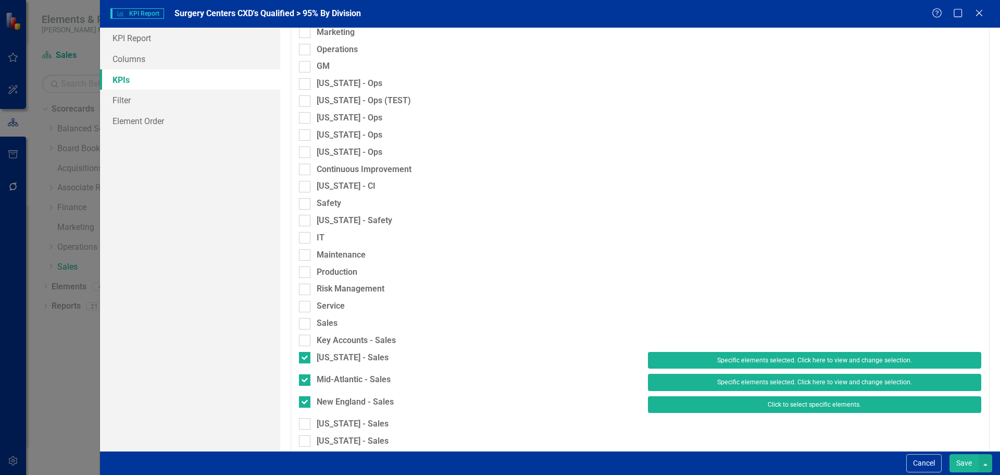
click at [658, 404] on button "Click to select specific elements." at bounding box center [814, 404] width 333 height 17
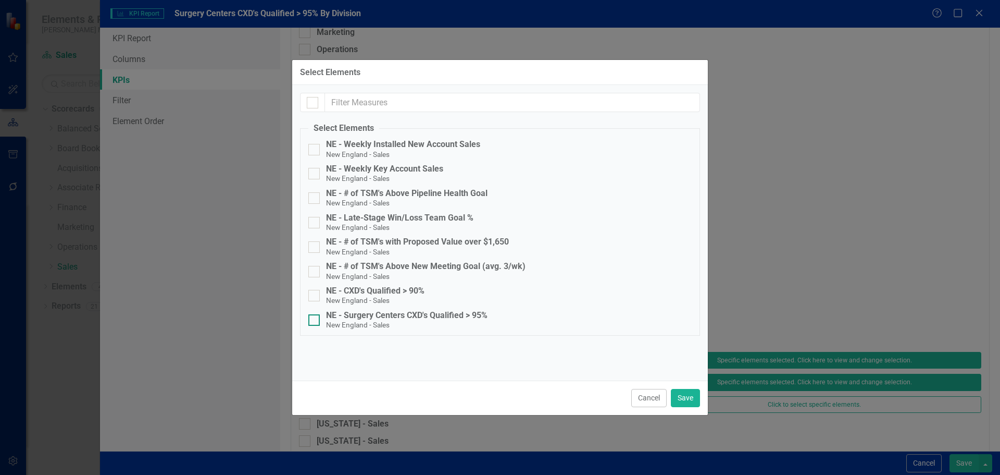
click at [474, 315] on div "NE - Surgery Centers CXD's Qualified > 95%" at bounding box center [406, 314] width 161 height 9
click at [315, 315] on input "NE - Surgery Centers CXD's Qualified > 95% New [GEOGRAPHIC_DATA] - Sales" at bounding box center [311, 317] width 7 height 7
checkbox input "true"
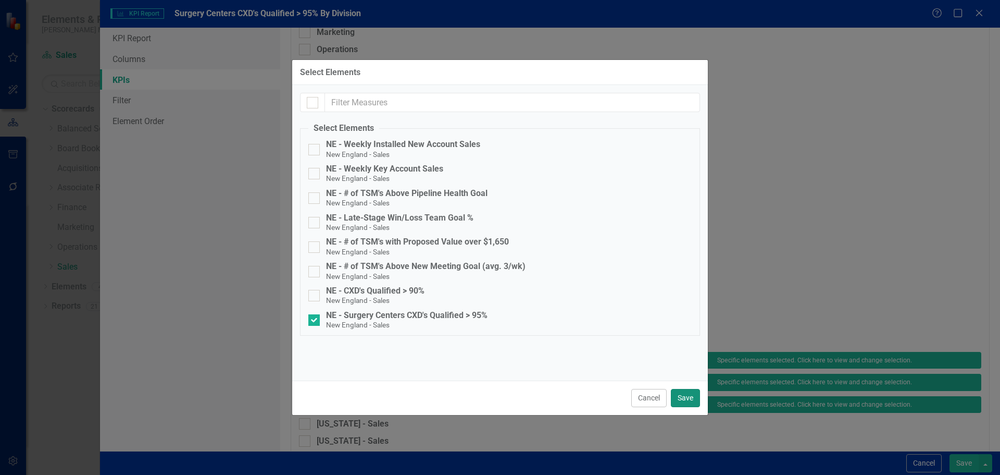
click at [681, 393] on button "Save" at bounding box center [685, 398] width 29 height 18
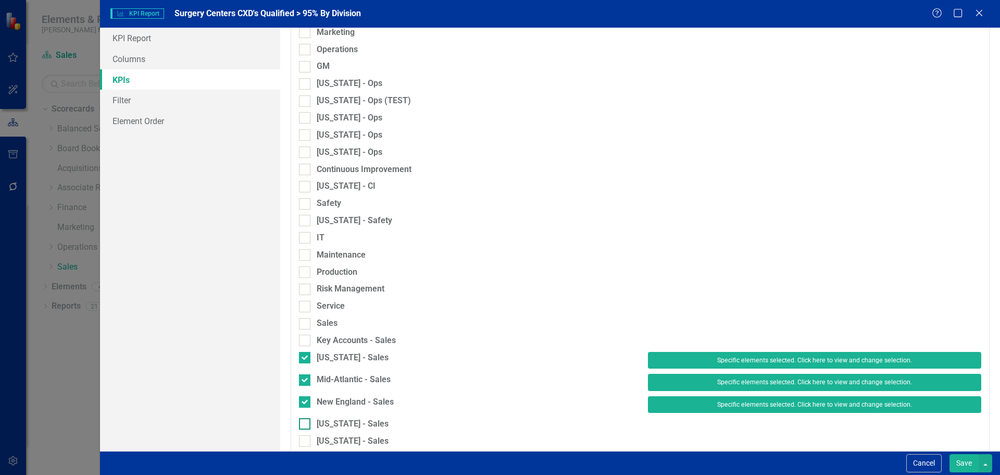
click at [354, 421] on div "[US_STATE] - Sales" at bounding box center [353, 424] width 72 height 12
click at [306, 421] on input "[US_STATE] - Sales" at bounding box center [302, 421] width 7 height 7
checkbox input "true"
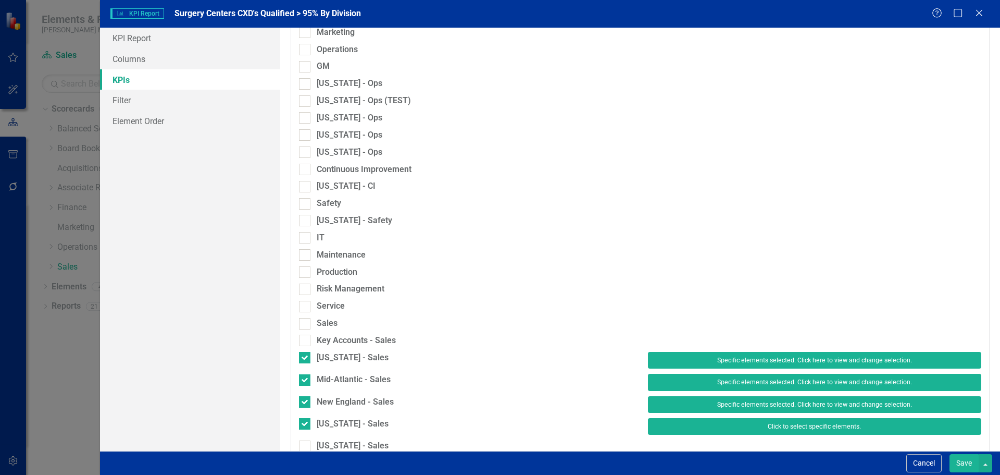
click at [649, 425] on button "Click to select specific elements." at bounding box center [814, 426] width 333 height 17
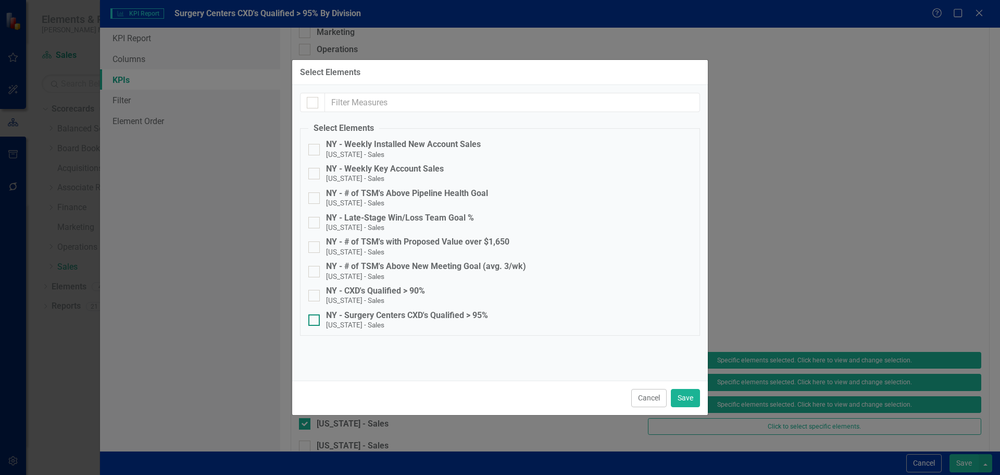
click at [420, 310] on div "NY - Surgery Centers CXD's Qualified > 95%" at bounding box center [407, 314] width 162 height 9
click at [315, 314] on input "NY - Surgery Centers CXD's Qualified > 95% [US_STATE] - Sales" at bounding box center [311, 317] width 7 height 7
checkbox input "true"
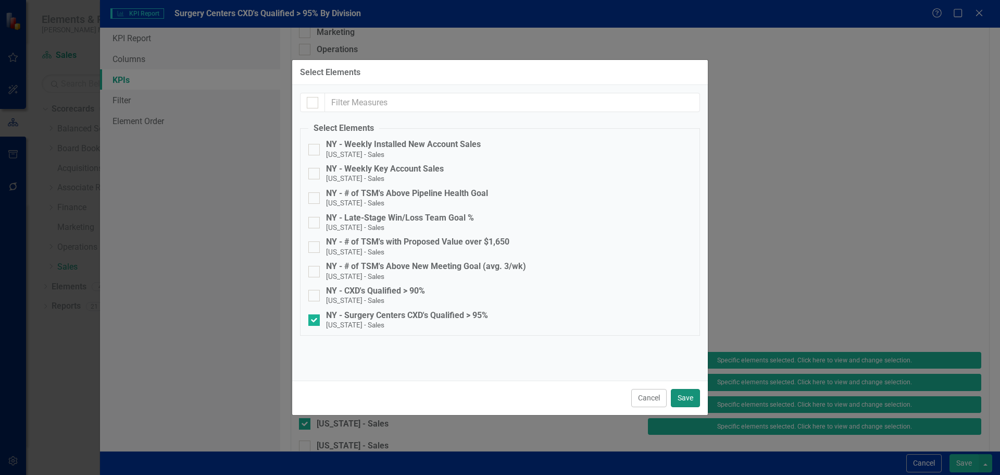
click at [682, 399] on button "Save" at bounding box center [685, 398] width 29 height 18
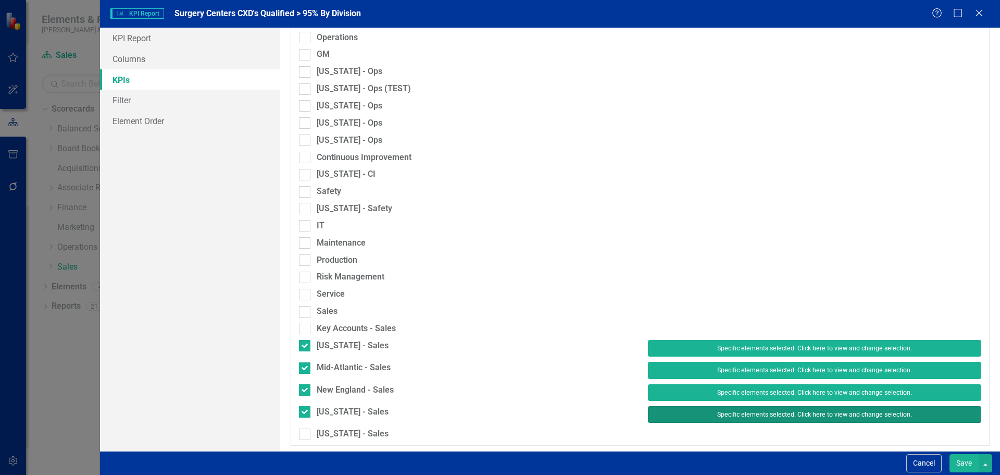
scroll to position [708, 0]
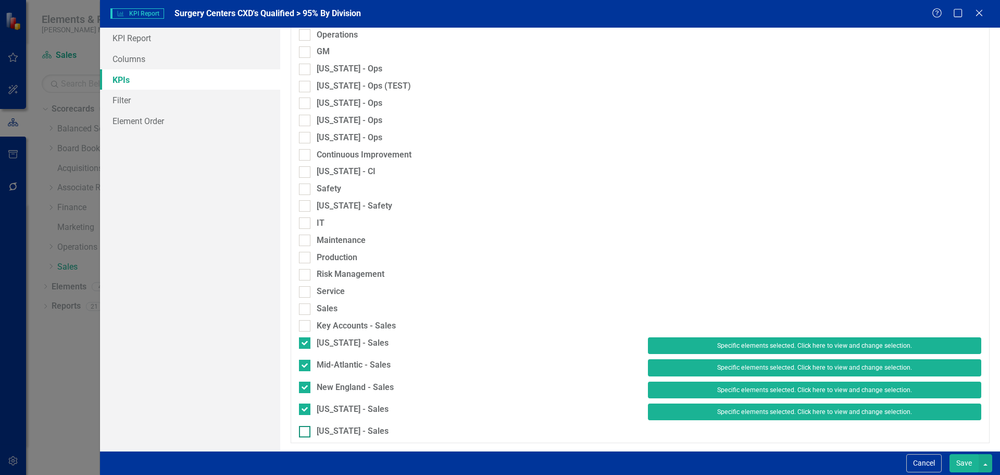
click at [353, 433] on div "[US_STATE] - Sales" at bounding box center [353, 431] width 72 height 12
click at [306, 432] on input "[US_STATE] - Sales" at bounding box center [302, 429] width 7 height 7
checkbox input "true"
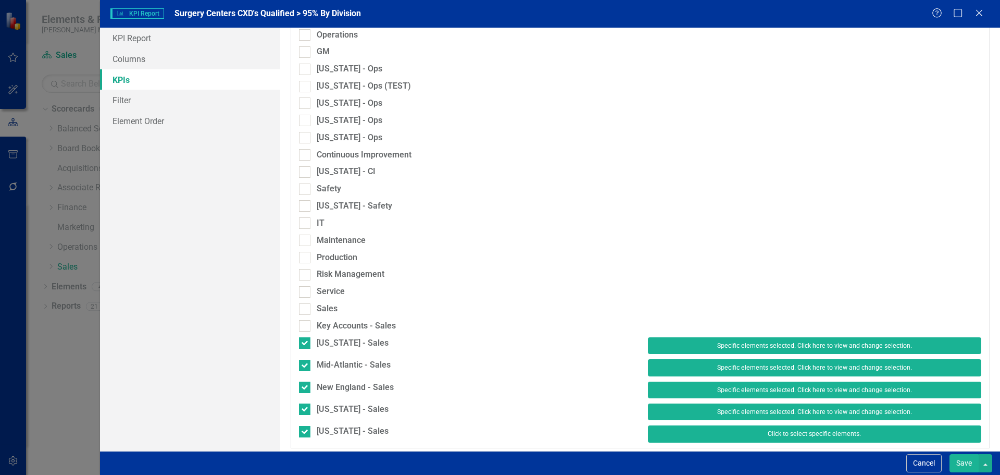
click at [650, 438] on button "Click to select specific elements." at bounding box center [814, 433] width 333 height 17
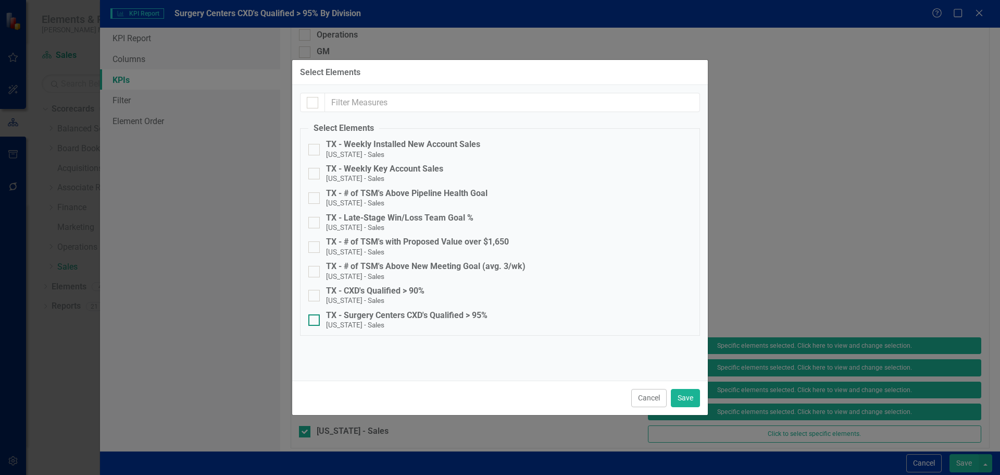
click at [464, 315] on div "TX - Surgery Centers CXD's Qualified > 95%" at bounding box center [406, 314] width 161 height 9
click at [315, 315] on input "TX - Surgery Centers CXD's Qualified > 95% [US_STATE] - Sales" at bounding box center [311, 317] width 7 height 7
checkbox input "true"
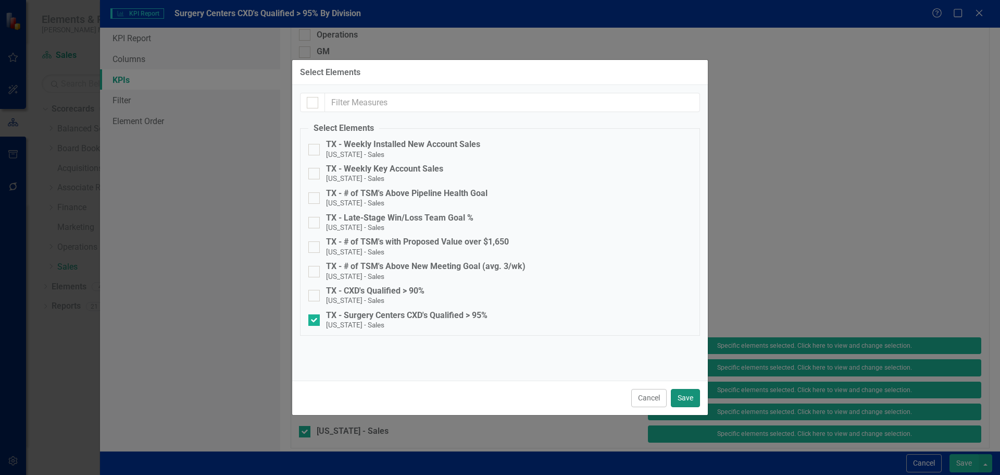
click at [691, 397] on button "Save" at bounding box center [685, 398] width 29 height 18
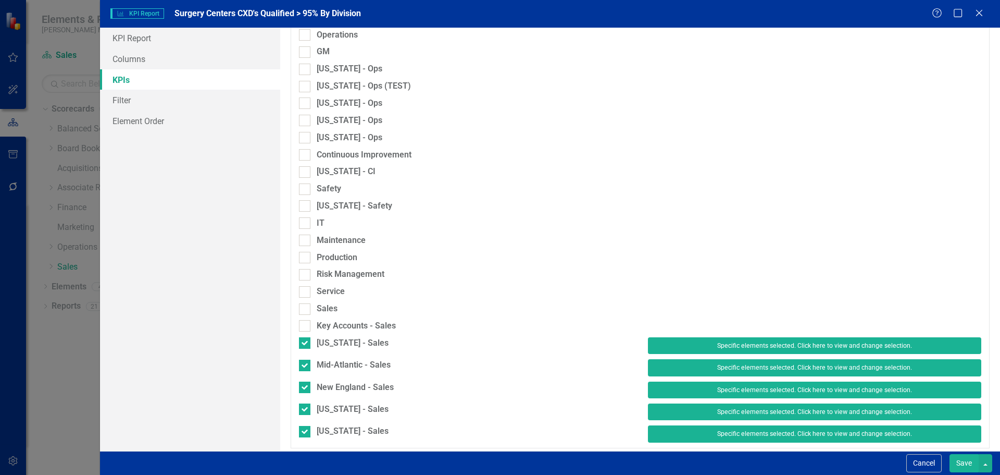
click at [972, 462] on button "Save" at bounding box center [964, 463] width 29 height 18
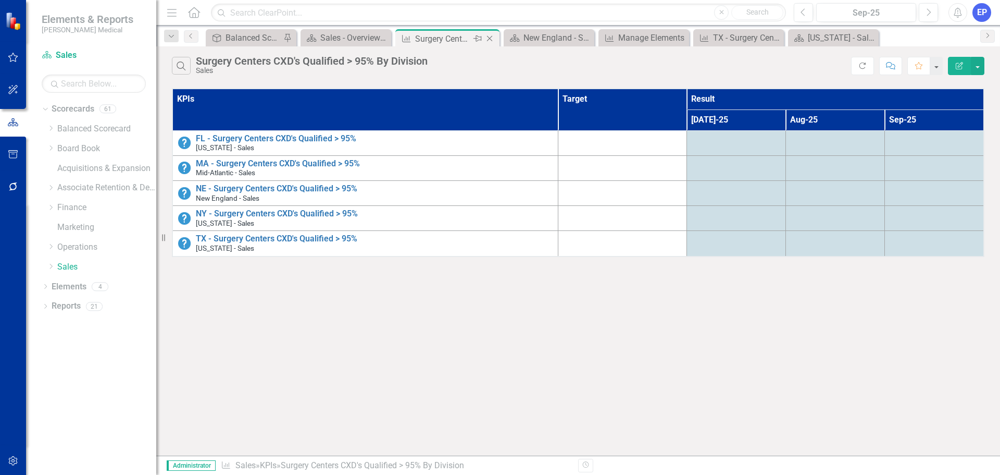
click at [492, 38] on icon "Close" at bounding box center [489, 38] width 10 height 8
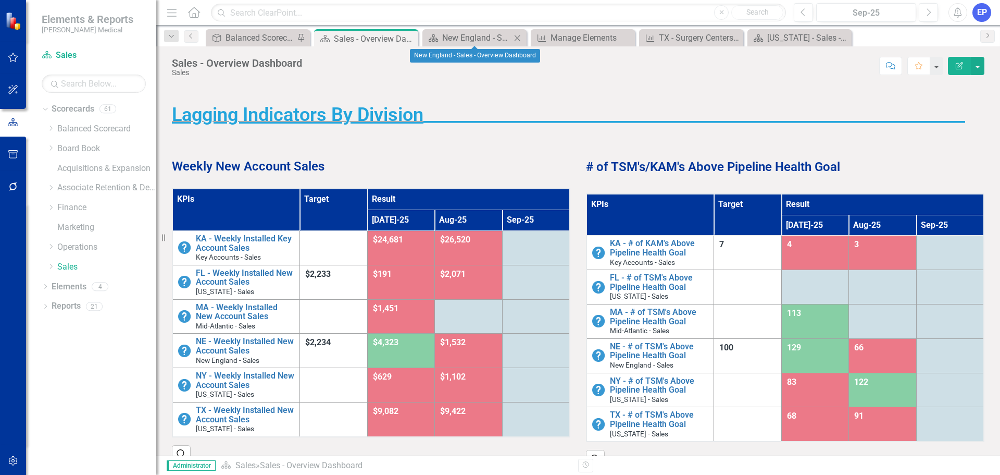
click at [519, 35] on icon "Close" at bounding box center [517, 38] width 10 height 8
click at [518, 34] on icon "Close" at bounding box center [517, 38] width 10 height 8
click at [0, 0] on icon "Close" at bounding box center [0, 0] width 0 height 0
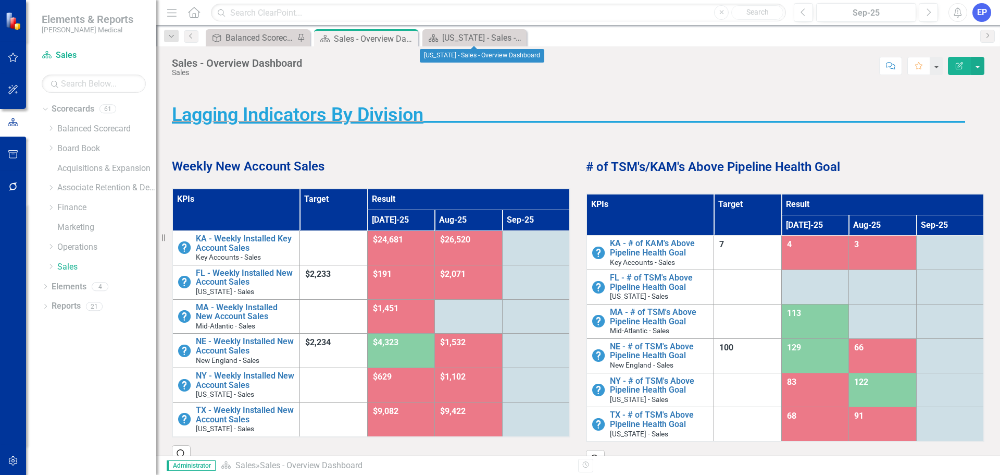
click at [0, 0] on icon "Close" at bounding box center [0, 0] width 0 height 0
click at [409, 39] on icon at bounding box center [409, 39] width 6 height 6
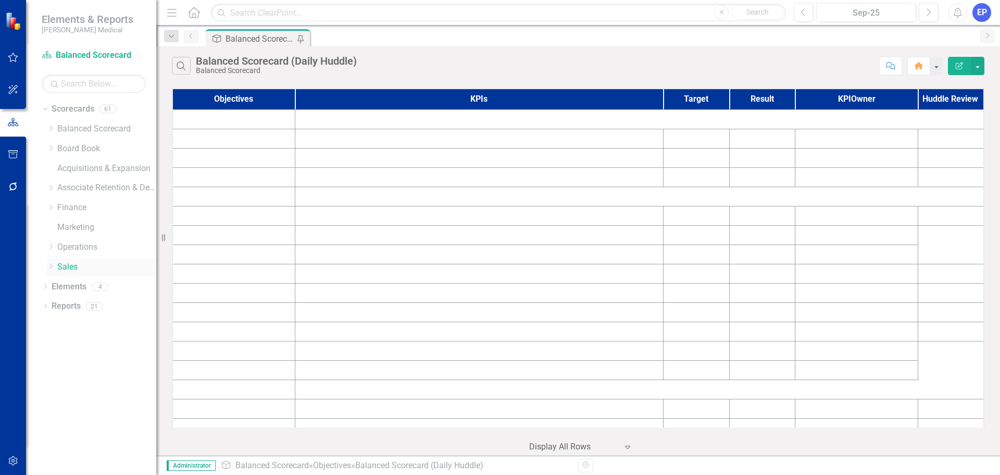
click at [51, 266] on icon "Dropdown" at bounding box center [51, 266] width 8 height 6
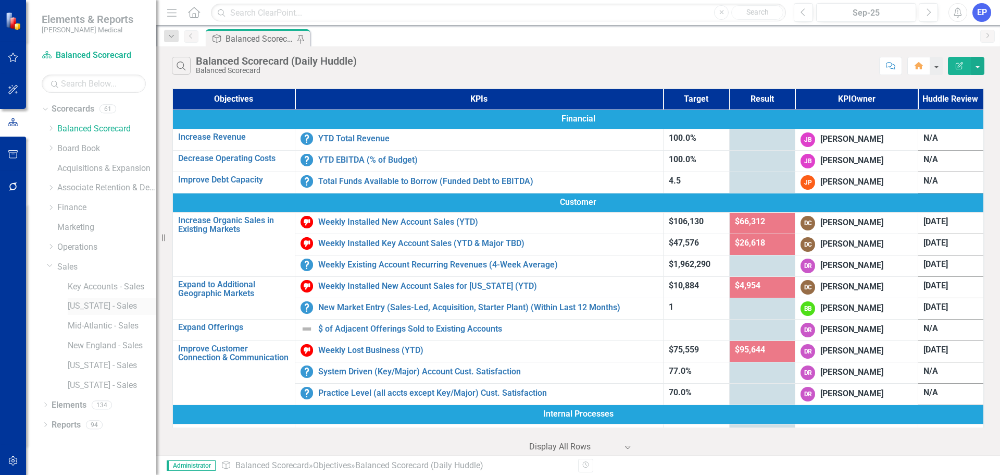
click at [80, 304] on link "[US_STATE] - Sales" at bounding box center [112, 306] width 89 height 12
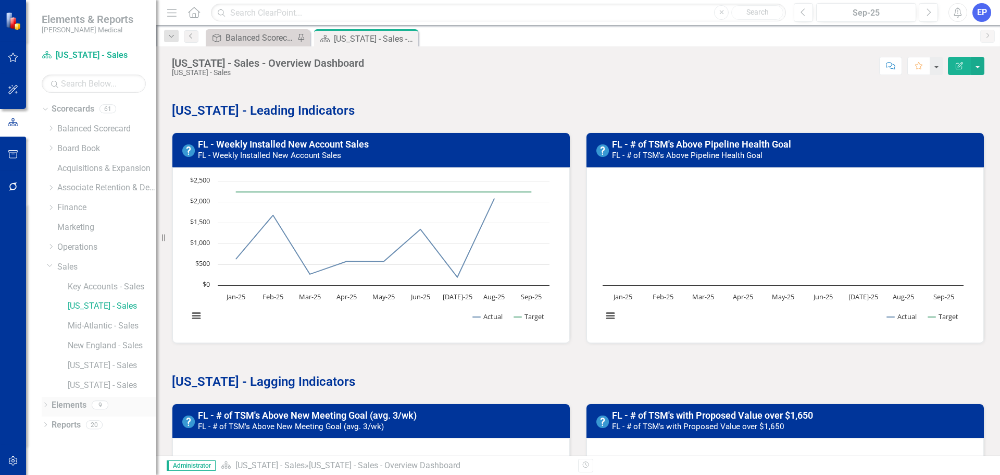
click at [45, 403] on icon "Dropdown" at bounding box center [45, 406] width 7 height 6
click at [45, 403] on icon "Dropdown" at bounding box center [44, 404] width 6 height 7
click at [46, 421] on div "Dropdown" at bounding box center [45, 425] width 7 height 9
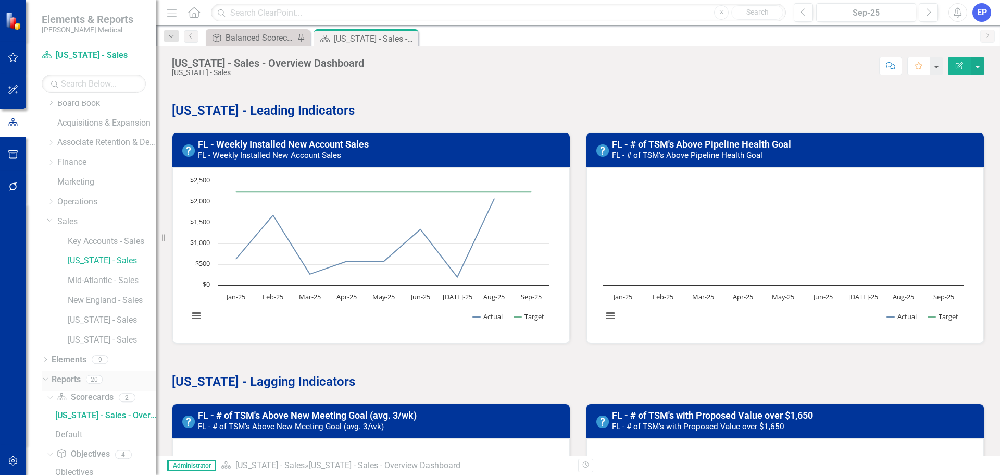
scroll to position [104, 0]
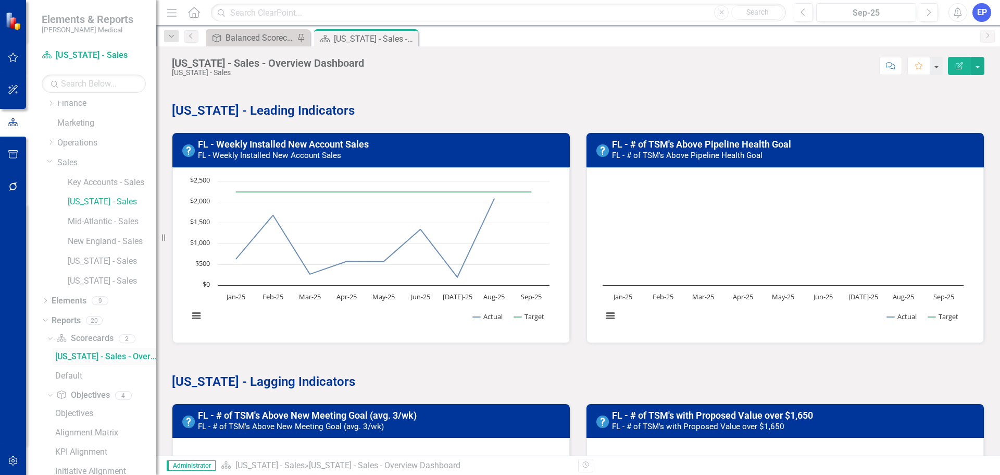
click at [79, 357] on div "[US_STATE] - Sales - Overview Dashboard" at bounding box center [105, 356] width 101 height 9
click at [82, 340] on link "Scorecard Scorecards" at bounding box center [84, 338] width 57 height 12
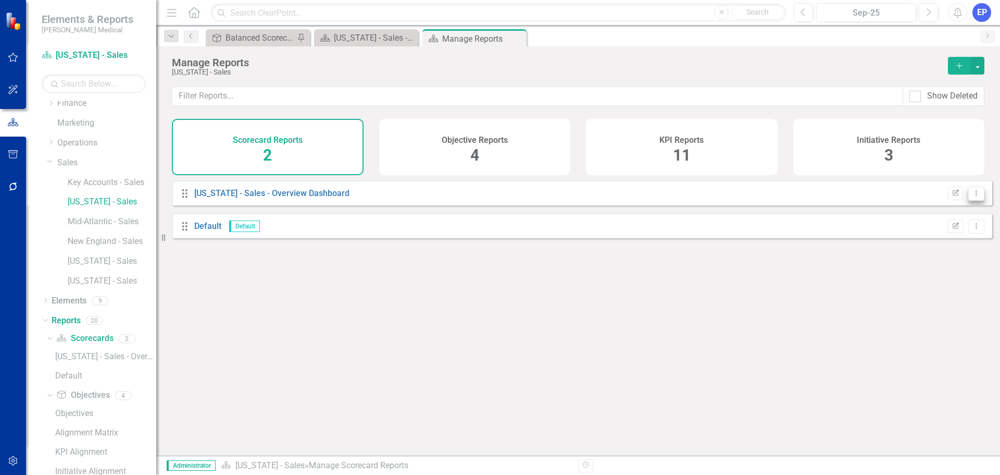
click at [970, 195] on button "Dropdown Menu" at bounding box center [976, 193] width 16 height 14
click at [948, 252] on link "Copy Duplicate Report" at bounding box center [933, 256] width 86 height 19
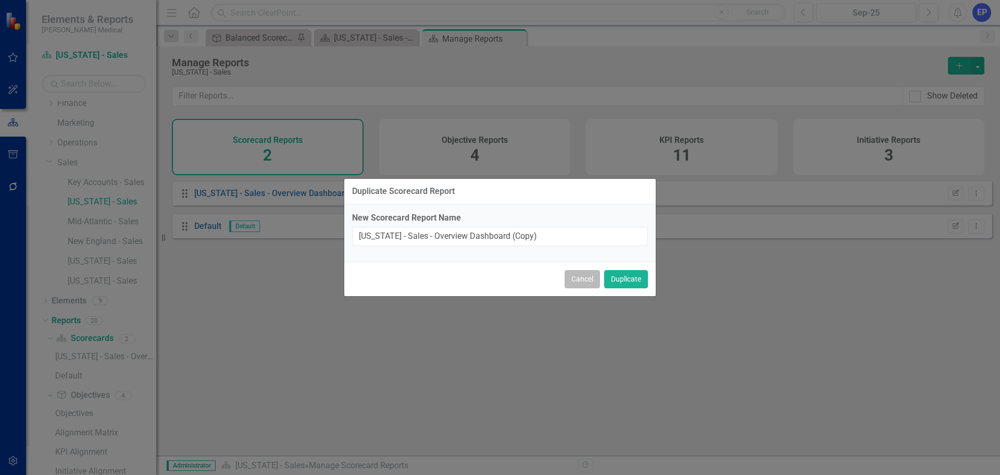
click at [595, 280] on button "Cancel" at bounding box center [582, 279] width 35 height 18
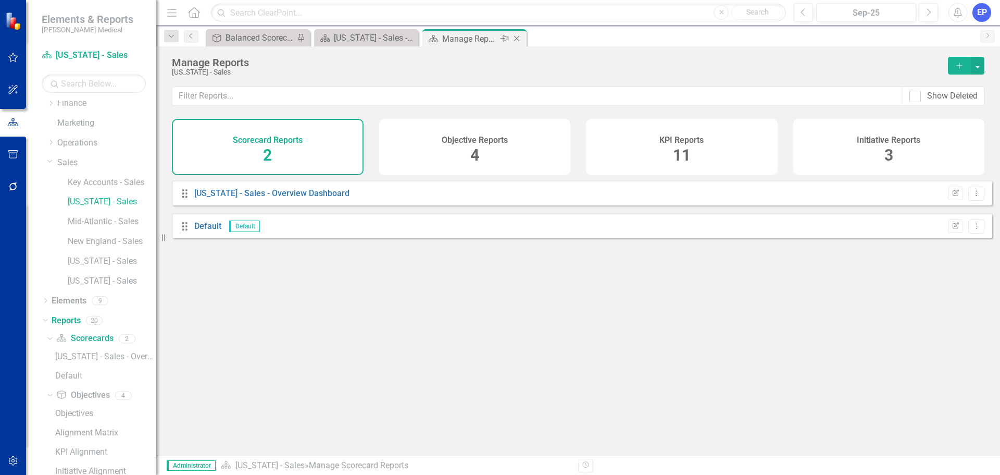
click at [517, 39] on icon "Close" at bounding box center [517, 38] width 10 height 8
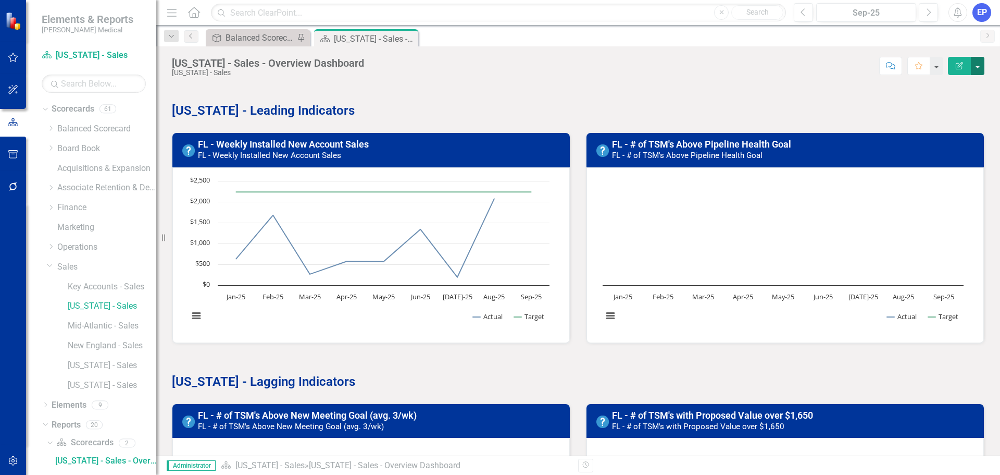
click at [982, 60] on button "button" at bounding box center [978, 66] width 14 height 18
click at [950, 107] on link "Edit Report Edit Layout" at bounding box center [942, 104] width 84 height 19
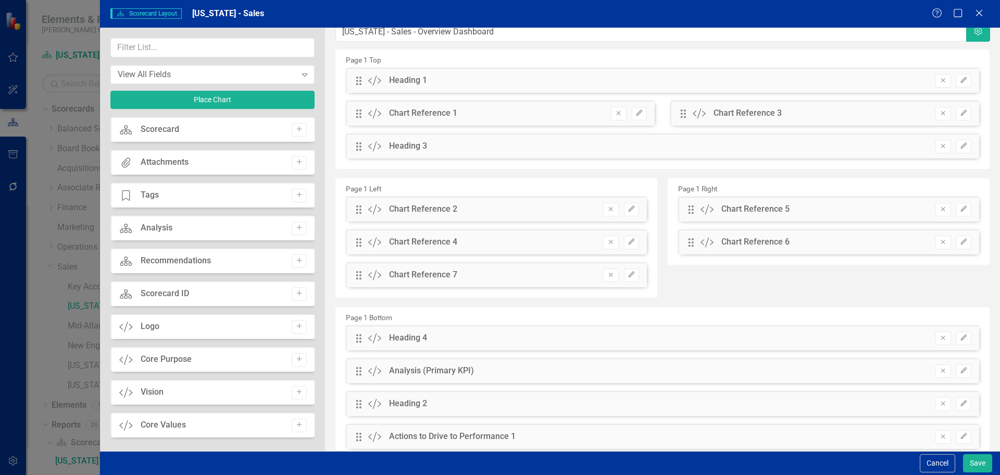
scroll to position [14, 0]
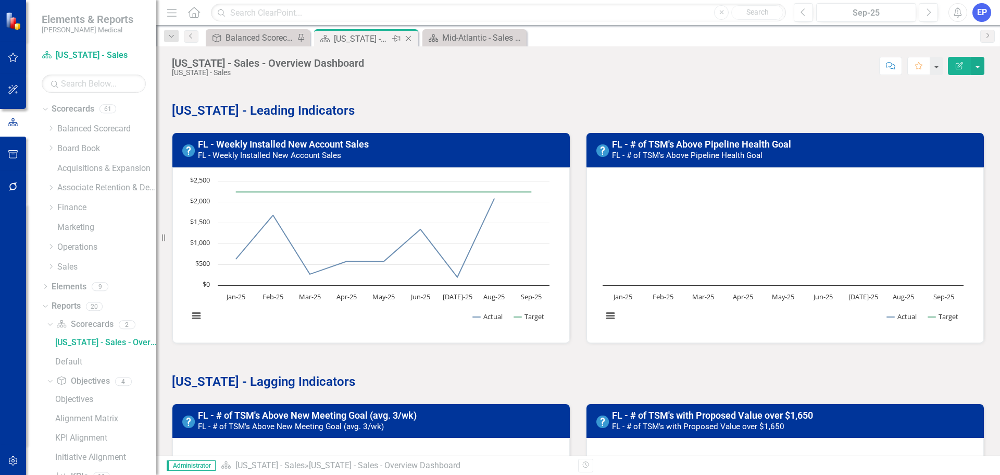
click at [406, 40] on icon "Close" at bounding box center [408, 38] width 10 height 8
click at [518, 39] on icon "Close" at bounding box center [517, 38] width 10 height 8
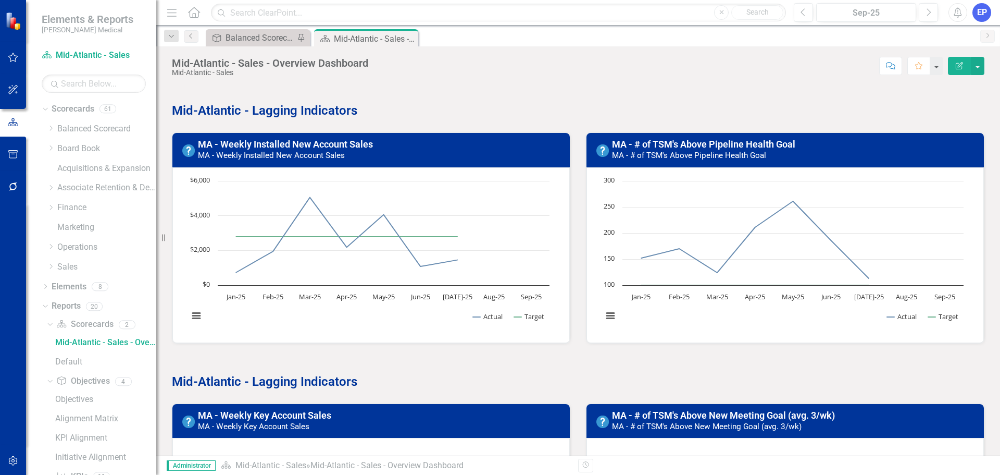
click at [273, 380] on strong "Mid-Atlantic - Lagging Indicators" at bounding box center [264, 381] width 185 height 15
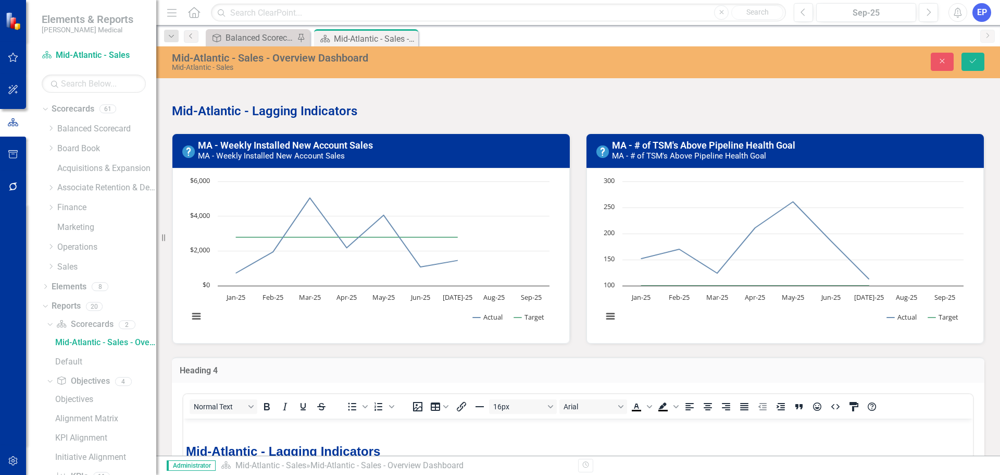
click at [278, 449] on strong "Mid-Atlantic - Lagging Indicators" at bounding box center [283, 450] width 194 height 14
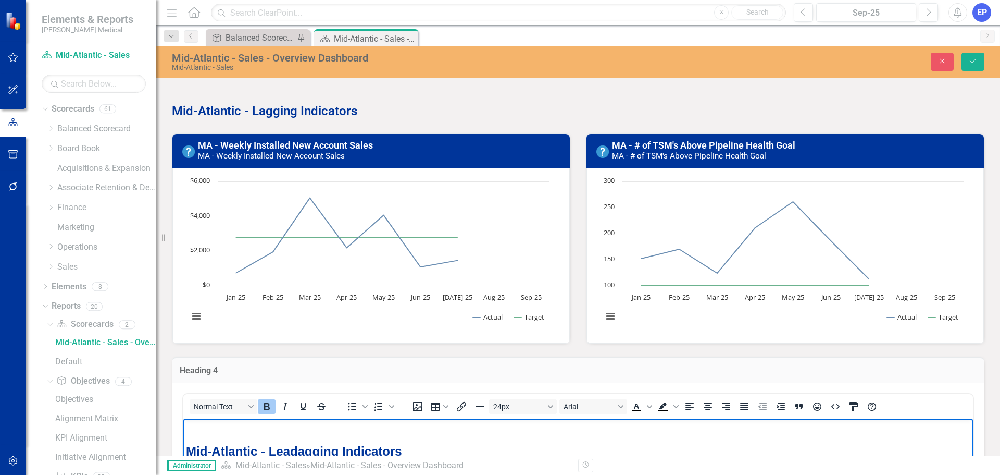
scroll to position [3, 0]
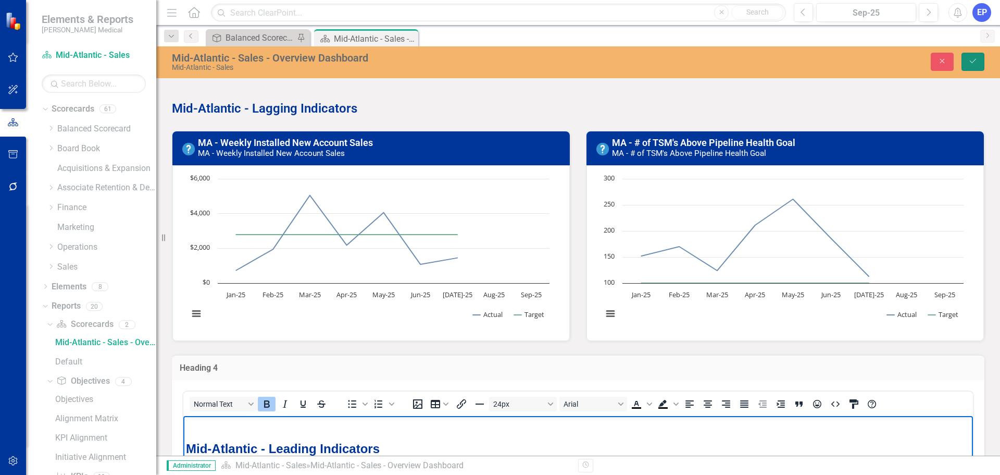
click at [970, 62] on icon "Save" at bounding box center [972, 60] width 9 height 7
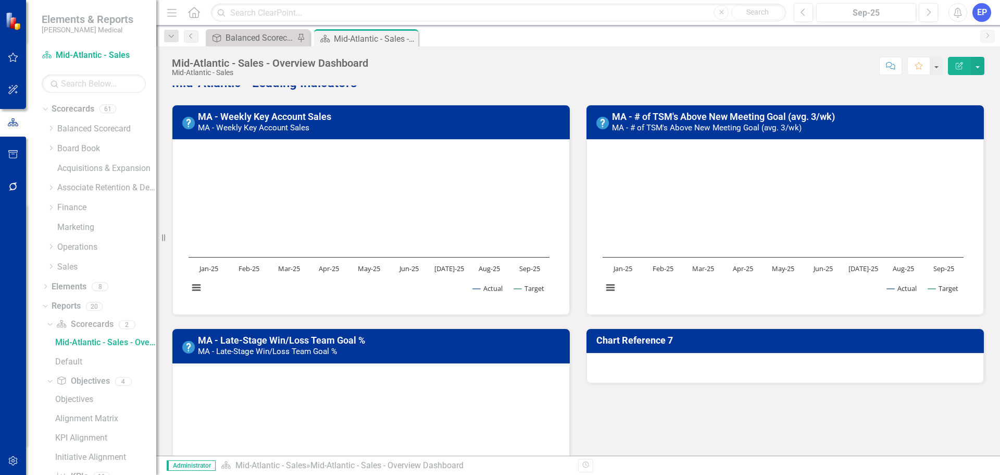
scroll to position [313, 0]
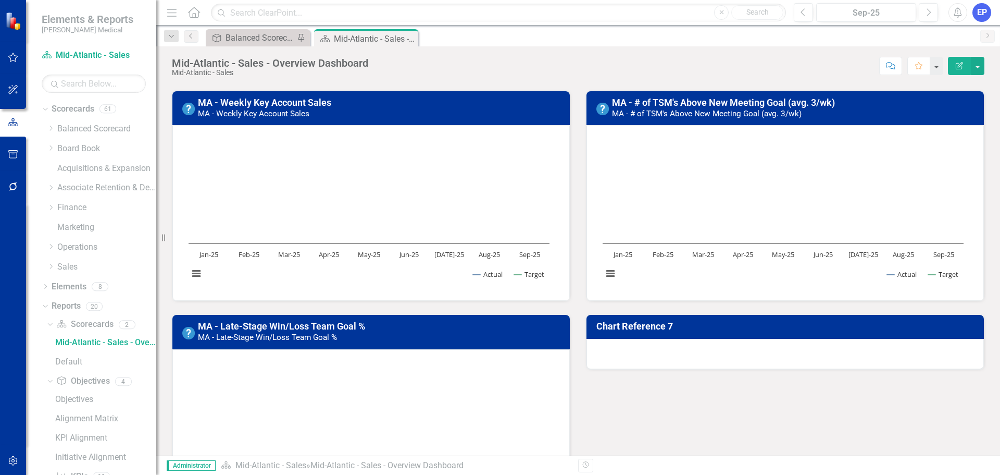
click at [368, 107] on h3 "MA - Weekly Key Account Sales MA - Weekly Key Account Sales" at bounding box center [381, 107] width 366 height 21
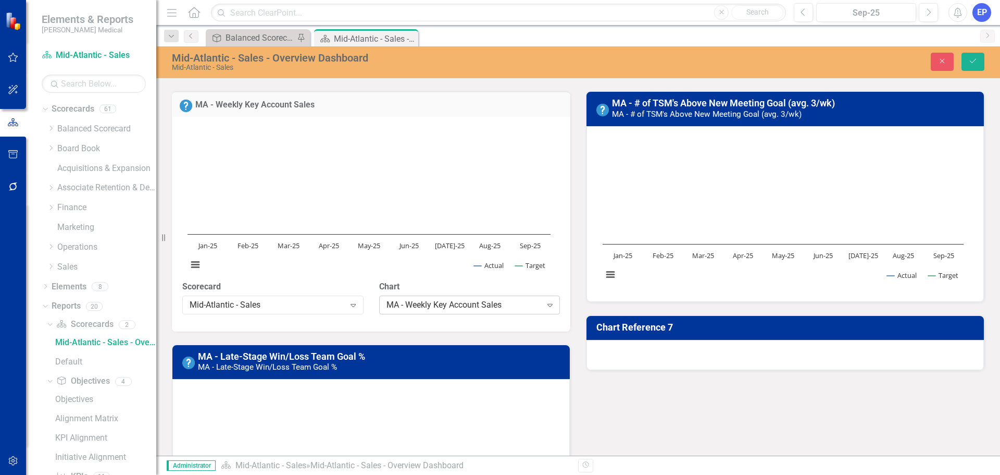
click at [403, 310] on div "MA - Weekly Key Account Sales" at bounding box center [464, 304] width 155 height 12
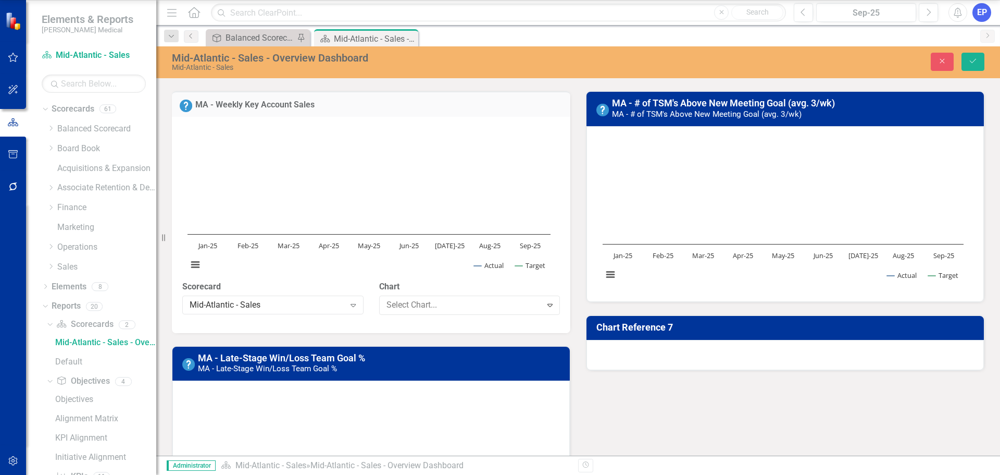
scroll to position [70, 0]
type input "3"
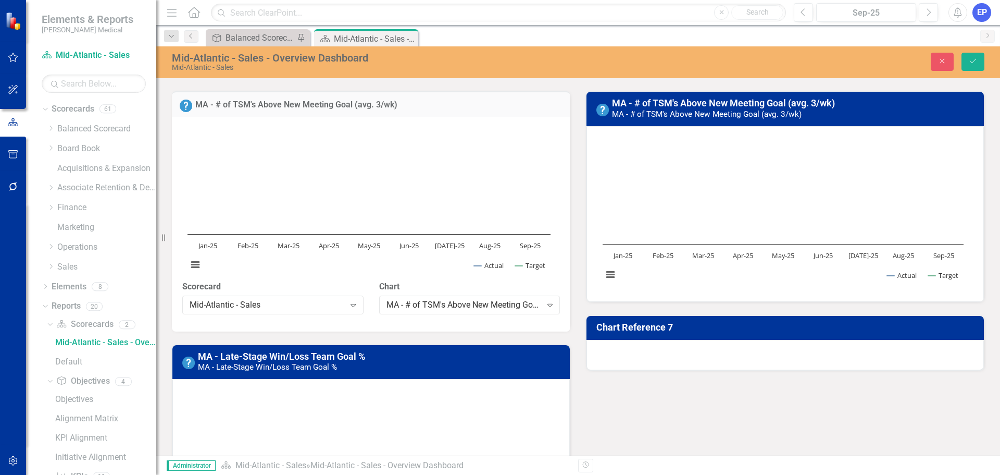
click at [833, 276] on rect "Interactive chart" at bounding box center [783, 212] width 371 height 156
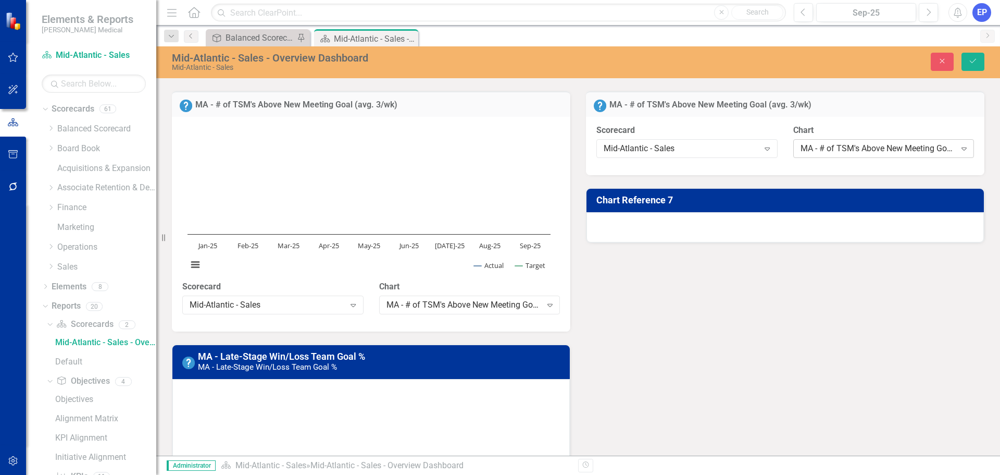
click at [828, 152] on div "MA - # of TSM's Above New Meeting Goal (avg. 3/wk)" at bounding box center [878, 148] width 155 height 12
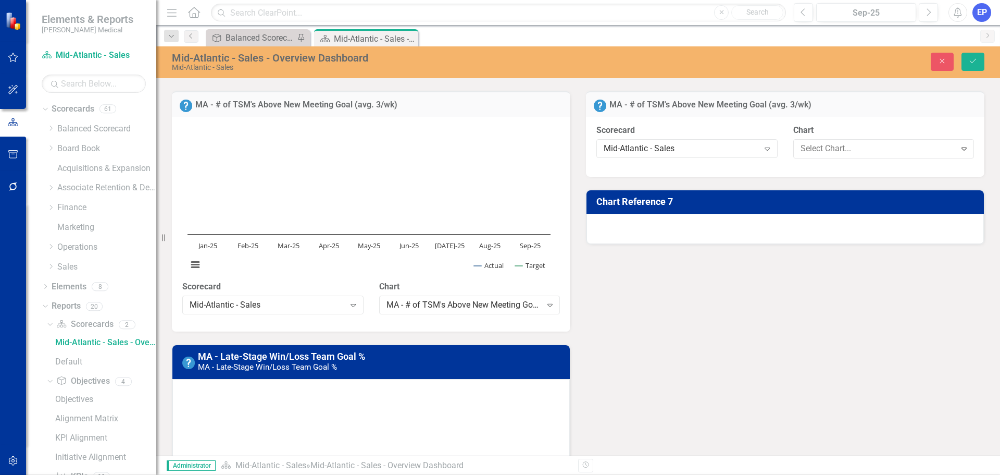
scroll to position [268, 0]
type input "1"
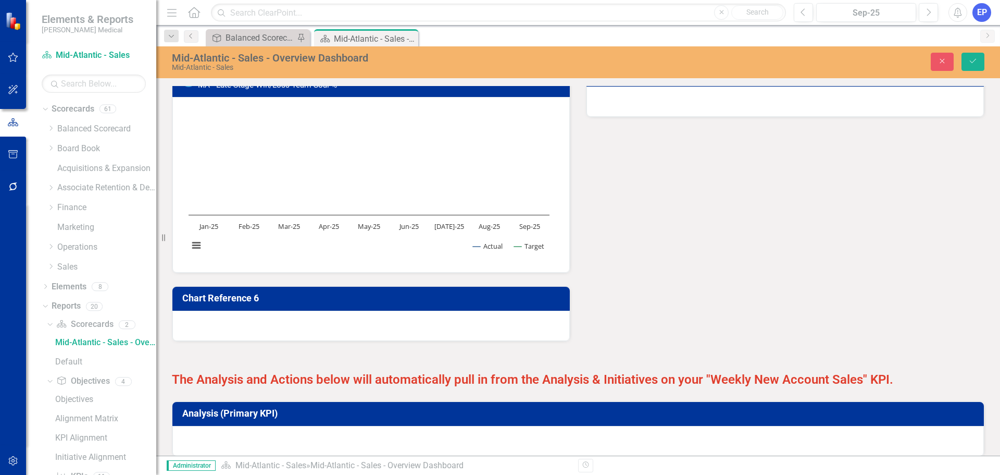
scroll to position [521, 0]
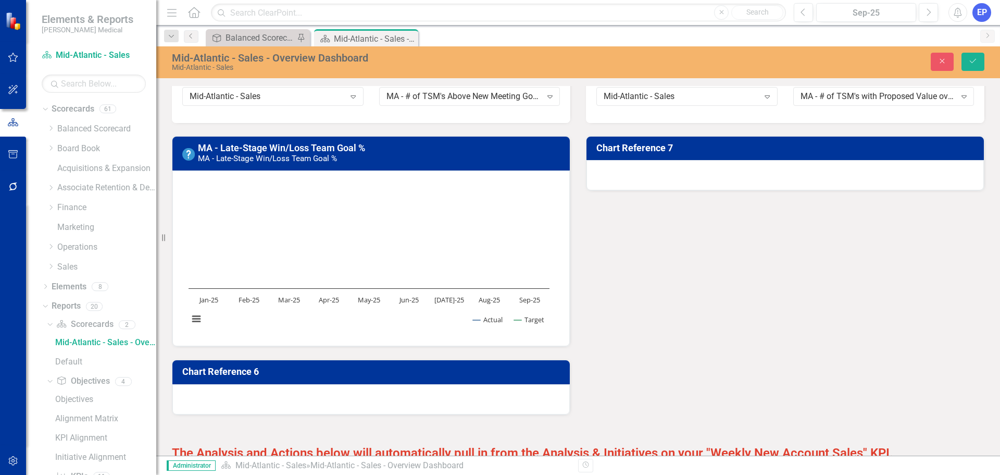
click at [410, 335] on rect "Interactive chart" at bounding box center [368, 257] width 371 height 156
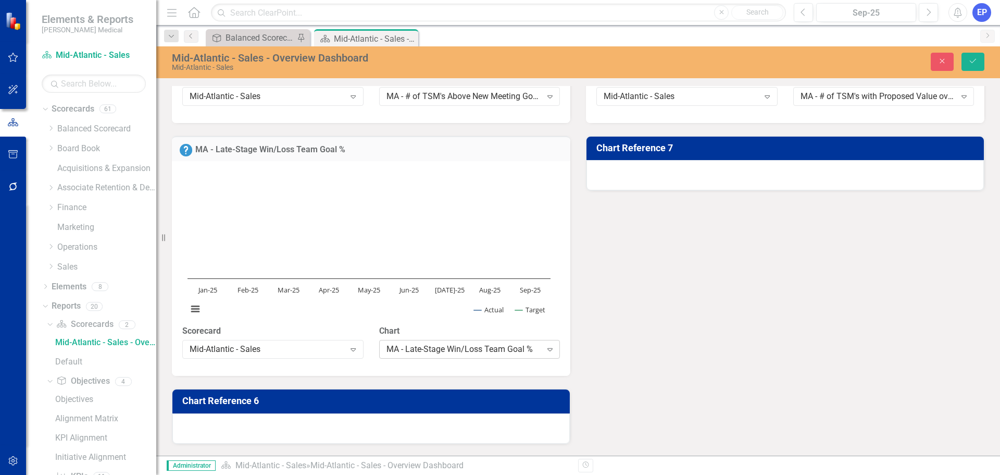
click at [447, 355] on div "MA - Late-Stage Win/Loss Team Goal %" at bounding box center [464, 349] width 155 height 12
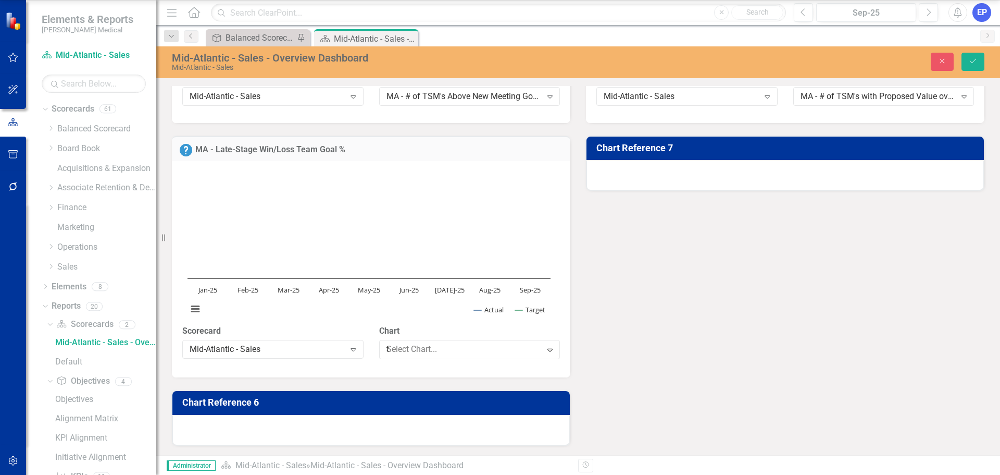
scroll to position [228, 0]
type input "ta"
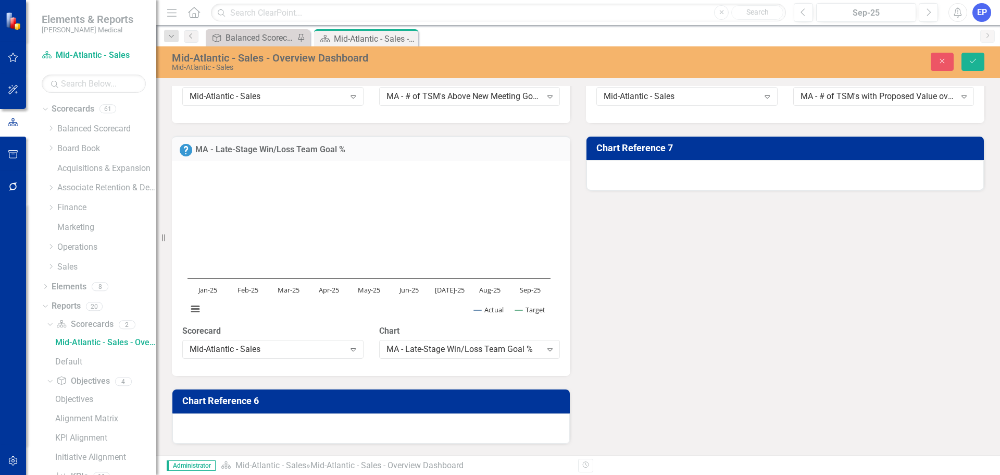
click at [893, 172] on div at bounding box center [785, 175] width 397 height 30
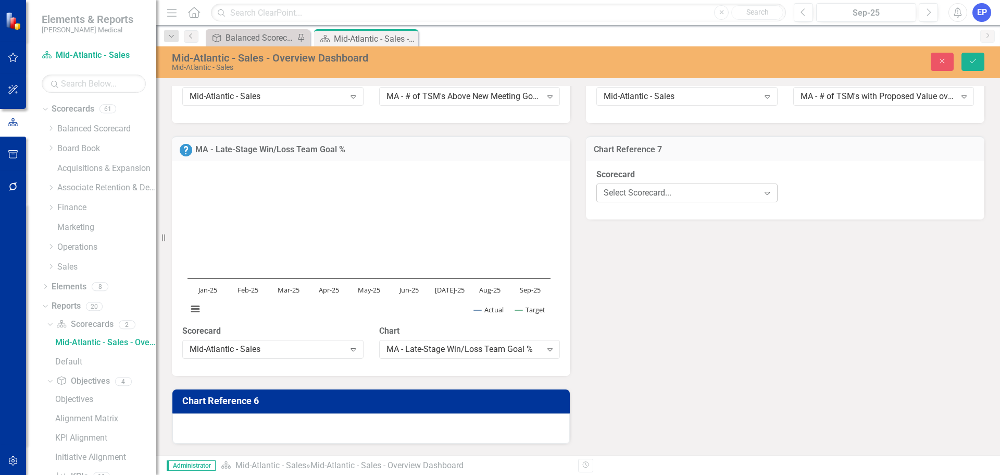
click at [765, 197] on icon "Expand" at bounding box center [767, 193] width 10 height 8
type input "mid"
click at [724, 474] on div "Mid -Atlantic - Sales" at bounding box center [502, 483] width 984 height 12
click at [820, 199] on div "Select Chart..." at bounding box center [878, 193] width 155 height 12
type input "90"
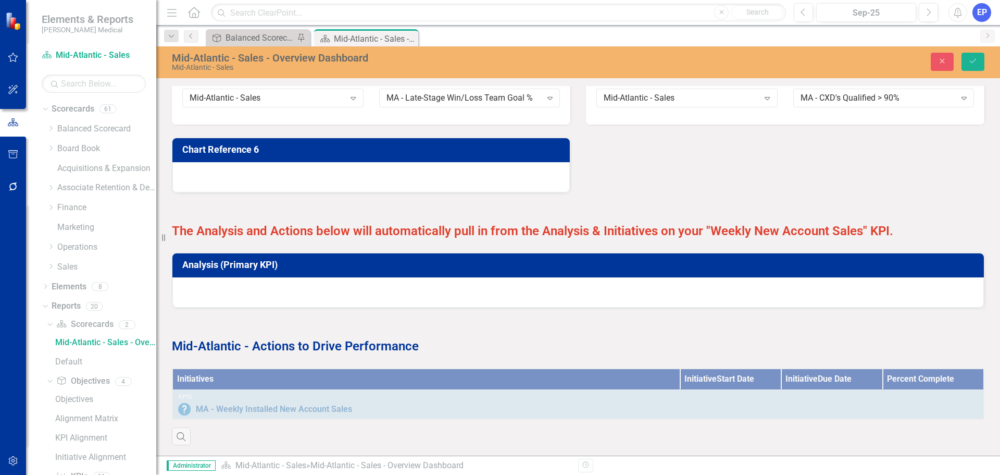
scroll to position [795, 0]
click at [419, 162] on div at bounding box center [370, 177] width 397 height 30
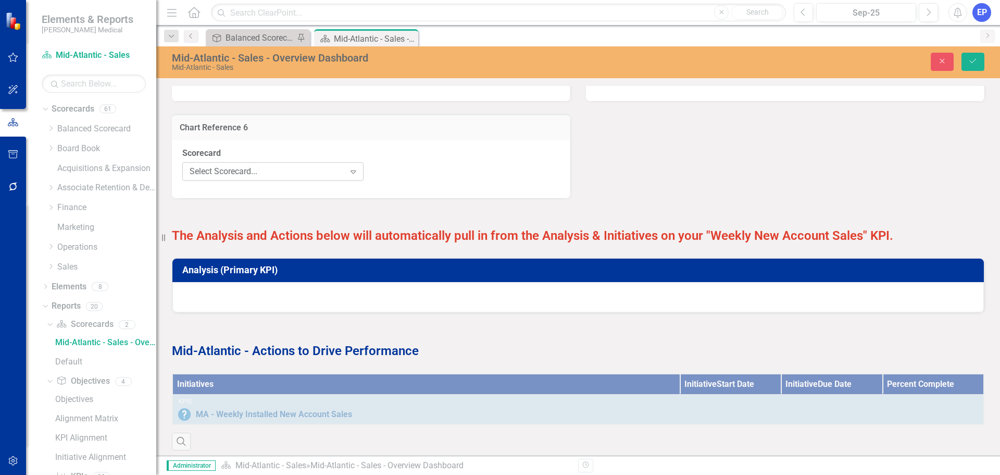
click at [348, 176] on icon "Expand" at bounding box center [353, 171] width 10 height 8
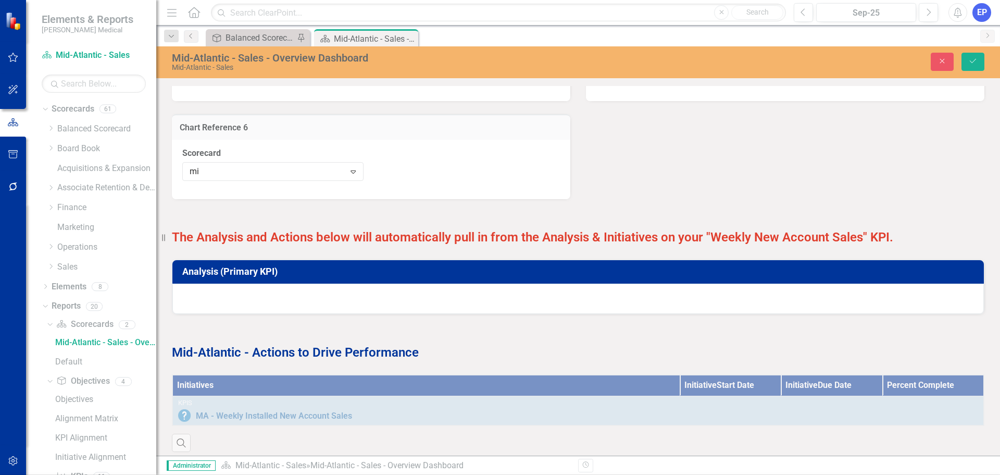
type input "mid"
click at [315, 474] on div "Mid -Atlantic - Sales" at bounding box center [502, 483] width 984 height 12
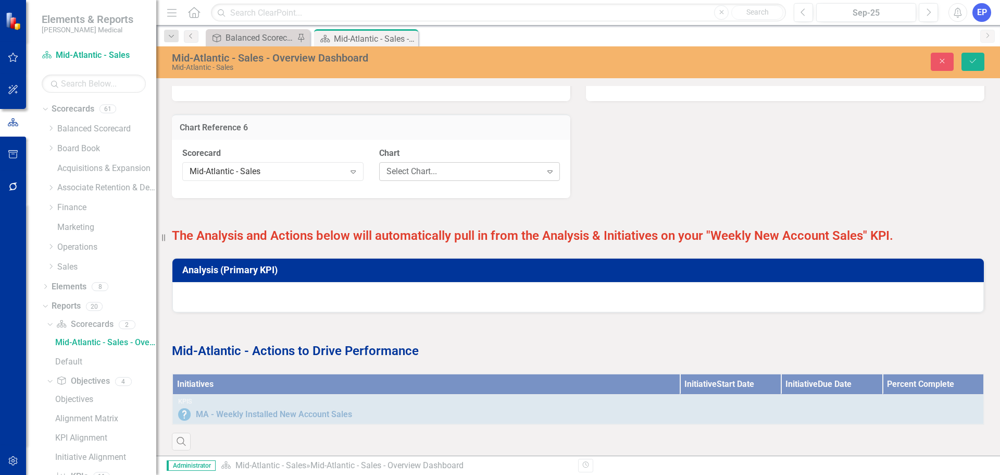
click at [393, 177] on div "Select Chart..." at bounding box center [464, 171] width 155 height 12
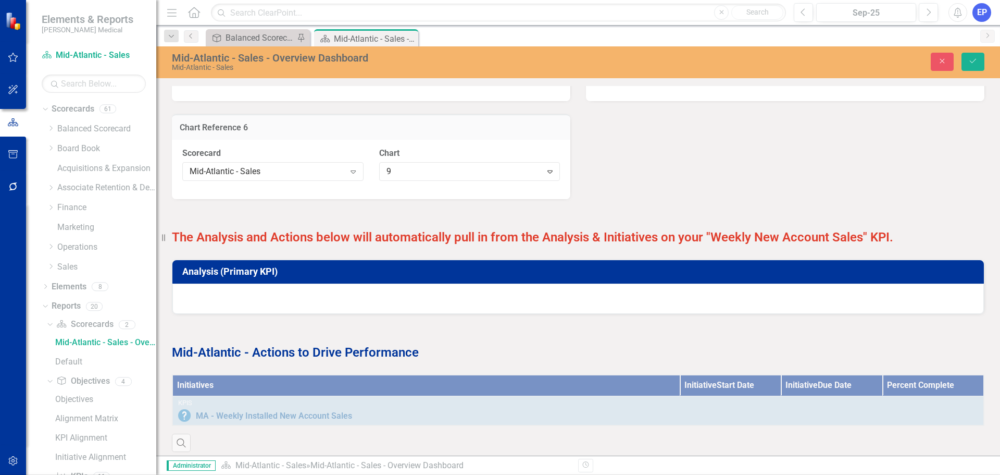
type input "95"
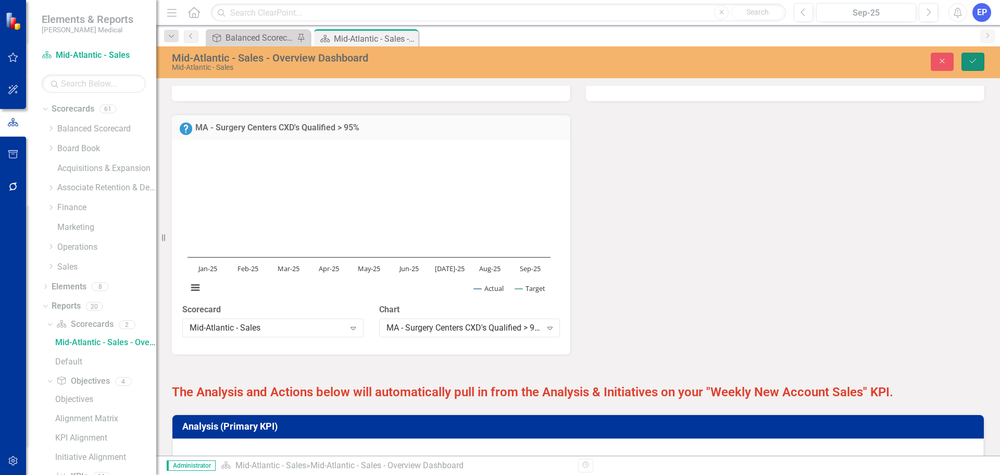
click at [971, 62] on icon "submit" at bounding box center [973, 61] width 6 height 4
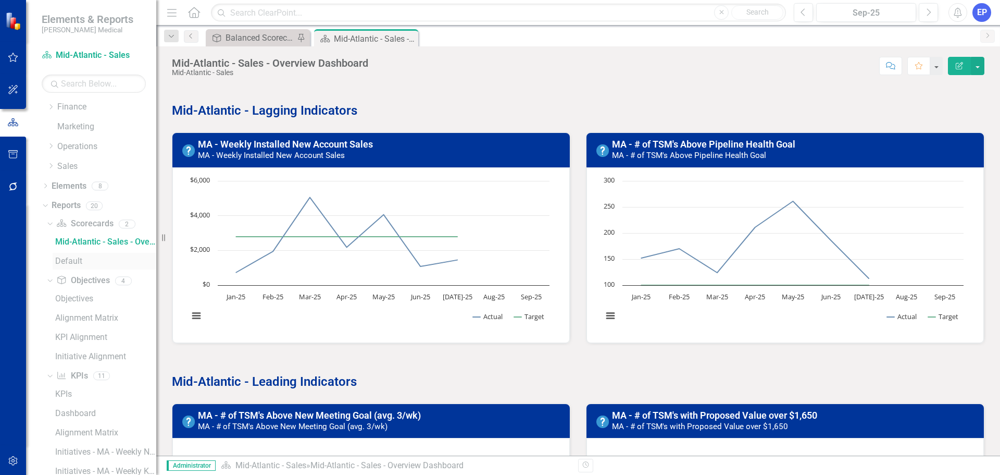
scroll to position [259, 0]
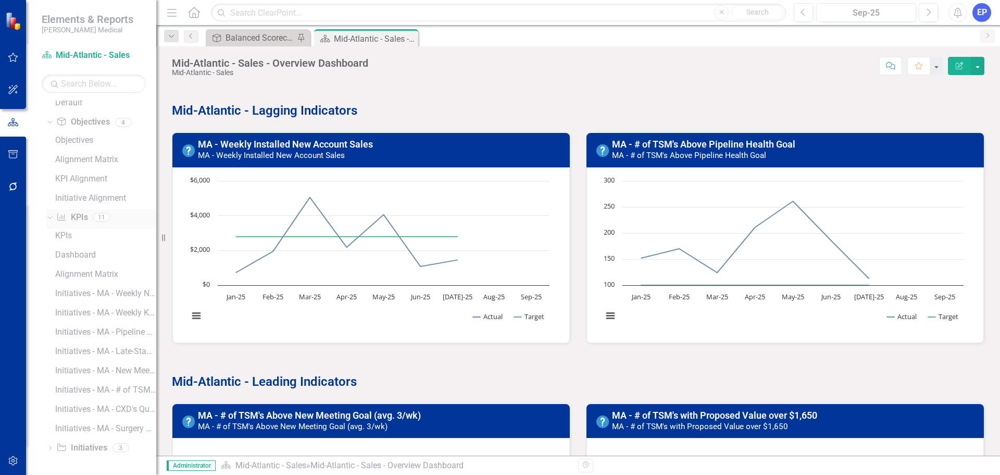
click at [51, 216] on icon "Dropdown" at bounding box center [49, 216] width 6 height 7
click at [80, 428] on link "KPI KPIs" at bounding box center [71, 428] width 31 height 12
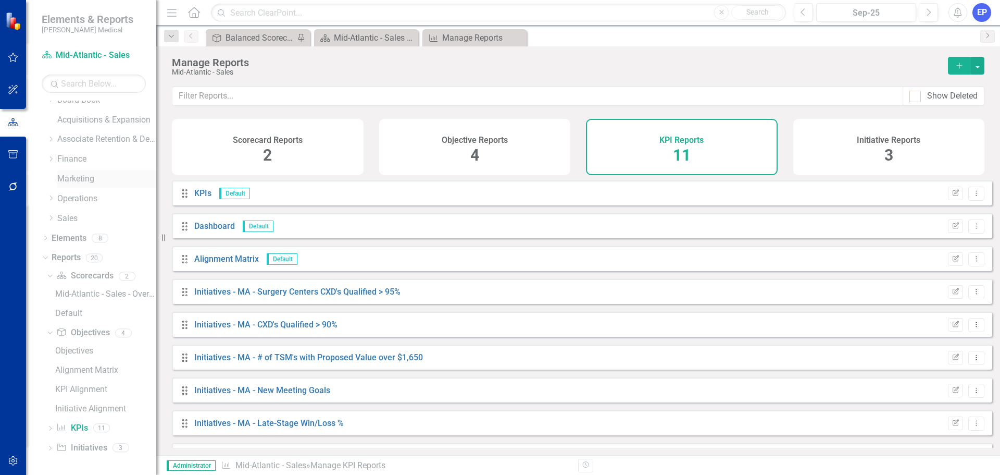
click at [88, 179] on link "Marketing" at bounding box center [106, 179] width 99 height 12
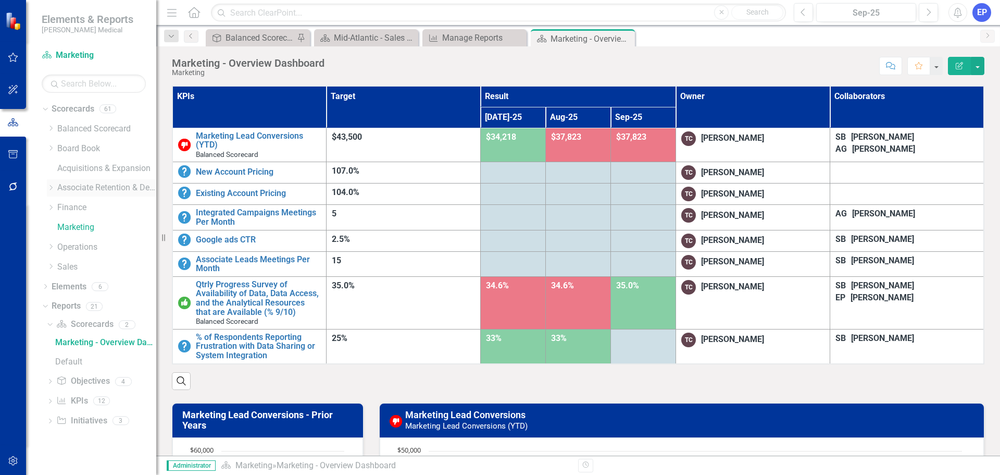
click at [76, 190] on link "Associate Retention & Development" at bounding box center [106, 188] width 99 height 12
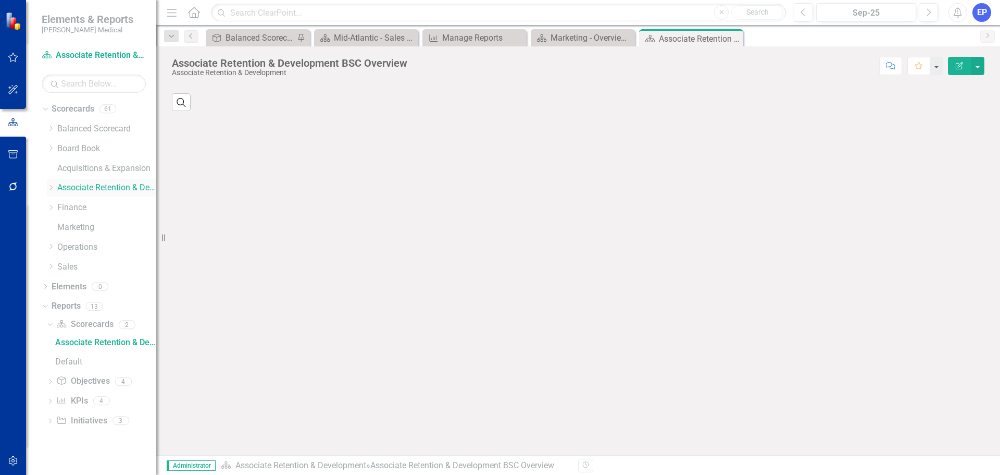
click at [53, 188] on icon "Dropdown" at bounding box center [51, 187] width 8 height 6
click at [75, 228] on link "Retention" at bounding box center [112, 227] width 89 height 12
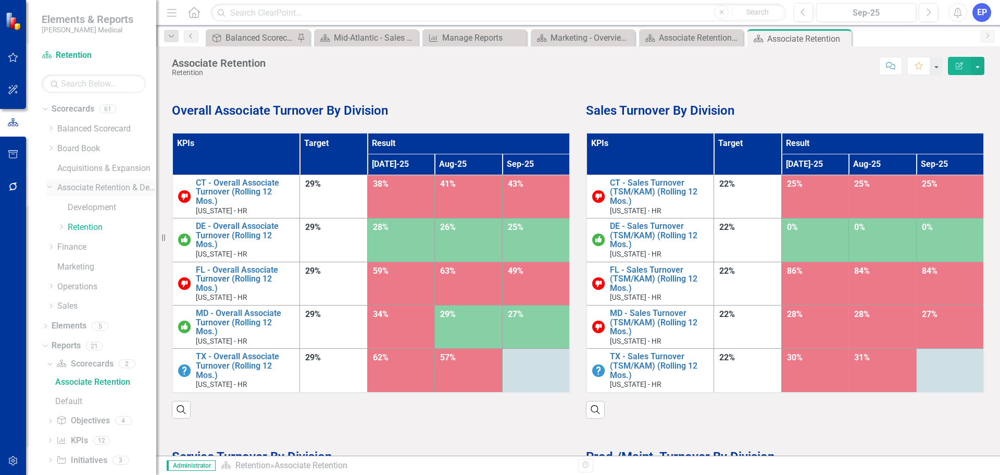
click at [79, 186] on link "Associate Retention & Development" at bounding box center [106, 188] width 99 height 12
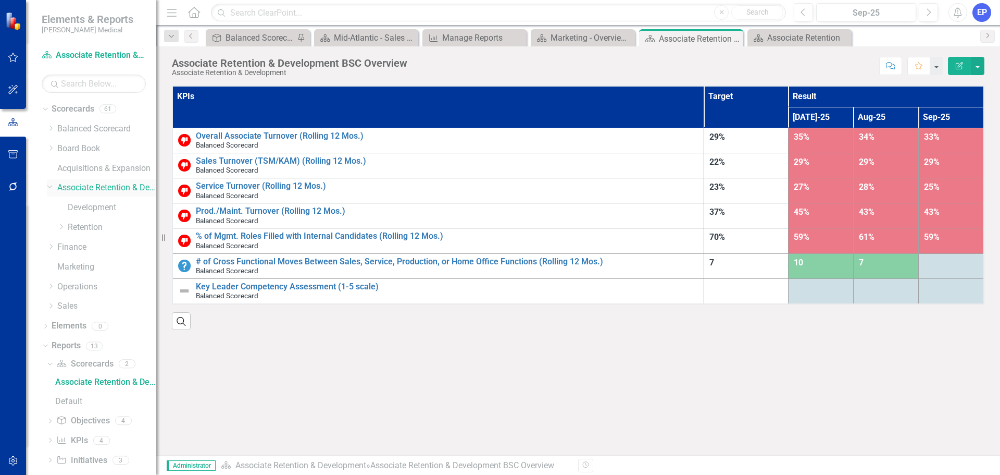
click at [48, 186] on icon at bounding box center [49, 186] width 5 height 3
click at [954, 70] on button "Edit Report" at bounding box center [959, 66] width 23 height 18
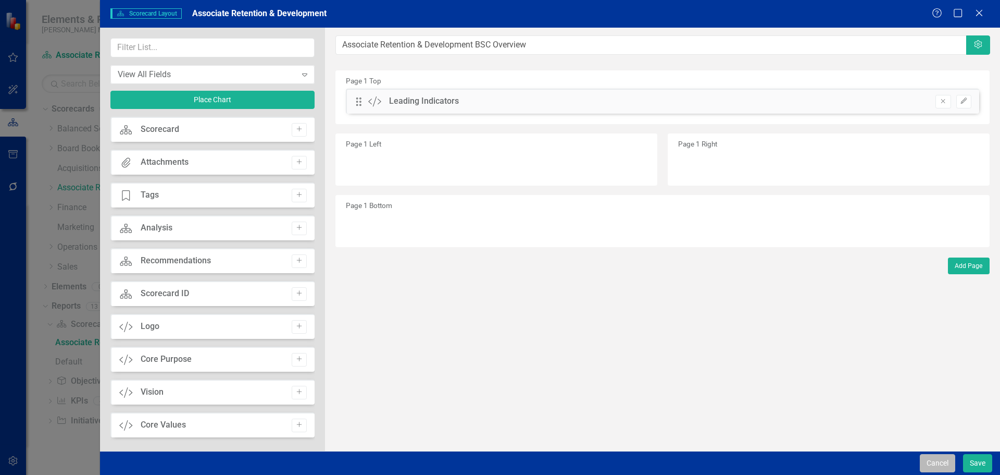
click at [930, 455] on button "Cancel" at bounding box center [937, 463] width 35 height 18
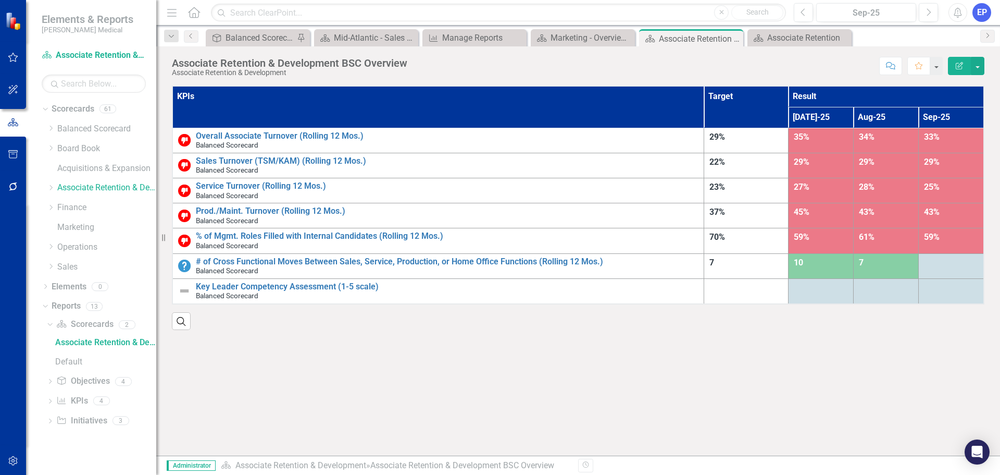
click at [595, 101] on th "KPIs" at bounding box center [438, 107] width 532 height 42
click at [595, 101] on th "KPIs Sort Ascending" at bounding box center [438, 107] width 532 height 42
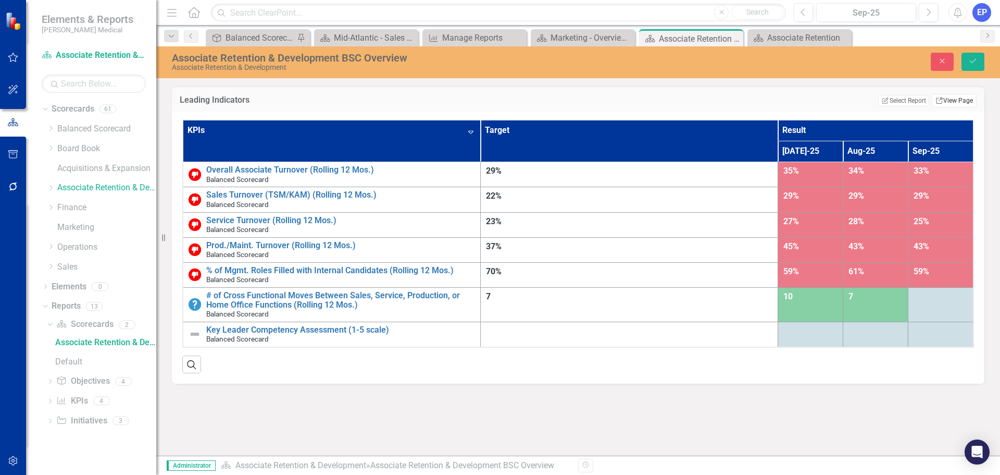
click at [954, 103] on link "Link View Page" at bounding box center [954, 101] width 45 height 14
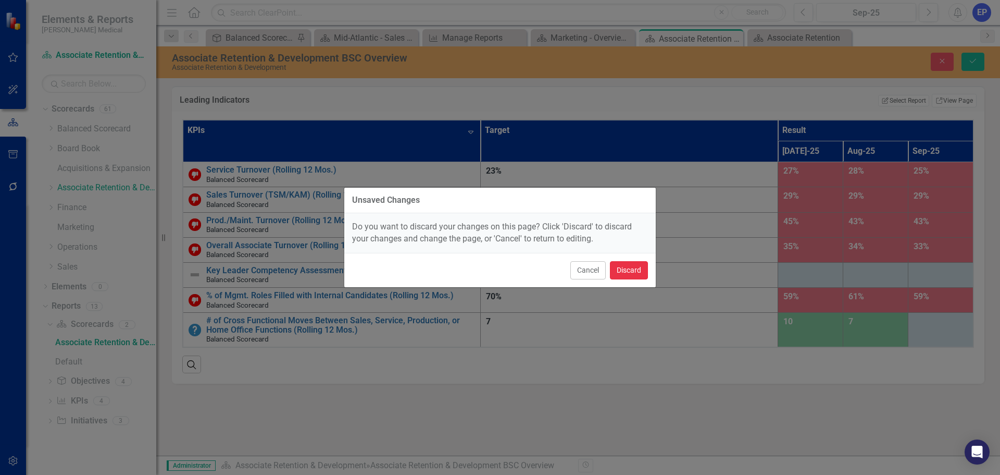
click at [631, 269] on button "Discard" at bounding box center [629, 270] width 38 height 18
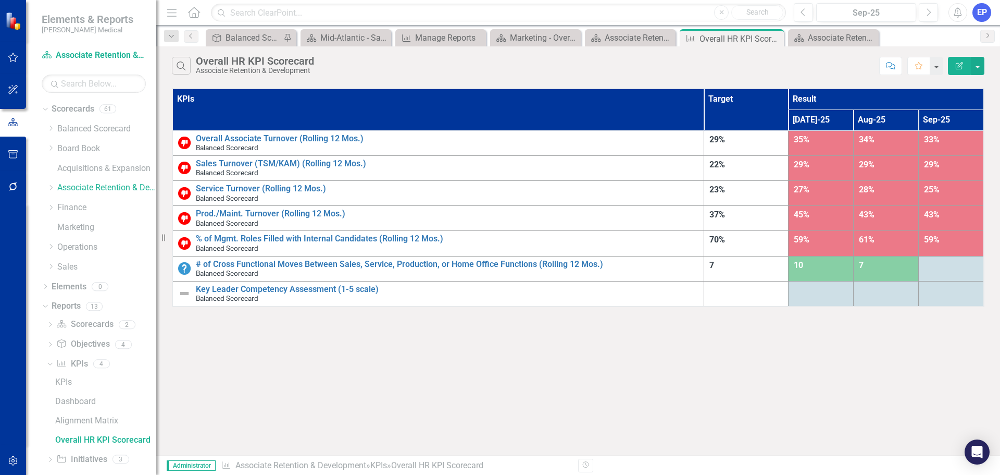
click at [961, 66] on icon "Edit Report" at bounding box center [959, 65] width 9 height 7
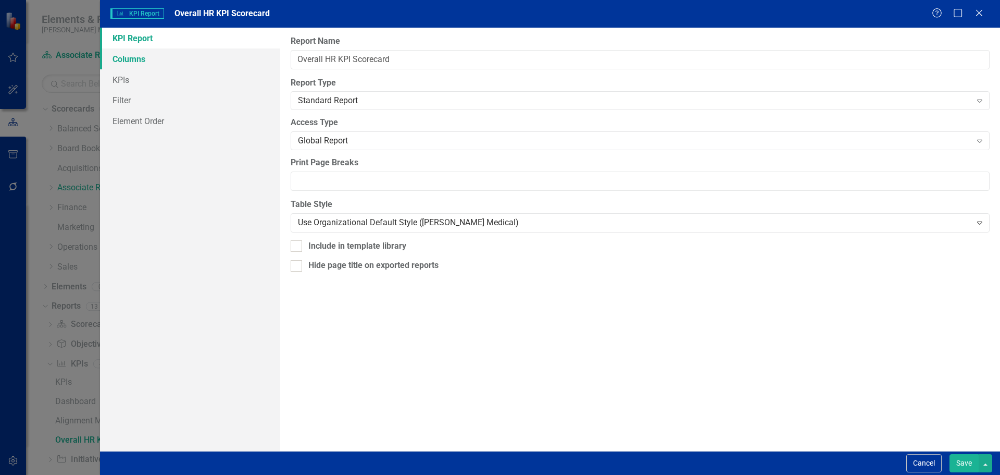
click at [163, 62] on link "Columns" at bounding box center [190, 58] width 180 height 21
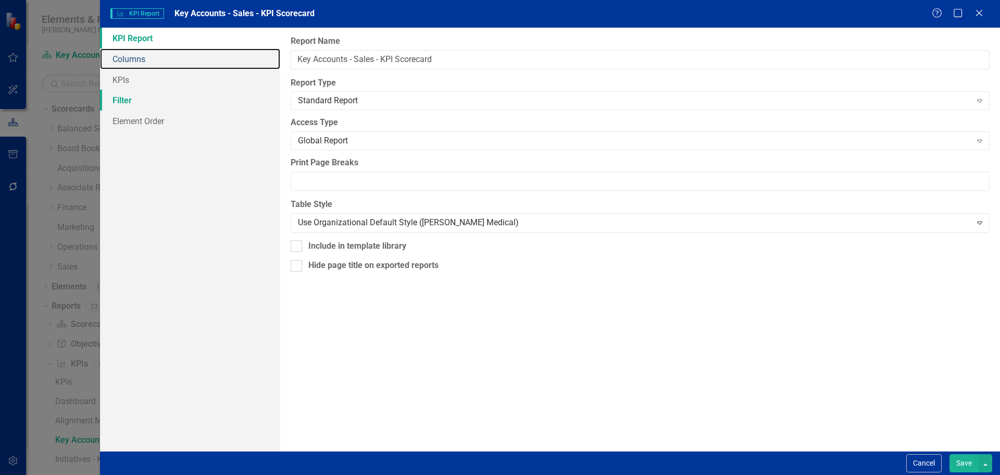
click at [134, 61] on link "Columns" at bounding box center [190, 58] width 180 height 21
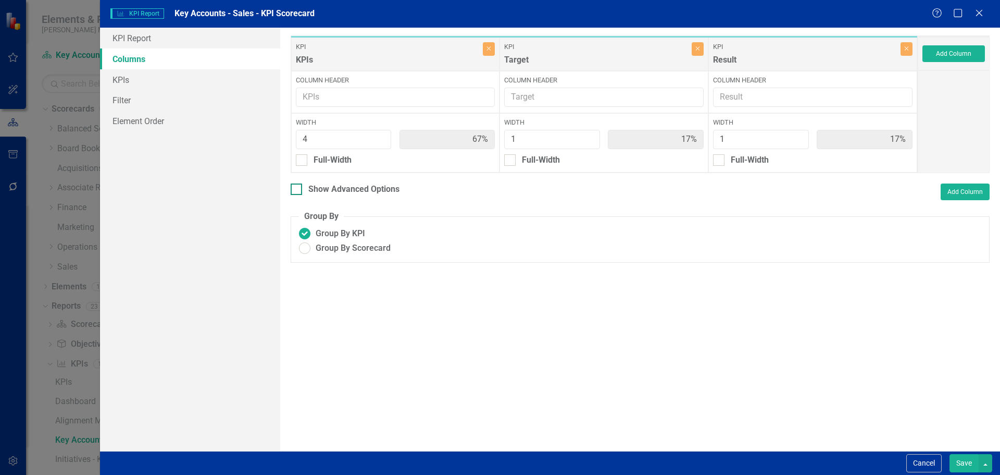
click at [359, 185] on div "Show Advanced Options" at bounding box center [353, 189] width 91 height 12
click at [297, 185] on input "Show Advanced Options" at bounding box center [294, 186] width 7 height 7
checkbox input "true"
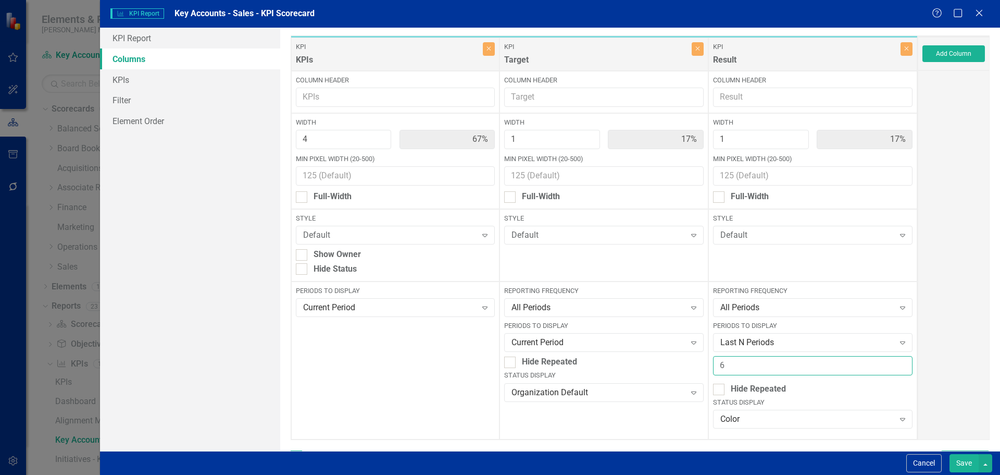
drag, startPoint x: 726, startPoint y: 361, endPoint x: 623, endPoint y: 375, distance: 104.5
click at [630, 371] on div "KPI KPIs Close Column Header Width 4 67% Min Pixel Width (20-500) Full-Width St…" at bounding box center [604, 237] width 627 height 404
type input "3"
click at [964, 460] on button "Save" at bounding box center [964, 463] width 29 height 18
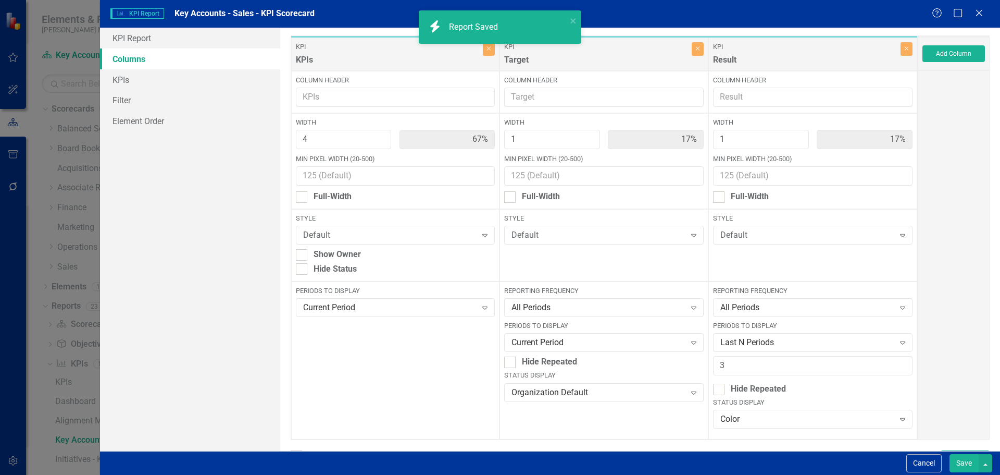
checkbox input "false"
radio input "true"
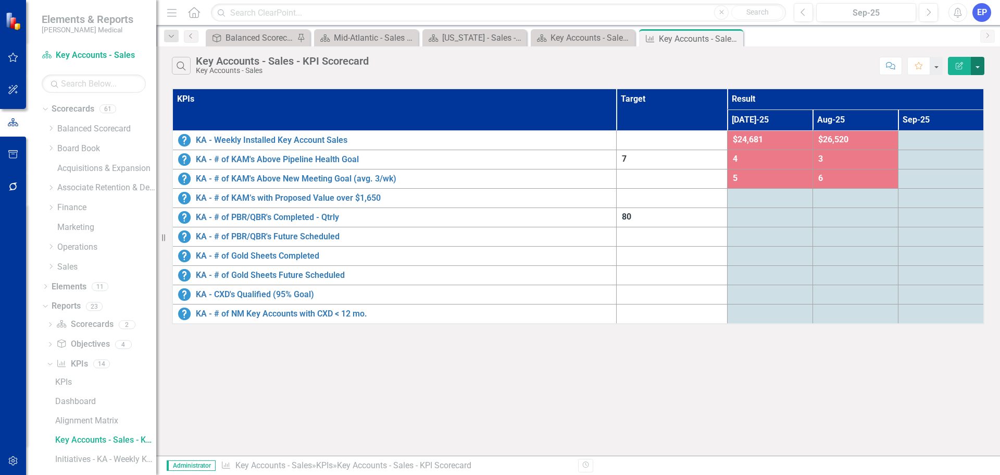
click at [978, 72] on button "button" at bounding box center [978, 66] width 14 height 18
click at [736, 38] on icon "Close" at bounding box center [733, 38] width 10 height 8
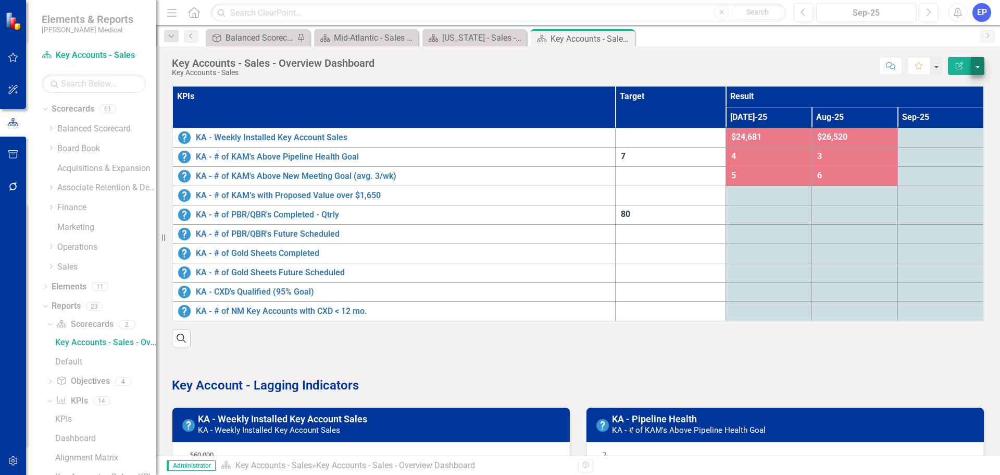
click at [982, 58] on div "Key Accounts - Sales - Overview Dashboard Key Accounts - Sales Score: N/A Sep-2…" at bounding box center [578, 61] width 844 height 31
click at [581, 99] on th "KPIs" at bounding box center [393, 107] width 443 height 42
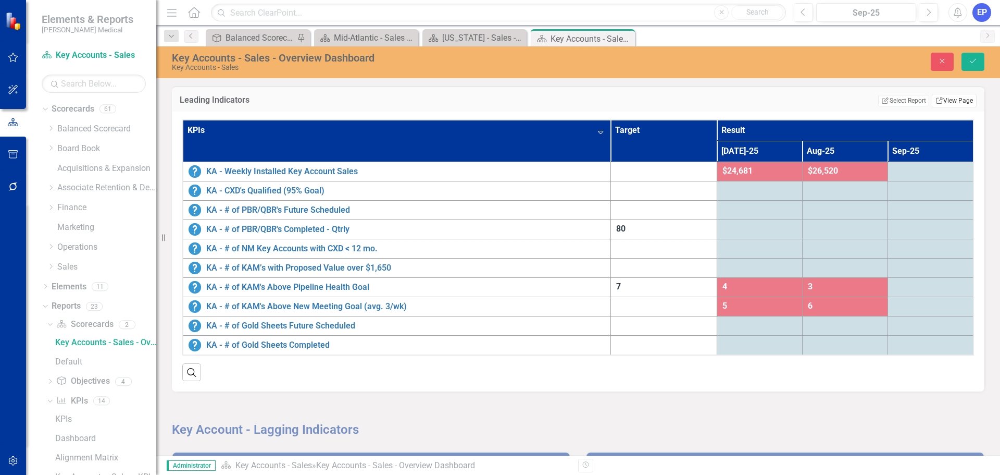
click at [950, 104] on link "Link View Page" at bounding box center [954, 101] width 45 height 14
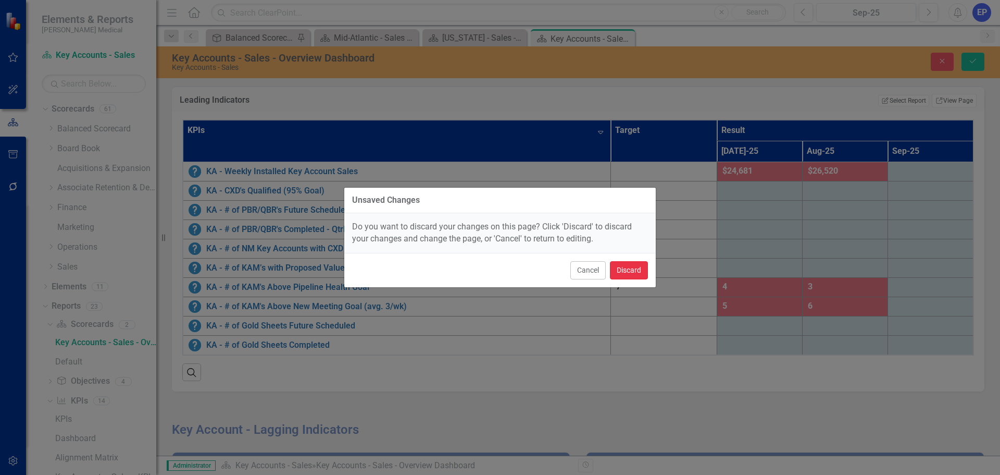
click at [623, 272] on button "Discard" at bounding box center [629, 270] width 38 height 18
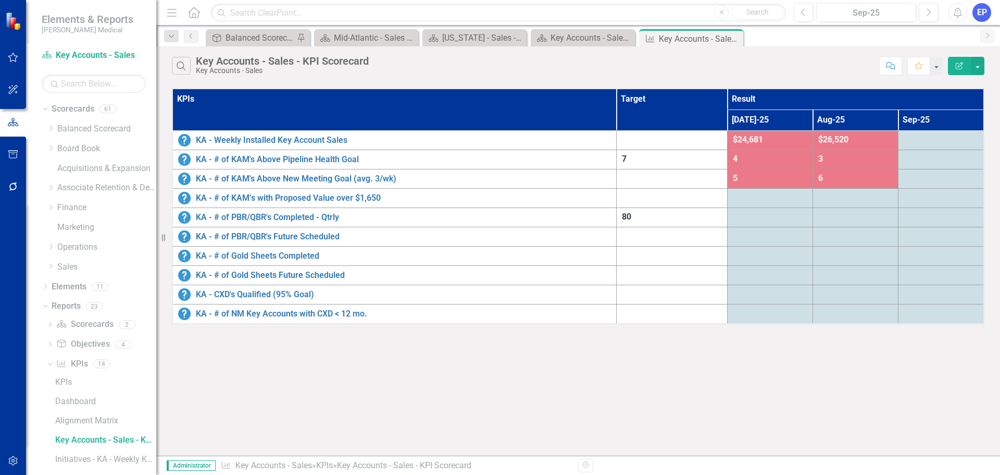
click at [962, 72] on button "Edit Report" at bounding box center [959, 66] width 23 height 18
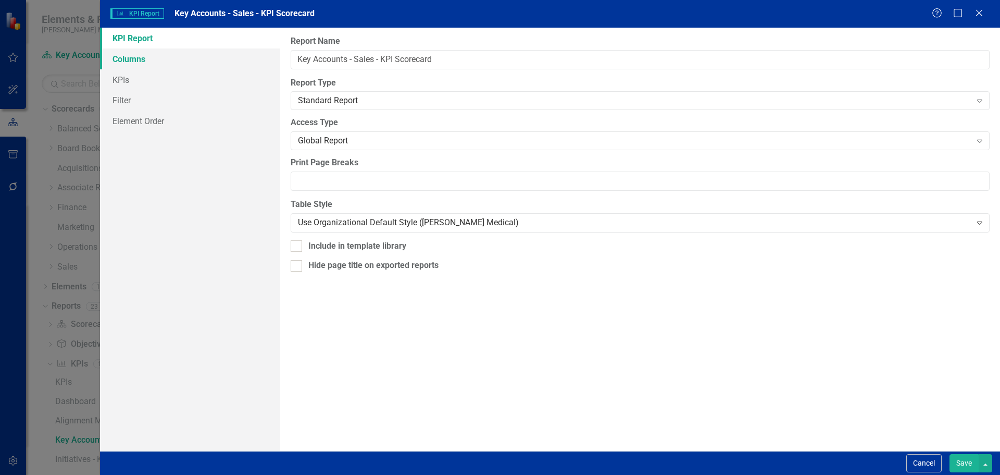
click at [165, 63] on link "Columns" at bounding box center [190, 58] width 180 height 21
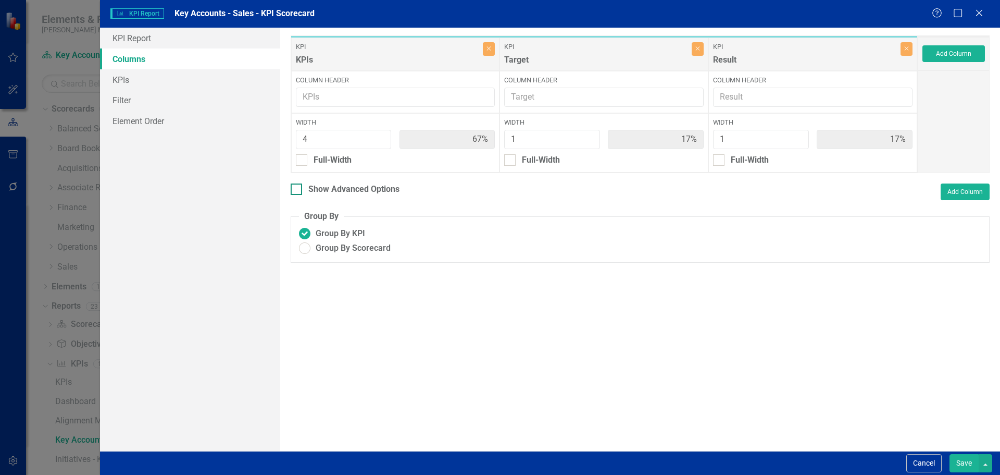
click at [362, 188] on div "Show Advanced Options" at bounding box center [353, 189] width 91 height 12
click at [297, 188] on input "Show Advanced Options" at bounding box center [294, 186] width 7 height 7
checkbox input "true"
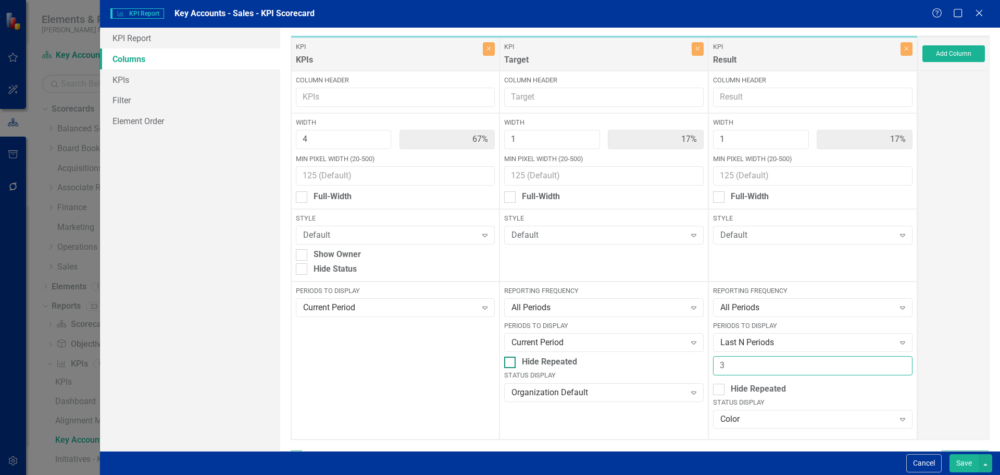
drag, startPoint x: 733, startPoint y: 374, endPoint x: 667, endPoint y: 361, distance: 67.3
click at [670, 359] on div "KPI KPIs Close Column Header Width 4 67% Min Pixel Width (20-500) Full-Width St…" at bounding box center [604, 237] width 627 height 404
type input "6"
click at [959, 455] on button "Save" at bounding box center [964, 463] width 29 height 18
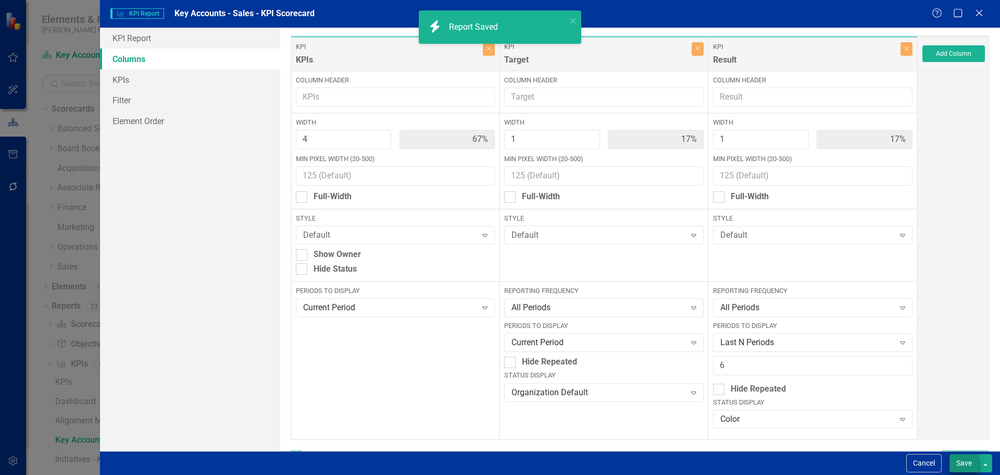
checkbox input "false"
radio input "true"
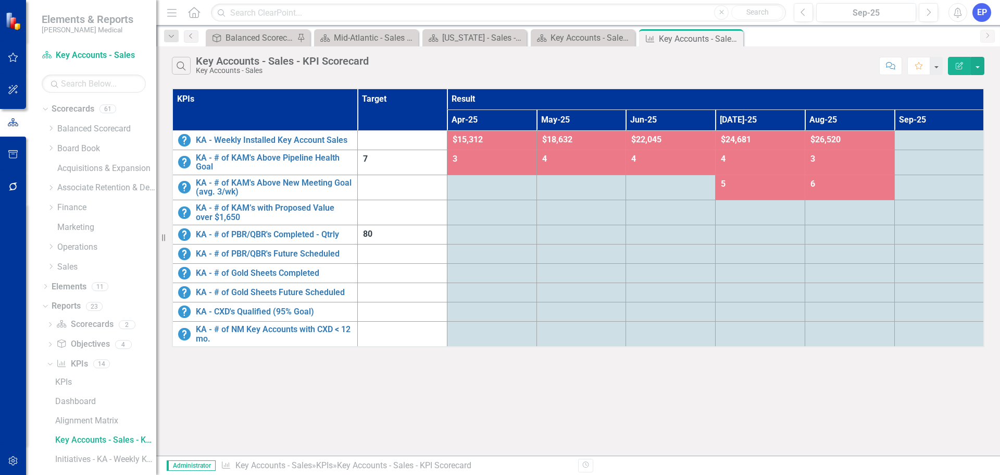
click at [0, 0] on icon "Close" at bounding box center [0, 0] width 0 height 0
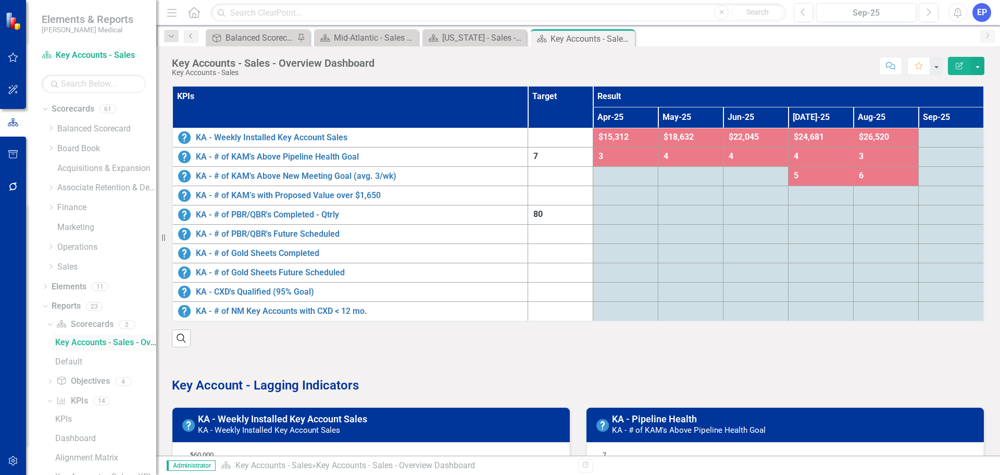
scroll to position [104, 0]
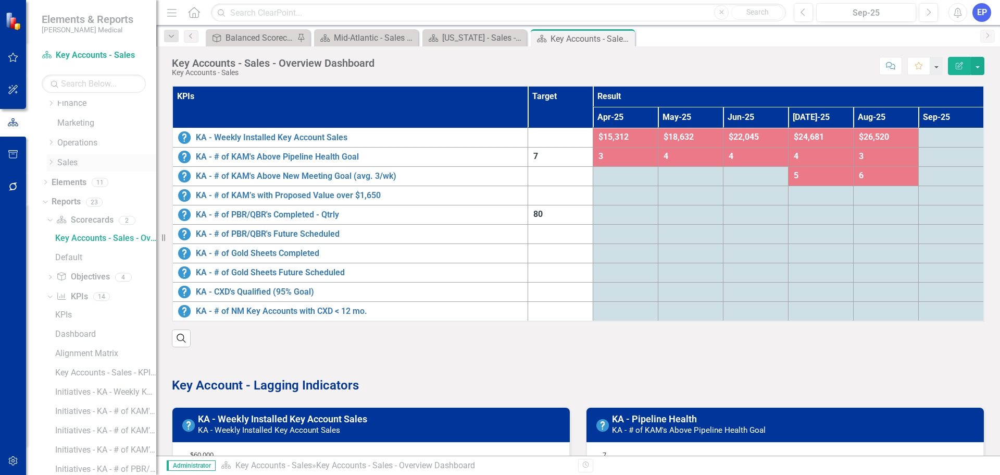
click at [52, 163] on icon "Dropdown" at bounding box center [51, 162] width 8 height 6
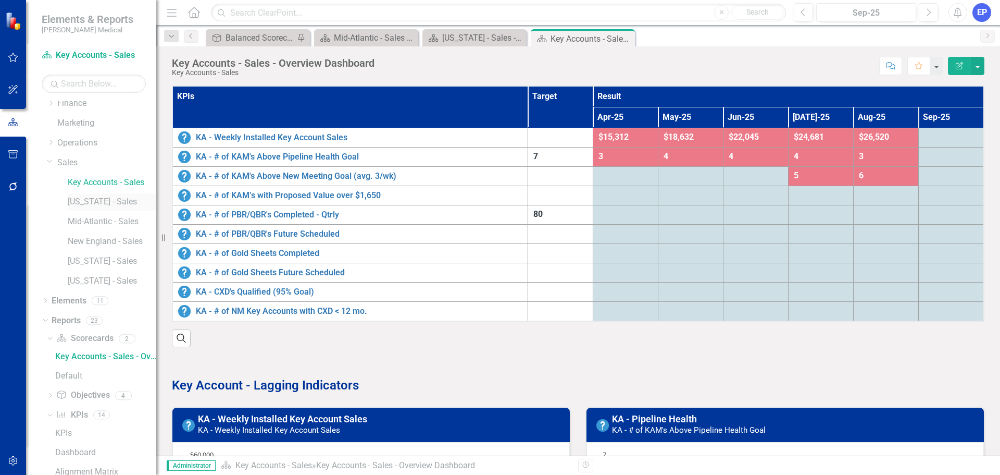
click at [81, 205] on link "[US_STATE] - Sales" at bounding box center [112, 202] width 89 height 12
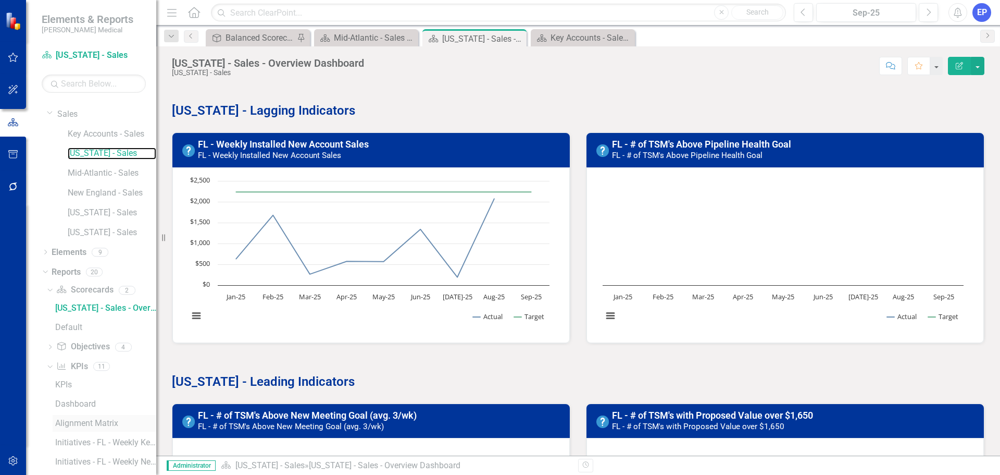
scroll to position [156, 0]
click at [43, 269] on icon "Dropdown" at bounding box center [44, 267] width 6 height 7
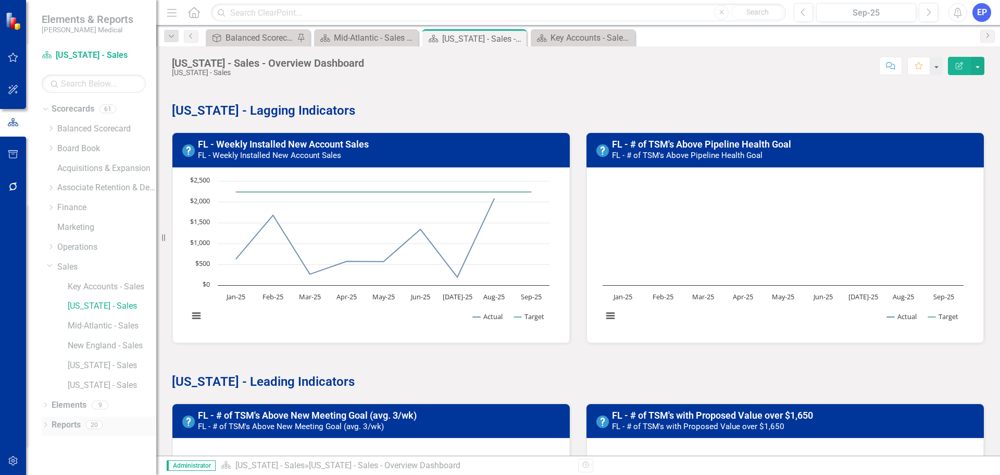
click at [44, 427] on icon "Dropdown" at bounding box center [45, 425] width 7 height 6
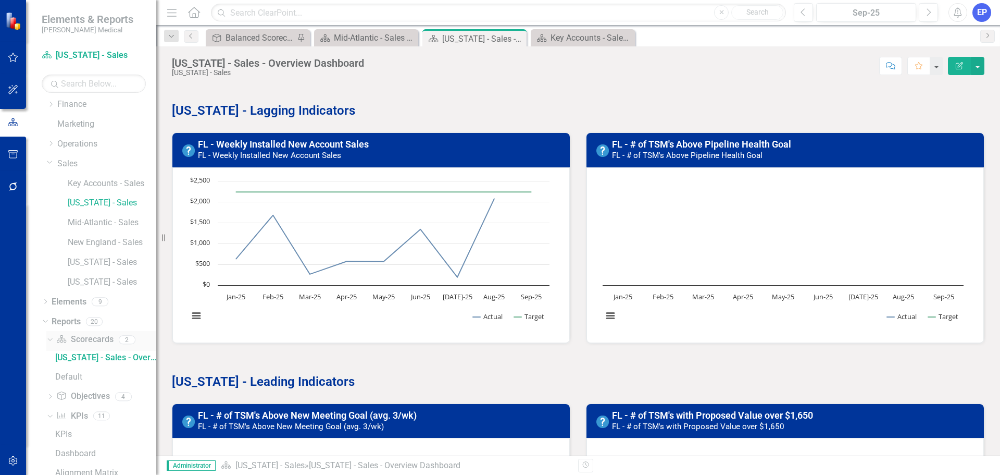
scroll to position [104, 0]
click at [79, 417] on link "KPI KPIs" at bounding box center [71, 415] width 31 height 12
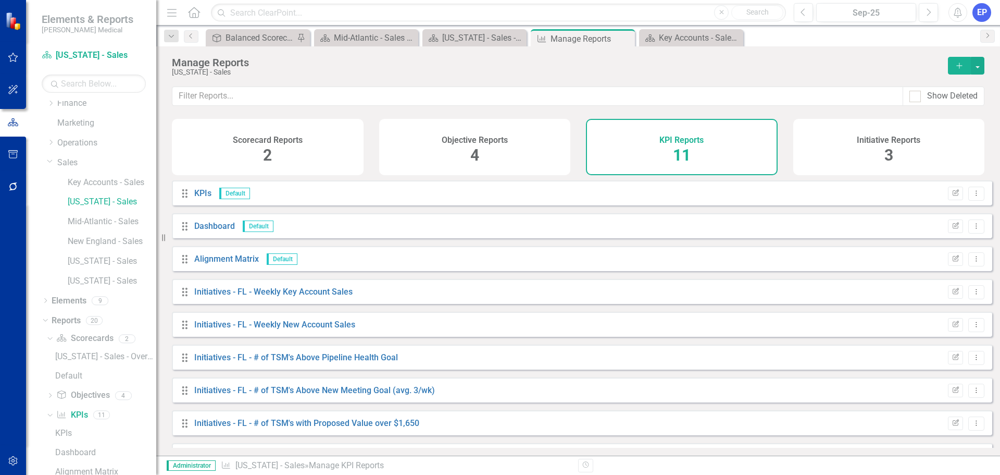
click at [960, 67] on icon "Add" at bounding box center [959, 65] width 9 height 7
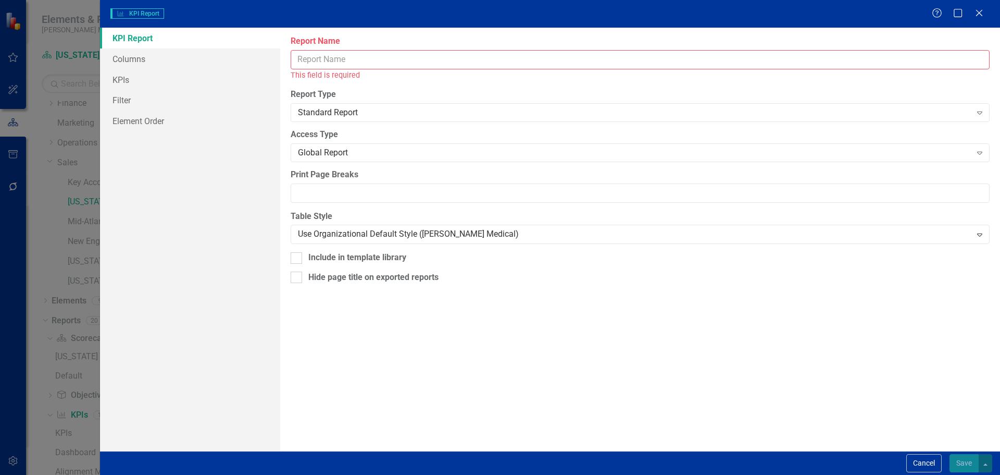
click at [622, 60] on input "Report Name" at bounding box center [640, 59] width 699 height 19
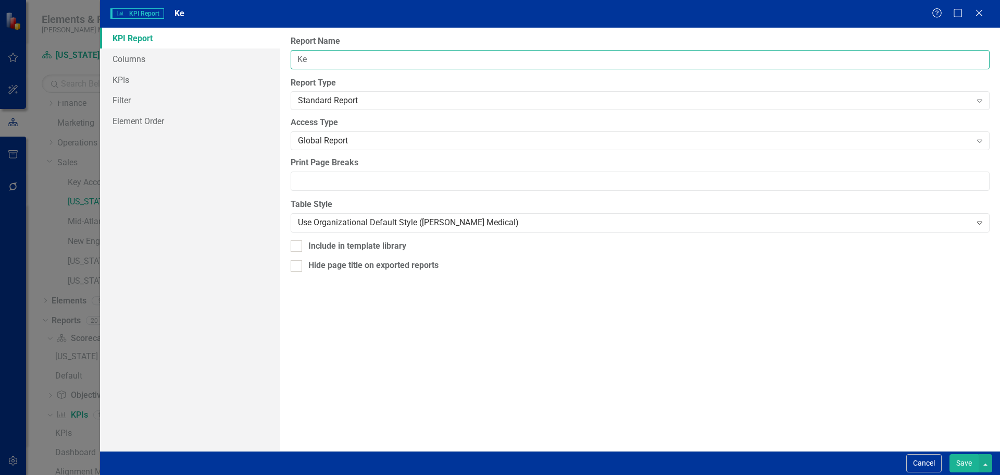
type input "K"
type input "s"
drag, startPoint x: 345, startPoint y: 57, endPoint x: 289, endPoint y: 60, distance: 55.8
click at [290, 60] on div "Report Name Key Accounts - Sales - KPI Scorecard Report Type Standard Report Ex…" at bounding box center [640, 239] width 720 height 423
type input "Florida - Sales - KPI Scorecard"
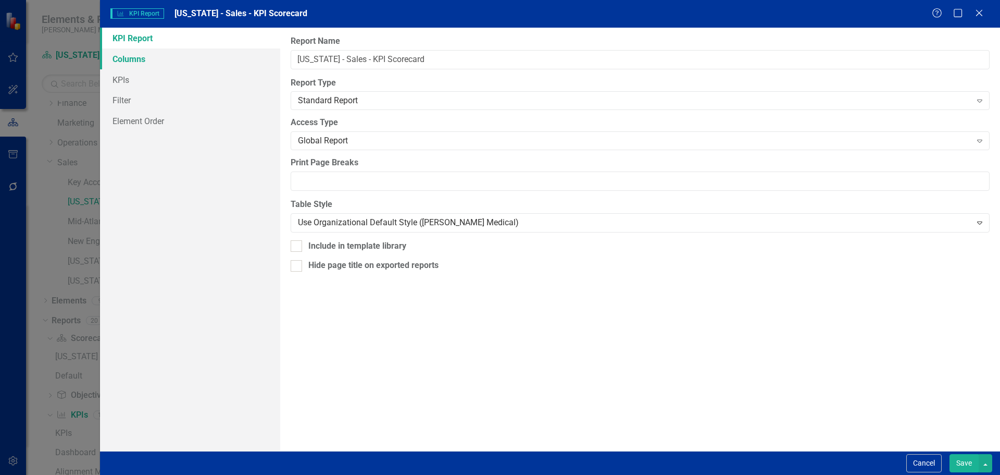
click at [152, 64] on link "Columns" at bounding box center [190, 58] width 180 height 21
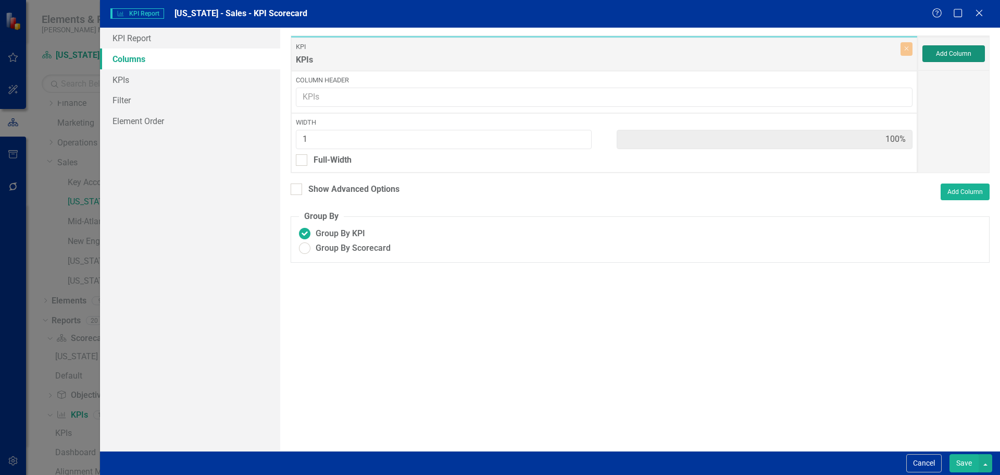
click at [941, 57] on button "Add Column" at bounding box center [954, 53] width 63 height 17
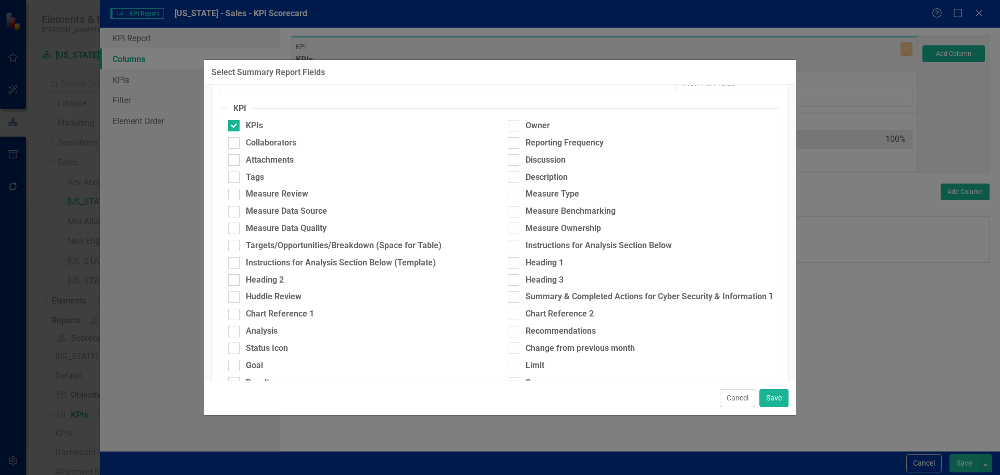
scroll to position [104, 0]
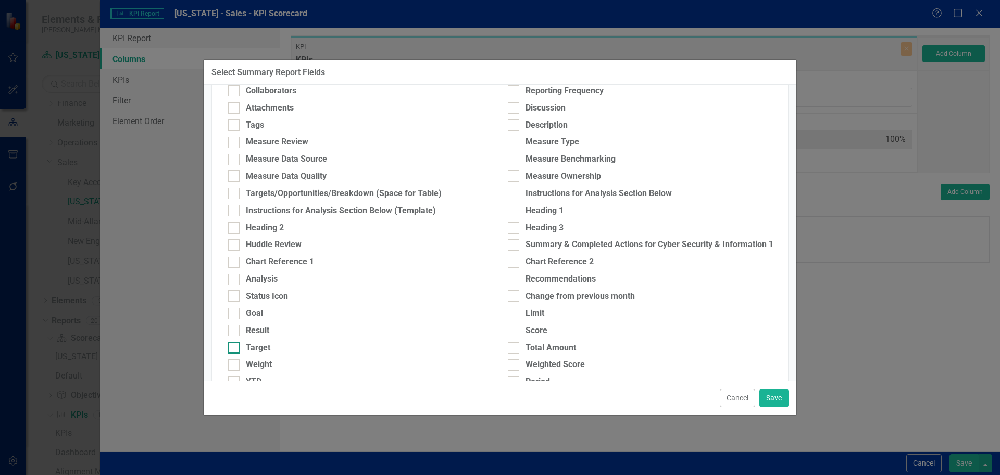
click at [260, 345] on div "Target" at bounding box center [258, 348] width 24 height 12
click at [235, 345] on input "Target" at bounding box center [231, 345] width 7 height 7
checkbox input "true"
click at [260, 327] on div "Result" at bounding box center [257, 331] width 23 height 12
click at [235, 327] on input "Result" at bounding box center [231, 328] width 7 height 7
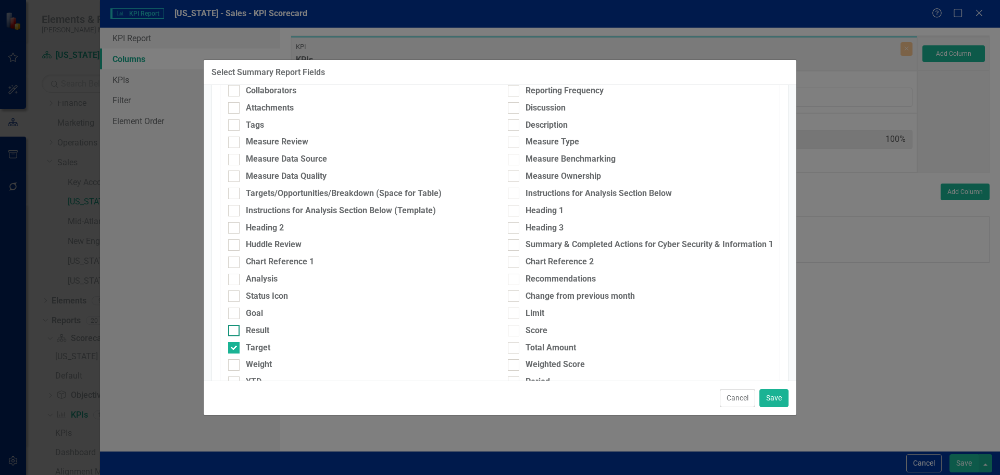
checkbox input "true"
click at [770, 397] on button "Save" at bounding box center [774, 398] width 29 height 18
type input "33%"
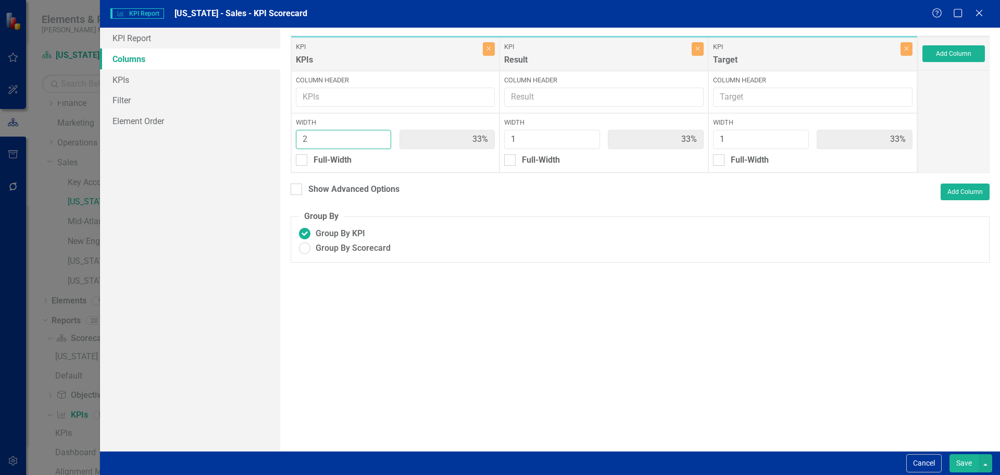
type input "2"
click at [379, 135] on input "2" at bounding box center [344, 139] width 96 height 19
type input "50%"
type input "25%"
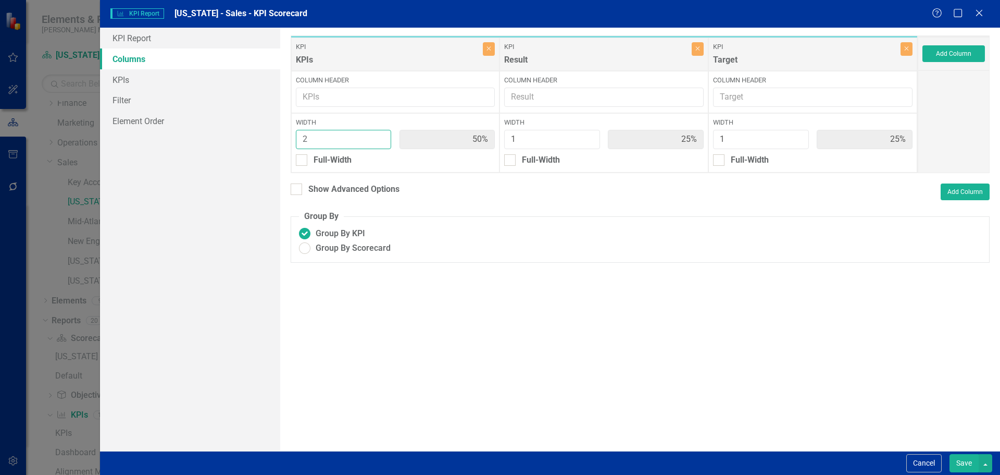
type input "3"
type input "60%"
type input "20%"
click at [379, 135] on input "3" at bounding box center [344, 139] width 96 height 19
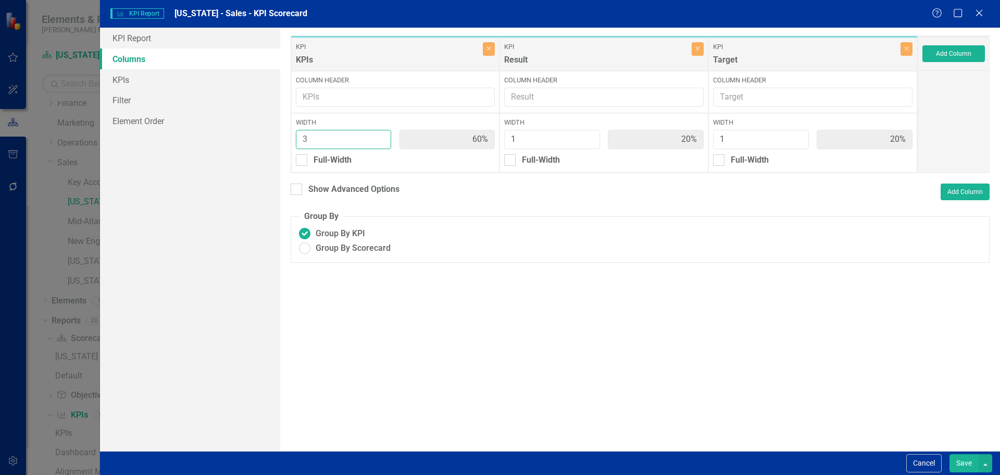
type input "4"
type input "67%"
type input "17%"
type input "4"
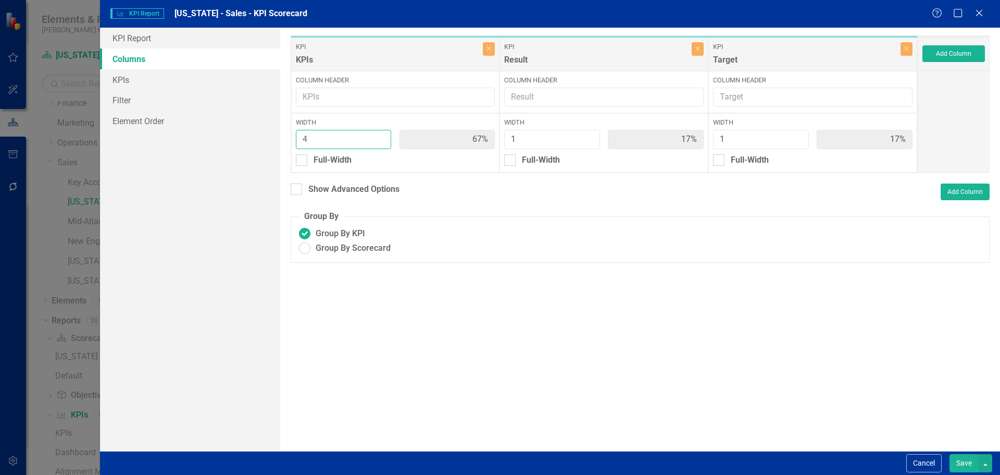
click at [379, 135] on input "4" at bounding box center [344, 139] width 96 height 19
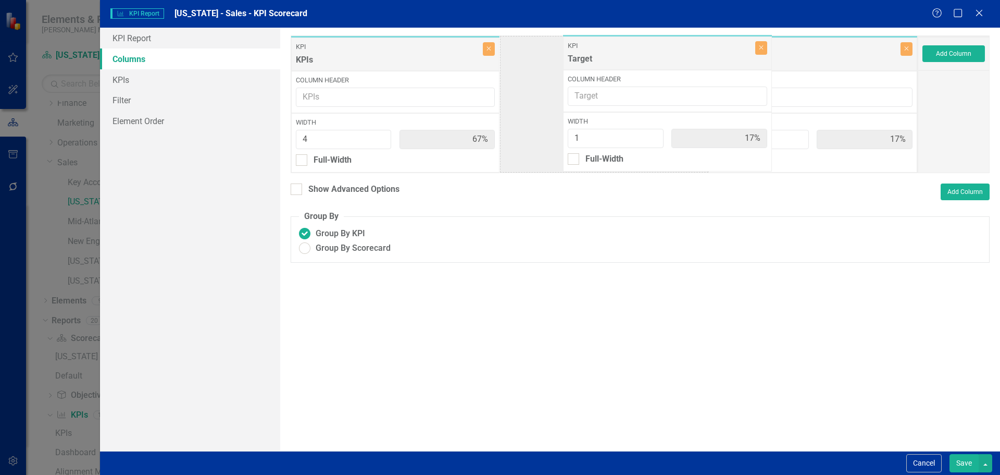
drag, startPoint x: 732, startPoint y: 53, endPoint x: 587, endPoint y: 52, distance: 145.3
click at [587, 52] on div "KPI KPIs Close Column Header Width 4 67% Full-Width KPI Result Close Column Hea…" at bounding box center [604, 104] width 627 height 138
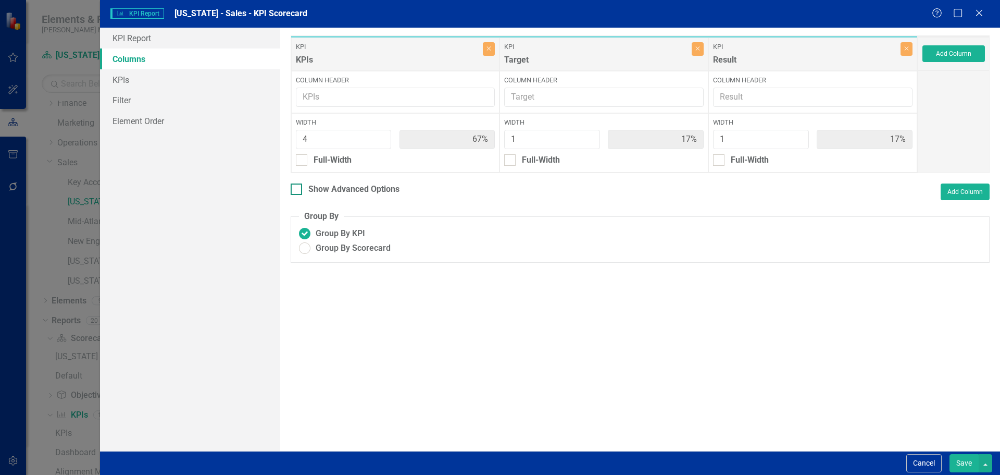
click at [341, 190] on div "Show Advanced Options" at bounding box center [353, 189] width 91 height 12
click at [297, 190] on input "Show Advanced Options" at bounding box center [294, 186] width 7 height 7
checkbox input "true"
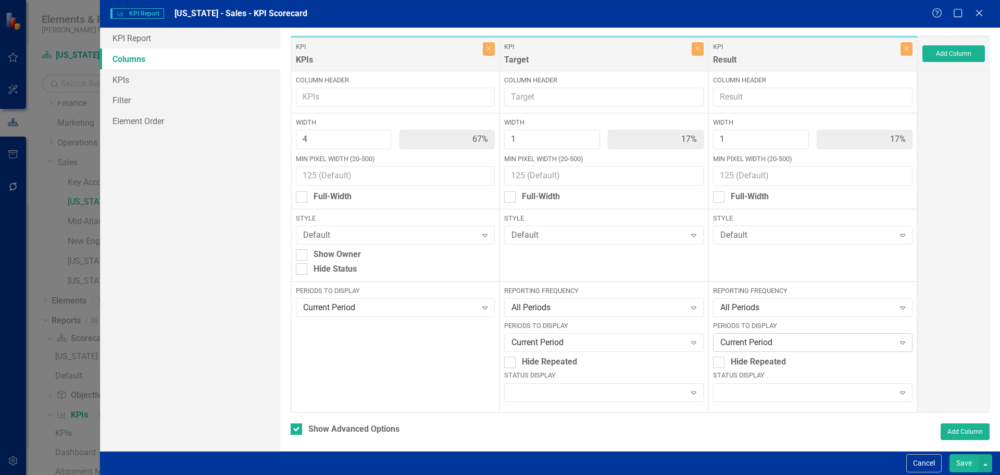
click at [744, 341] on div "Current Period" at bounding box center [806, 343] width 173 height 12
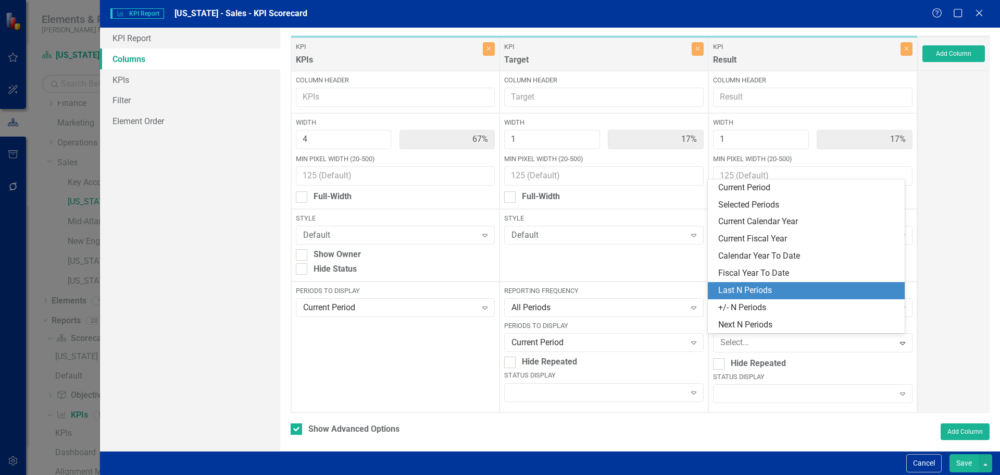
click at [742, 288] on div "Last N Periods" at bounding box center [808, 290] width 180 height 12
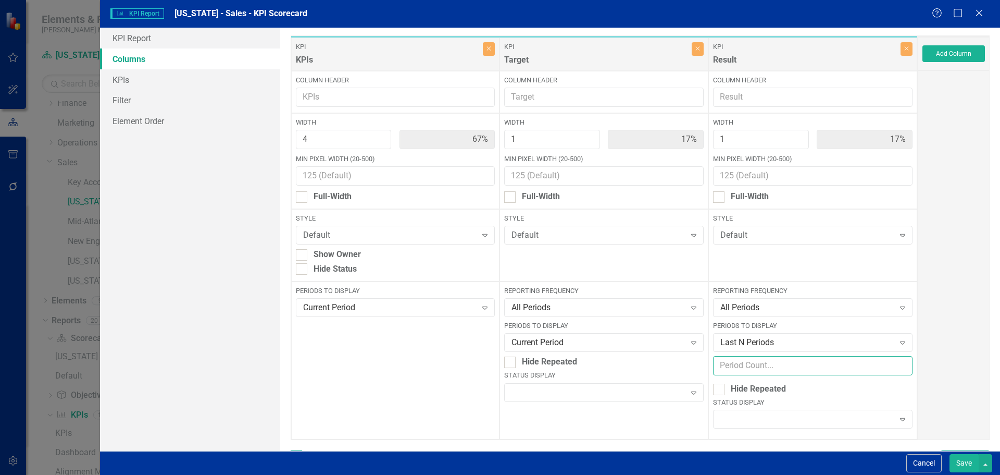
click at [743, 371] on input "number" at bounding box center [813, 365] width 200 height 19
type input "6"
click at [751, 411] on div "Expand" at bounding box center [813, 418] width 200 height 19
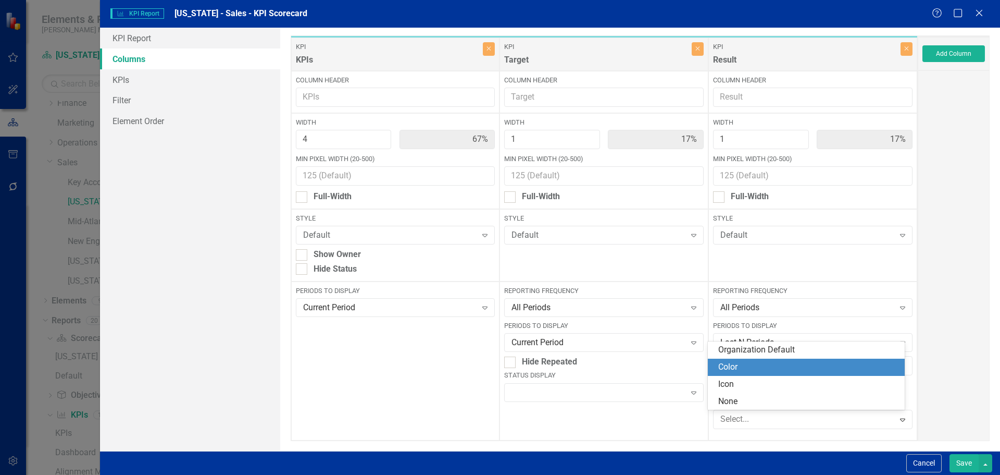
click at [752, 373] on div "Color" at bounding box center [806, 366] width 197 height 17
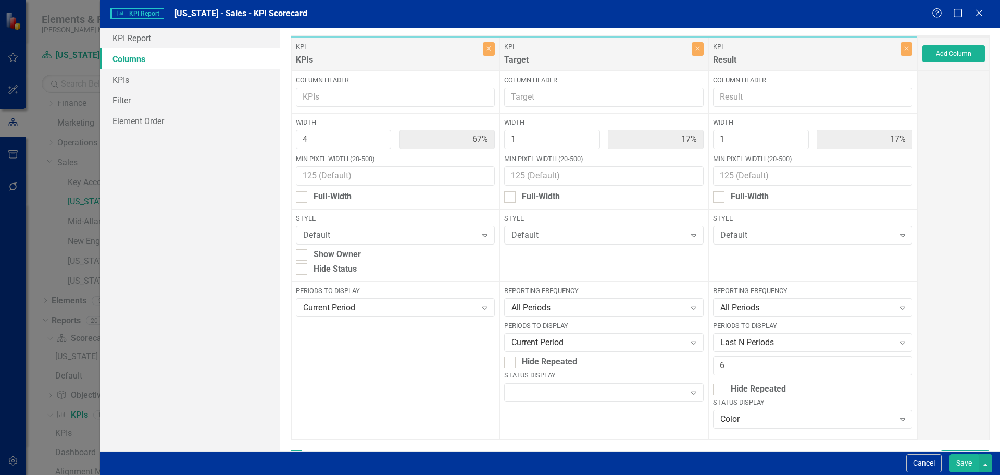
click at [954, 457] on button "Save" at bounding box center [964, 463] width 29 height 18
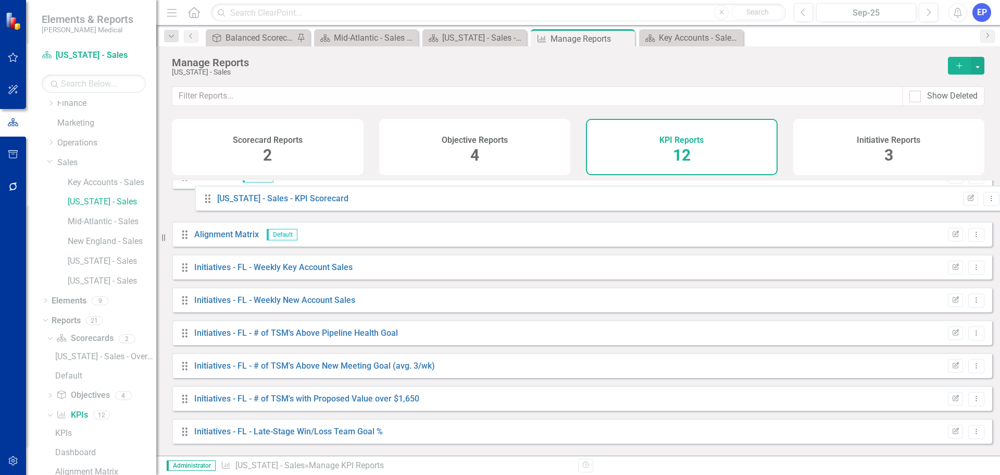
scroll to position [0, 0]
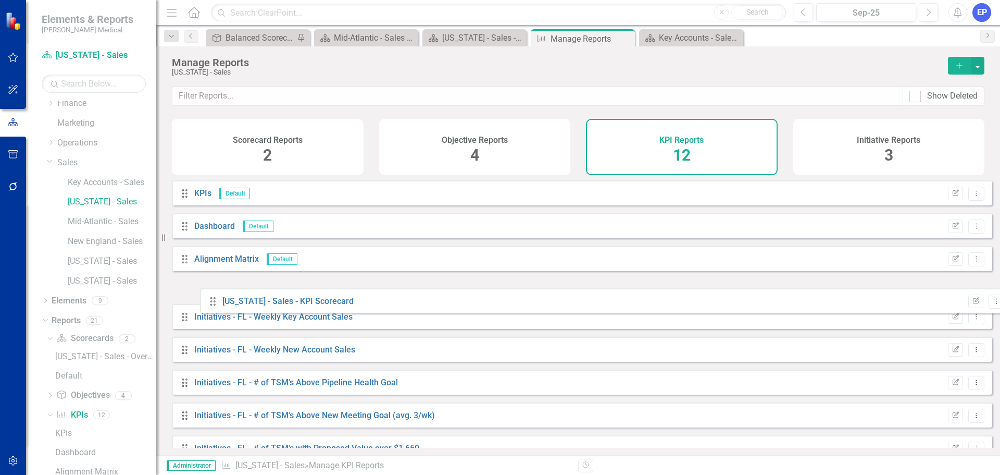
drag, startPoint x: 182, startPoint y: 433, endPoint x: 209, endPoint y: 297, distance: 138.7
click at [209, 297] on div "Drag KPIs Default Edit Report Dropdown Menu Drag Dashboard Default Edit Report …" at bounding box center [582, 373] width 820 height 386
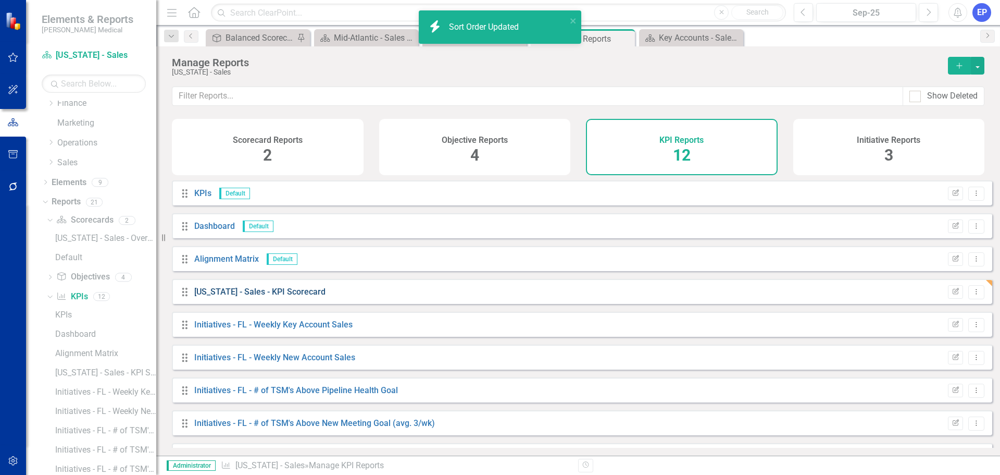
click at [288, 296] on link "Florida - Sales - KPI Scorecard" at bounding box center [259, 292] width 131 height 10
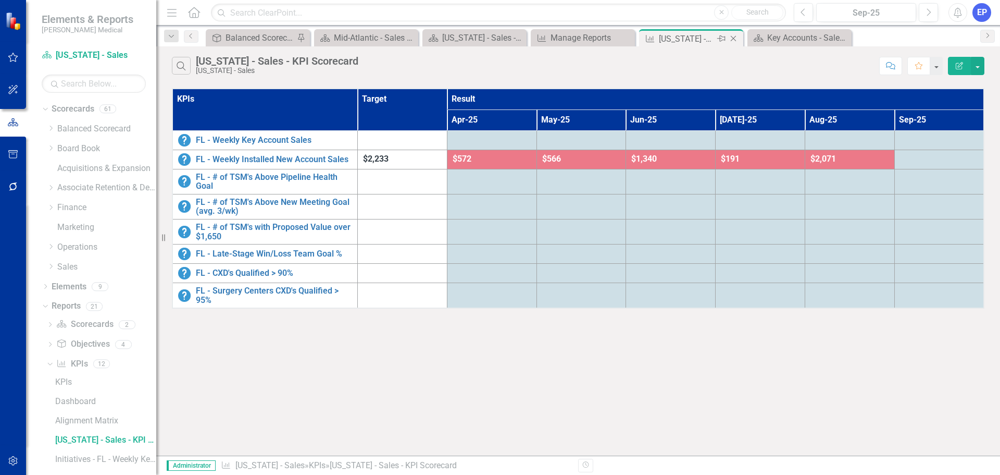
click at [732, 39] on icon "Close" at bounding box center [733, 38] width 10 height 8
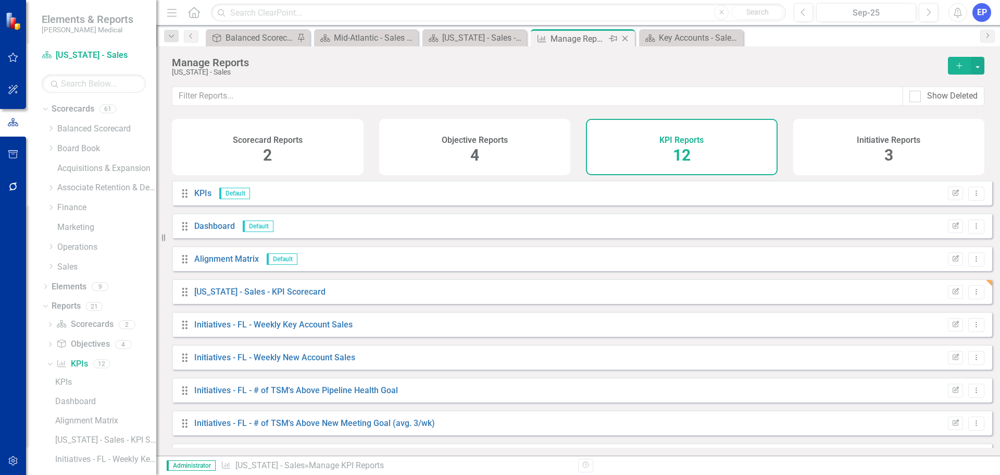
click at [622, 40] on icon "Close" at bounding box center [625, 38] width 10 height 8
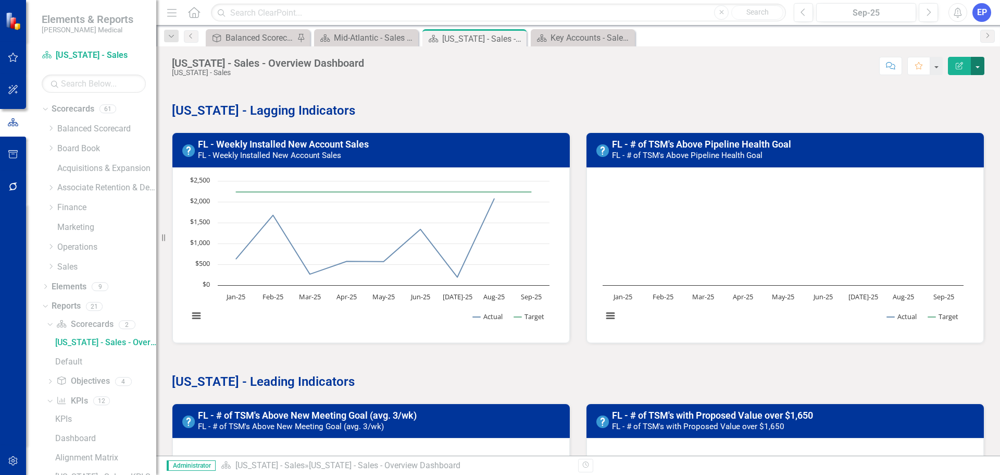
click at [979, 71] on button "button" at bounding box center [978, 66] width 14 height 18
click at [950, 103] on link "Edit Report Edit Layout" at bounding box center [942, 104] width 84 height 19
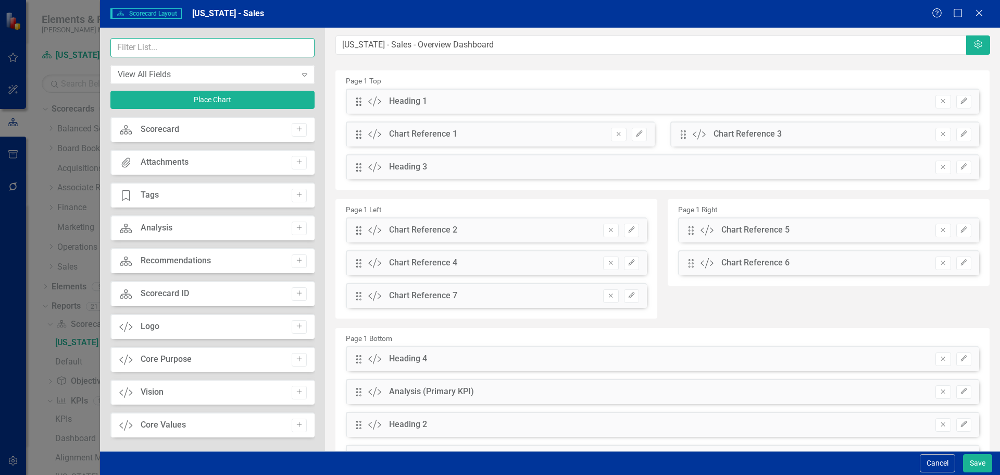
click at [280, 53] on input "text" at bounding box center [212, 47] width 204 height 19
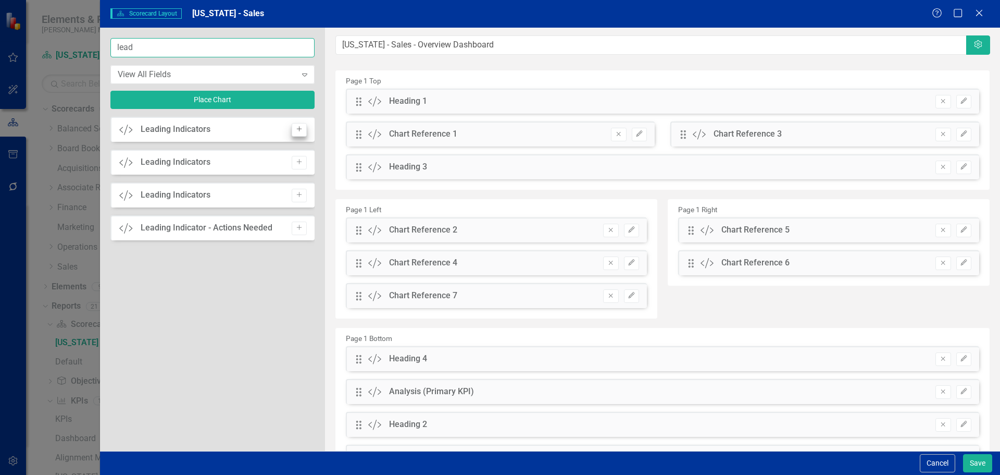
type input "lead"
click at [299, 127] on icon "button" at bounding box center [298, 129] width 5 height 5
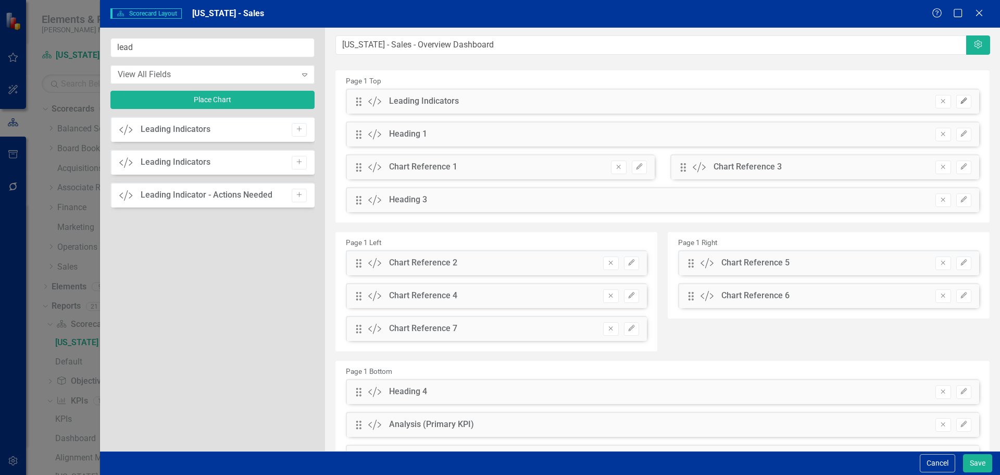
click at [960, 103] on icon "Edit" at bounding box center [964, 101] width 8 height 6
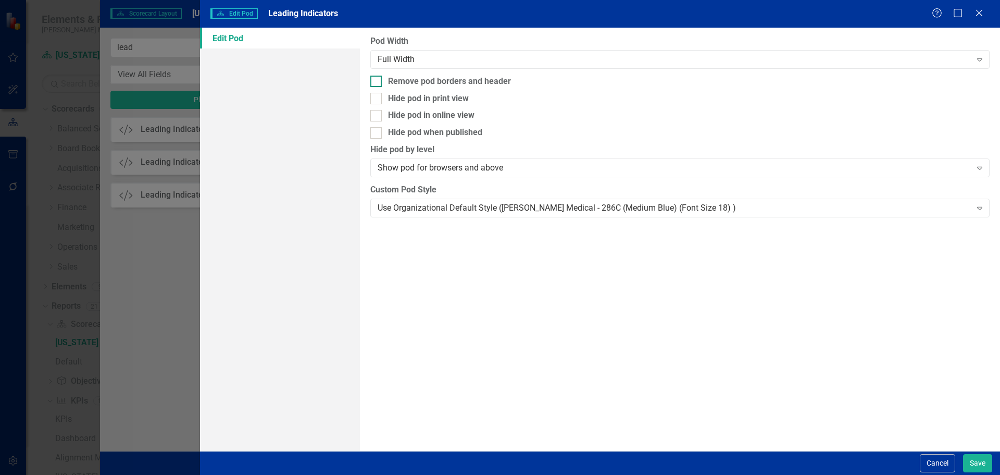
click at [436, 78] on div "Remove pod borders and header" at bounding box center [449, 82] width 123 height 12
click at [377, 78] on input "Remove pod borders and header" at bounding box center [373, 79] width 7 height 7
checkbox input "true"
click at [461, 209] on div "Use Organizational Default Style (Nixon Medical - 286C (Medium Blue) (Font Size…" at bounding box center [674, 208] width 593 height 12
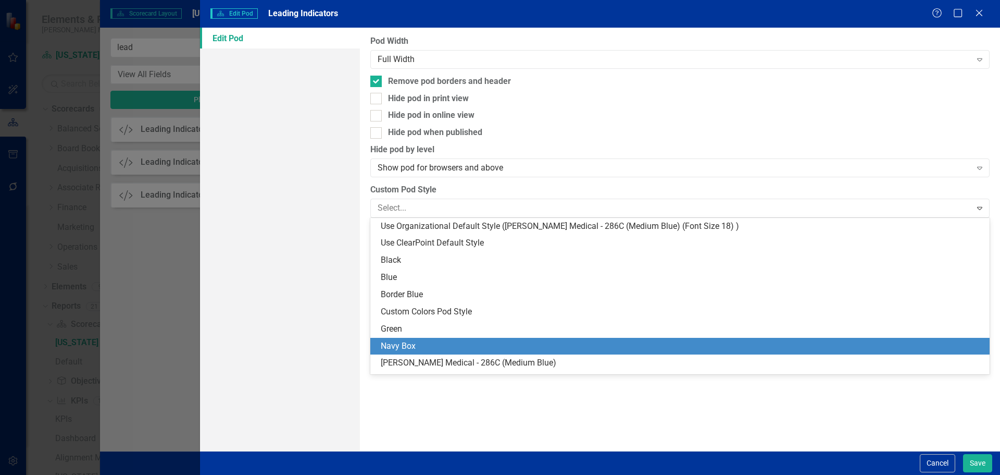
click at [447, 345] on div "Navy Box" at bounding box center [682, 346] width 603 height 12
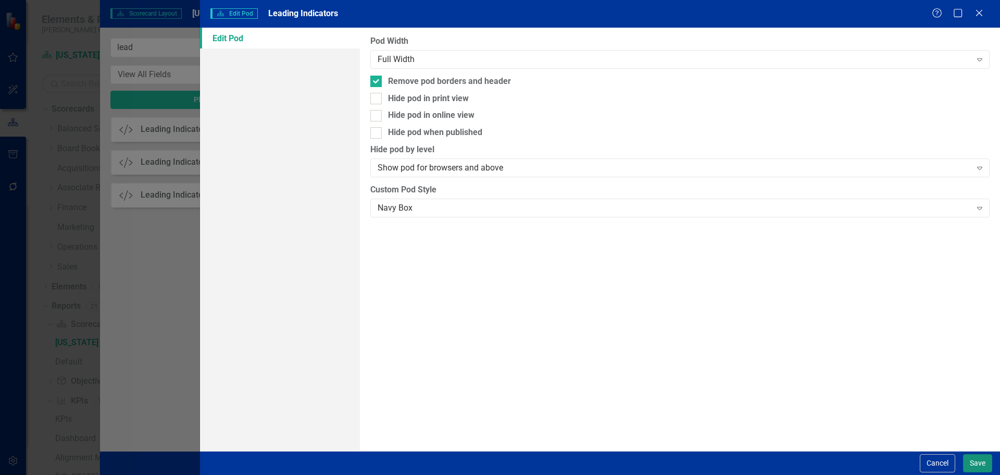
click at [974, 466] on button "Save" at bounding box center [977, 463] width 29 height 18
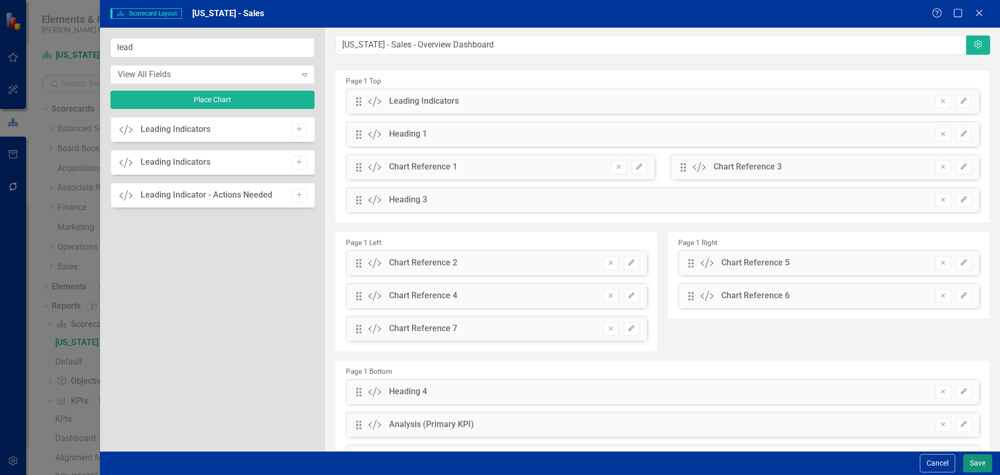
click at [975, 465] on button "Save" at bounding box center [977, 463] width 29 height 18
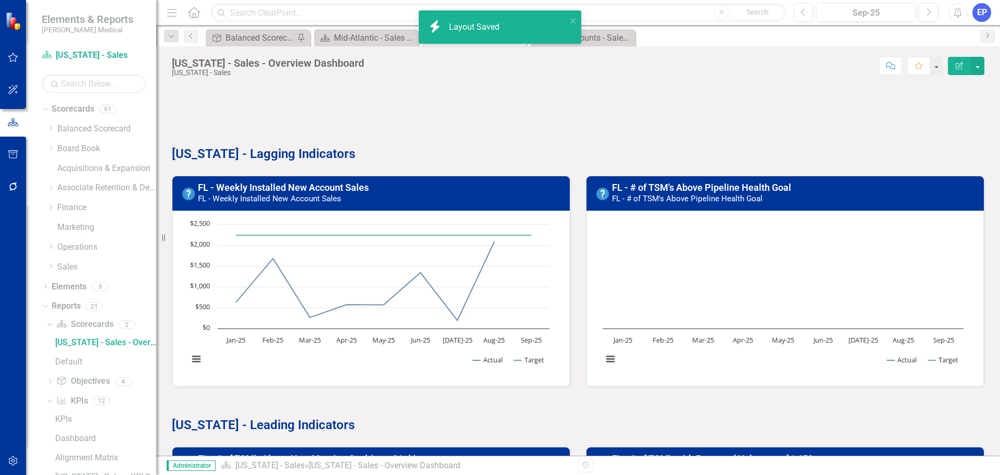
click at [520, 115] on div at bounding box center [578, 100] width 813 height 30
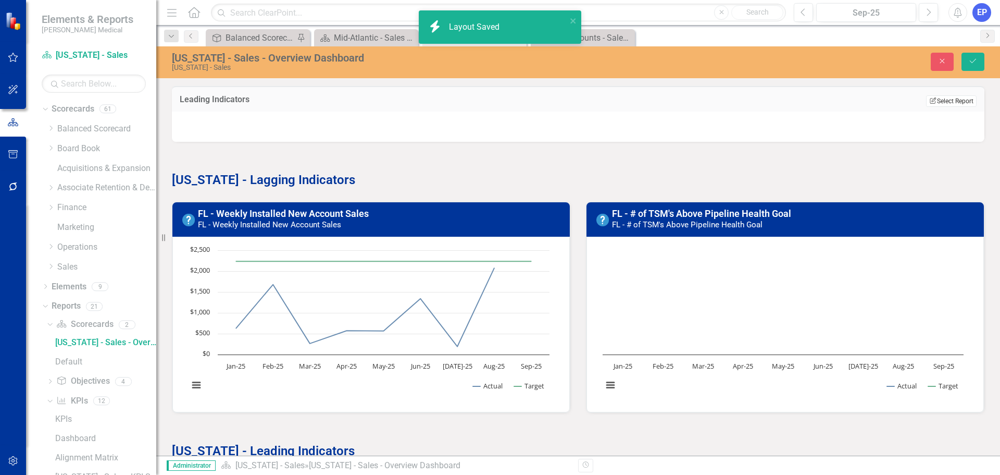
click at [929, 103] on icon "Edit Report" at bounding box center [933, 100] width 8 height 6
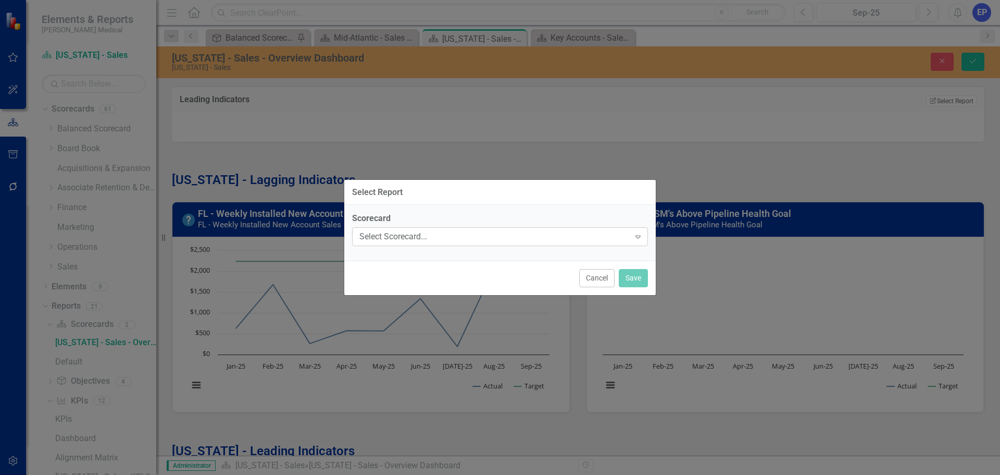
click at [492, 233] on div "Select Scorecard..." at bounding box center [494, 237] width 270 height 12
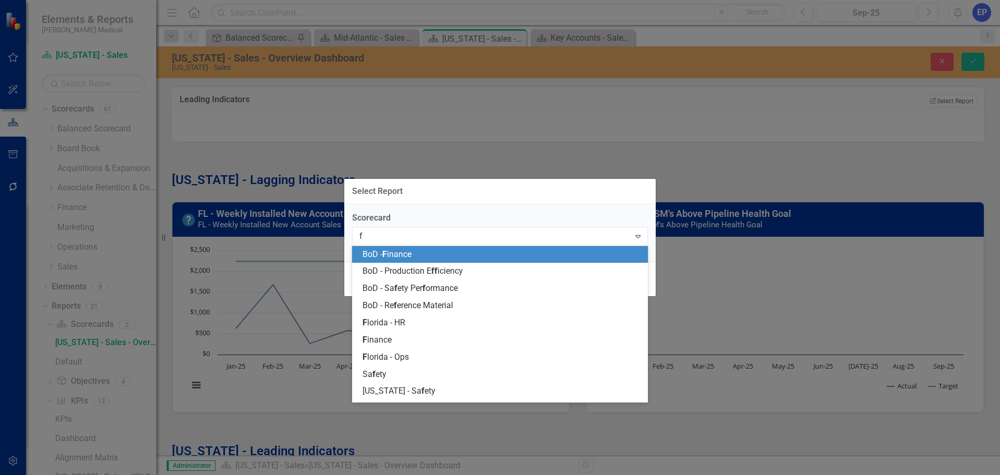
type input "fl"
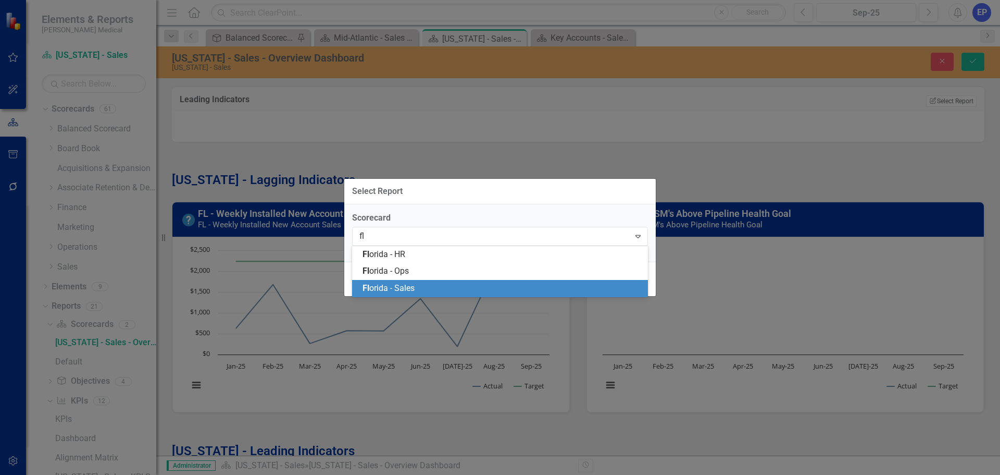
click at [447, 287] on div "Fl orida - Sales" at bounding box center [502, 288] width 279 height 12
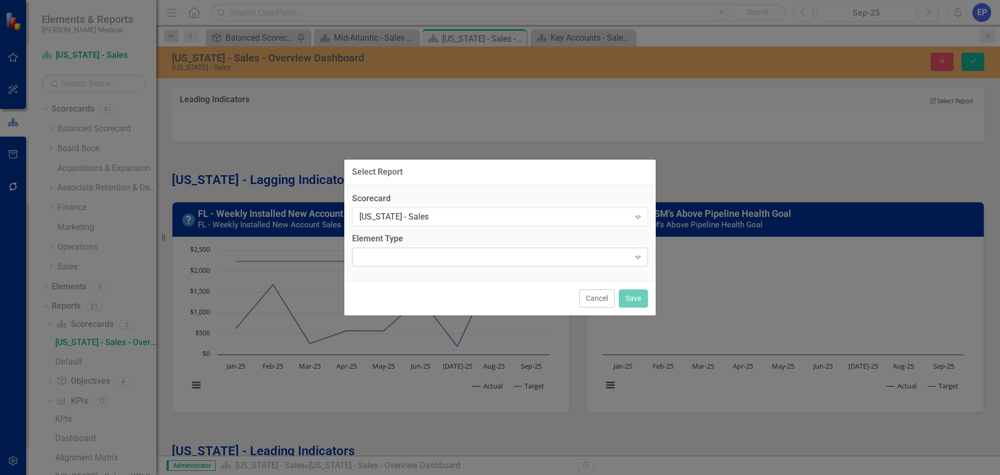
click at [441, 256] on div at bounding box center [491, 257] width 275 height 2
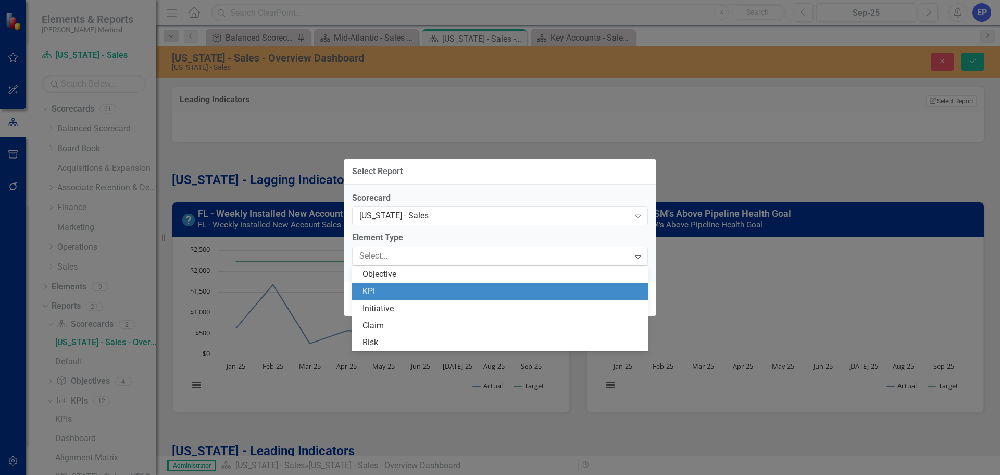
click at [436, 286] on div "KPI" at bounding box center [502, 291] width 279 height 12
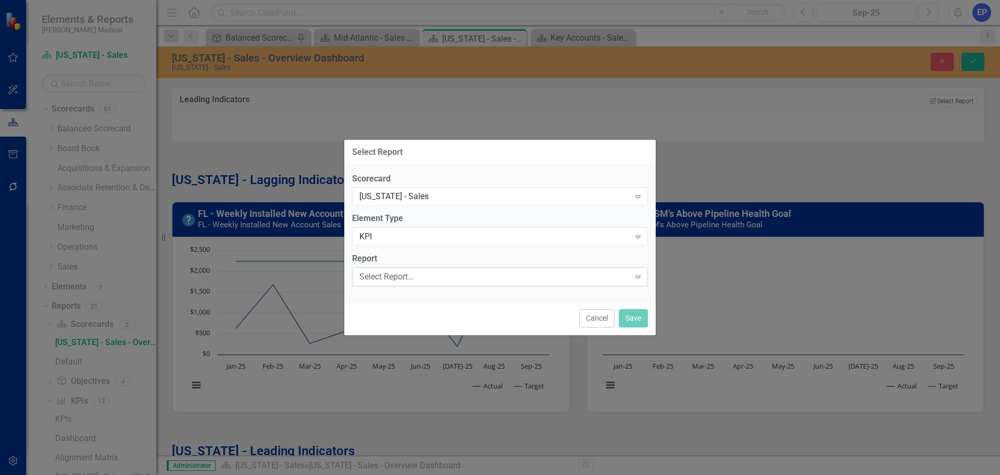
click at [436, 276] on div "Select Report..." at bounding box center [494, 277] width 270 height 12
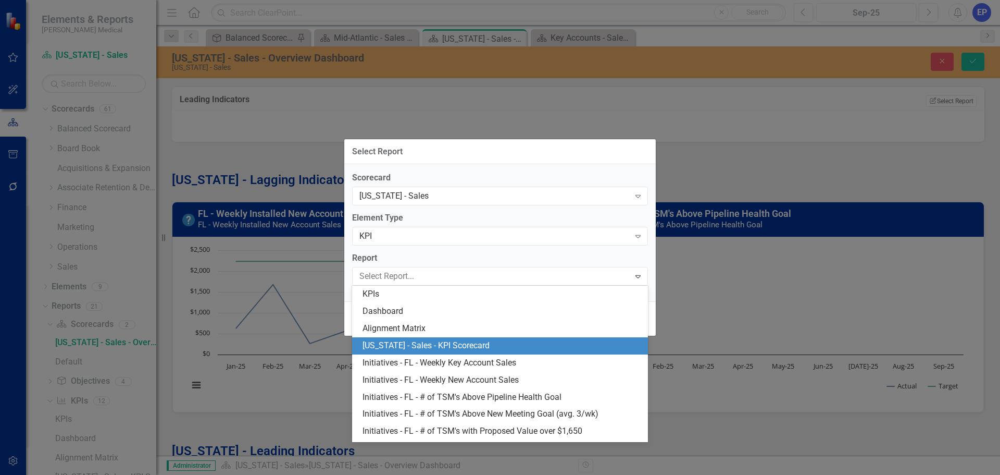
click at [443, 346] on div "Florida - Sales - KPI Scorecard" at bounding box center [502, 346] width 279 height 12
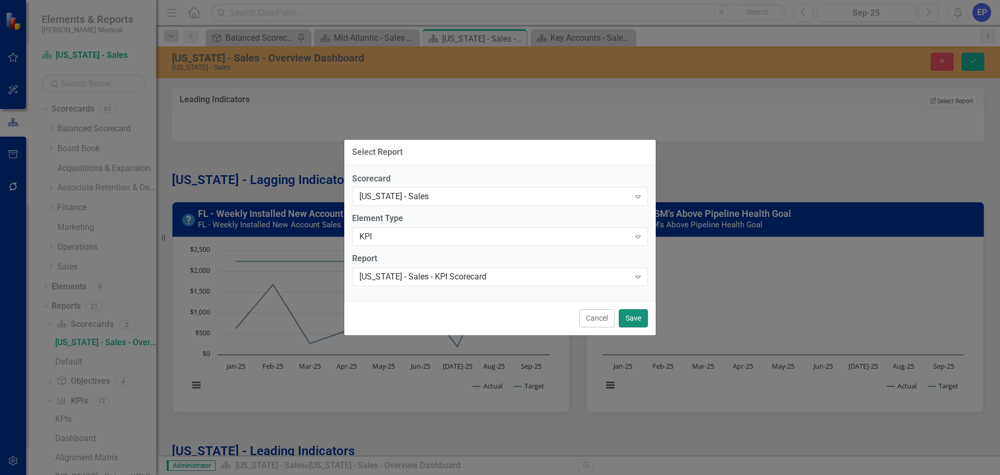
click at [630, 318] on button "Save" at bounding box center [633, 318] width 29 height 18
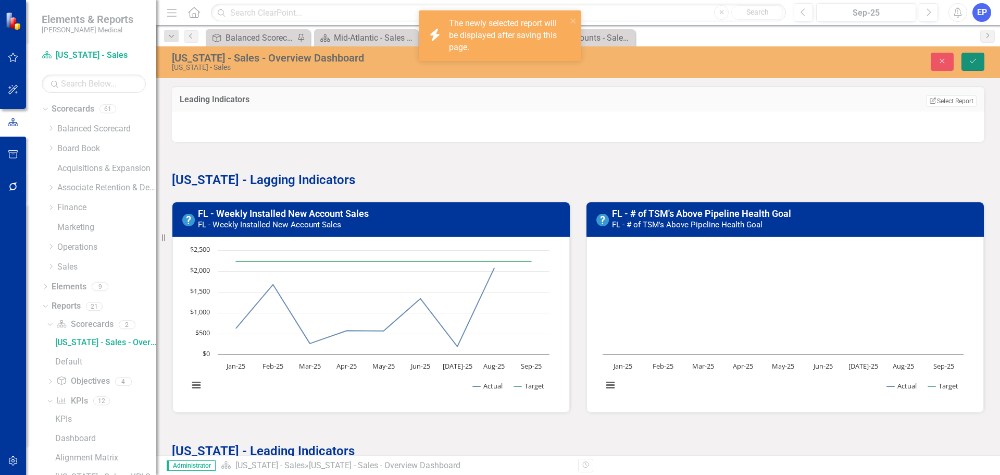
click at [979, 56] on button "Save" at bounding box center [973, 62] width 23 height 18
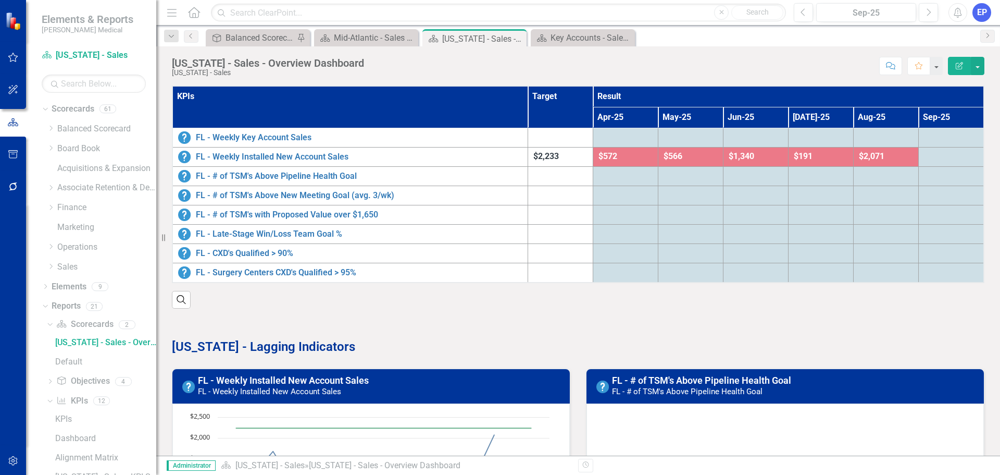
click at [533, 158] on span "$2,233" at bounding box center [546, 156] width 26 height 10
click at [599, 161] on div "$572" at bounding box center [626, 157] width 54 height 12
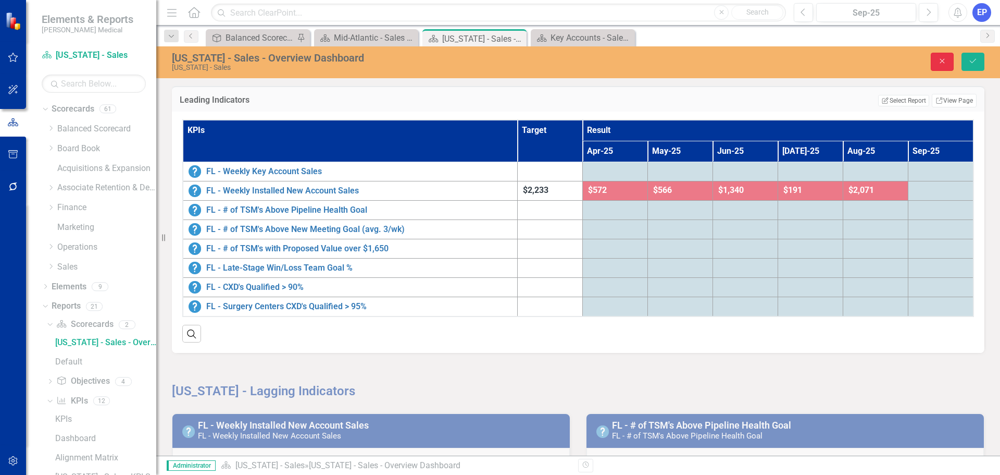
click at [940, 60] on icon "Close" at bounding box center [942, 60] width 9 height 7
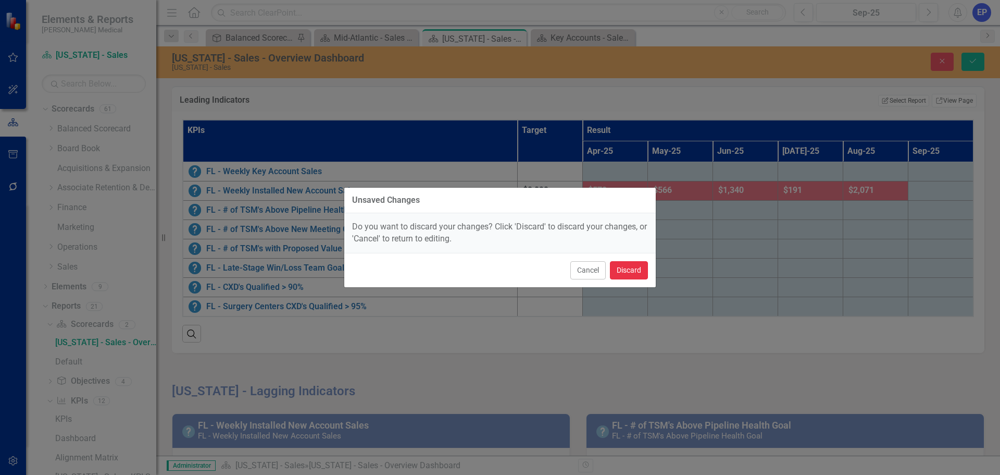
click at [630, 273] on button "Discard" at bounding box center [629, 270] width 38 height 18
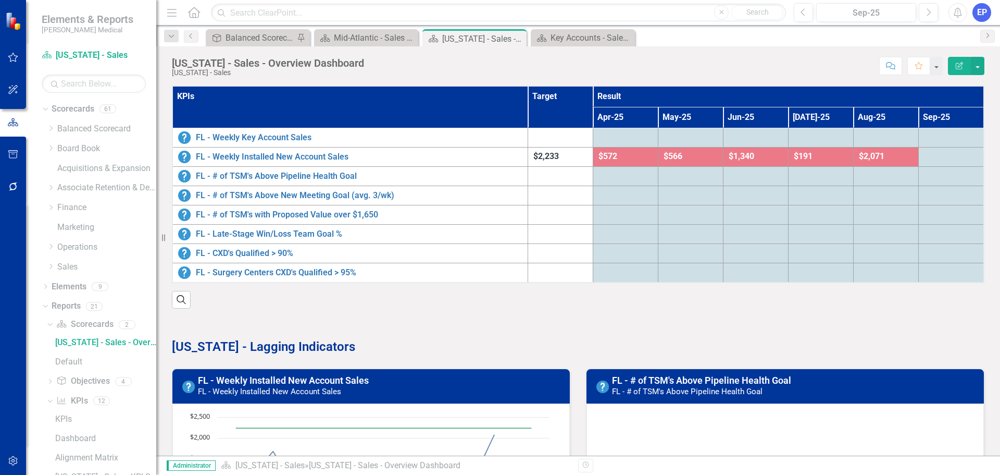
click at [924, 163] on div at bounding box center [951, 157] width 54 height 13
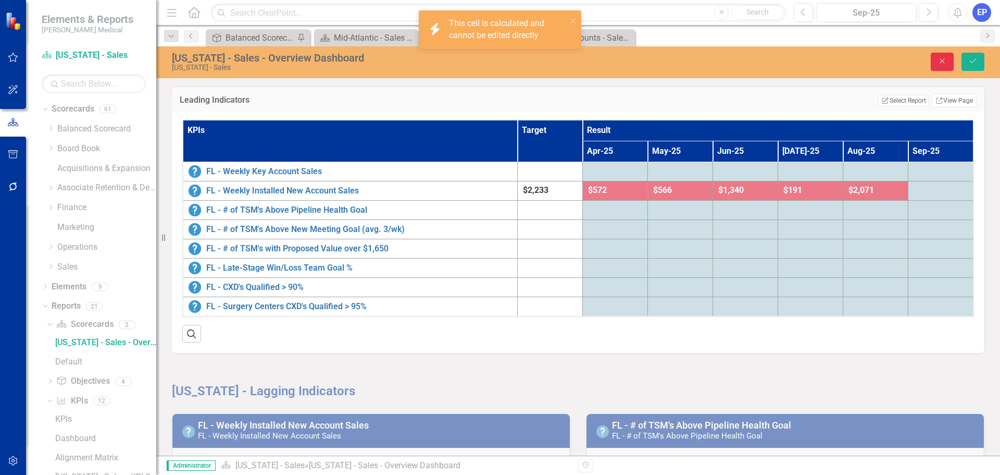
click at [937, 67] on button "Close" at bounding box center [942, 62] width 23 height 18
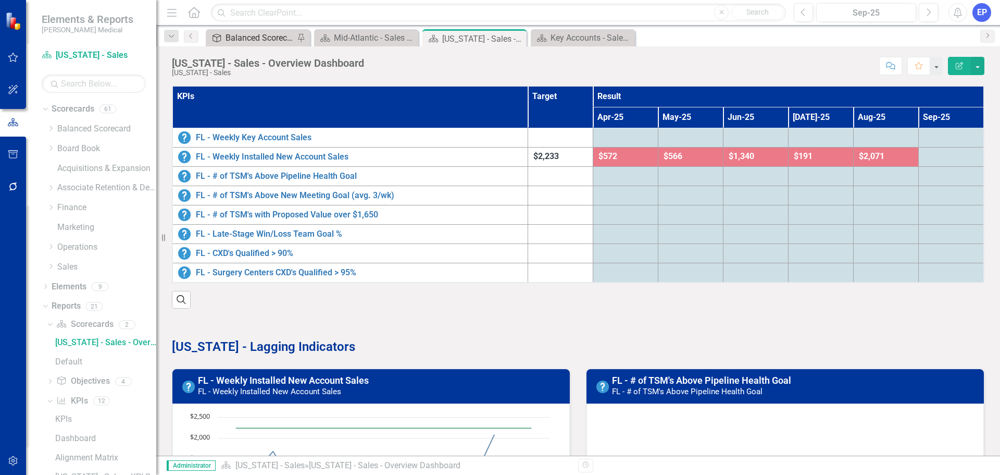
click at [268, 35] on div "Balanced Scorecard (Daily Huddle)" at bounding box center [260, 37] width 69 height 13
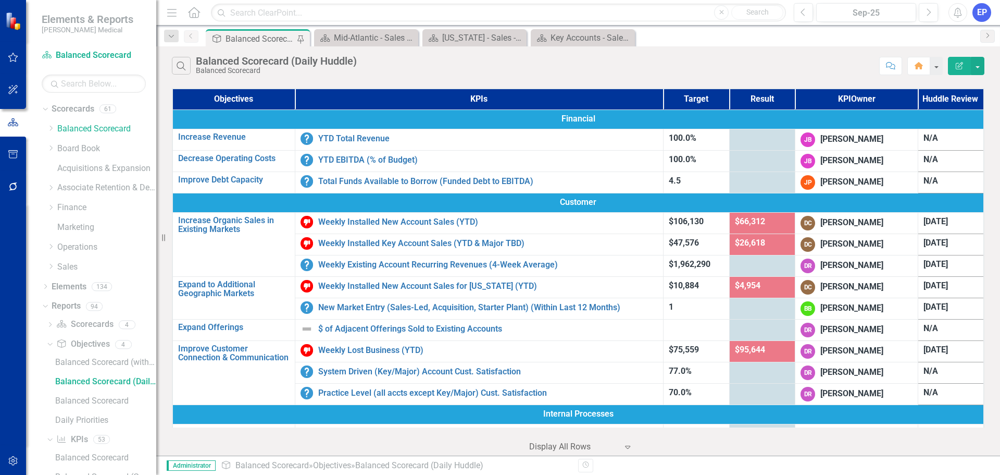
click at [751, 262] on div at bounding box center [762, 264] width 55 height 13
click at [739, 166] on div at bounding box center [762, 160] width 55 height 13
click at [735, 158] on div at bounding box center [762, 160] width 55 height 13
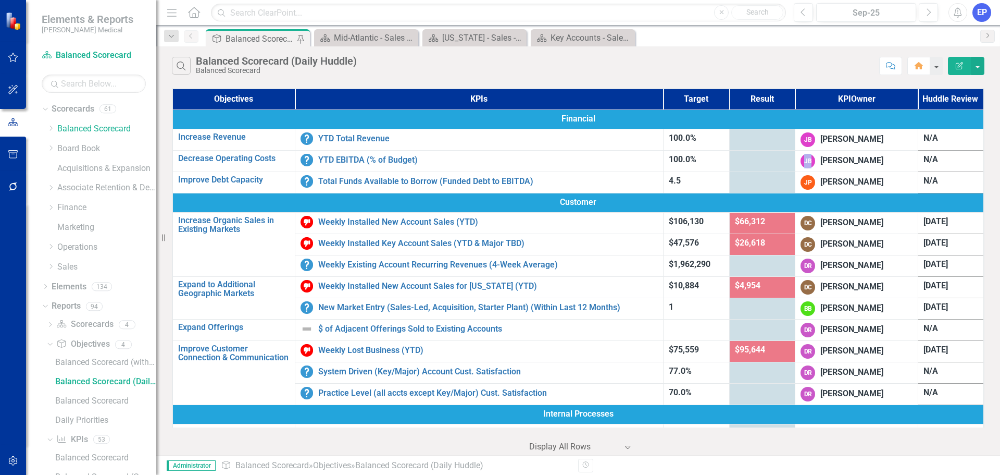
click at [735, 158] on div at bounding box center [762, 160] width 55 height 13
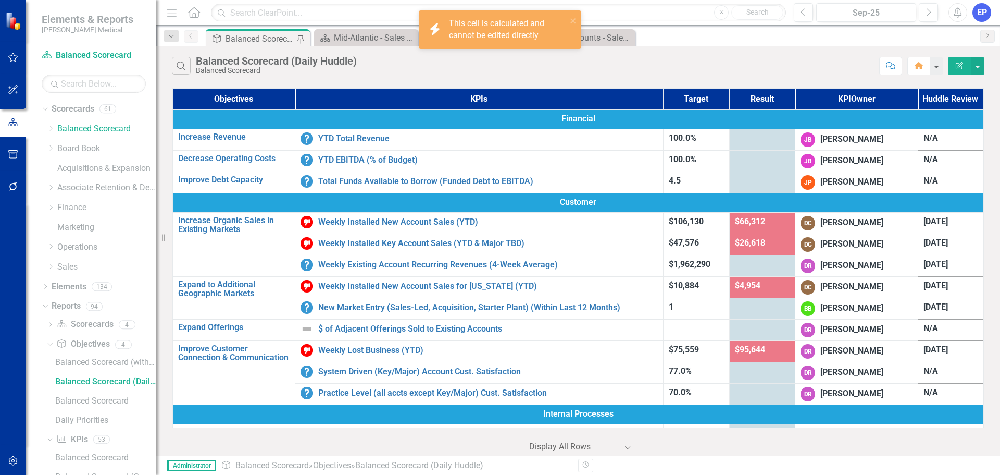
click at [759, 158] on div at bounding box center [762, 160] width 55 height 13
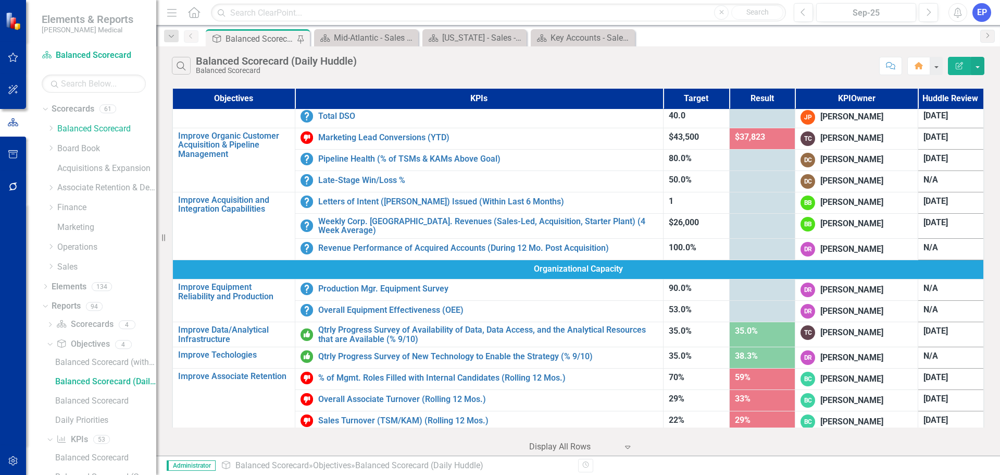
scroll to position [417, 0]
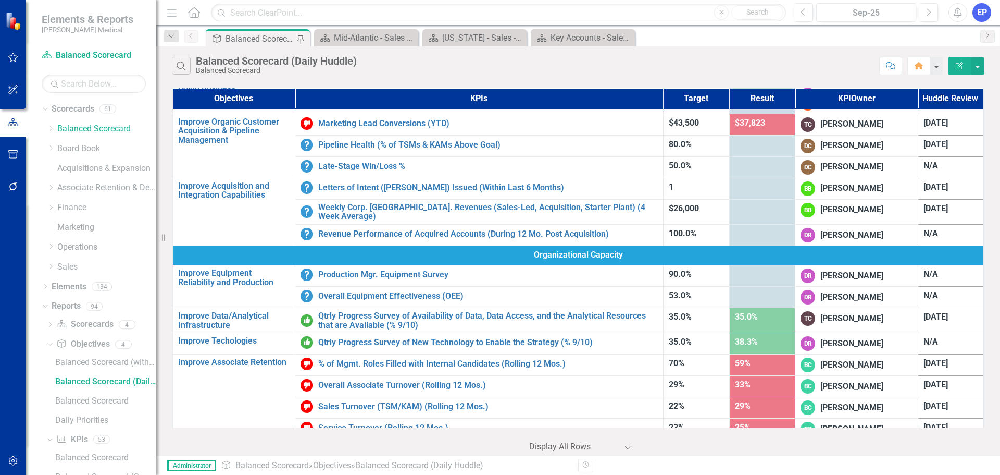
click at [744, 323] on td "35.0%" at bounding box center [762, 320] width 66 height 25
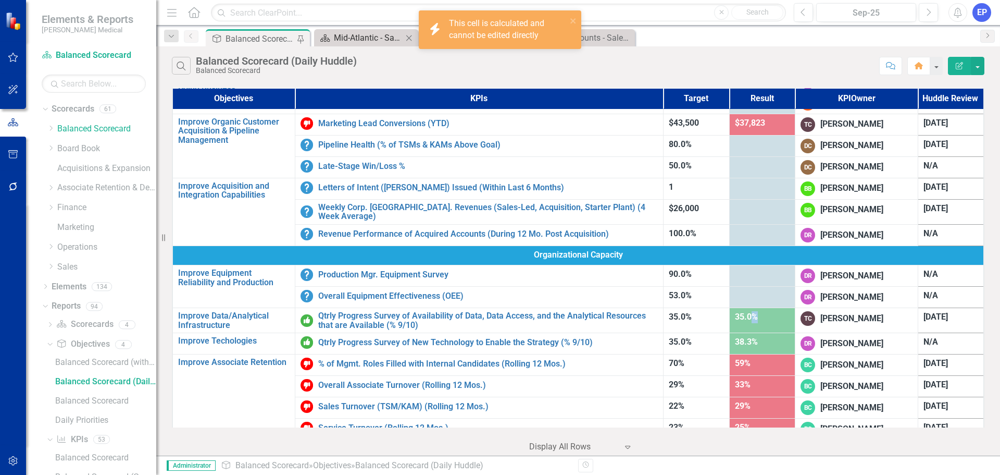
click at [362, 33] on div "Mid-Atlantic - Sales - Overview Dashboard" at bounding box center [368, 37] width 69 height 13
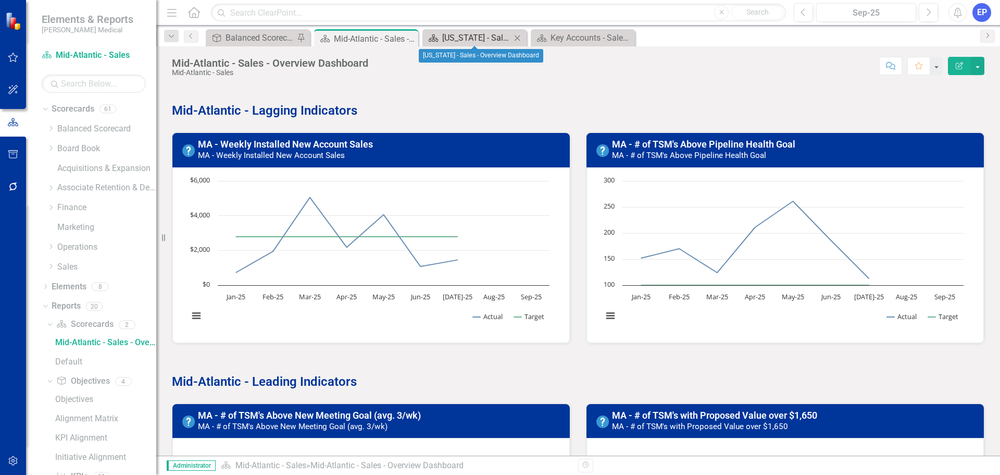
click at [462, 37] on div "Florida - Sales - Overview Dashboard" at bounding box center [476, 37] width 69 height 13
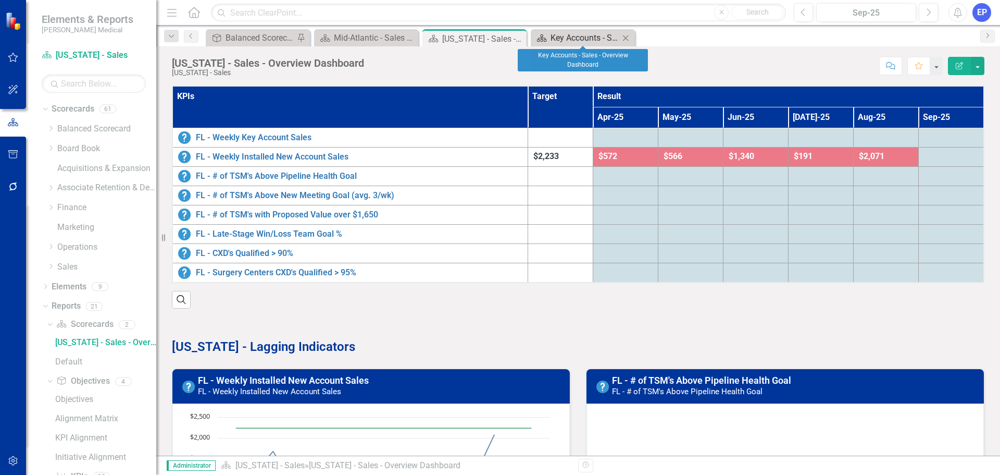
click at [571, 38] on div "Key Accounts - Sales - Overview Dashboard" at bounding box center [585, 37] width 69 height 13
